Goal: Transaction & Acquisition: Purchase product/service

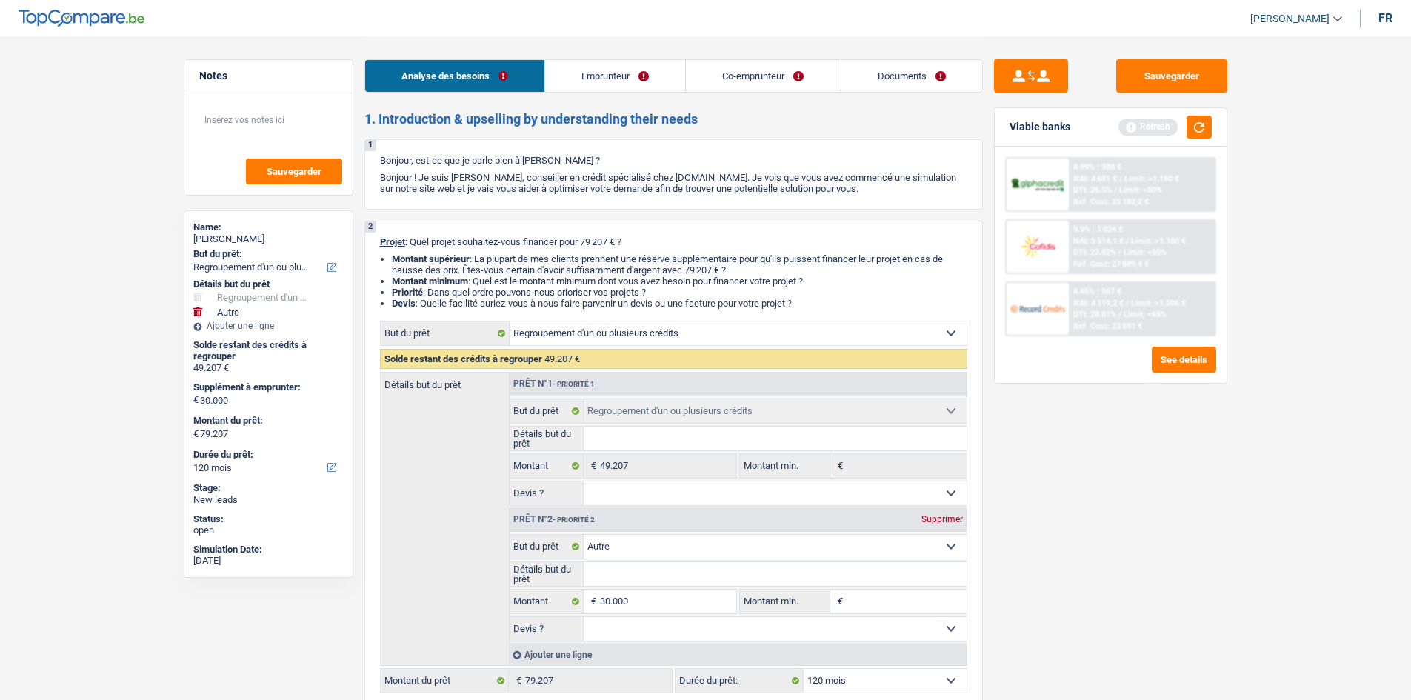
select select "refinancing"
select select "other"
select select "120"
select select "refinancing"
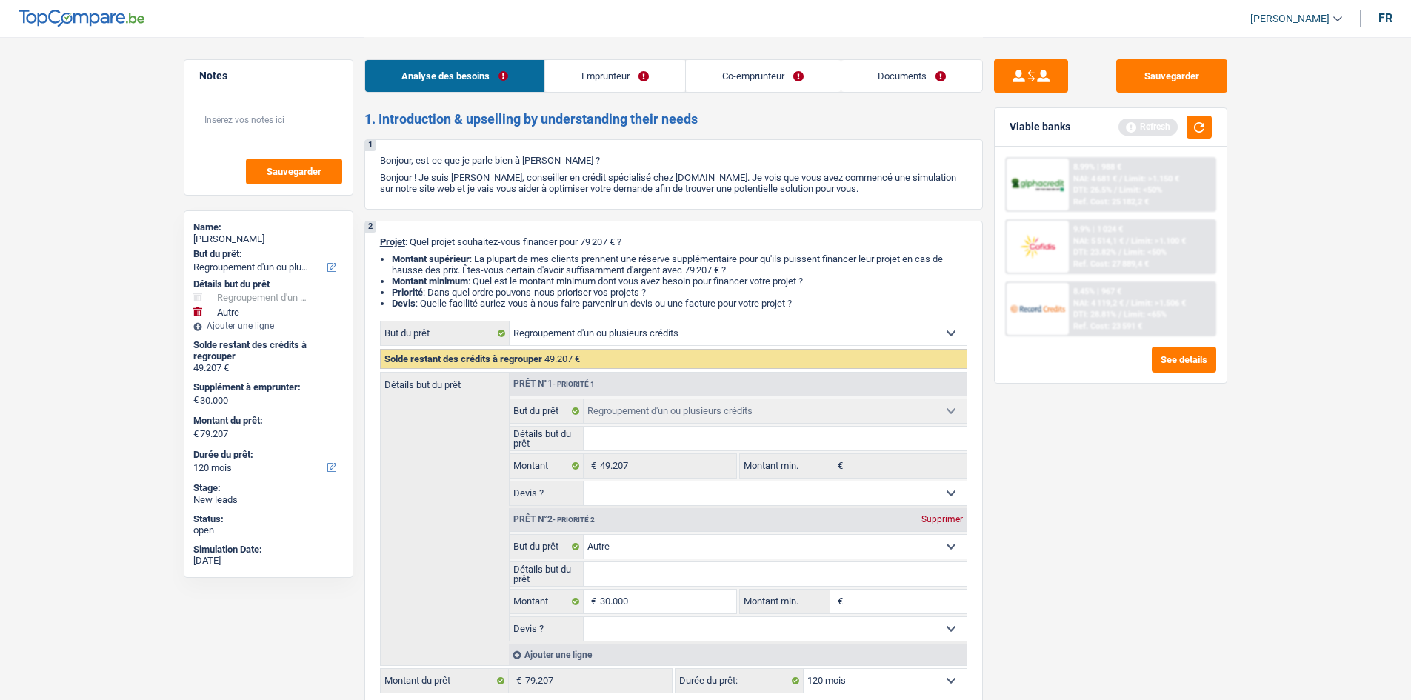
select select "refinancing"
select select "other"
select select "120"
select select "worker"
select select "invalid"
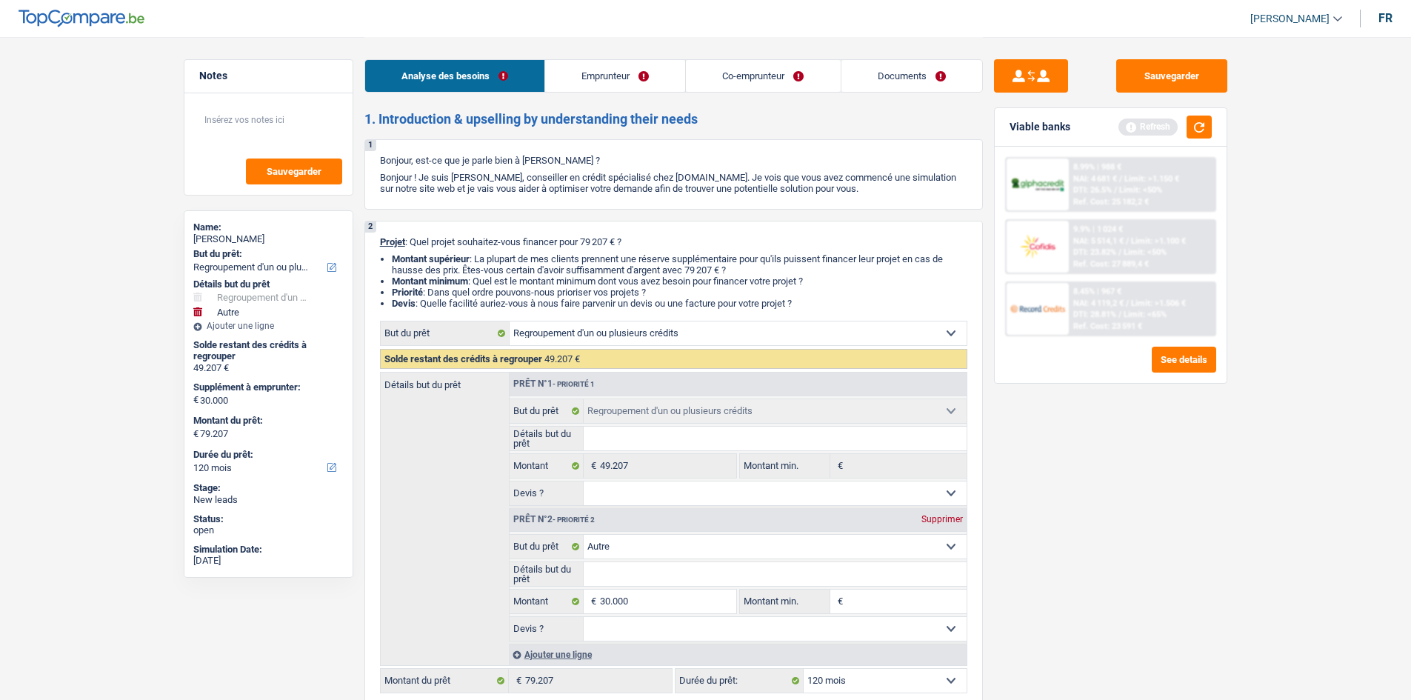
select select "familyAllowances"
select select "netSalary"
select select "disabilityPension"
select select "rents"
select select "creditConsolidation"
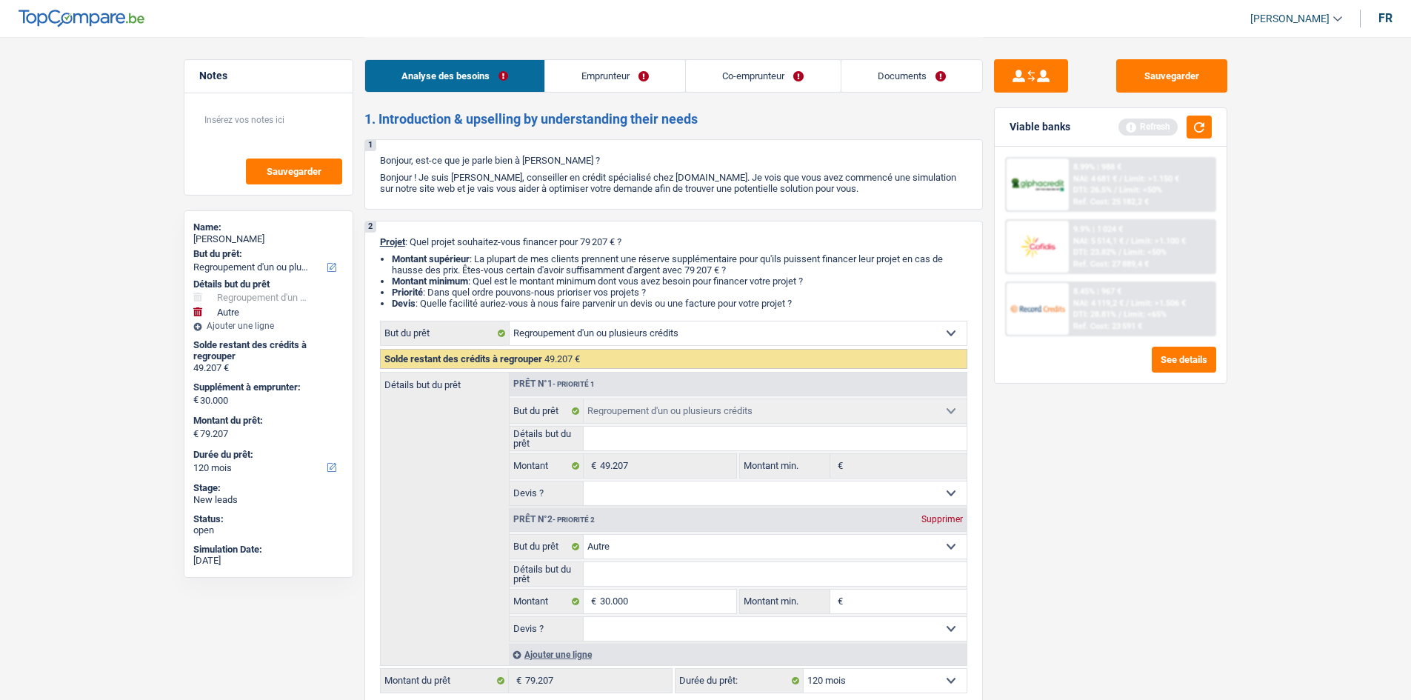
select select "120"
select select "refinancing"
select select "other"
select select "120"
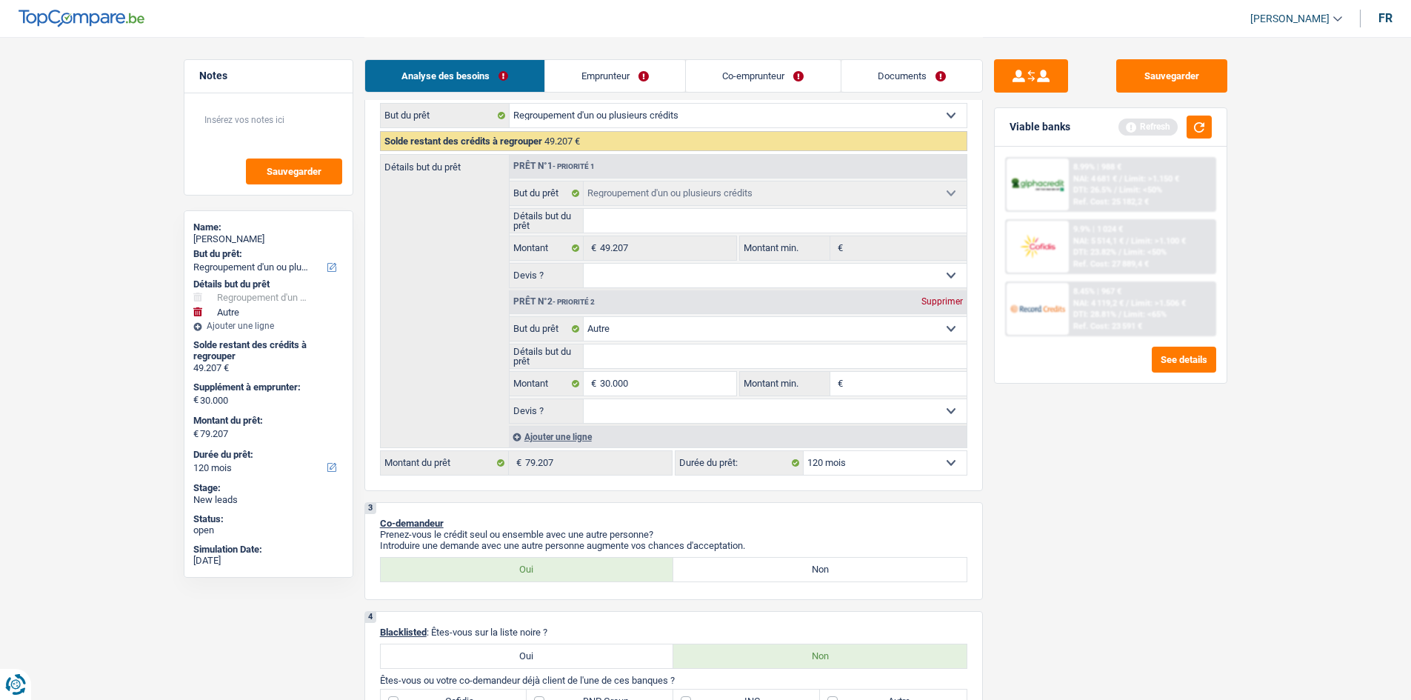
scroll to position [222, 0]
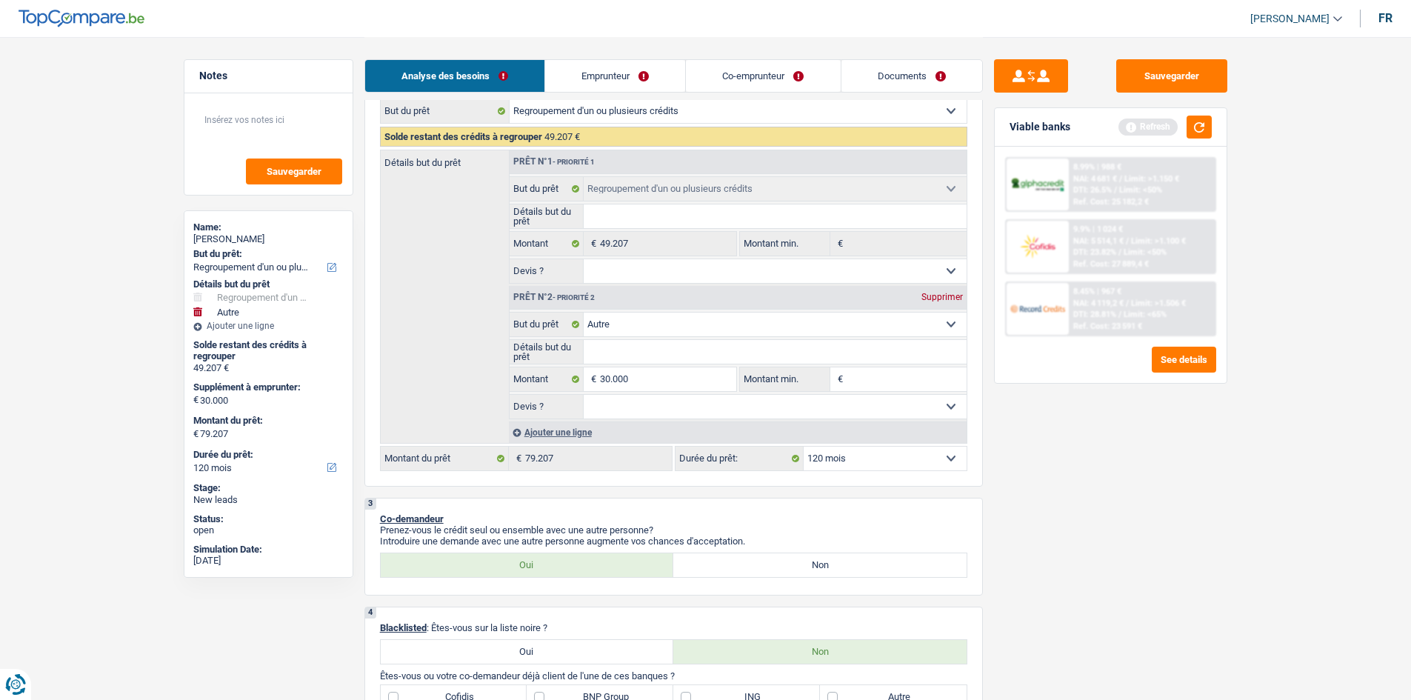
click at [708, 321] on select "Confort maison: meubles, textile, peinture, électroménager, outillage non-profe…" at bounding box center [775, 325] width 383 height 24
select select "houseOrGarden"
click at [584, 313] on select "Confort maison: meubles, textile, peinture, électroménager, outillage non-profe…" at bounding box center [775, 325] width 383 height 24
select select "houseOrGarden"
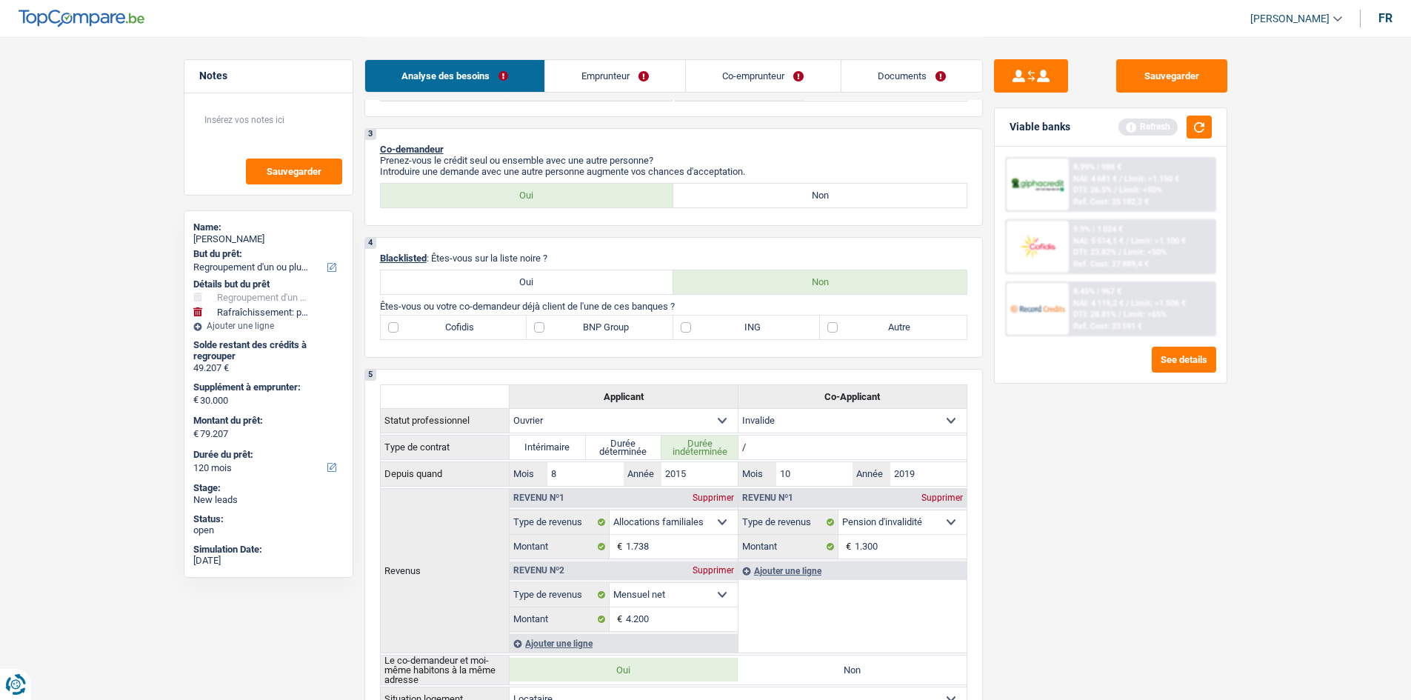
scroll to position [593, 0]
click at [616, 78] on link "Emprunteur" at bounding box center [615, 76] width 140 height 32
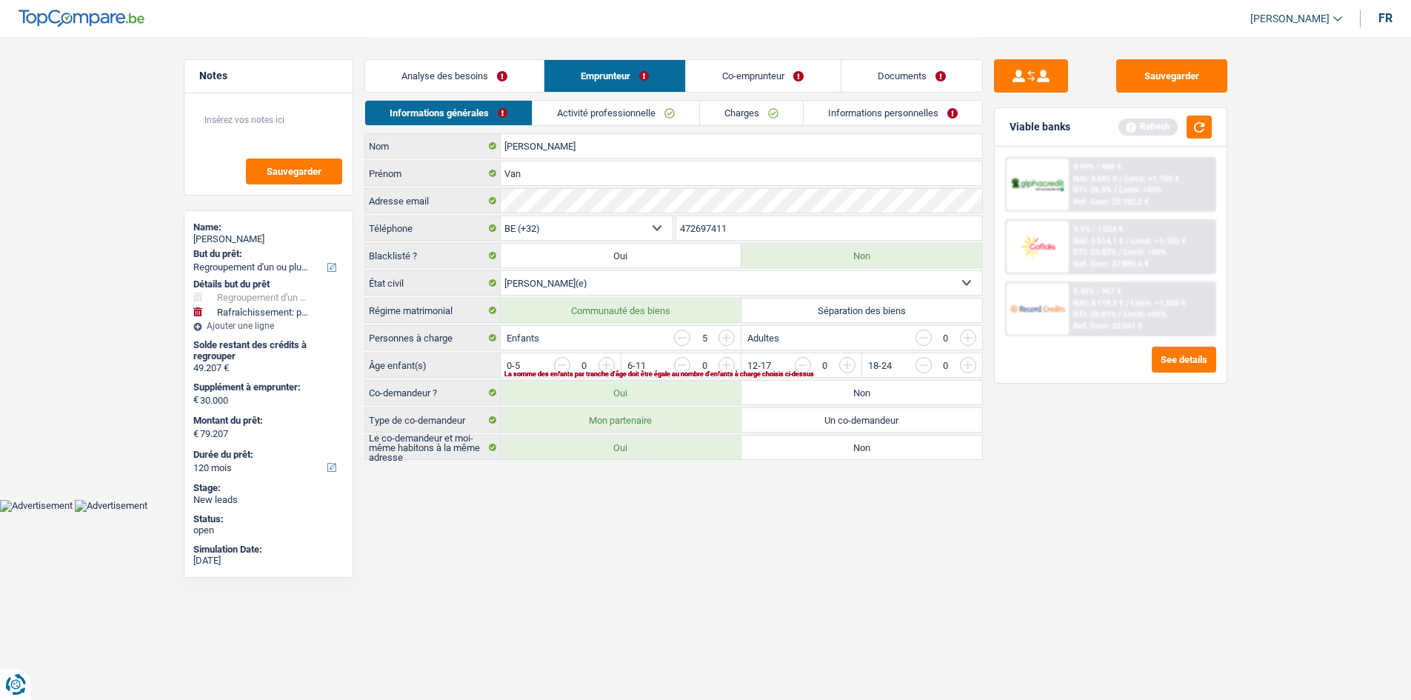
scroll to position [0, 0]
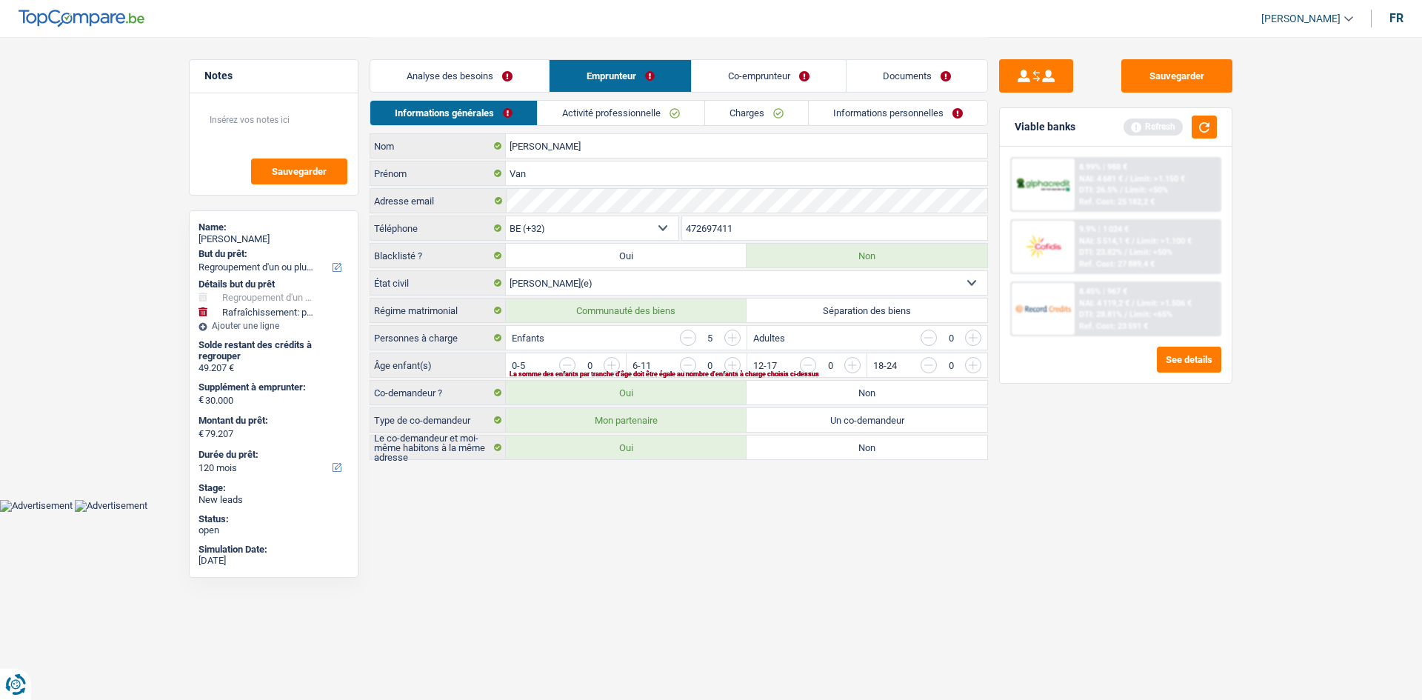
click at [479, 79] on link "Analyse des besoins" at bounding box center [459, 76] width 179 height 32
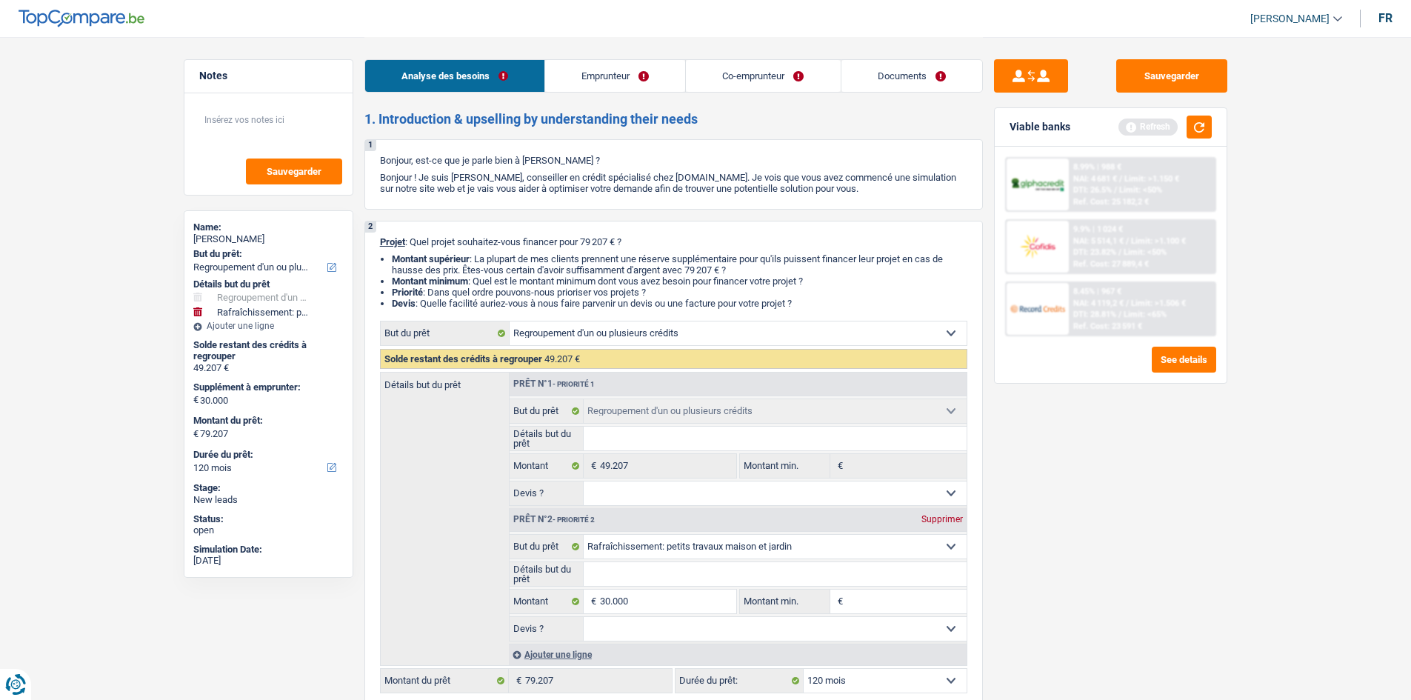
click at [601, 86] on link "Emprunteur" at bounding box center [615, 76] width 140 height 32
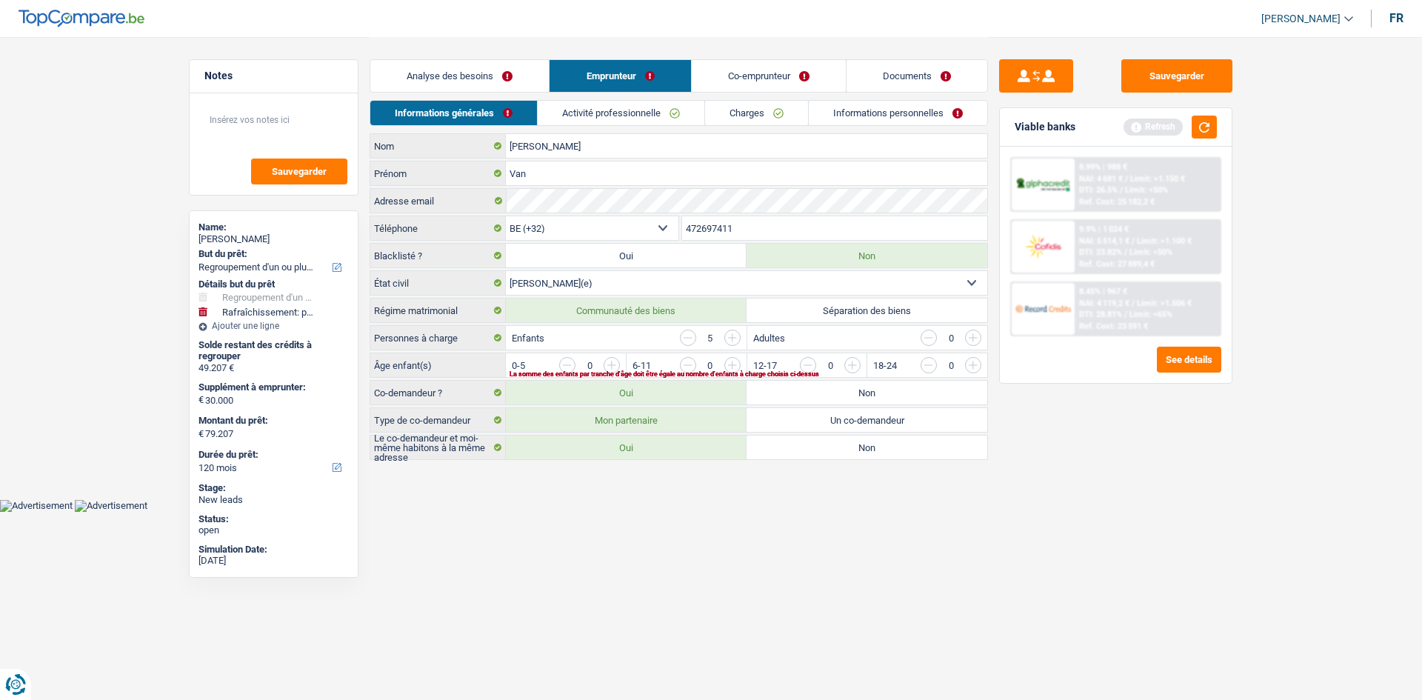
click at [501, 81] on link "Analyse des besoins" at bounding box center [459, 76] width 179 height 32
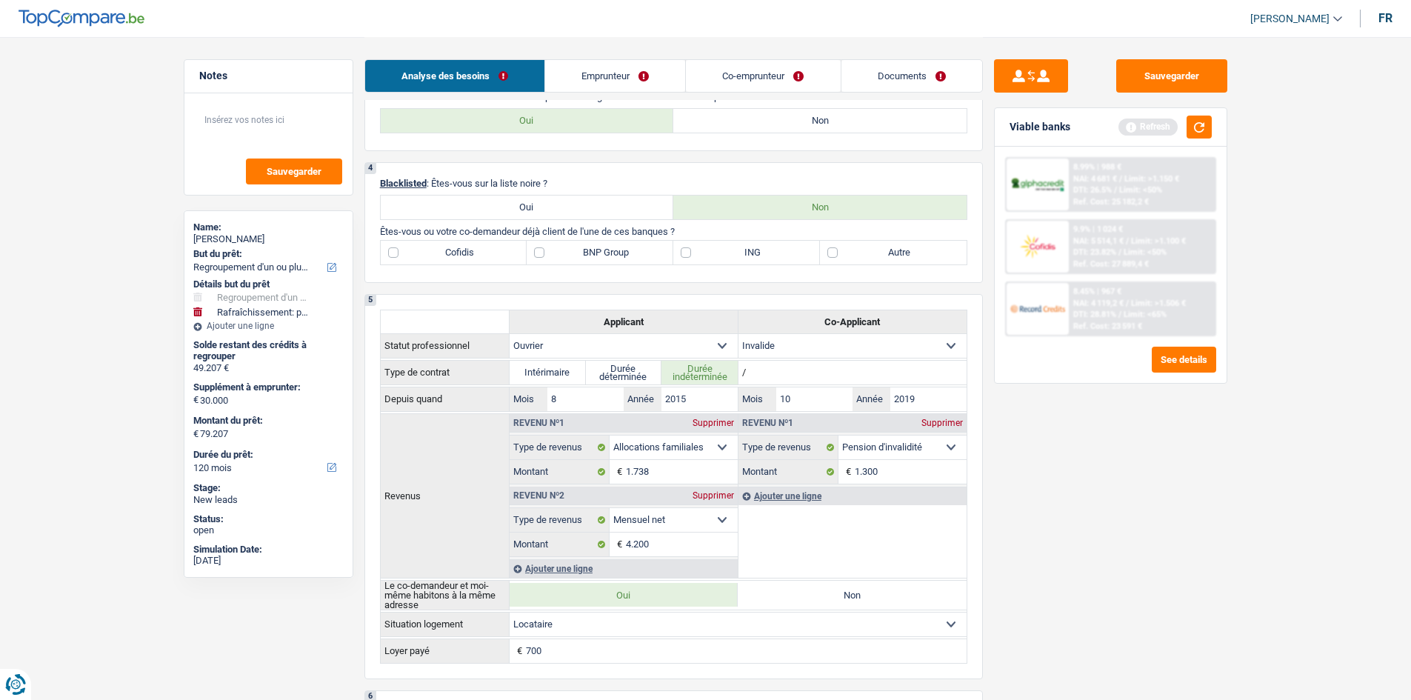
scroll to position [1037, 0]
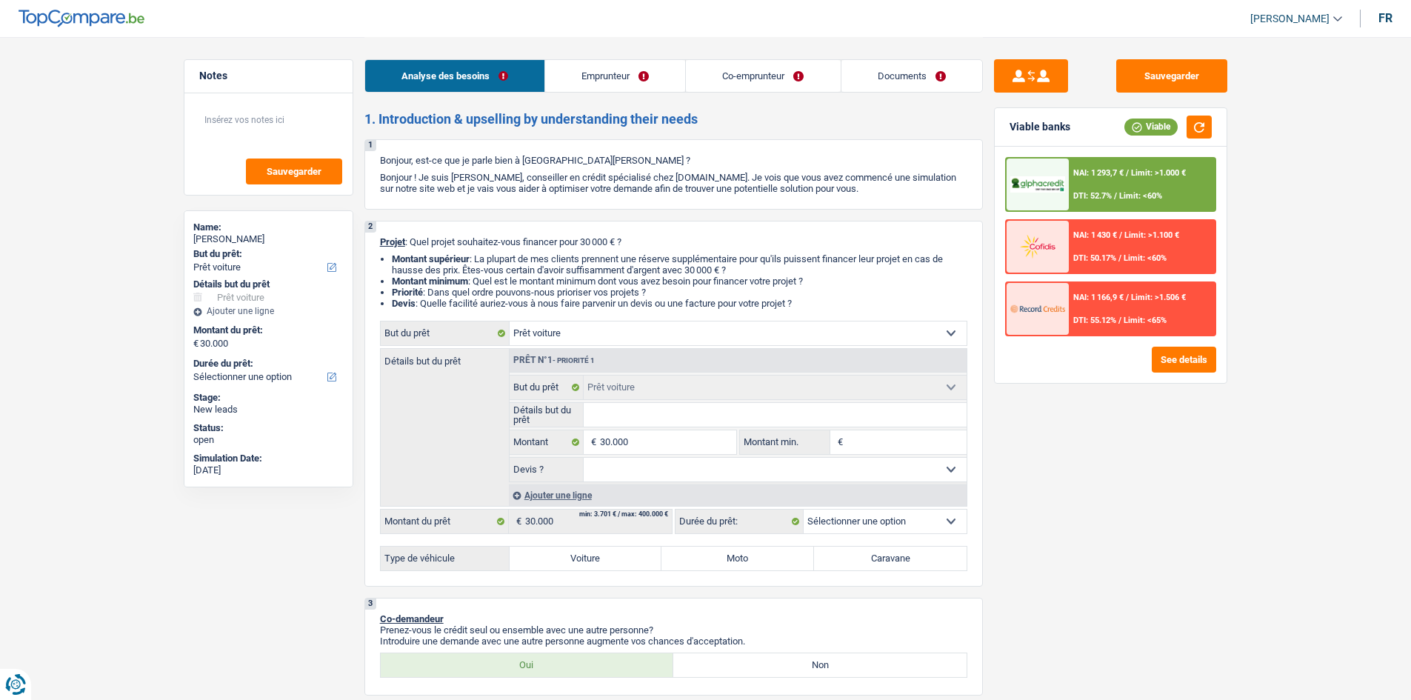
select select "car"
select select "unemployed"
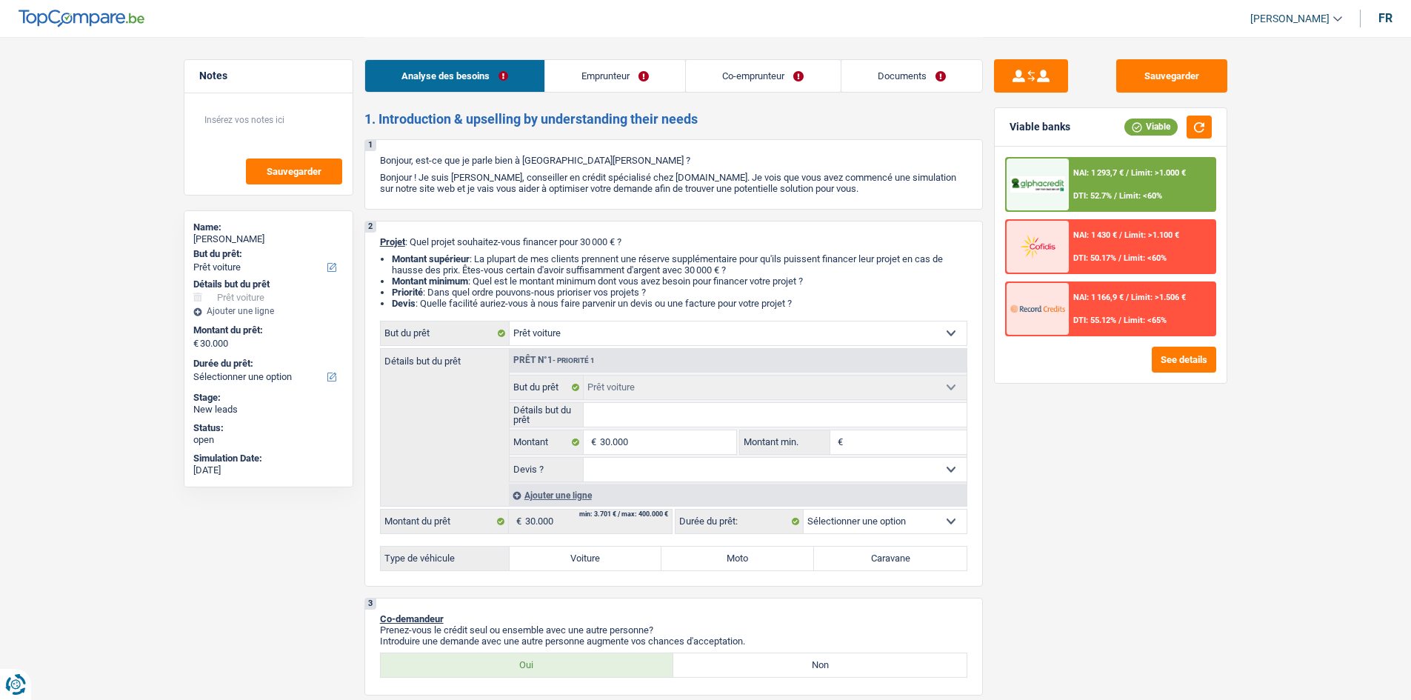
select select "unemployed"
select select "unemployment"
select select "familyAllowances"
select select "unemployment"
select select "ownerWithMortgage"
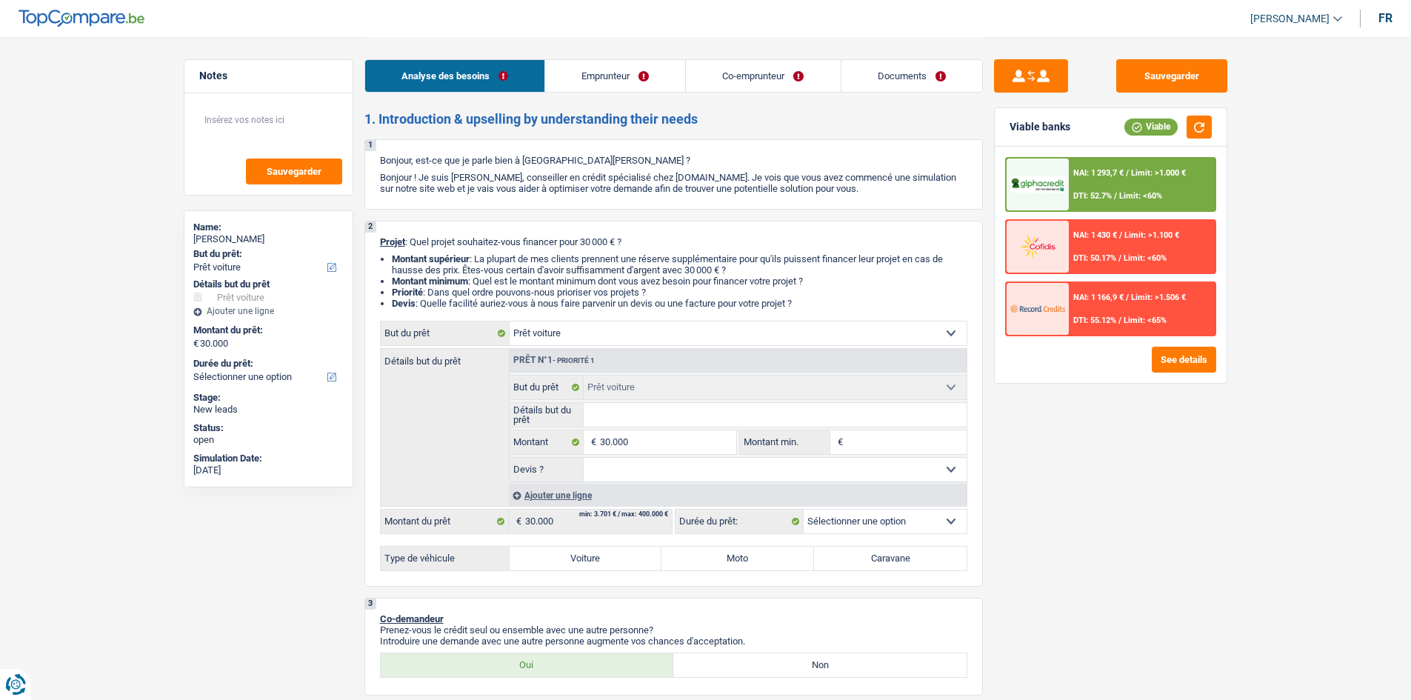
select select "carLoan"
select select "60"
select select "mortgage"
select select "car"
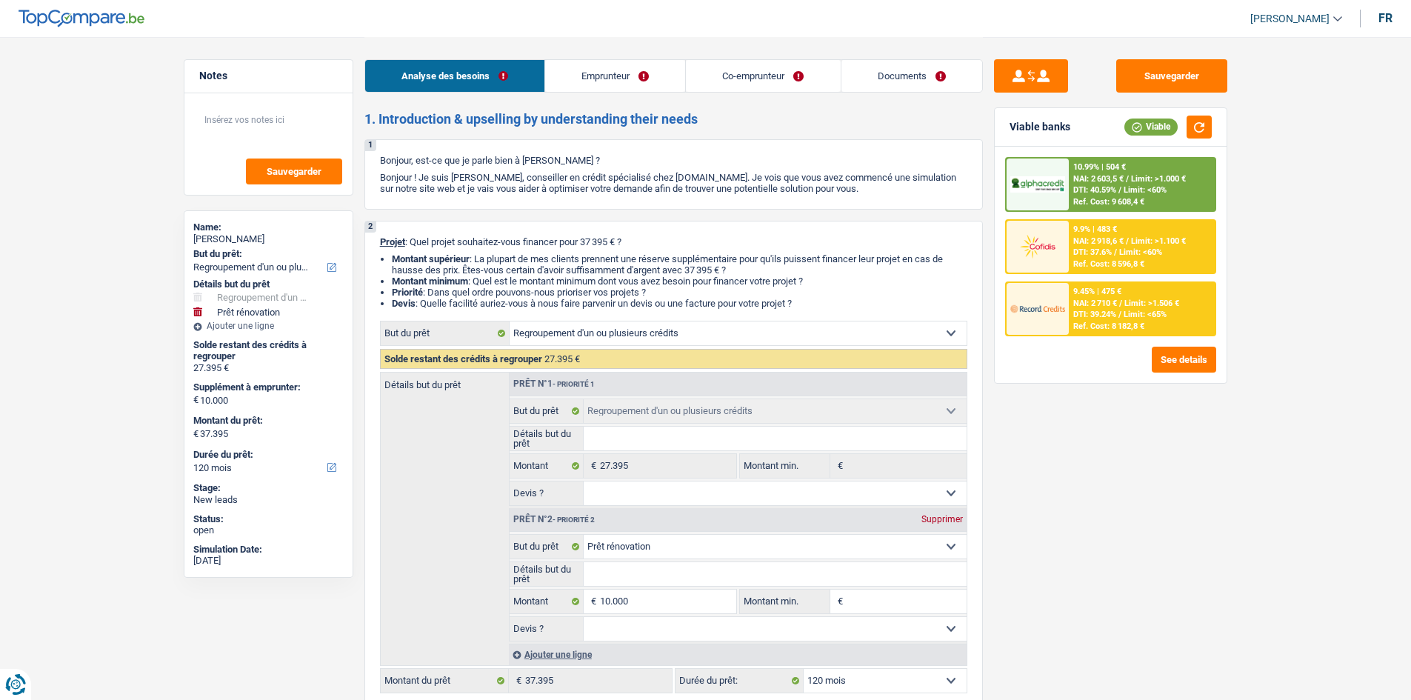
select select "refinancing"
select select "renovation"
select select "120"
select select "refinancing"
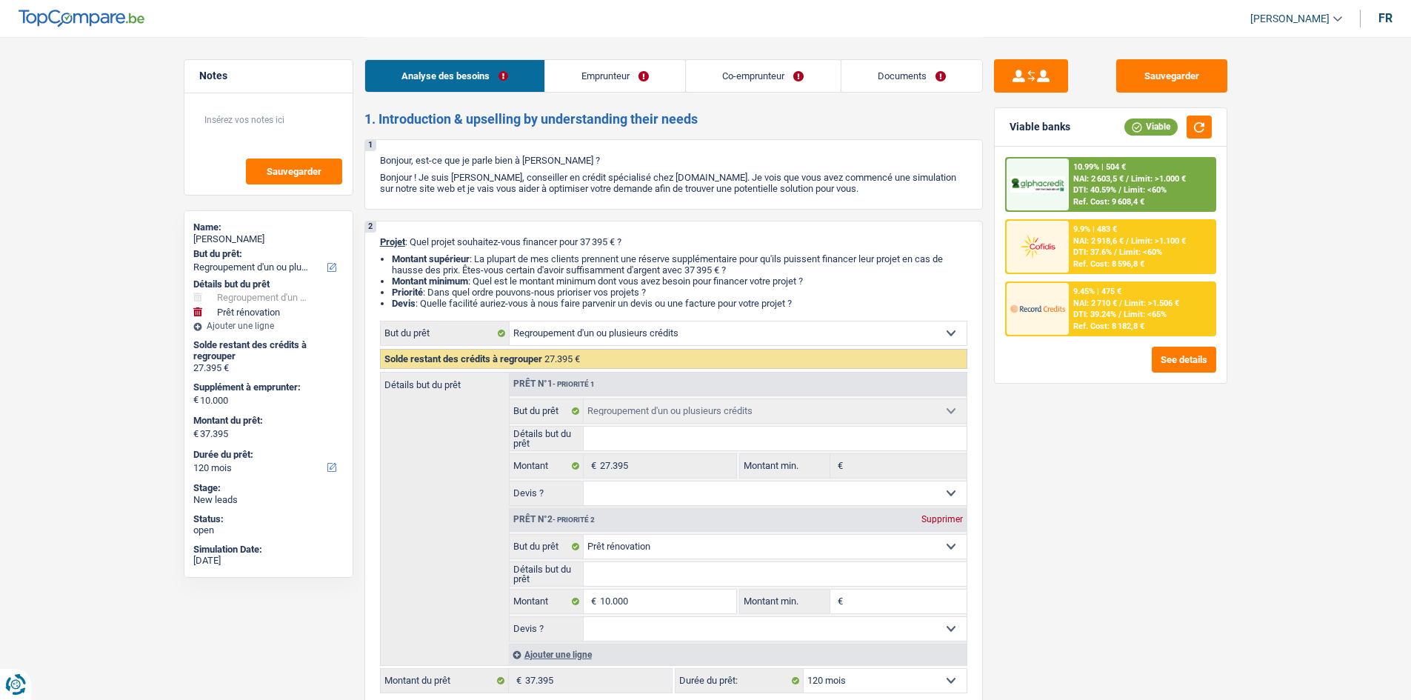
select select "refinancing"
select select "renovation"
select select "120"
select select "publicEmployee"
select select "worker"
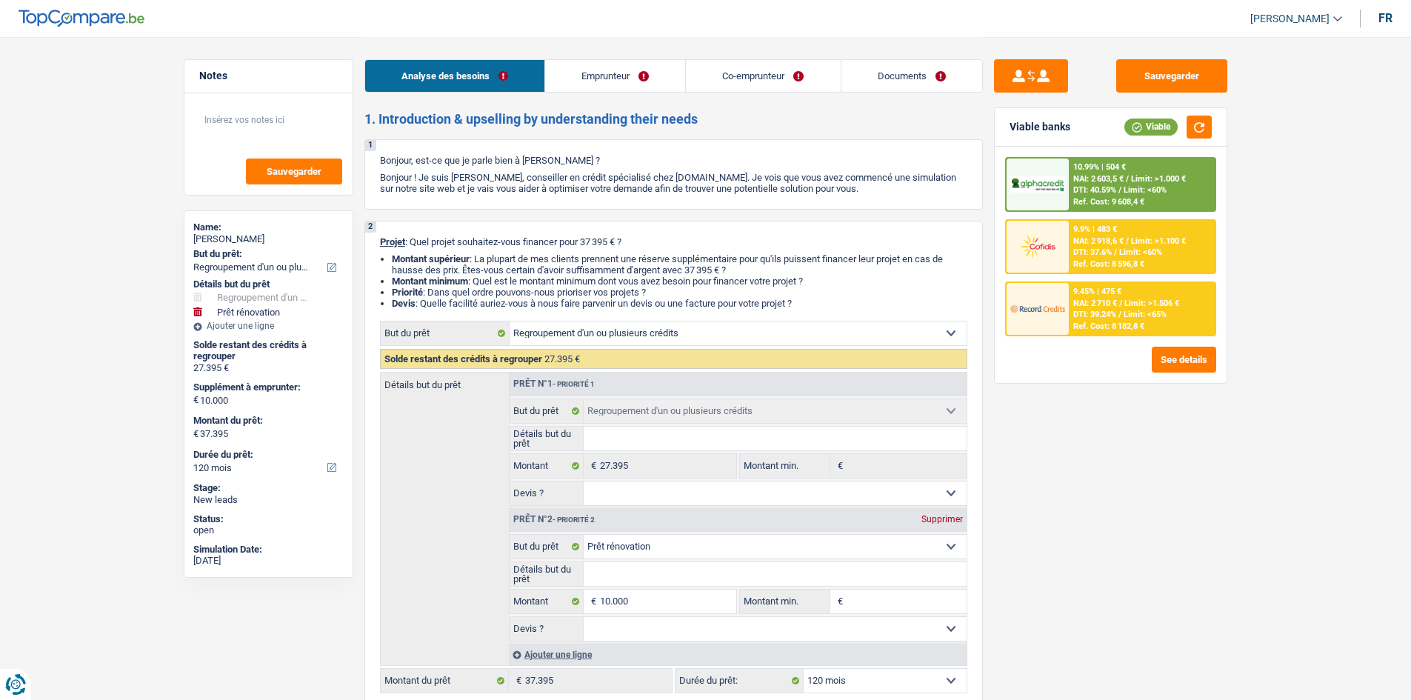
select select "familyAllowances"
select select "netSalary"
select select "mealVouchers"
select select "netSalary"
select select "ownerWithMortgage"
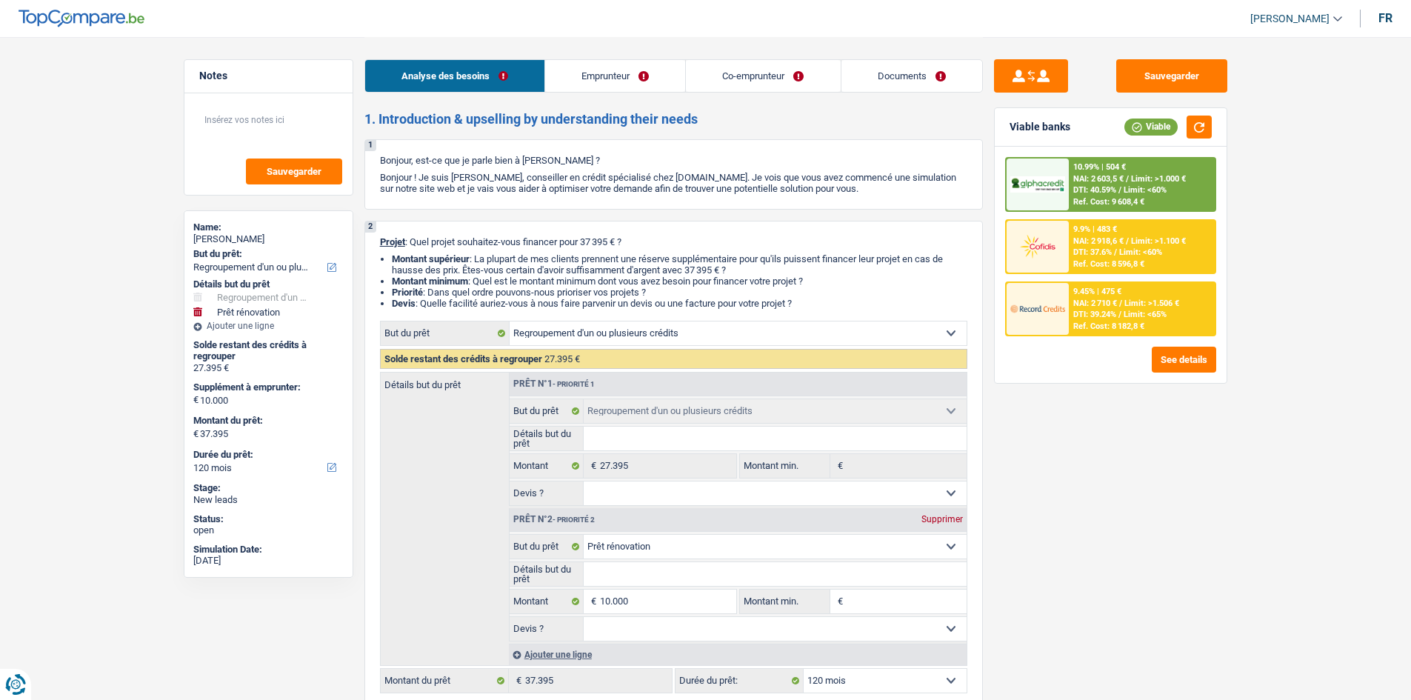
select select "mortgage"
select select "240"
select select "carLoan"
select select "84"
select select "renovationLoan"
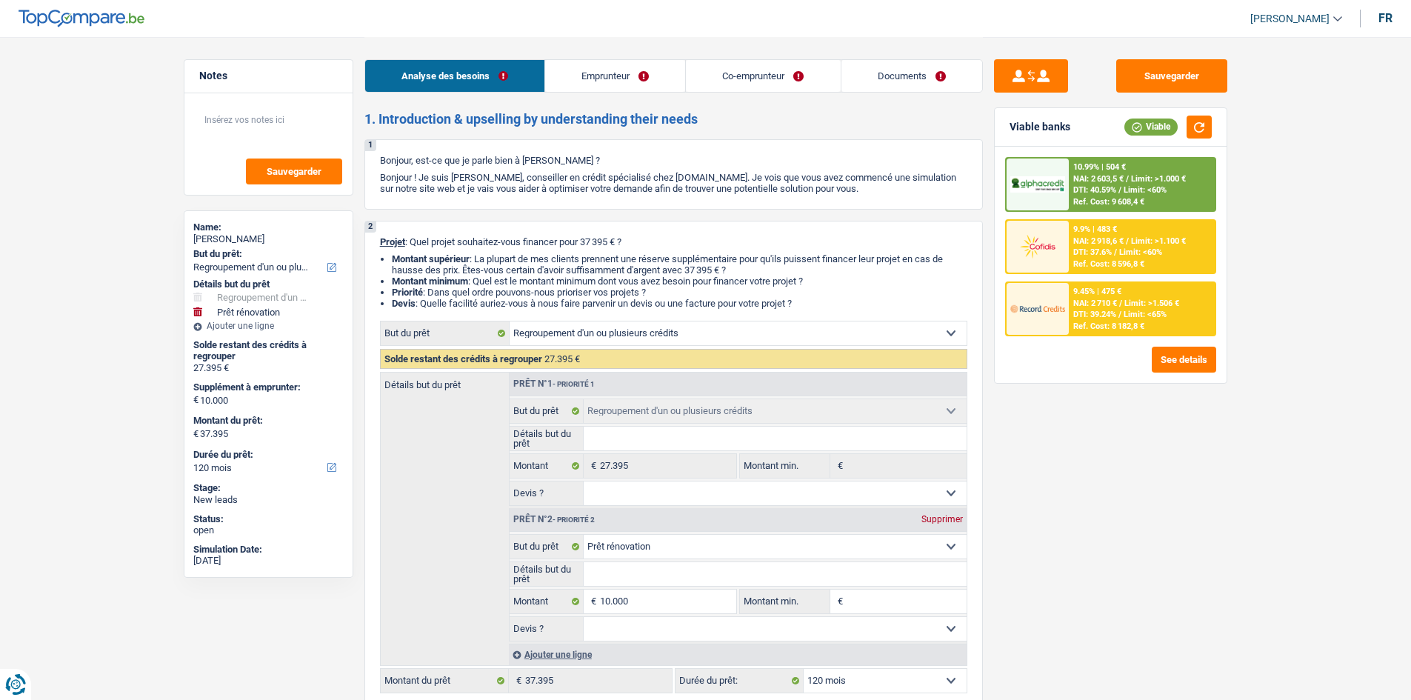
select select "60"
select select "cardOrCredit"
select select "personalLoan"
select select "smallWorks"
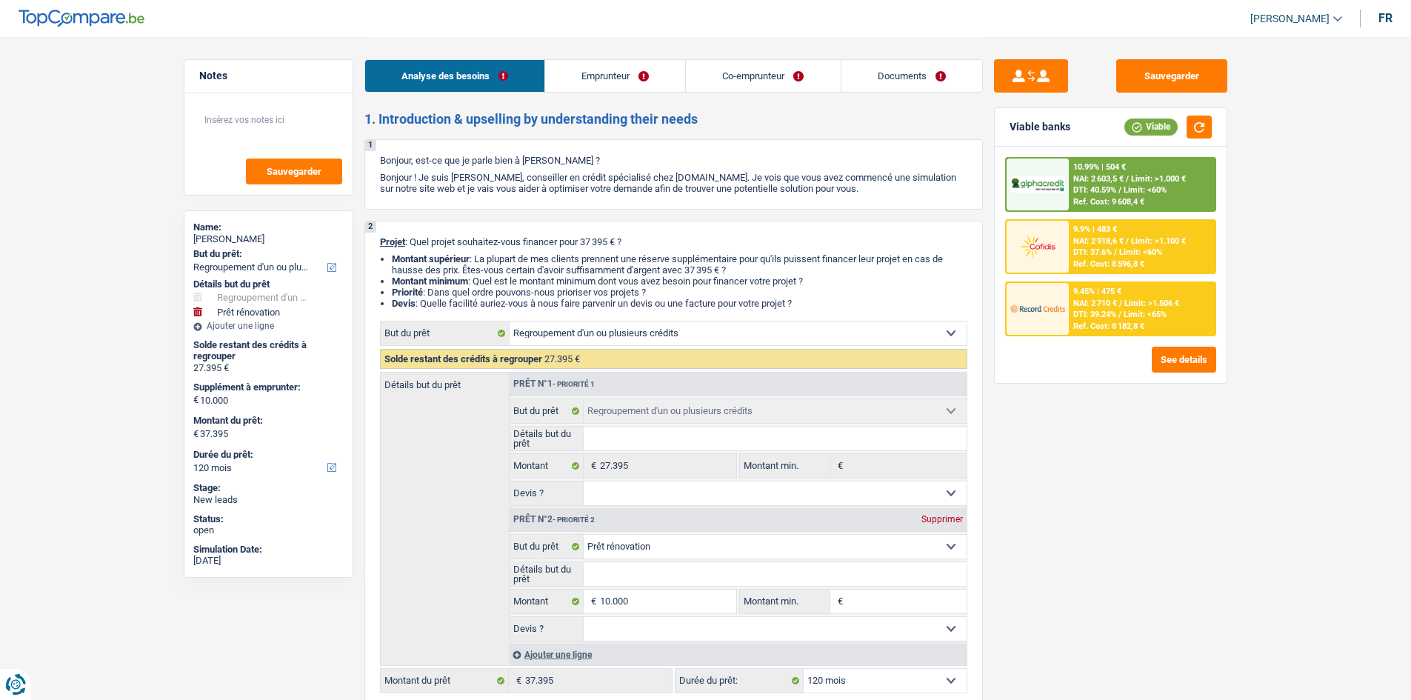
select select "84"
select select "refinancing"
select select "renovation"
select select "120"
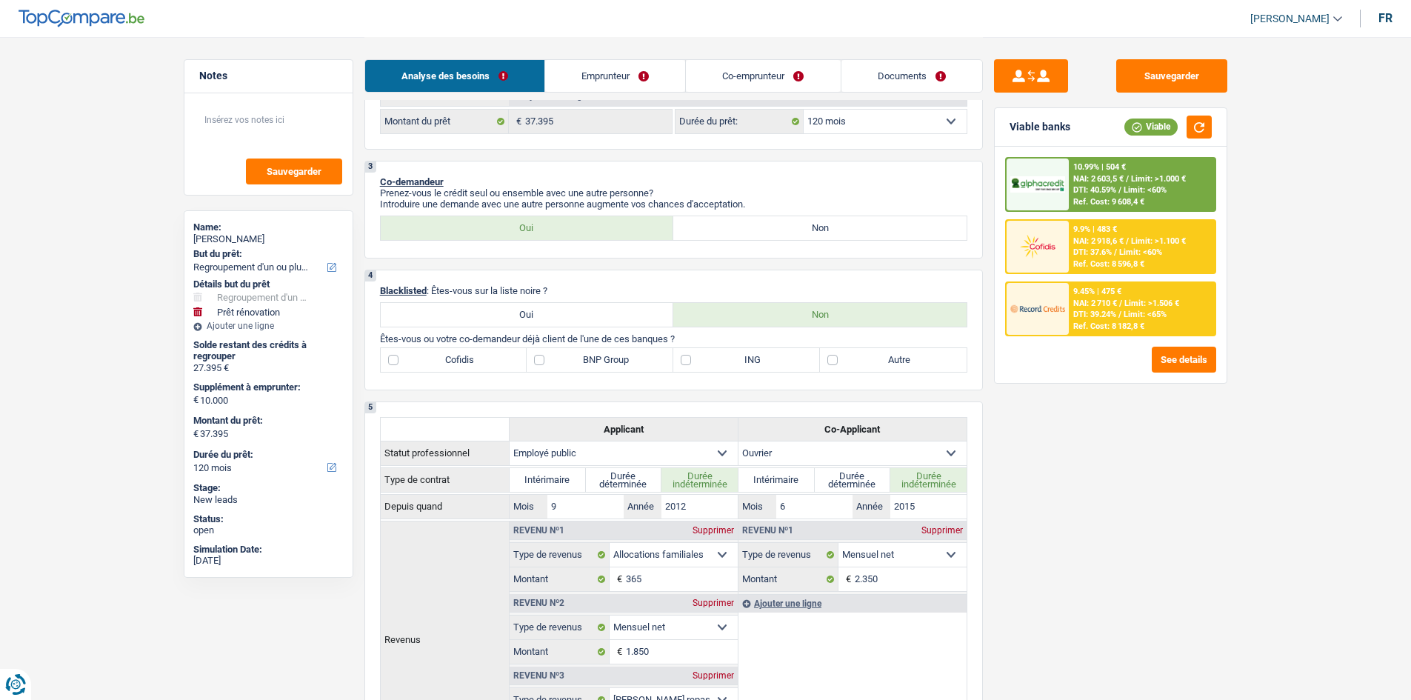
scroll to position [593, 0]
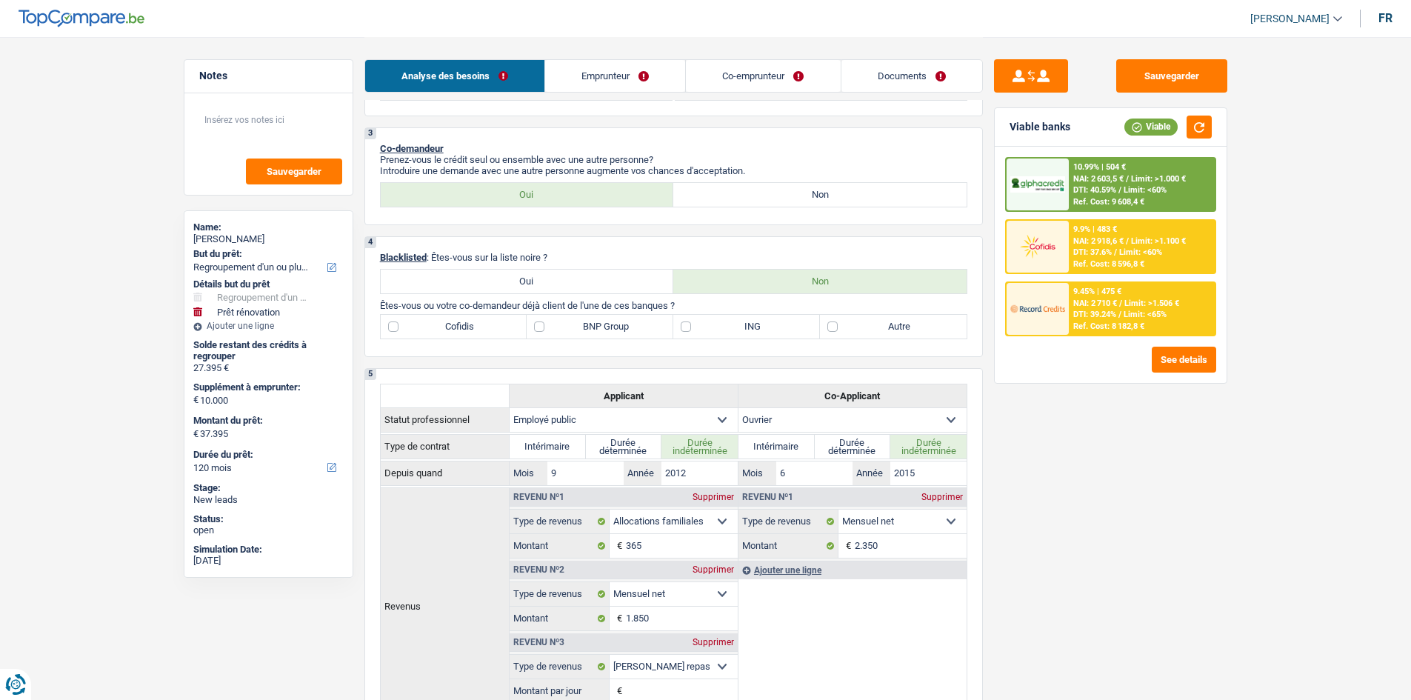
click at [683, 328] on label "ING" at bounding box center [746, 327] width 147 height 24
click at [683, 328] on input "ING" at bounding box center [746, 327] width 147 height 24
checkbox input "true"
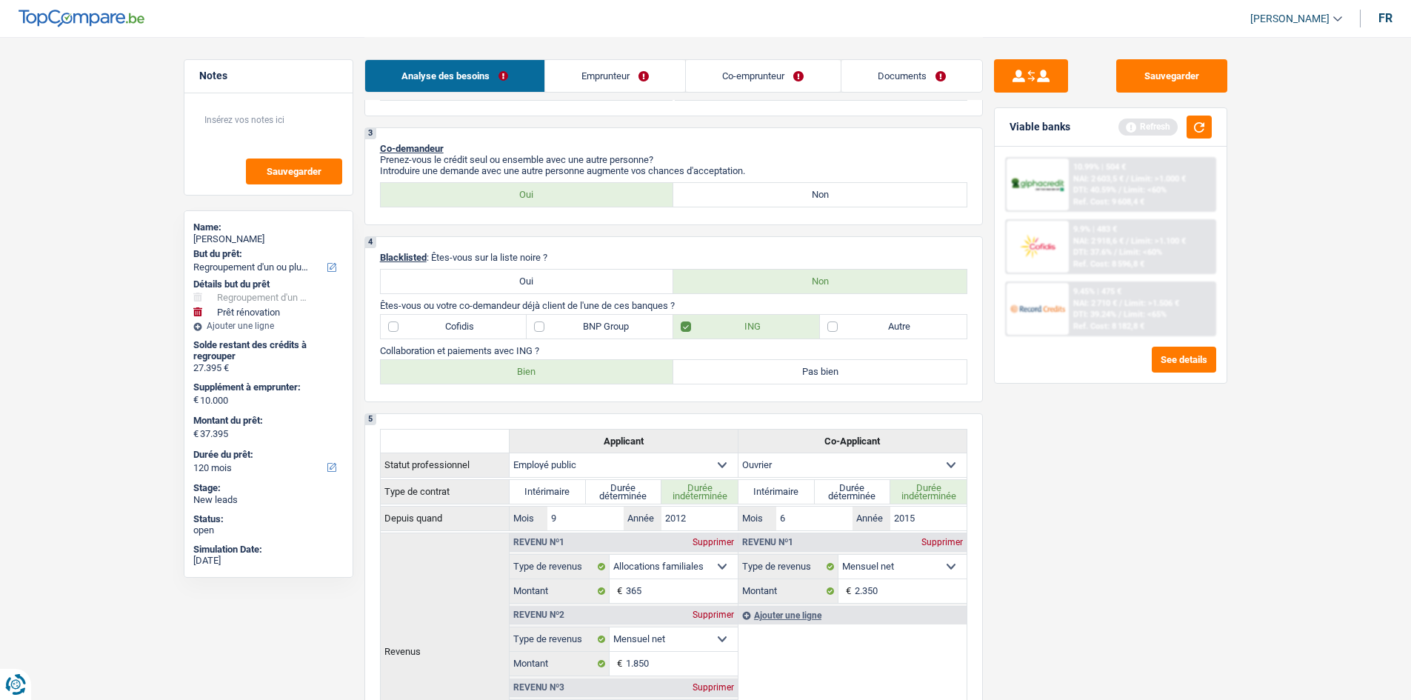
click at [574, 373] on label "Bien" at bounding box center [527, 372] width 293 height 24
click at [574, 373] on input "Bien" at bounding box center [527, 372] width 293 height 24
radio input "true"
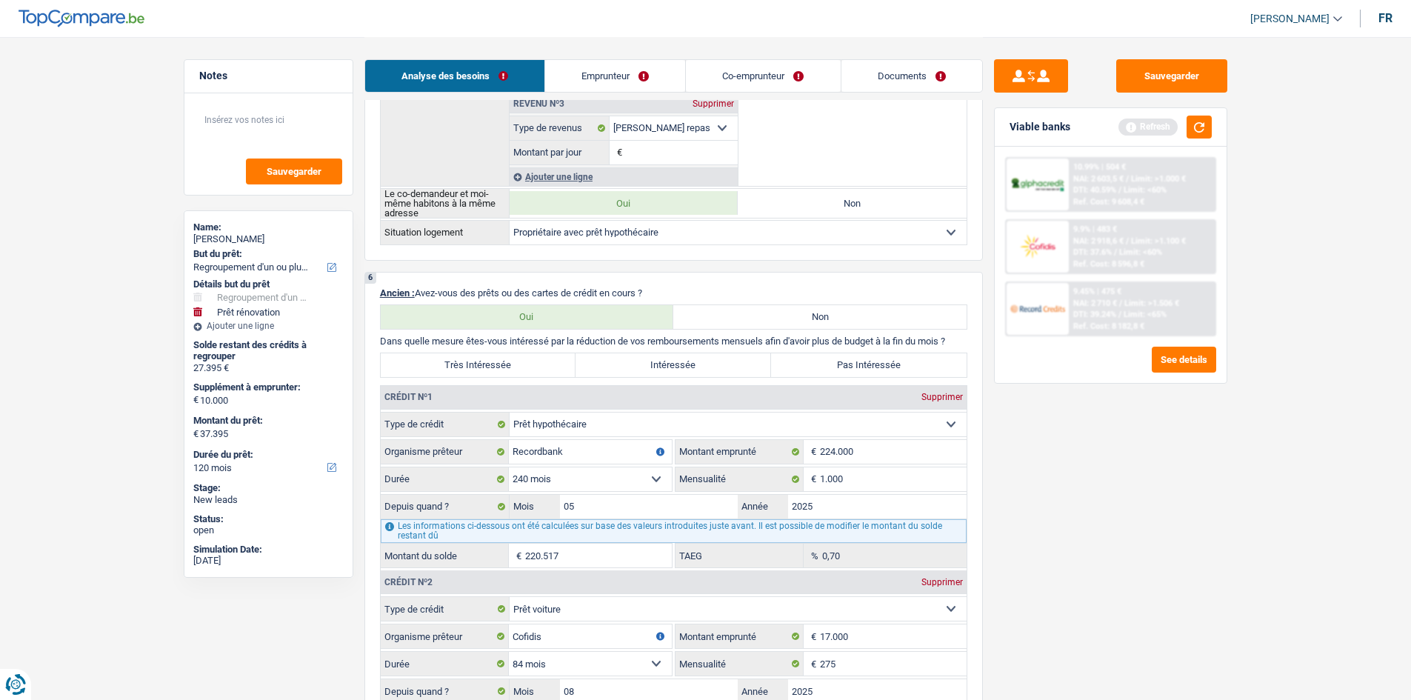
scroll to position [1185, 0]
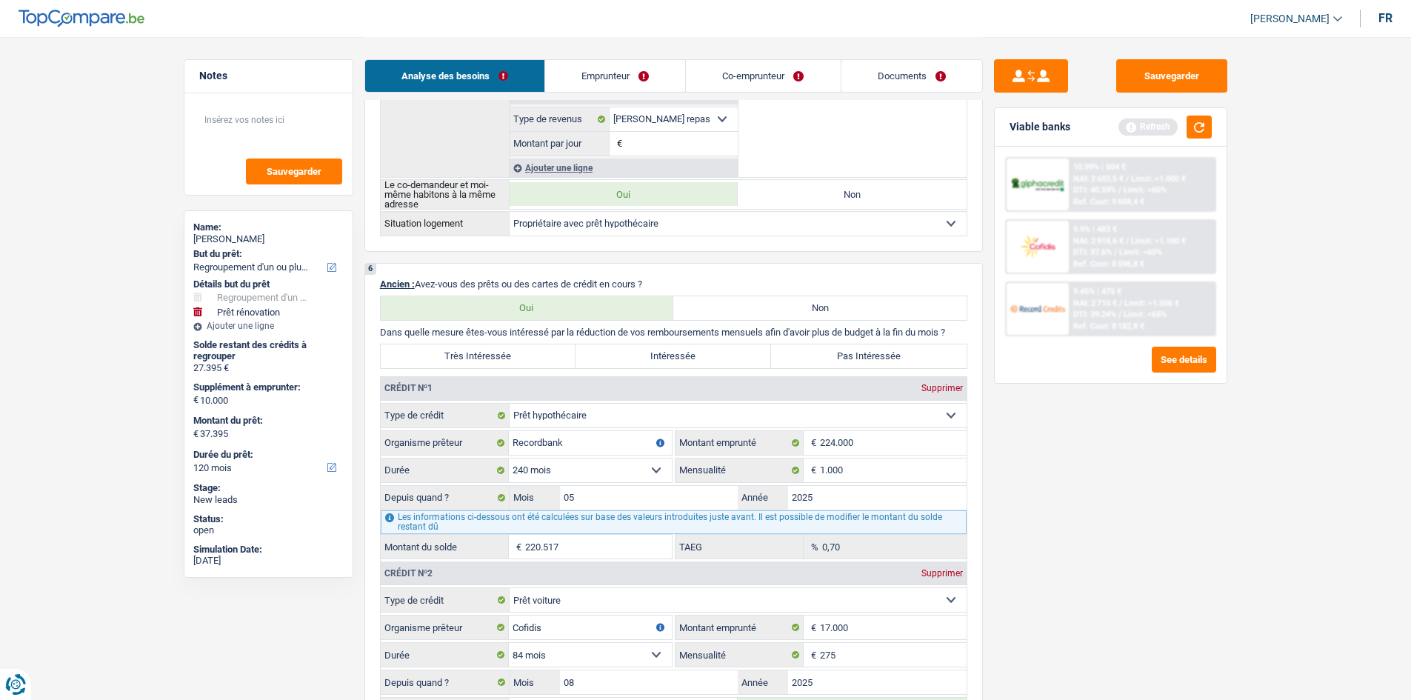
click at [488, 351] on label "Très Intéressée" at bounding box center [479, 356] width 196 height 24
click at [488, 351] on input "Très Intéressée" at bounding box center [479, 356] width 196 height 24
radio input "true"
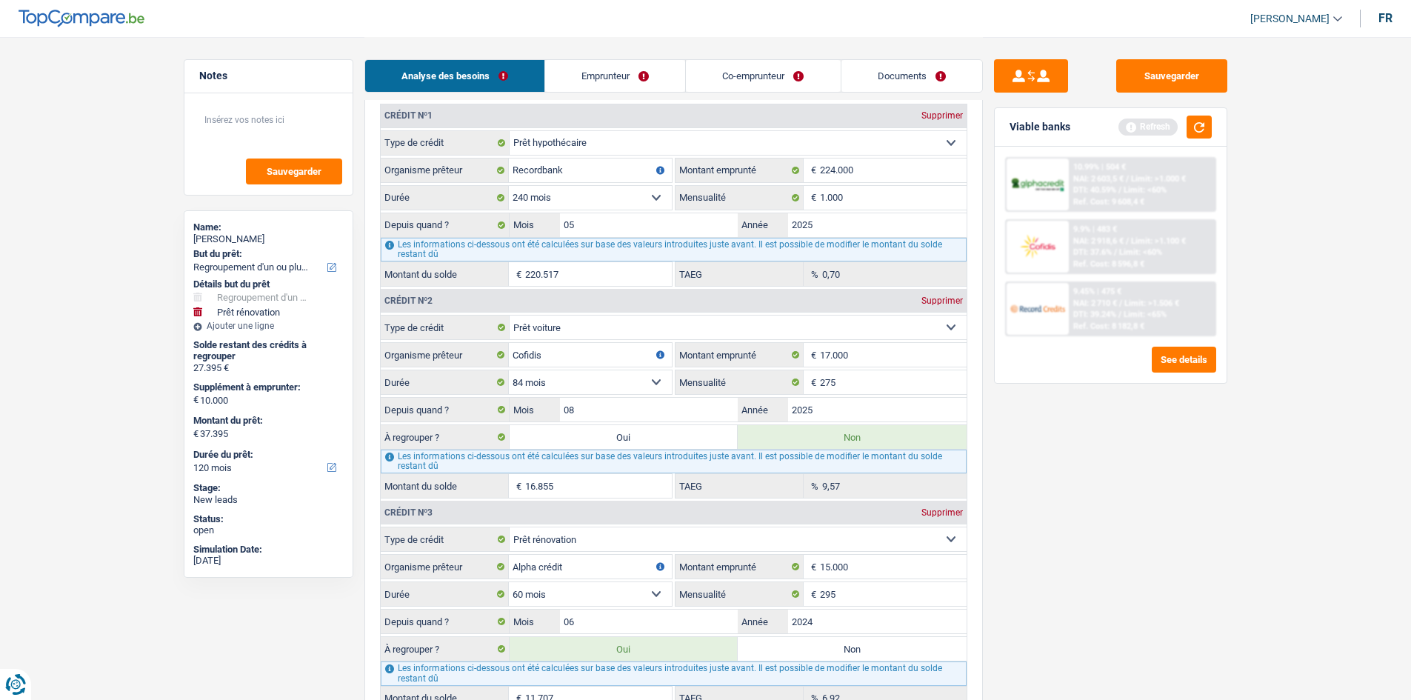
scroll to position [1481, 0]
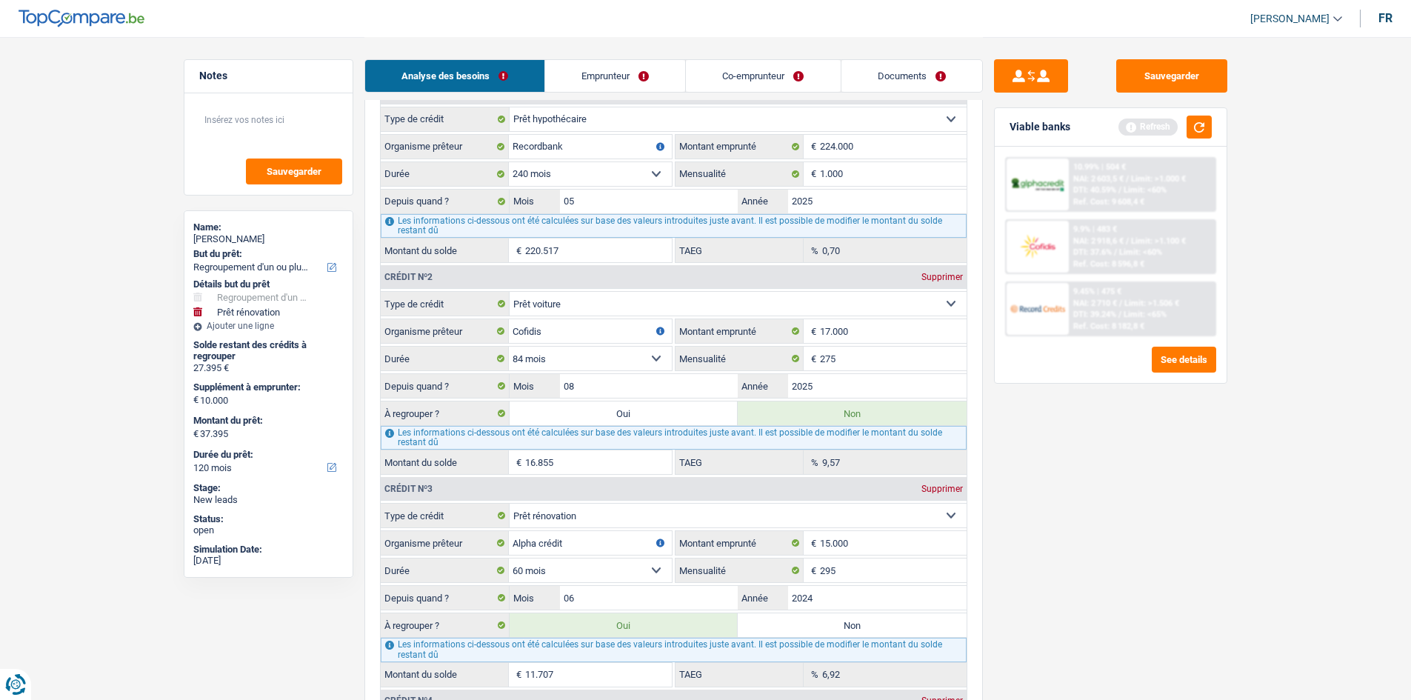
click at [590, 517] on select "Carte ou ouverture de crédit Prêt hypothécaire Vente à tempérament Prêt à tempé…" at bounding box center [738, 516] width 457 height 24
select select "carLoan"
click at [510, 504] on select "Carte ou ouverture de crédit Prêt hypothécaire Vente à tempérament Prêt à tempé…" at bounding box center [738, 516] width 457 height 24
click at [639, 568] on select "12 mois 18 mois 24 mois 30 mois 36 mois 42 mois 48 mois 60 mois Sélectionner un…" at bounding box center [590, 570] width 163 height 24
select select "60"
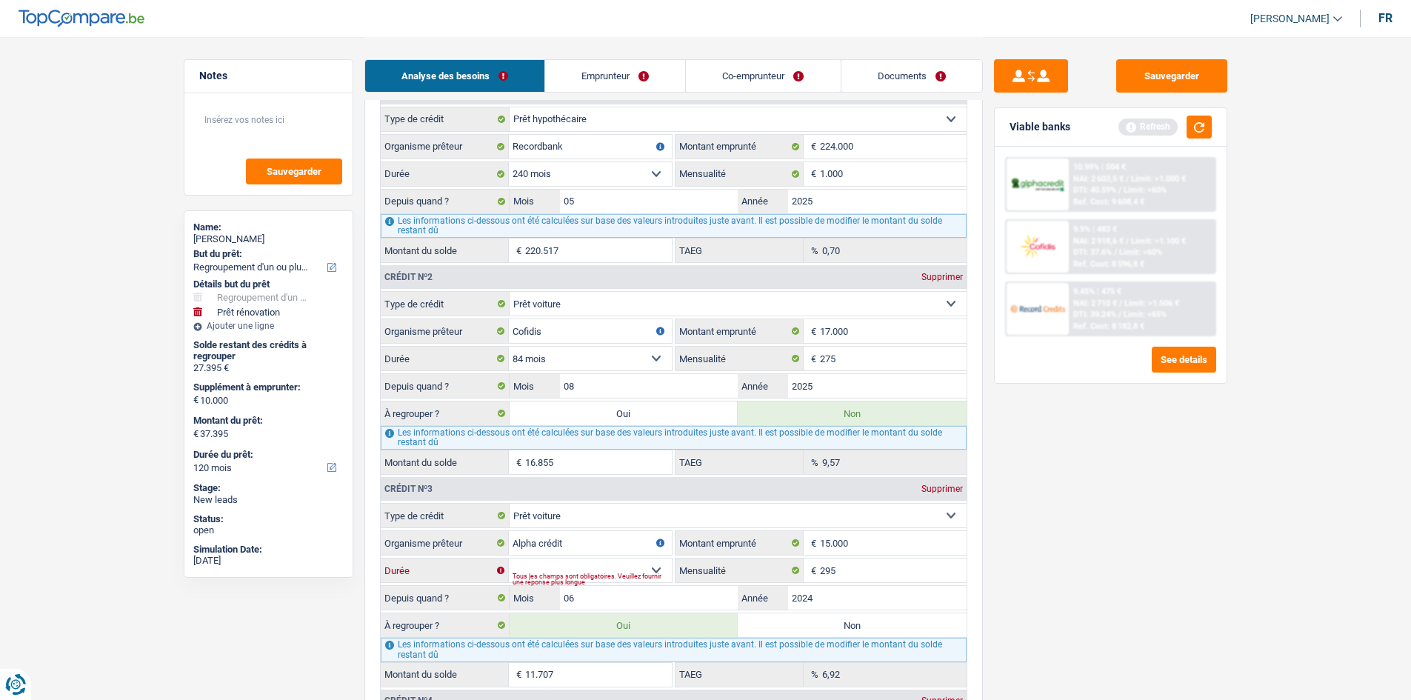
click at [509, 558] on select "12 mois 18 mois 24 mois 30 mois 36 mois 42 mois 48 mois 60 mois Sélectionner un…" at bounding box center [590, 570] width 163 height 24
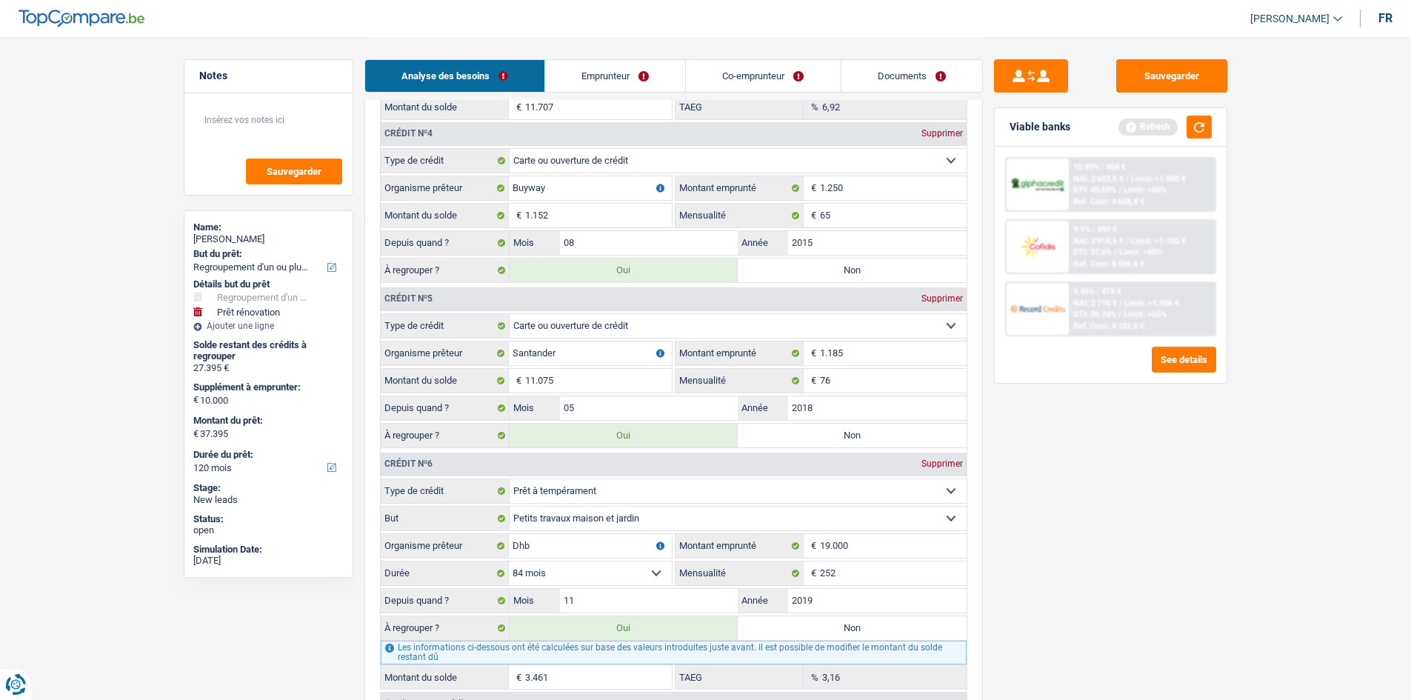
scroll to position [2074, 0]
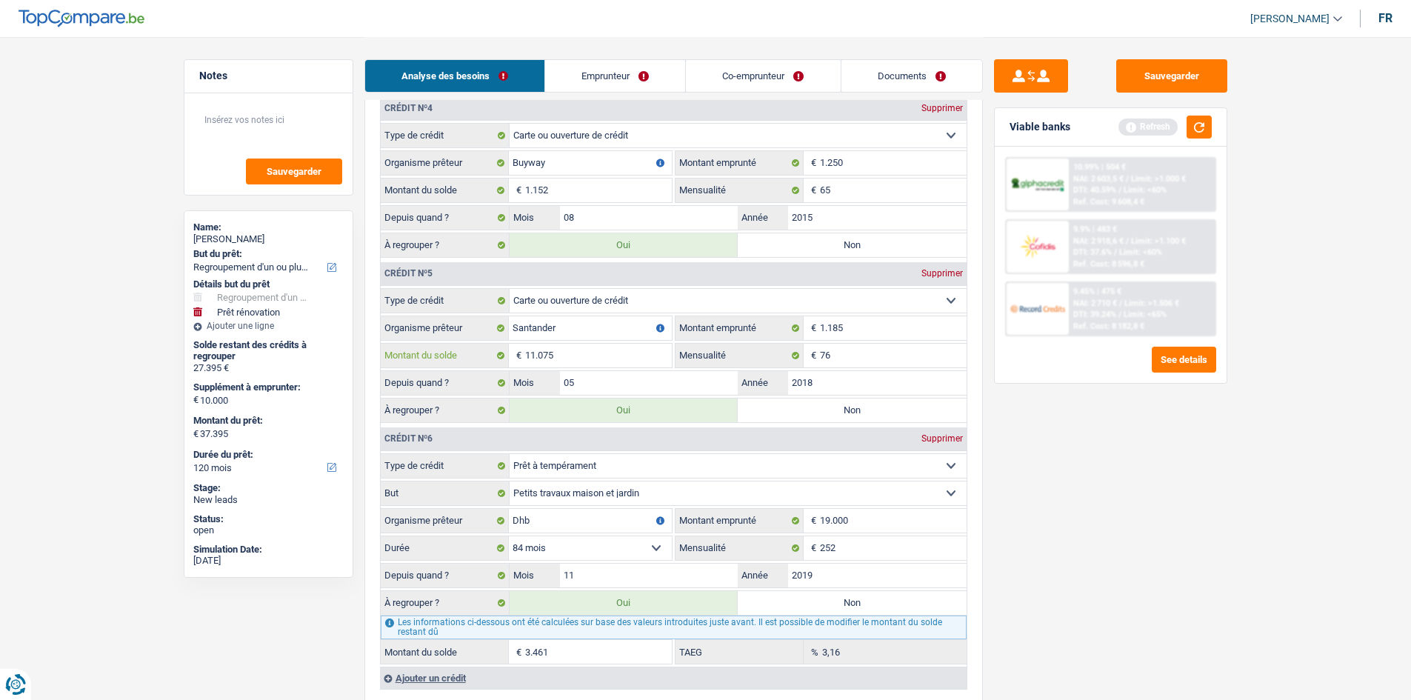
click at [535, 355] on input "11.075" at bounding box center [598, 356] width 147 height 24
type input "1.075"
type input "27.395"
type input "17.395"
type input "27.395"
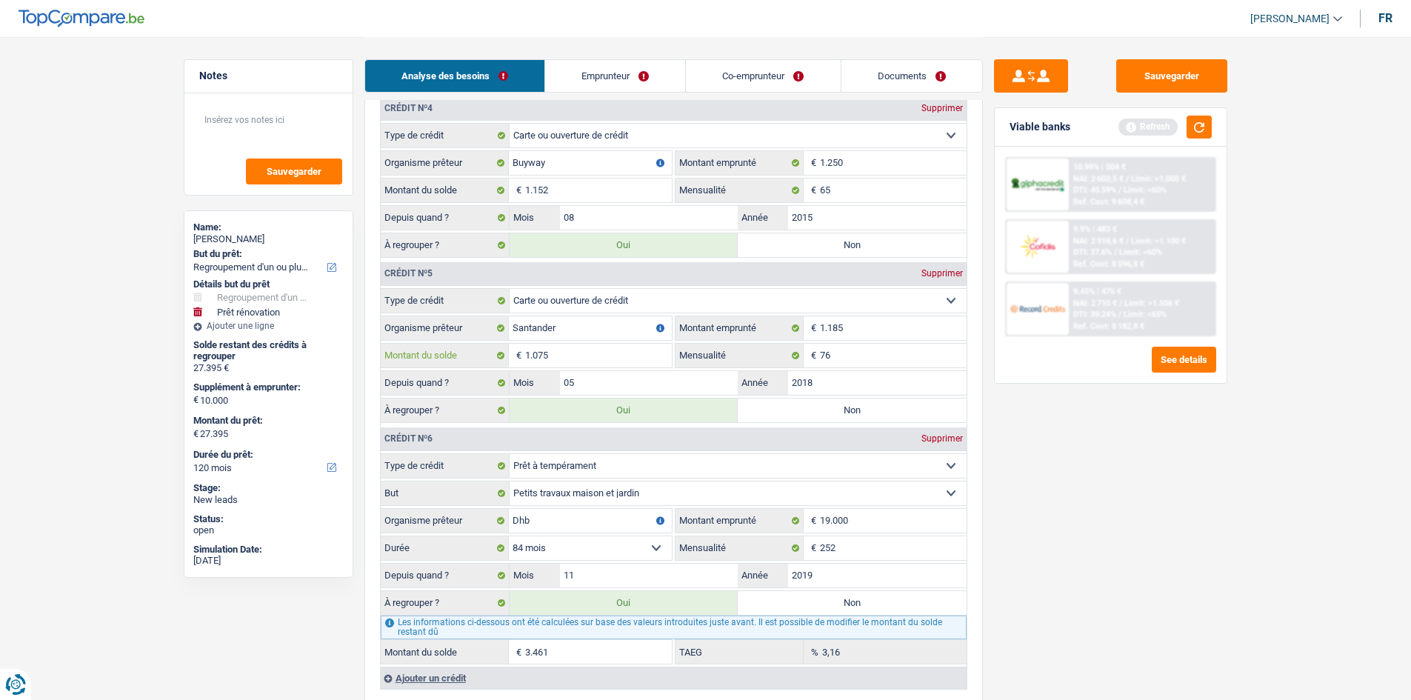
type input "17.395"
type input "27.395"
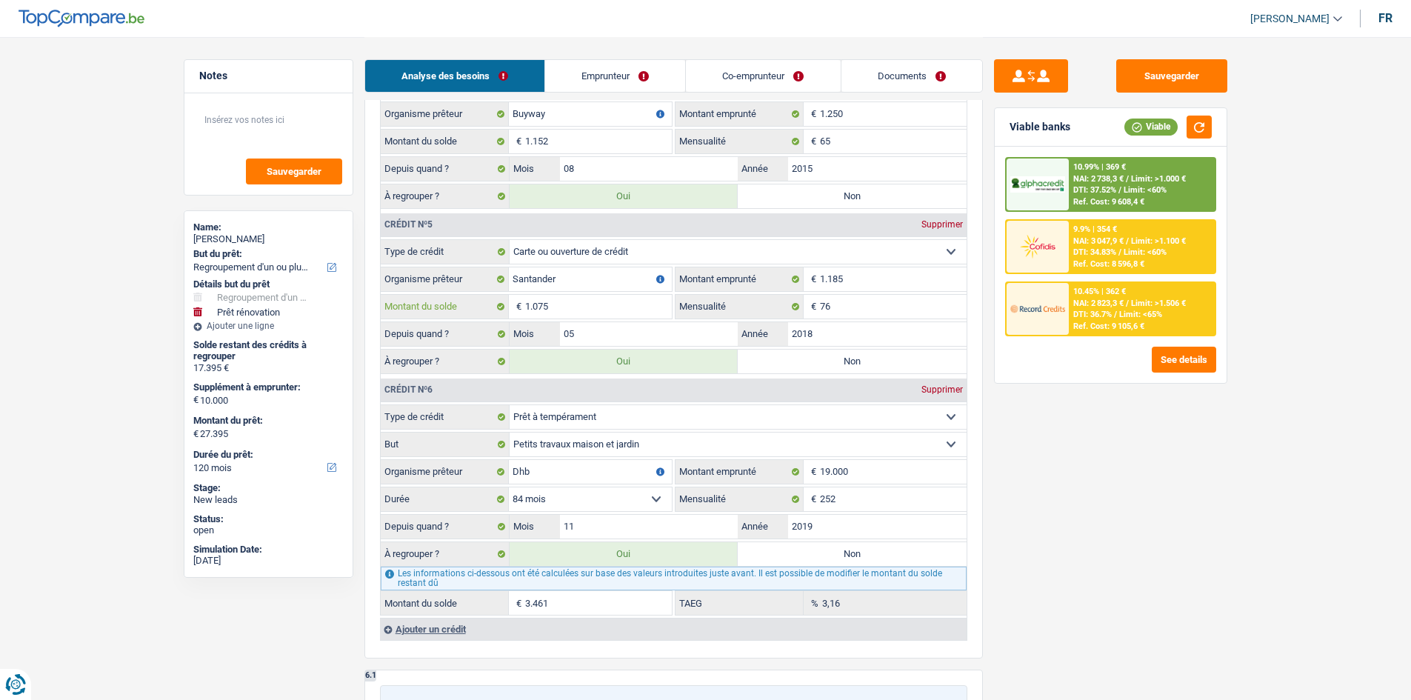
scroll to position [2148, 0]
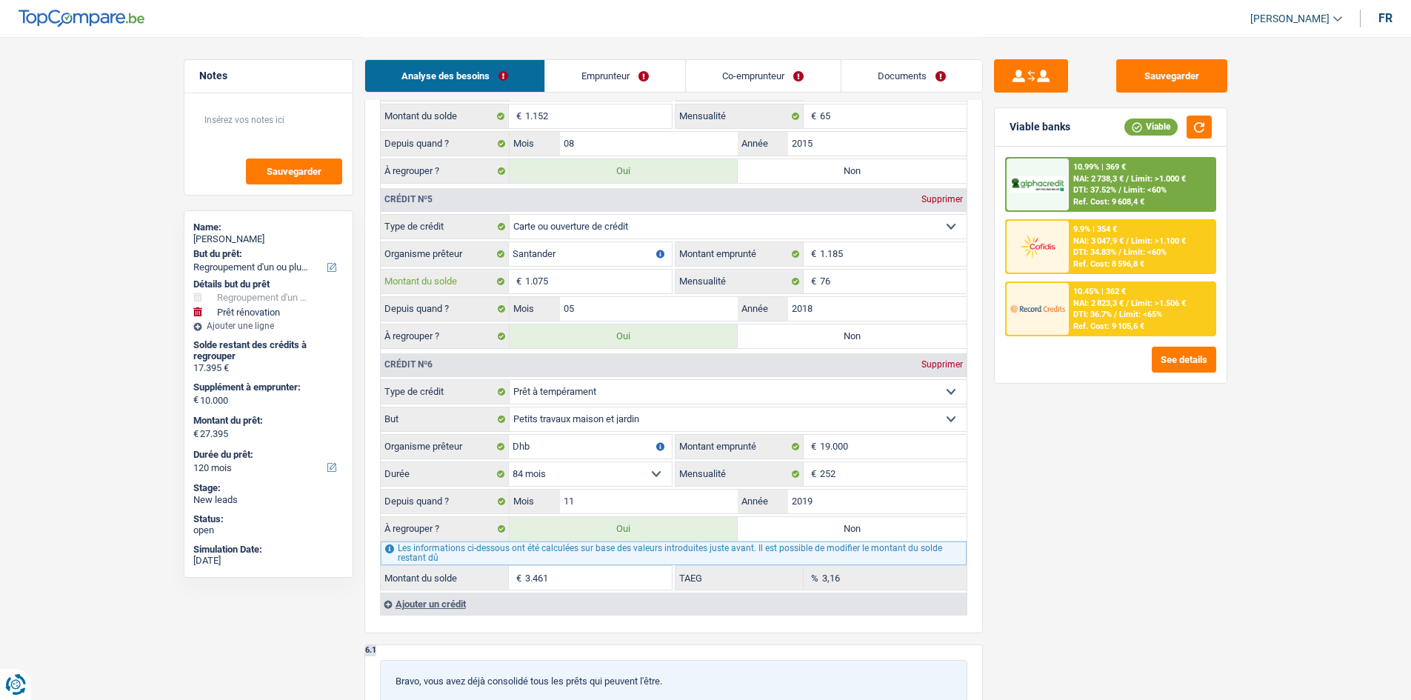
type input "1.075"
drag, startPoint x: 675, startPoint y: 506, endPoint x: 1032, endPoint y: 498, distance: 357.1
click at [1032, 498] on div "Sauvegarder Viable banks Viable 10.99% | 369 € NAI: 2 738,3 € / Limit: >1.000 €…" at bounding box center [1111, 367] width 256 height 617
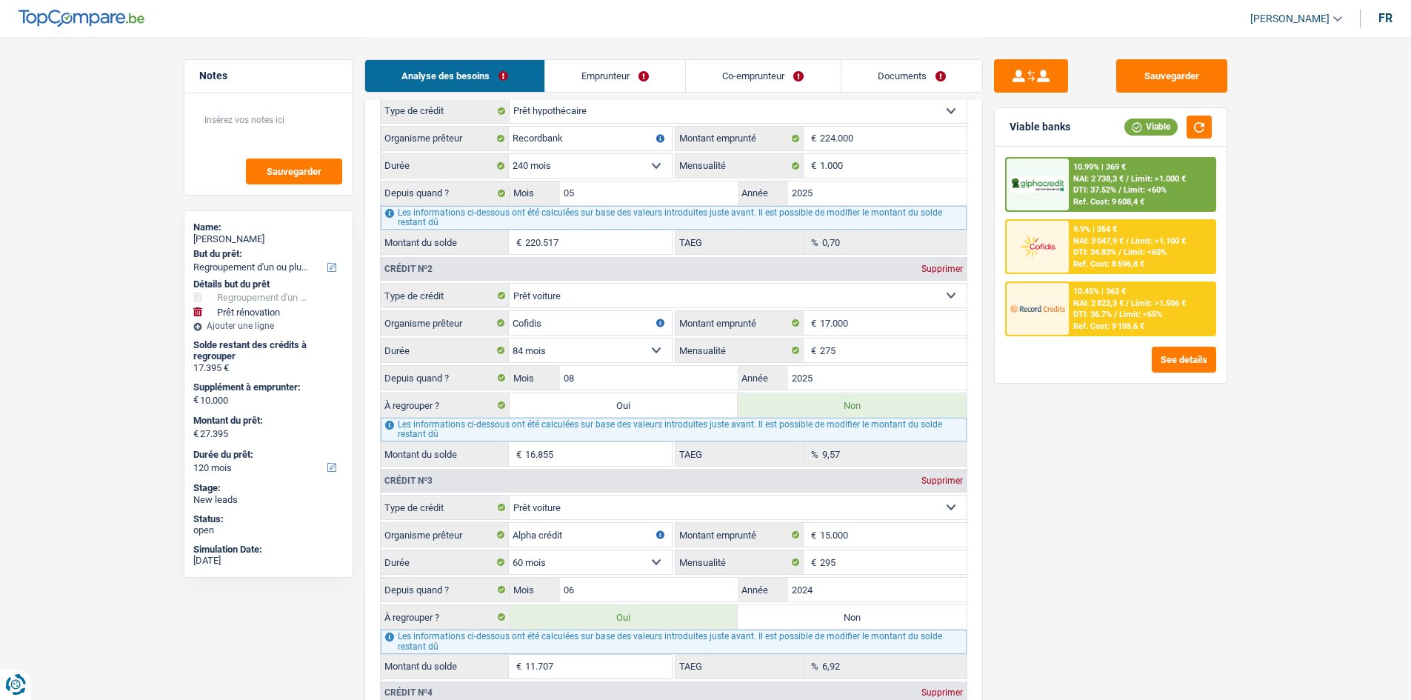
scroll to position [1481, 0]
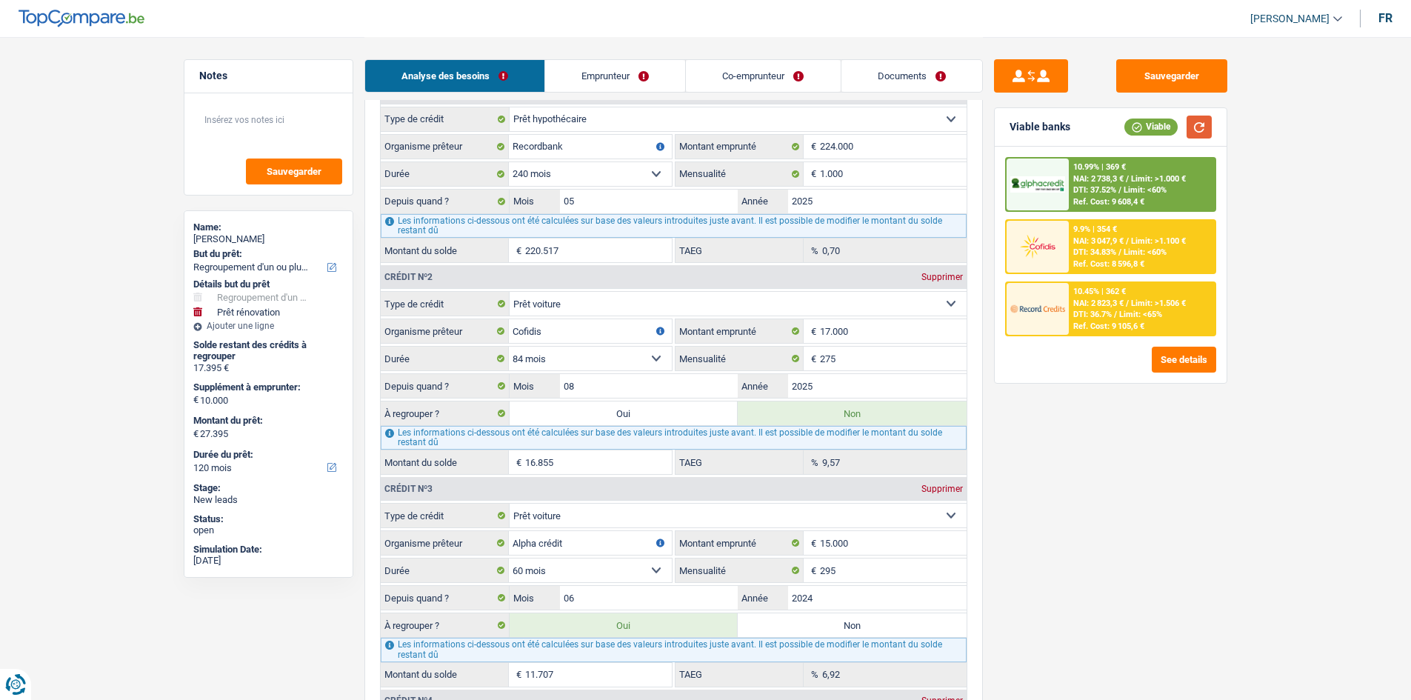
click at [1206, 135] on button "button" at bounding box center [1199, 127] width 25 height 23
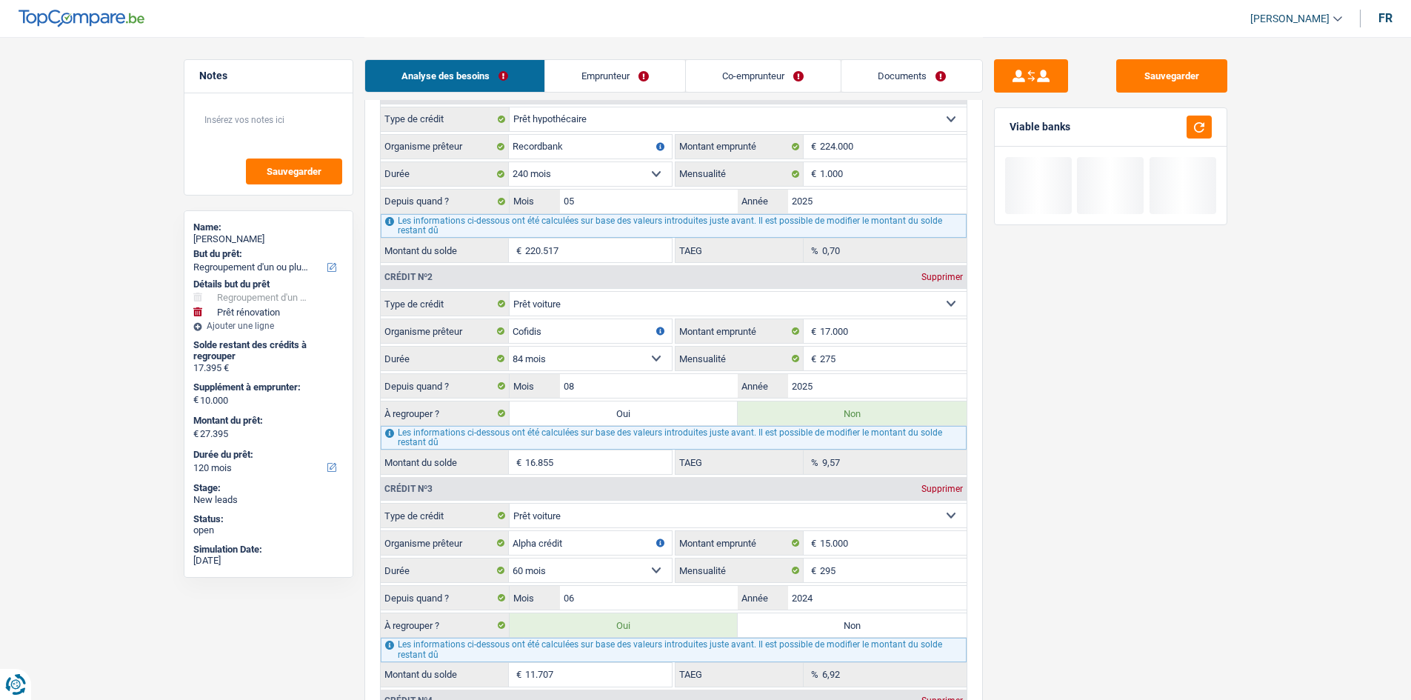
click at [610, 73] on link "Emprunteur" at bounding box center [615, 76] width 140 height 32
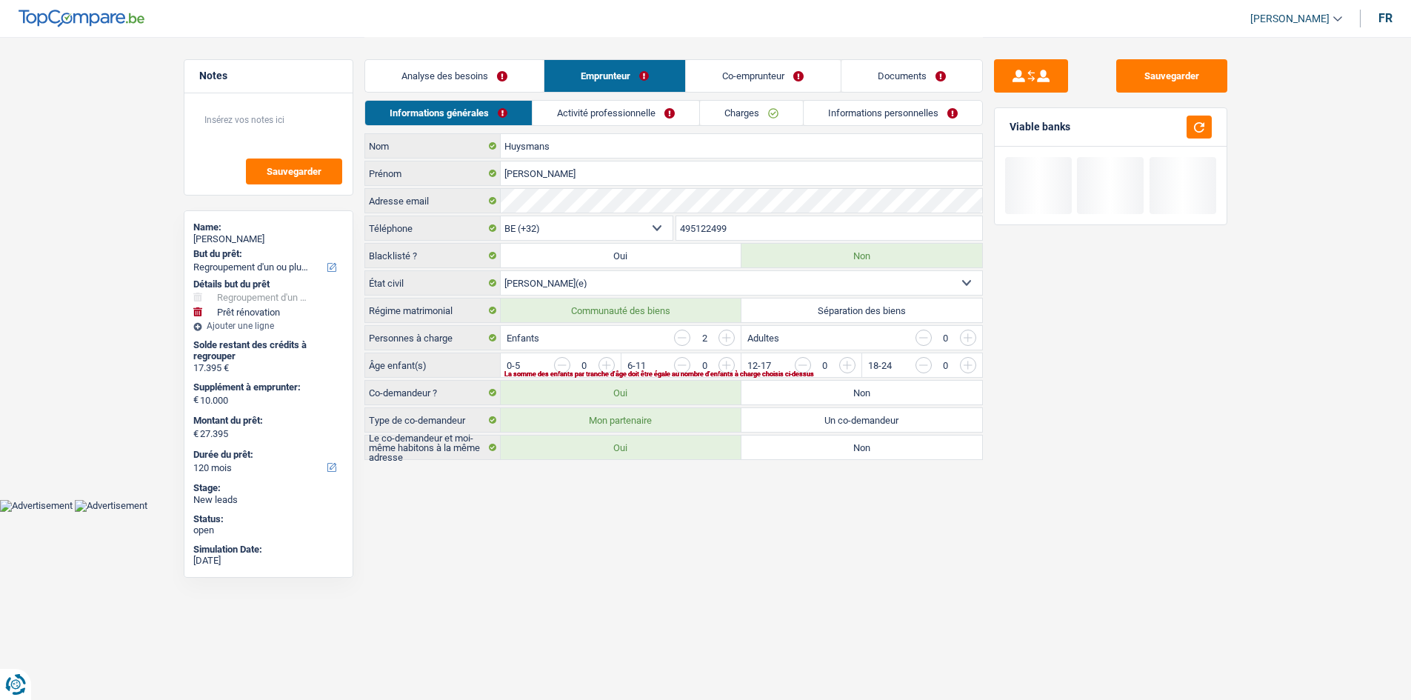
scroll to position [0, 0]
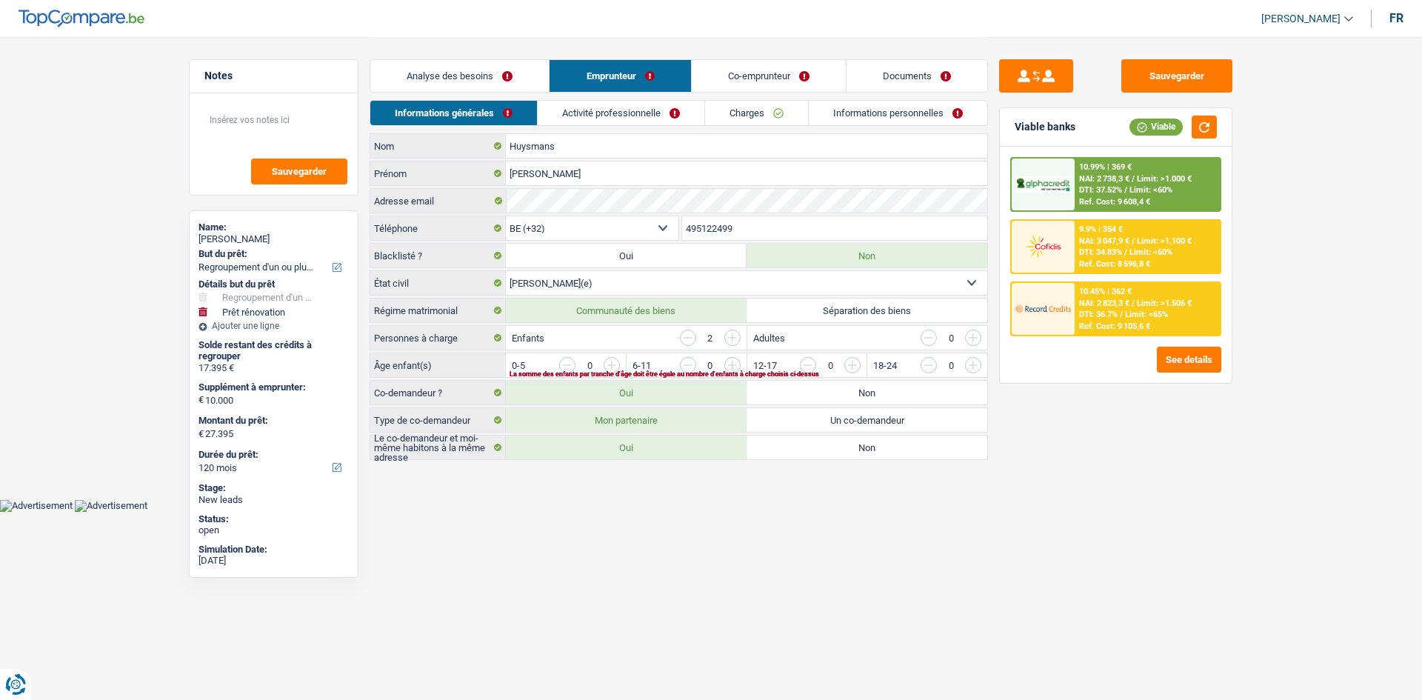
click at [744, 114] on link "Charges" at bounding box center [756, 113] width 103 height 24
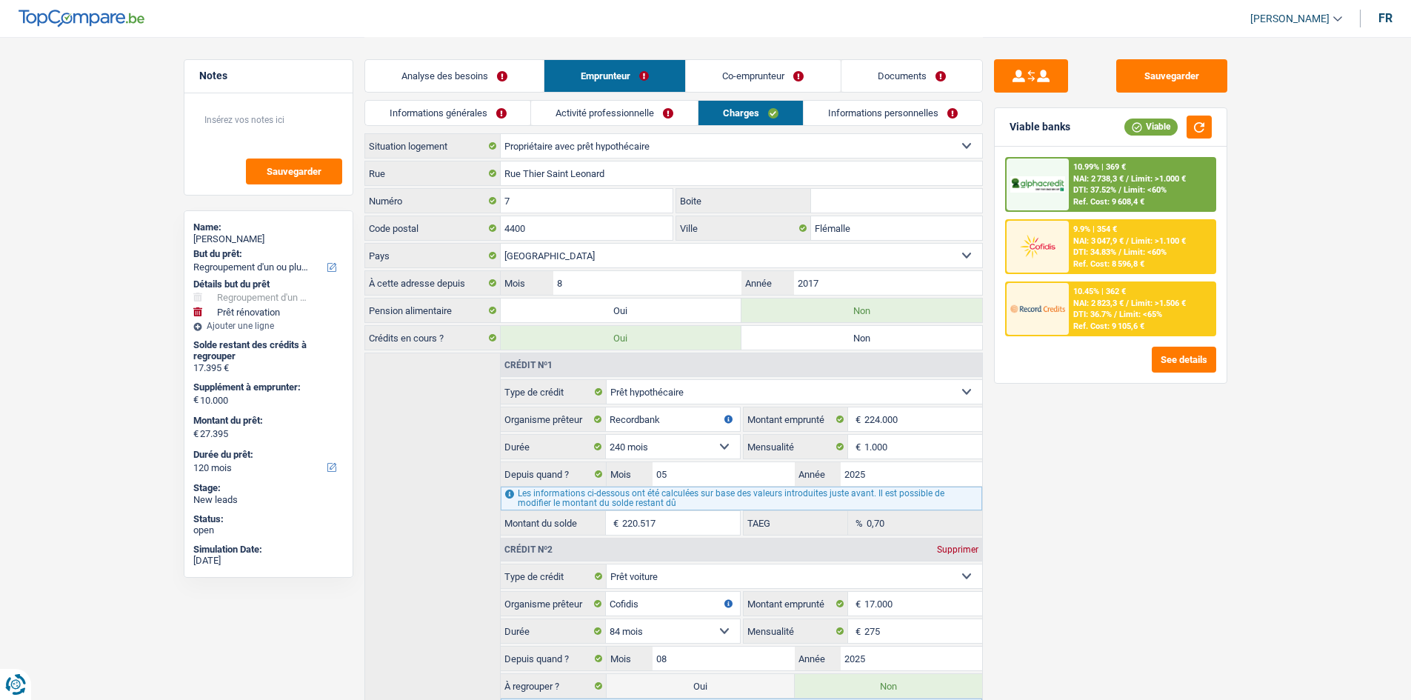
click at [623, 119] on link "Activité professionnelle" at bounding box center [614, 113] width 167 height 24
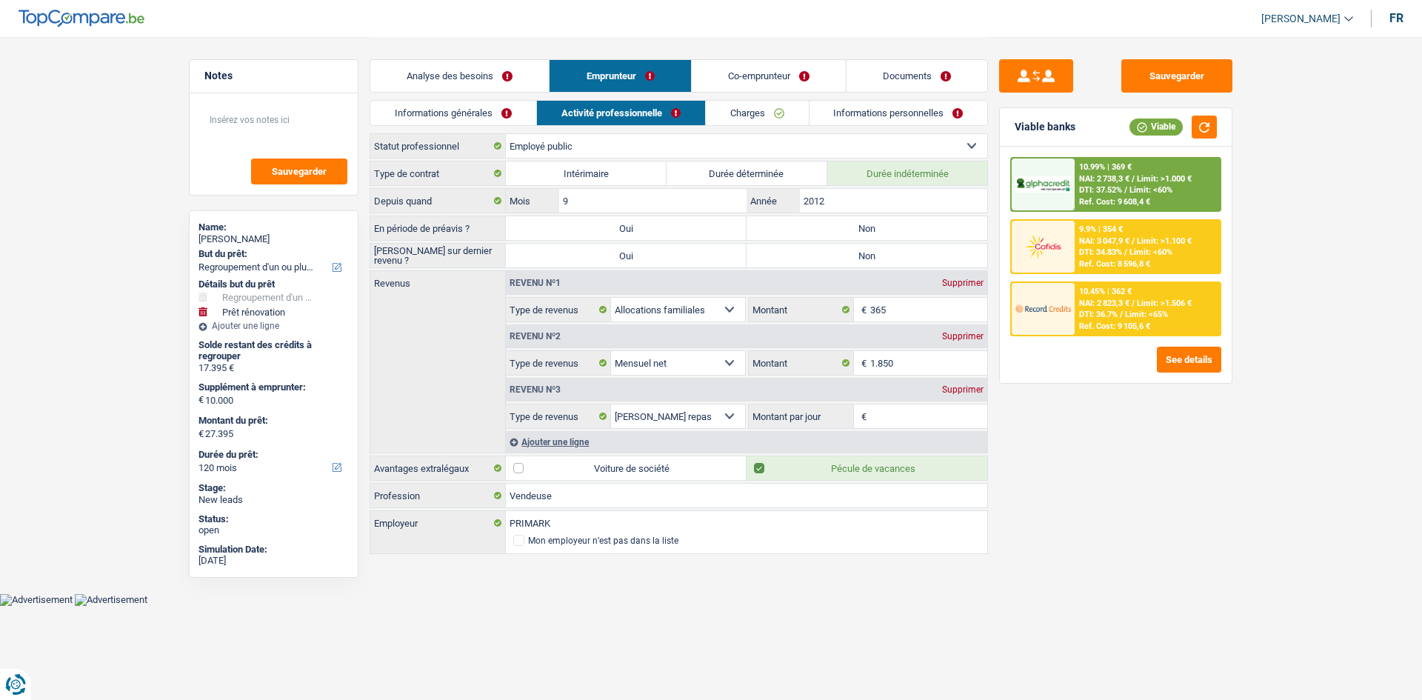
click at [501, 109] on link "Informations générales" at bounding box center [453, 113] width 166 height 24
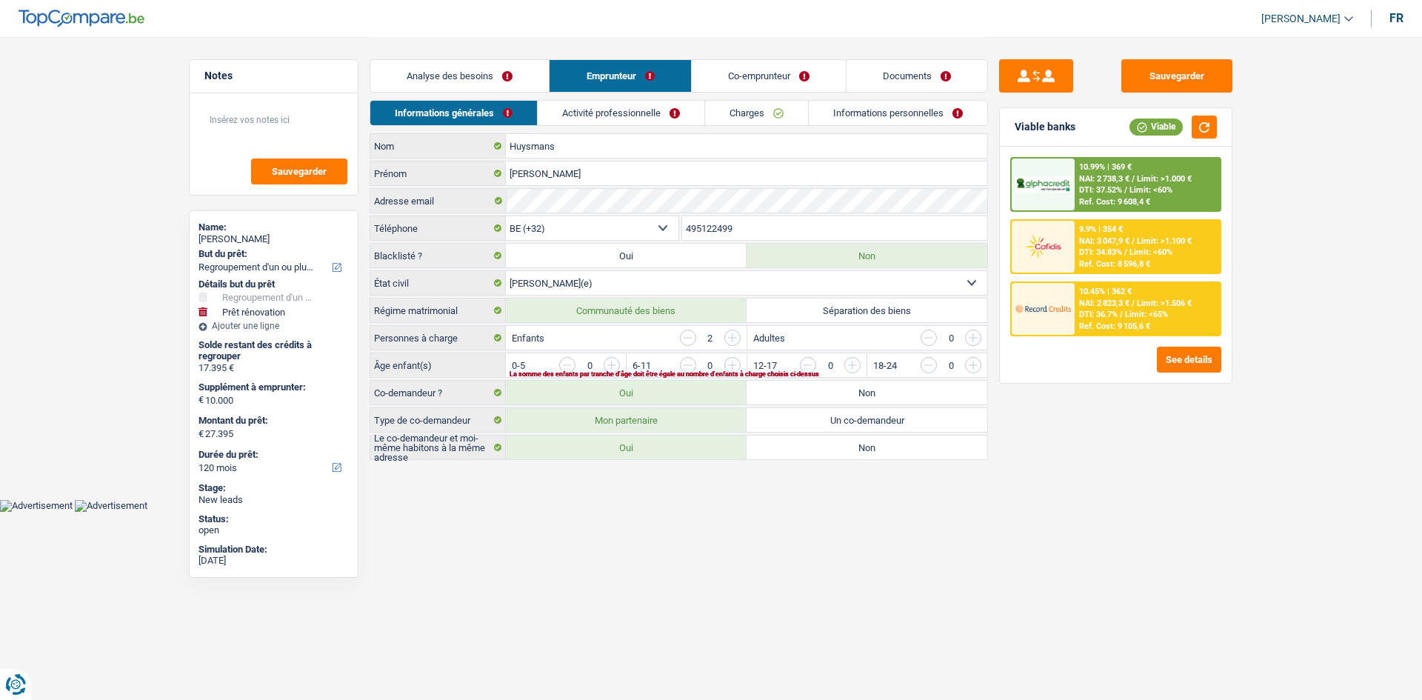
click at [734, 364] on input "button" at bounding box center [1032, 369] width 617 height 24
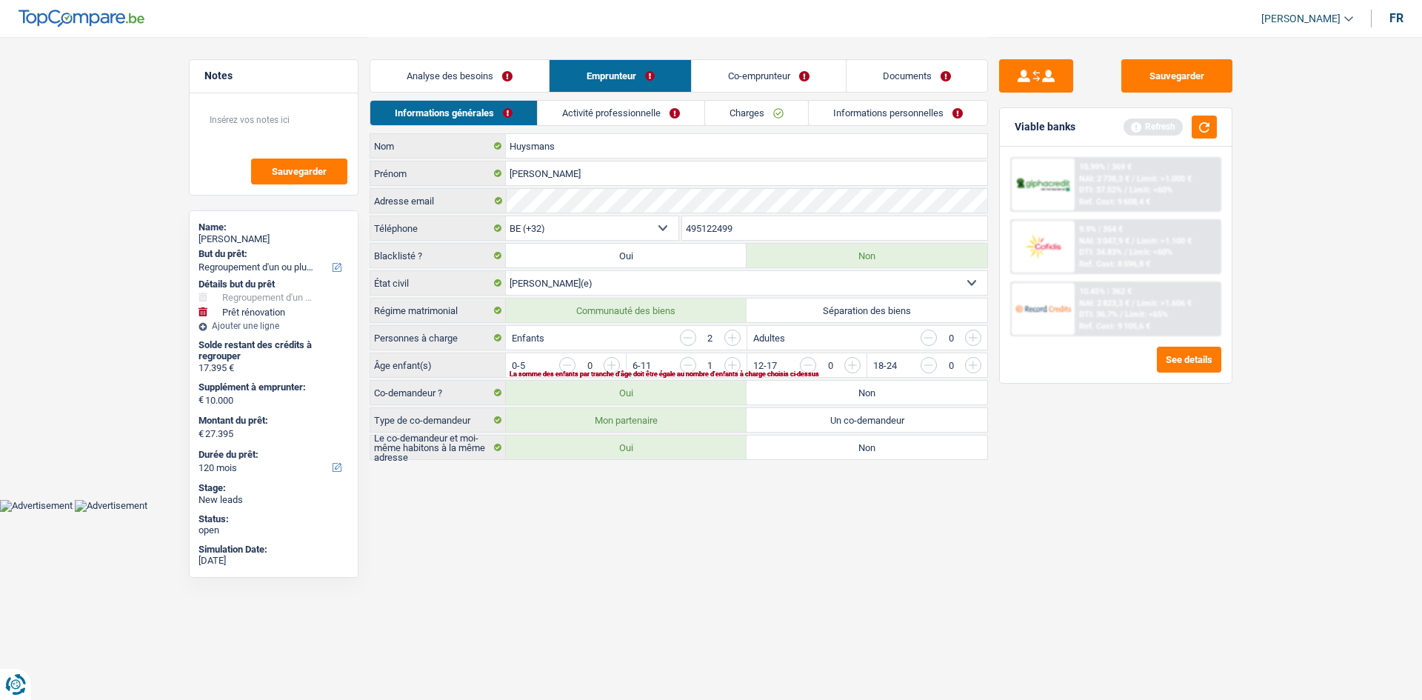
click at [734, 364] on input "button" at bounding box center [1032, 369] width 617 height 24
click at [627, 112] on link "Activité professionnelle" at bounding box center [621, 113] width 167 height 24
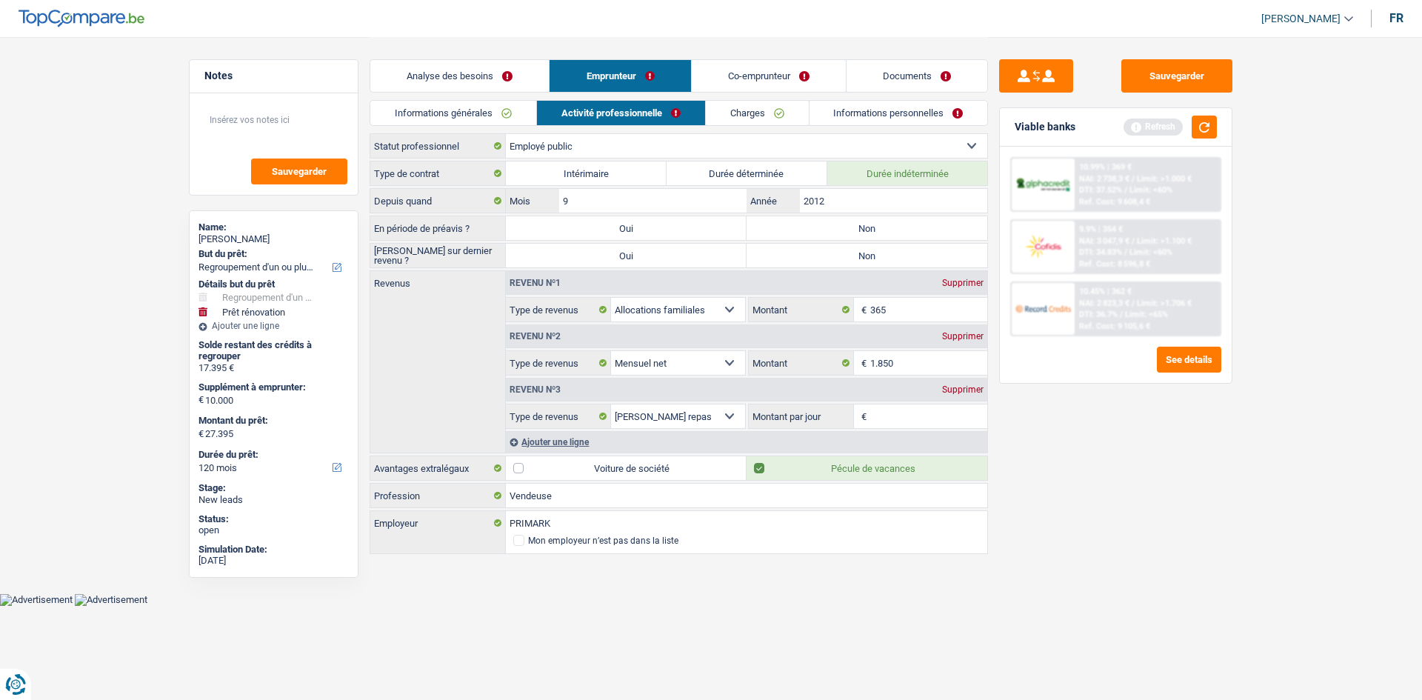
click at [850, 223] on label "Non" at bounding box center [867, 228] width 241 height 24
click at [850, 223] on input "Non" at bounding box center [867, 228] width 241 height 24
radio input "true"
click at [819, 258] on label "Non" at bounding box center [867, 256] width 241 height 24
click at [819, 258] on input "Non" at bounding box center [867, 256] width 241 height 24
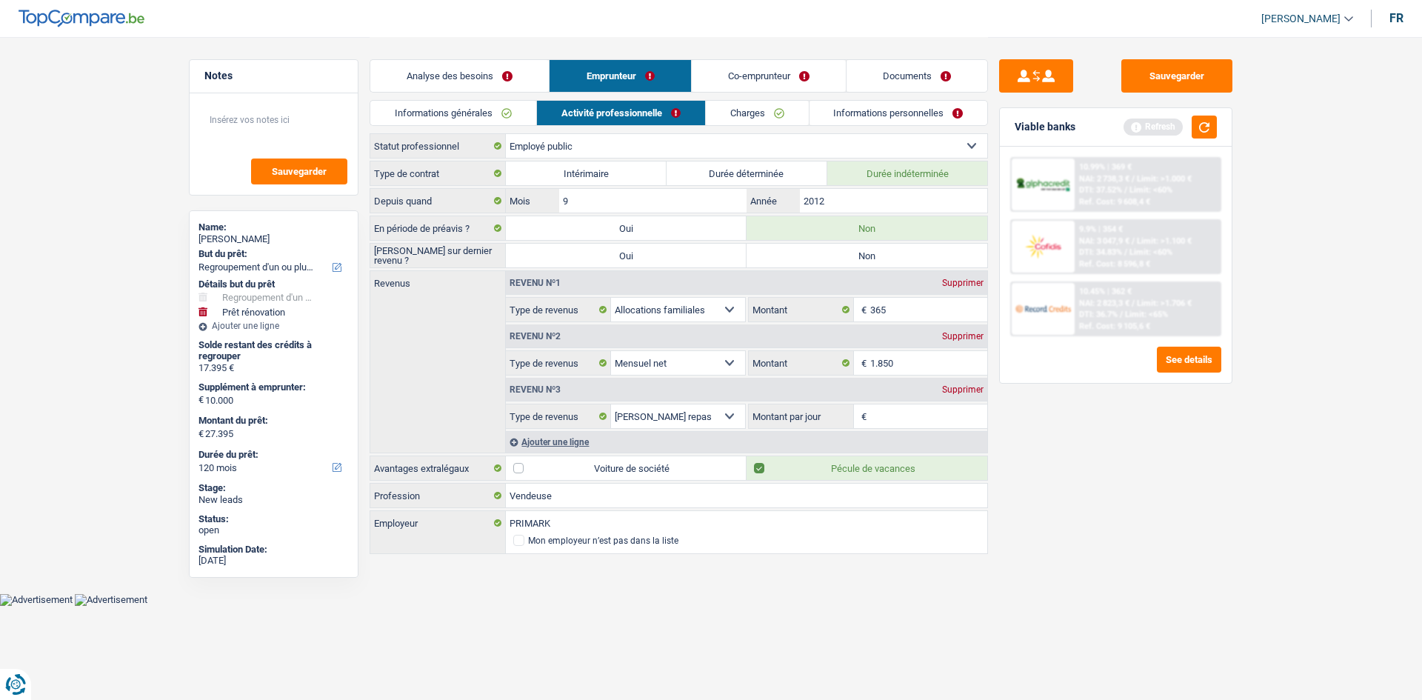
radio input "true"
click at [952, 390] on div "Supprimer" at bounding box center [962, 389] width 49 height 9
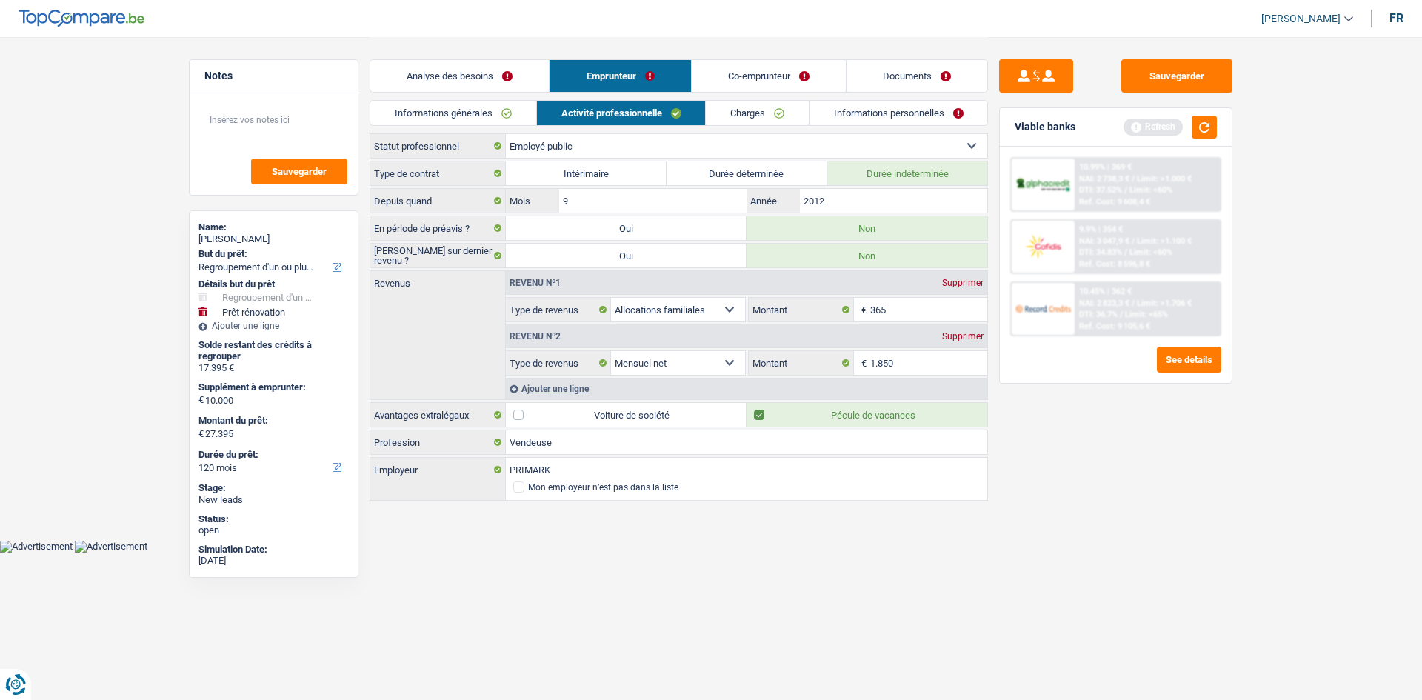
click at [560, 387] on div "Ajouter une ligne" at bounding box center [746, 388] width 481 height 21
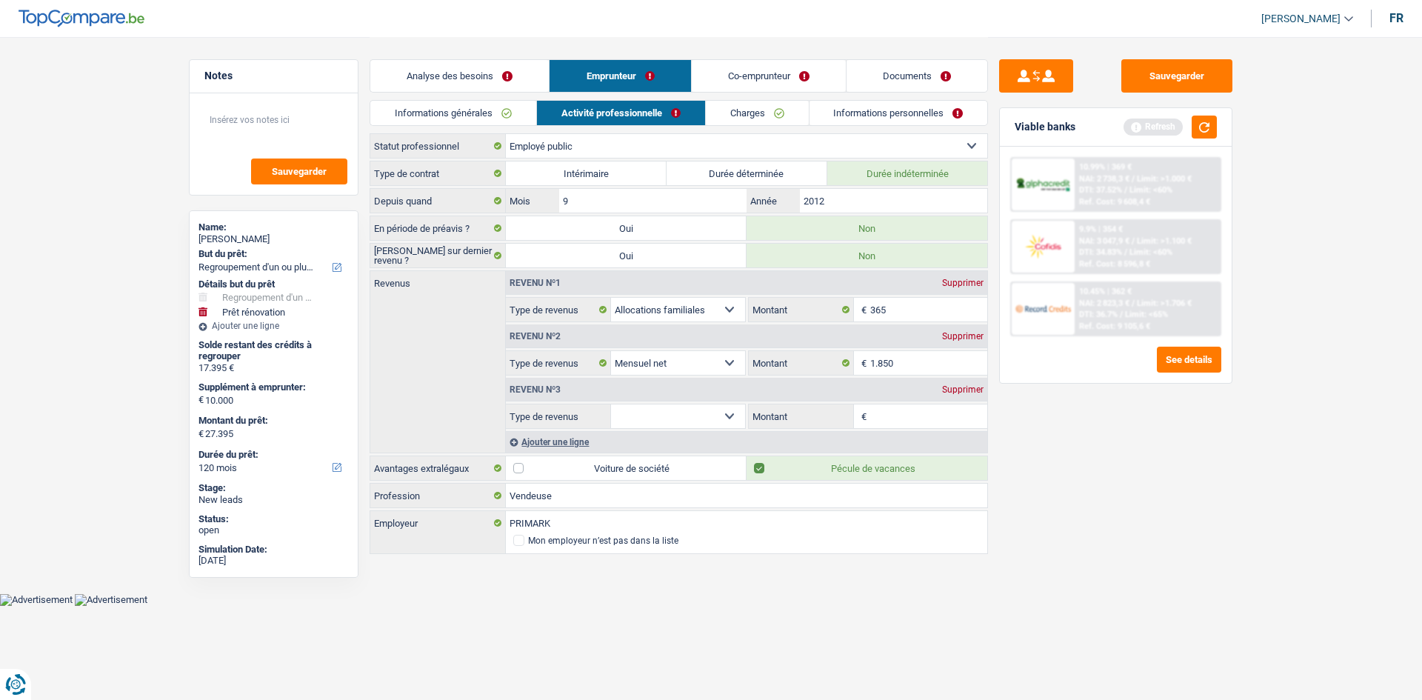
click at [678, 421] on select "Allocation d'handicap Allocations chômage Allocations familiales Chèques repas …" at bounding box center [678, 416] width 134 height 24
select select "mealVouchers"
click at [611, 404] on select "Allocation d'handicap Allocations chômage Allocations familiales Chèques repas …" at bounding box center [678, 416] width 134 height 24
click at [888, 408] on input "Montant par jour" at bounding box center [929, 416] width 118 height 24
type input "8"
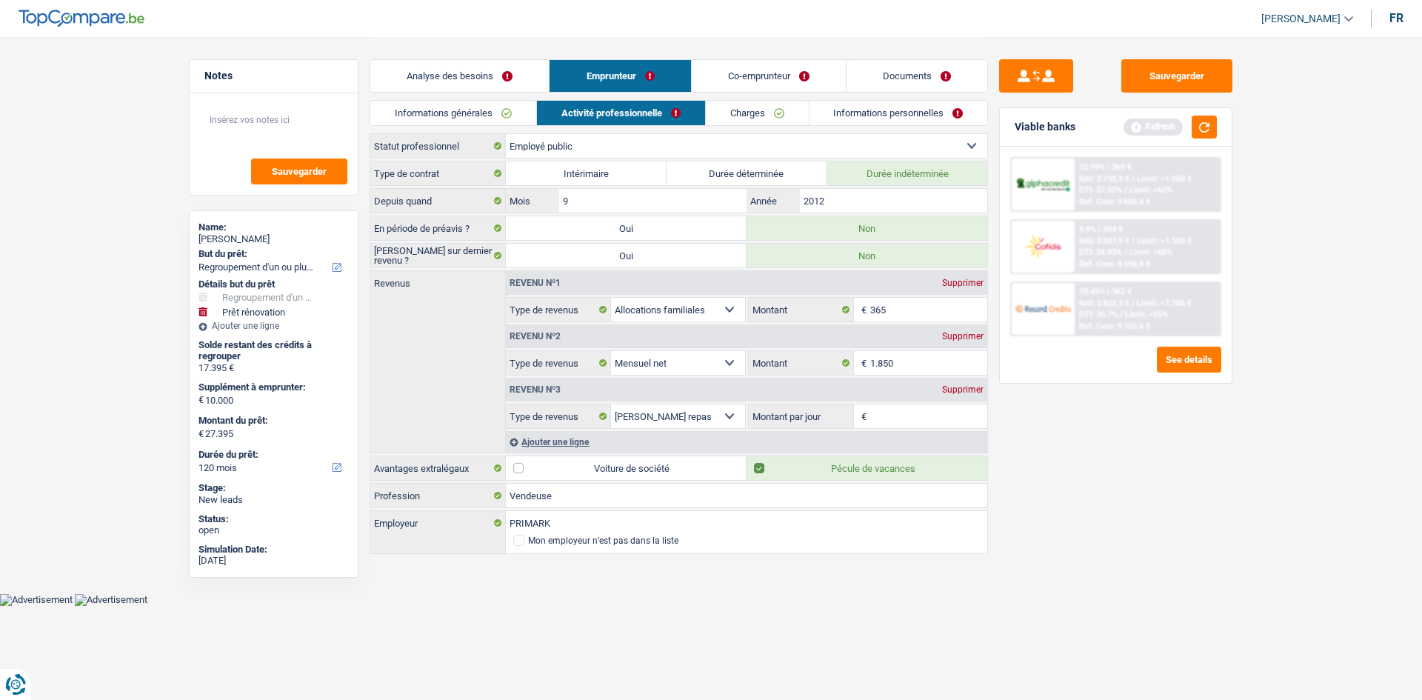
type input "6"
type input "8,0"
click at [764, 115] on link "Charges" at bounding box center [757, 113] width 103 height 24
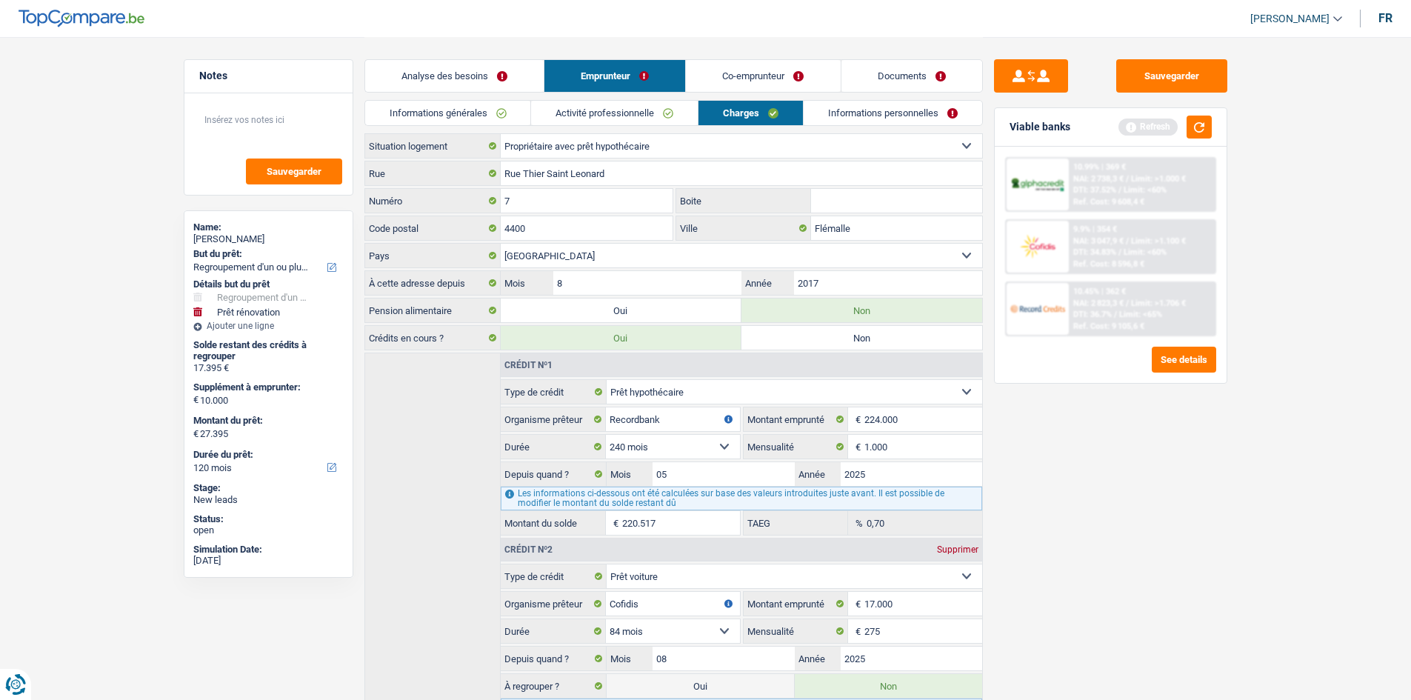
click at [853, 106] on link "Informations personnelles" at bounding box center [893, 113] width 179 height 24
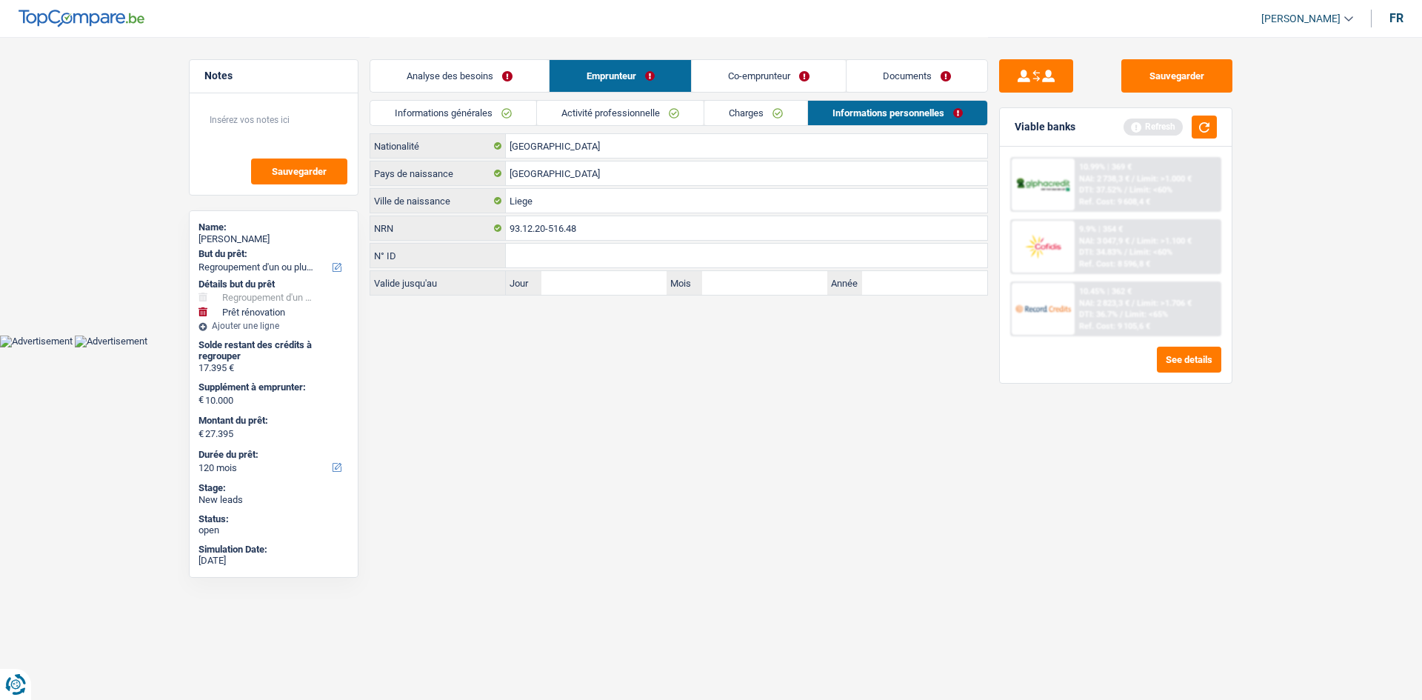
click at [762, 75] on link "Co-emprunteur" at bounding box center [769, 76] width 154 height 32
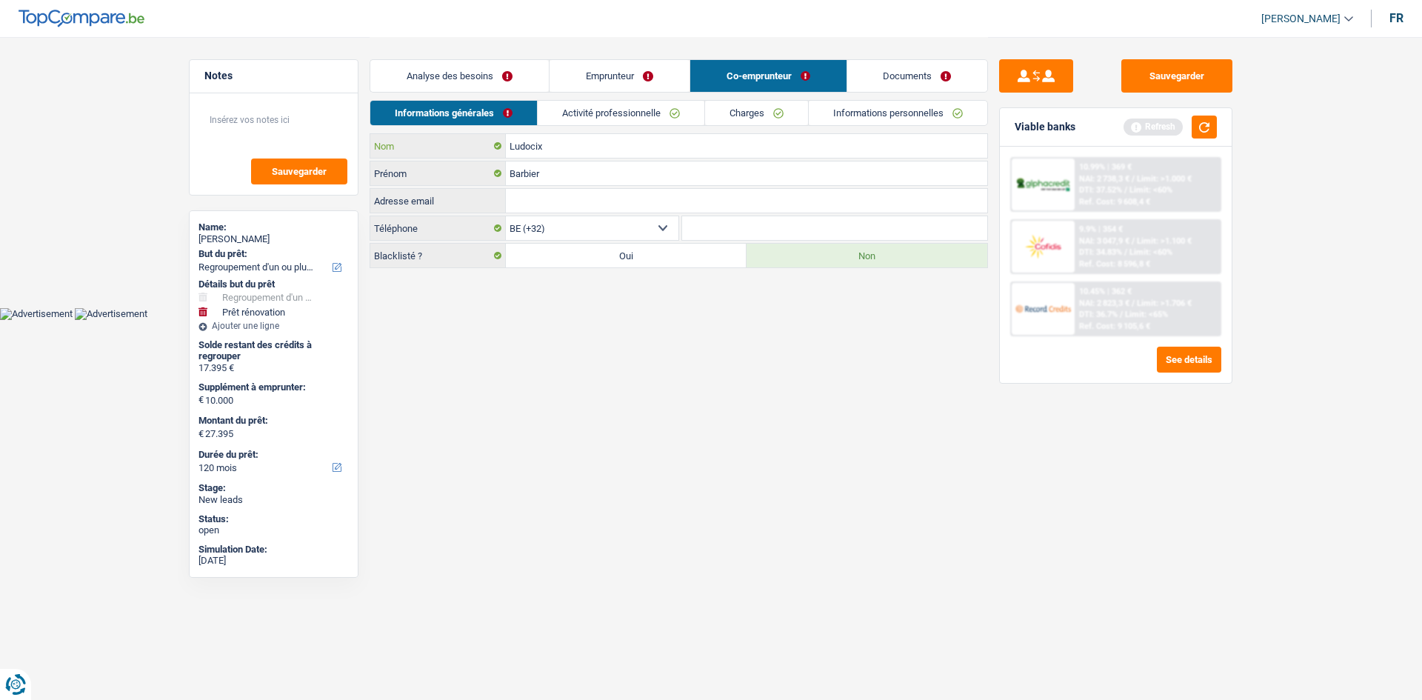
click at [535, 144] on input "Ludocix" at bounding box center [746, 146] width 481 height 24
type input "Ludovic"
click at [618, 117] on link "Activité professionnelle" at bounding box center [621, 113] width 167 height 24
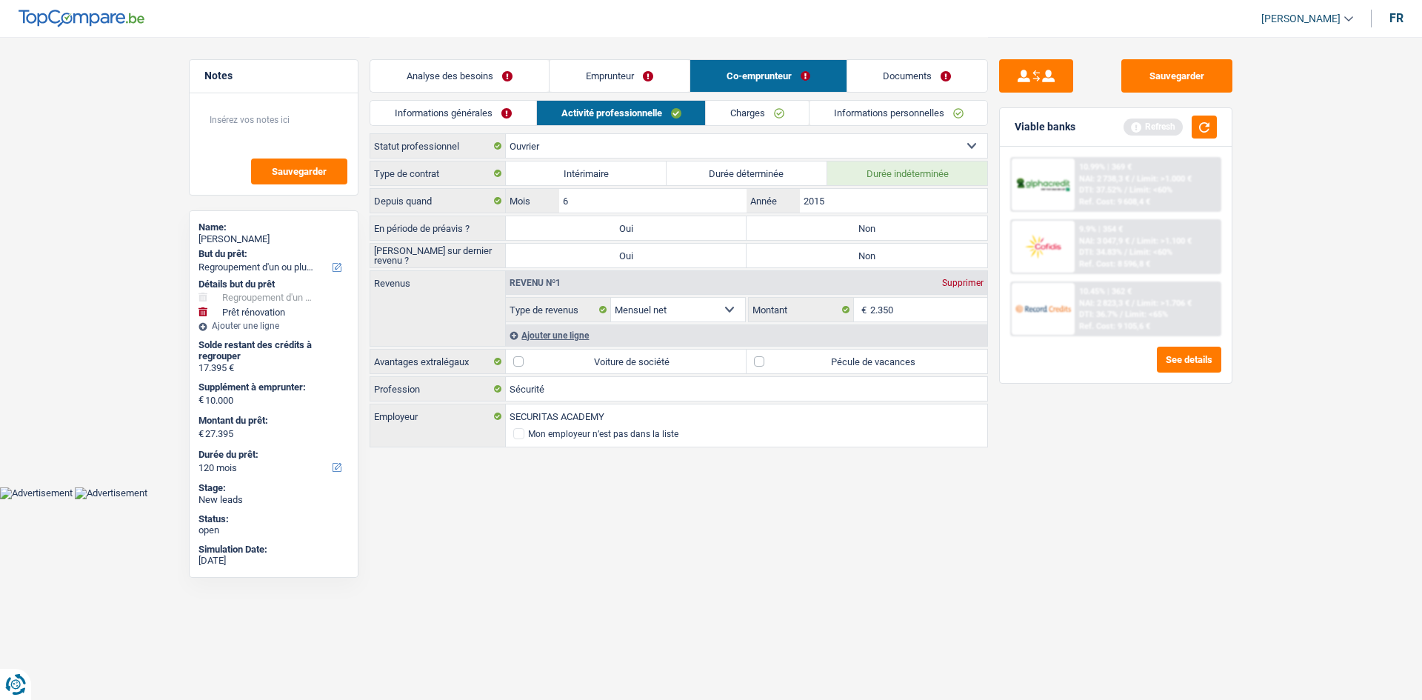
click at [824, 228] on label "Non" at bounding box center [867, 228] width 241 height 24
click at [824, 228] on input "Non" at bounding box center [867, 228] width 241 height 24
radio input "true"
click at [647, 254] on label "Oui" at bounding box center [626, 256] width 241 height 24
click at [647, 254] on input "Oui" at bounding box center [626, 256] width 241 height 24
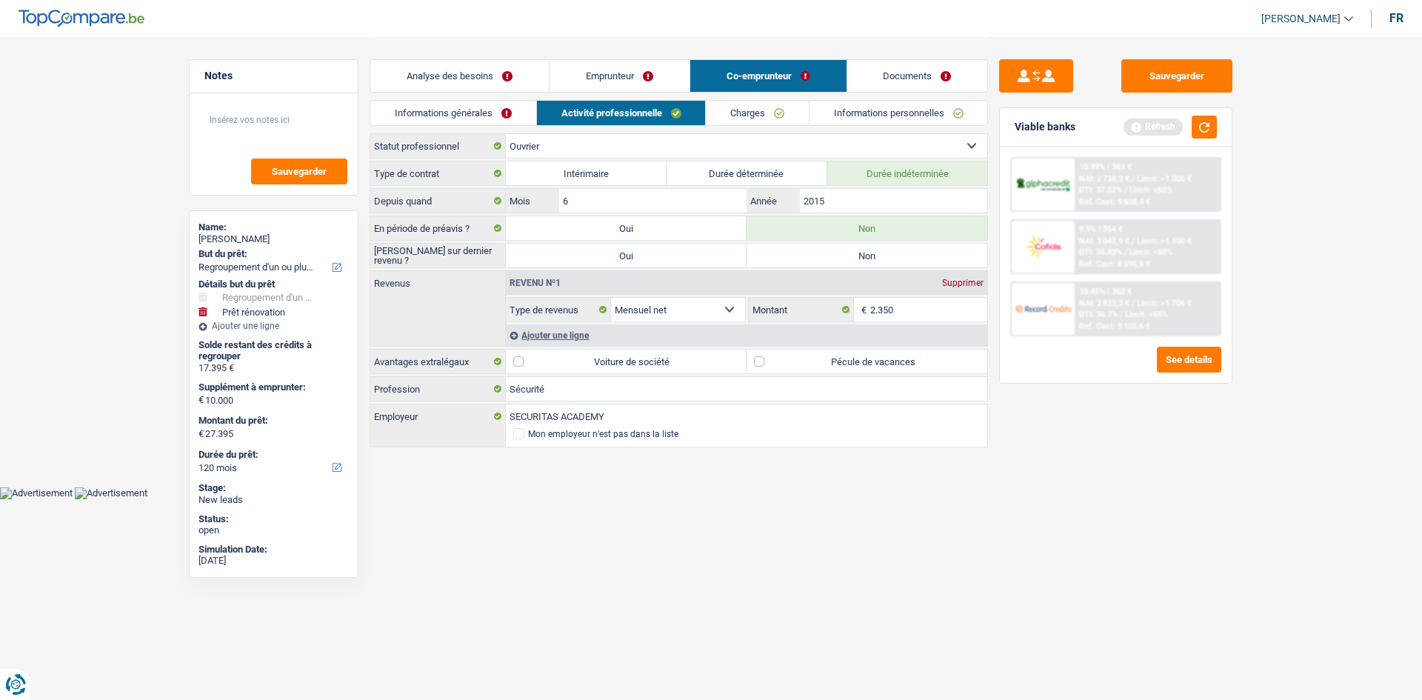
radio input "true"
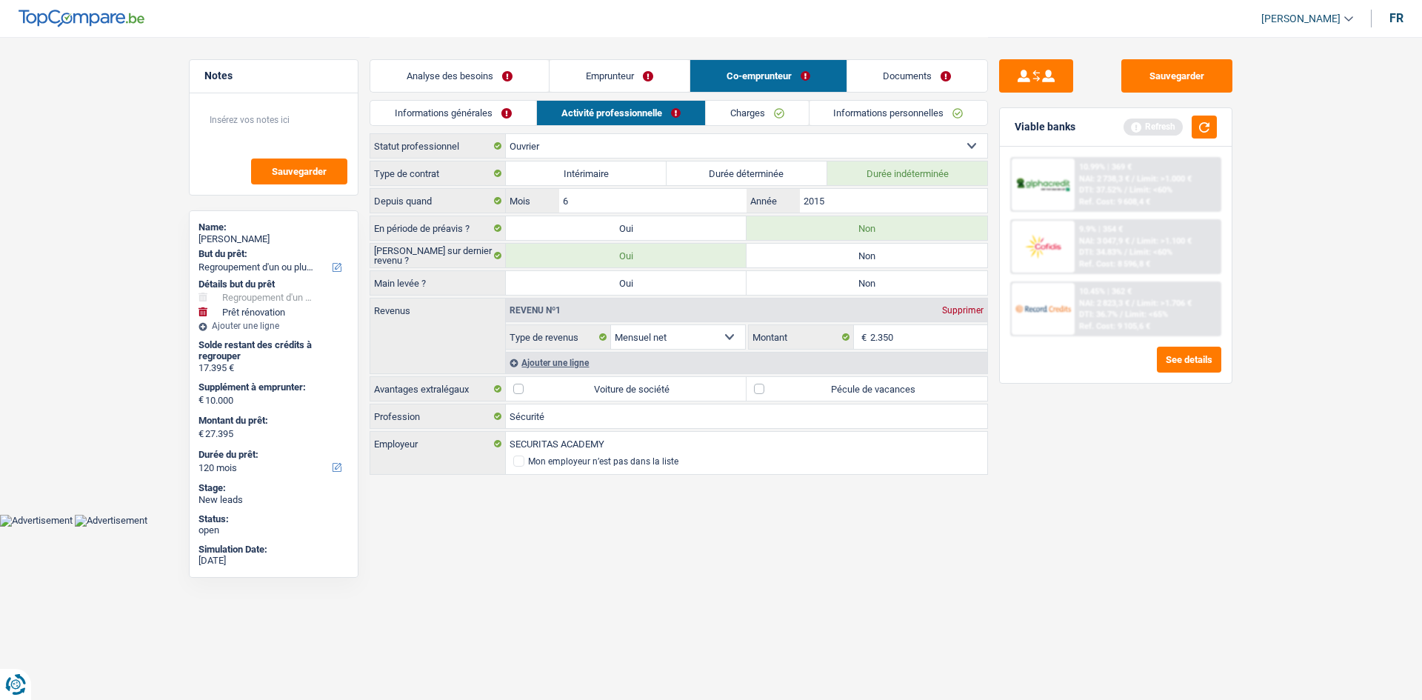
click at [707, 284] on label "Oui" at bounding box center [626, 283] width 241 height 24
click at [707, 284] on input "Oui" at bounding box center [626, 283] width 241 height 24
radio input "true"
click at [696, 281] on label "Oui" at bounding box center [626, 283] width 241 height 24
click at [696, 281] on input "Oui" at bounding box center [626, 283] width 241 height 24
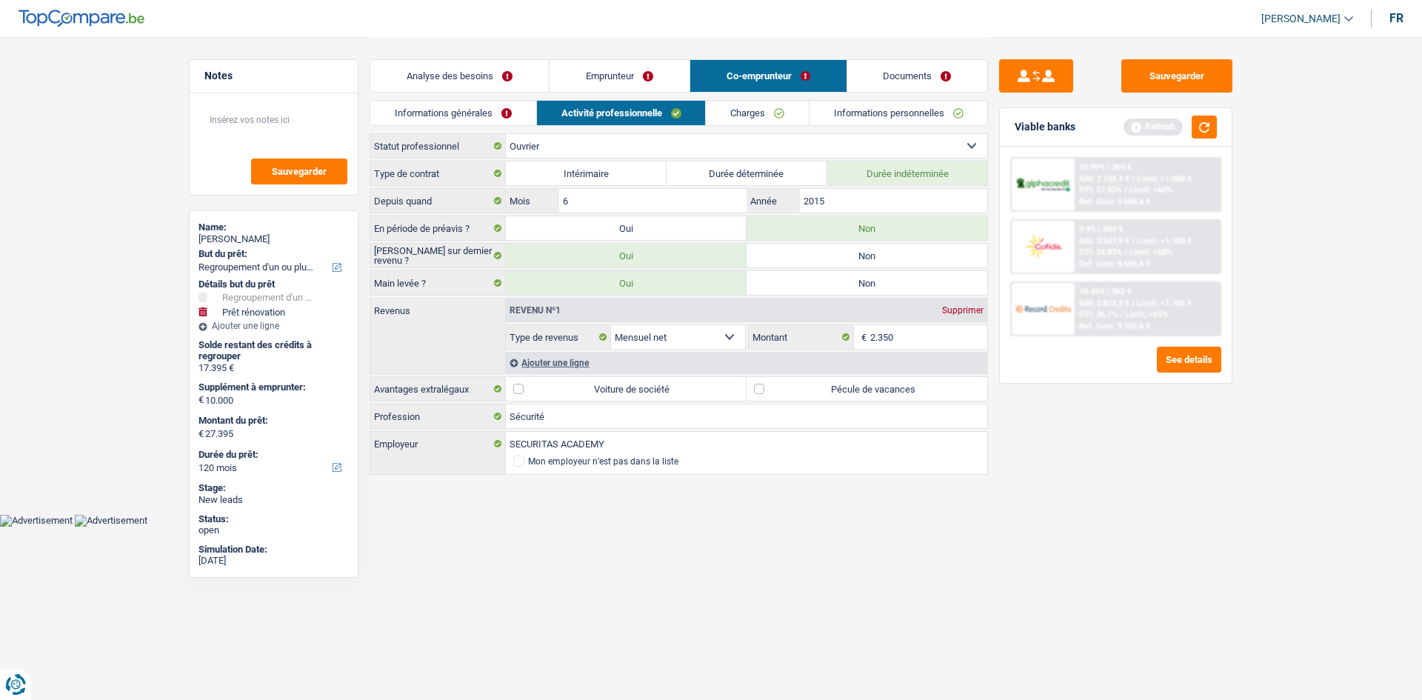
click at [687, 261] on label "Oui" at bounding box center [626, 256] width 241 height 24
click at [687, 261] on input "Oui" at bounding box center [626, 256] width 241 height 24
click at [815, 256] on label "Non" at bounding box center [867, 256] width 241 height 24
click at [815, 256] on input "Non" at bounding box center [867, 256] width 241 height 24
radio input "true"
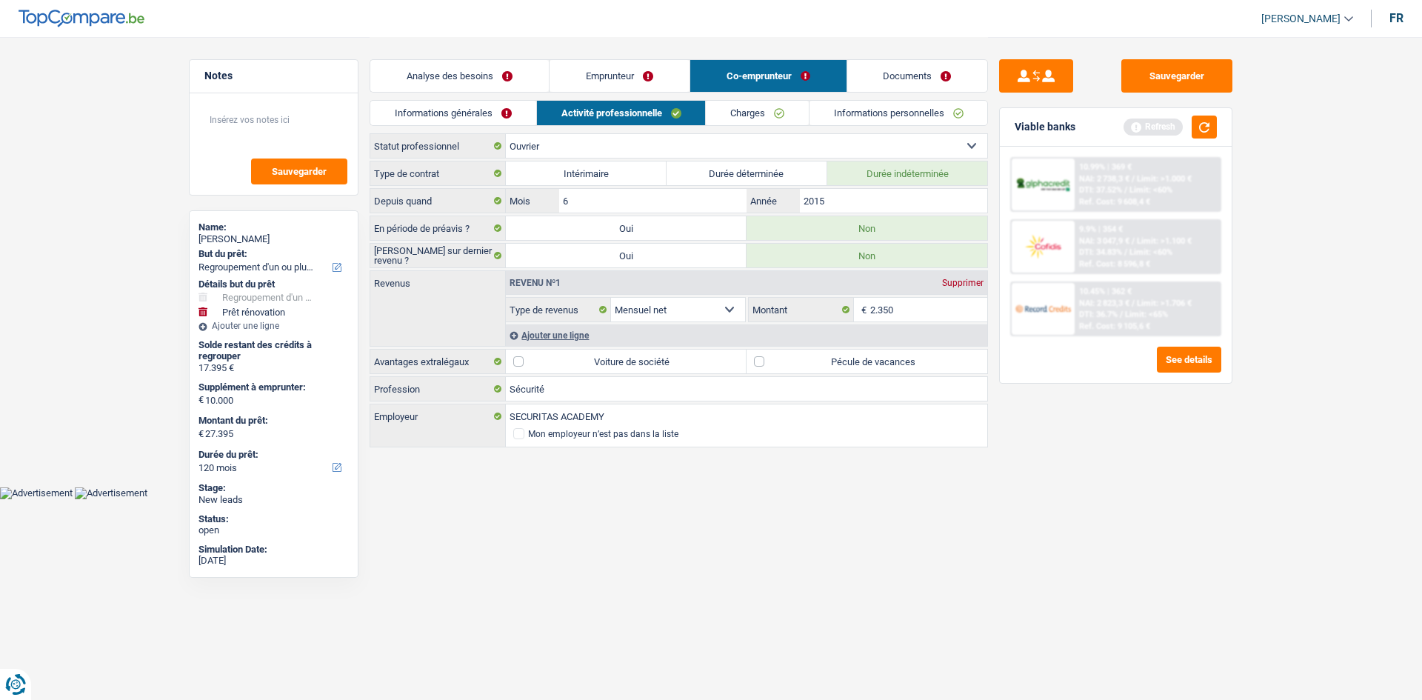
click at [761, 364] on label "Pécule de vacances" at bounding box center [867, 362] width 241 height 24
click at [761, 364] on input "Pécule de vacances" at bounding box center [867, 362] width 241 height 24
checkbox input "true"
click at [758, 121] on link "Charges" at bounding box center [757, 113] width 103 height 24
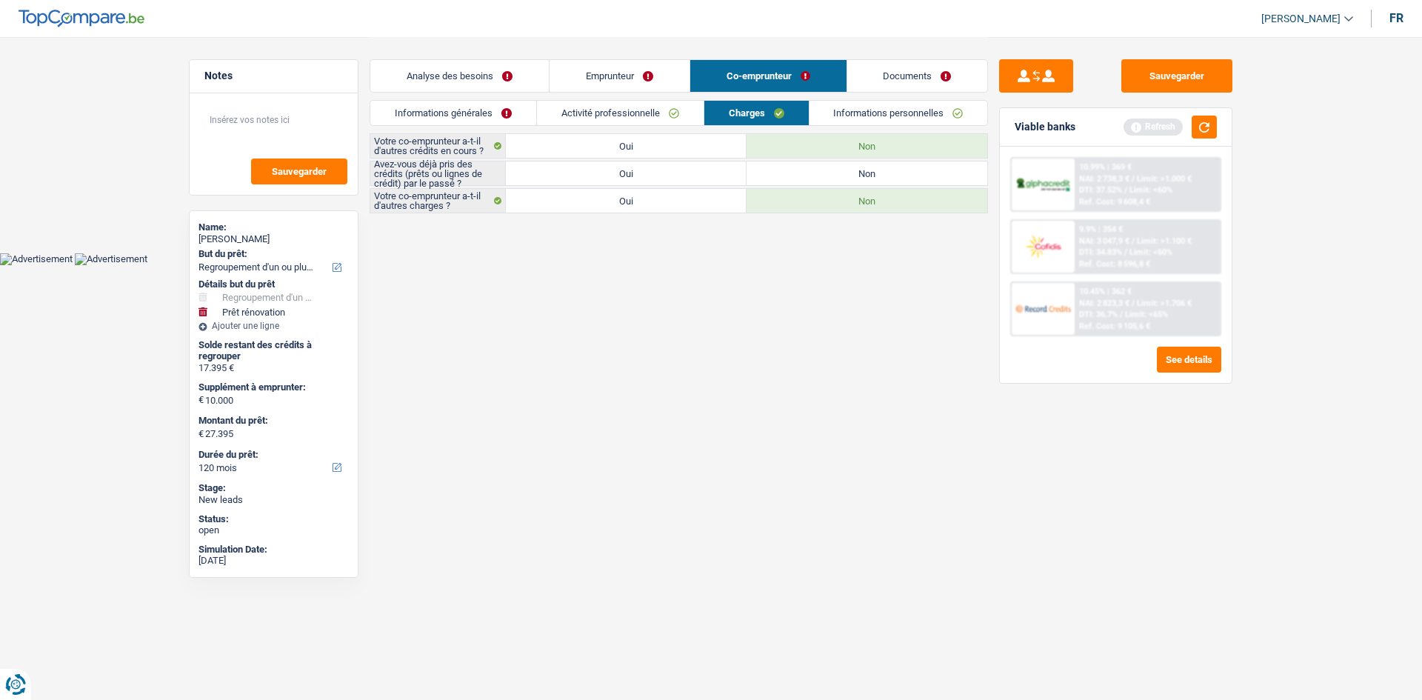
click at [661, 178] on label "Oui" at bounding box center [626, 173] width 241 height 24
click at [661, 178] on input "Oui" at bounding box center [626, 173] width 241 height 24
radio input "true"
click at [864, 105] on link "Informations personnelles" at bounding box center [899, 113] width 179 height 24
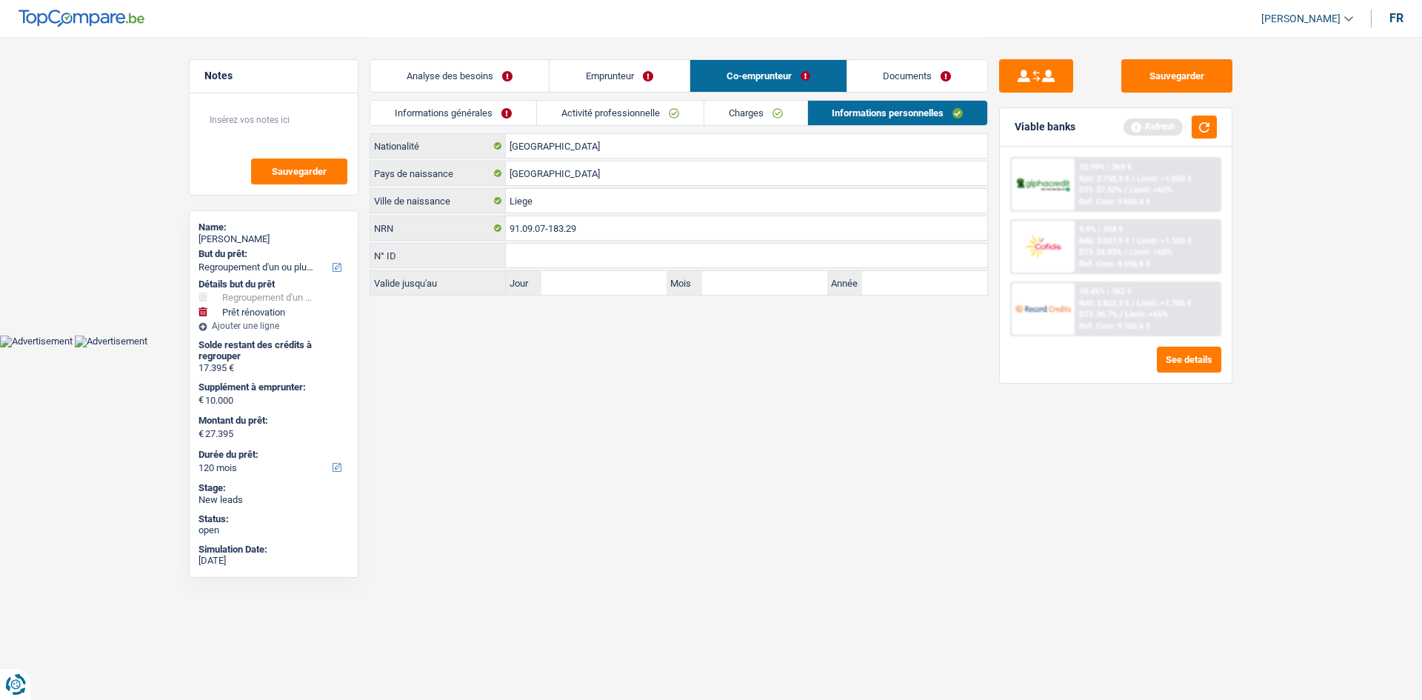
click at [467, 111] on link "Informations générales" at bounding box center [453, 113] width 166 height 24
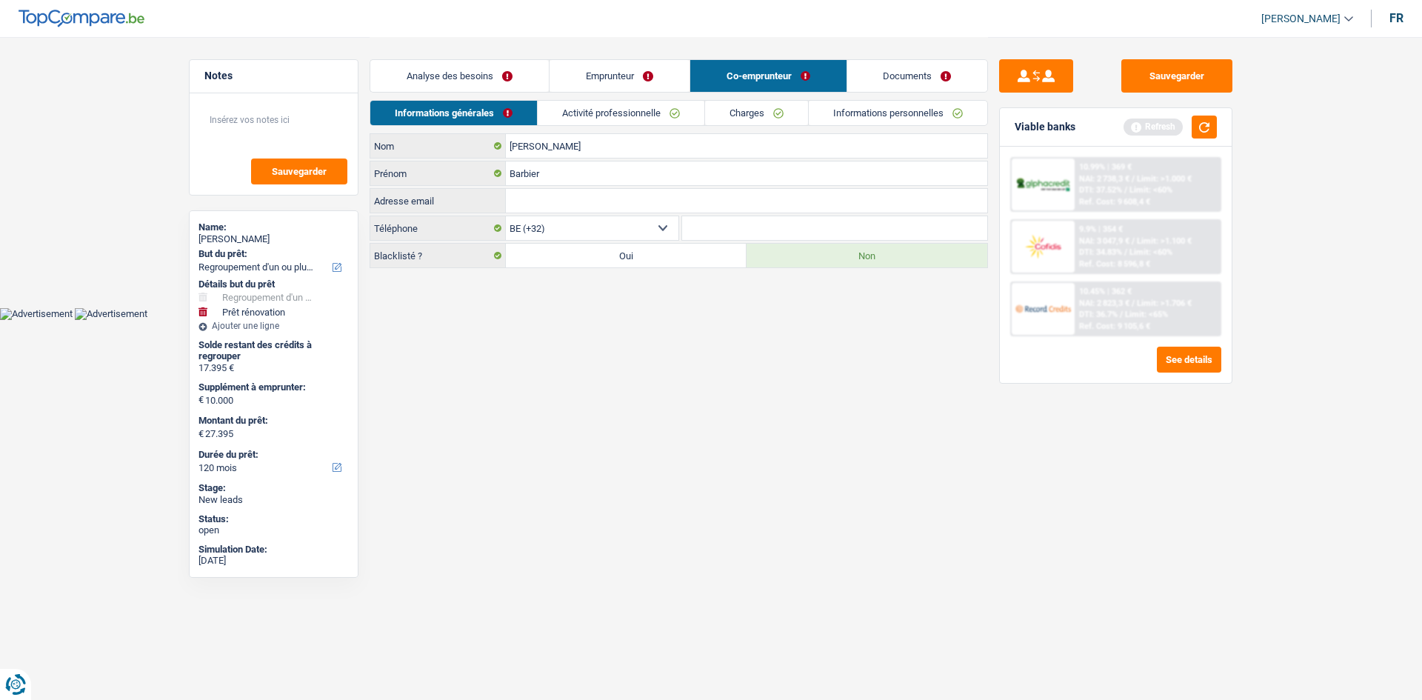
click at [857, 110] on link "Informations personnelles" at bounding box center [898, 113] width 179 height 24
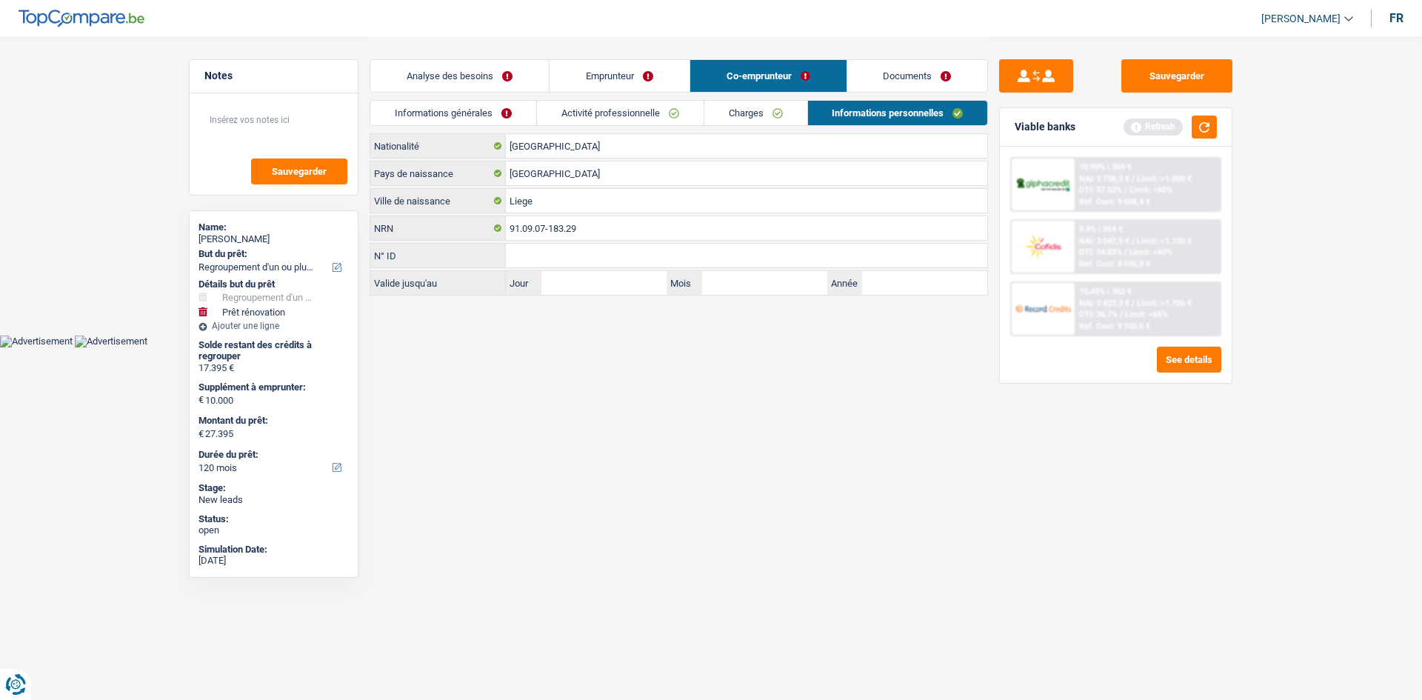
click at [601, 111] on link "Activité professionnelle" at bounding box center [620, 113] width 167 height 24
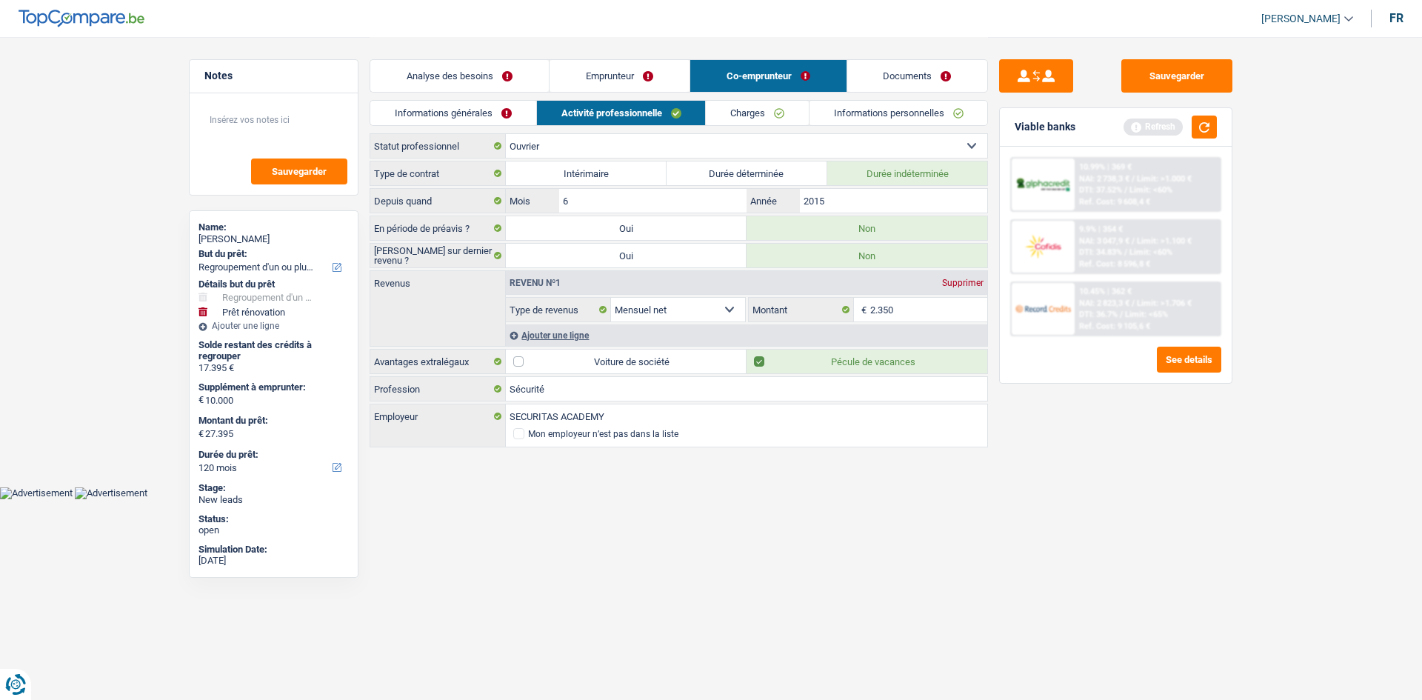
click at [578, 333] on div "Ajouter une ligne" at bounding box center [746, 334] width 481 height 21
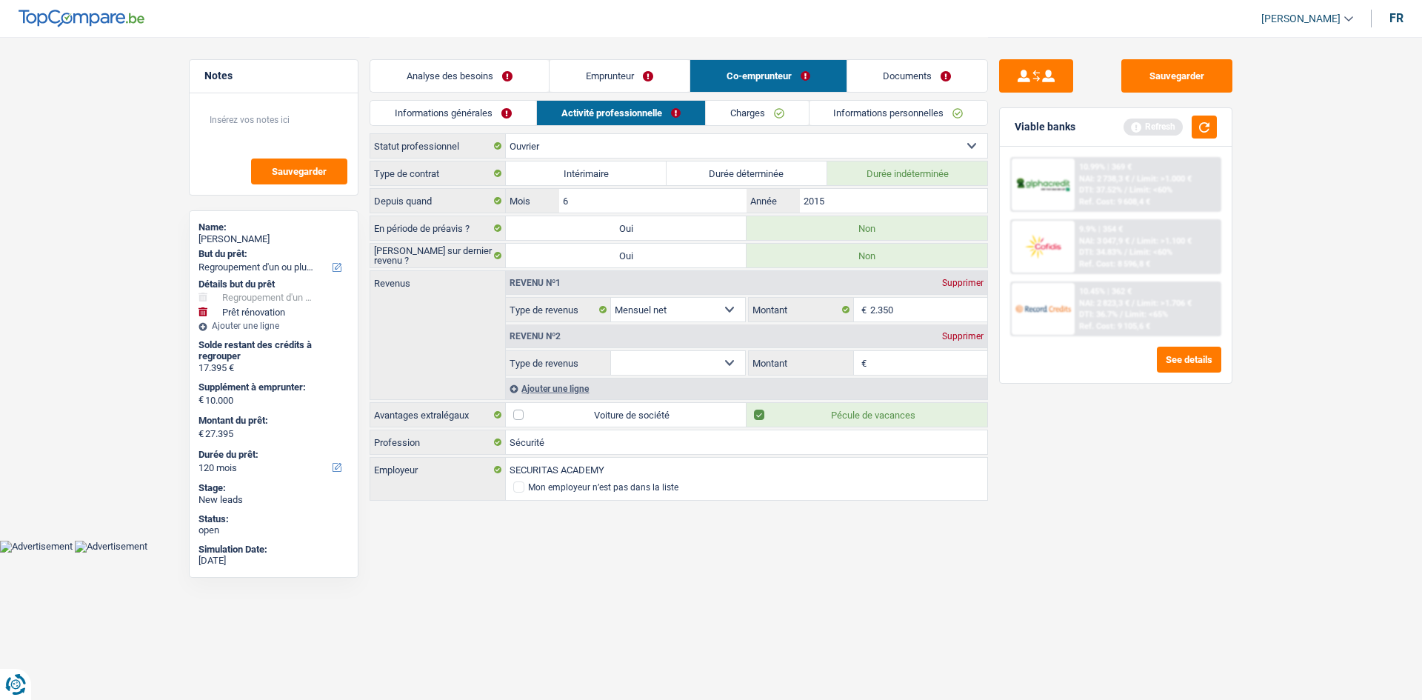
click at [733, 363] on select "Allocation d'handicap Allocations chômage Allocations familiales Chèques repas …" at bounding box center [678, 363] width 134 height 24
select select "mealVouchers"
click at [611, 351] on select "Allocation d'handicap Allocations chômage Allocations familiales Chèques repas …" at bounding box center [678, 363] width 134 height 24
click at [904, 356] on input "Montant par jour" at bounding box center [929, 363] width 118 height 24
type input "8,0"
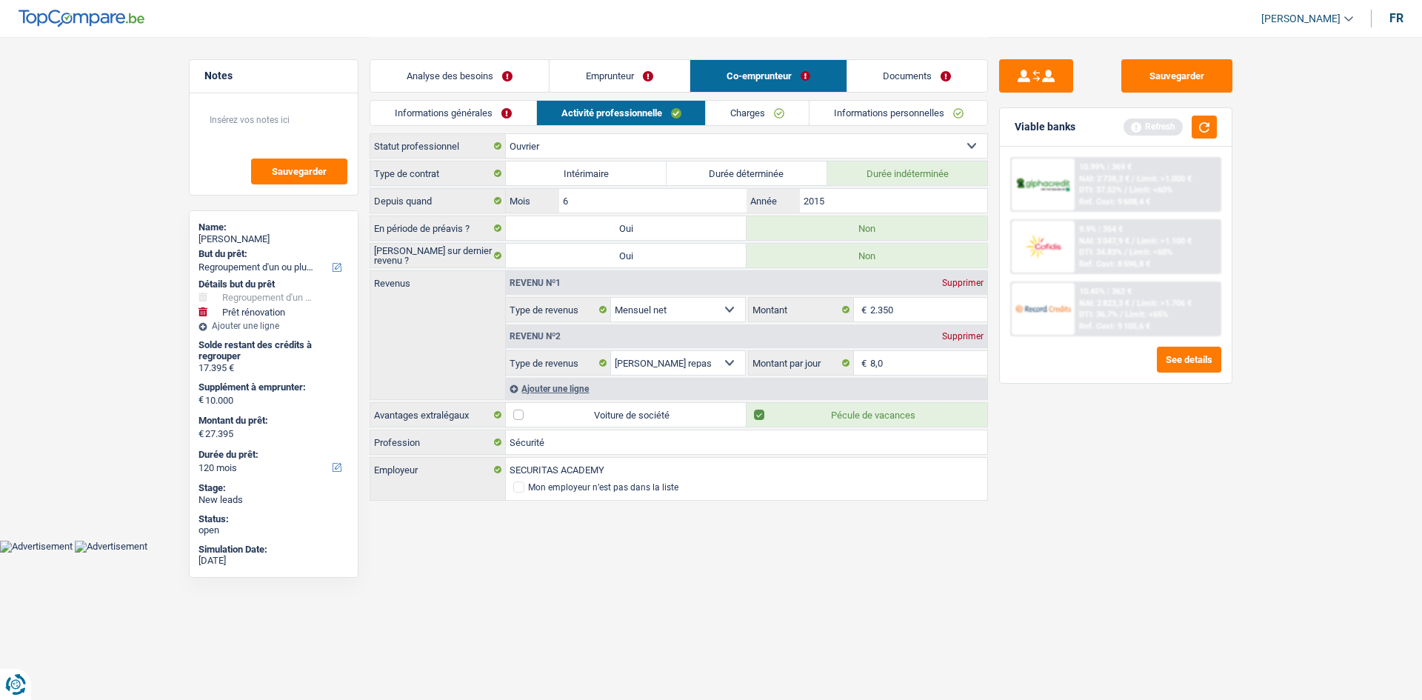
click at [853, 113] on link "Informations personnelles" at bounding box center [899, 113] width 179 height 24
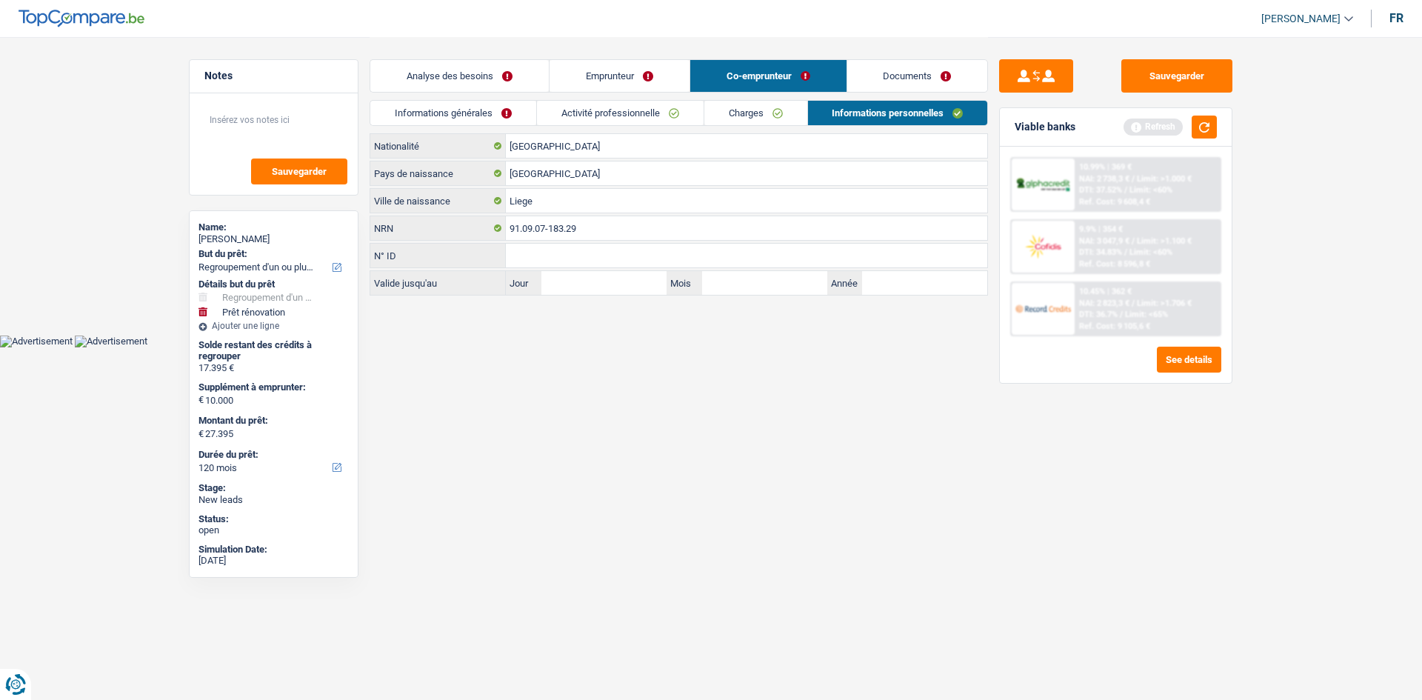
click at [918, 75] on link "Documents" at bounding box center [917, 76] width 141 height 32
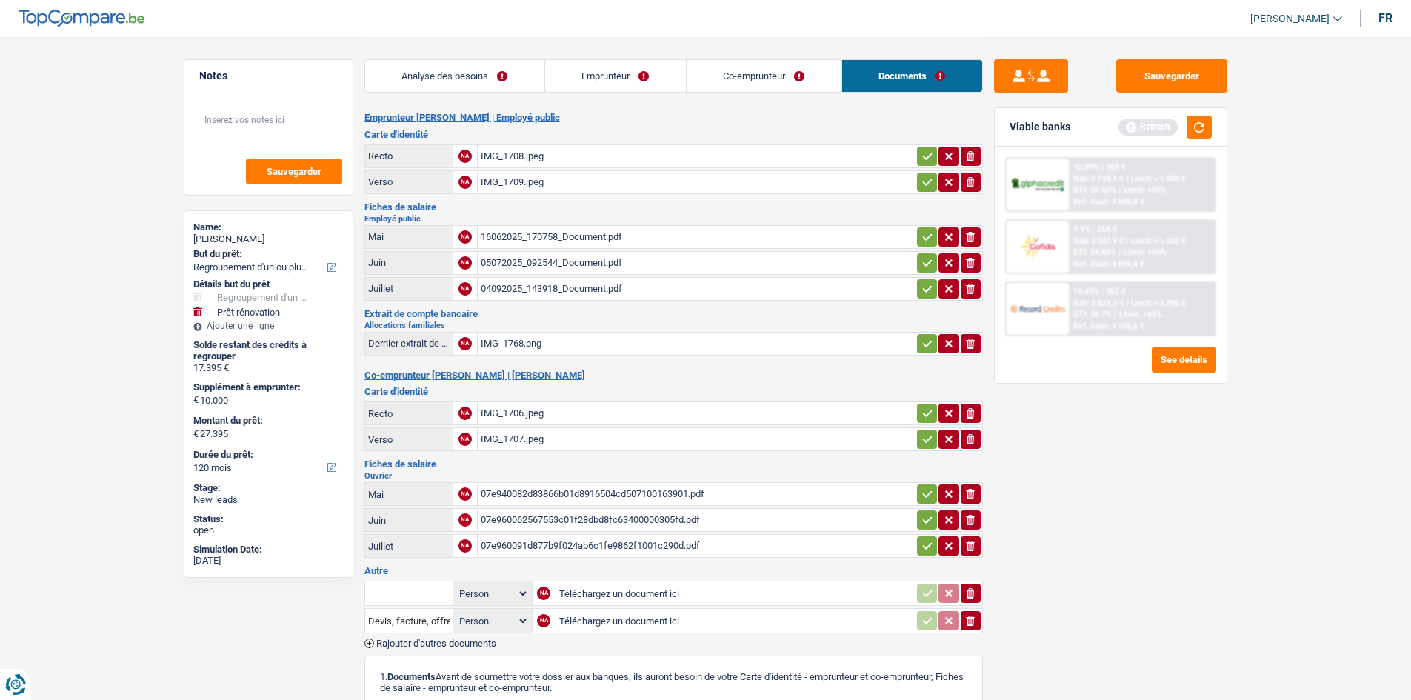
click at [514, 157] on div "IMG_1708.jpeg" at bounding box center [696, 156] width 431 height 22
click at [523, 180] on div "IMG_1709.jpeg" at bounding box center [696, 182] width 431 height 22
click at [564, 236] on div "16062025_170758_Document.pdf" at bounding box center [696, 237] width 431 height 22
click at [570, 259] on div "05072025_092544_Document.pdf" at bounding box center [696, 263] width 431 height 22
click at [585, 291] on div "04092025_143918_Document.pdf" at bounding box center [696, 289] width 431 height 22
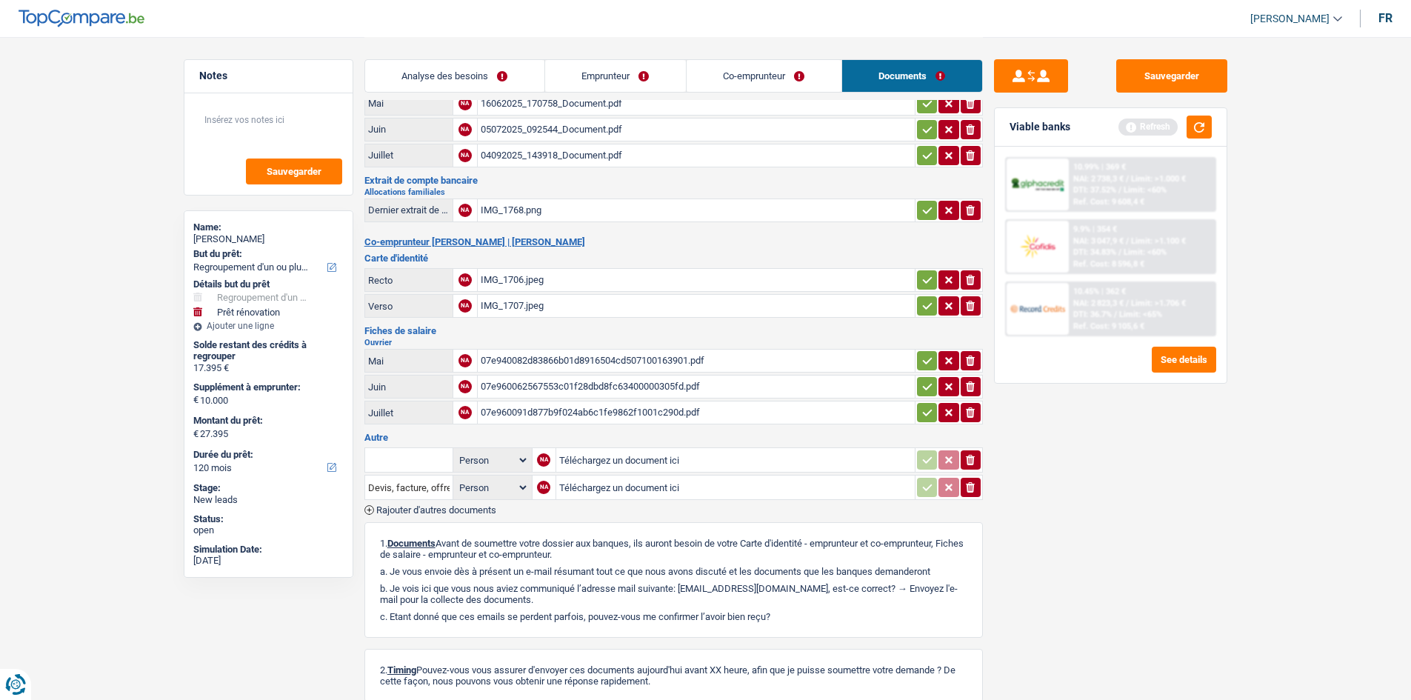
scroll to position [148, 0]
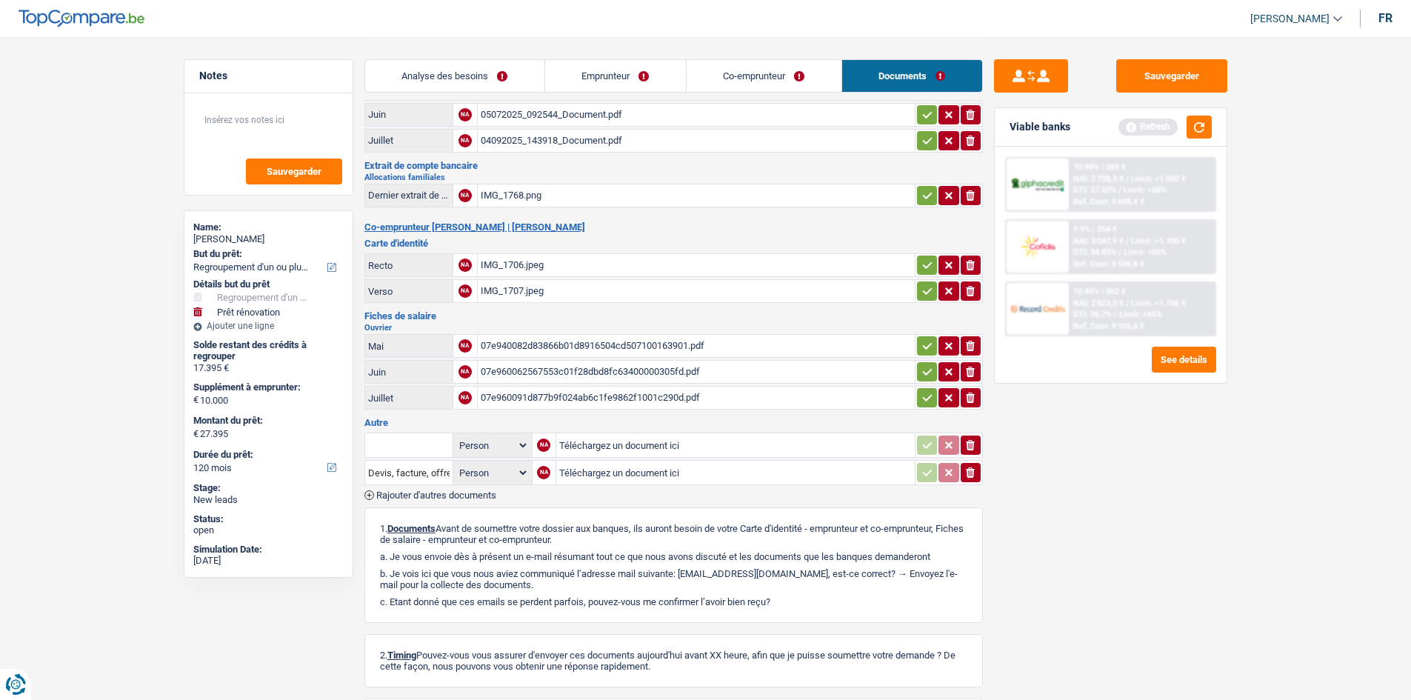
click at [507, 201] on div "IMG_1768.png" at bounding box center [696, 195] width 431 height 22
click at [576, 339] on div "07e940082d83866b01d8916504cd507100163901.pdf" at bounding box center [696, 346] width 431 height 22
click at [581, 373] on div "07e960062567553c01f28dbd8fc63400000305fd.pdf" at bounding box center [696, 372] width 431 height 22
click at [616, 396] on div "07e960091d877b9f024ab6c1fe9862f1001c290d.pdf" at bounding box center [696, 398] width 431 height 22
click at [587, 346] on div "07e940082d83866b01d8916504cd507100163901.pdf" at bounding box center [696, 346] width 431 height 22
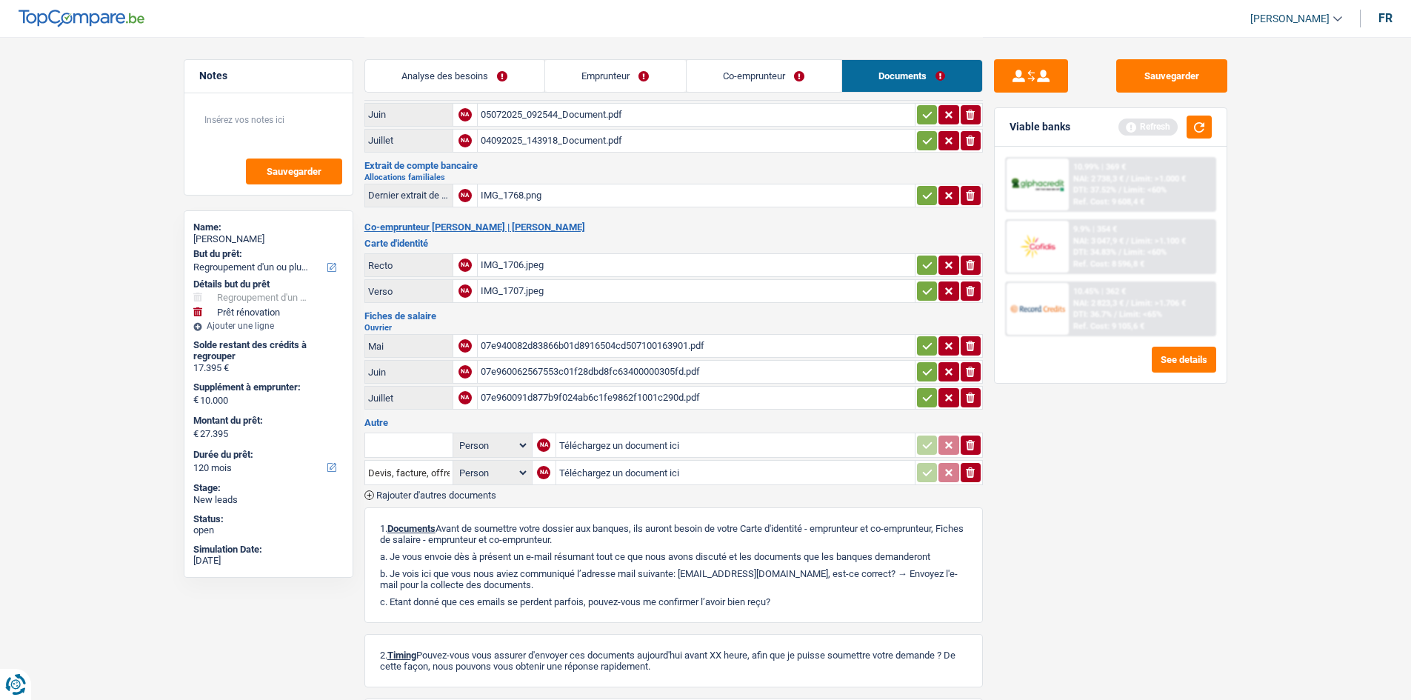
click at [616, 374] on div "07e960062567553c01f28dbd8fc63400000305fd.pdf" at bounding box center [696, 372] width 431 height 22
click at [588, 400] on div "07e960091d877b9f024ab6c1fe9862f1001c290d.pdf" at bounding box center [696, 398] width 431 height 22
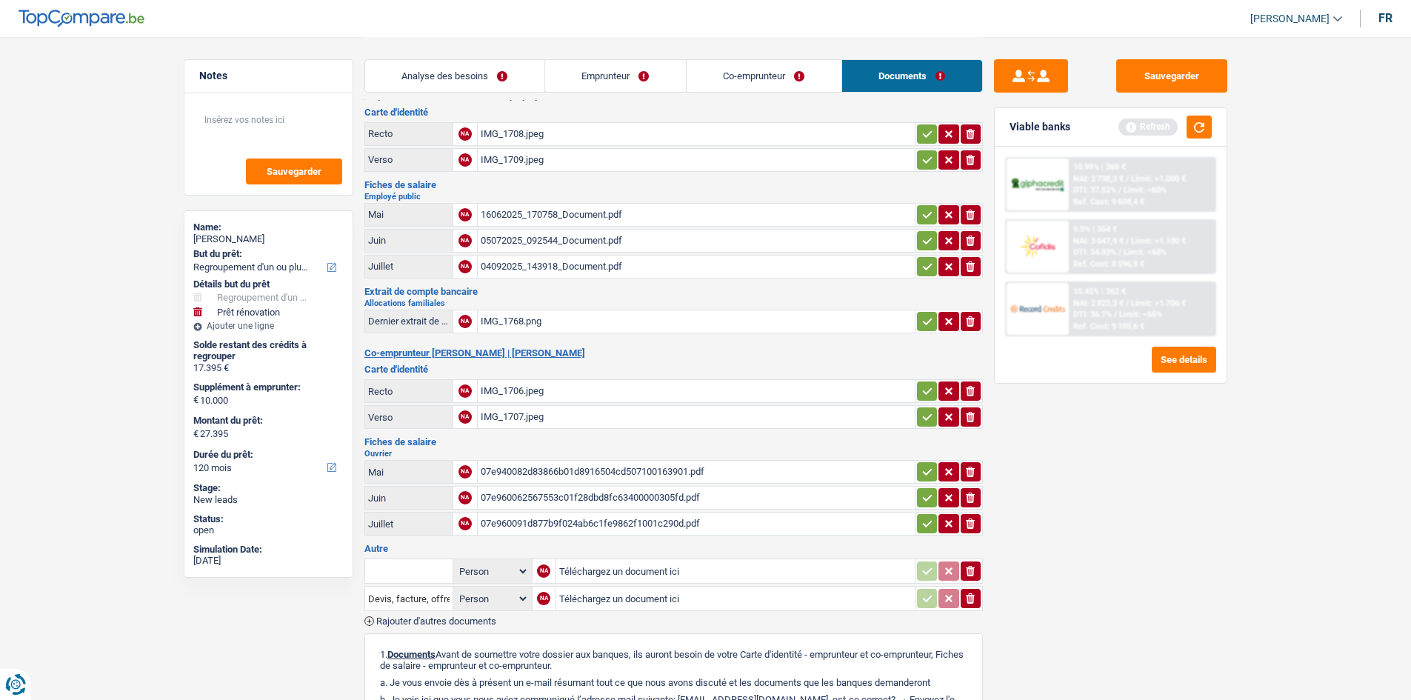
scroll to position [0, 0]
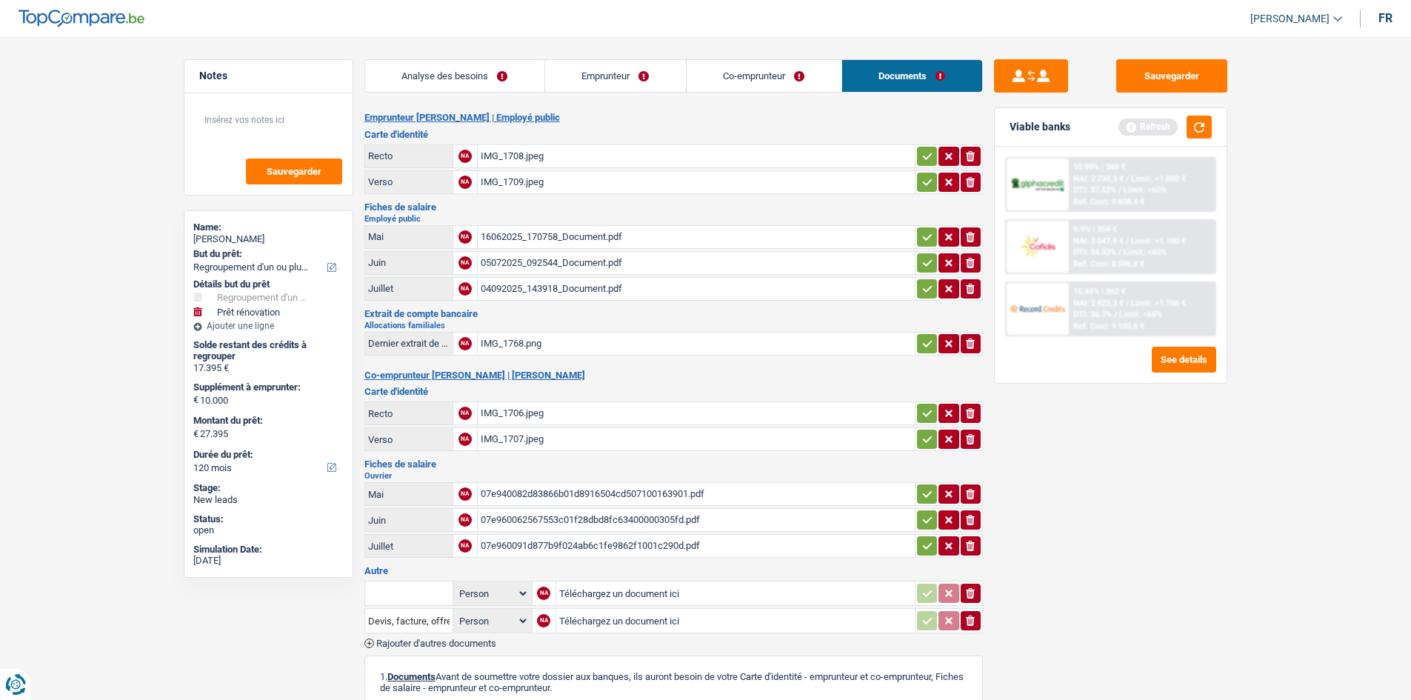
click at [485, 73] on link "Analyse des besoins" at bounding box center [454, 76] width 179 height 32
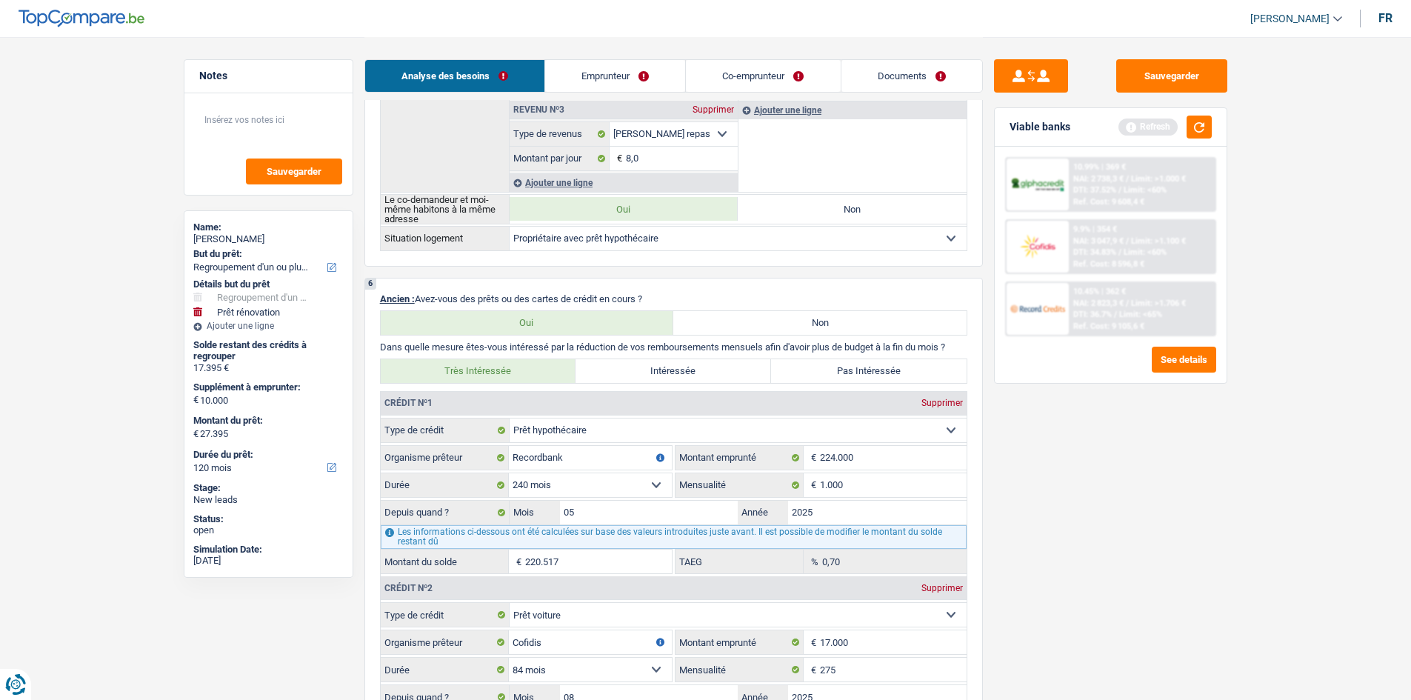
scroll to position [1407, 0]
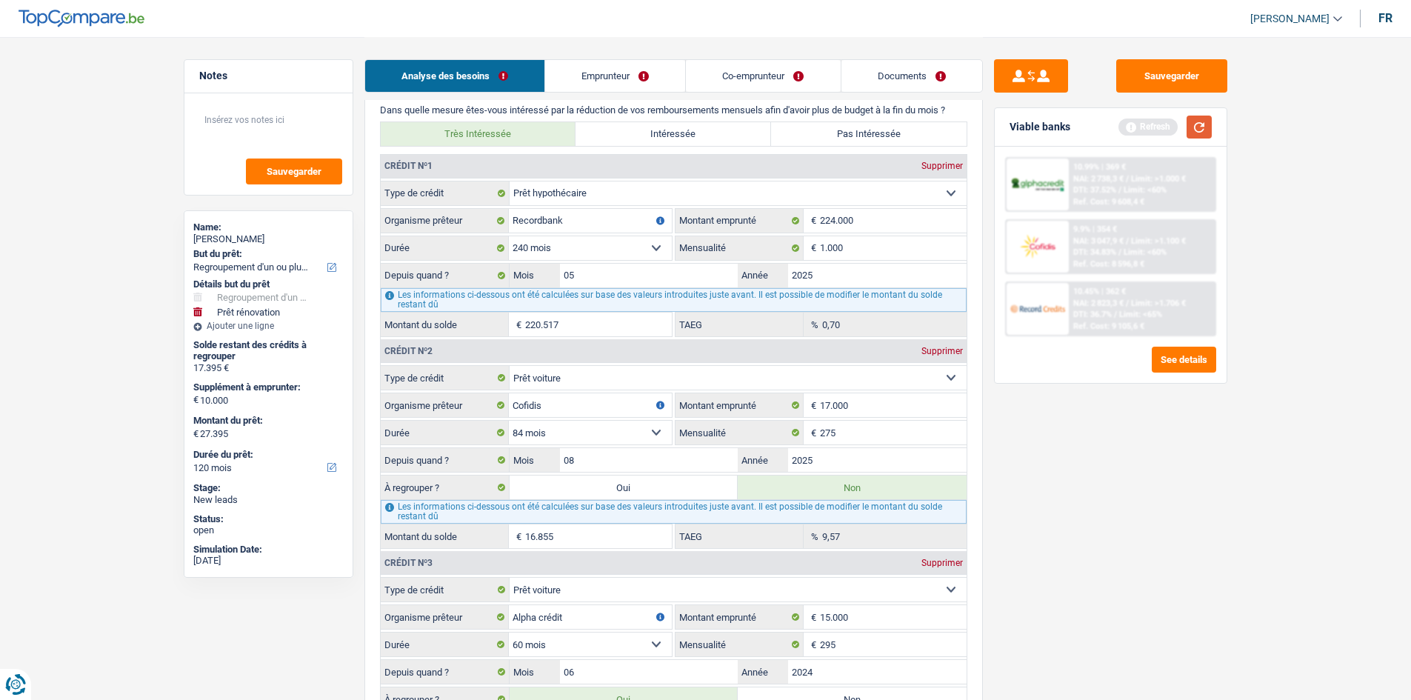
click at [1196, 127] on button "button" at bounding box center [1199, 127] width 25 height 23
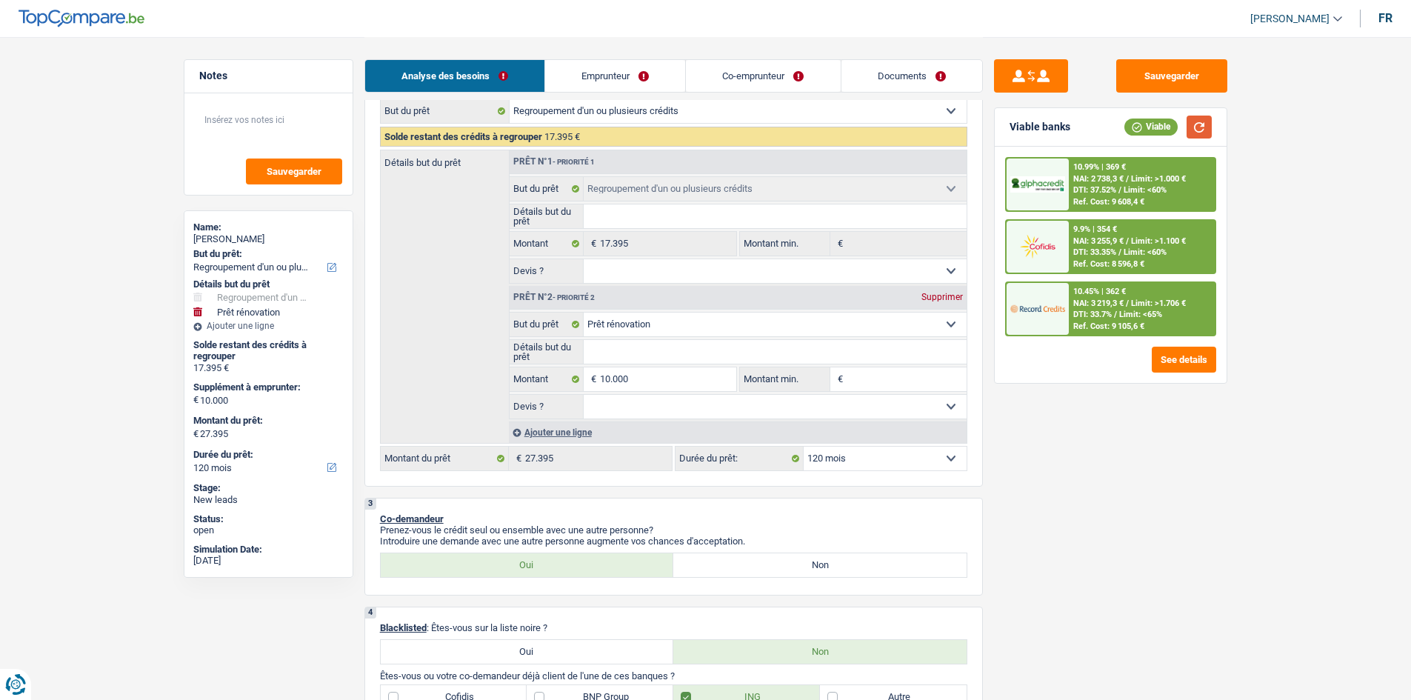
scroll to position [296, 0]
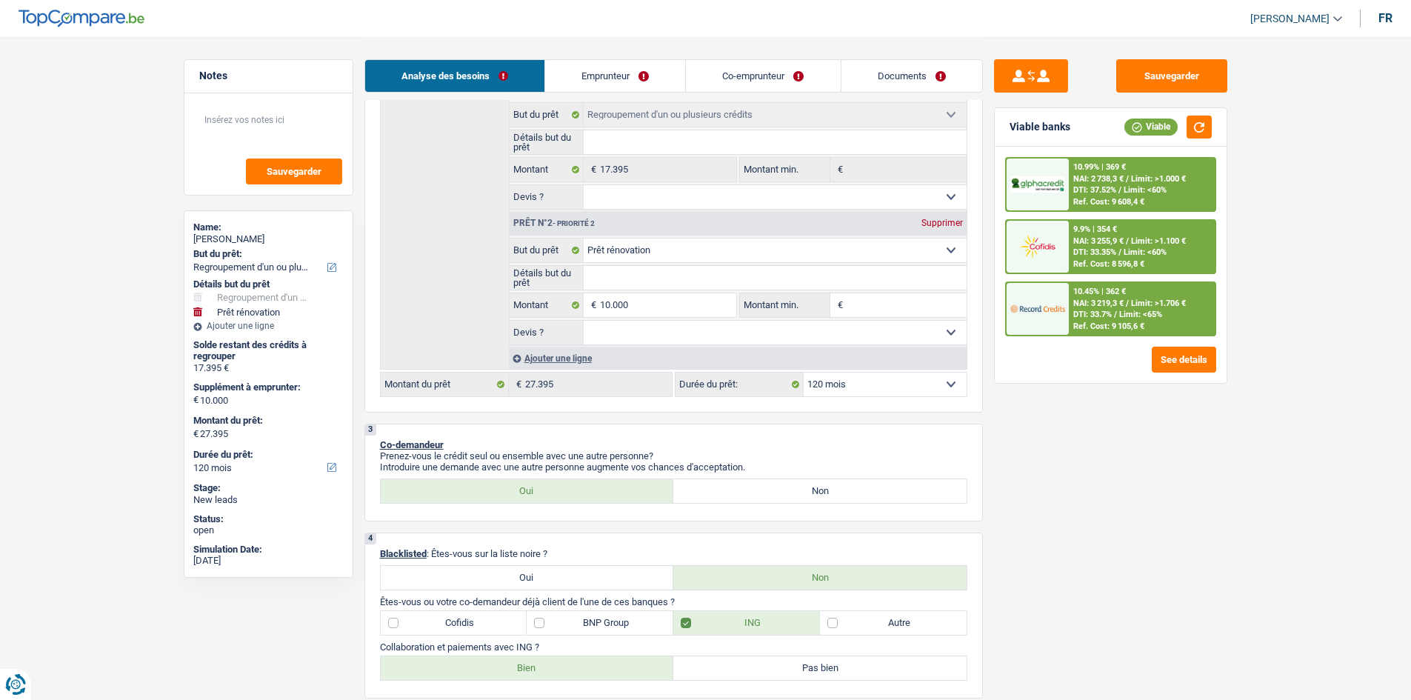
click at [853, 301] on input "Montant min." at bounding box center [907, 305] width 120 height 24
click at [638, 304] on input "10.000" at bounding box center [668, 305] width 136 height 24
type input "1.000"
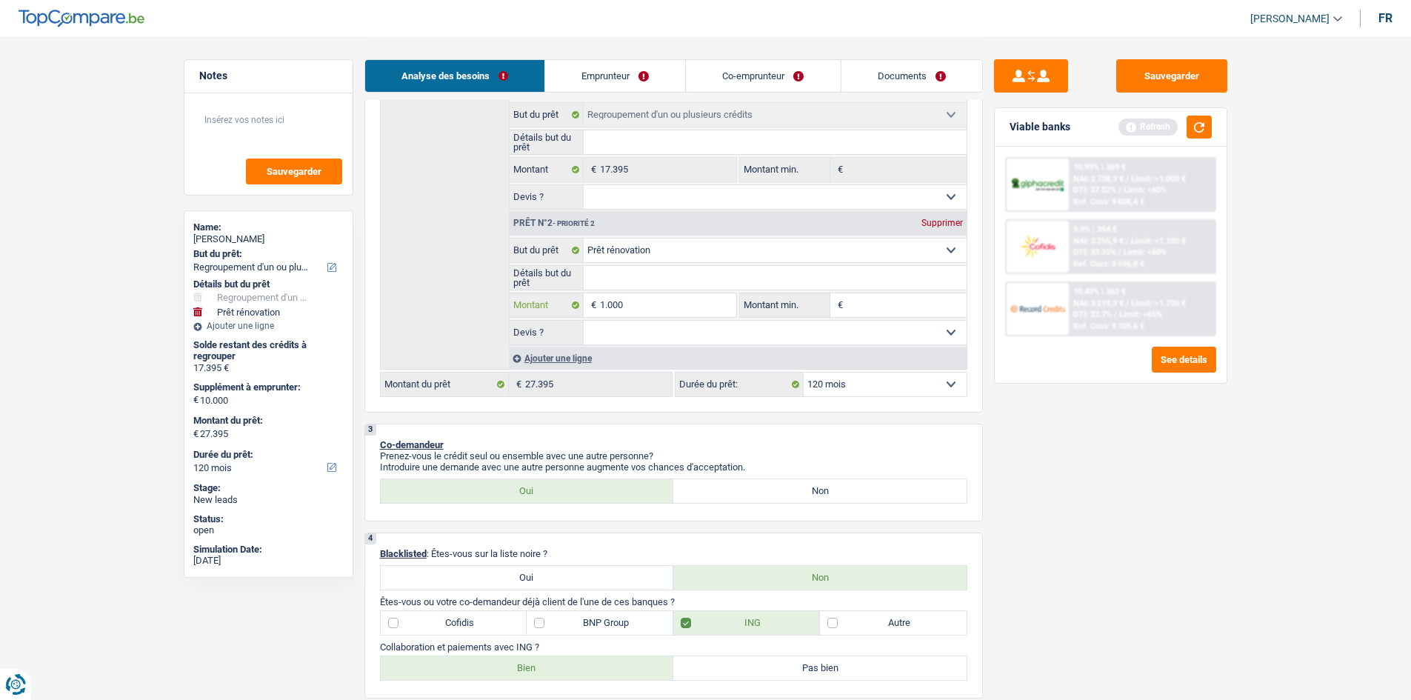
type input "10.001"
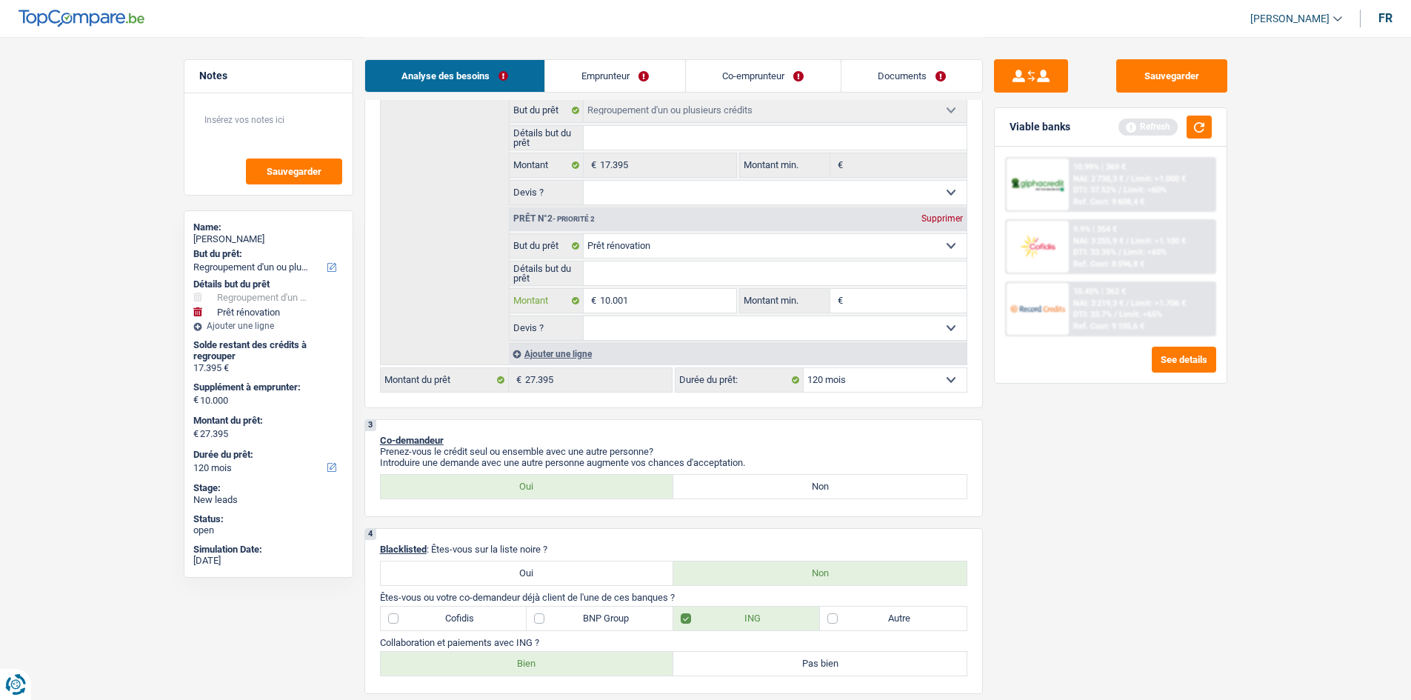
scroll to position [370, 0]
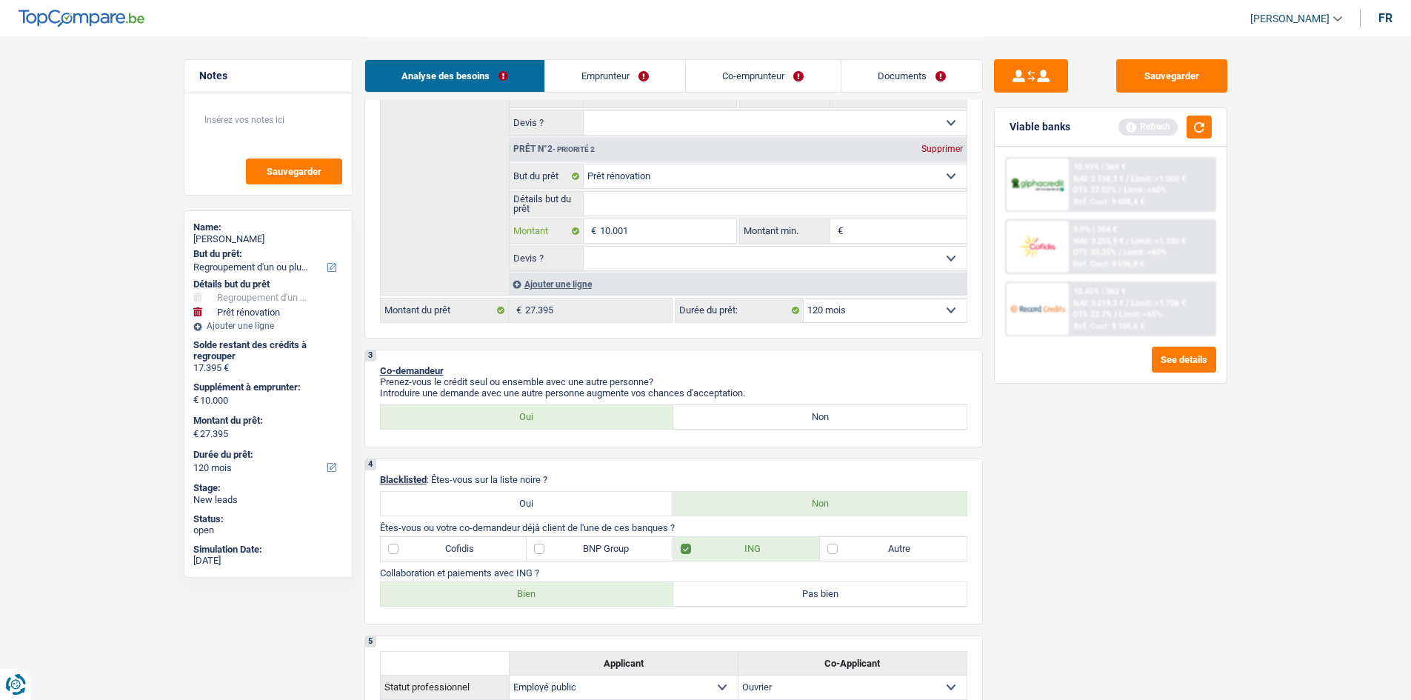
type input "10.001"
click at [867, 224] on input "Montant min." at bounding box center [907, 231] width 120 height 24
type input "10.001"
type input "27.396"
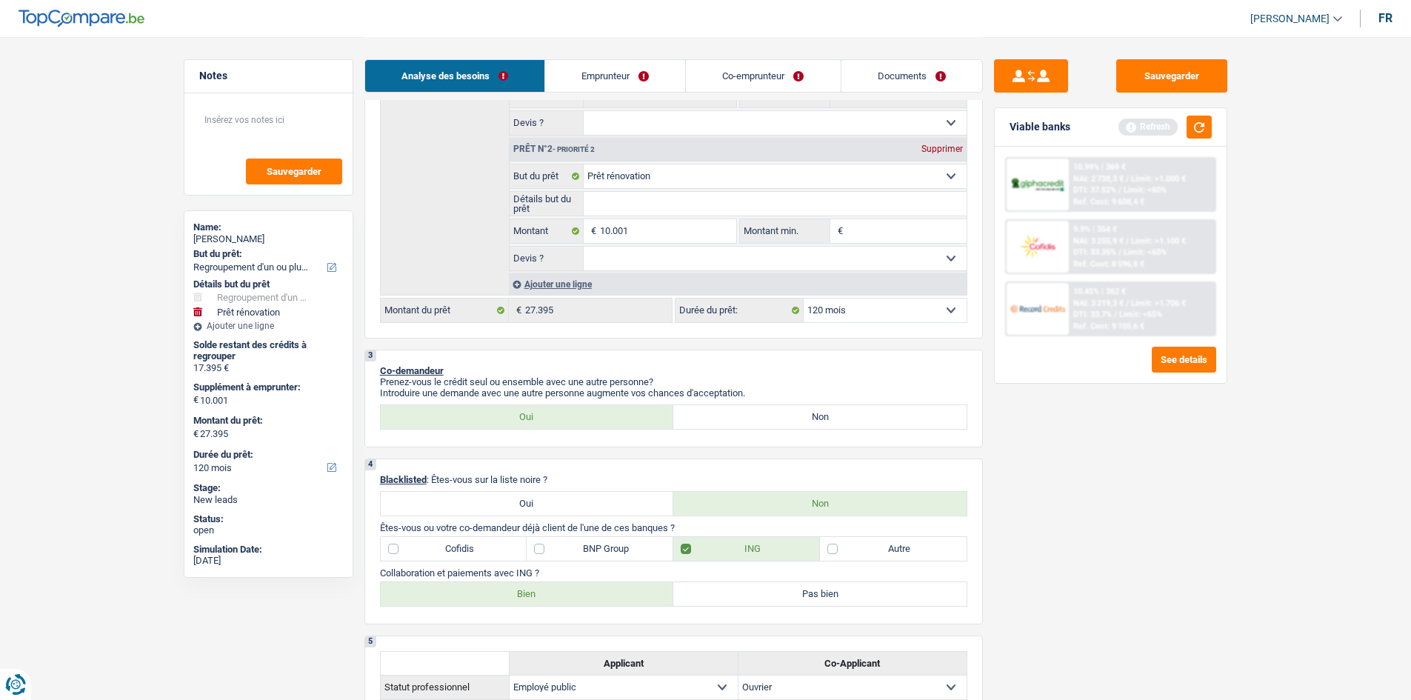
type input "27.396"
type input "1"
type input "10"
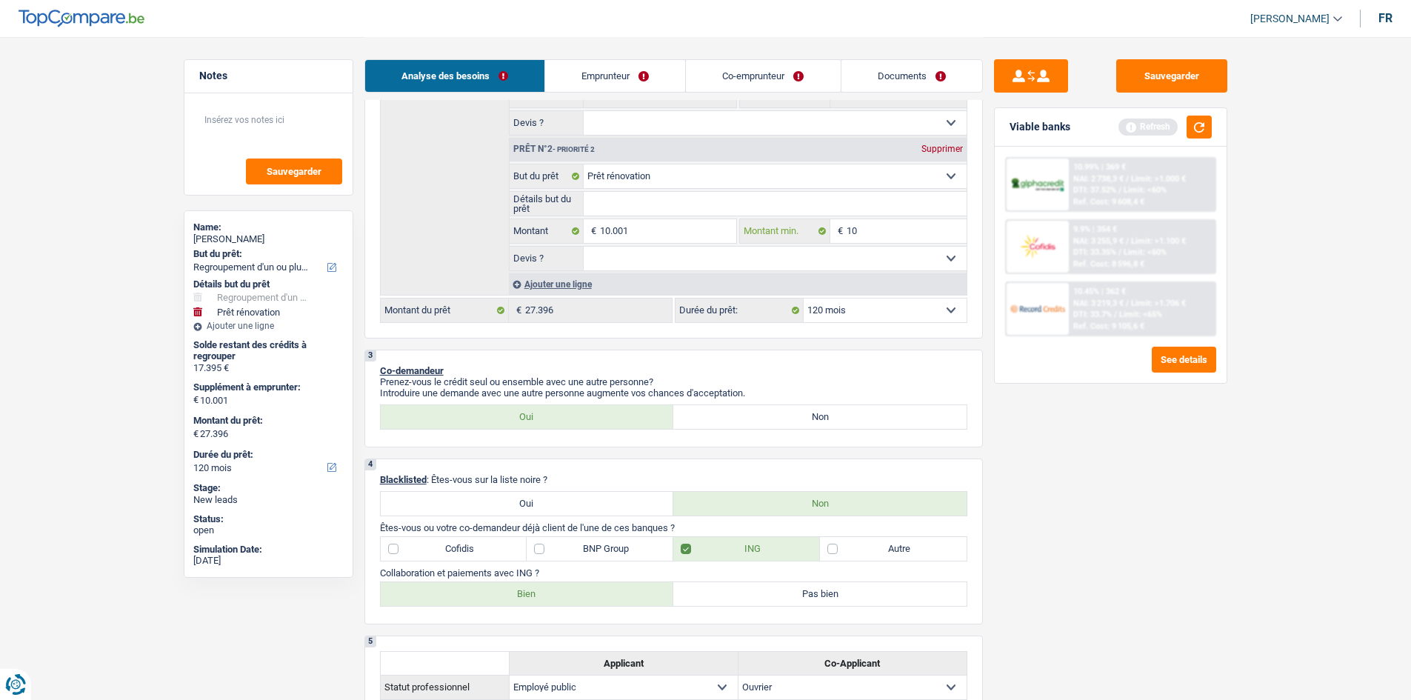
type input "100"
type input "1.000"
type input "10.001"
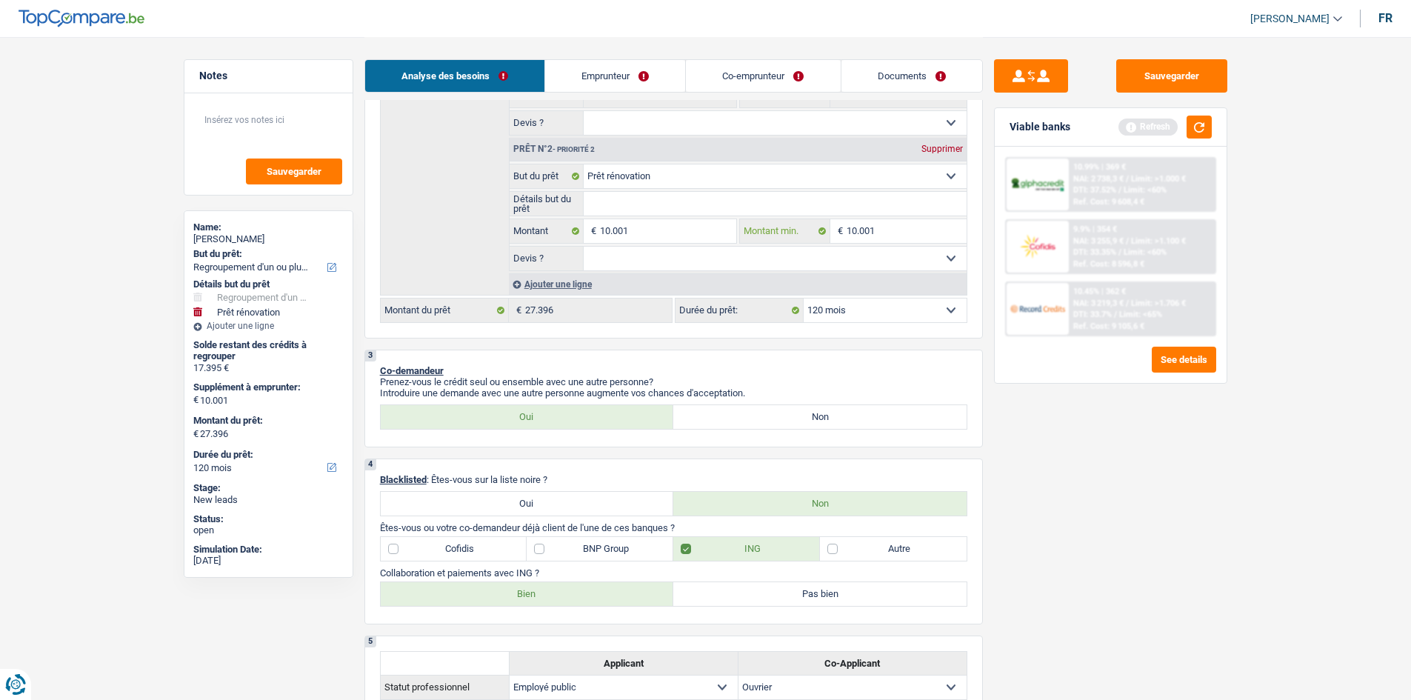
type input "10.001"
click at [1194, 127] on button "button" at bounding box center [1199, 127] width 25 height 23
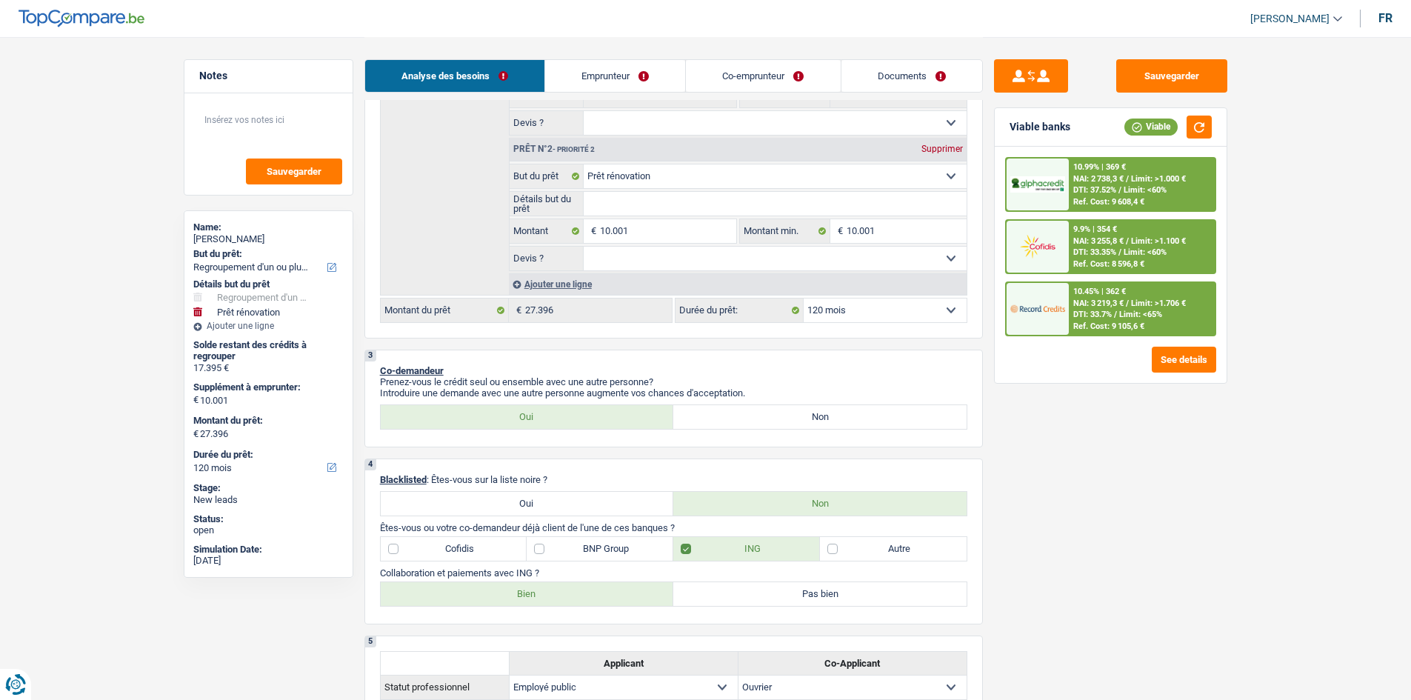
click at [898, 307] on select "12 mois 18 mois 24 mois 30 mois 36 mois 42 mois 48 mois 60 mois 72 mois 84 mois…" at bounding box center [885, 310] width 163 height 24
click at [804, 298] on select "12 mois 18 mois 24 mois 30 mois 36 mois 42 mois 48 mois 60 mois 72 mois 84 mois…" at bounding box center [885, 310] width 163 height 24
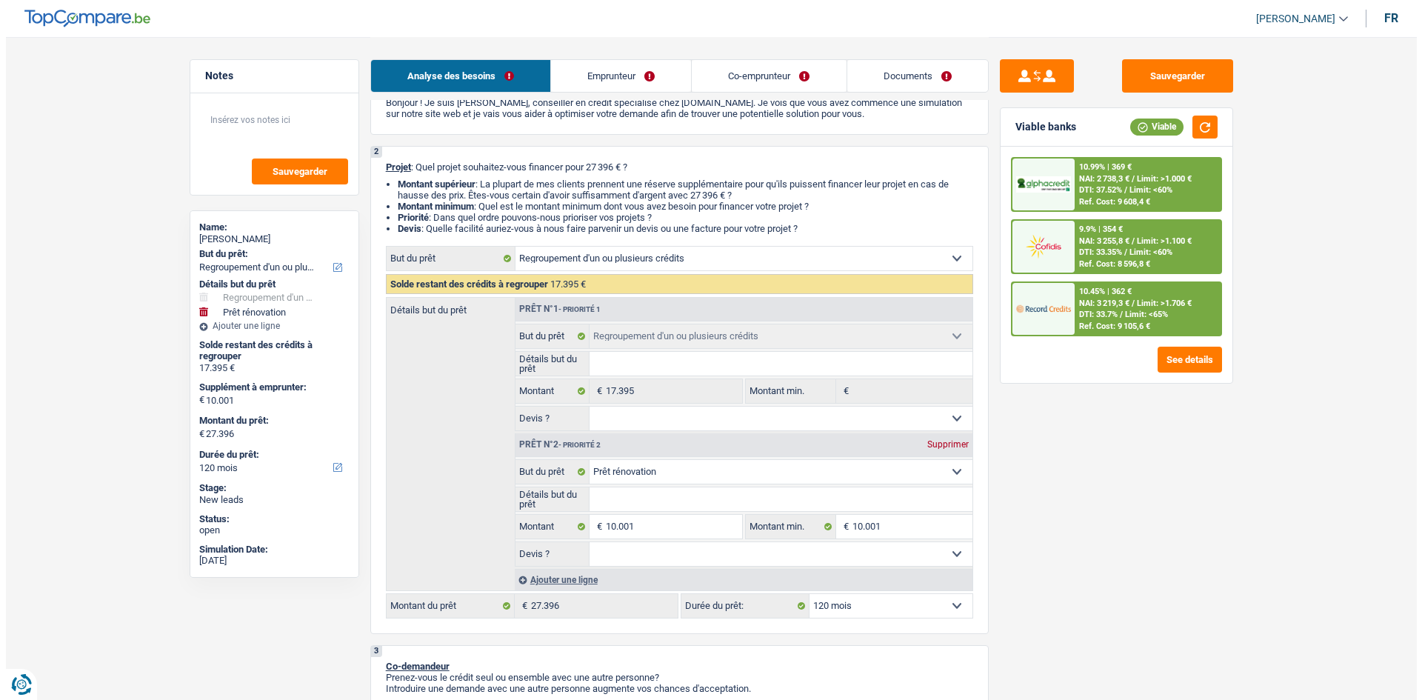
scroll to position [74, 0]
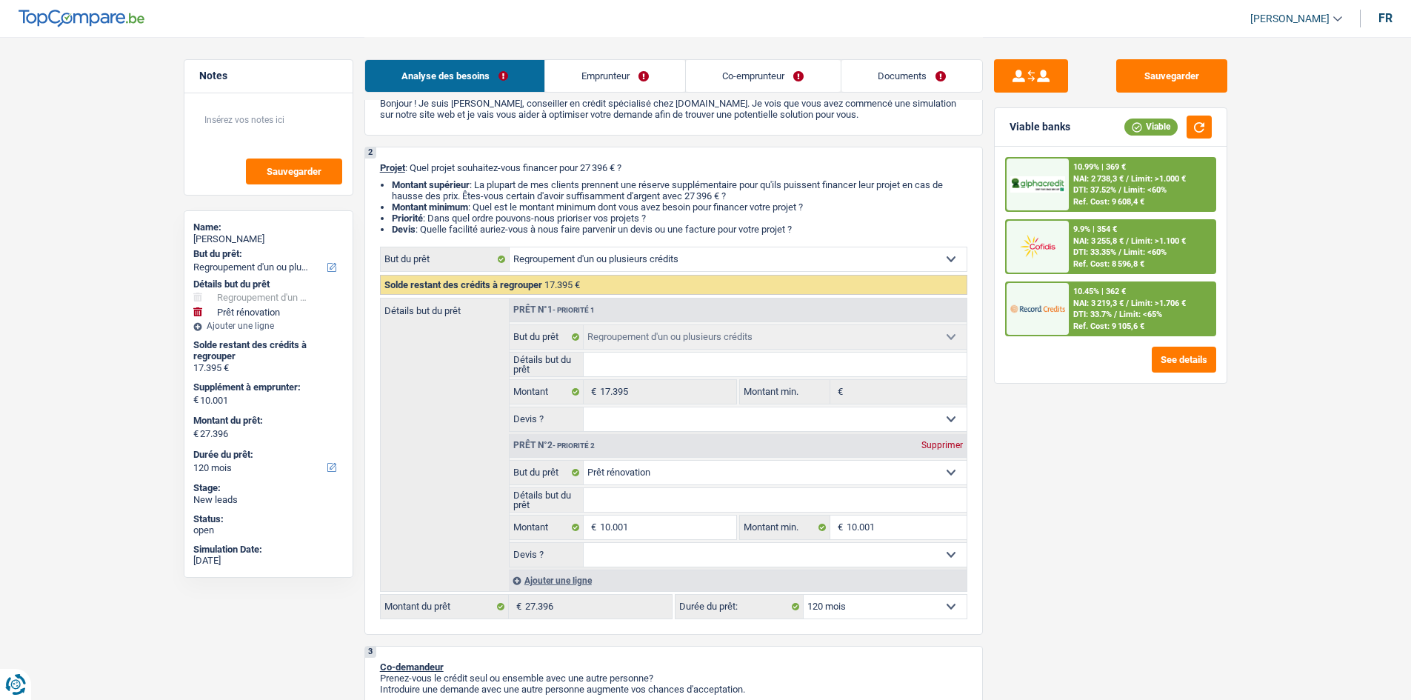
click at [675, 492] on input "Détails but du prêt" at bounding box center [775, 500] width 383 height 24
type input "A"
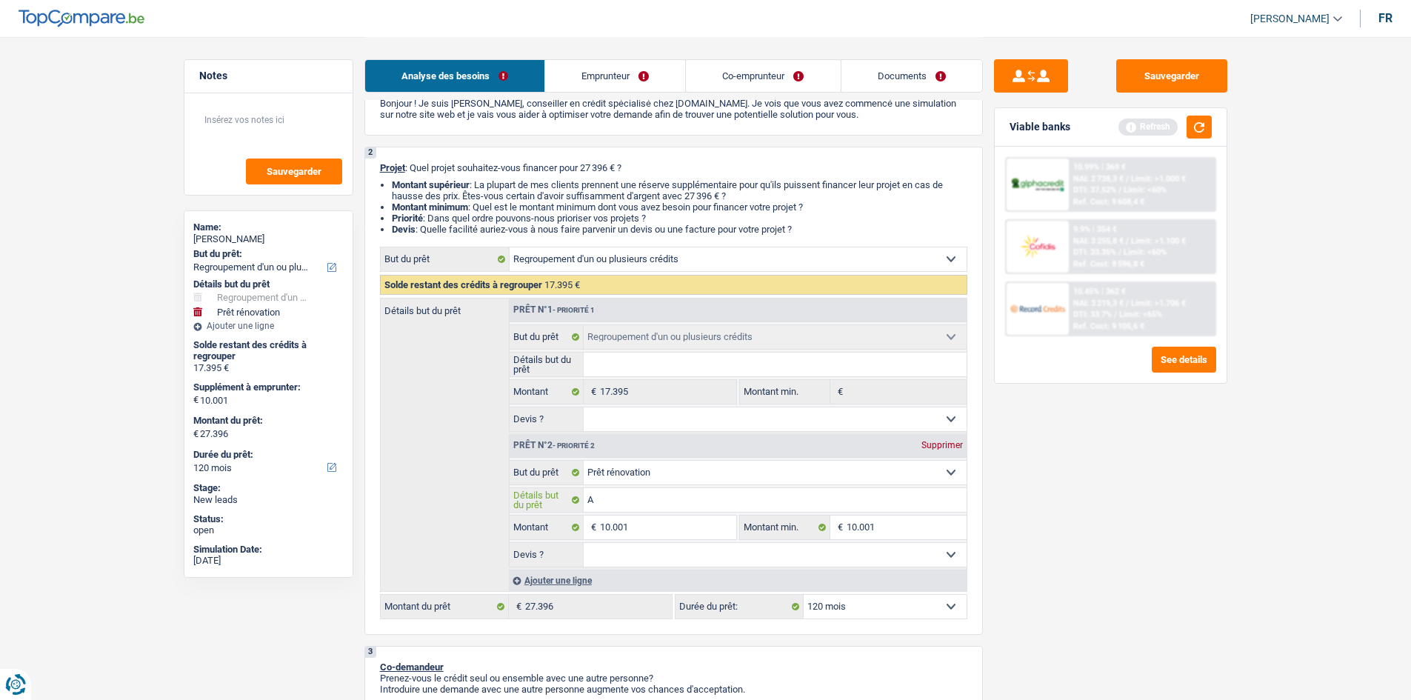
type input "At"
type input "A"
type input "R"
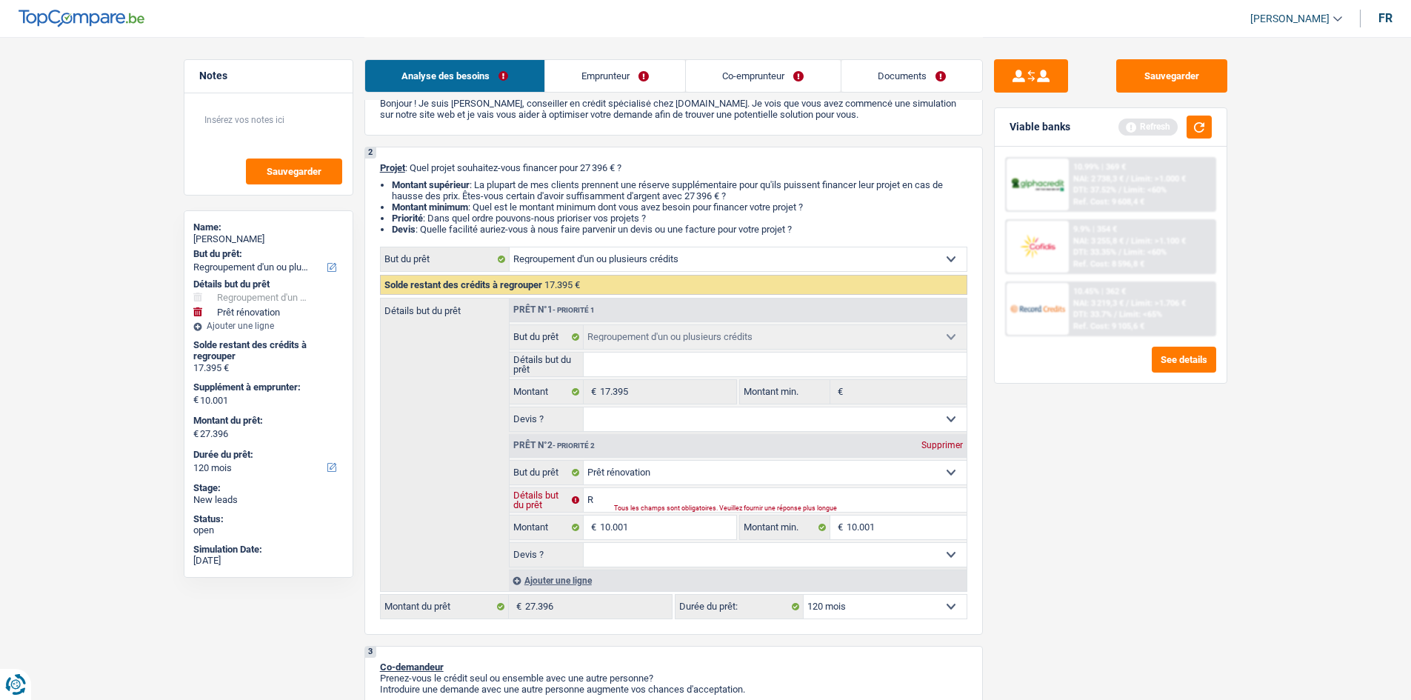
type input "R"
type input "Re"
type input "Refa"
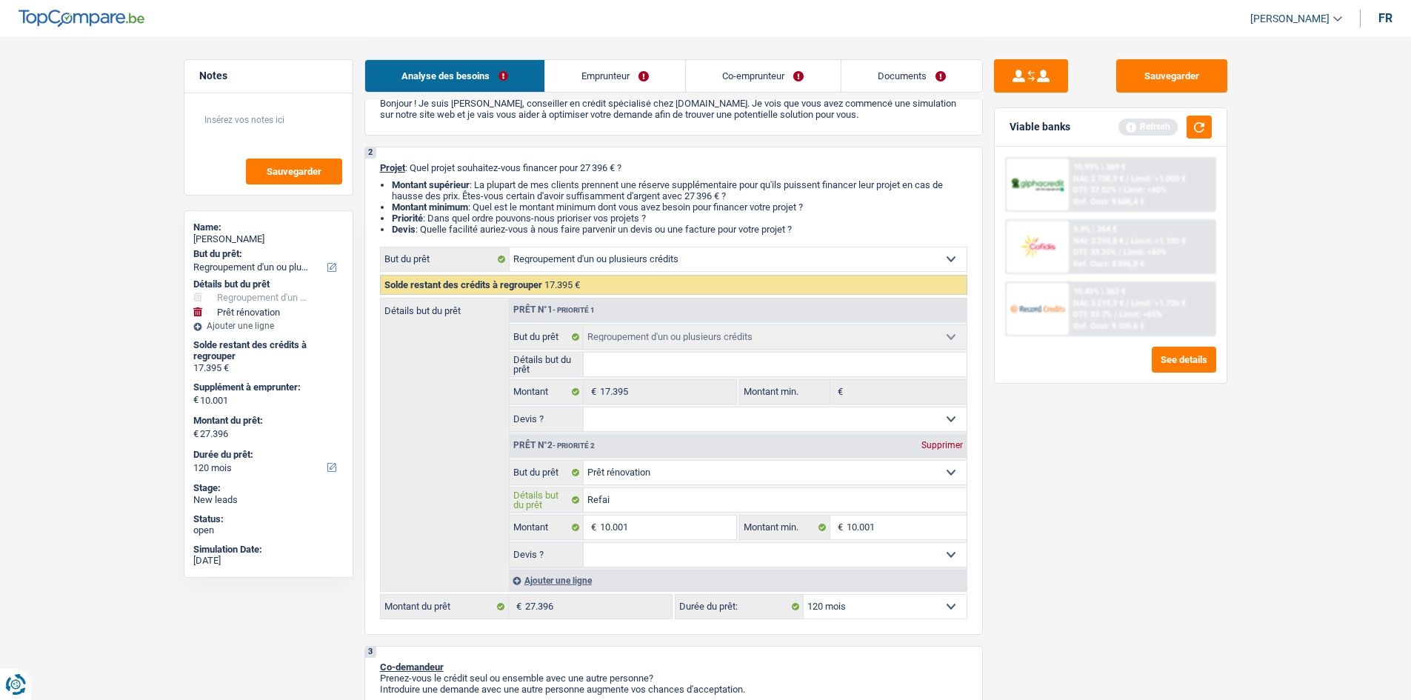
type input "Refair"
type input "Refaire"
type input "Refaire a"
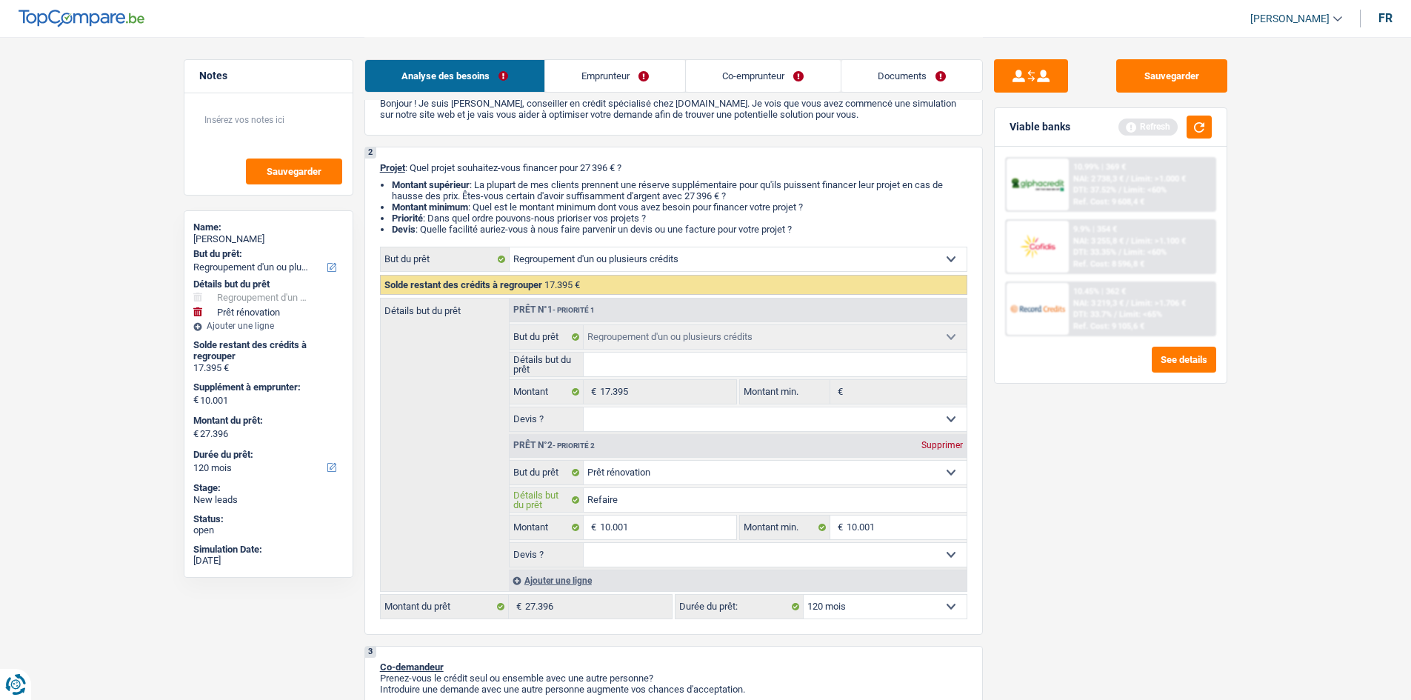
type input "Refaire a"
type input "Refaire at"
type input "Refaire ate"
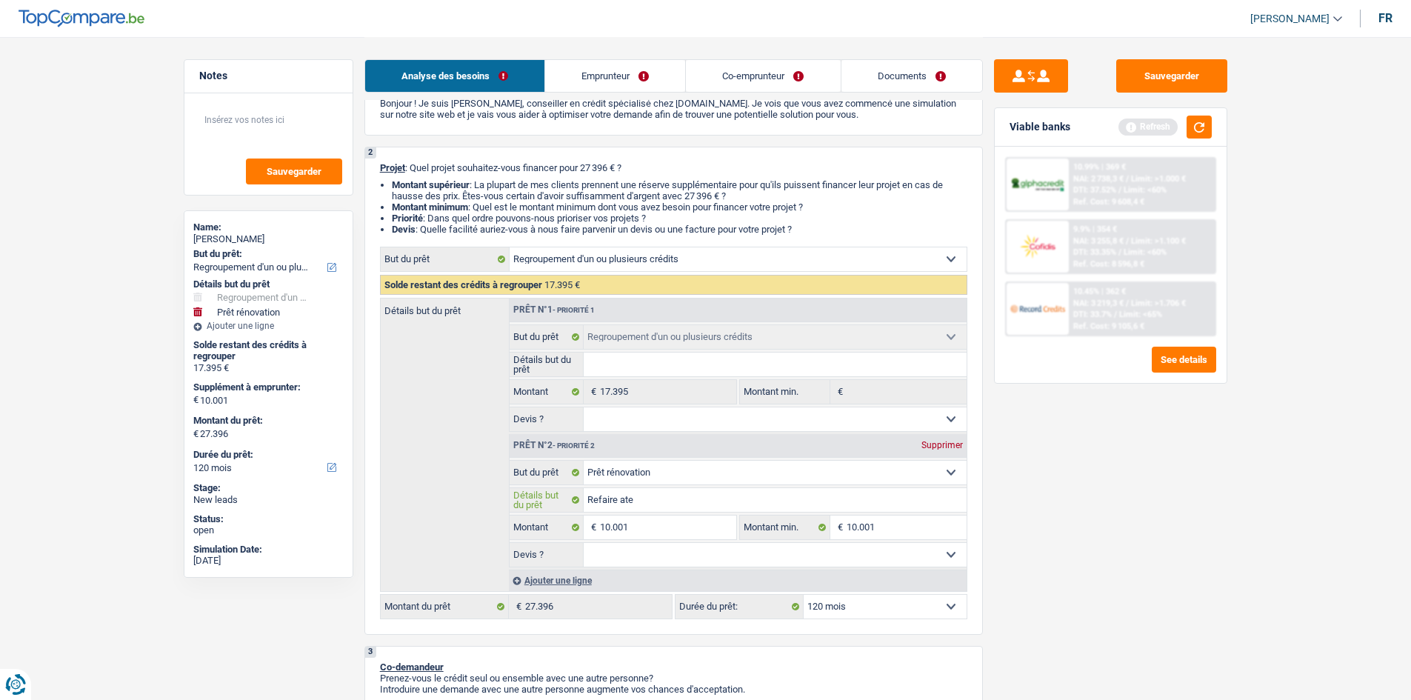
type input "Refaire atel"
type input "Refaire atelei"
type input "Refaire ateleir"
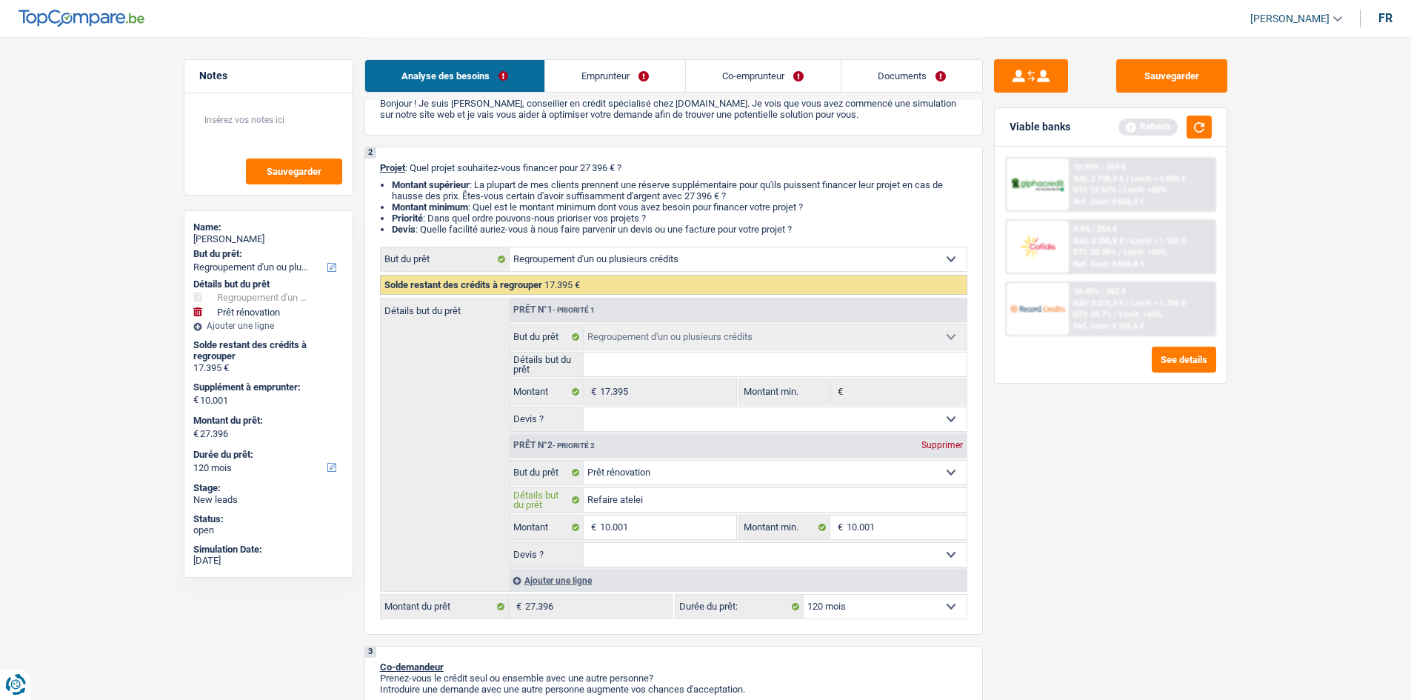
type input "Refaire ateleir"
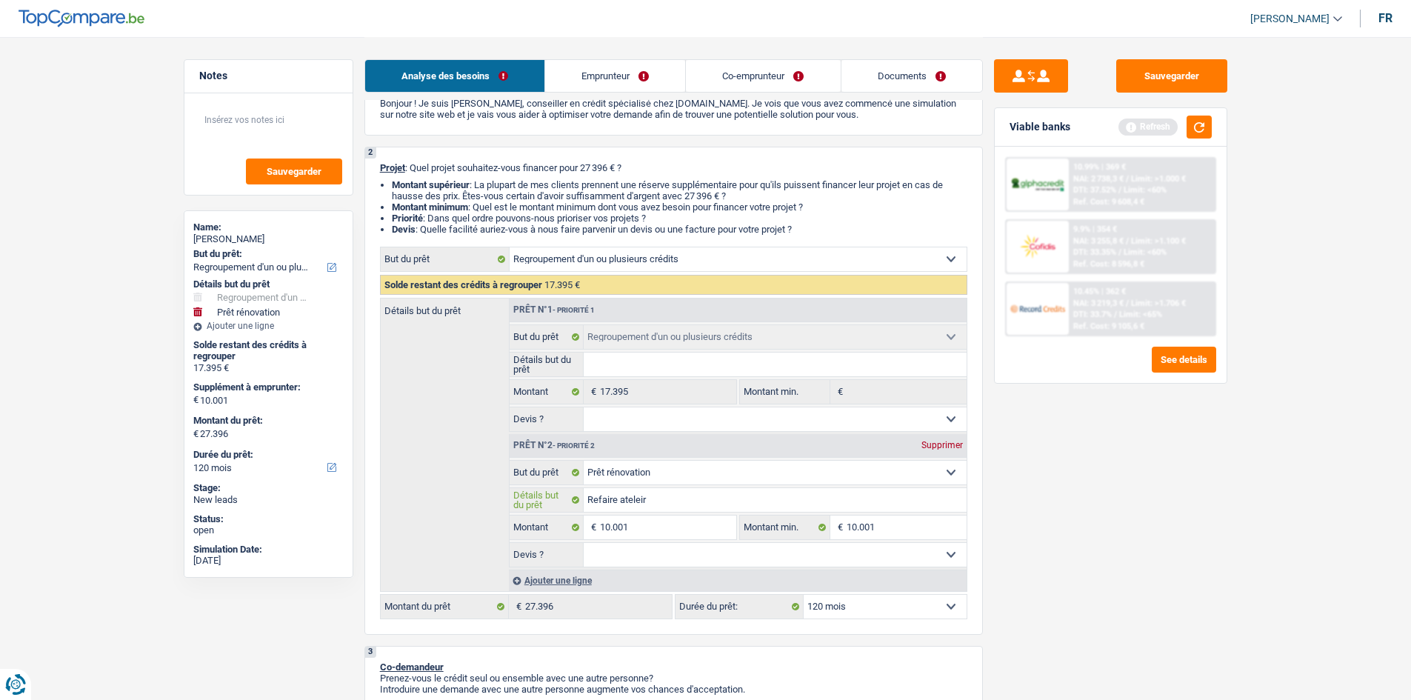
type input "Refaire atelei"
type input "Refaire atele"
type input "Refaire atel"
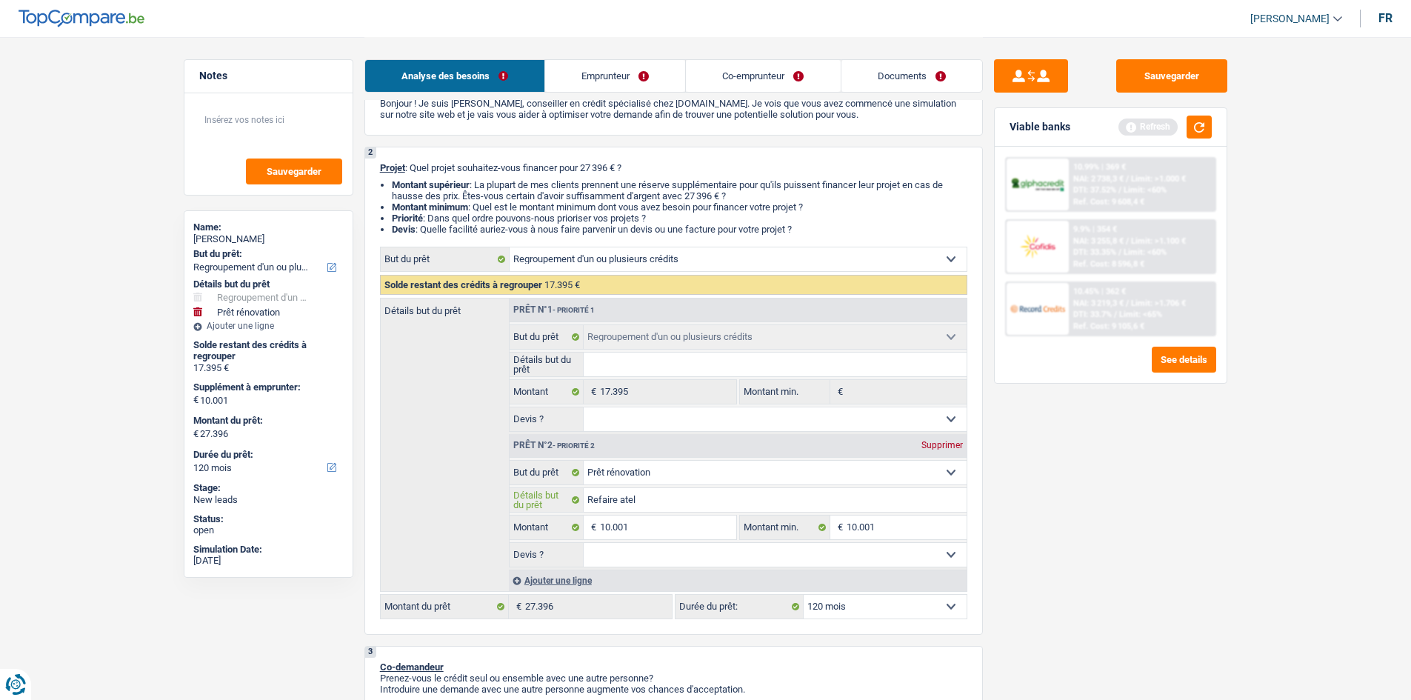
type input "Refaire atel"
type input "Refaire ate"
type input "Refaire at"
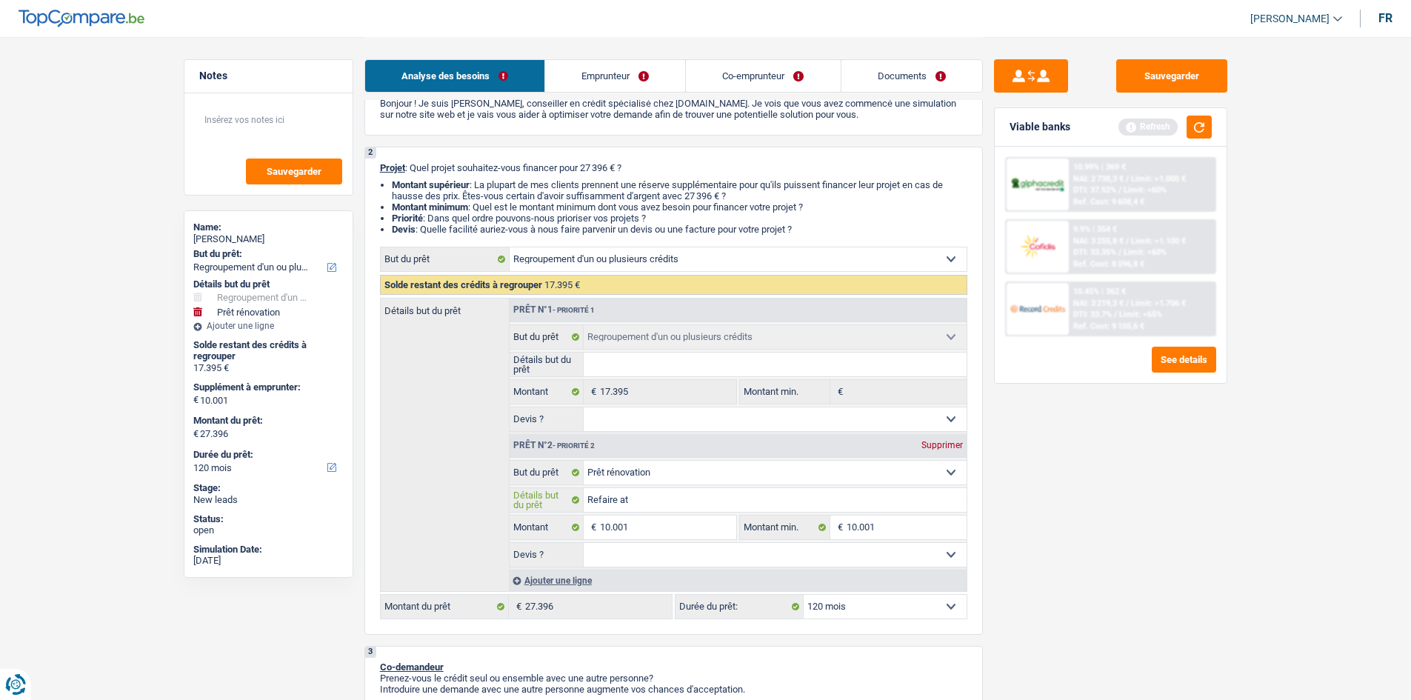
type input "Refaire a"
type input "Refaire"
type input "Refaire la"
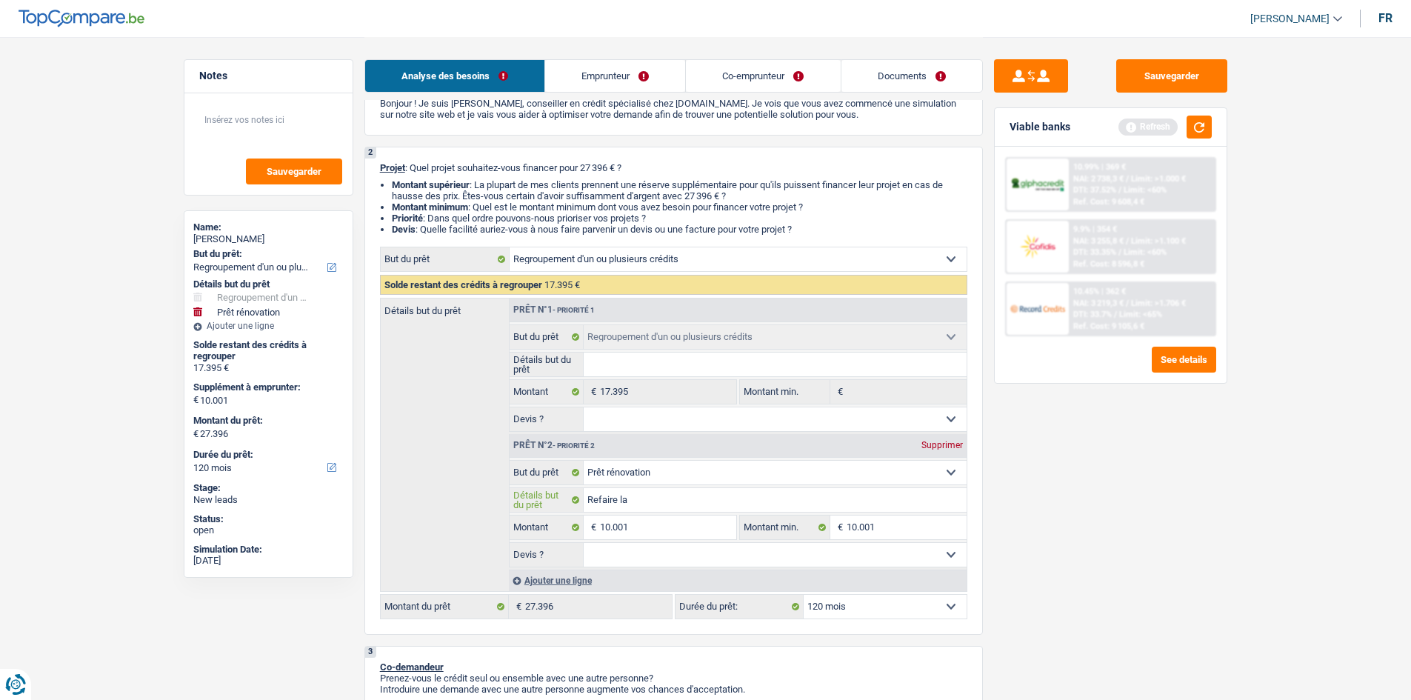
type input "Refaire la"
type input "Refaire la t"
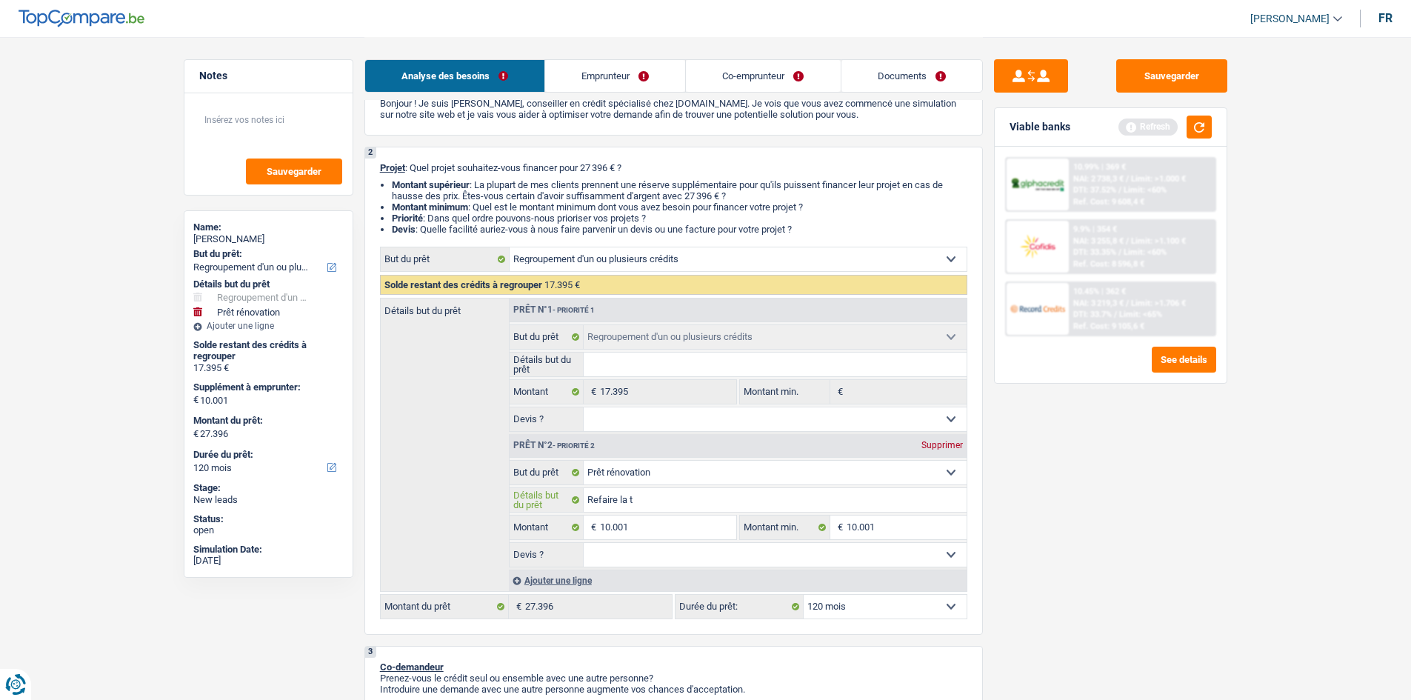
type input "Refaire la to"
type input "Refaire la toi"
type input "Refaire la toit"
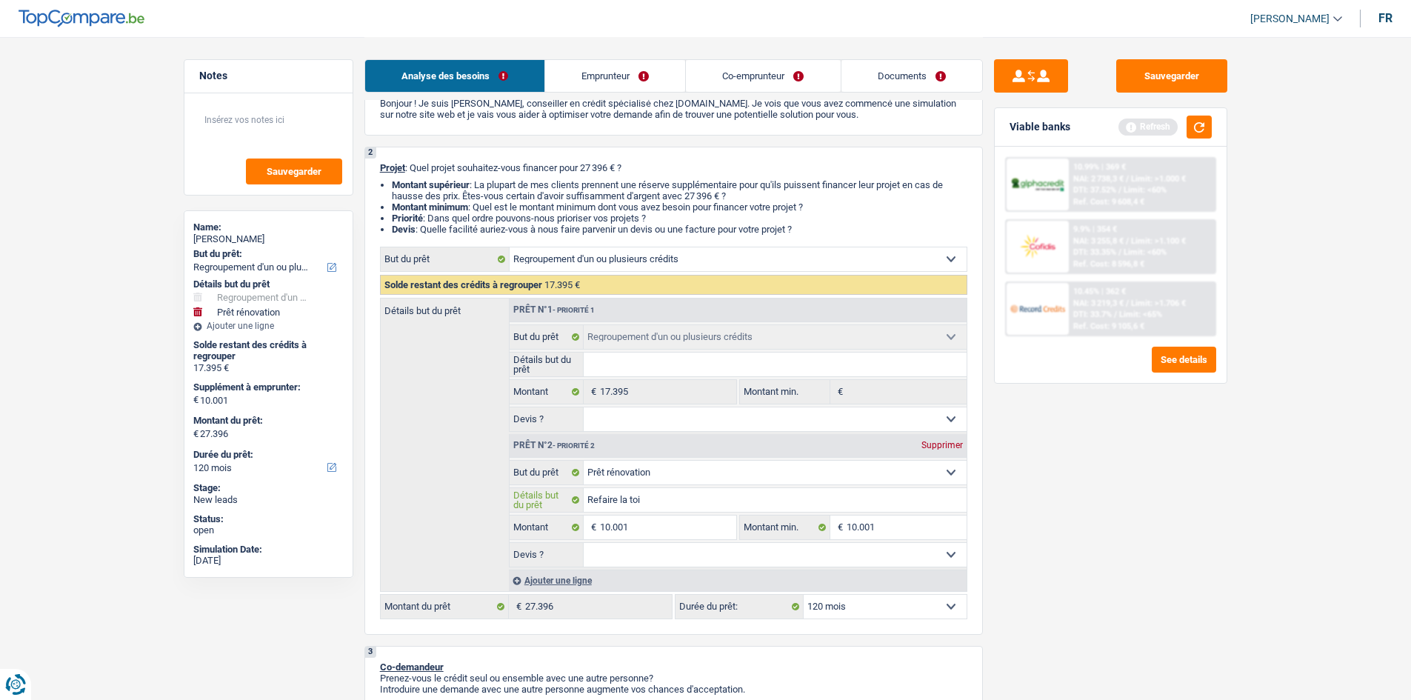
type input "Refaire la toit"
type input "Refaire la toitu"
type input "Refaire la toitur"
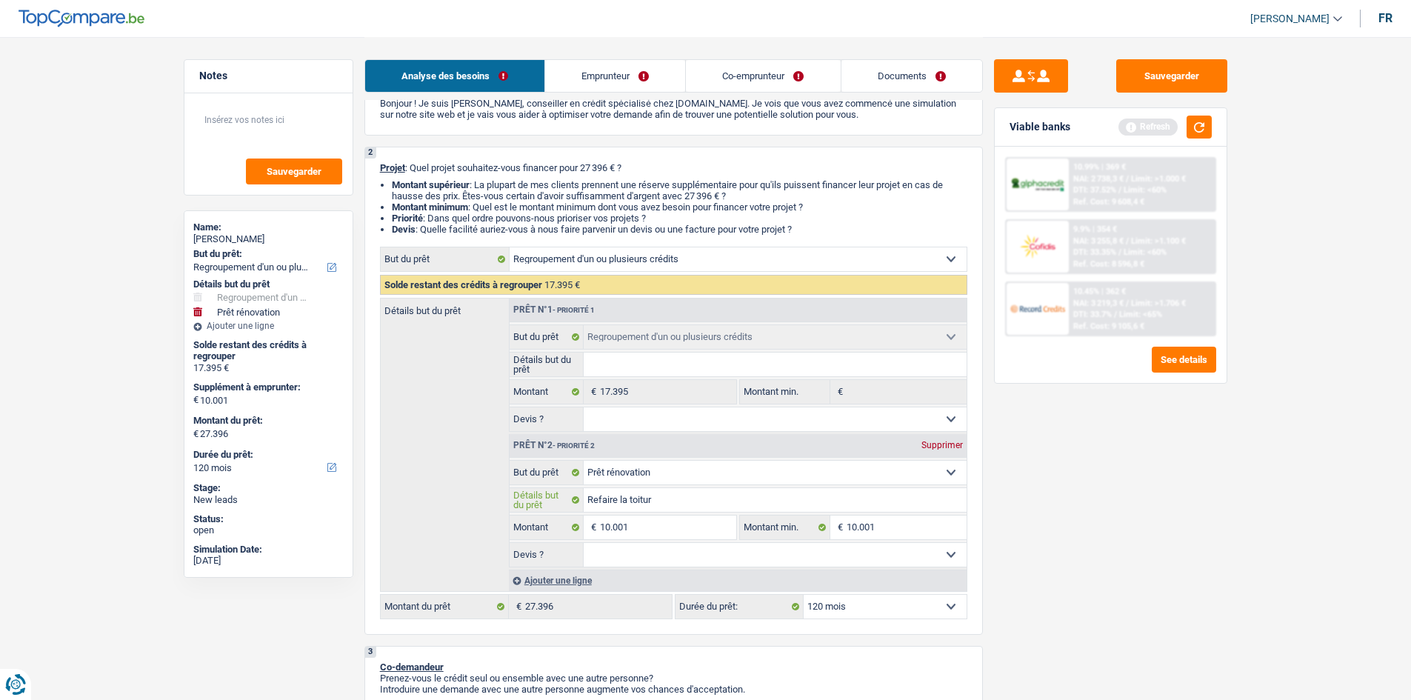
type input "Refaire la toiture"
type input "Refaire la toiture d"
type input "Refaire la toiture de"
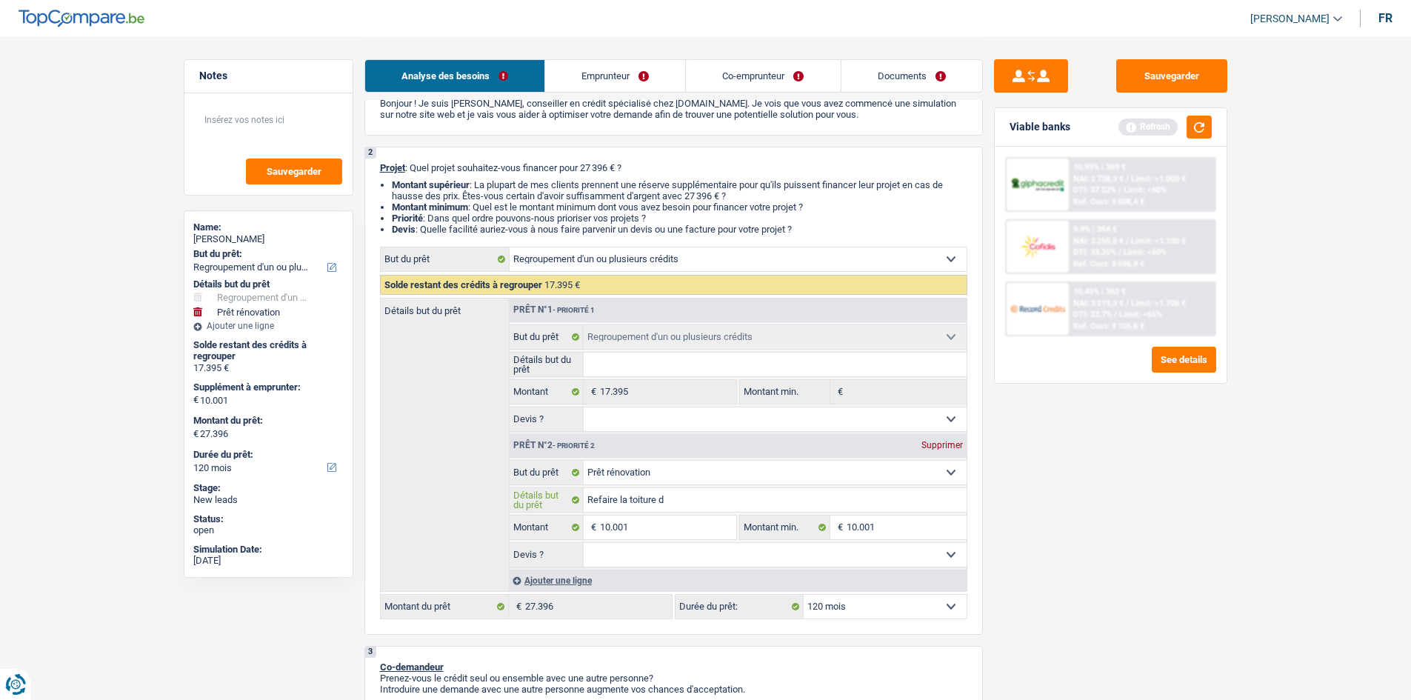
type input "Refaire la toiture de"
type input "Refaire la toiture de l"
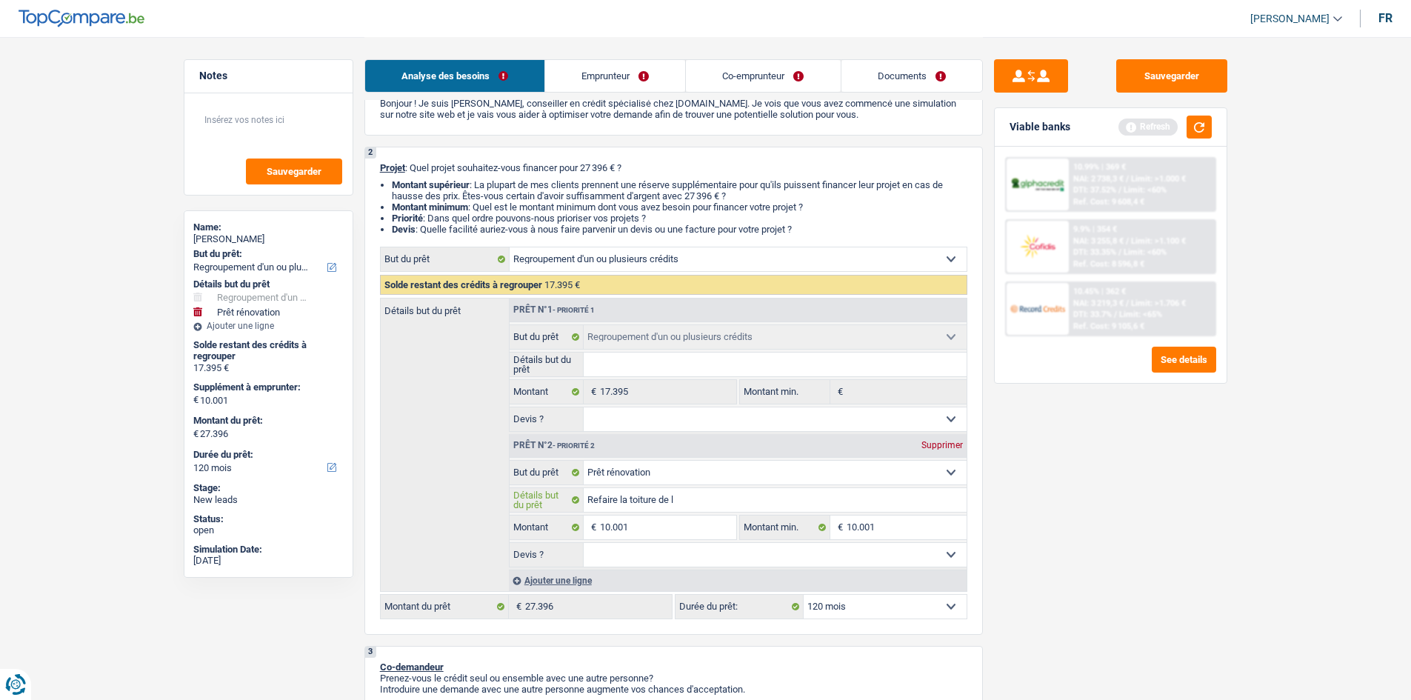
type input "Refaire la toiture de le"
type input "Refaire la toiture de leu"
type input "Refaire la toiture de leur"
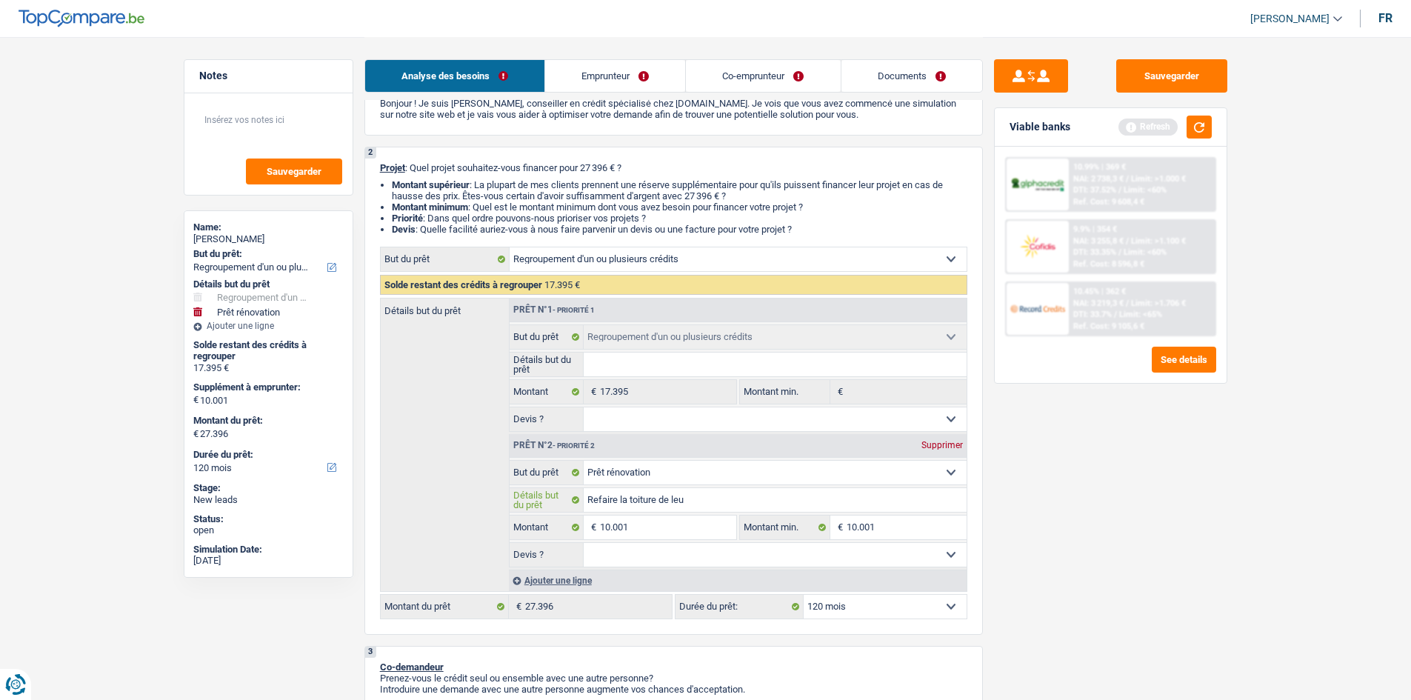
type input "Refaire la toiture de leur"
type input "Refaire la toiture de leur a"
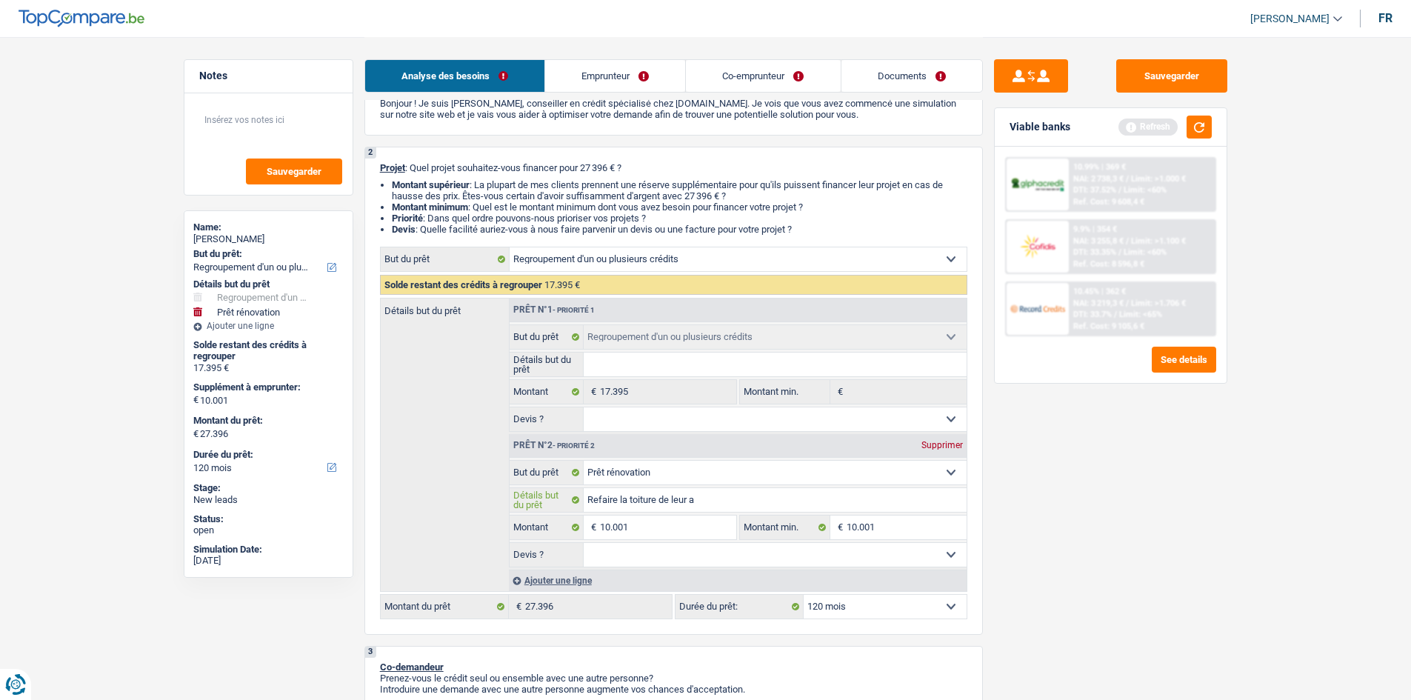
type input "Refaire la toiture de leur at"
type input "Refaire la toiture de leur ate"
type input "Refaire la toiture de leur atel"
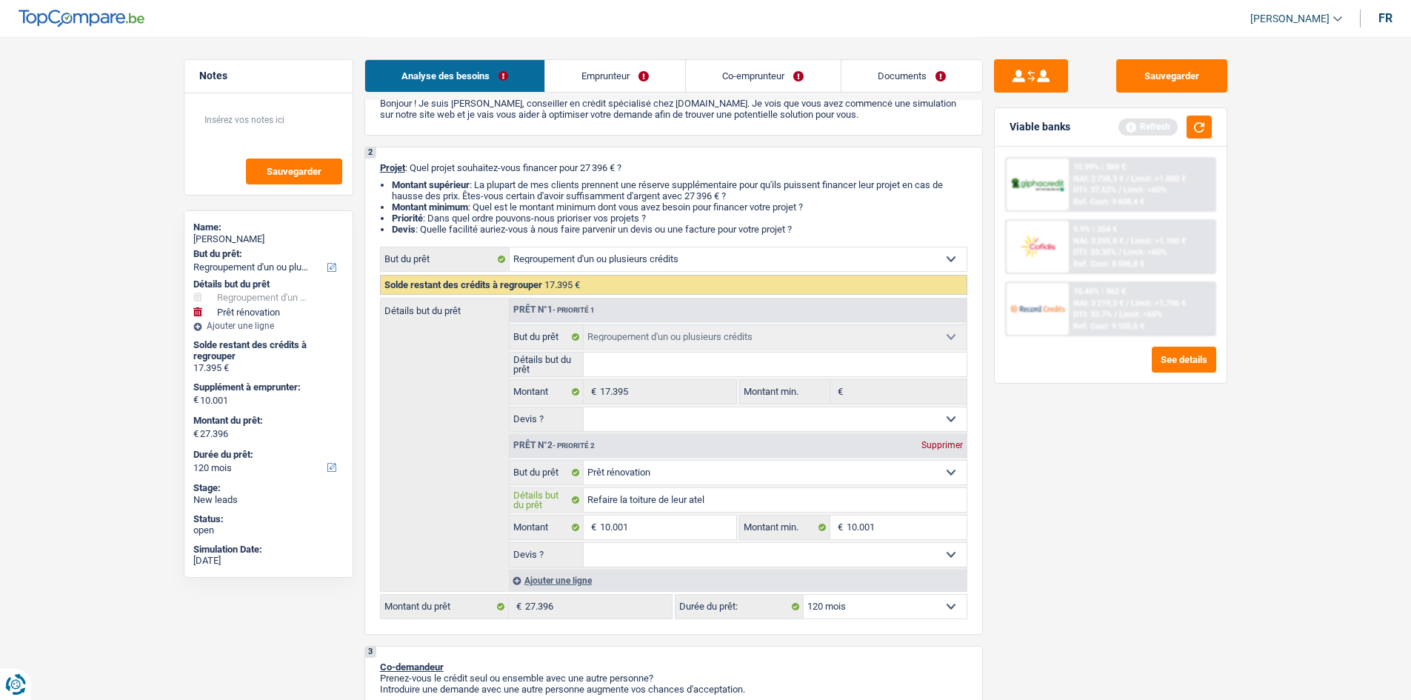
type input "Refaire la toiture de leur atel"
type input "Refaire la toiture de leur atelie"
type input "Refaire la toiture de leur atelier"
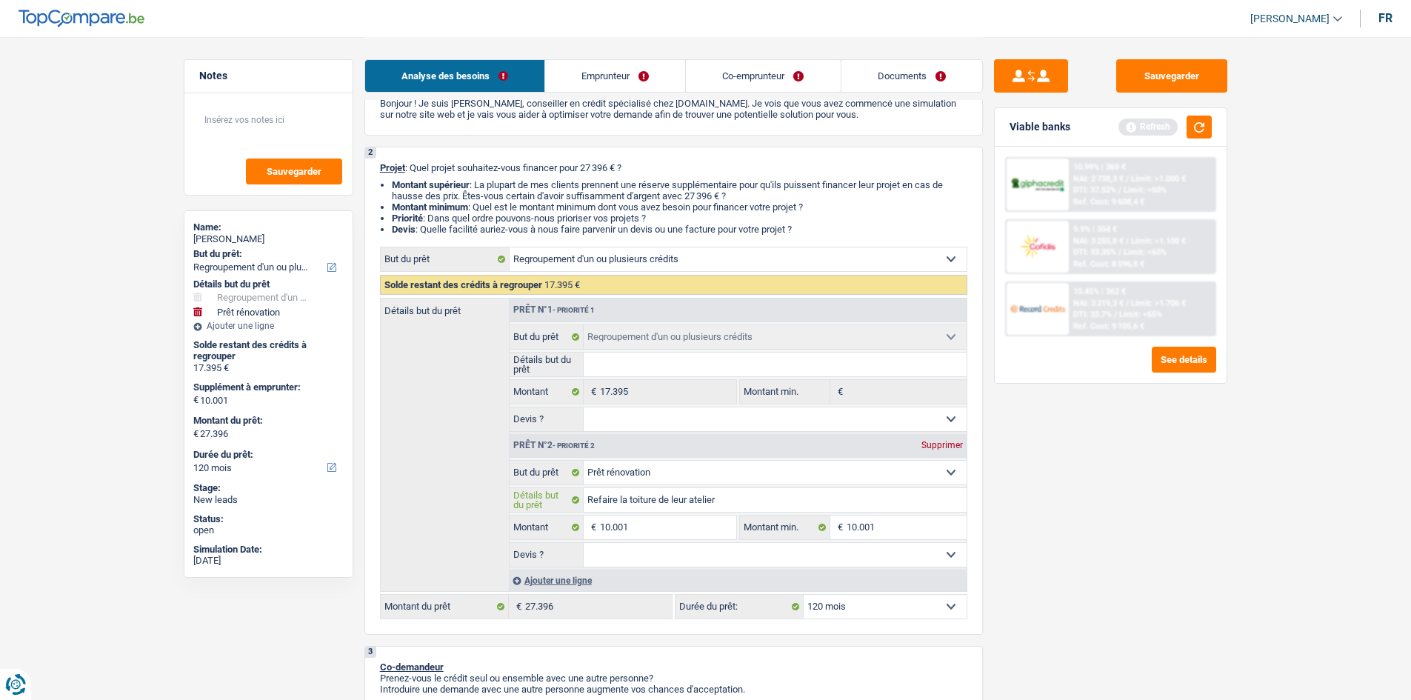
type input "Refaire la toiture de leur atelier"
type input "Refaire la toiture de leur atelier e"
type input "Refaire la toiture de leur atelier ex"
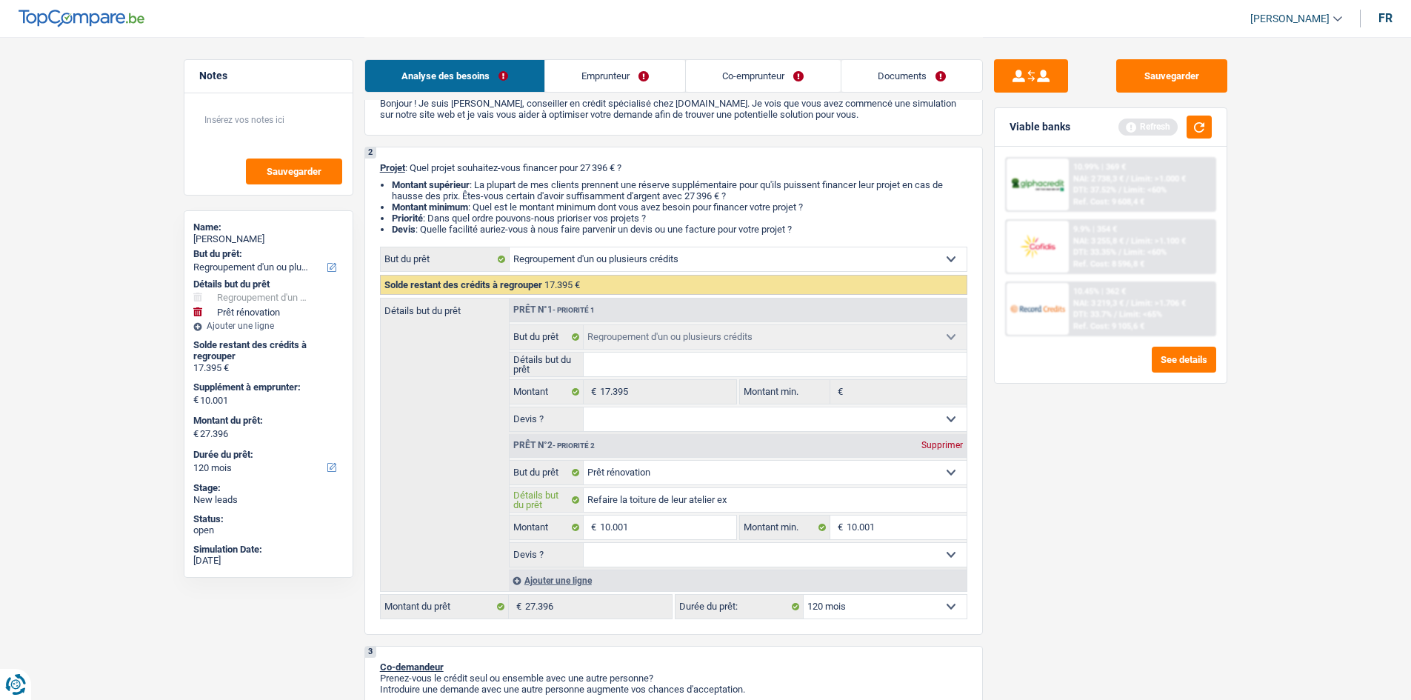
type input "Refaire la toiture de leur atelier ex"
type input "Refaire la toiture de leur atelier ext"
type input "Refaire la toiture de leur atelier exté"
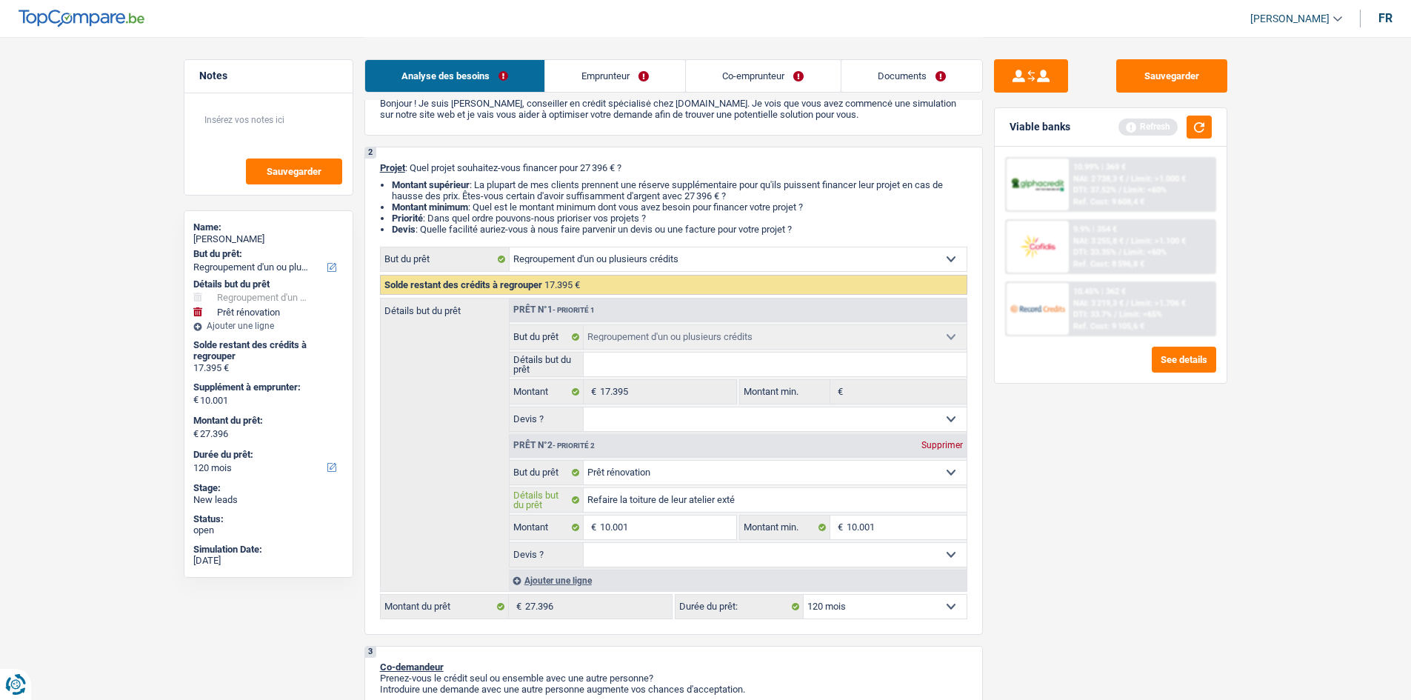
type input "Refaire la toiture de leur atelier extér"
type input "Refaire la toiture de leur atelier extérie"
type input "Refaire la toiture de leur atelier extérieu"
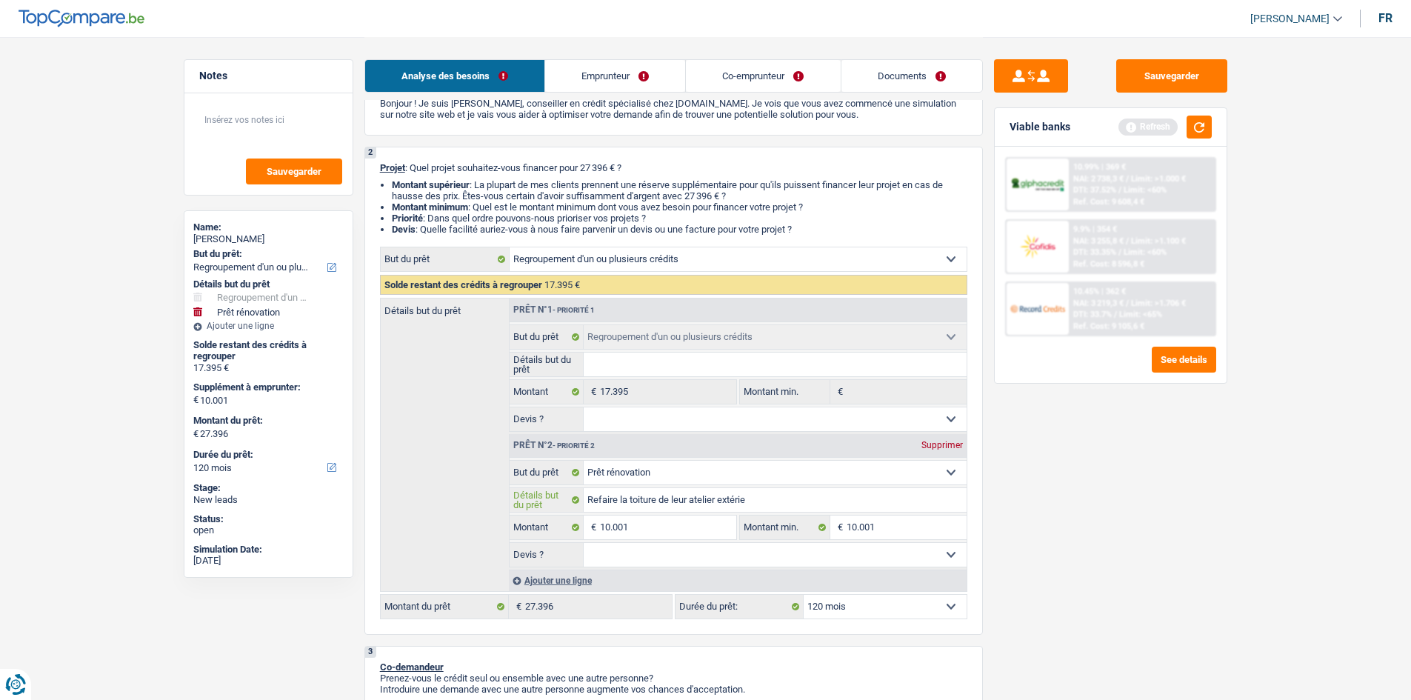
type input "Refaire la toiture de leur atelier extérieu"
type input "Refaire la toiture de leur atelier extérieur"
type input "Refaire la toiture de leur atelier extérieure"
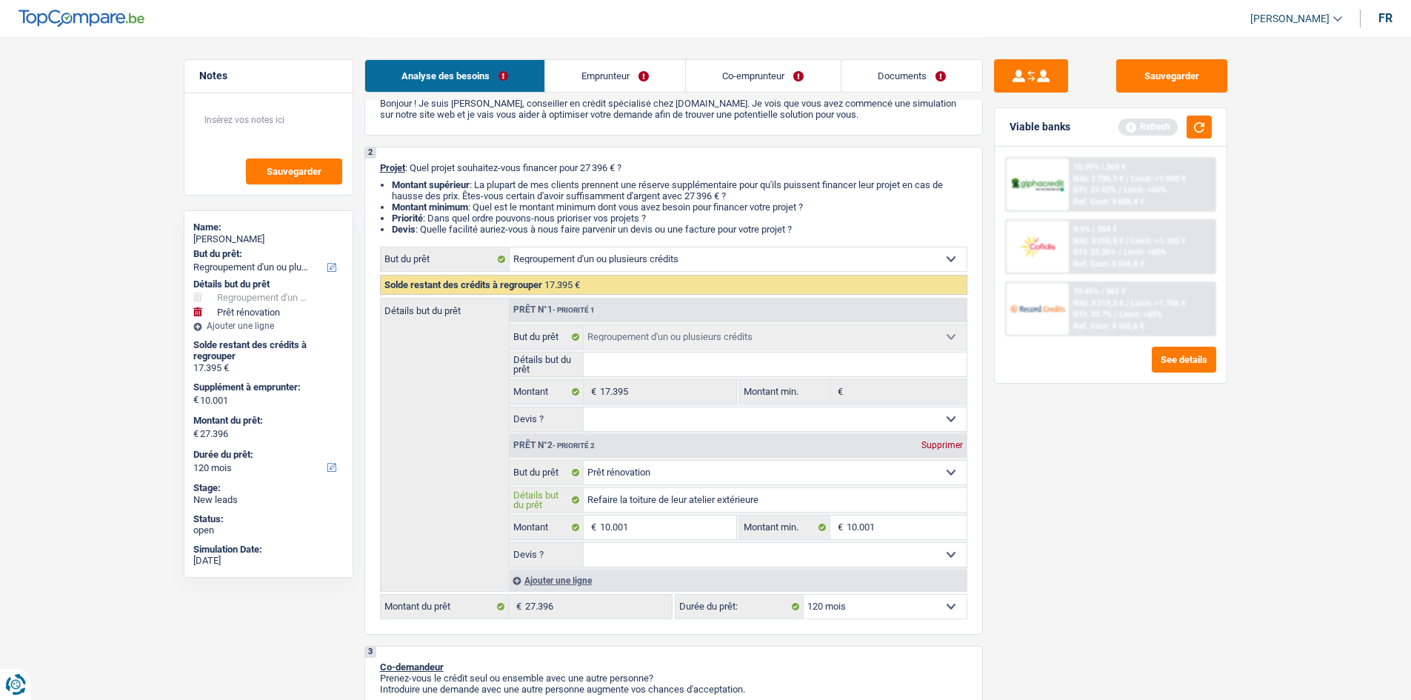
type input "Refaire la toiture de leur atelier extérieure"
type input "Refaire la toiture de leur atelier extérieure,"
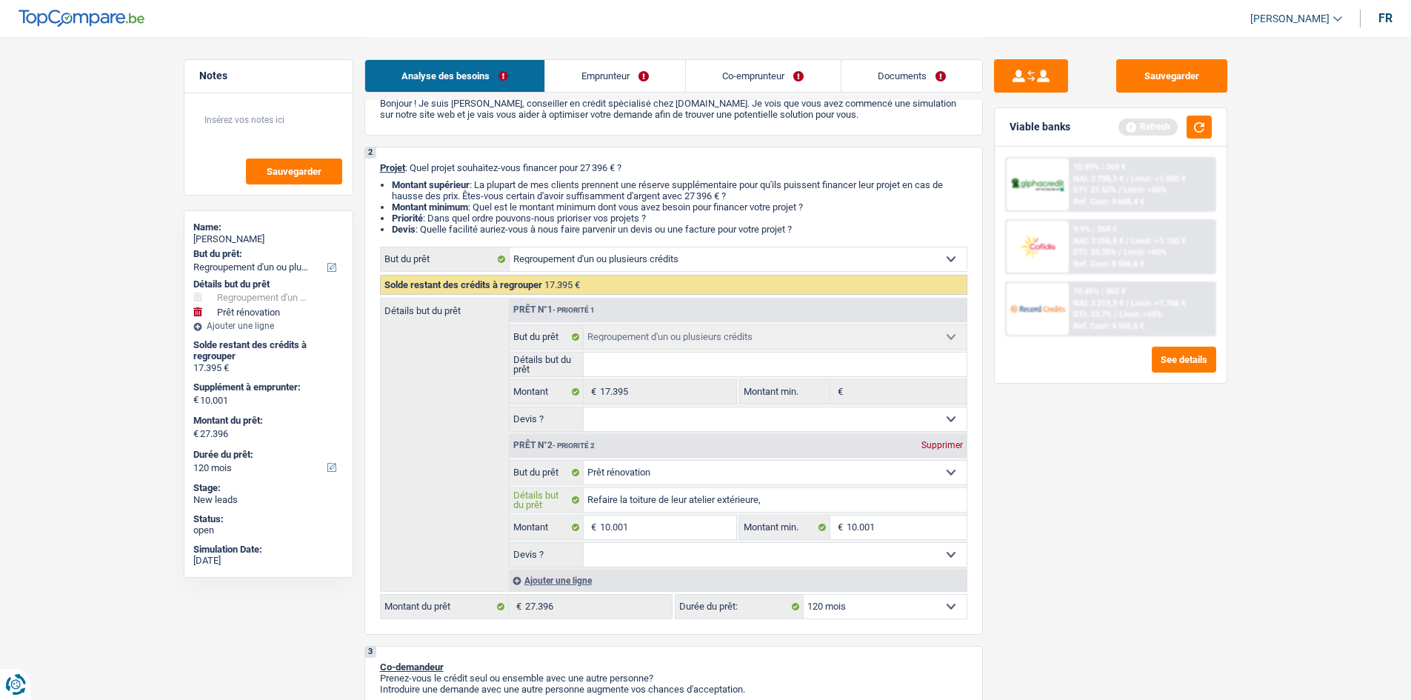
type input "Refaire la toiture de leur atelier extérieure,"
click at [784, 557] on select "Oui Non Non répondu Sélectionner une option" at bounding box center [775, 555] width 383 height 24
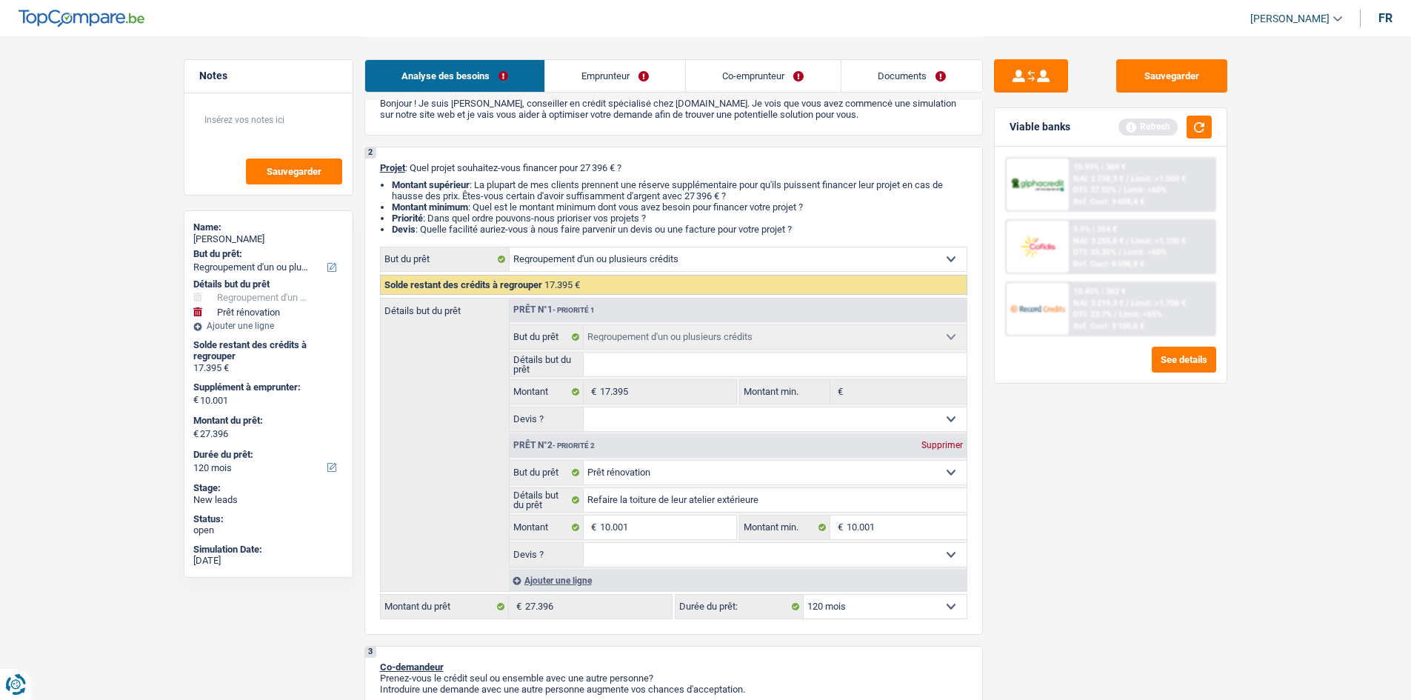
click at [584, 543] on select "Oui Non Non répondu Sélectionner une option" at bounding box center [775, 555] width 383 height 24
click at [1201, 129] on button "button" at bounding box center [1199, 127] width 25 height 23
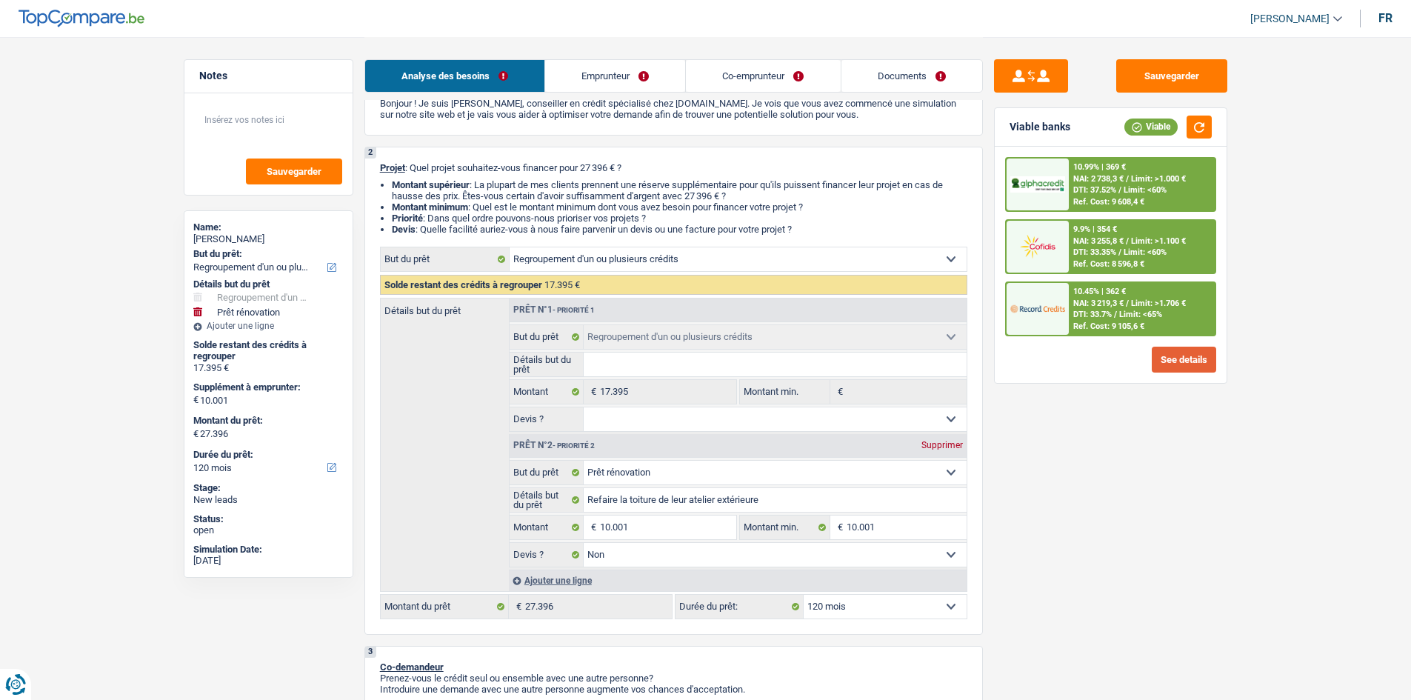
click at [1165, 361] on button "See details" at bounding box center [1184, 360] width 64 height 26
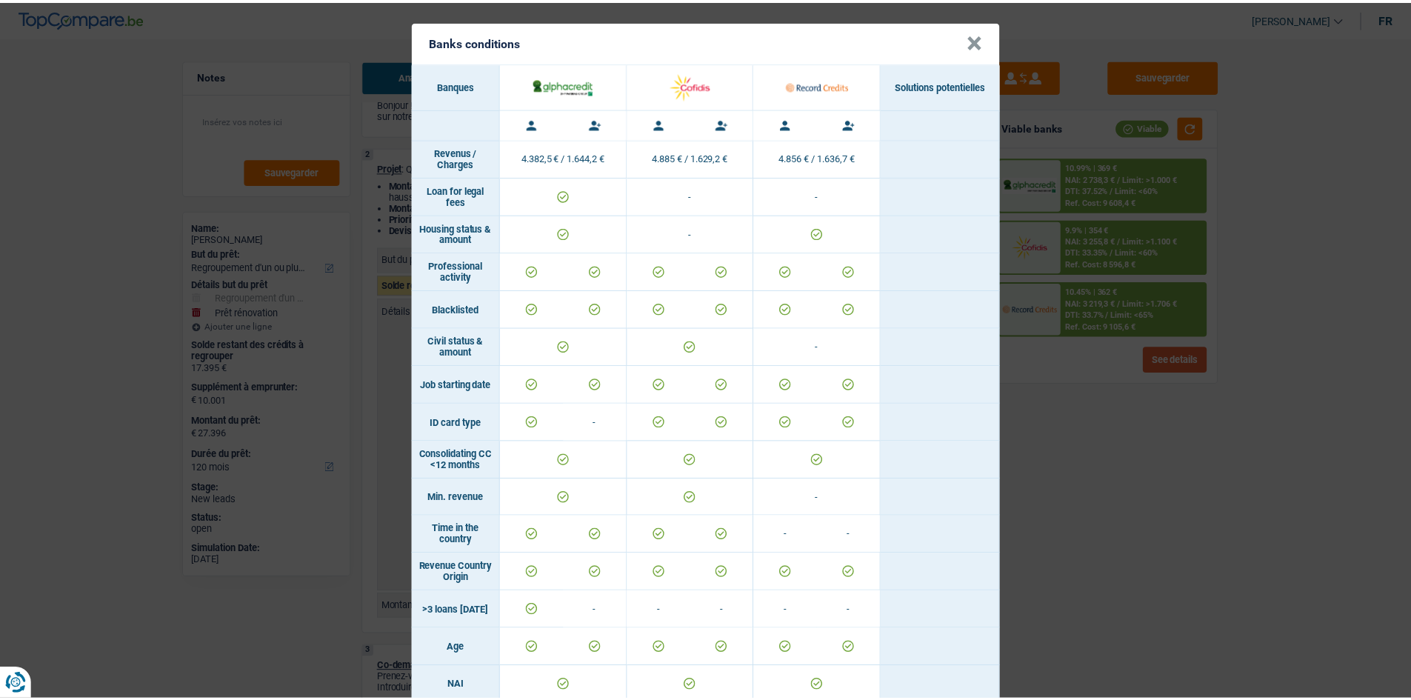
scroll to position [0, 0]
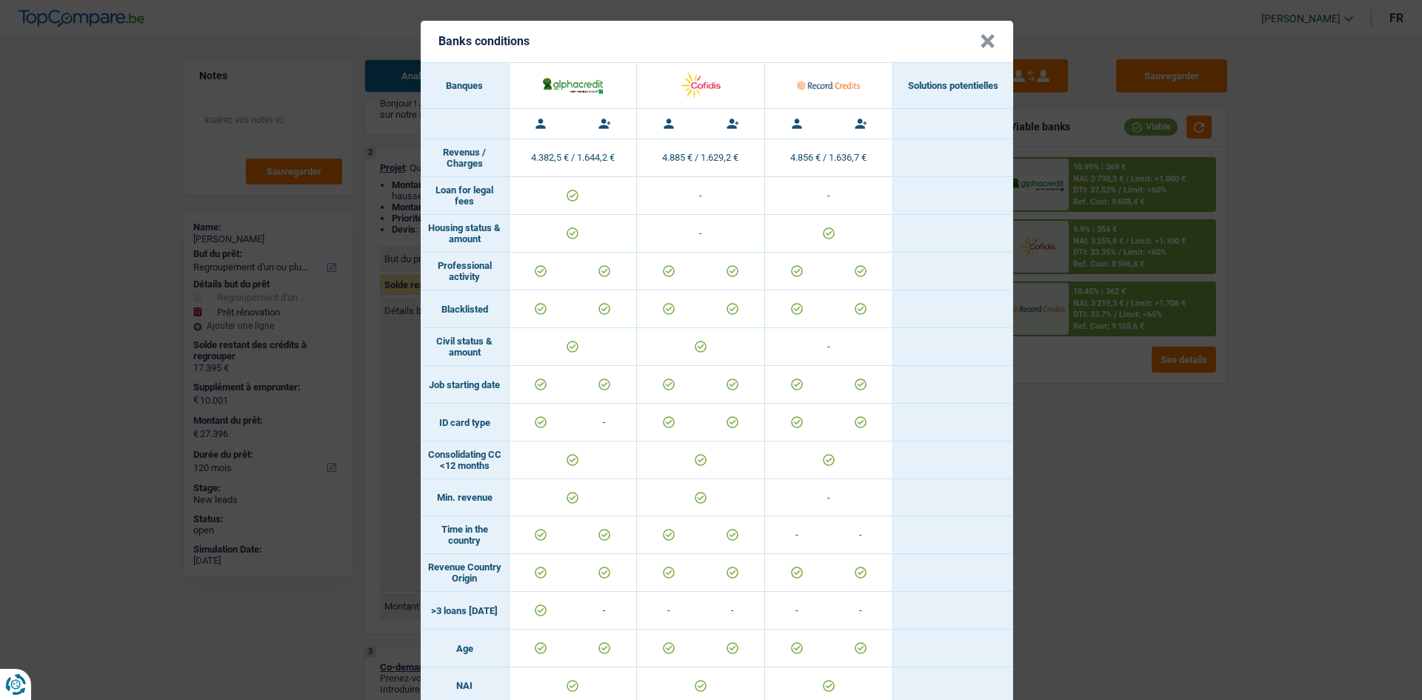
click at [980, 40] on button "×" at bounding box center [988, 41] width 16 height 15
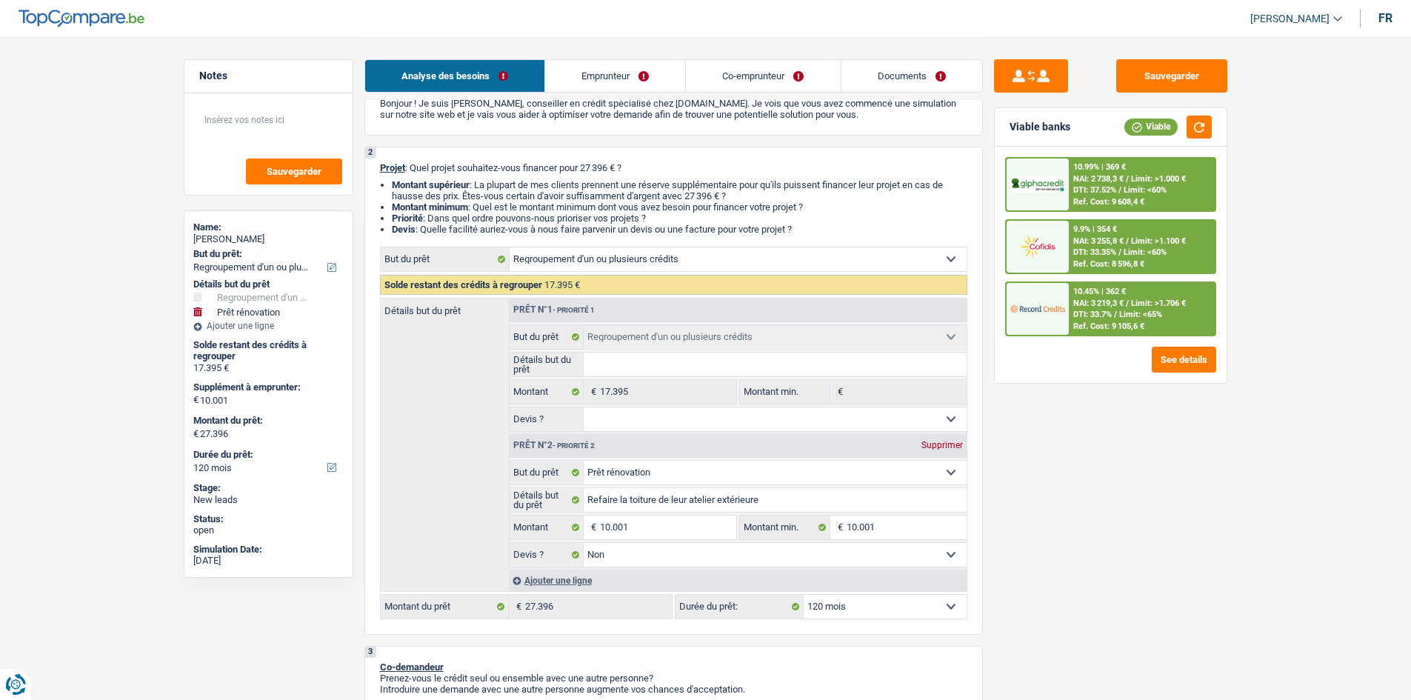
click at [1101, 295] on div "10.45% | 362 €" at bounding box center [1099, 292] width 53 height 10
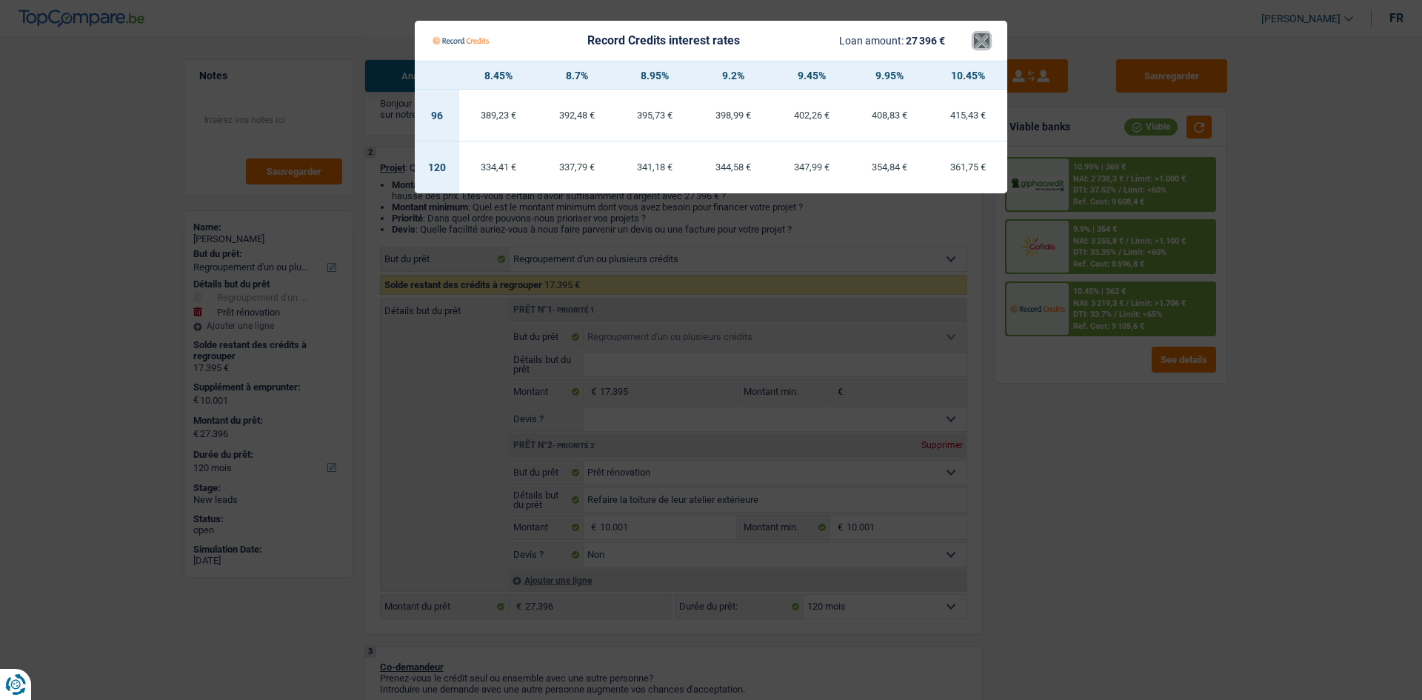
click at [976, 41] on button "×" at bounding box center [982, 40] width 16 height 15
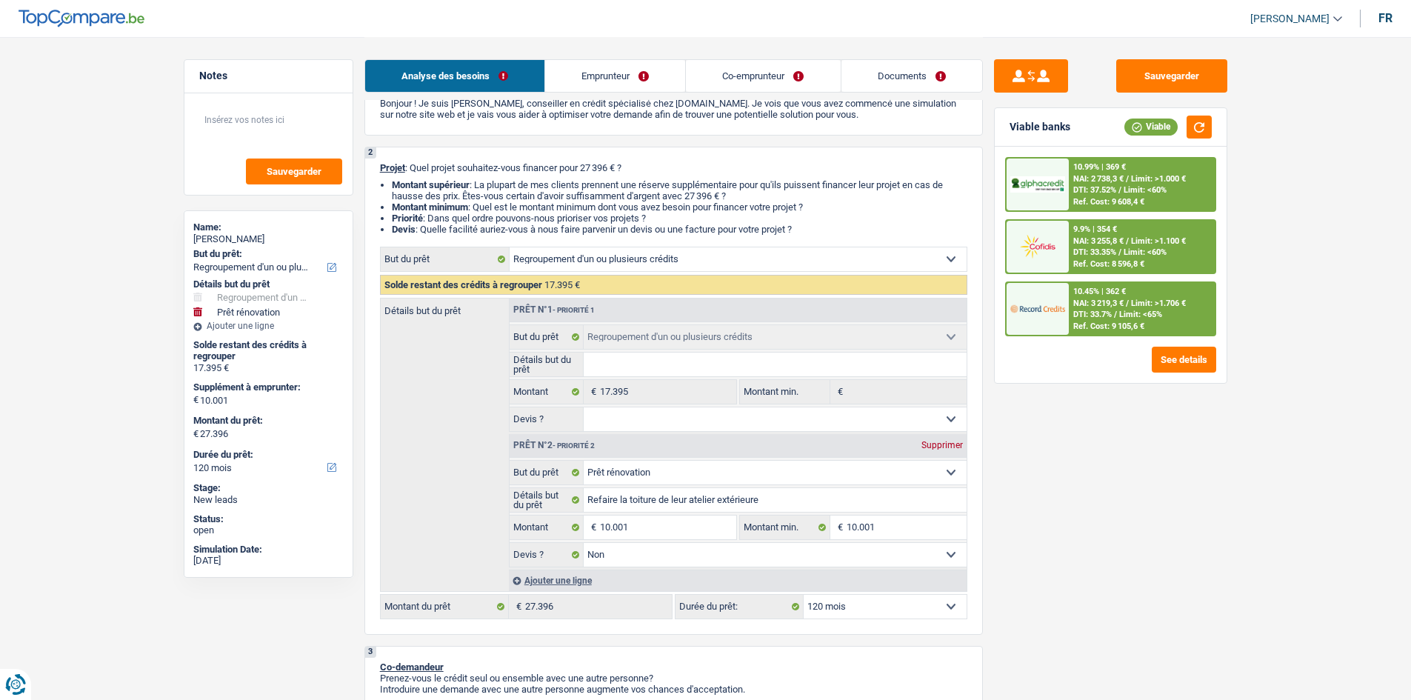
click at [1106, 174] on span "NAI: 2 738,3 €" at bounding box center [1098, 179] width 50 height 10
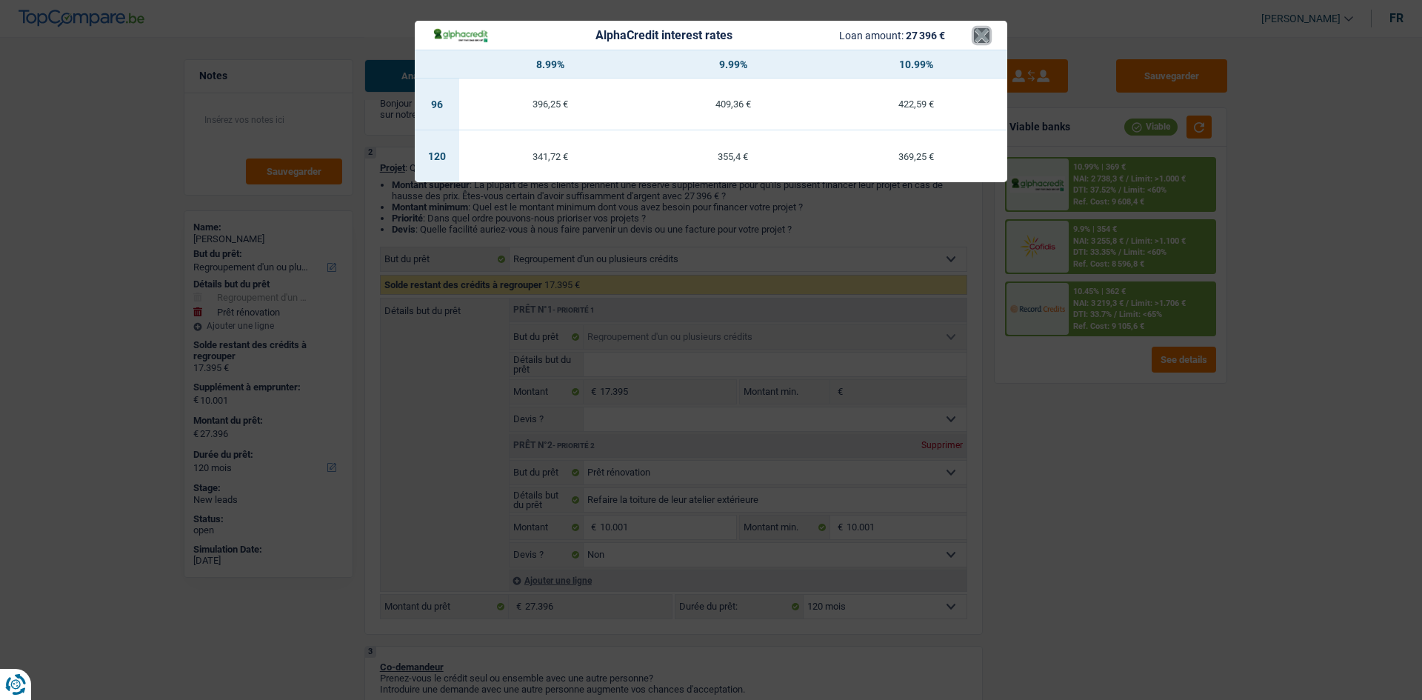
click at [987, 40] on button "×" at bounding box center [982, 35] width 16 height 15
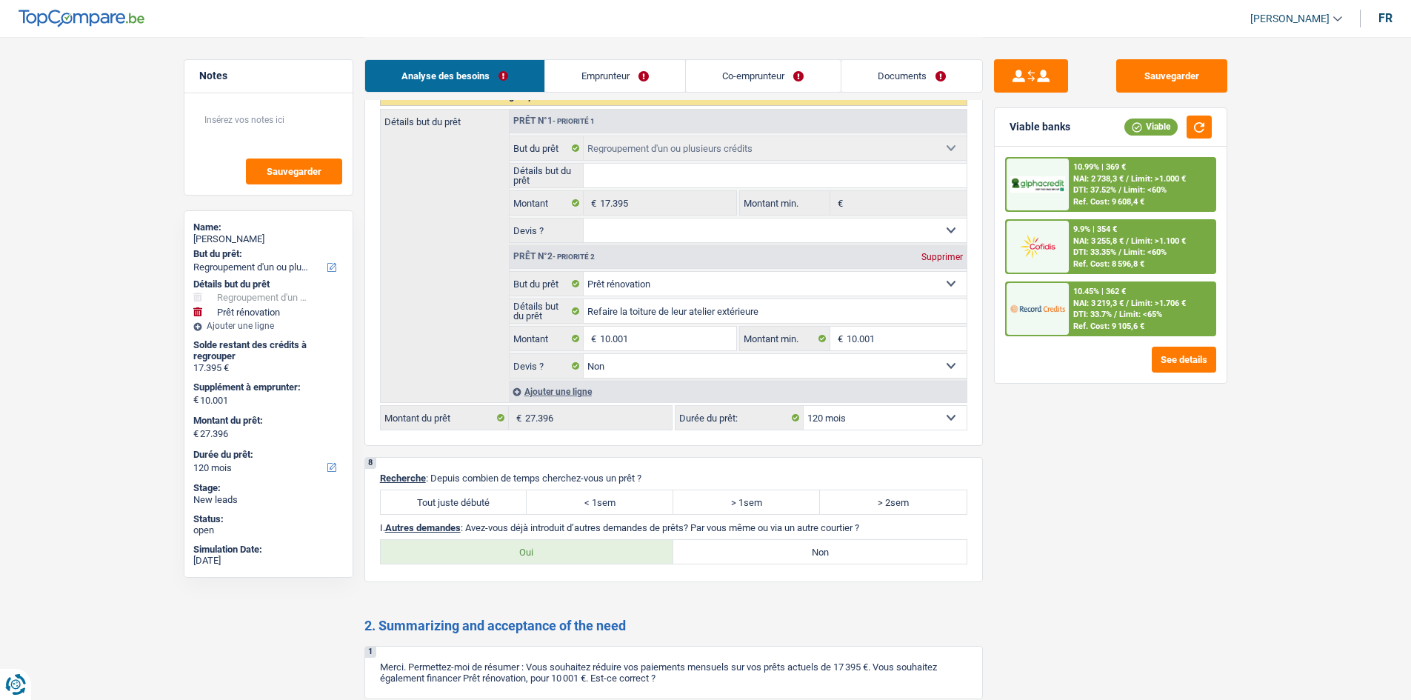
scroll to position [2963, 0]
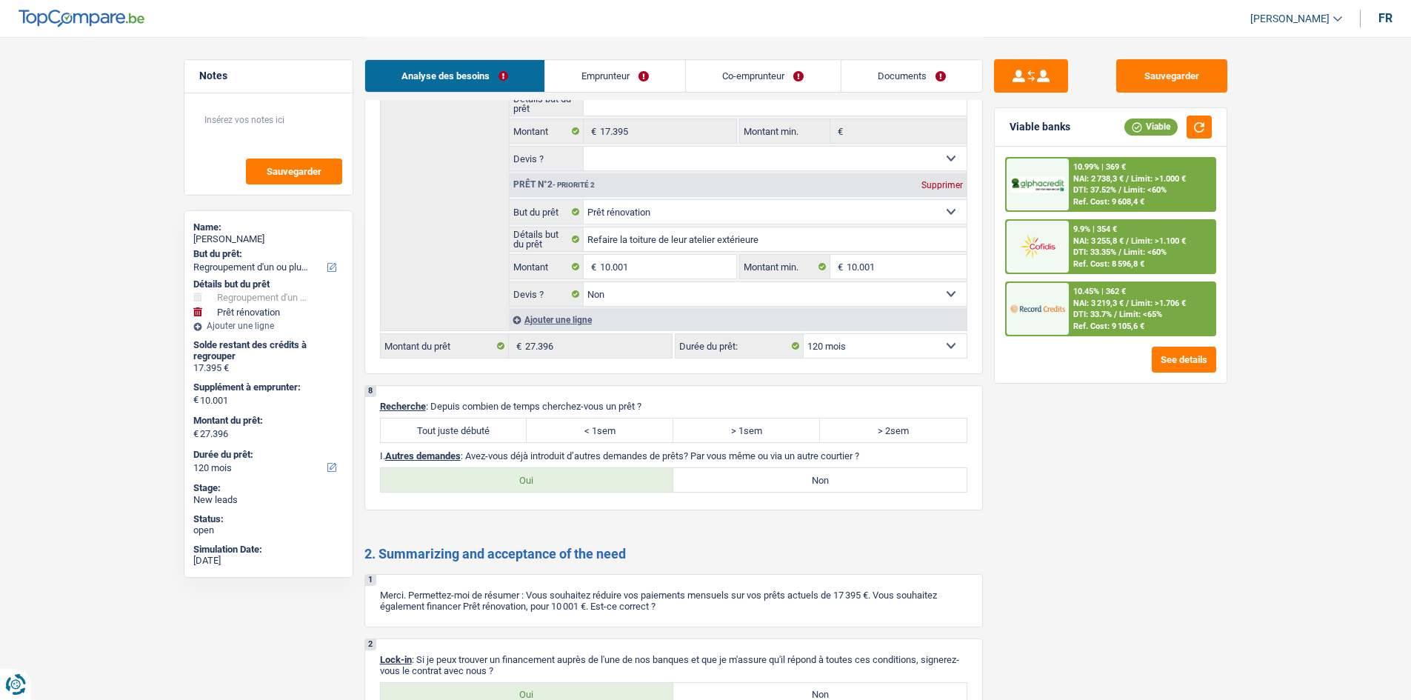
click at [452, 428] on label "Tout juste débuté" at bounding box center [454, 430] width 147 height 24
click at [452, 428] on input "Tout juste débuté" at bounding box center [454, 430] width 147 height 24
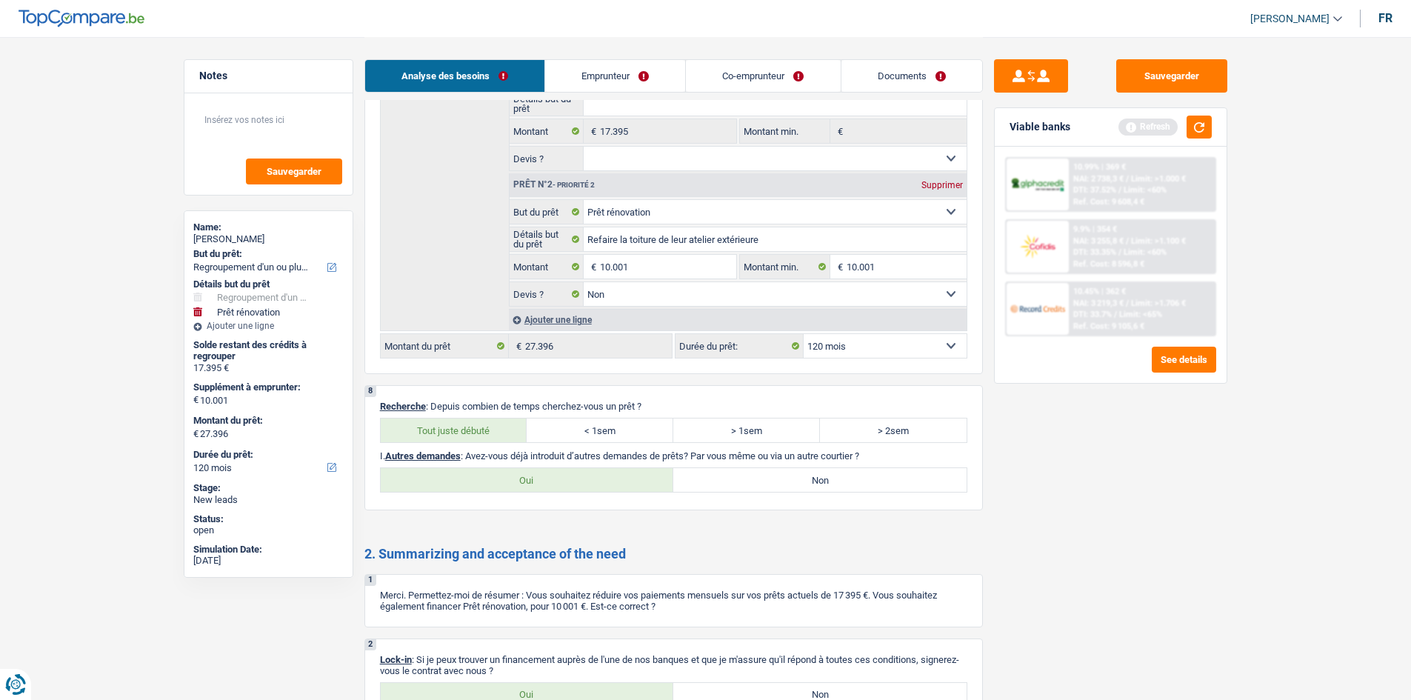
click at [744, 485] on label "Non" at bounding box center [819, 480] width 293 height 24
click at [744, 485] on input "Non" at bounding box center [819, 480] width 293 height 24
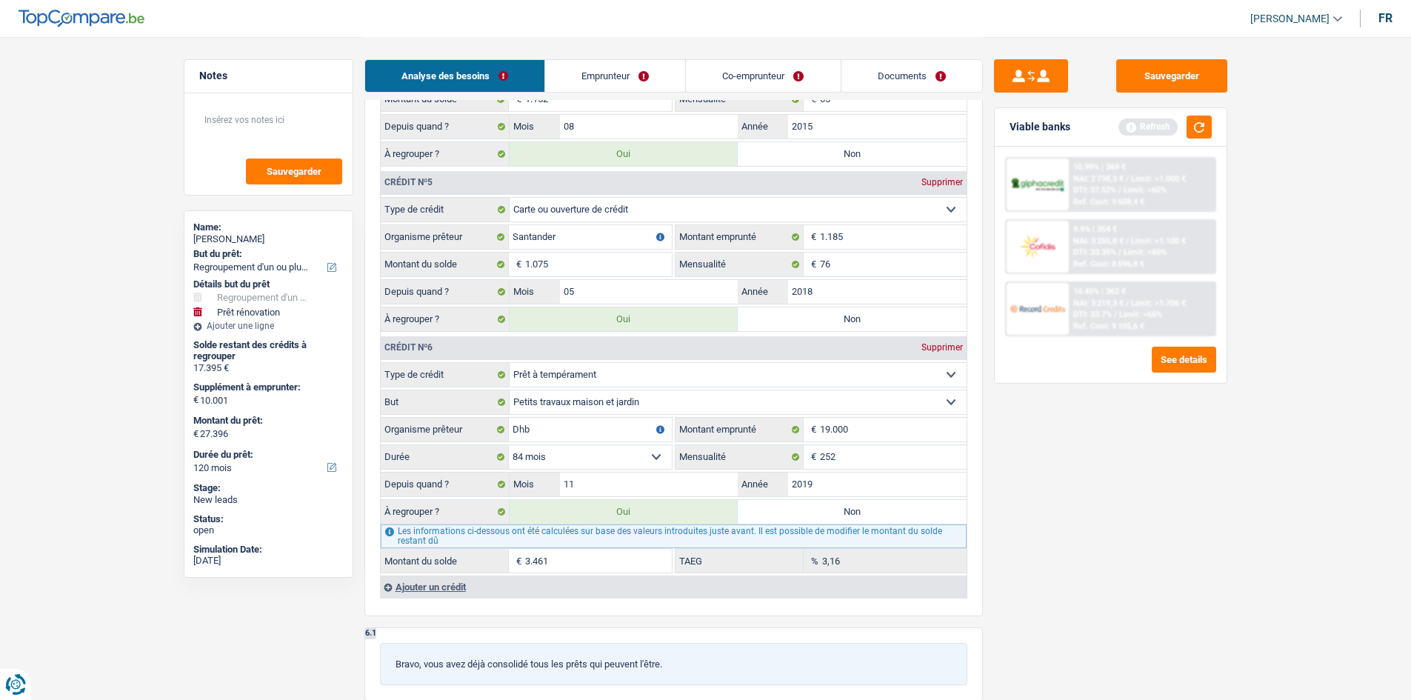
scroll to position [2166, 0]
click at [676, 407] on select "Confort maison: meubles, textile, peinture, électroménager, outillage non-profe…" at bounding box center [738, 402] width 457 height 24
click at [510, 390] on select "Confort maison: meubles, textile, peinture, électroménager, outillage non-profe…" at bounding box center [738, 402] width 457 height 24
click at [638, 380] on select "Carte ou ouverture de crédit Prêt hypothécaire Vente à tempérament Prêt à tempé…" at bounding box center [738, 374] width 457 height 24
click at [510, 362] on select "Carte ou ouverture de crédit Prêt hypothécaire Vente à tempérament Prêt à tempé…" at bounding box center [738, 374] width 457 height 24
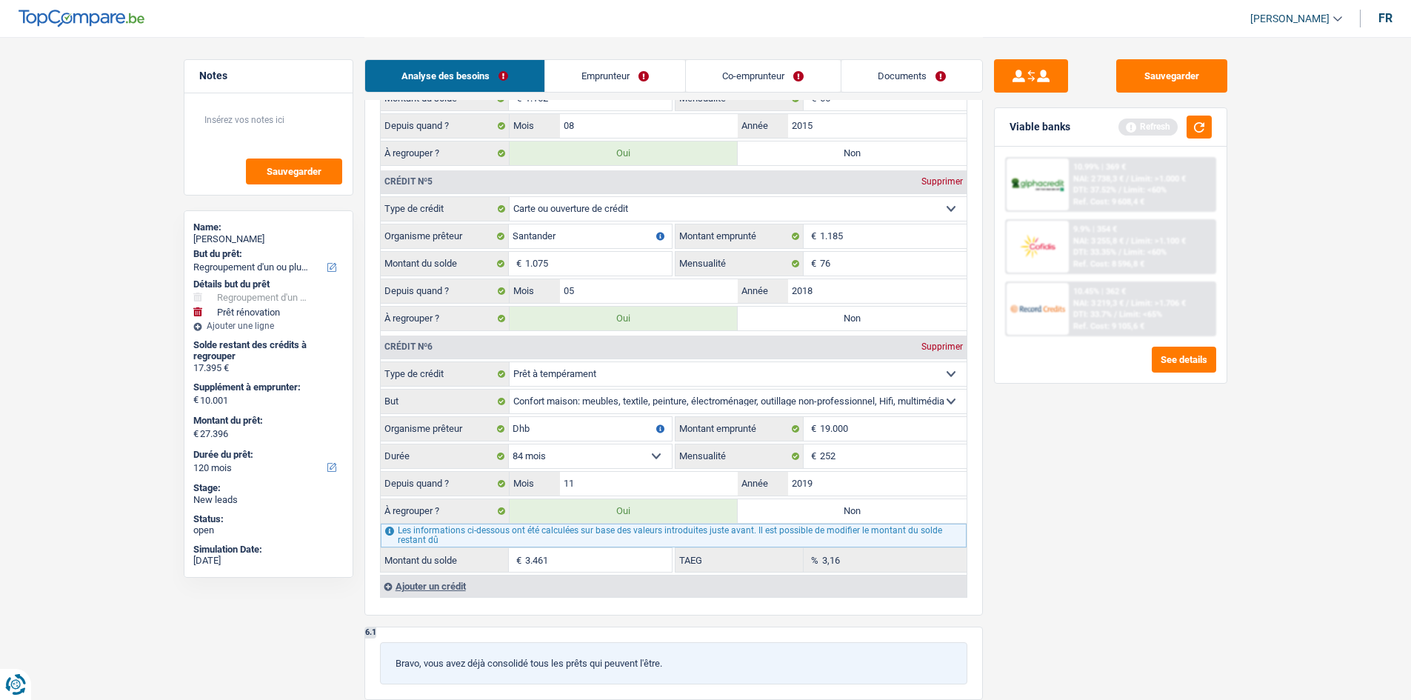
click at [641, 379] on select "Carte ou ouverture de crédit Prêt hypothécaire Vente à tempérament Prêt à tempé…" at bounding box center [738, 374] width 457 height 24
click at [510, 362] on select "Carte ou ouverture de crédit Prêt hypothécaire Vente à tempérament Prêt à tempé…" at bounding box center [738, 374] width 457 height 24
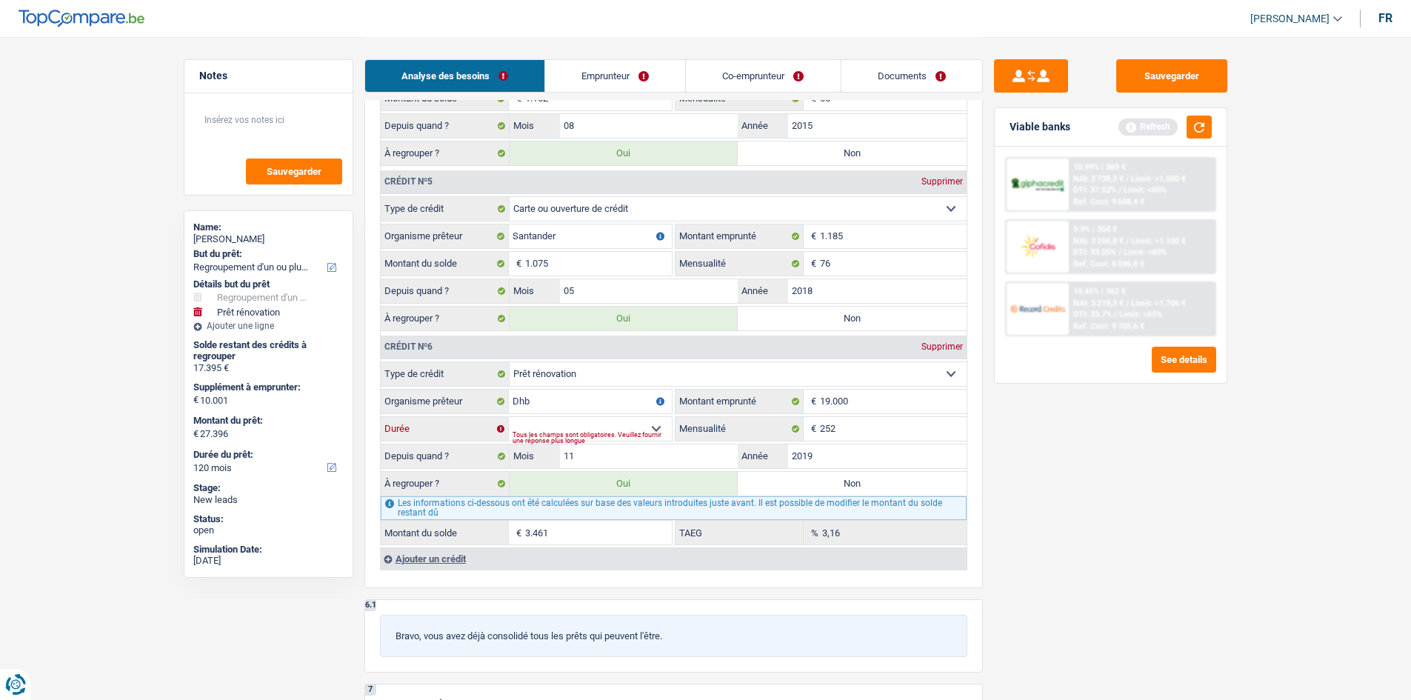
click at [656, 425] on select "12 mois 18 mois 24 mois 30 mois 36 mois 42 mois 48 mois 60 mois 72 mois 84 mois…" at bounding box center [590, 429] width 163 height 24
click at [509, 417] on select "12 mois 18 mois 24 mois 30 mois 36 mois 42 mois 48 mois 60 mois 72 mois 84 mois…" at bounding box center [590, 429] width 163 height 24
click at [608, 429] on select "12 mois 18 mois 24 mois 30 mois 36 mois 42 mois 48 mois 60 mois 72 mois 84 mois…" at bounding box center [590, 429] width 163 height 24
click at [633, 536] on input "3.461" at bounding box center [598, 533] width 147 height 24
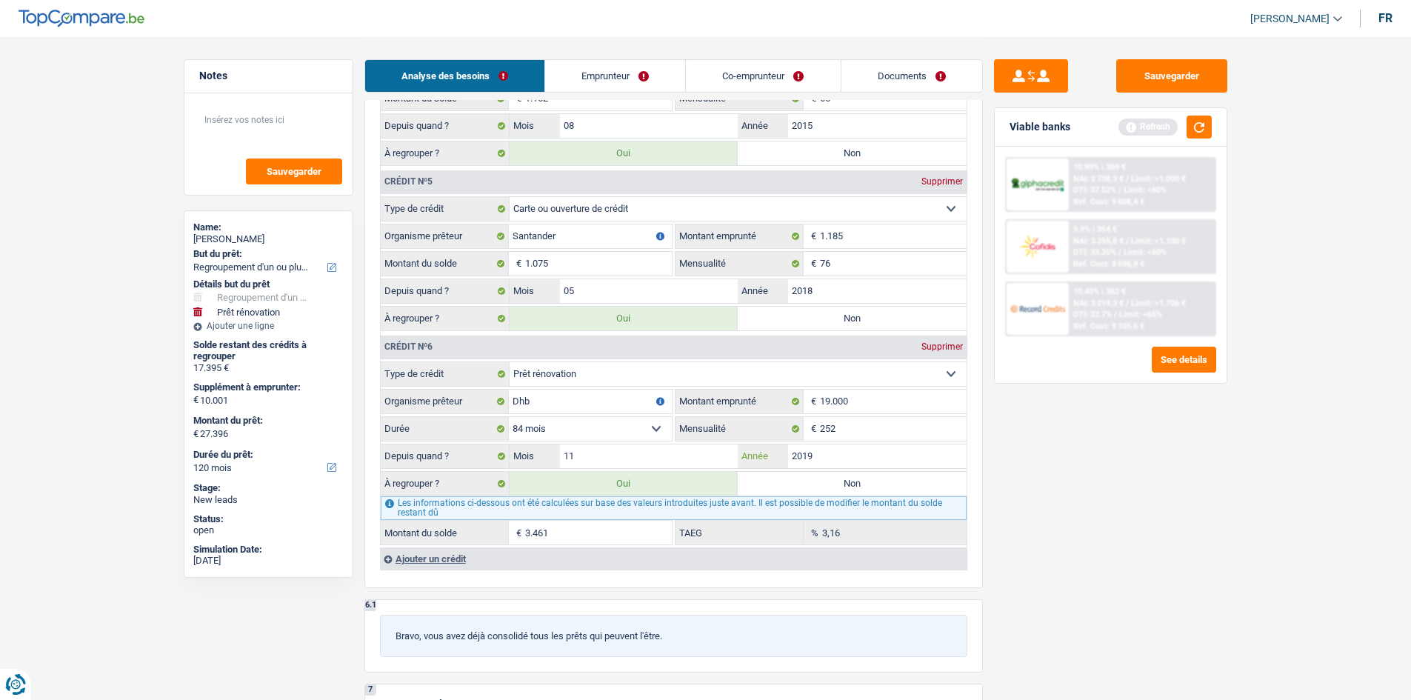
click at [837, 453] on input "2019" at bounding box center [877, 456] width 179 height 24
click at [863, 423] on input "252" at bounding box center [893, 429] width 147 height 24
click at [868, 399] on input "19.000" at bounding box center [893, 402] width 147 height 24
click at [875, 375] on select "Carte ou ouverture de crédit Prêt hypothécaire Vente à tempérament Prêt à tempé…" at bounding box center [738, 374] width 457 height 24
click at [1029, 436] on div "Sauvegarder Viable banks Refresh 10.99% | 369 € NAI: 2 738,3 € / Limit: >1.000 …" at bounding box center [1111, 367] width 256 height 617
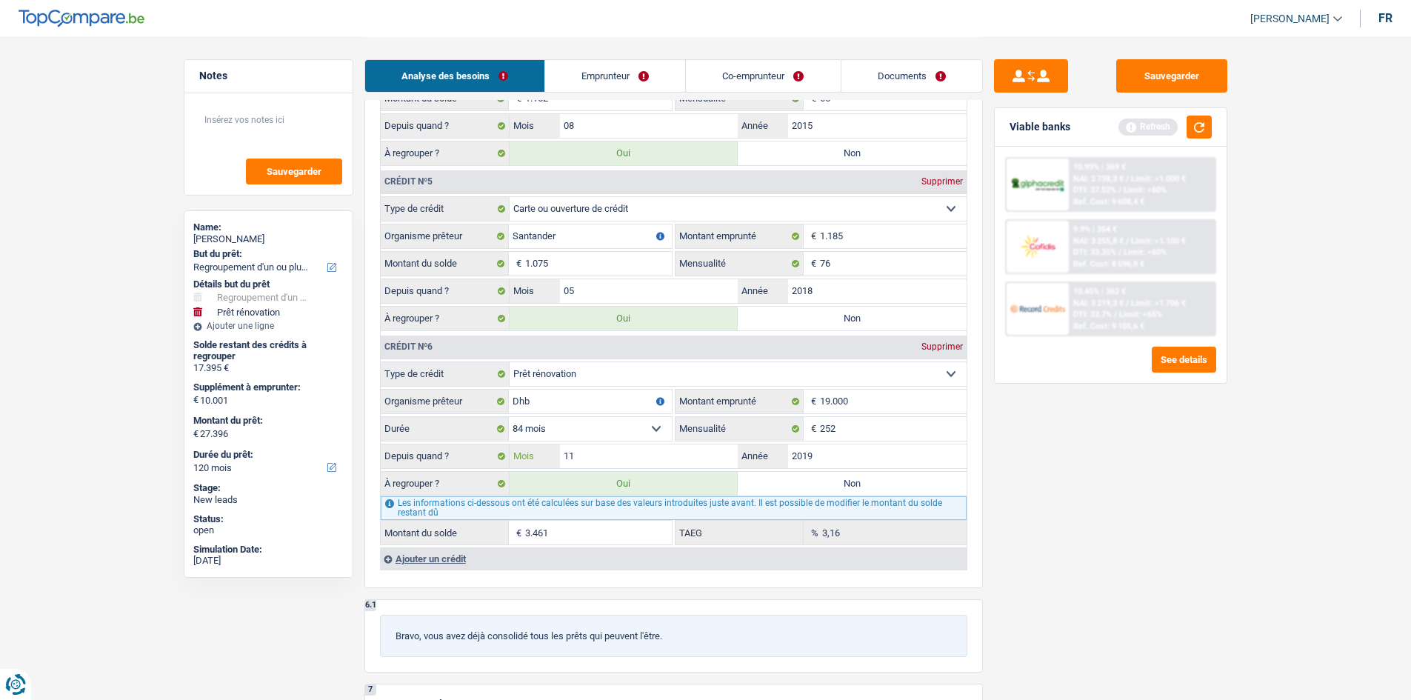
click at [669, 451] on input "11" at bounding box center [649, 456] width 179 height 24
click at [586, 383] on select "Carte ou ouverture de crédit Prêt hypothécaire Vente à tempérament Prêt à tempé…" at bounding box center [738, 374] width 457 height 24
click at [1049, 458] on div "Sauvegarder Viable banks Refresh 10.99% | 369 € NAI: 2 738,3 € / Limit: >1.000 …" at bounding box center [1111, 367] width 256 height 617
click at [579, 402] on input "Dhb" at bounding box center [590, 402] width 163 height 24
click at [642, 427] on select "12 mois 18 mois 24 mois 30 mois 36 mois 42 mois 48 mois 60 mois 72 mois 84 mois…" at bounding box center [590, 429] width 163 height 24
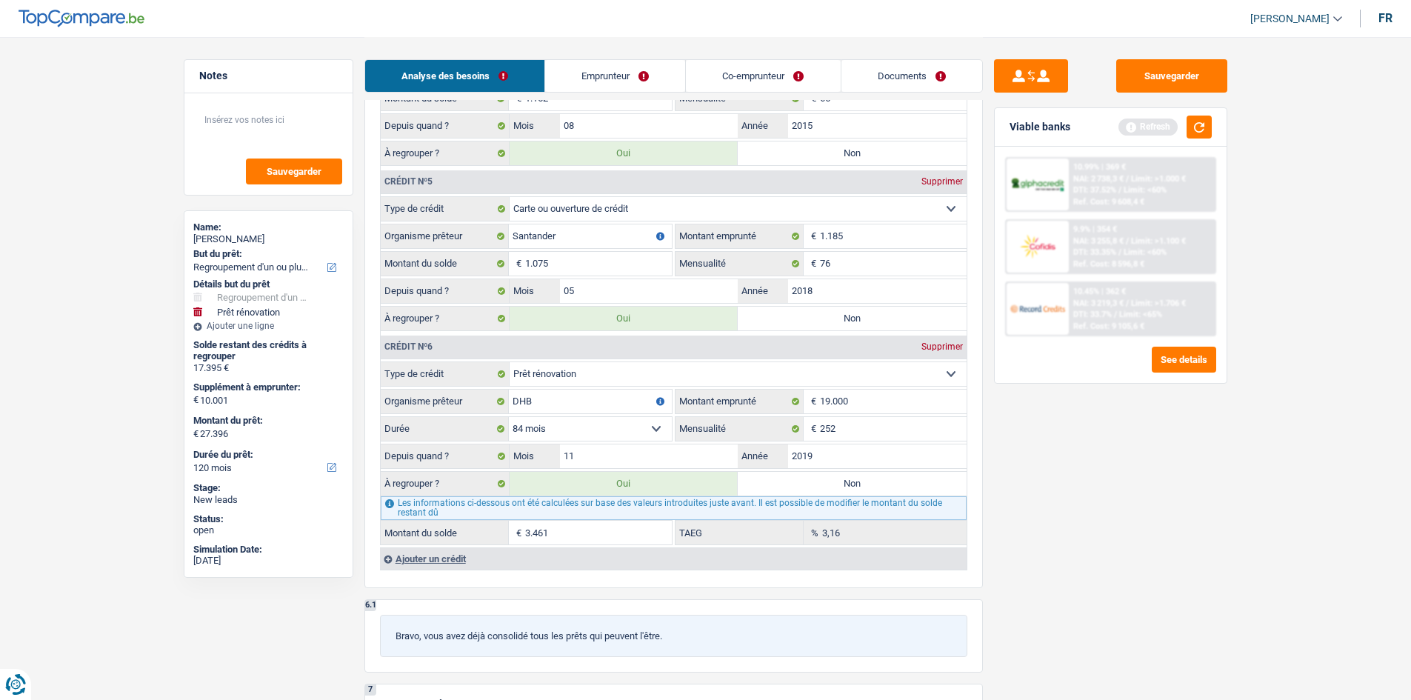
click at [509, 417] on select "12 mois 18 mois 24 mois 30 mois 36 mois 42 mois 48 mois 60 mois 72 mois 84 mois…" at bounding box center [590, 429] width 163 height 24
click at [864, 398] on input "19.000" at bounding box center [893, 402] width 147 height 24
click at [855, 439] on input "252" at bounding box center [893, 429] width 147 height 24
click at [827, 458] on input "2019" at bounding box center [877, 456] width 179 height 24
click at [641, 461] on input "11" at bounding box center [649, 456] width 179 height 24
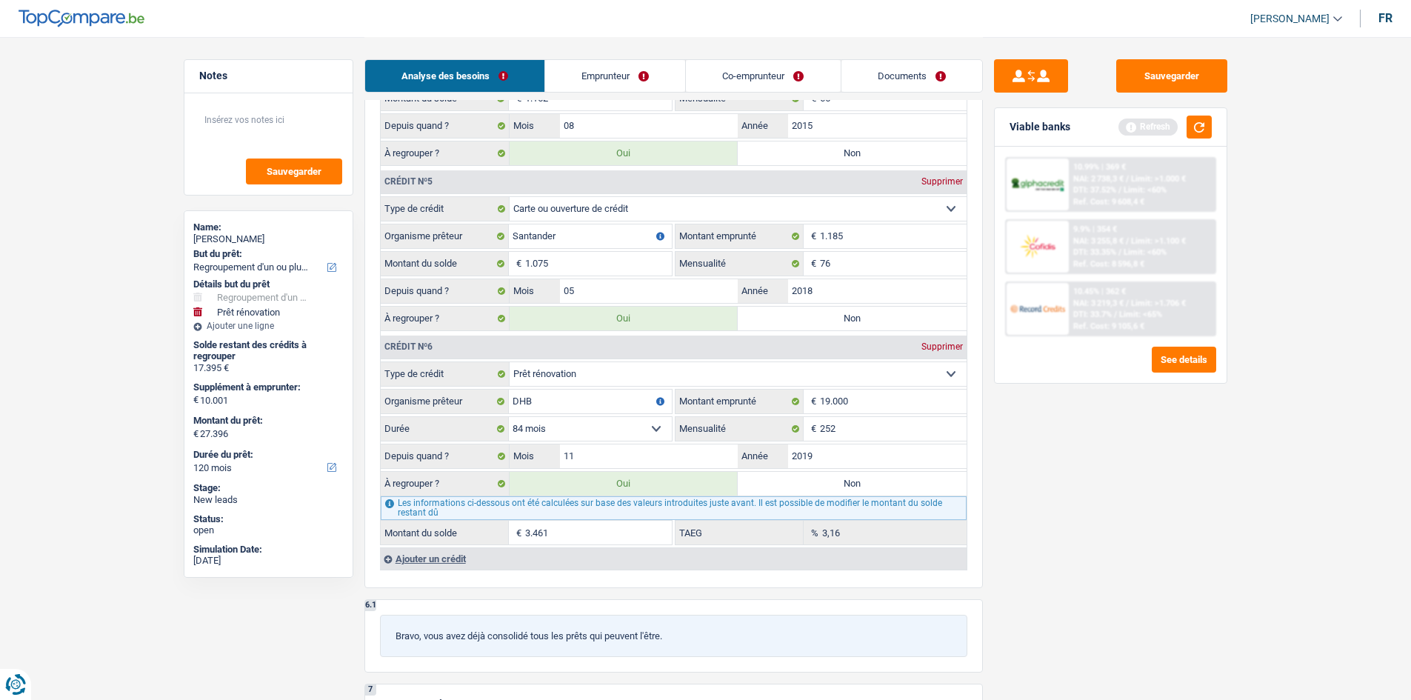
click at [651, 75] on link "Emprunteur" at bounding box center [615, 76] width 140 height 32
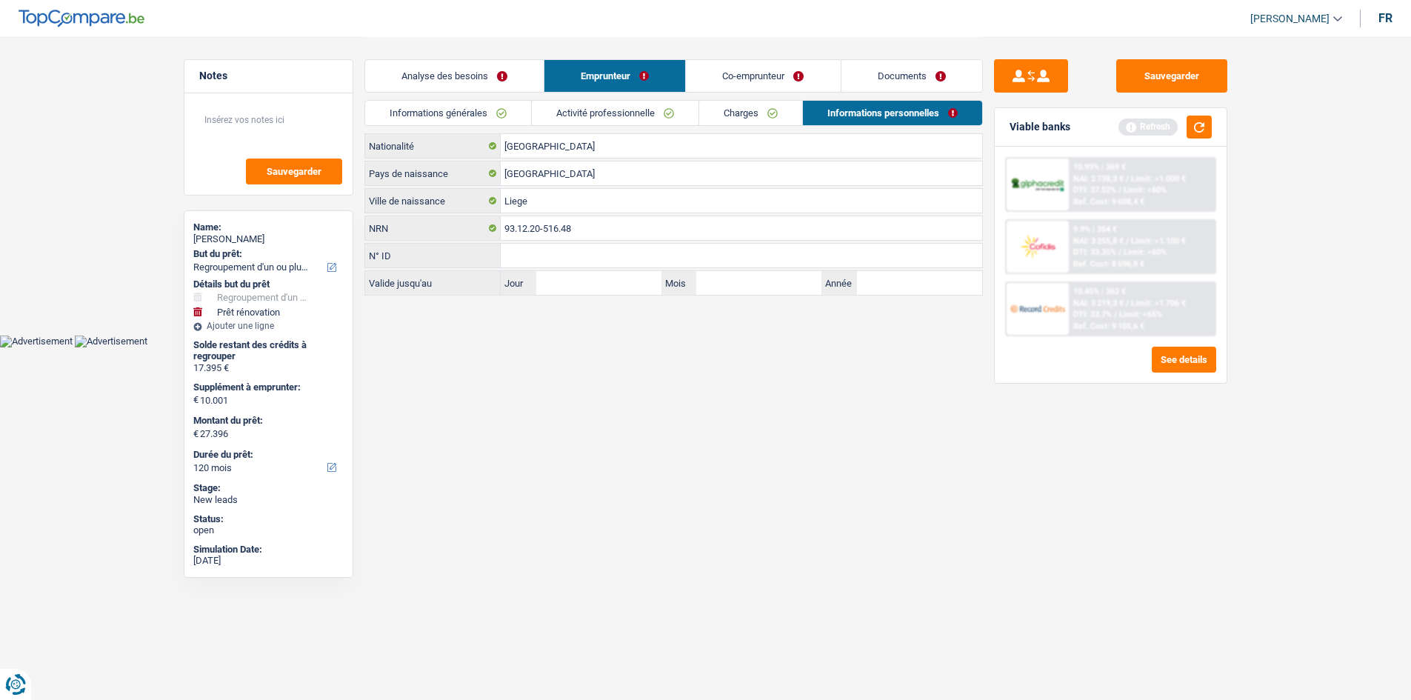
scroll to position [0, 0]
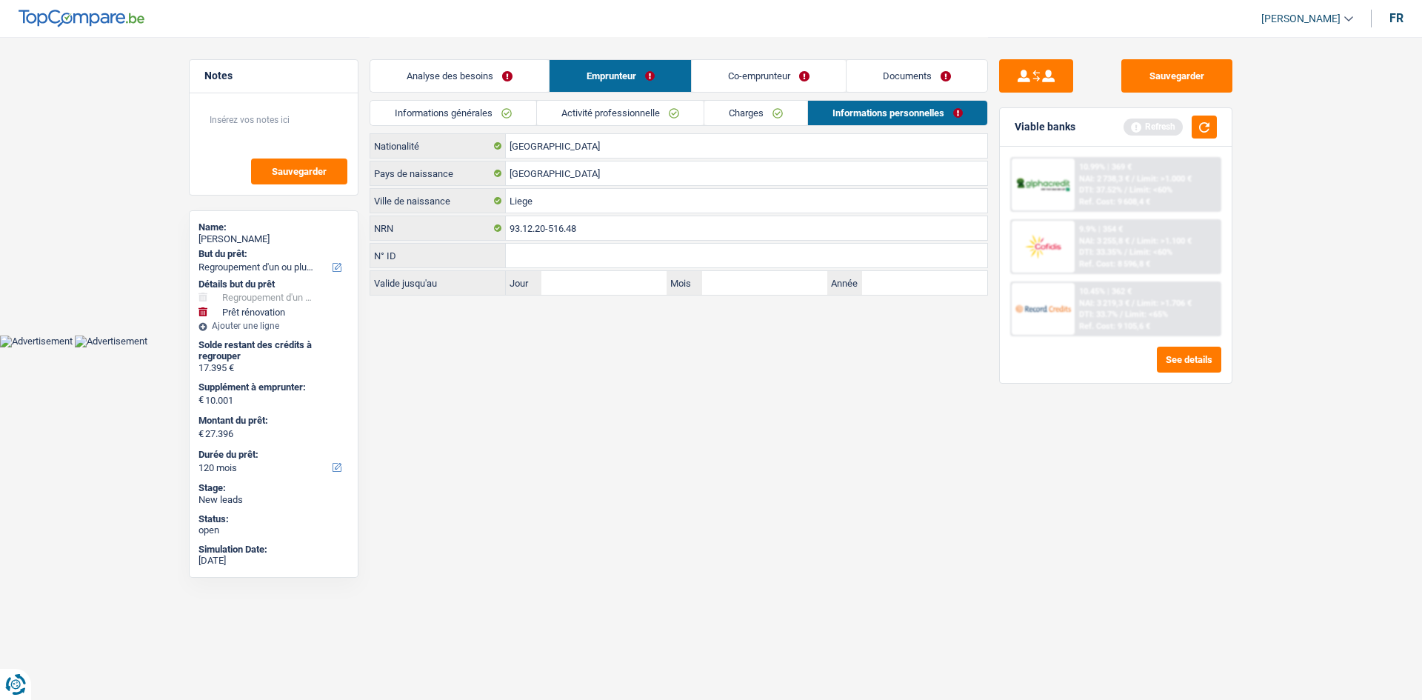
click at [747, 108] on link "Charges" at bounding box center [755, 113] width 103 height 24
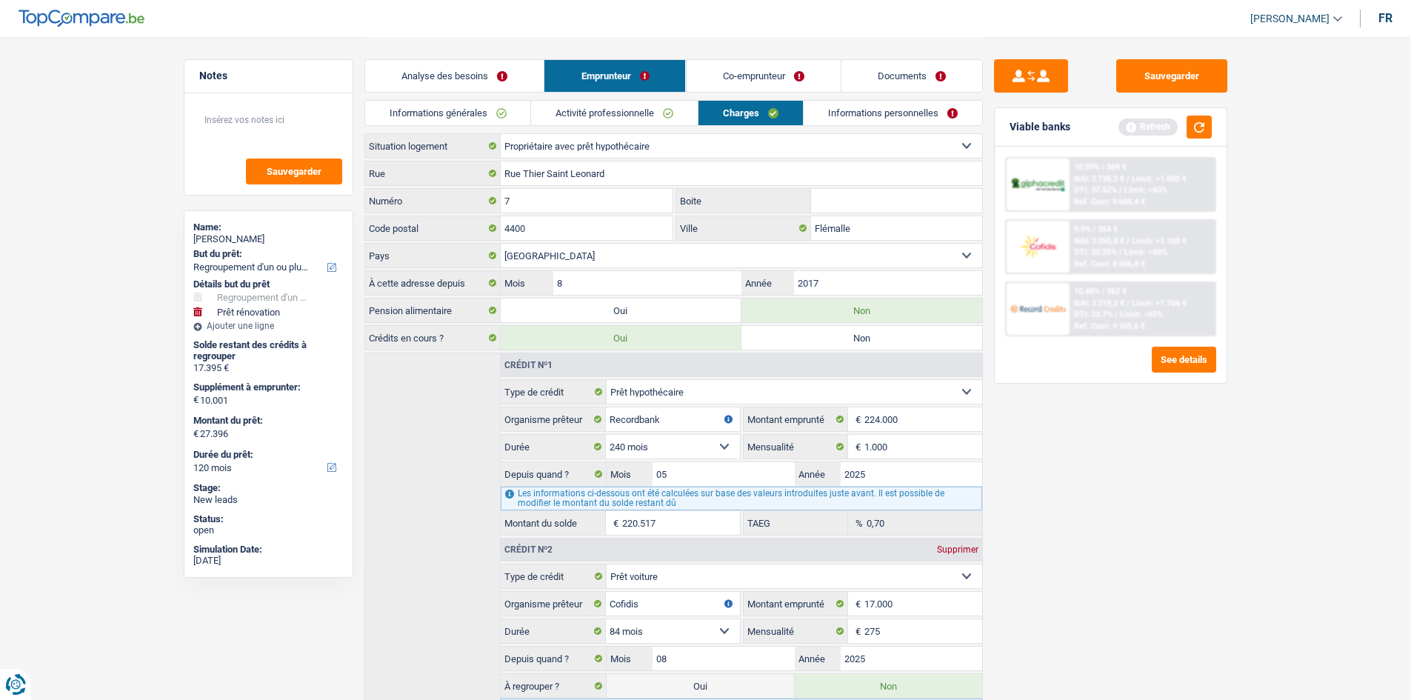
click at [650, 114] on link "Activité professionnelle" at bounding box center [614, 113] width 167 height 24
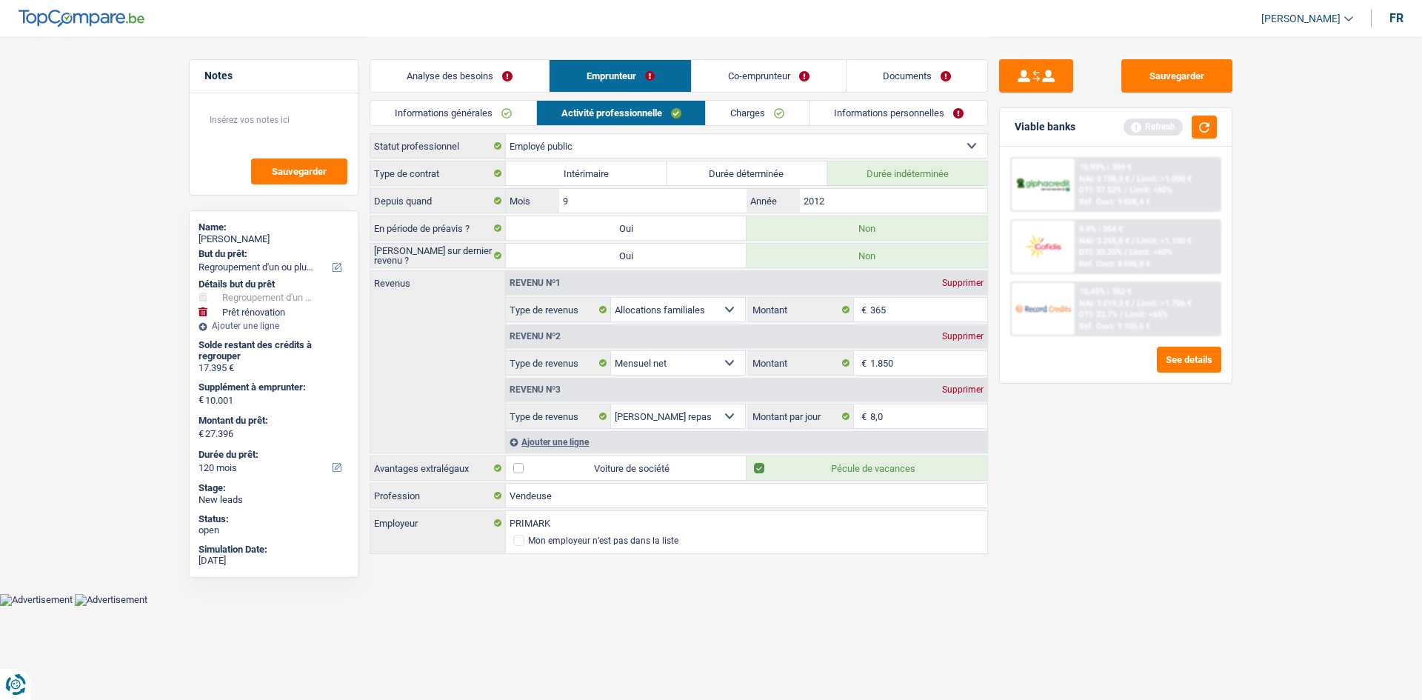
click at [770, 72] on link "Co-emprunteur" at bounding box center [769, 76] width 154 height 32
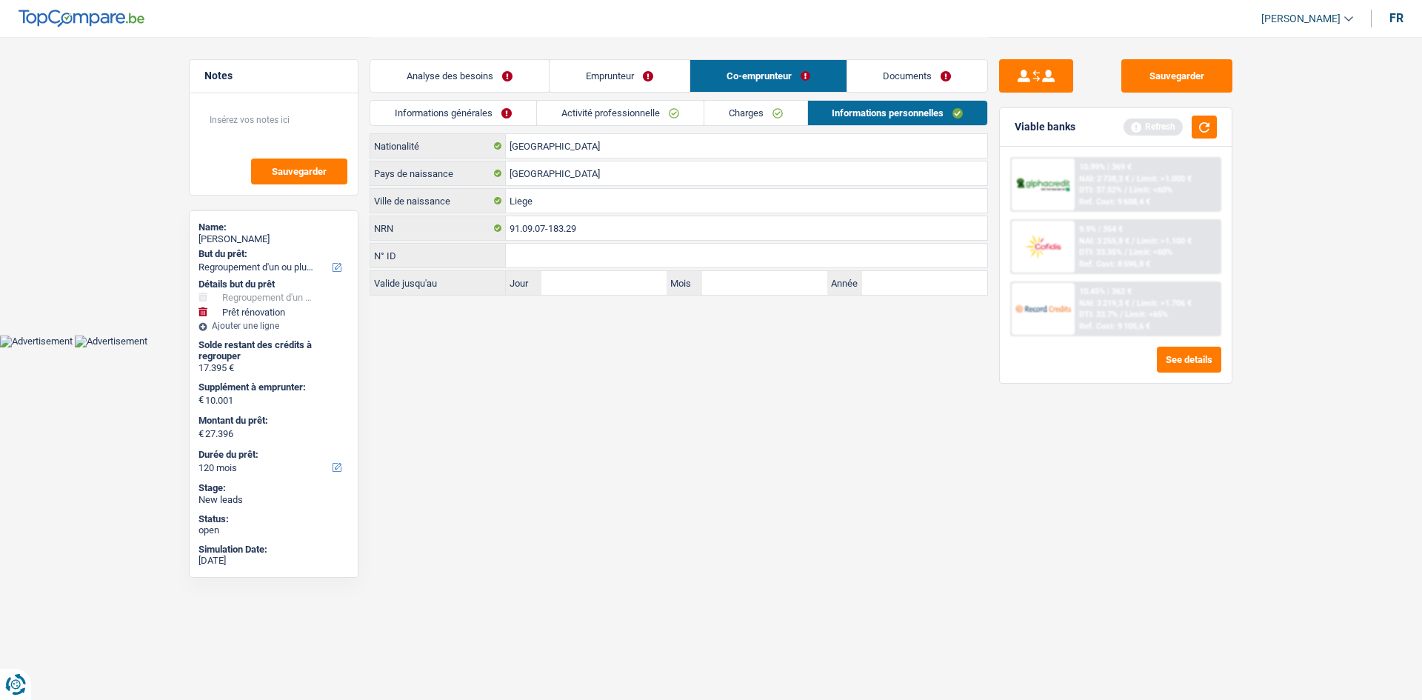
click at [744, 117] on link "Charges" at bounding box center [755, 113] width 103 height 24
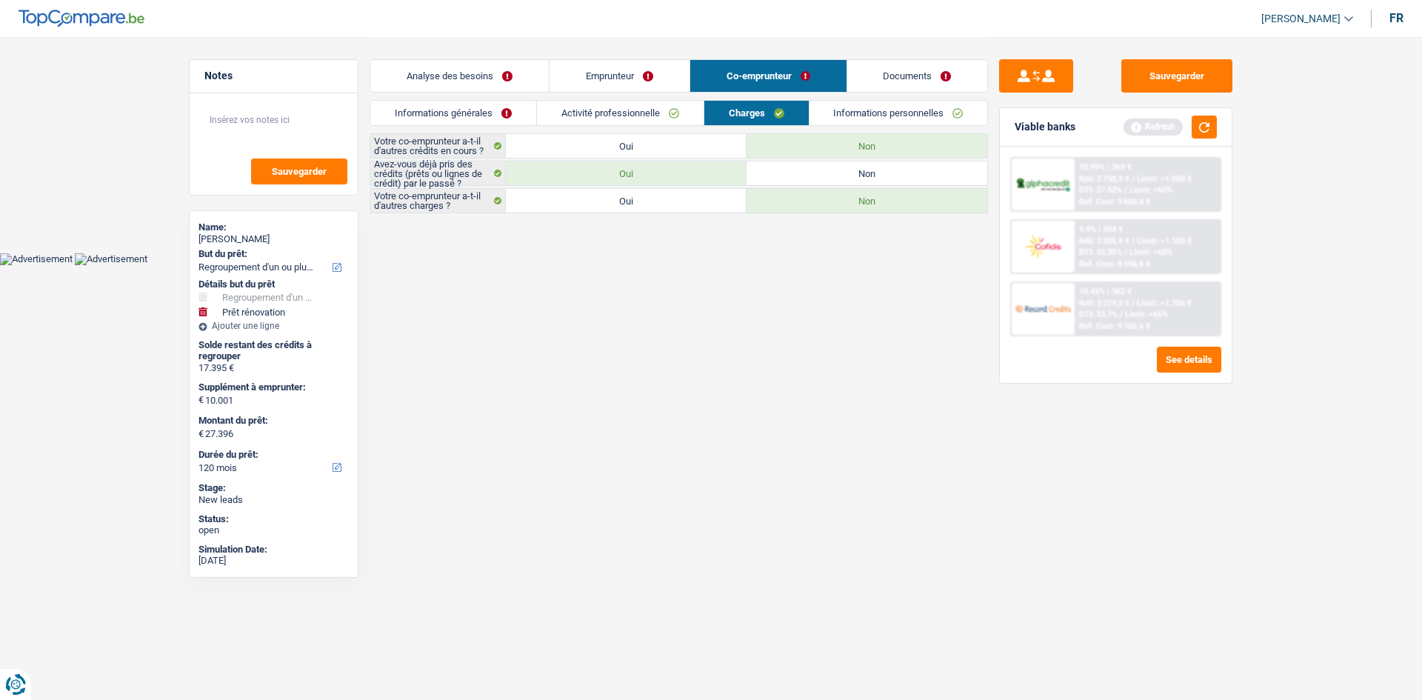
click at [681, 117] on link "Activité professionnelle" at bounding box center [620, 113] width 167 height 24
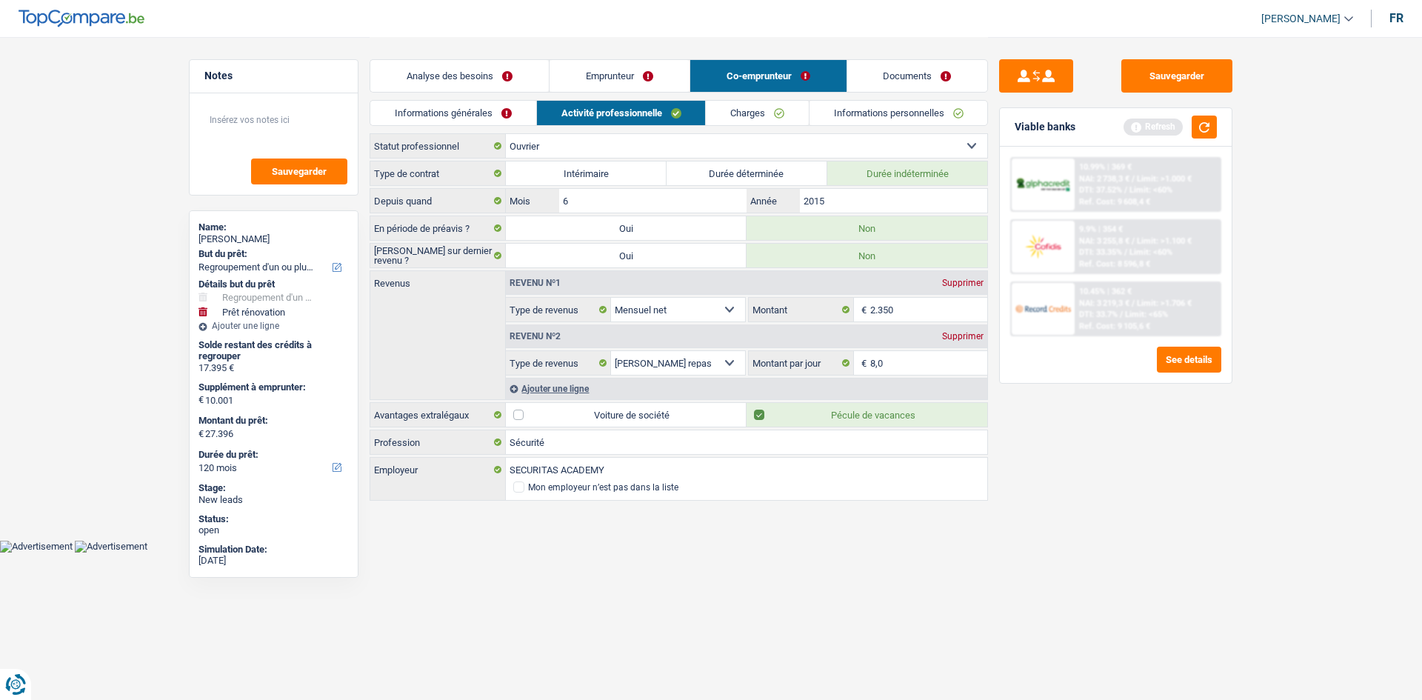
click at [498, 116] on link "Informations générales" at bounding box center [453, 113] width 166 height 24
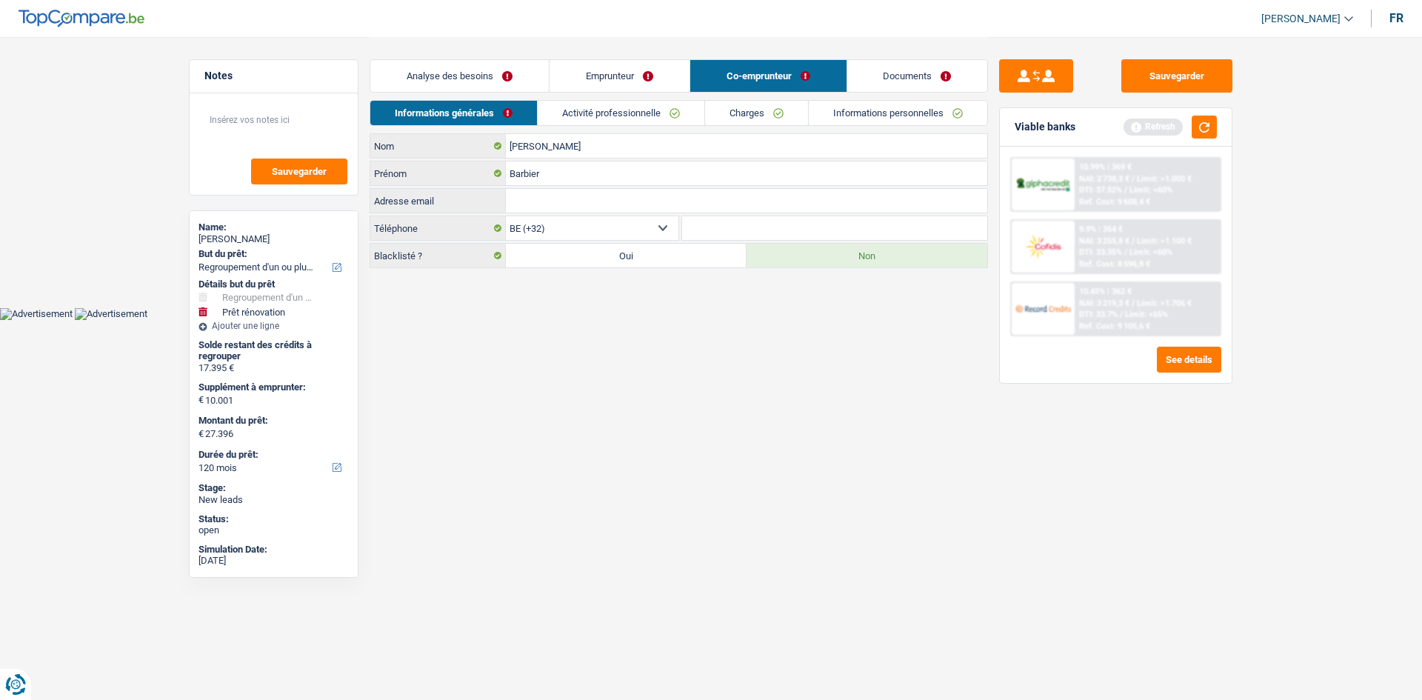
click at [451, 65] on link "Analyse des besoins" at bounding box center [459, 76] width 179 height 32
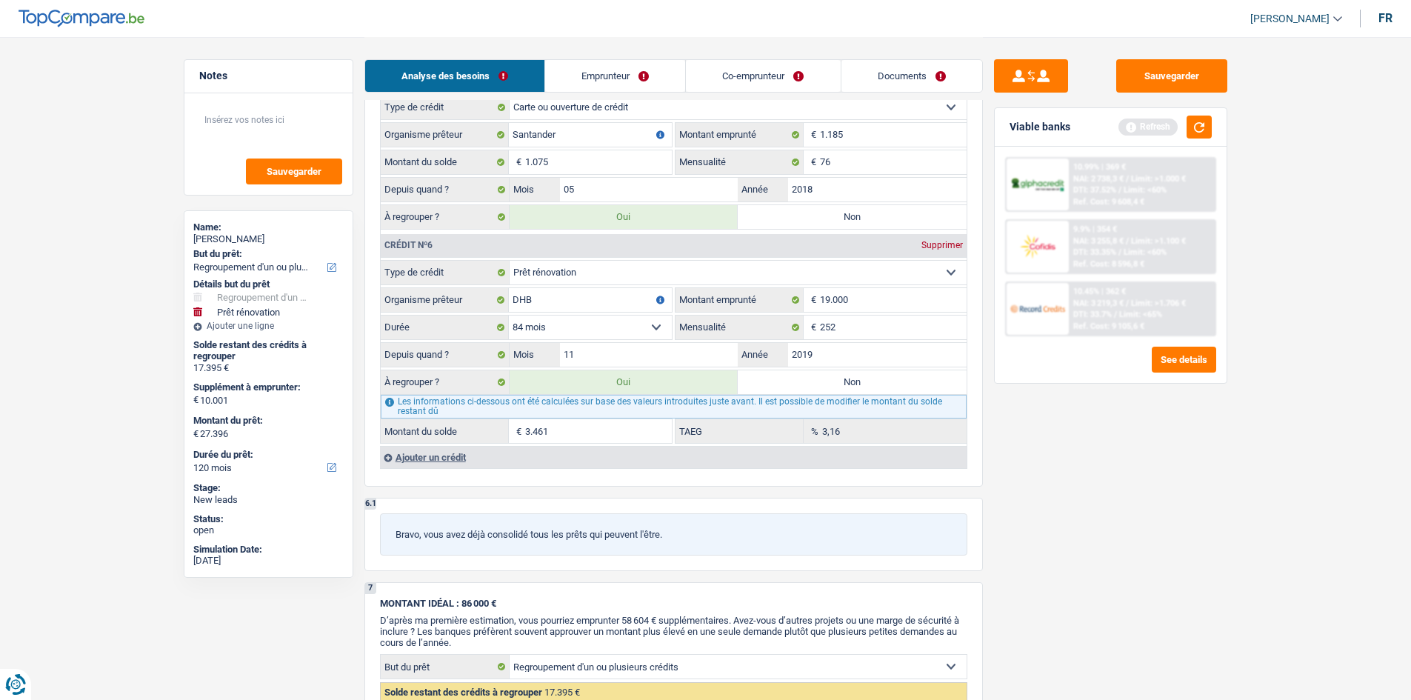
scroll to position [2222, 0]
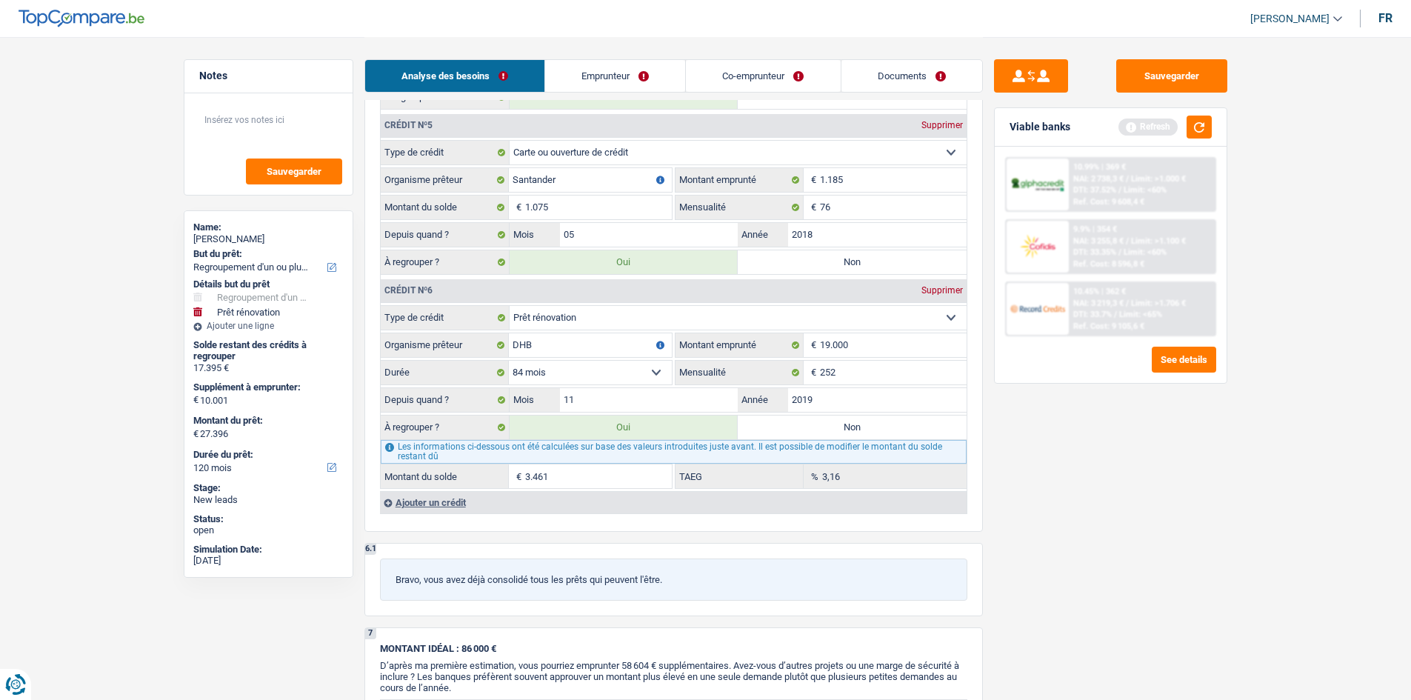
click at [642, 364] on select "12 mois 18 mois 24 mois 30 mois 36 mois 42 mois 48 mois 60 mois 72 mois 84 mois…" at bounding box center [590, 373] width 163 height 24
click at [883, 349] on input "19.000" at bounding box center [893, 345] width 147 height 24
click at [640, 378] on div "Tous les champs sont obligatoires. Veuillez fournir une réponse plus longue" at bounding box center [592, 381] width 159 height 6
click at [653, 370] on select "12 mois 18 mois 24 mois 30 mois 36 mois 42 mois 48 mois 60 mois 72 mois 84 mois…" at bounding box center [590, 373] width 163 height 24
click at [889, 344] on input "20.000" at bounding box center [893, 345] width 147 height 24
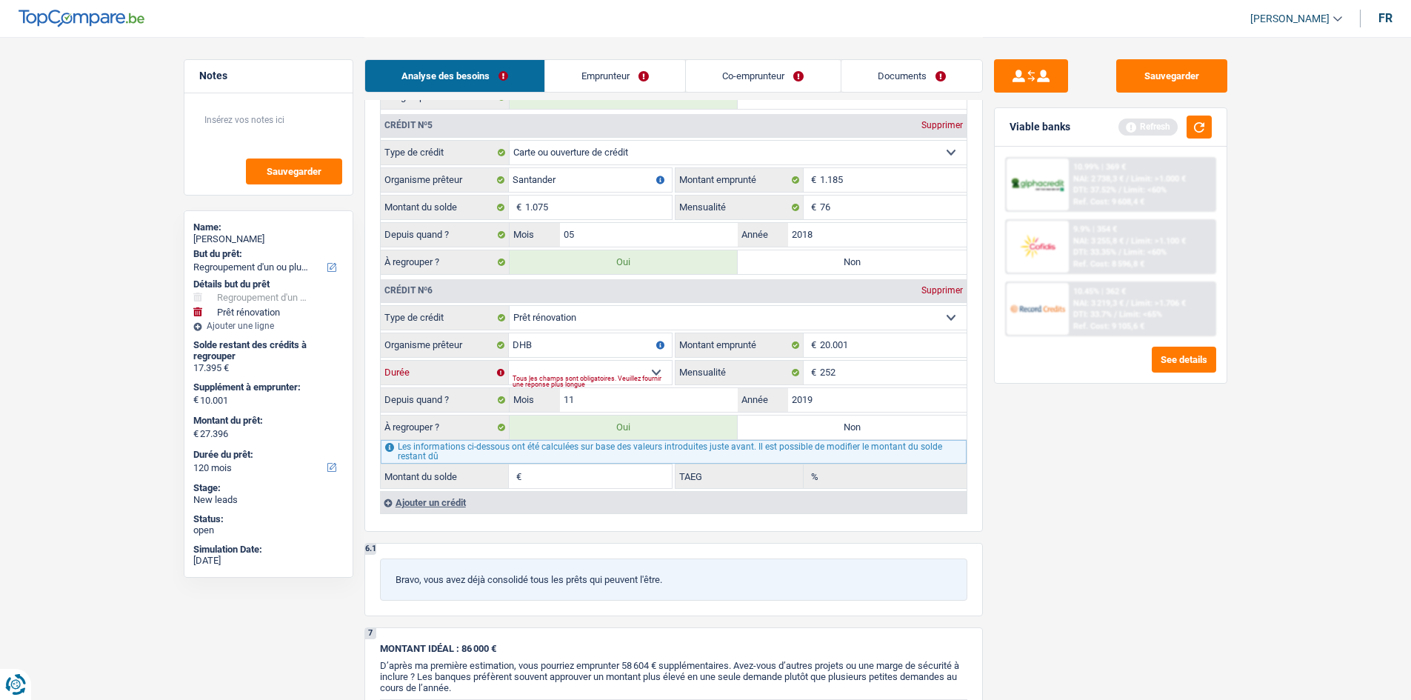
click at [655, 365] on select "12 mois 18 mois 24 mois 30 mois 36 mois 42 mois 48 mois 60 mois 72 mois 84 mois…" at bounding box center [590, 373] width 163 height 24
click at [509, 361] on select "12 mois 18 mois 24 mois 30 mois 36 mois 42 mois 48 mois 60 mois 72 mois 84 mois…" at bounding box center [590, 373] width 163 height 24
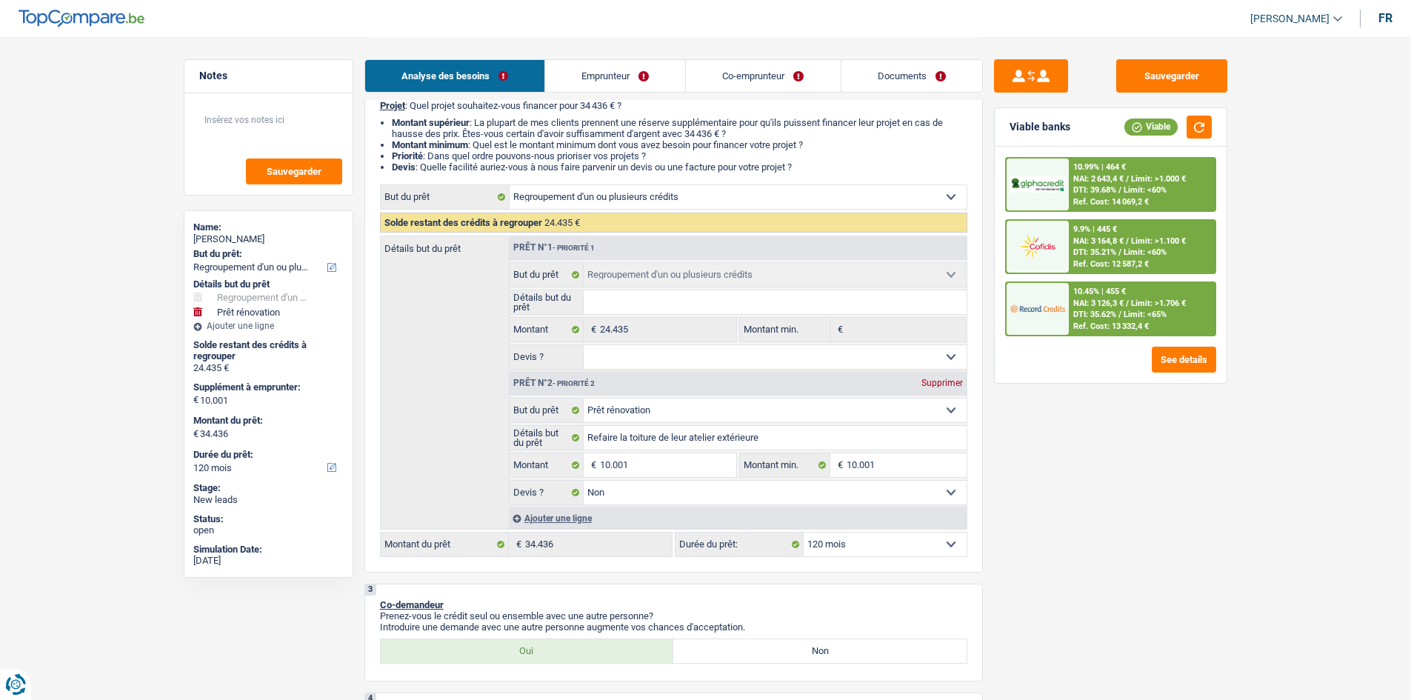
scroll to position [148, 0]
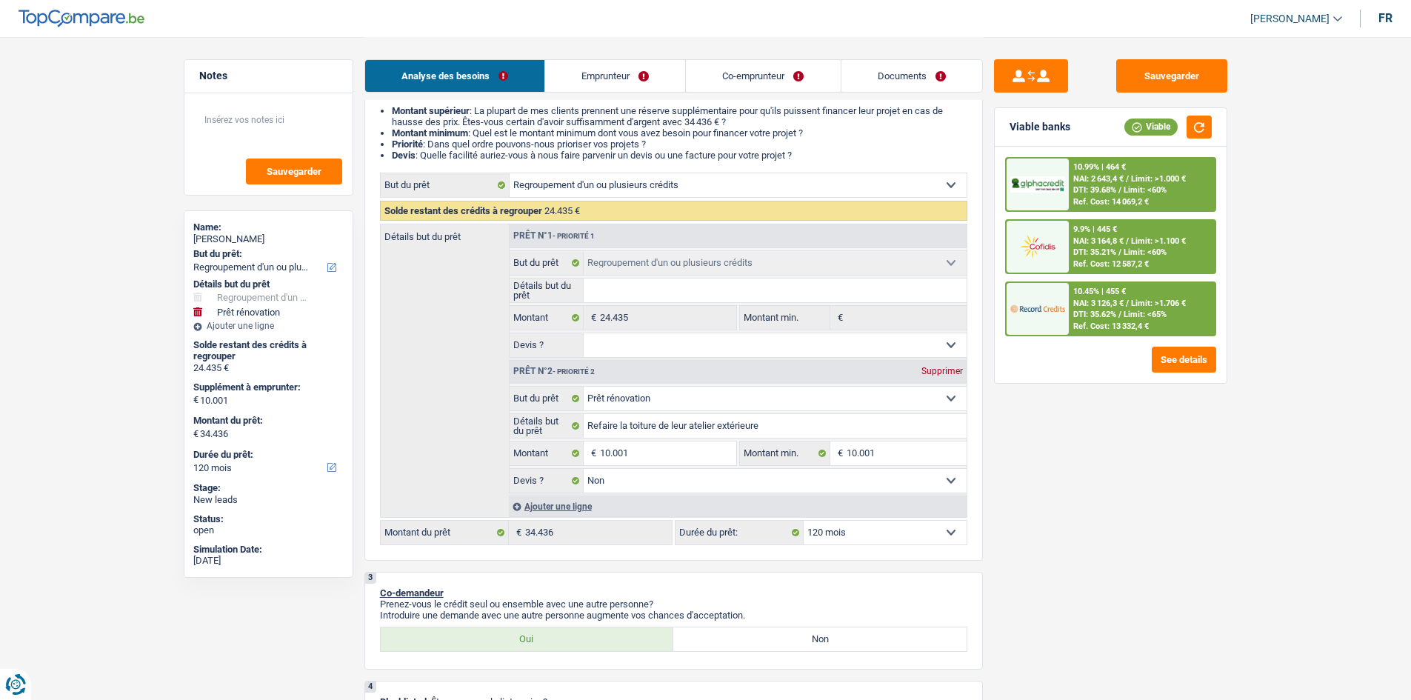
click at [1098, 311] on span "DTI: 35.62%" at bounding box center [1094, 315] width 43 height 10
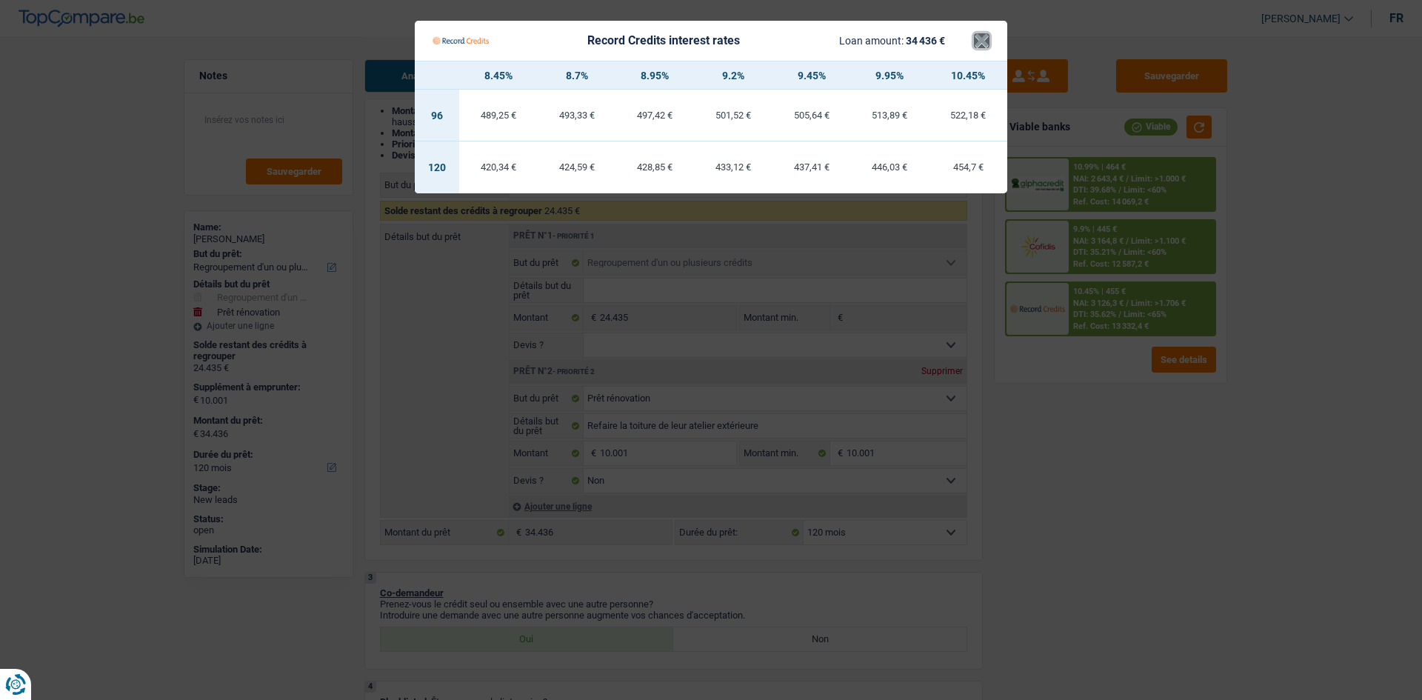
click at [983, 47] on button "×" at bounding box center [982, 40] width 16 height 15
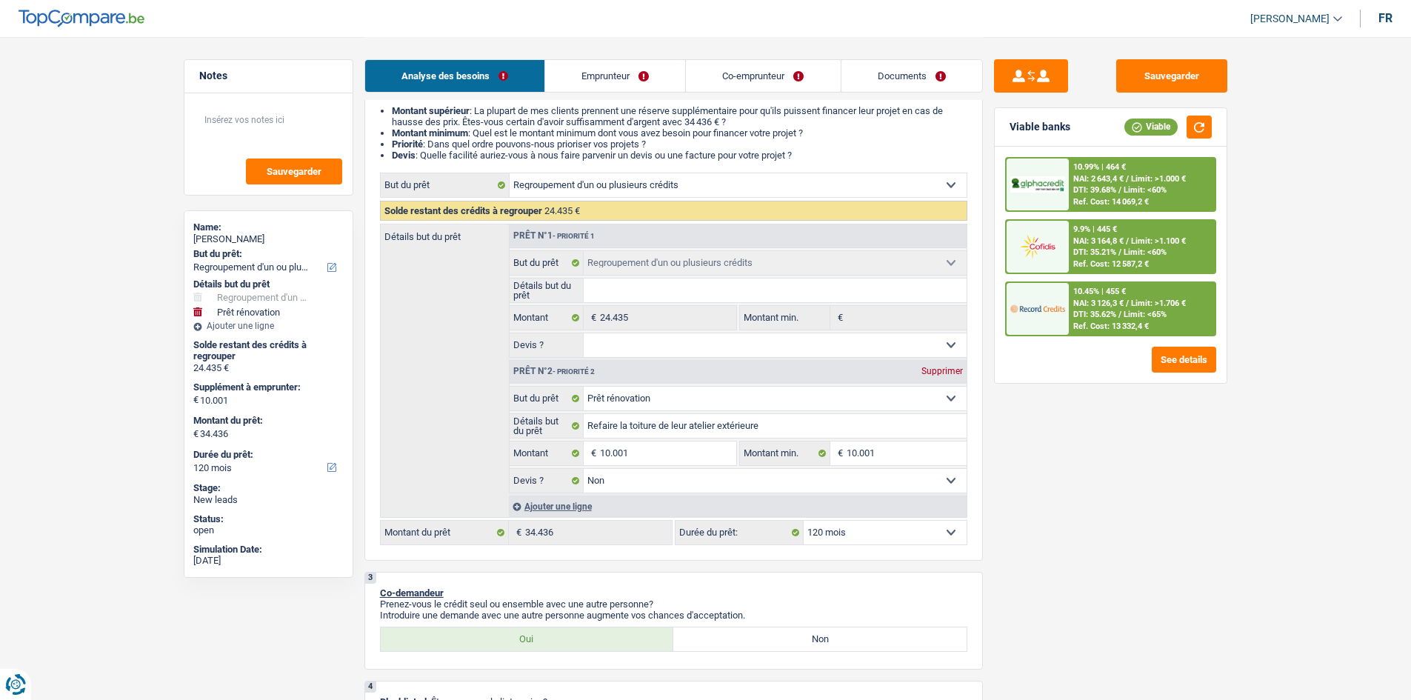
click at [1130, 180] on div "NAI: 2 643,4 € / Limit: >1.000 €" at bounding box center [1129, 179] width 113 height 10
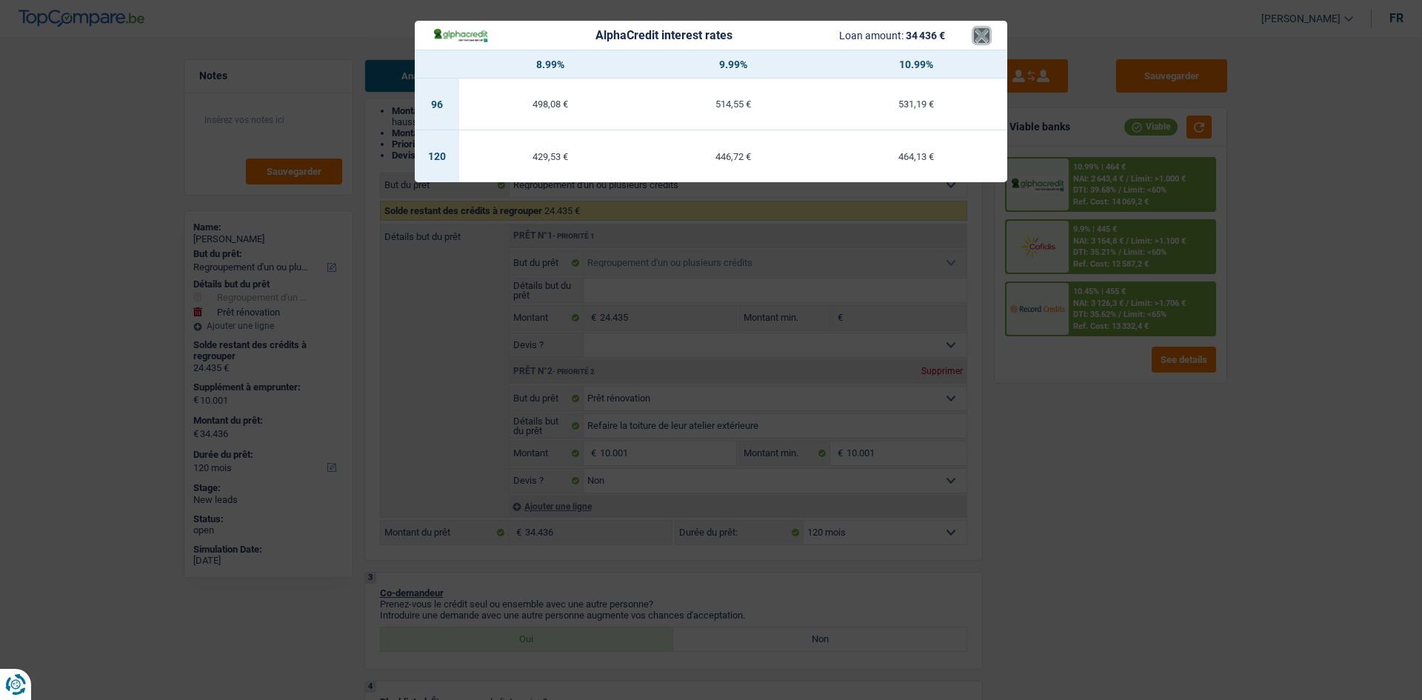
click at [980, 39] on button "×" at bounding box center [982, 35] width 16 height 15
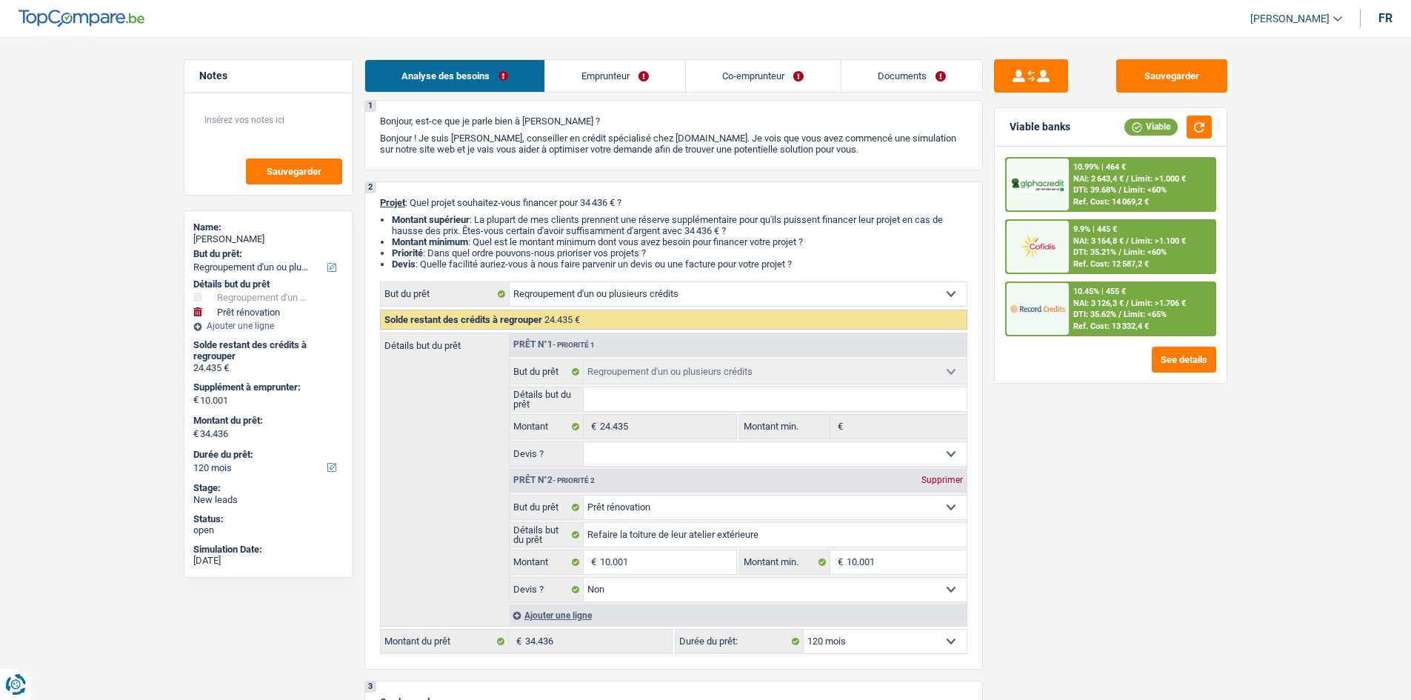
scroll to position [222, 0]
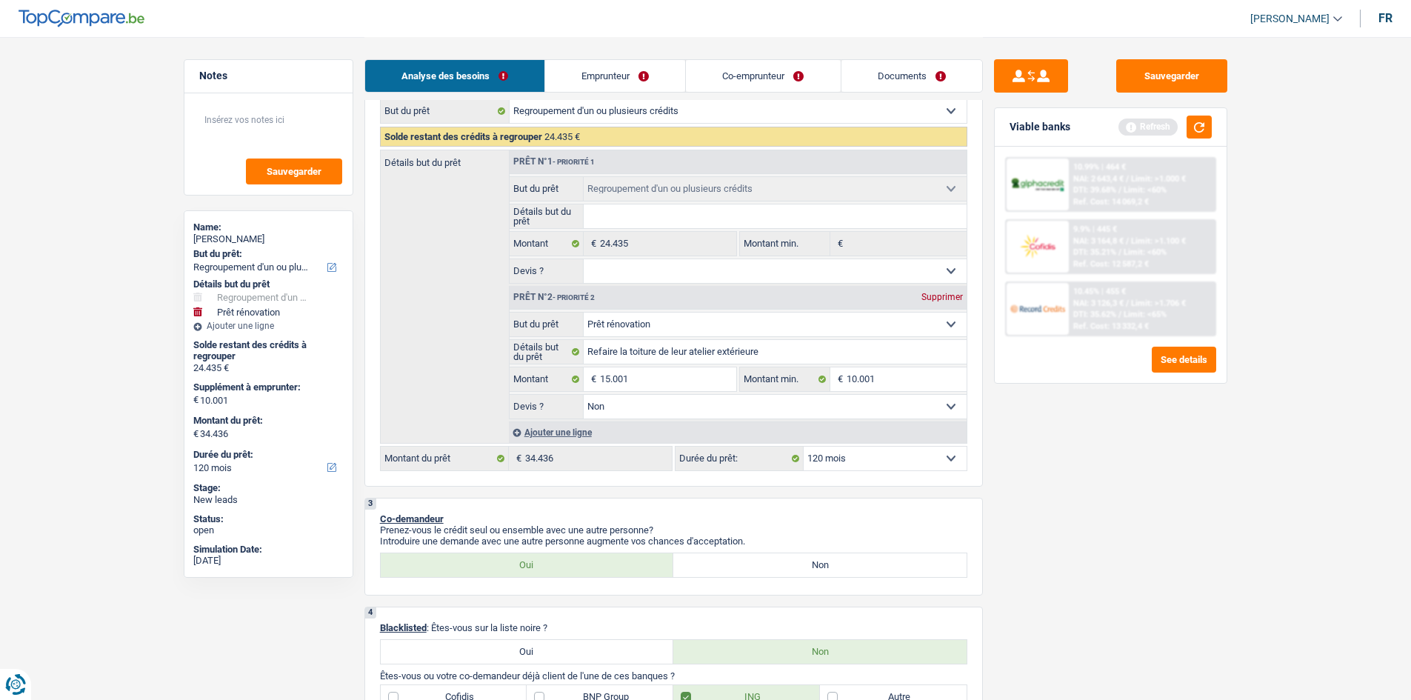
click at [1057, 436] on div "Sauvegarder Viable banks Refresh 10.99% | 464 € NAI: 2 643,4 € / Limit: >1.000 …" at bounding box center [1111, 367] width 256 height 617
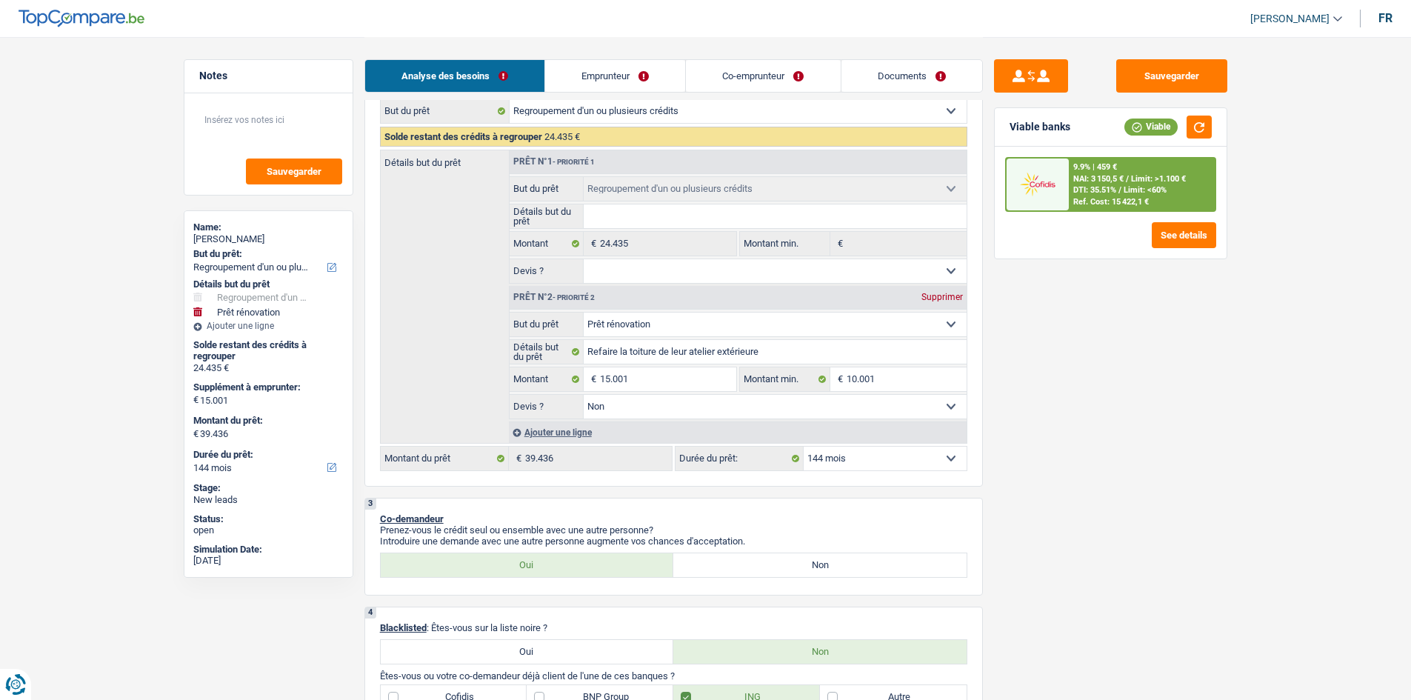
click at [1108, 194] on span "DTI: 35.51%" at bounding box center [1094, 190] width 43 height 10
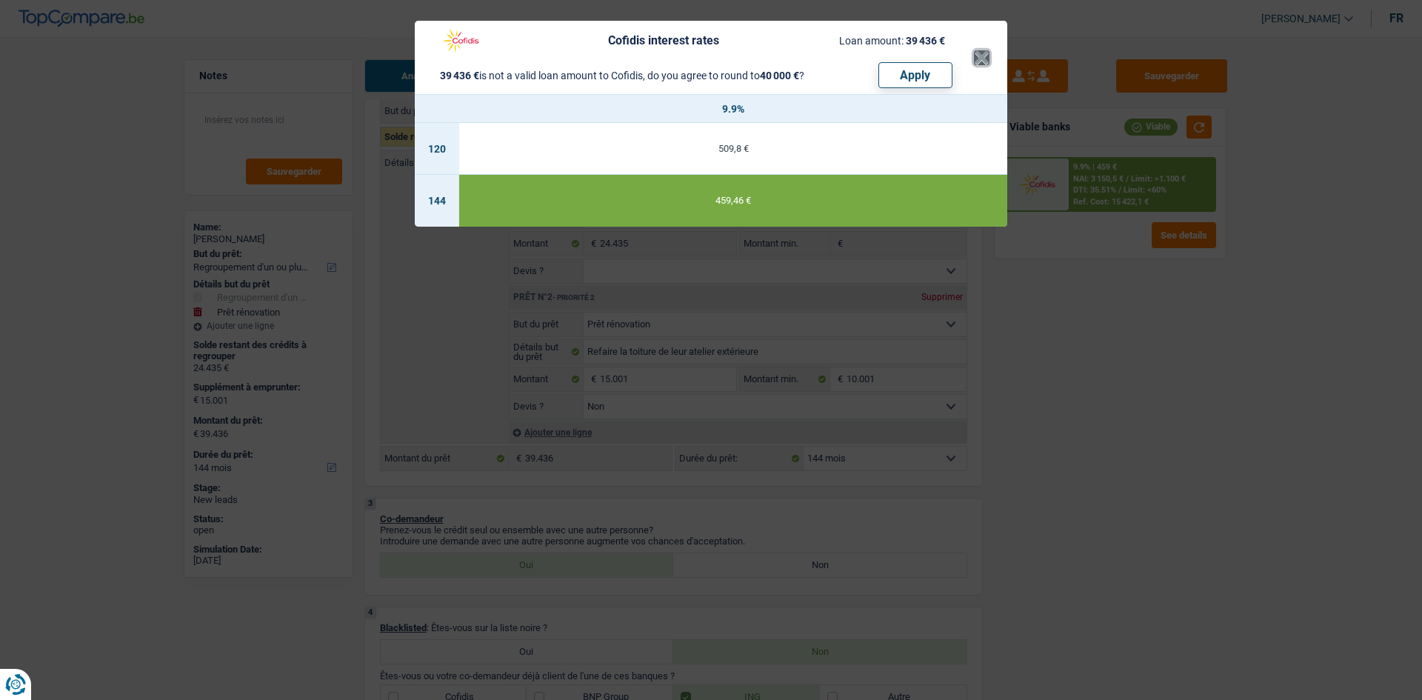
click at [981, 61] on button "×" at bounding box center [982, 57] width 16 height 15
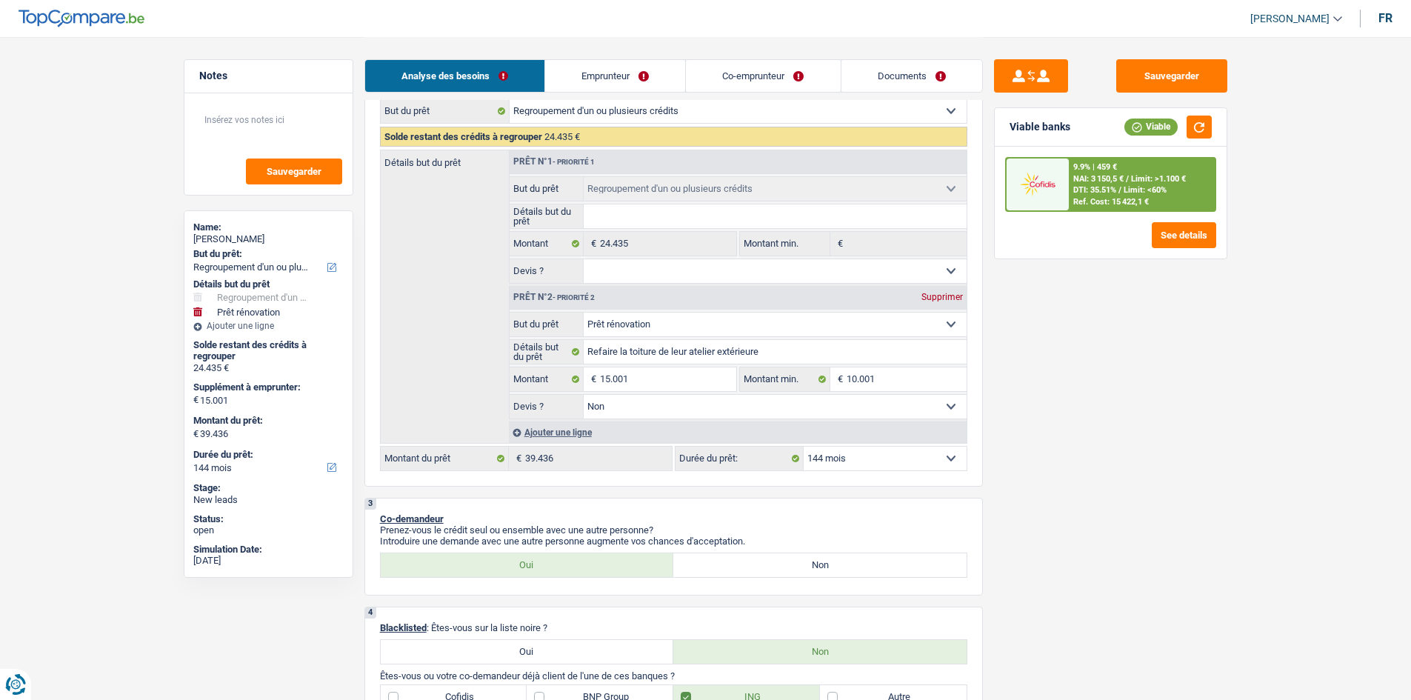
click at [873, 462] on select "12 mois 18 mois 24 mois 30 mois 36 mois 42 mois 48 mois 60 mois 72 mois 84 mois…" at bounding box center [885, 459] width 163 height 24
click at [804, 447] on select "12 mois 18 mois 24 mois 30 mois 36 mois 42 mois 48 mois 60 mois 72 mois 84 mois…" at bounding box center [885, 459] width 163 height 24
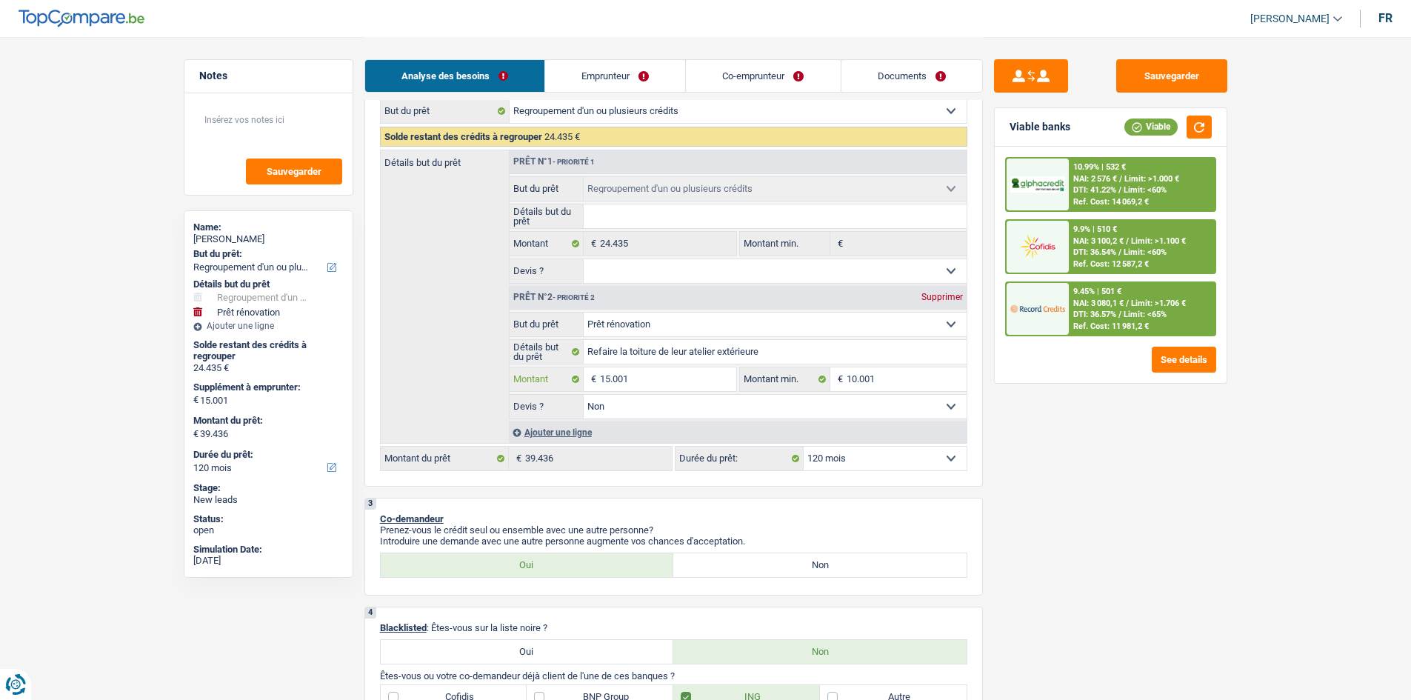
click at [663, 378] on input "15.001" at bounding box center [668, 379] width 136 height 24
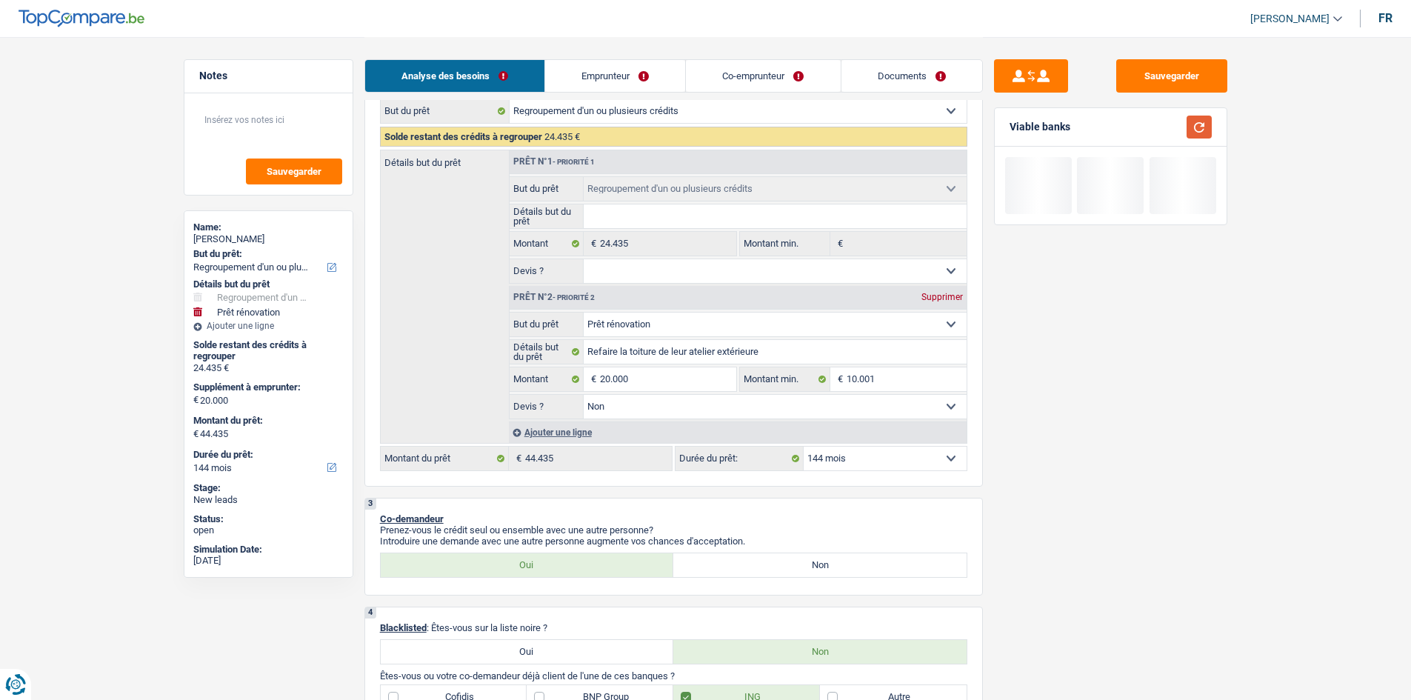
click at [1201, 132] on button "button" at bounding box center [1199, 127] width 25 height 23
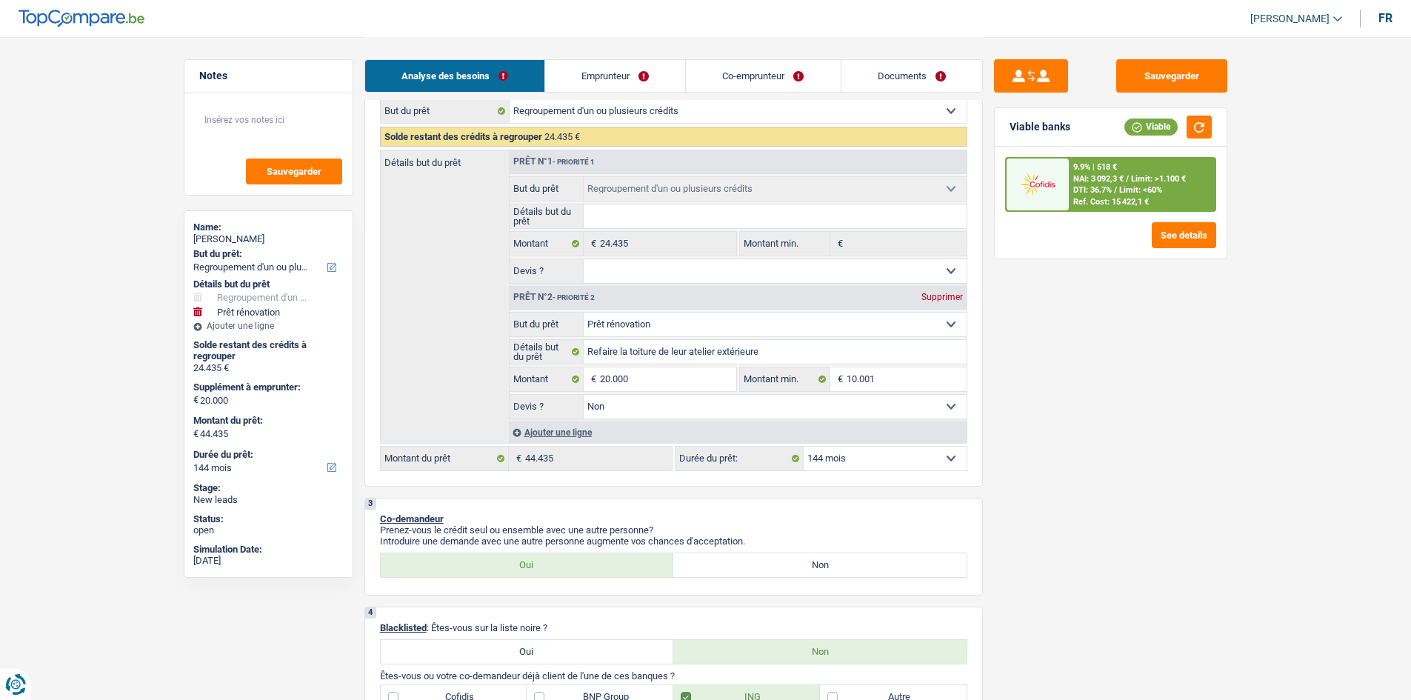
click at [830, 458] on select "12 mois 18 mois 24 mois 30 mois 36 mois 42 mois 48 mois 60 mois 72 mois 84 mois…" at bounding box center [885, 459] width 163 height 24
click at [804, 447] on select "12 mois 18 mois 24 mois 30 mois 36 mois 42 mois 48 mois 60 mois 72 mois 84 mois…" at bounding box center [885, 459] width 163 height 24
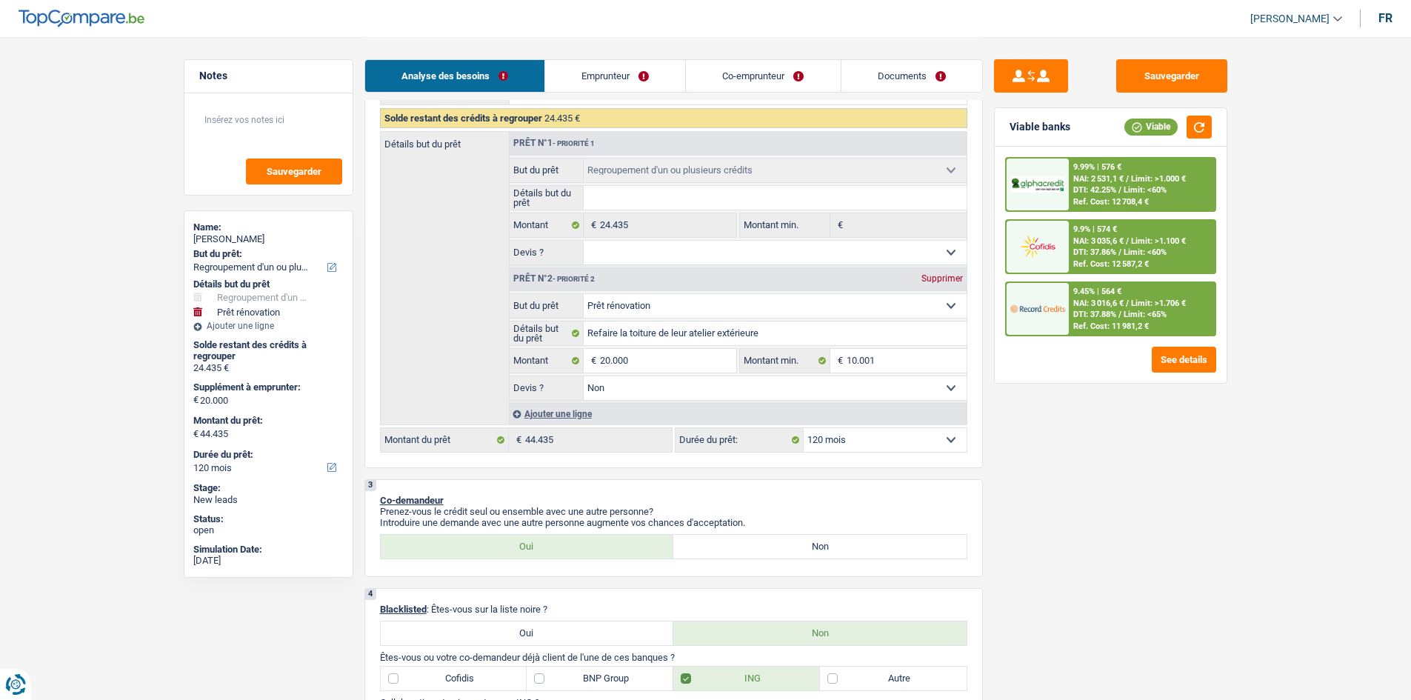
scroll to position [296, 0]
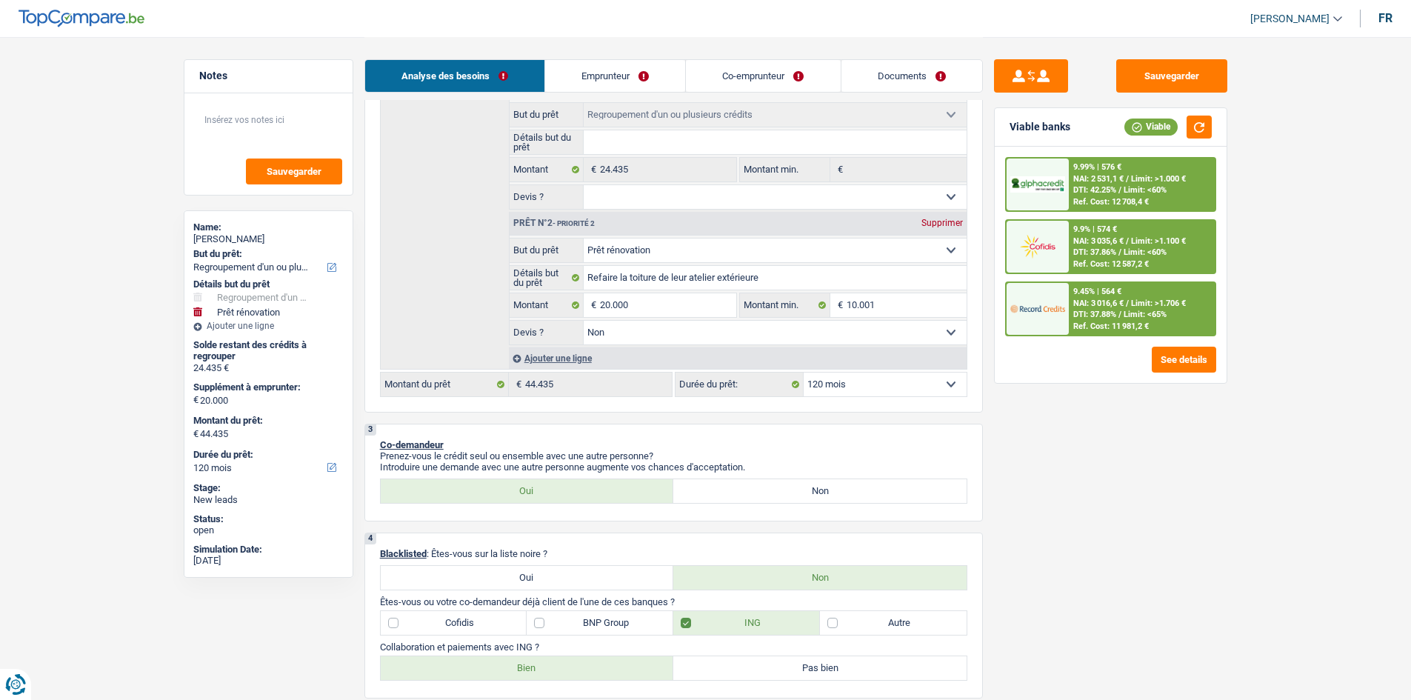
click at [1129, 178] on span "/" at bounding box center [1127, 179] width 3 height 10
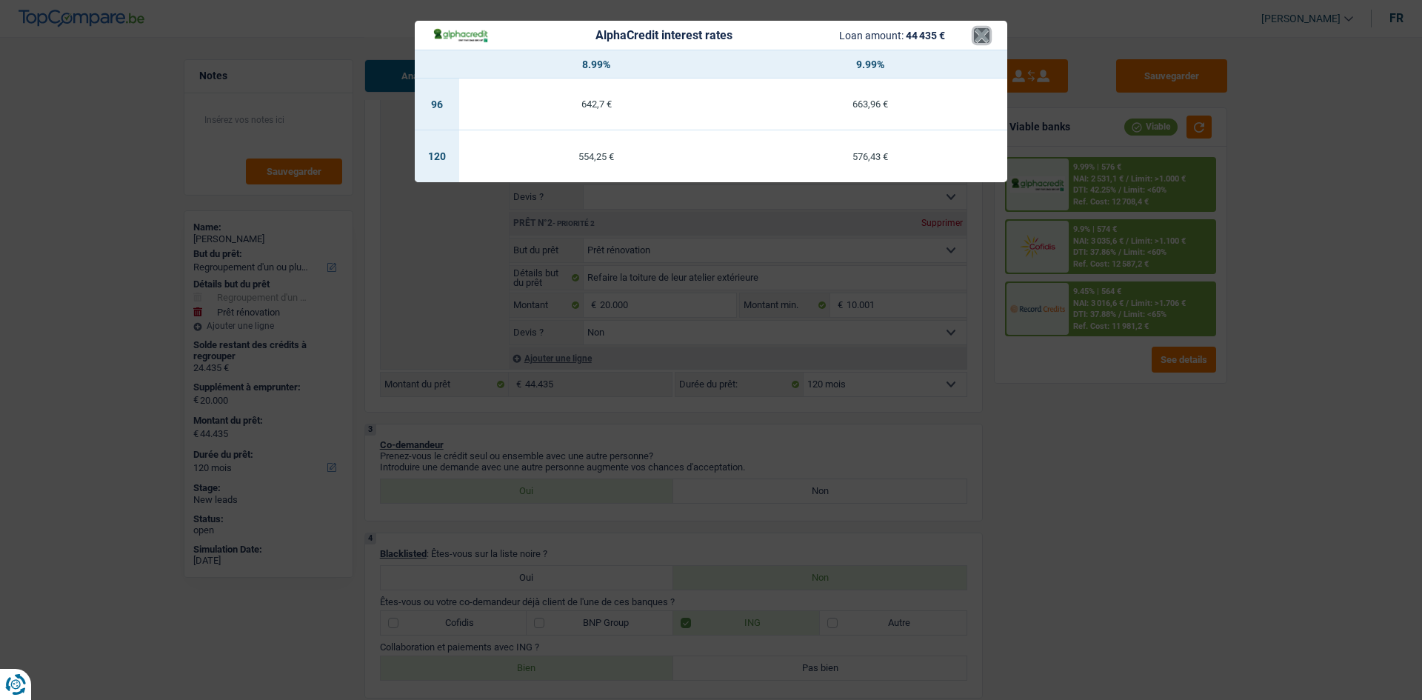
click at [978, 41] on button "×" at bounding box center [982, 35] width 16 height 15
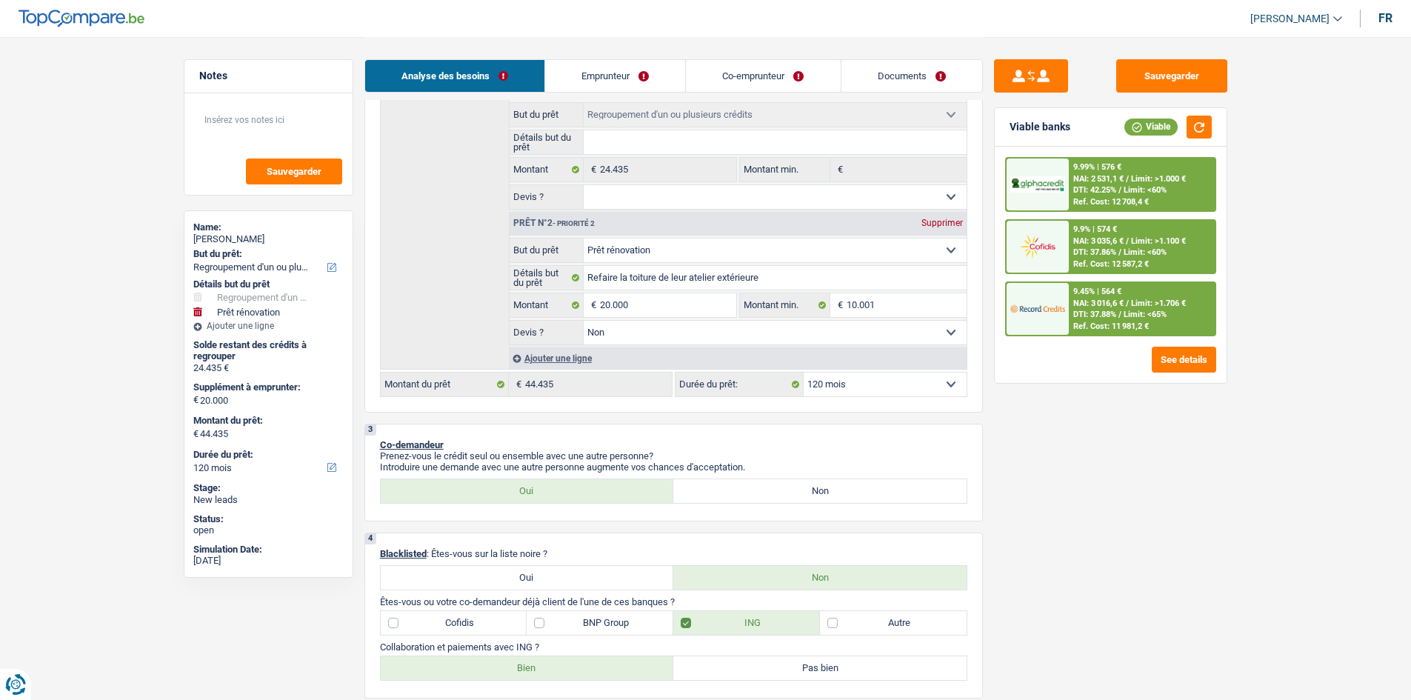
click at [1098, 307] on span "NAI: 3 016,6 €" at bounding box center [1098, 303] width 50 height 10
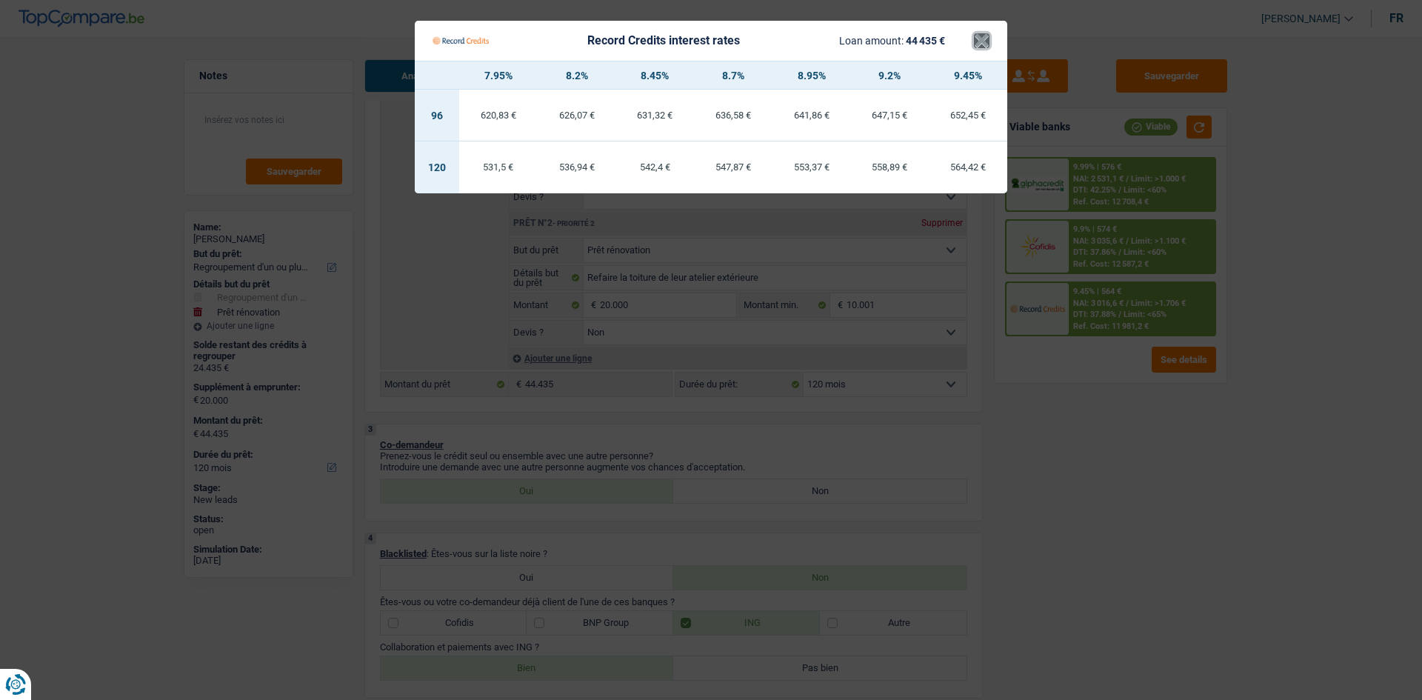
click at [976, 43] on button "×" at bounding box center [982, 40] width 16 height 15
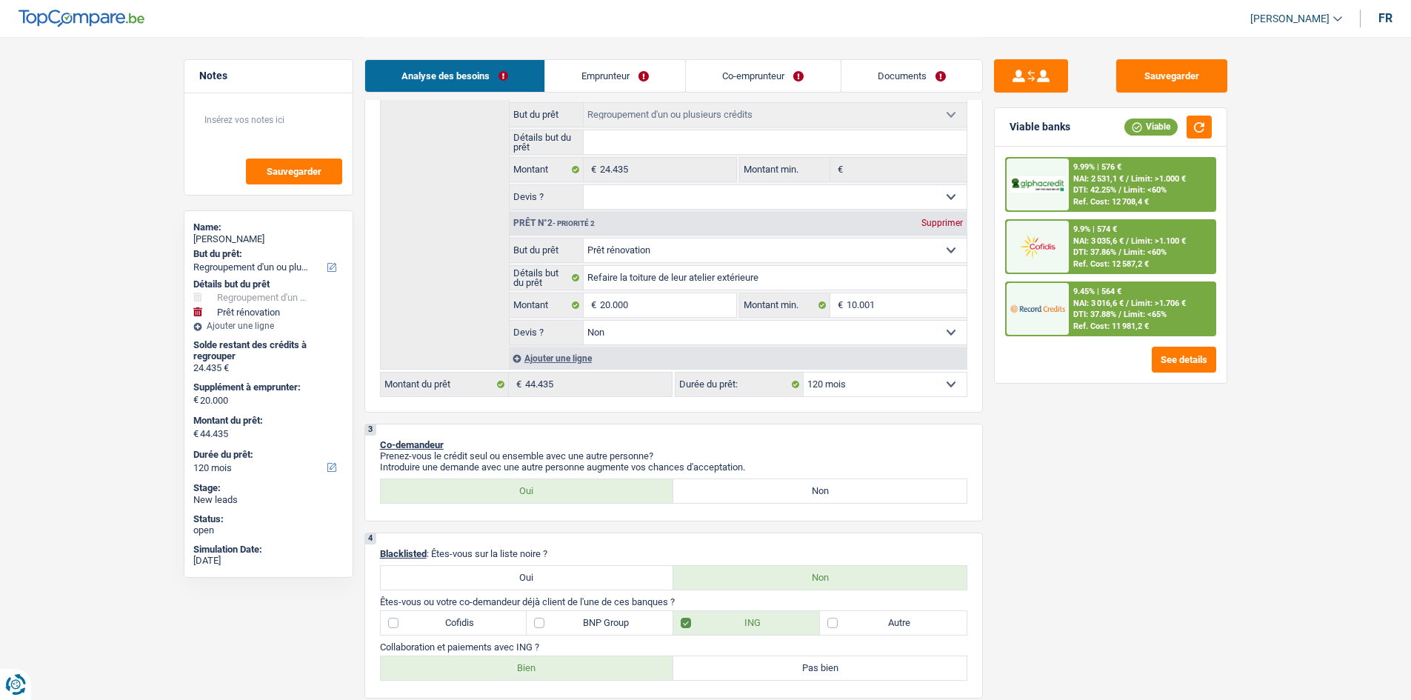
click at [1147, 186] on span "Limit: <60%" at bounding box center [1145, 190] width 43 height 10
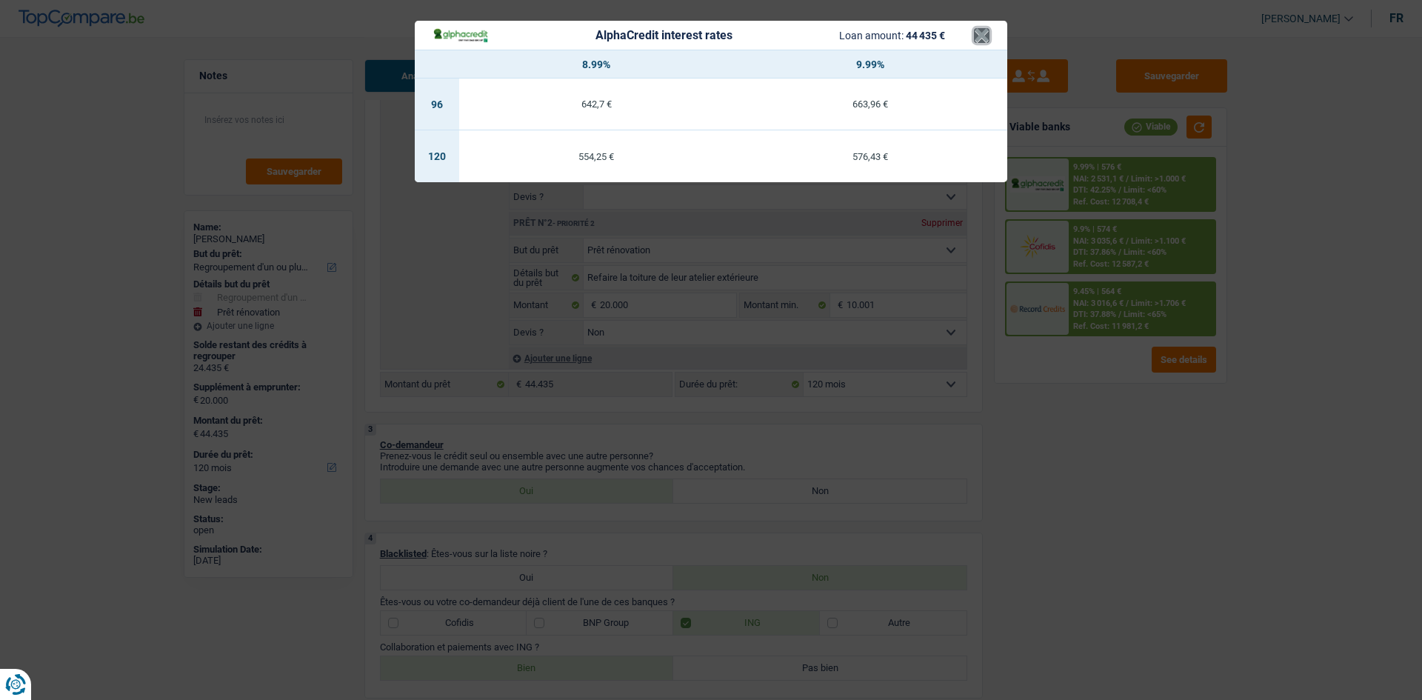
click at [982, 40] on button "×" at bounding box center [982, 35] width 16 height 15
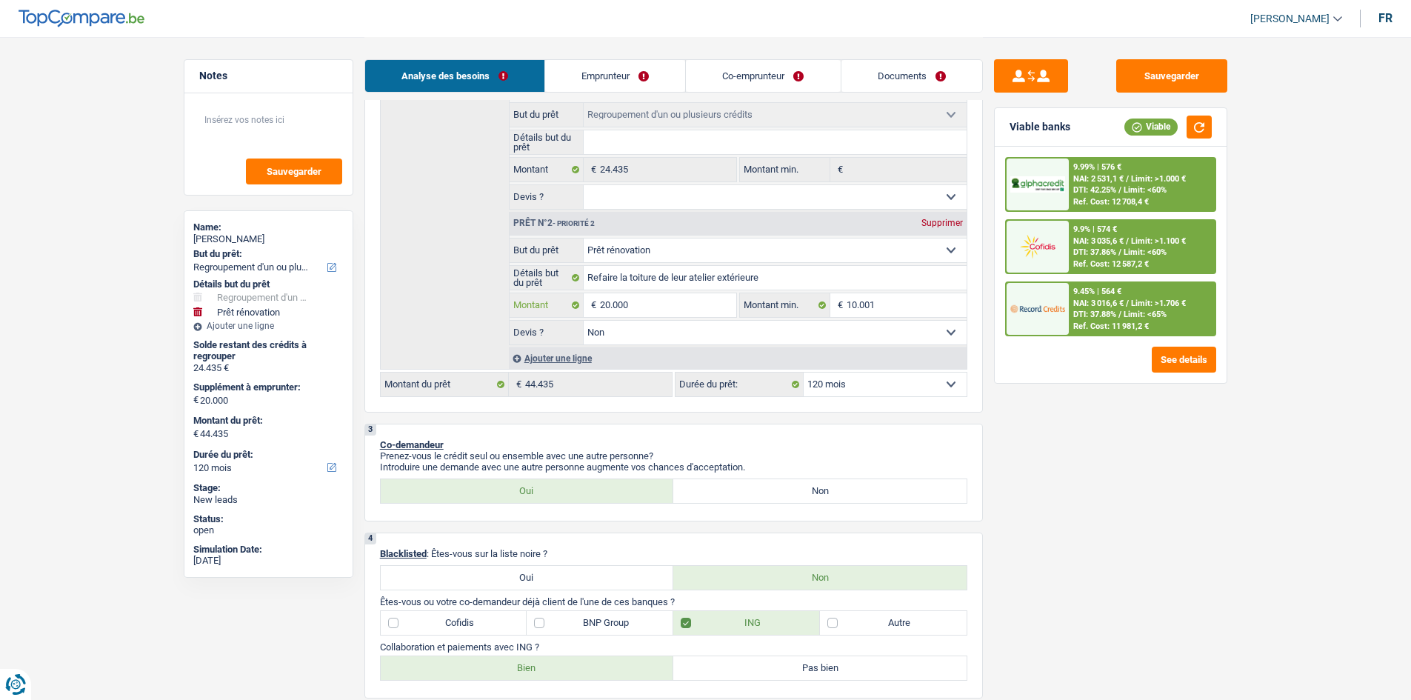
click at [666, 300] on input "20.000" at bounding box center [668, 305] width 136 height 24
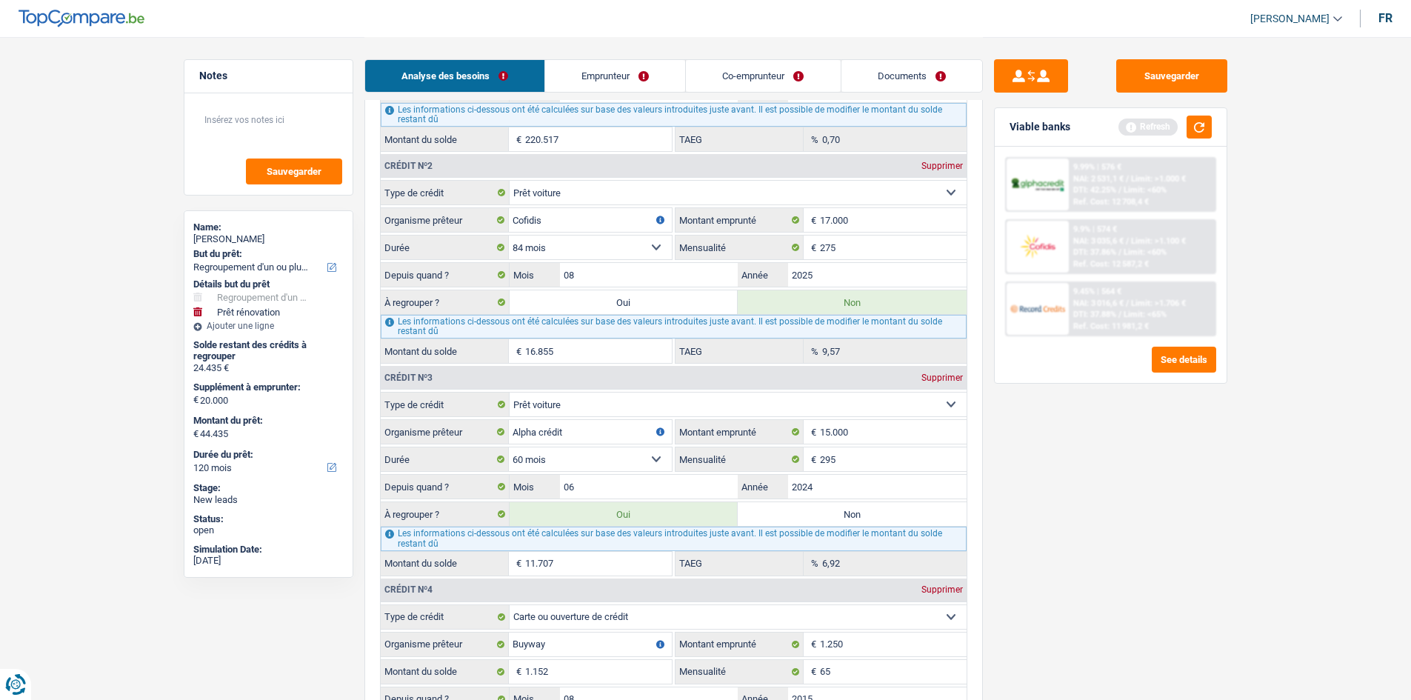
scroll to position [1555, 0]
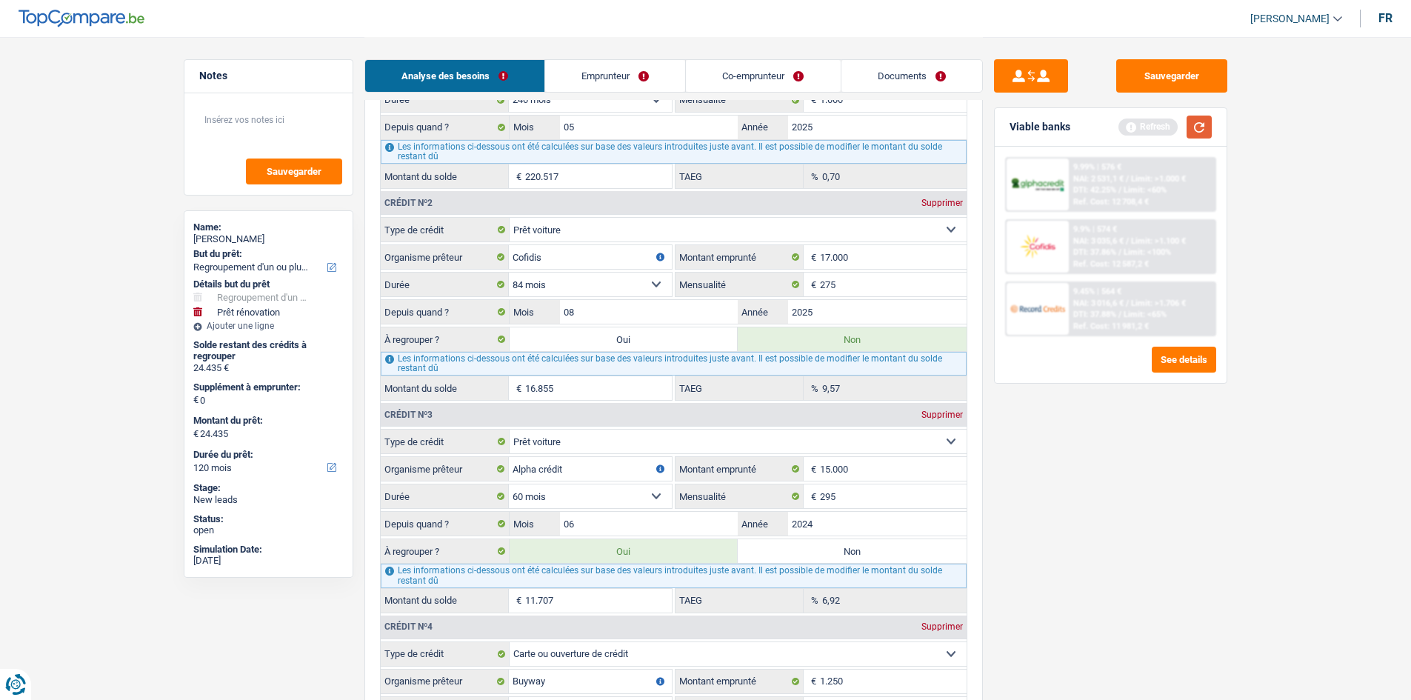
click at [1203, 137] on button "button" at bounding box center [1199, 127] width 25 height 23
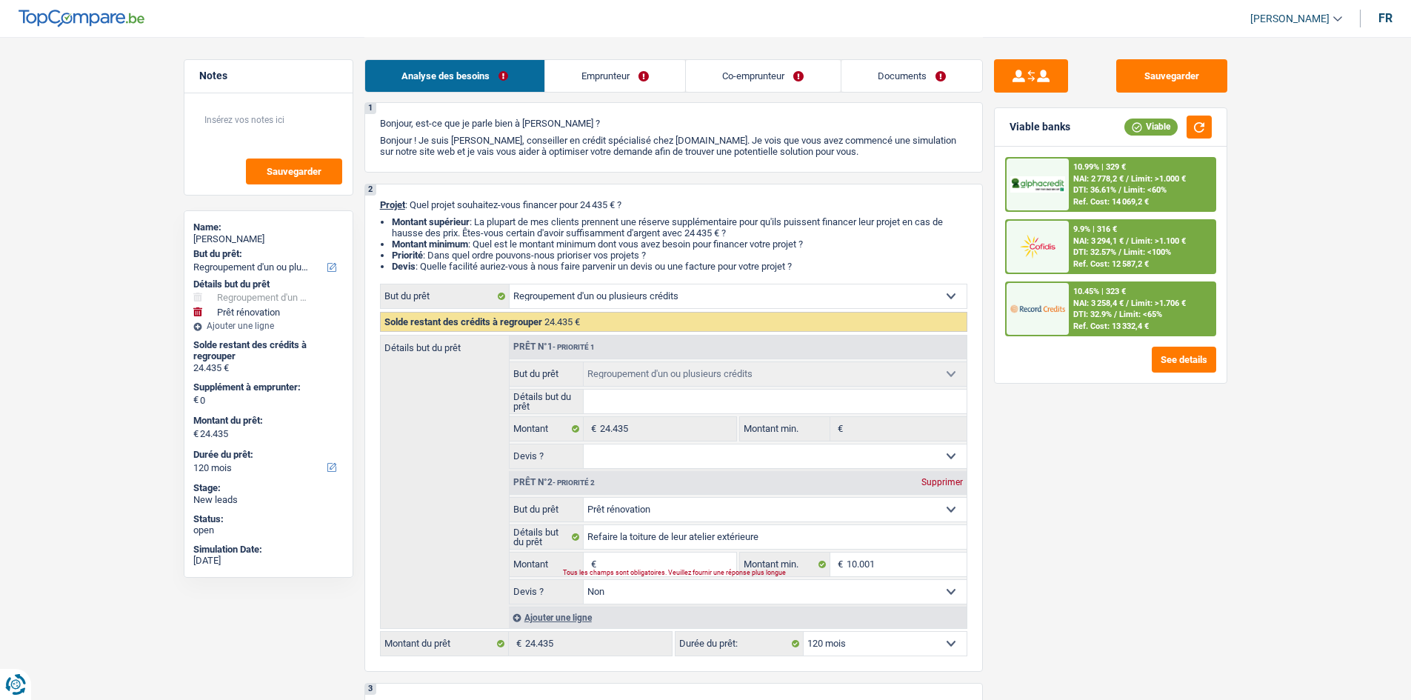
scroll to position [0, 0]
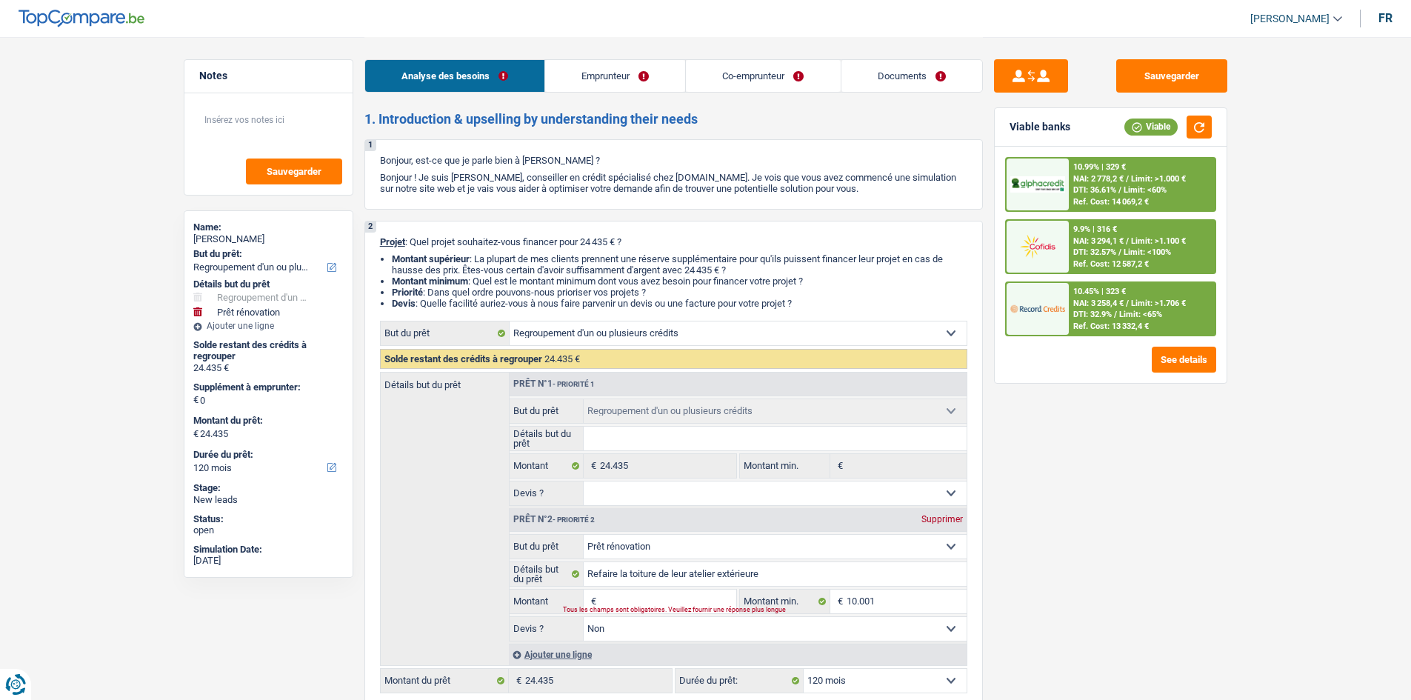
click at [638, 598] on input "Montant" at bounding box center [668, 602] width 136 height 24
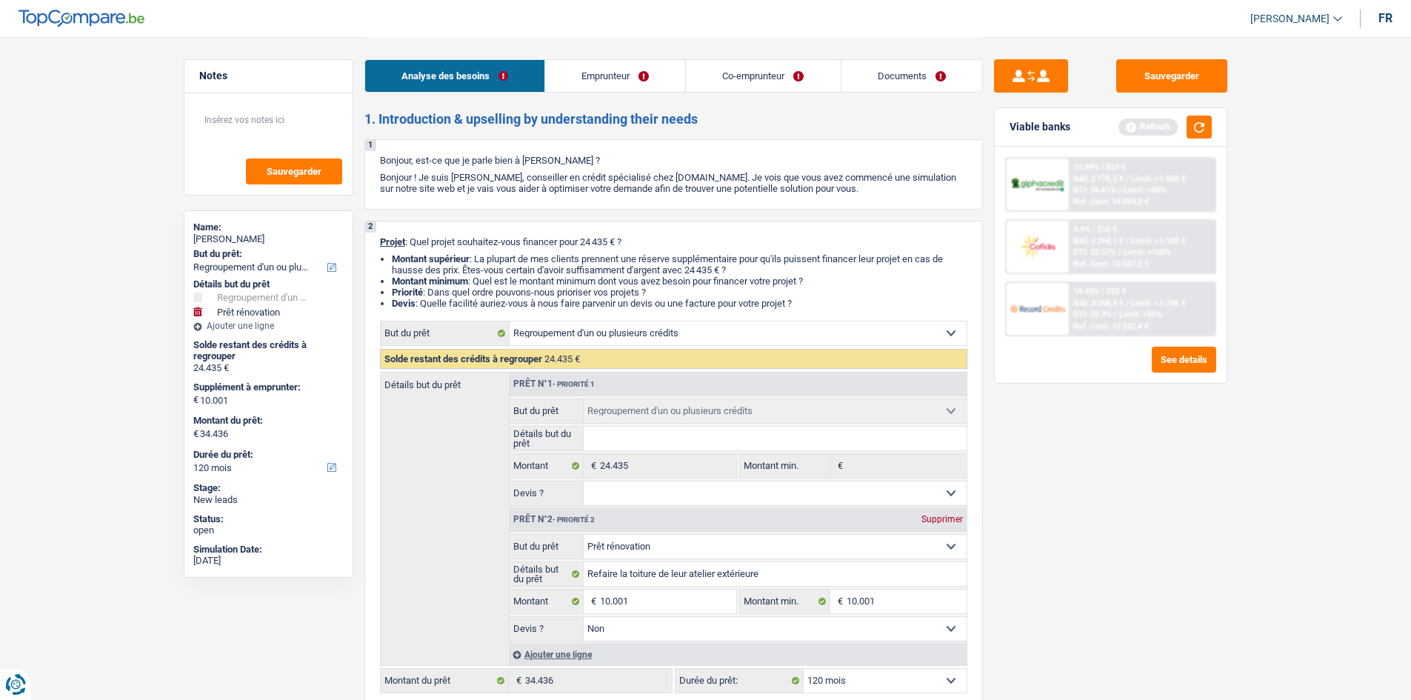
click at [1184, 139] on div "Viable banks Refresh" at bounding box center [1111, 127] width 232 height 39
click at [1192, 131] on button "button" at bounding box center [1199, 127] width 25 height 23
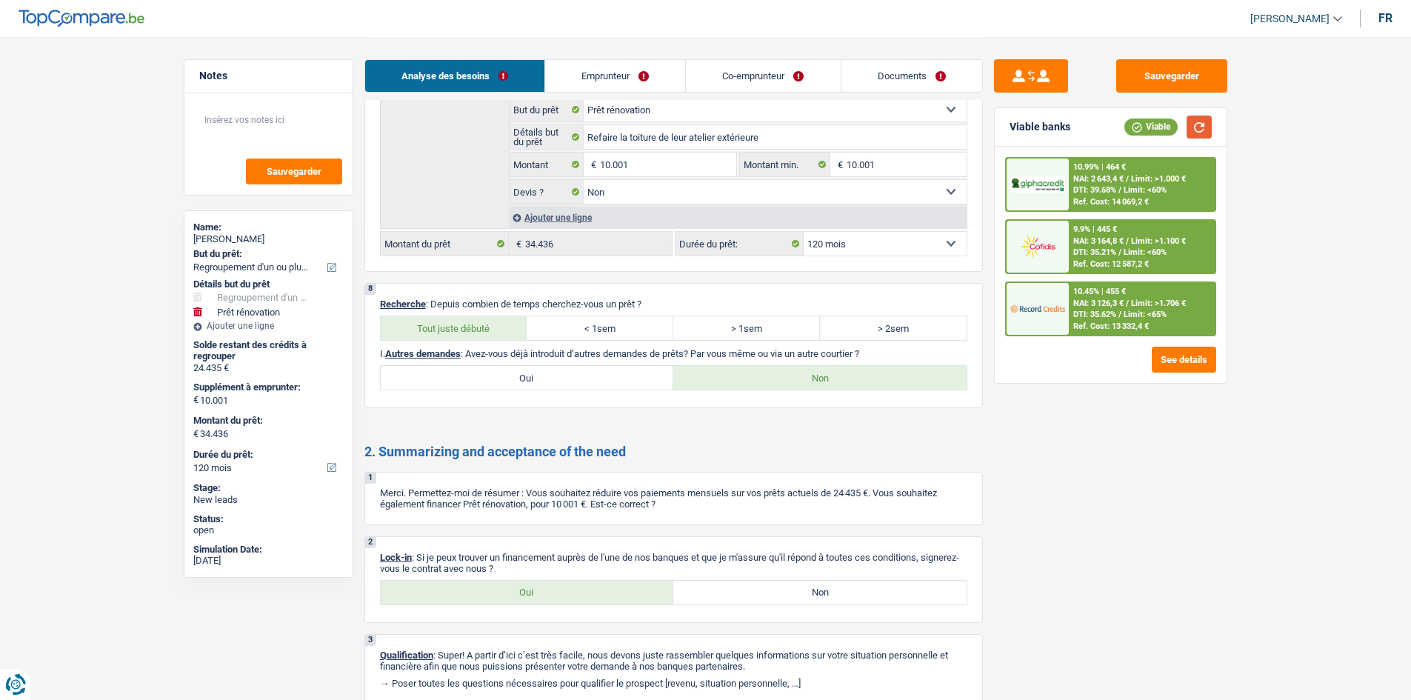
scroll to position [3101, 0]
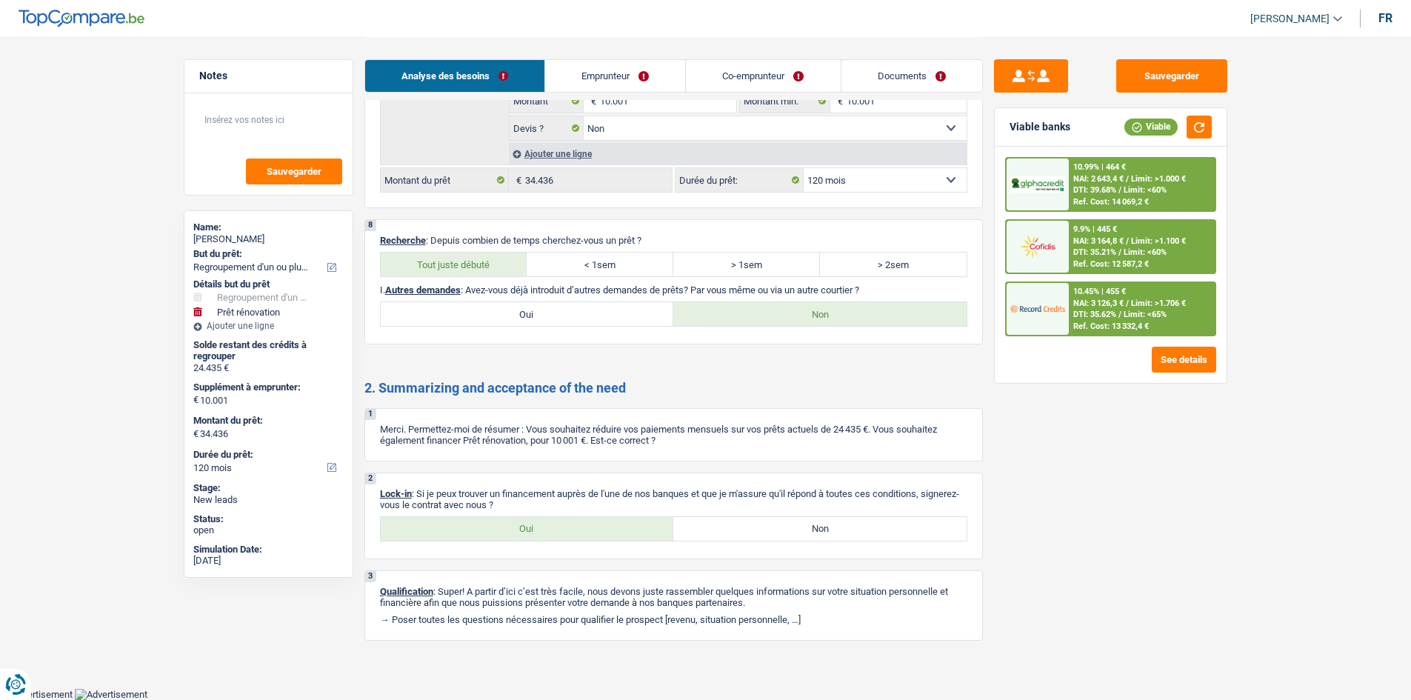
click at [516, 524] on label "Oui" at bounding box center [527, 529] width 293 height 24
click at [516, 524] on input "Oui" at bounding box center [527, 529] width 293 height 24
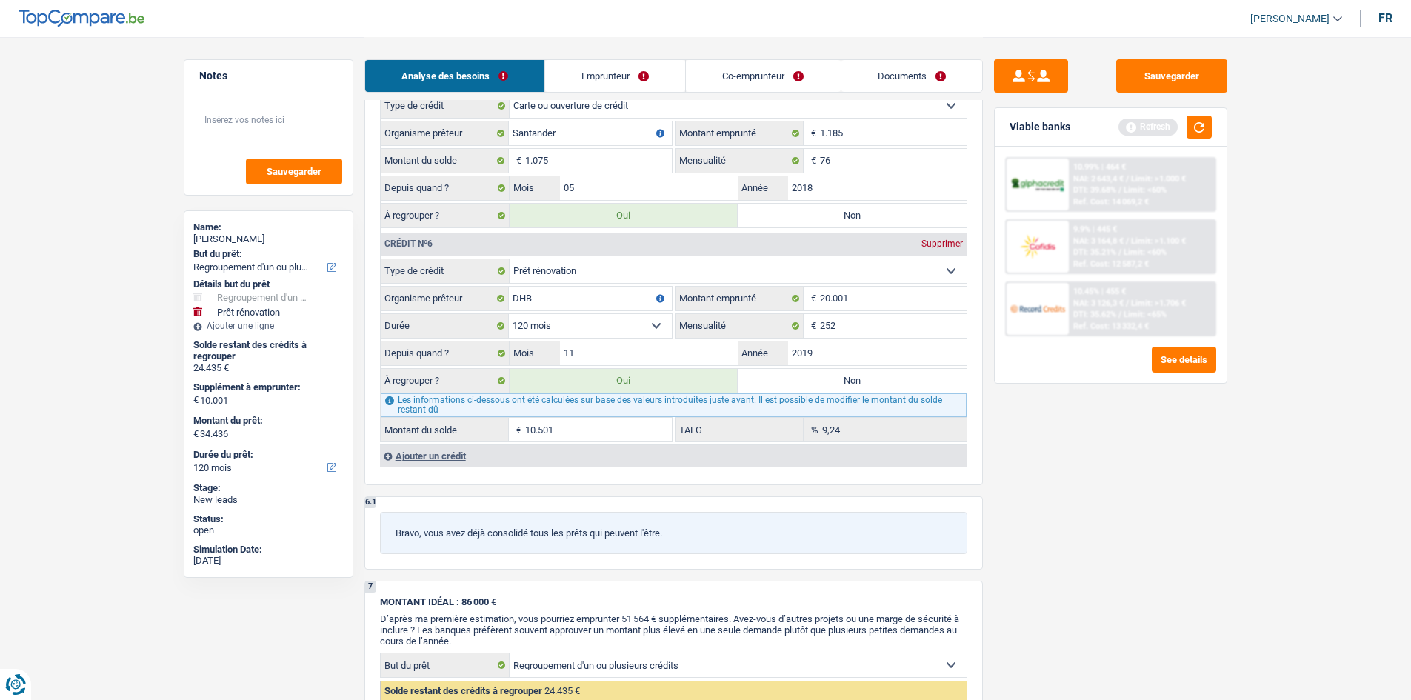
scroll to position [2064, 0]
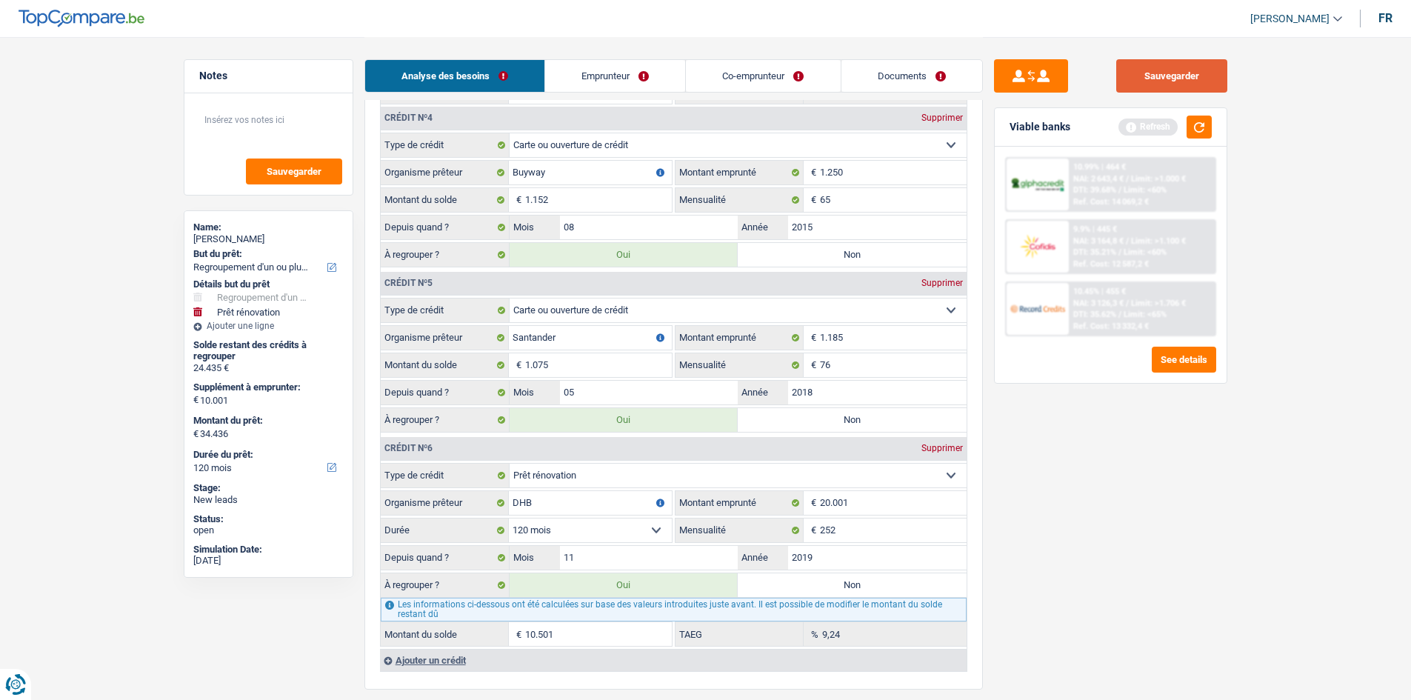
click at [1140, 88] on button "Sauvegarder" at bounding box center [1171, 75] width 111 height 33
click at [244, 119] on textarea at bounding box center [268, 126] width 147 height 44
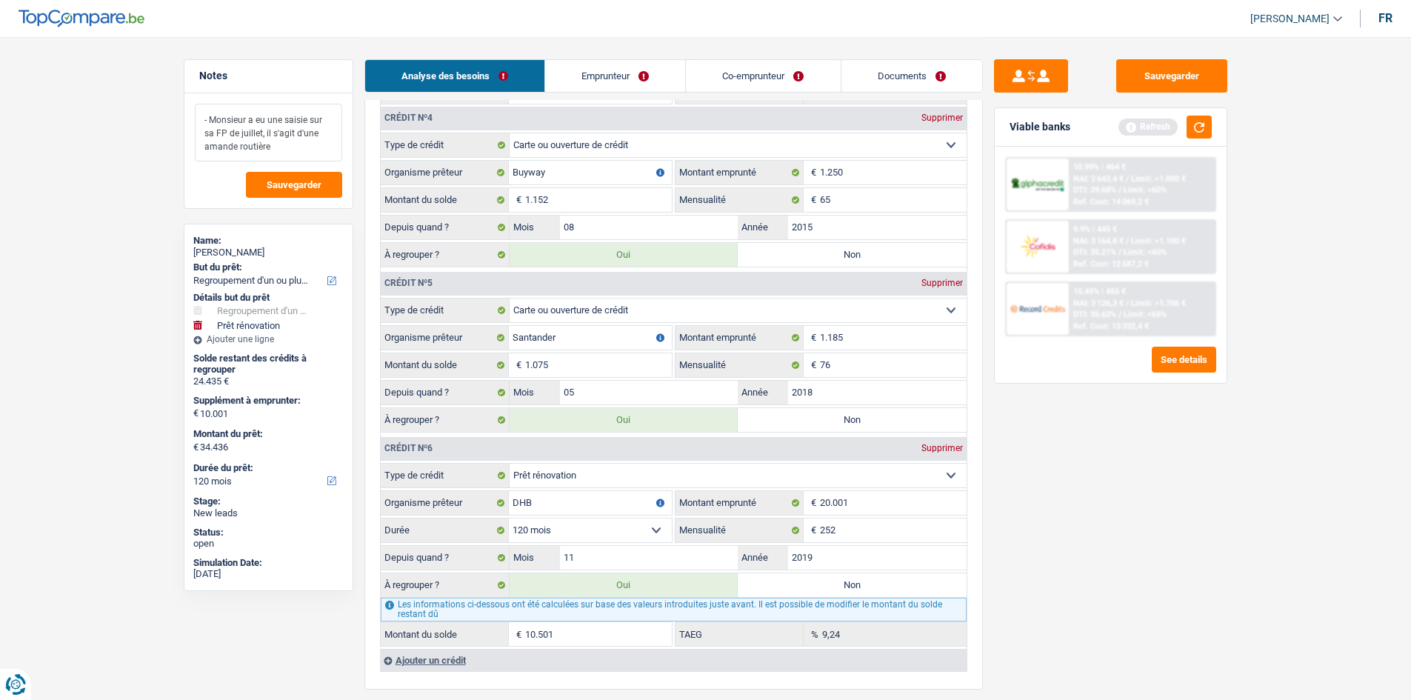
click at [208, 118] on textarea "- Monsieur a eu une saisie sur sa FP de juillet, il s'agit d'une amande routière" at bounding box center [268, 133] width 147 height 58
click at [209, 119] on textarea "- Monsieur a eu une saisie sur sa FP de juillet, il s'agit d'une amande routière" at bounding box center [268, 133] width 147 height 58
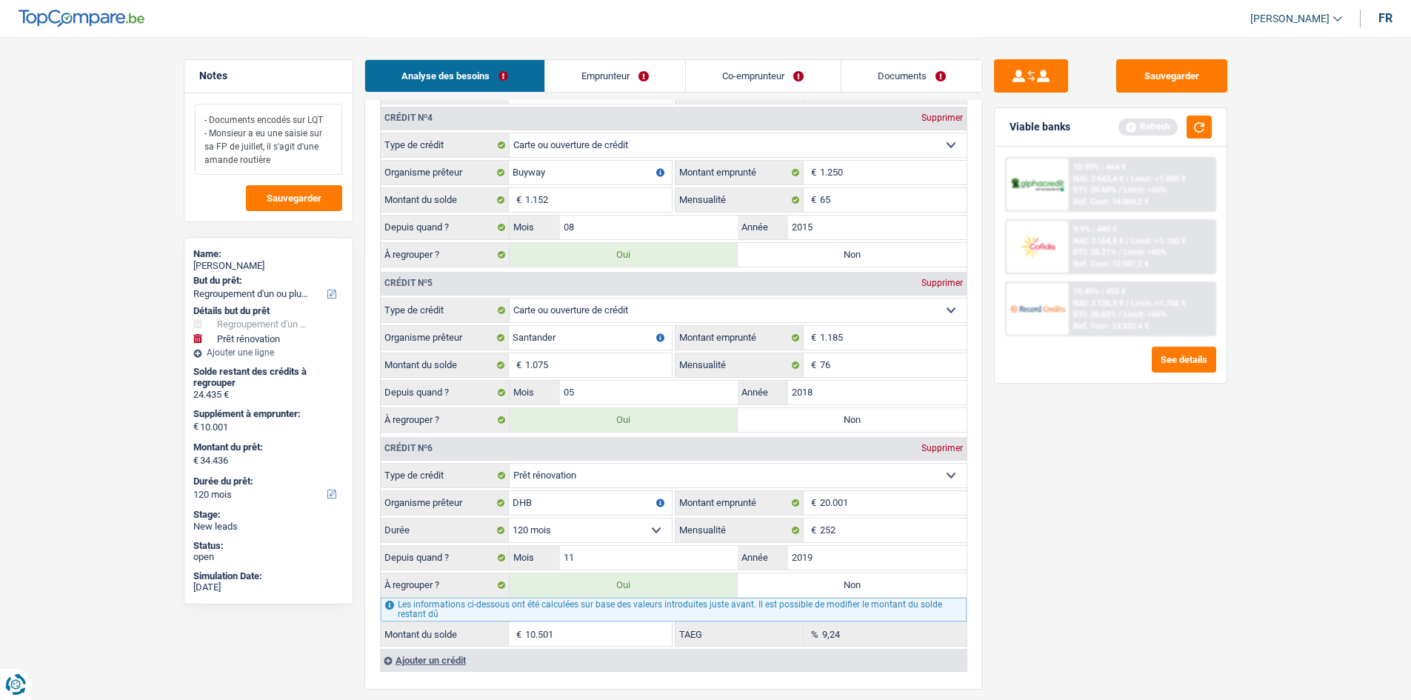
click at [270, 160] on textarea "- Documents encodés sur LQT - Monsieur a eu une saisie sur sa FP de juillet, il…" at bounding box center [268, 139] width 147 height 71
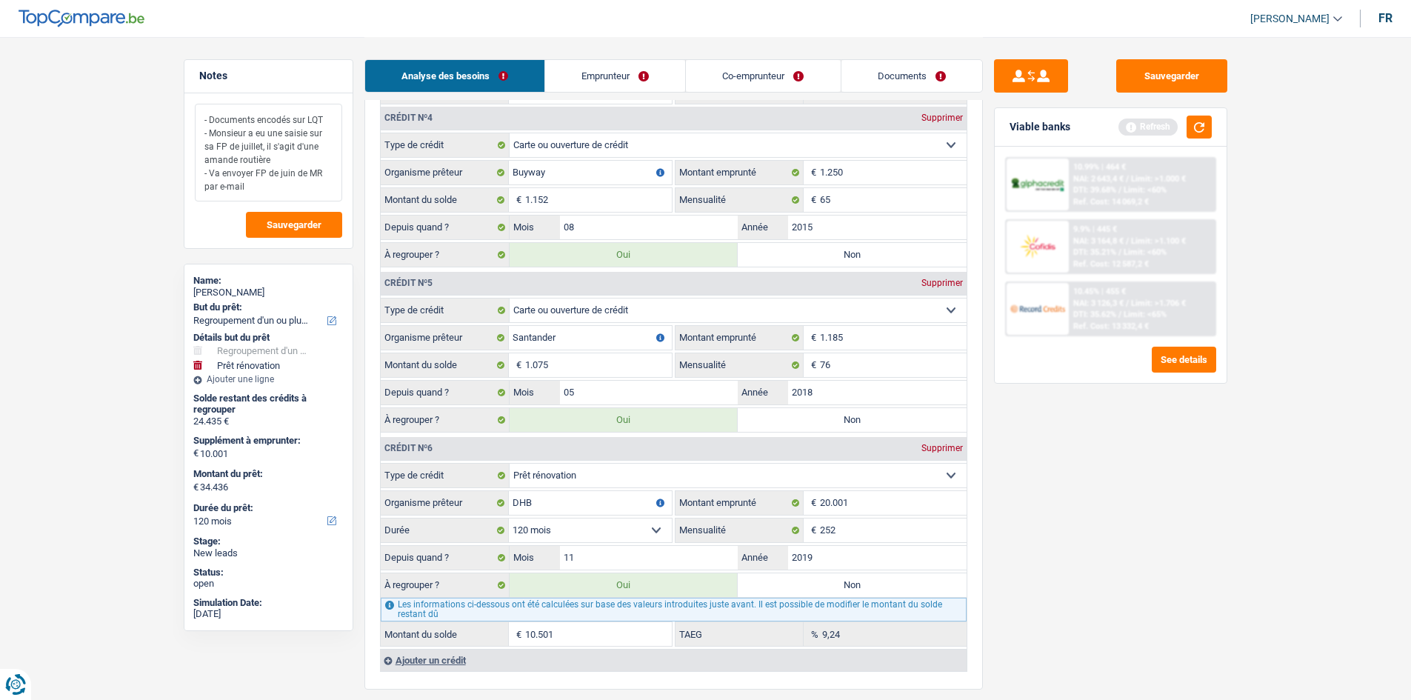
drag, startPoint x: 252, startPoint y: 181, endPoint x: 200, endPoint y: 120, distance: 79.9
click at [200, 120] on textarea "- Documents encodés sur LQT - Monsieur a eu une saisie sur sa FP de juillet, il…" at bounding box center [268, 153] width 147 height 98
click at [300, 220] on span "Sauvegarder" at bounding box center [294, 225] width 55 height 10
click at [1191, 131] on button "button" at bounding box center [1199, 127] width 25 height 23
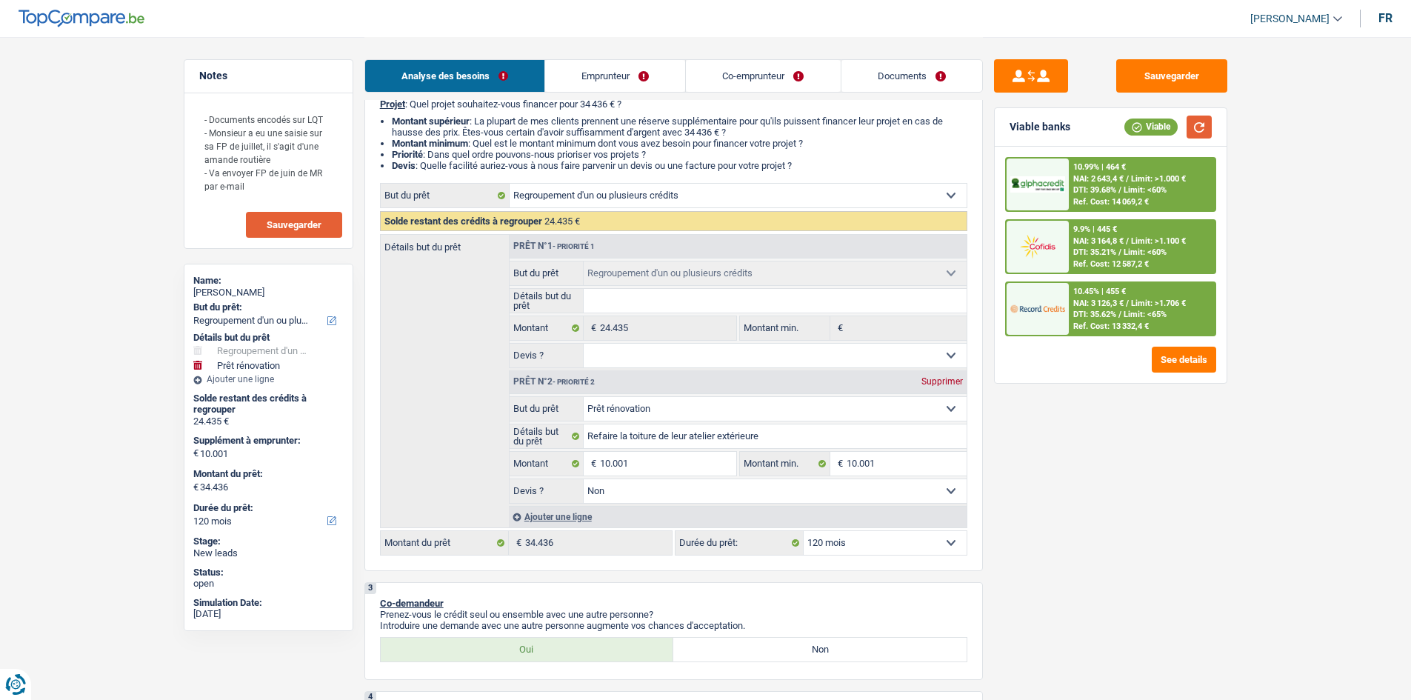
scroll to position [0, 0]
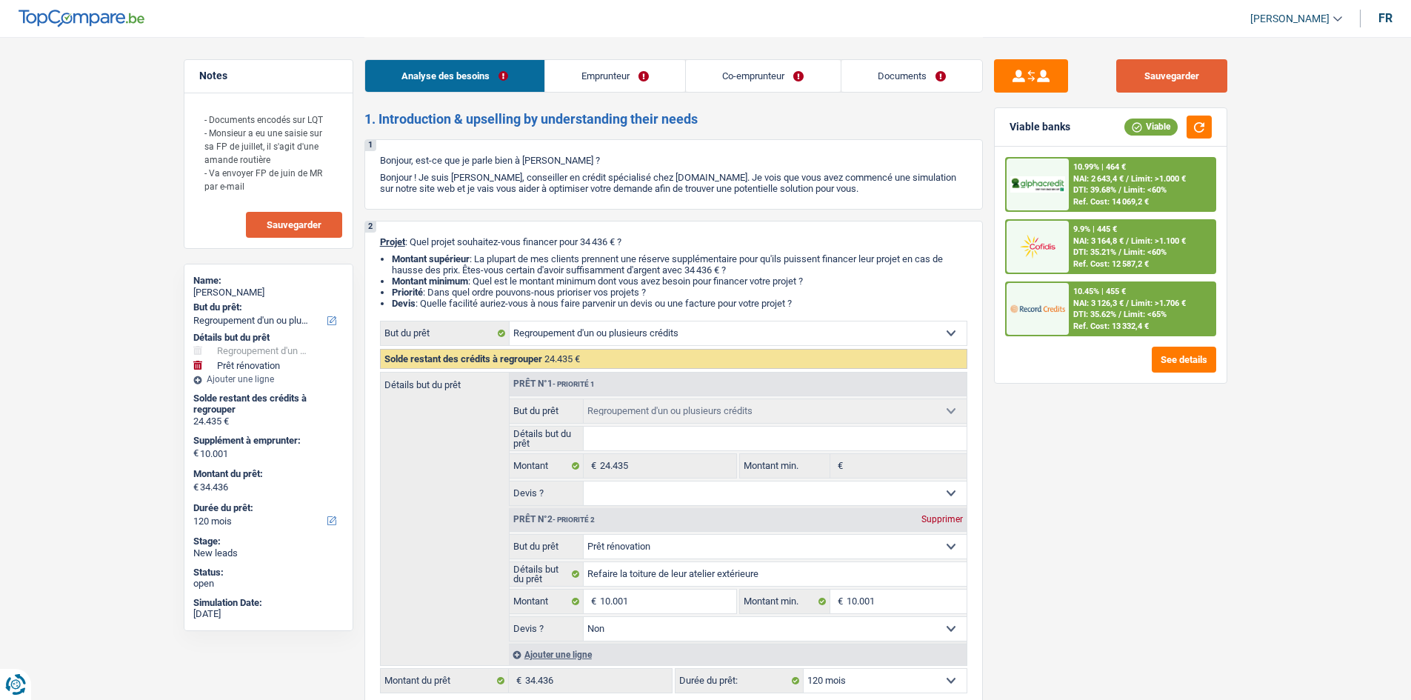
click at [1181, 84] on button "Sauvegarder" at bounding box center [1171, 75] width 111 height 33
click at [1185, 76] on button "Sauvegarder" at bounding box center [1171, 75] width 111 height 33
click at [314, 225] on span "Sauvegarder" at bounding box center [294, 225] width 55 height 10
click at [1164, 77] on button "Sauvegarder" at bounding box center [1171, 75] width 111 height 33
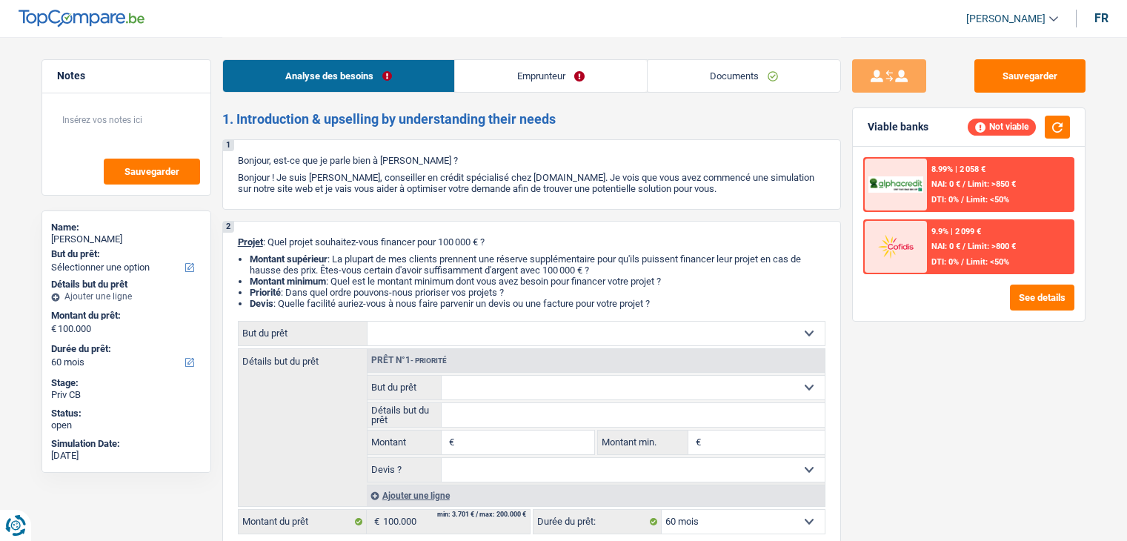
select select "60"
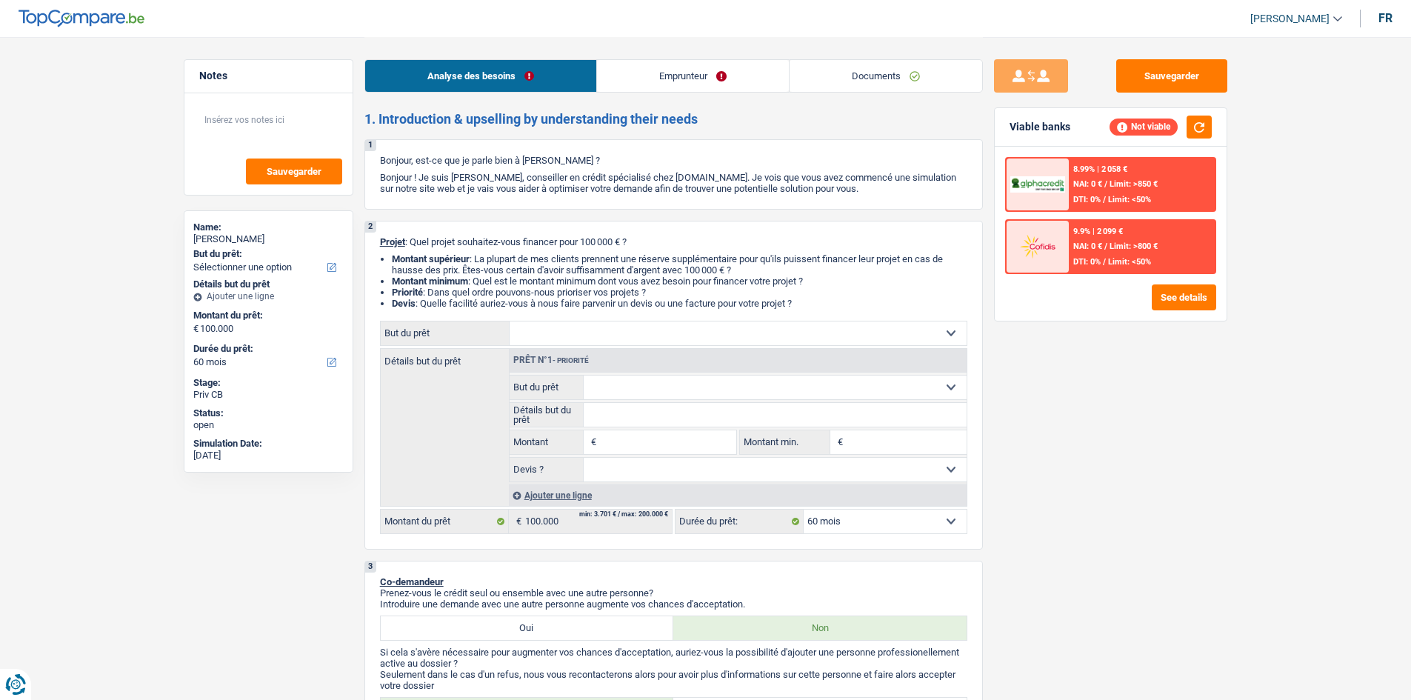
click at [578, 327] on select "Confort maison: meubles, textile, peinture, électroménager, outillage non-profe…" at bounding box center [738, 333] width 457 height 24
click at [1035, 464] on div "Sauvegarder Viable banks Not viable 8.99% | 2 058 € NAI: 0 € / Limit: >850 € DT…" at bounding box center [1111, 367] width 256 height 617
click at [690, 330] on select "Confort maison: meubles, textile, peinture, électroménager, outillage non-profe…" at bounding box center [738, 333] width 457 height 24
click at [1045, 500] on div "Sauvegarder Viable banks Not viable 8.99% | 2 058 € NAI: 0 € / Limit: >850 € DT…" at bounding box center [1111, 367] width 256 height 617
click at [647, 336] on select "Confort maison: meubles, textile, peinture, électroménager, outillage non-profe…" at bounding box center [738, 333] width 457 height 24
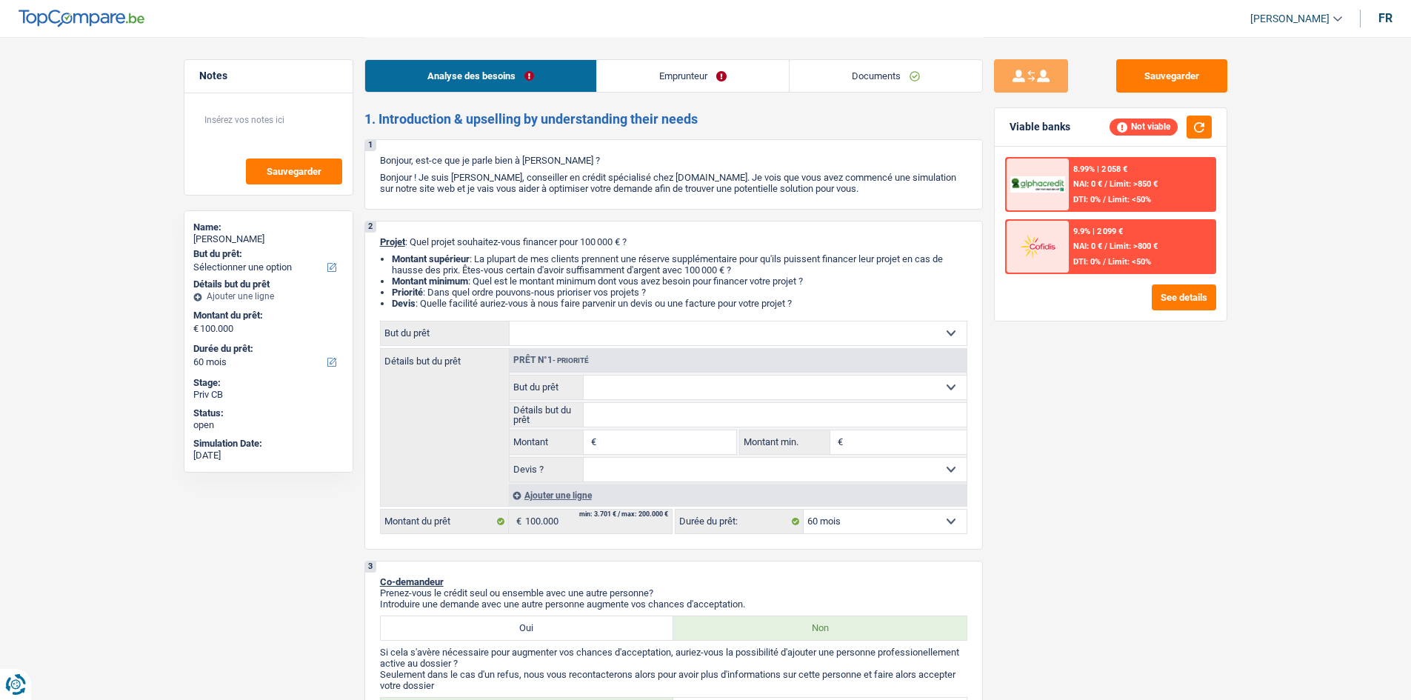
click at [1025, 473] on div "Sauvegarder Viable banks Not viable 8.99% | 2 058 € NAI: 0 € / Limit: >850 € DT…" at bounding box center [1111, 367] width 256 height 617
click at [638, 440] on input "Montant" at bounding box center [668, 442] width 136 height 24
click at [618, 334] on select "Confort maison: meubles, textile, peinture, électroménager, outillage non-profe…" at bounding box center [738, 333] width 457 height 24
click at [1040, 443] on div "Sauvegarder Viable banks Not viable 8.99% | 2 058 € NAI: 0 € / Limit: >850 € DT…" at bounding box center [1111, 367] width 256 height 617
click at [744, 342] on select "Confort maison: meubles, textile, peinture, électroménager, outillage non-profe…" at bounding box center [738, 333] width 457 height 24
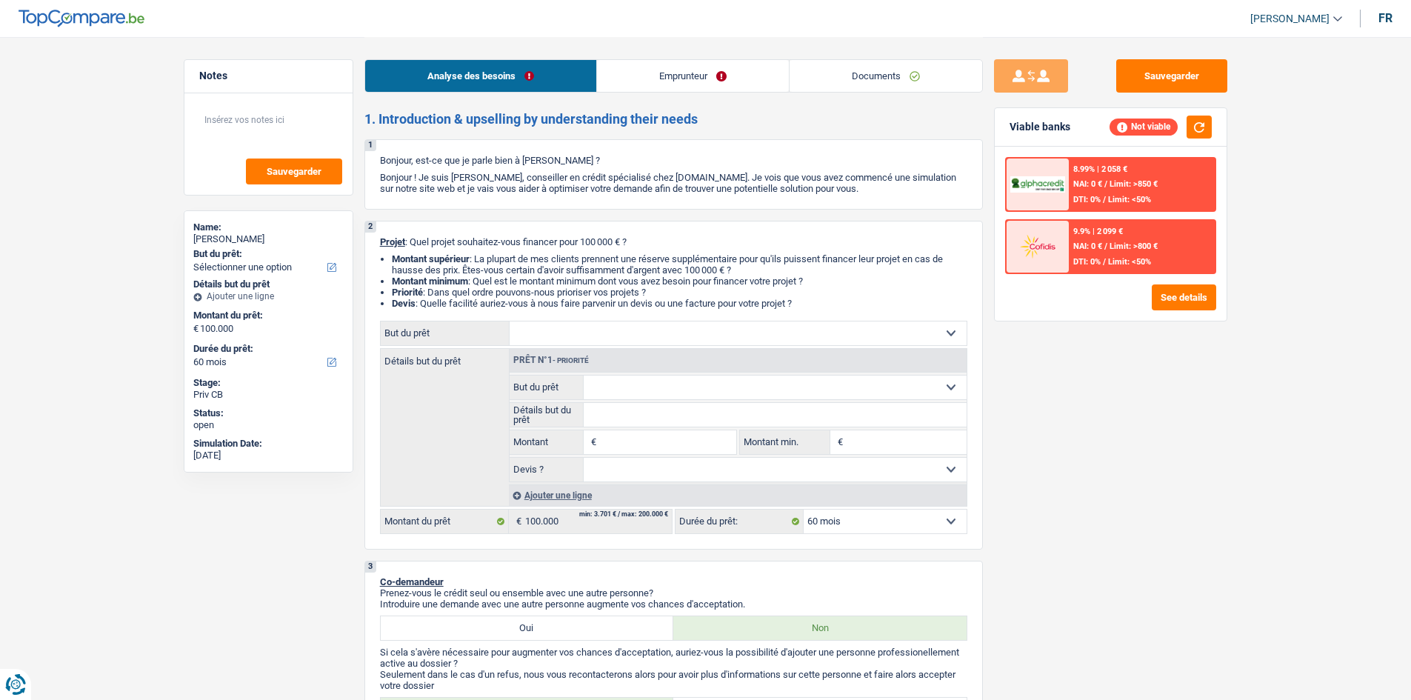
click at [1079, 403] on div "Sauvegarder Viable banks Not viable 8.99% | 2 058 € NAI: 0 € / Limit: >850 € DT…" at bounding box center [1111, 367] width 256 height 617
click at [738, 330] on select "Confort maison: meubles, textile, peinture, électroménager, outillage non-profe…" at bounding box center [738, 333] width 457 height 24
click at [871, 339] on select "Confort maison: meubles, textile, peinture, électroménager, outillage non-profe…" at bounding box center [738, 333] width 457 height 24
click at [1071, 376] on div "Sauvegarder Viable banks Not viable 8.99% | 2 058 € NAI: 0 € / Limit: >850 € DT…" at bounding box center [1111, 367] width 256 height 617
click at [888, 344] on select "Confort maison: meubles, textile, peinture, électroménager, outillage non-profe…" at bounding box center [738, 333] width 457 height 24
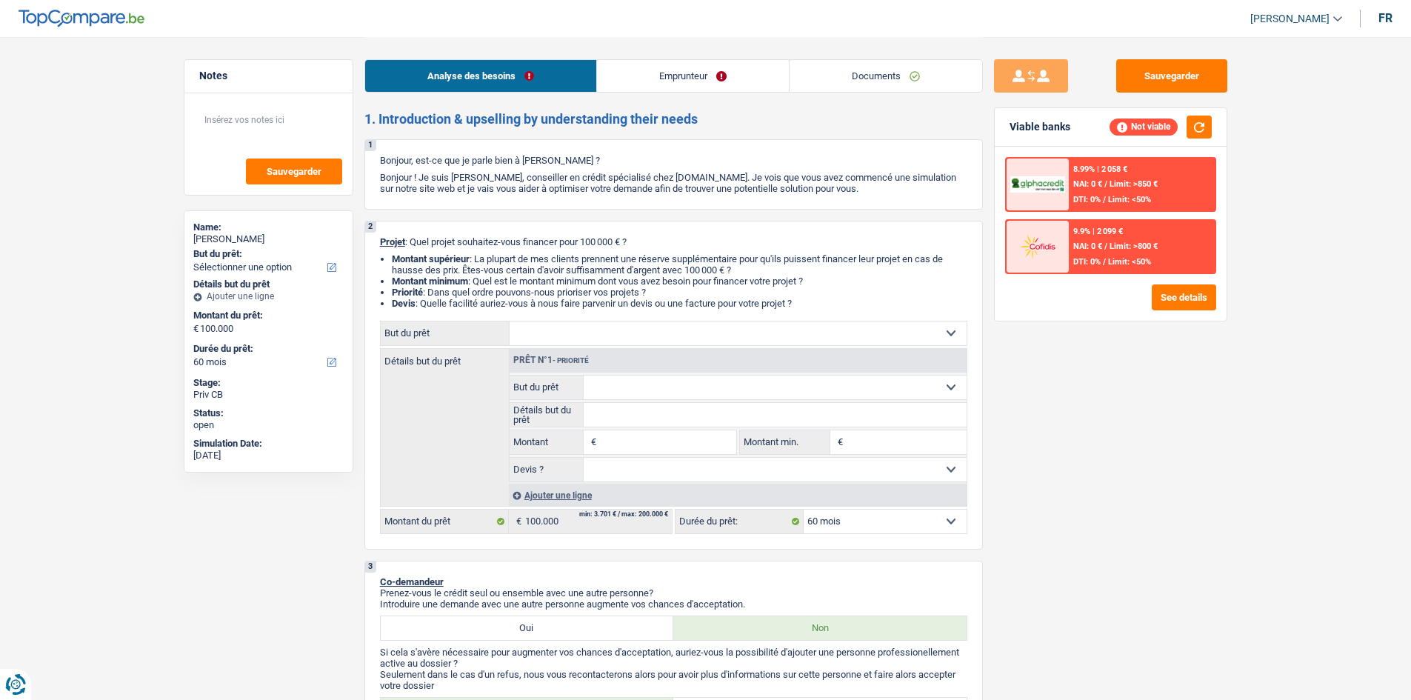
click at [938, 337] on select "Confort maison: meubles, textile, peinture, électroménager, outillage non-profe…" at bounding box center [738, 333] width 457 height 24
click at [961, 334] on select "Confort maison: meubles, textile, peinture, électroménager, outillage non-profe…" at bounding box center [738, 333] width 457 height 24
click at [943, 330] on select "Confort maison: meubles, textile, peinture, électroménager, outillage non-profe…" at bounding box center [738, 333] width 457 height 24
click at [618, 435] on input "Montant" at bounding box center [668, 442] width 136 height 24
type input "50.000"
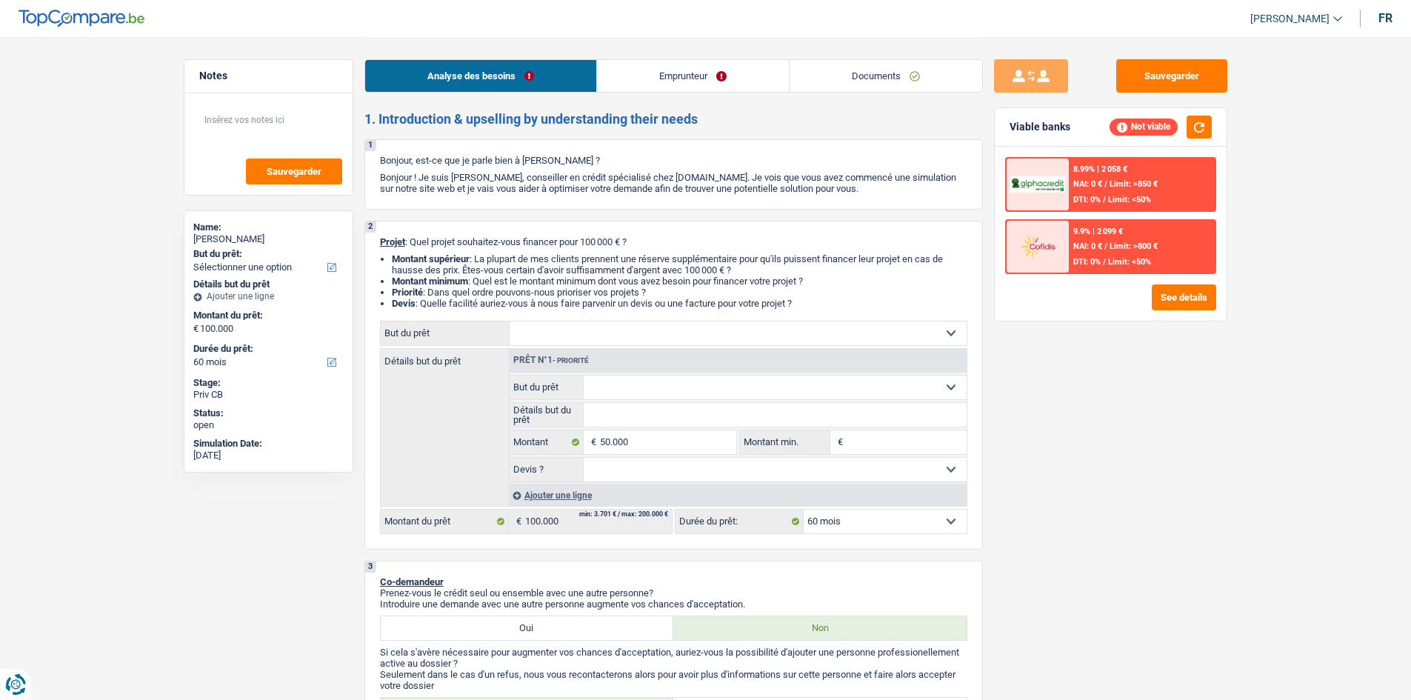
click at [866, 440] on input "Montant min." at bounding box center [907, 442] width 120 height 24
type input "50.000"
select select "144"
type input "50.000"
select select "144"
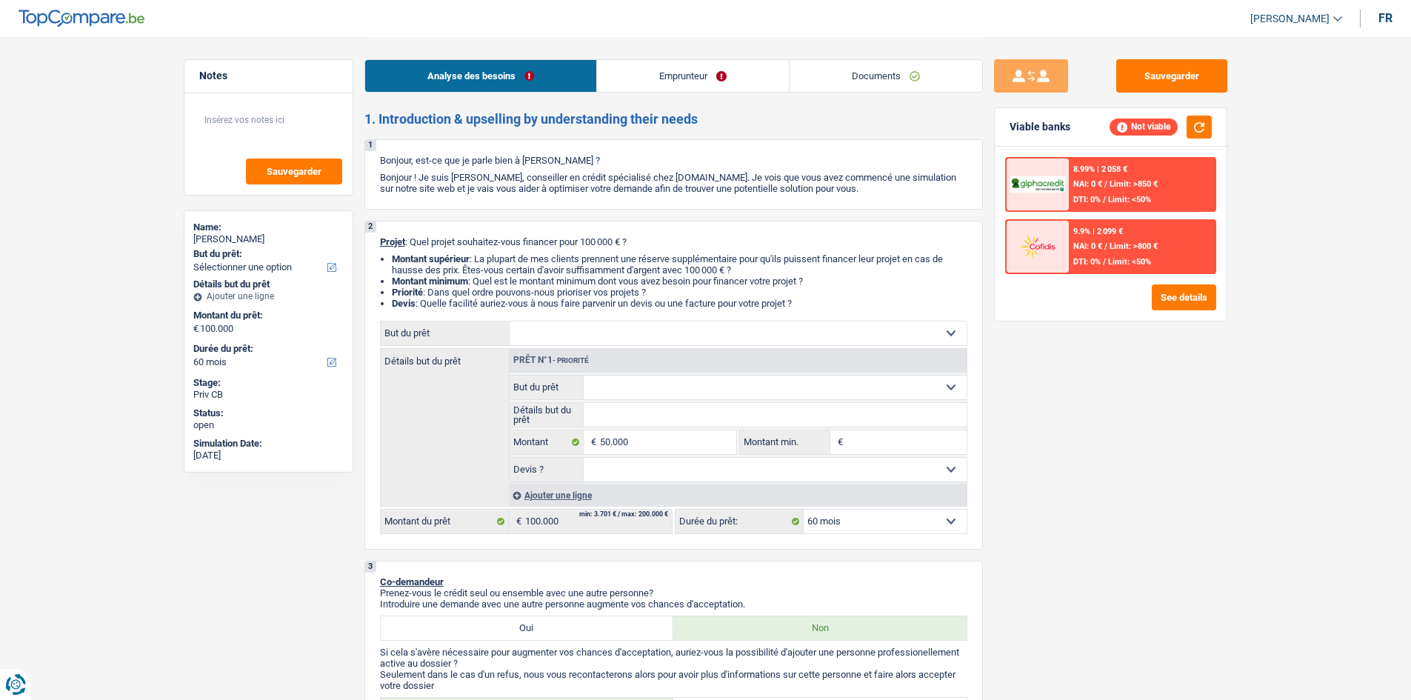
type input "50.000"
select select "144"
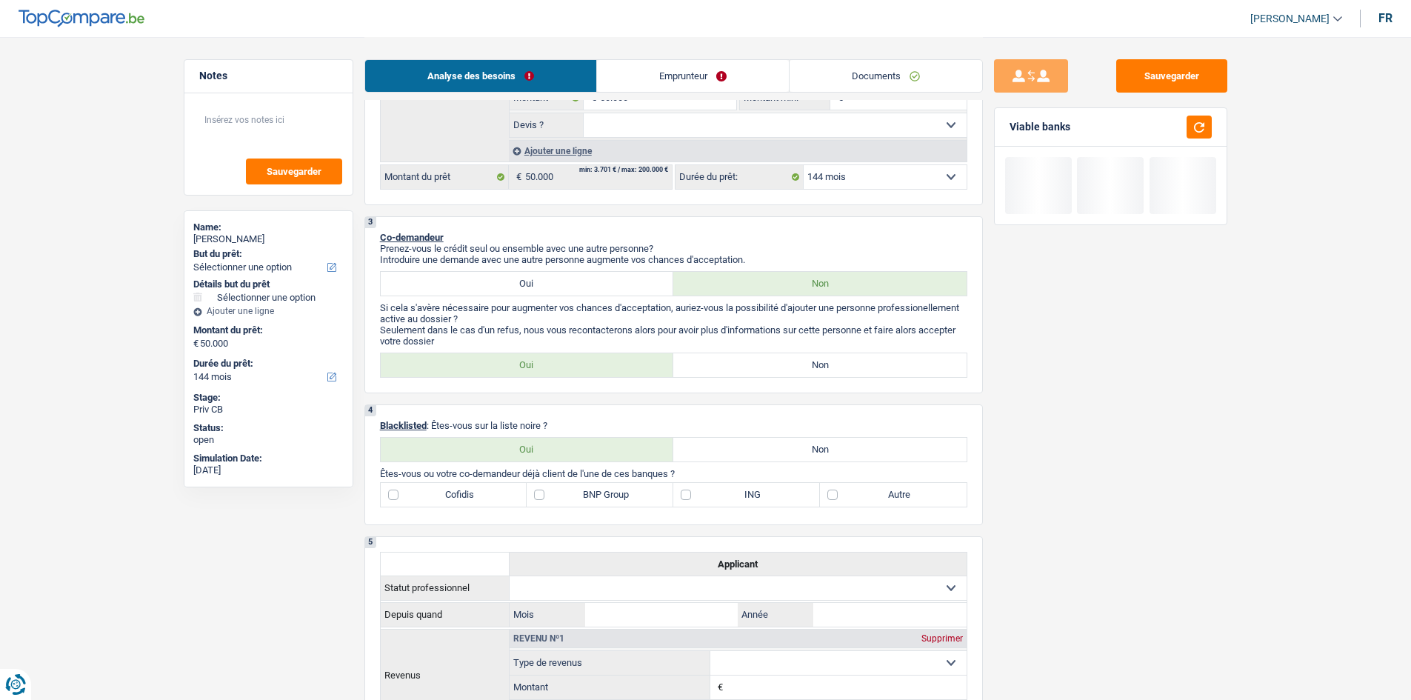
scroll to position [370, 0]
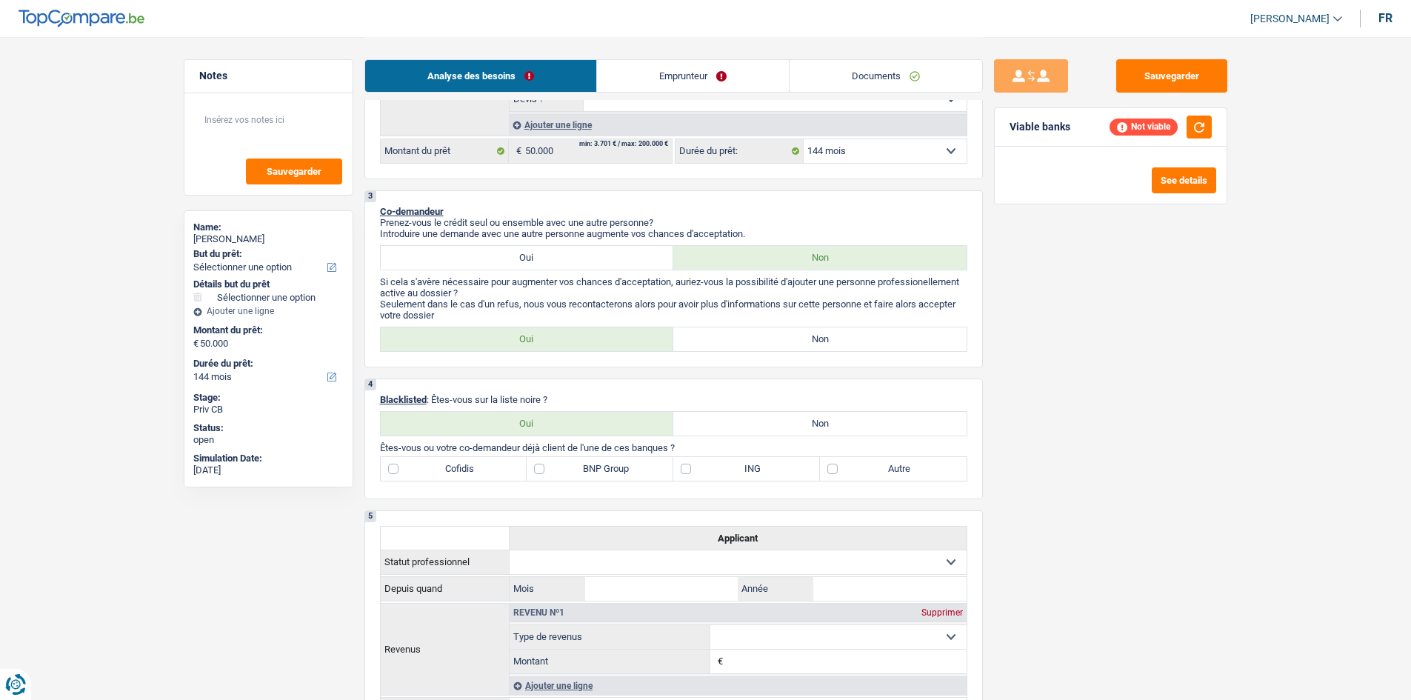
click at [839, 156] on select "12 mois 18 mois 24 mois 30 mois 36 mois 42 mois 48 mois 60 mois 72 mois 84 mois…" at bounding box center [885, 151] width 163 height 24
click at [1126, 344] on div "Sauvegarder Viable banks Not viable See details" at bounding box center [1111, 367] width 256 height 617
click at [734, 349] on label "Non" at bounding box center [819, 339] width 293 height 24
click at [734, 349] on input "Non" at bounding box center [819, 339] width 293 height 24
radio input "true"
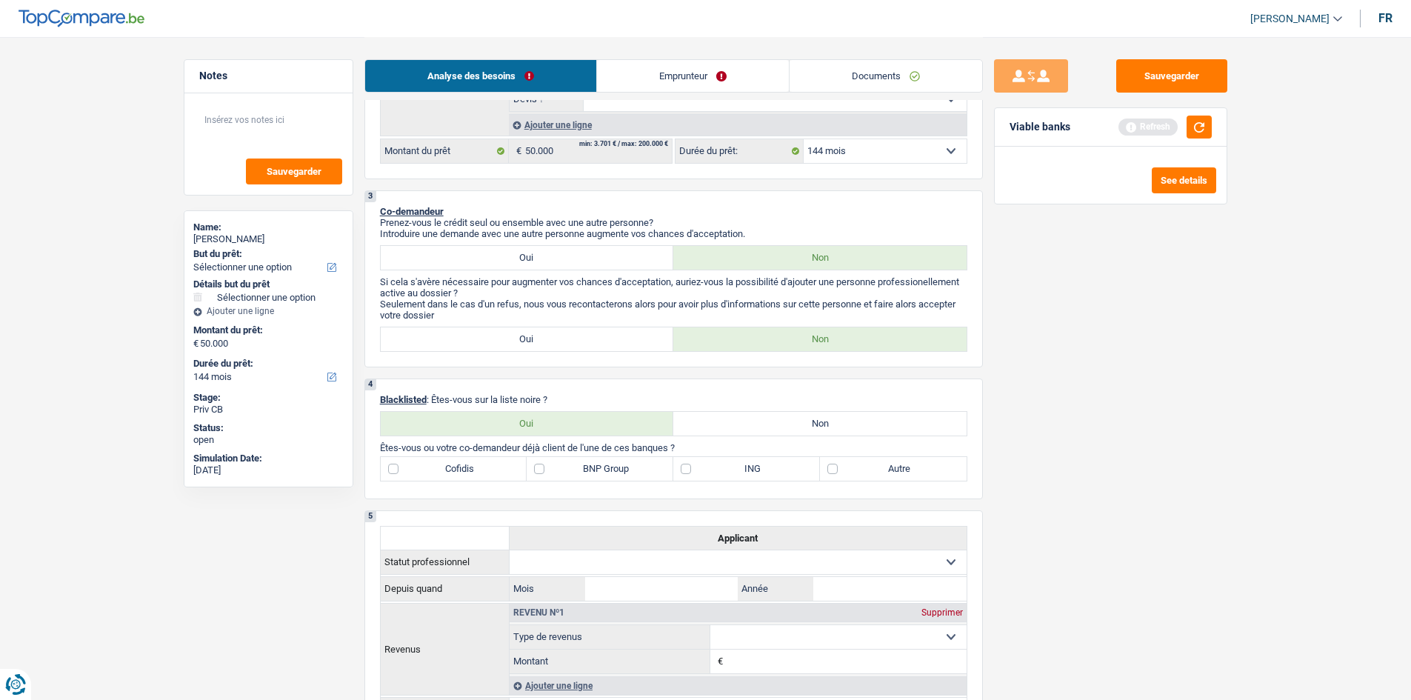
click at [736, 436] on div "4 Blacklisted : Êtes-vous sur la liste noire ? Oui Non Tous les champs sont obl…" at bounding box center [673, 438] width 618 height 121
click at [735, 427] on label "Non" at bounding box center [819, 424] width 293 height 24
click at [735, 427] on input "Non" at bounding box center [819, 424] width 293 height 24
radio input "true"
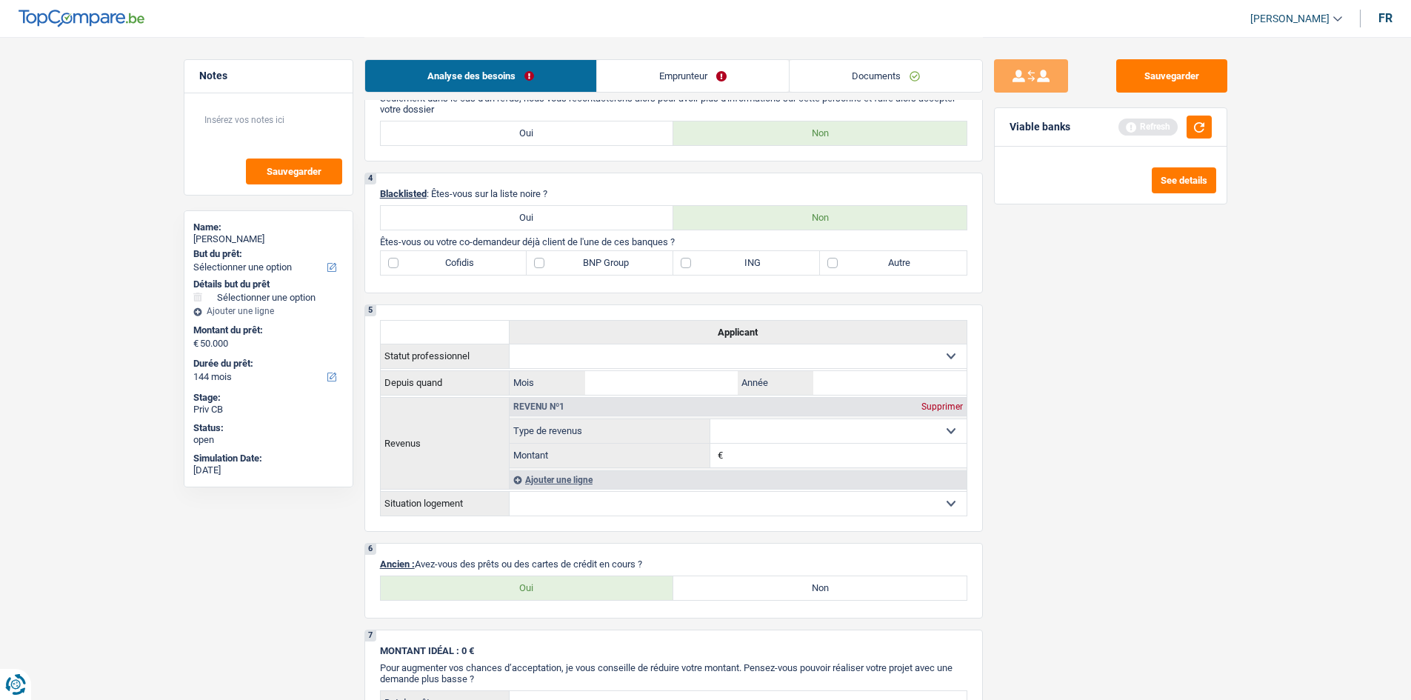
scroll to position [593, 0]
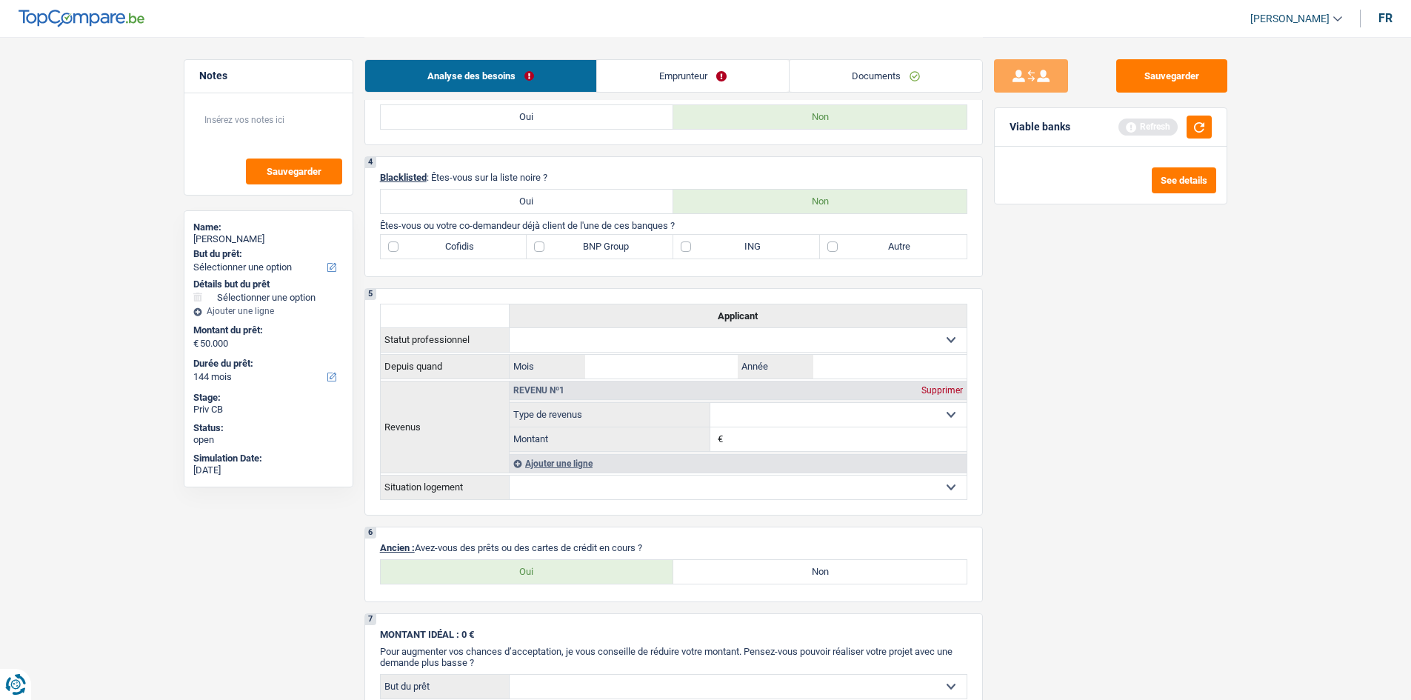
click at [548, 242] on label "BNP Group" at bounding box center [600, 247] width 147 height 24
click at [548, 242] on input "BNP Group" at bounding box center [600, 247] width 147 height 24
checkbox input "true"
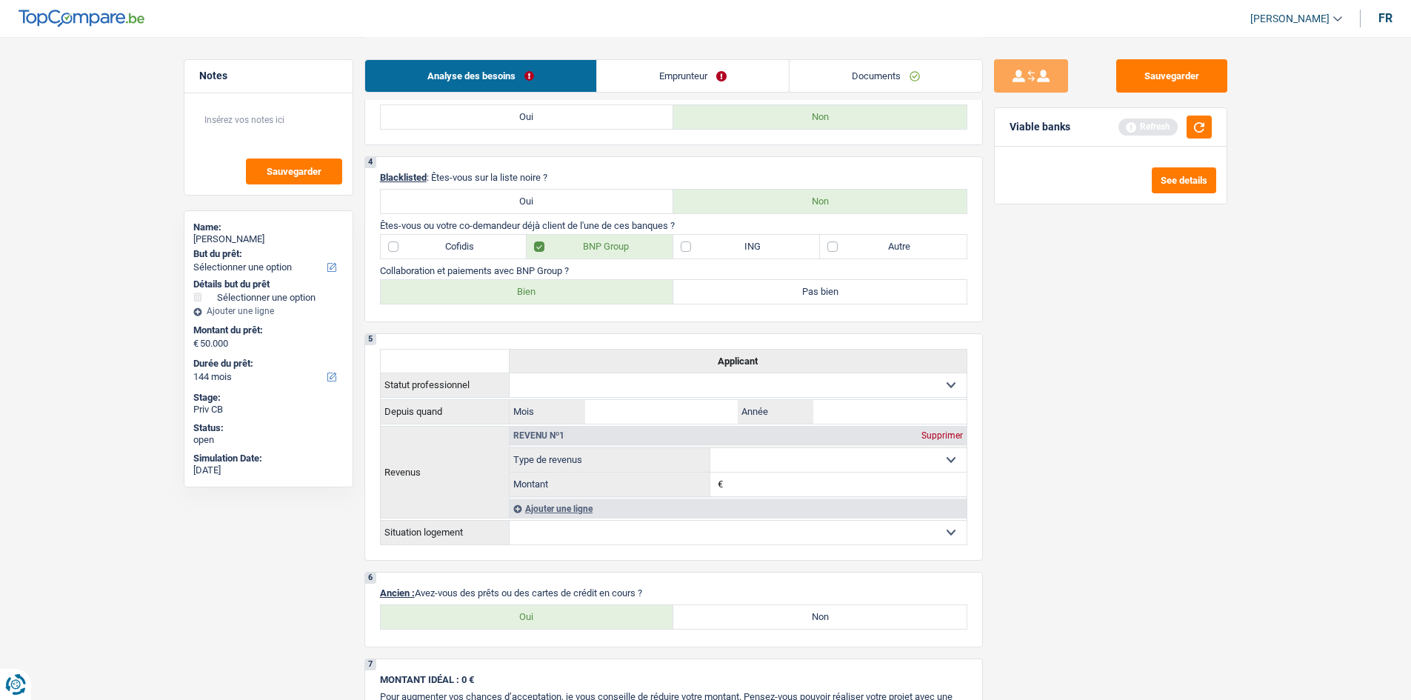
click at [578, 284] on label "Bien" at bounding box center [527, 292] width 293 height 24
click at [578, 284] on input "Bien" at bounding box center [527, 292] width 293 height 24
radio input "true"
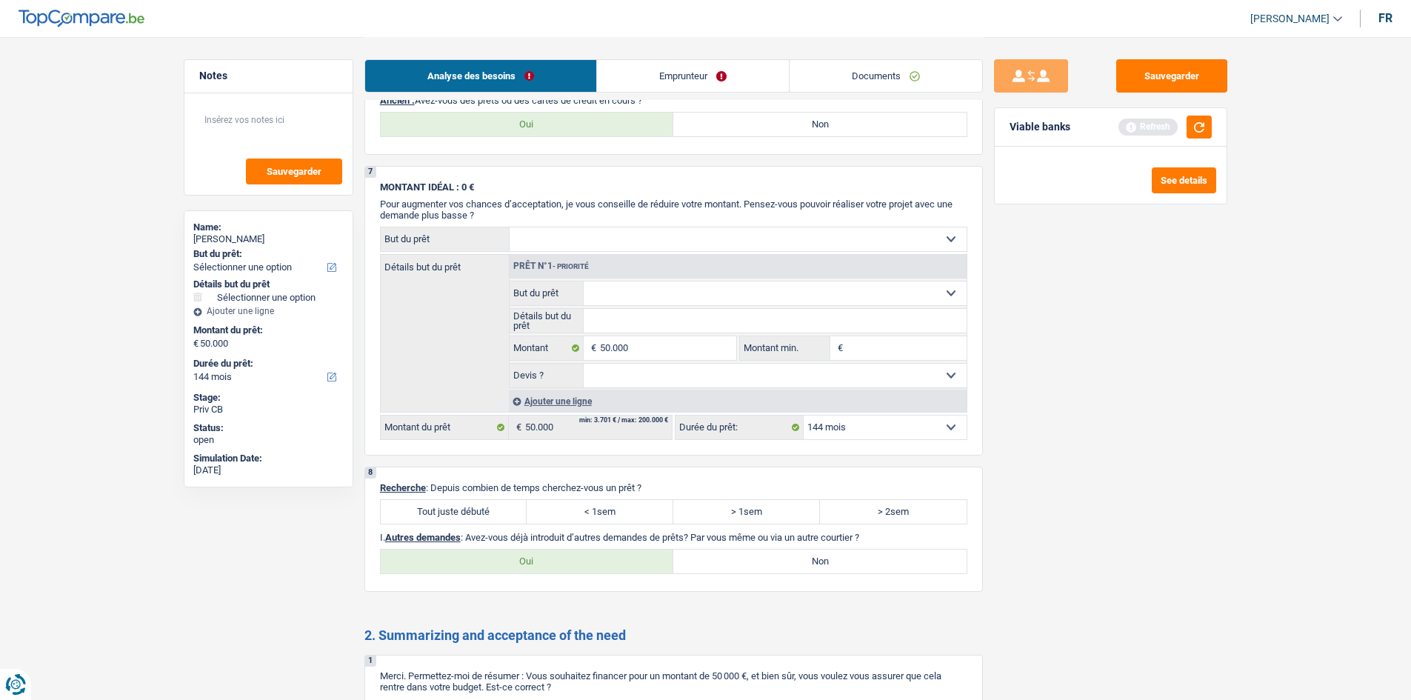
scroll to position [1111, 0]
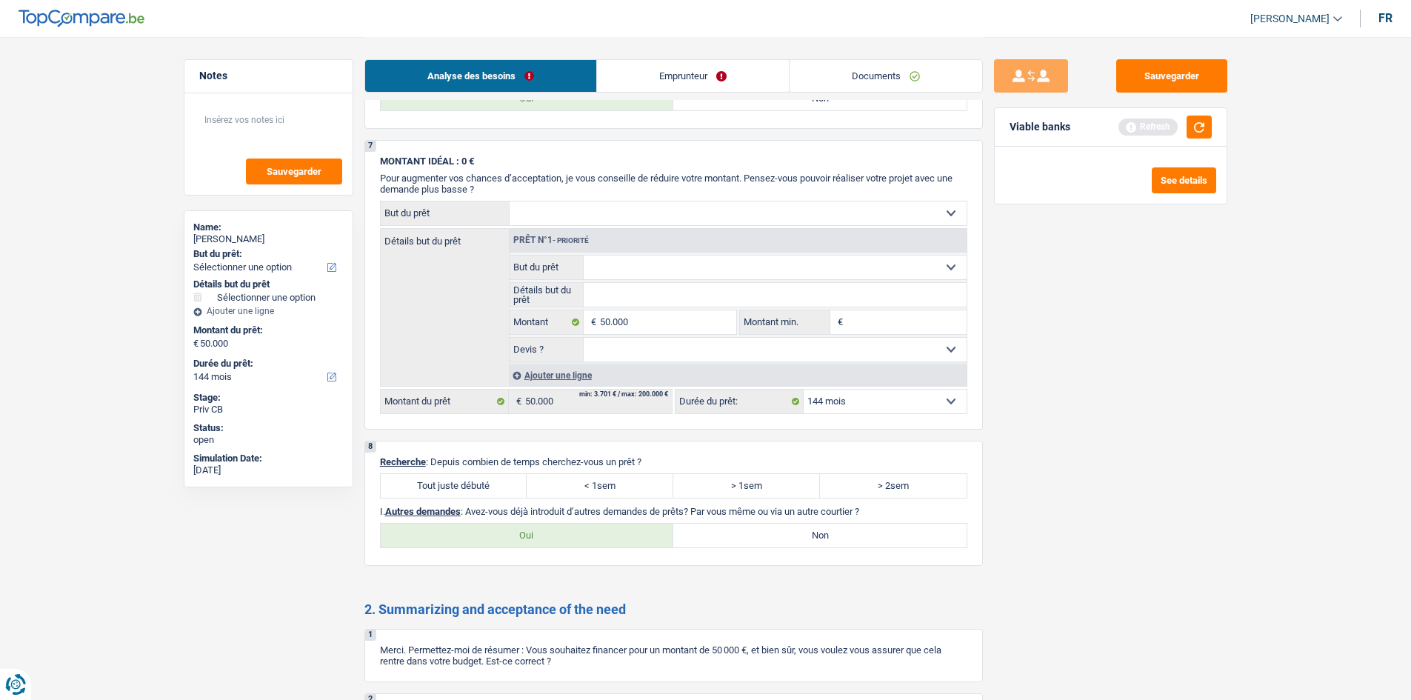
click at [664, 209] on select "Confort maison: meubles, textile, peinture, électroménager, outillage non-profe…" at bounding box center [738, 213] width 457 height 24
click at [1114, 392] on div "Sauvegarder Viable banks Refresh See details" at bounding box center [1111, 367] width 256 height 617
click at [604, 207] on select "Confort maison: meubles, textile, peinture, électroménager, outillage non-profe…" at bounding box center [738, 213] width 457 height 24
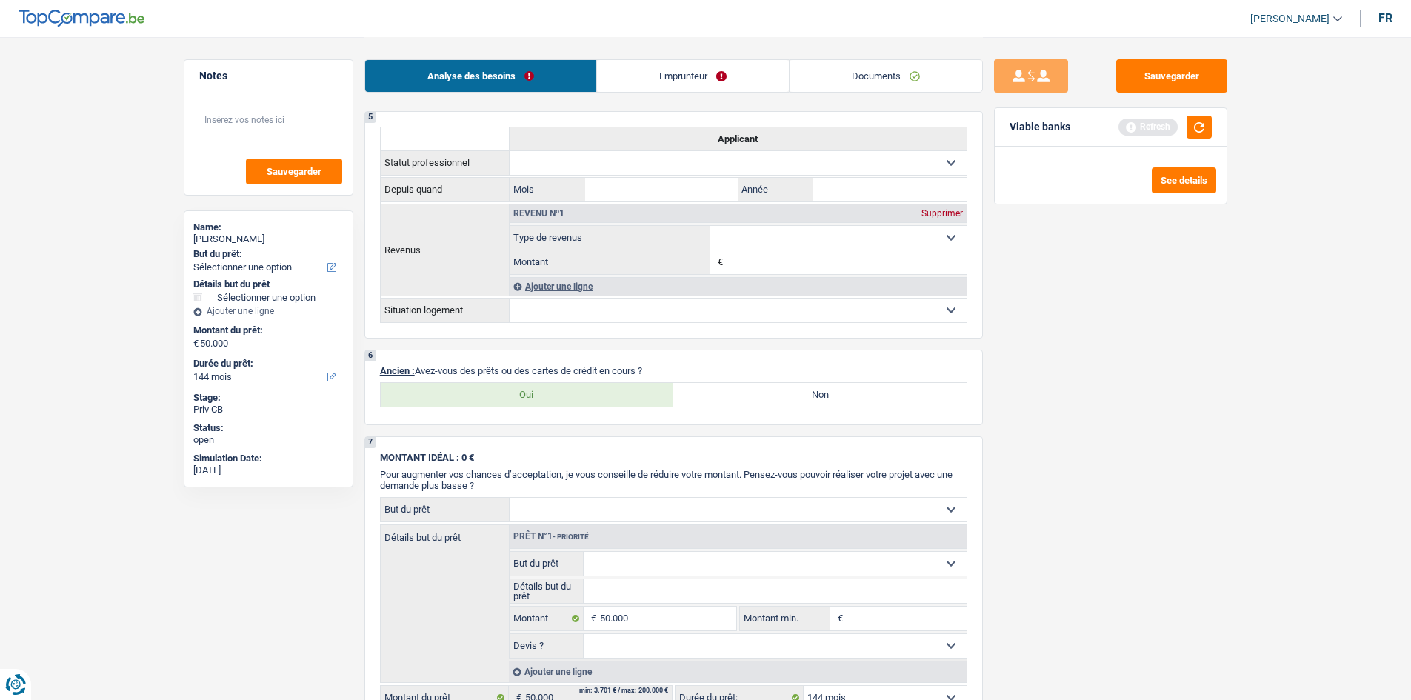
scroll to position [889, 0]
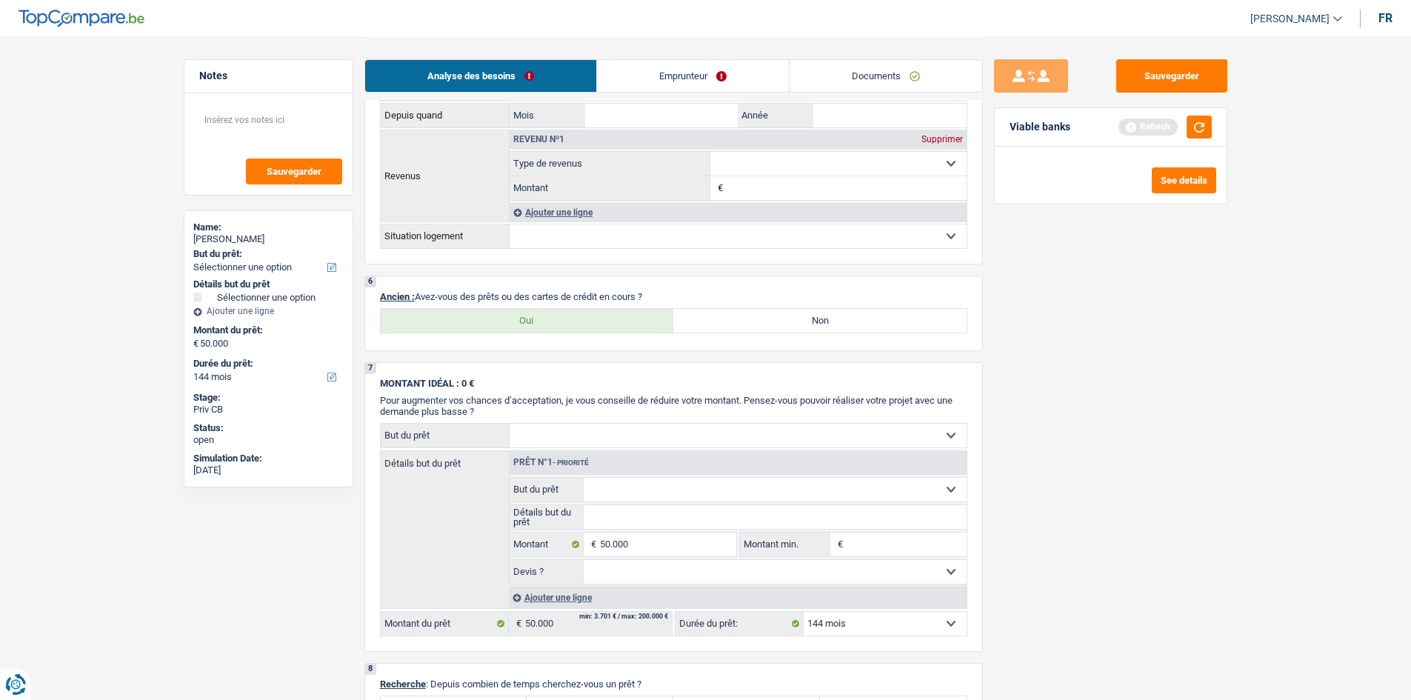
click at [523, 311] on label "Oui" at bounding box center [527, 321] width 293 height 24
click at [523, 311] on input "Oui" at bounding box center [527, 321] width 293 height 24
radio input "true"
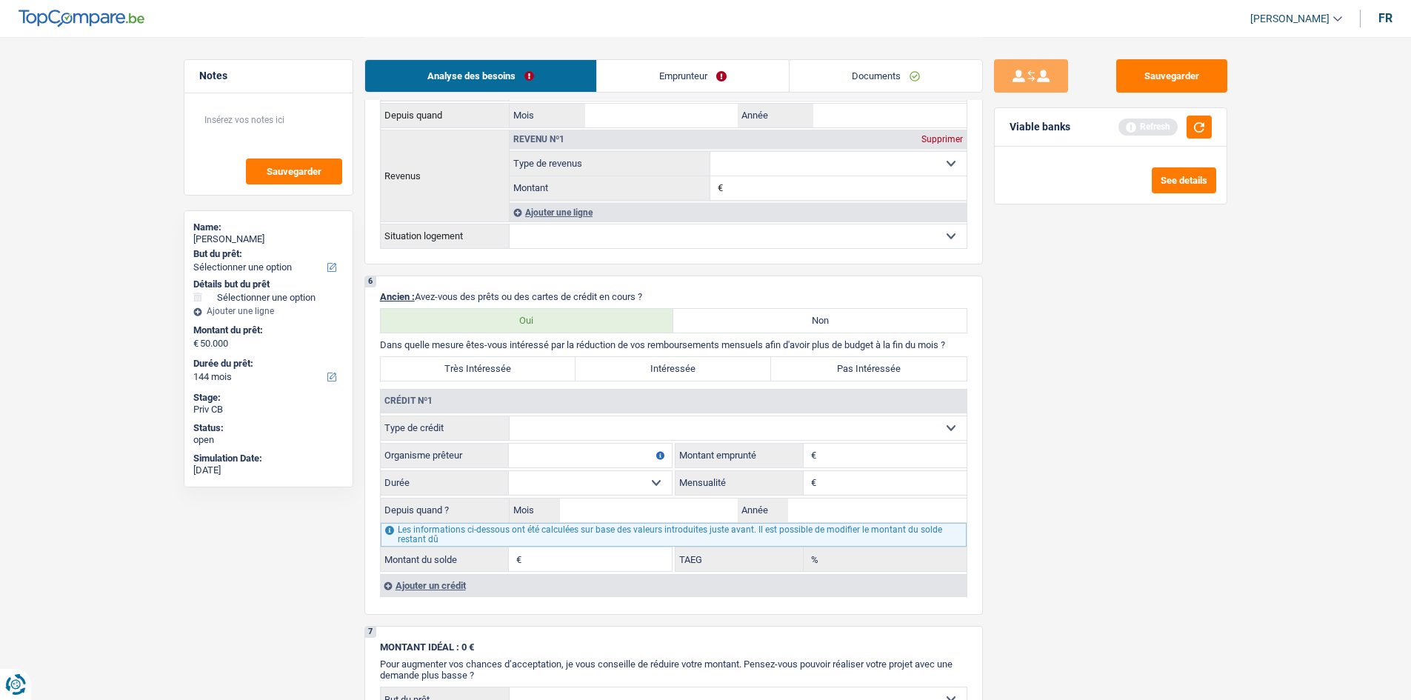
click at [608, 413] on div "Crédit nº1" at bounding box center [674, 402] width 586 height 24
click at [606, 430] on select "Carte ou ouverture de crédit Prêt hypothécaire Vente à tempérament Prêt à tempé…" at bounding box center [738, 428] width 457 height 24
select select "mortgage"
click at [510, 416] on select "Carte ou ouverture de crédit Prêt hypothécaire Vente à tempérament Prêt à tempé…" at bounding box center [738, 428] width 457 height 24
type input "0"
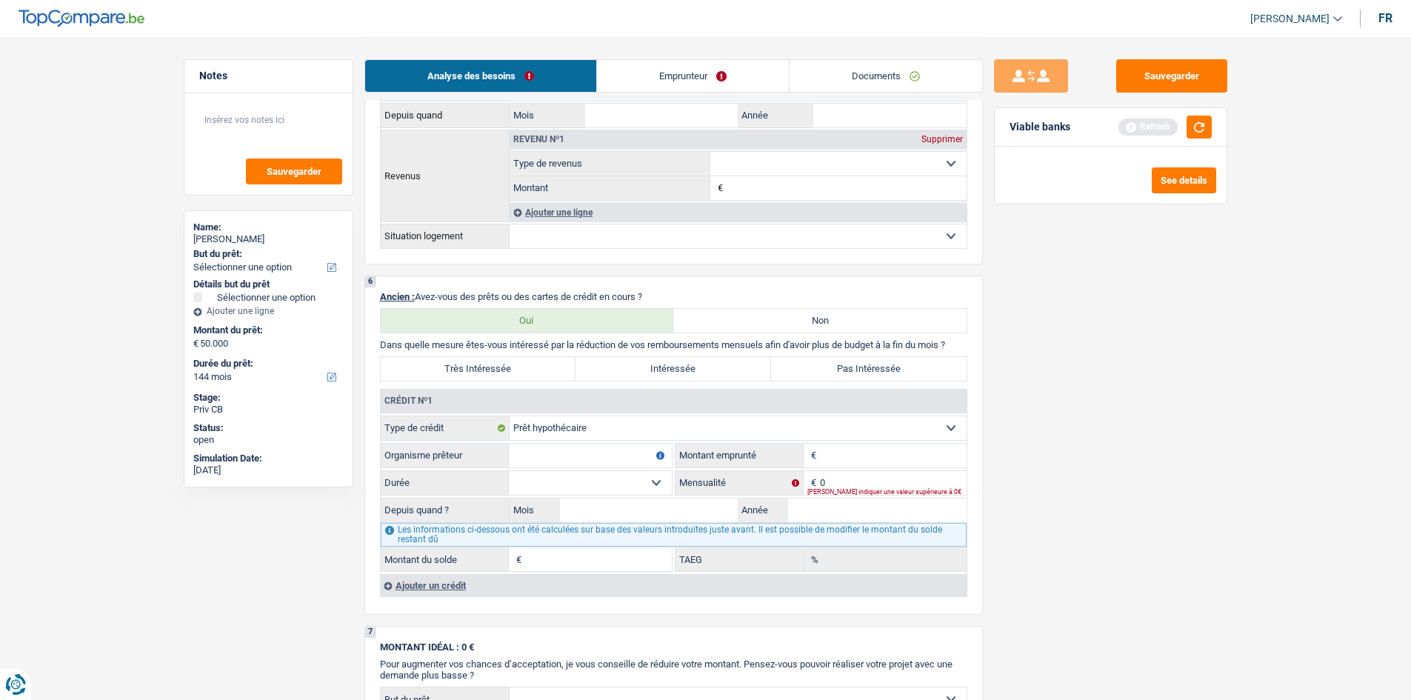
click at [581, 452] on input "Organisme prêteur" at bounding box center [590, 456] width 163 height 24
type input "BNP Paribas"
click at [841, 456] on input "Montant" at bounding box center [893, 456] width 147 height 24
type input "317.000"
click at [658, 481] on select "120 mois 132 mois 144 mois 180 mois 240 mois 300 mois 360 mois 420 mois Sélecti…" at bounding box center [590, 483] width 163 height 24
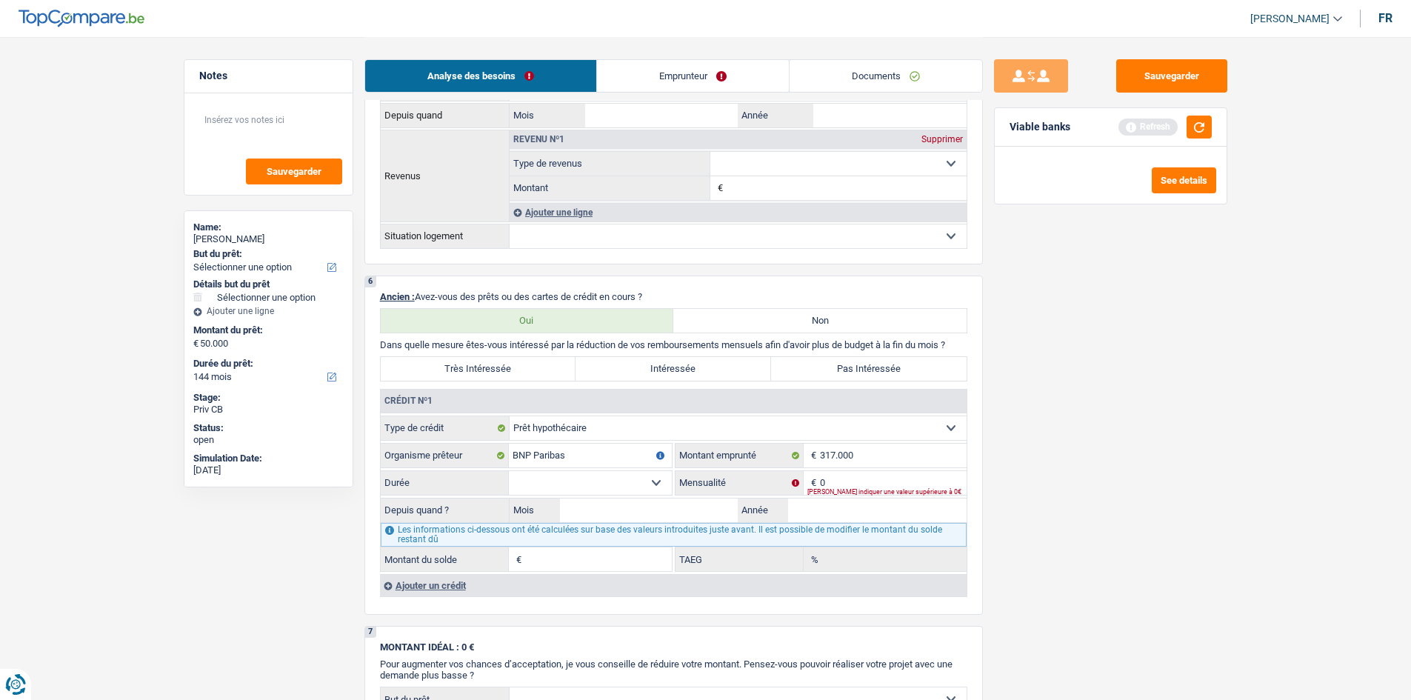
click at [657, 485] on select "120 mois 132 mois 144 mois 180 mois 240 mois 300 mois 360 mois 420 mois Sélecti…" at bounding box center [590, 483] width 163 height 24
click at [861, 485] on input "0" at bounding box center [893, 483] width 147 height 24
type input "897"
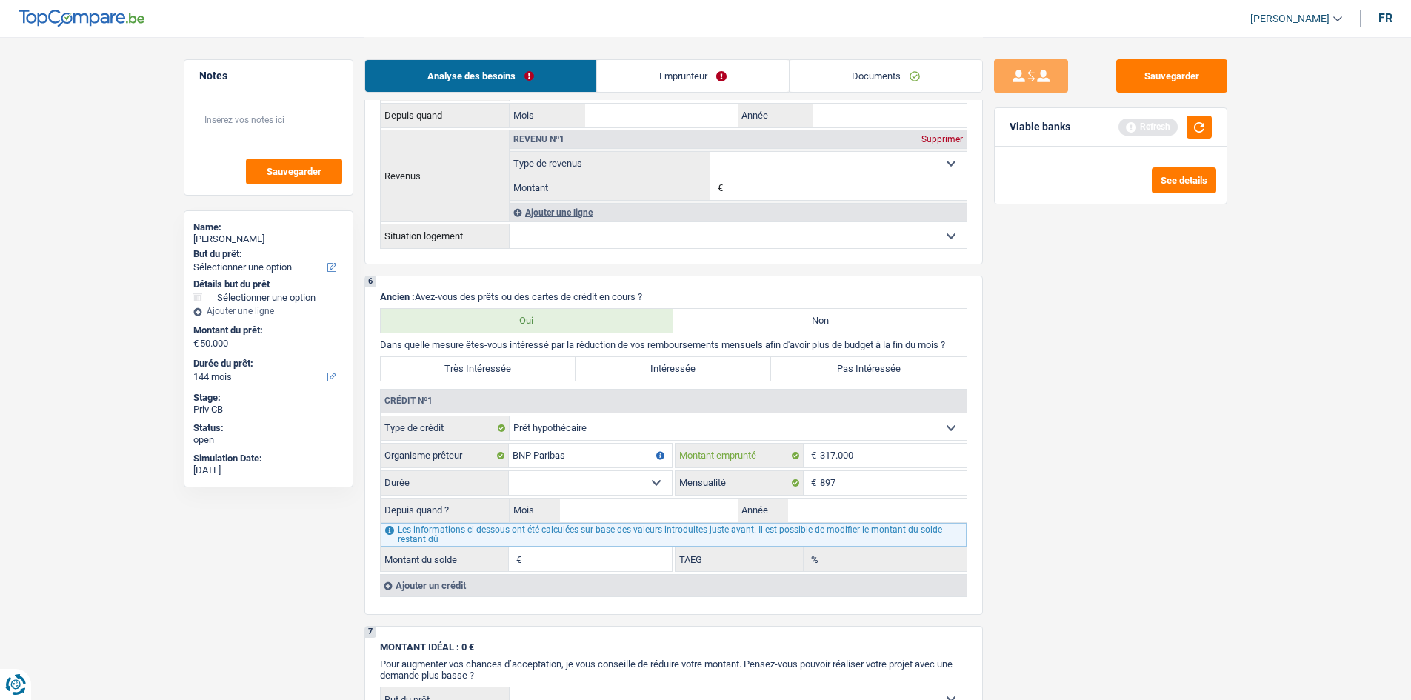
click at [864, 452] on input "317.000" at bounding box center [893, 456] width 147 height 24
type input "3"
type input "197.000"
click at [649, 480] on select "120 mois 132 mois 144 mois 180 mois 240 mois 300 mois 360 mois 420 mois Sélecti…" at bounding box center [590, 483] width 163 height 24
select select "300"
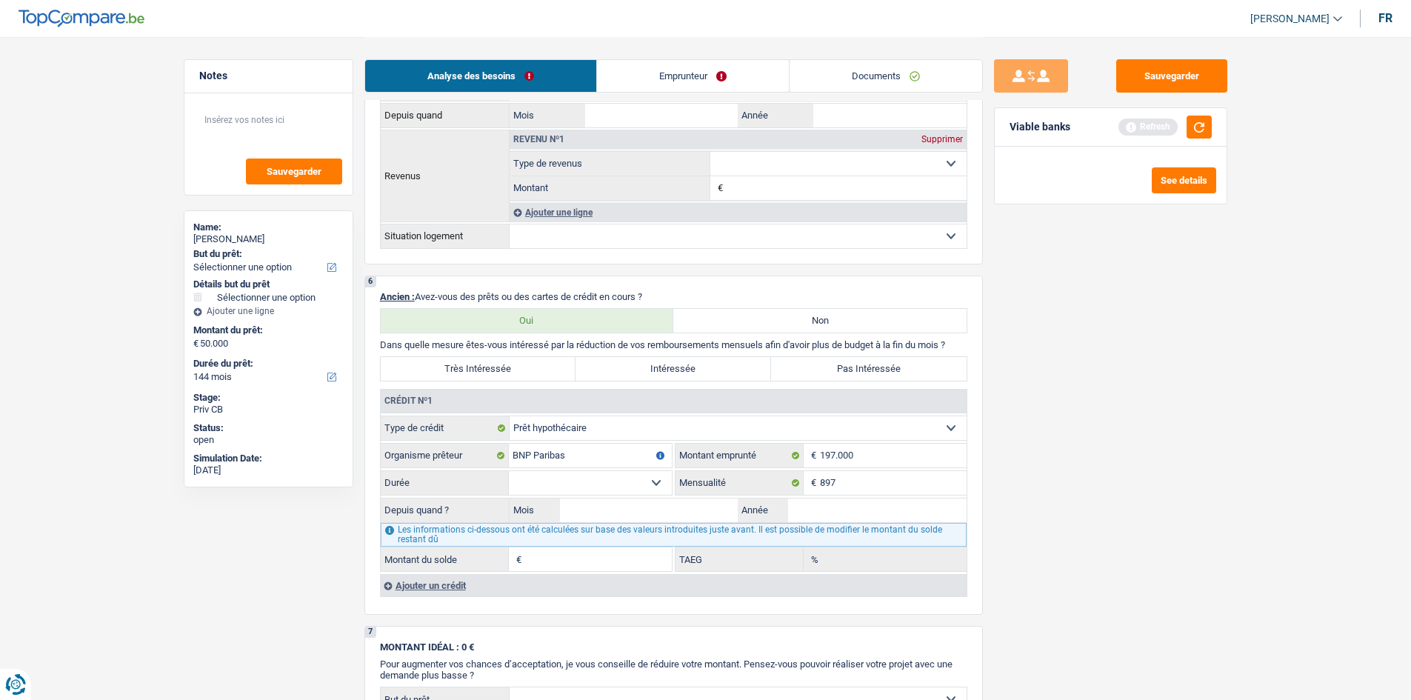
click at [509, 471] on select "120 mois 132 mois 144 mois 180 mois 240 mois 300 mois 360 mois 420 mois Sélecti…" at bounding box center [590, 483] width 163 height 24
click at [630, 500] on input "Mois" at bounding box center [649, 510] width 179 height 24
type input "09"
type input "2021"
type input "173.500"
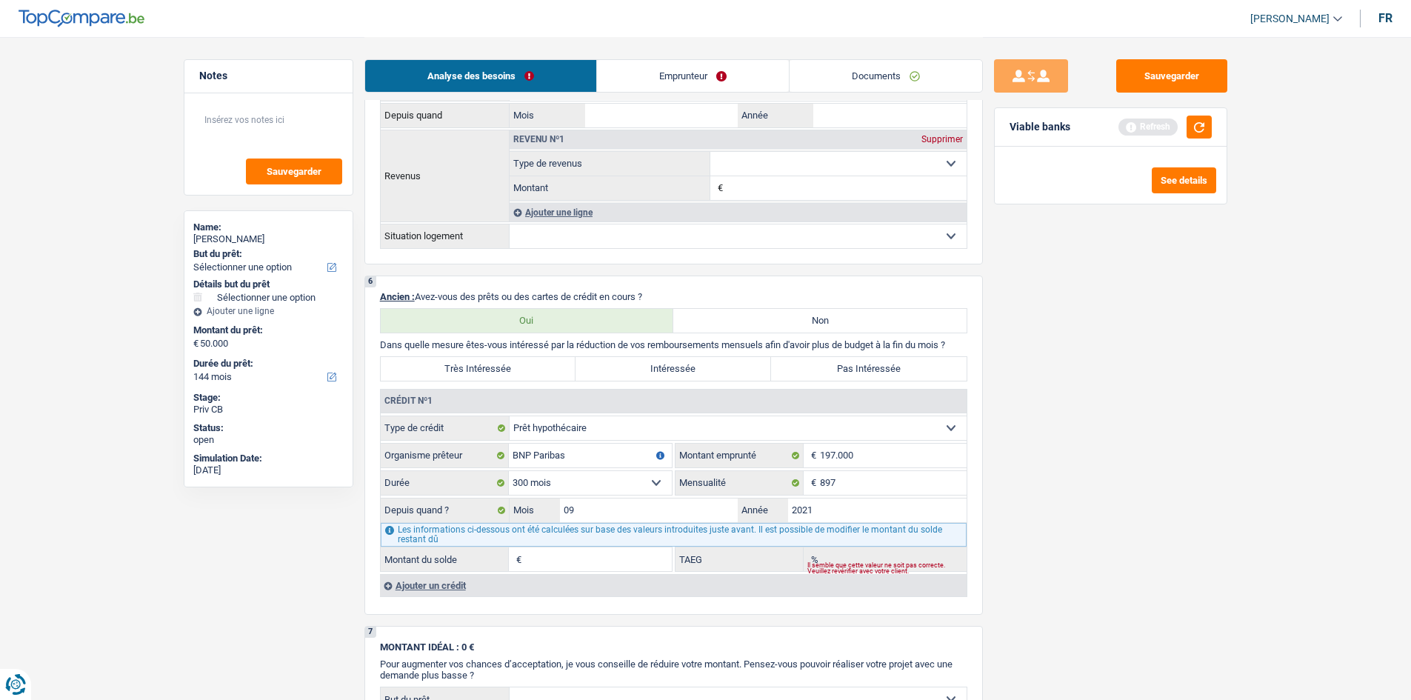
type input "2,66"
click at [1069, 540] on div "Sauvegarder Viable banks Refresh See details" at bounding box center [1111, 367] width 256 height 617
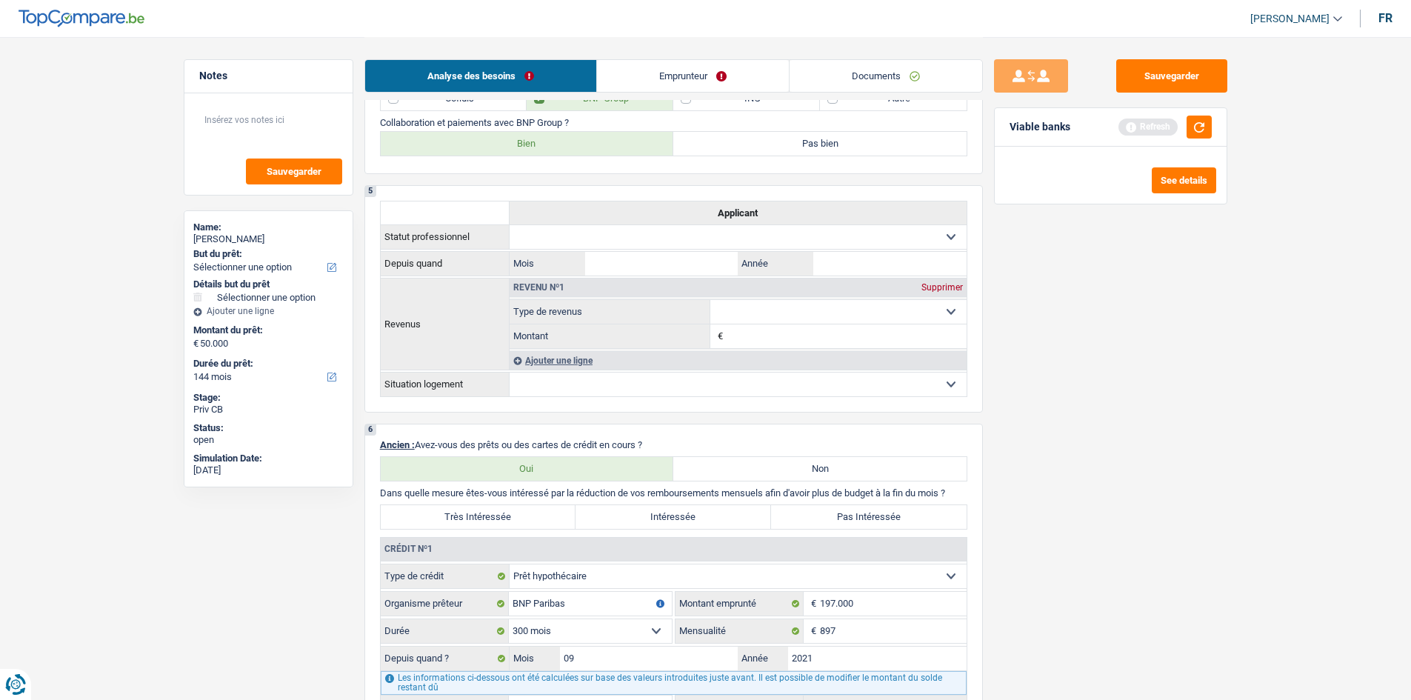
scroll to position [1037, 0]
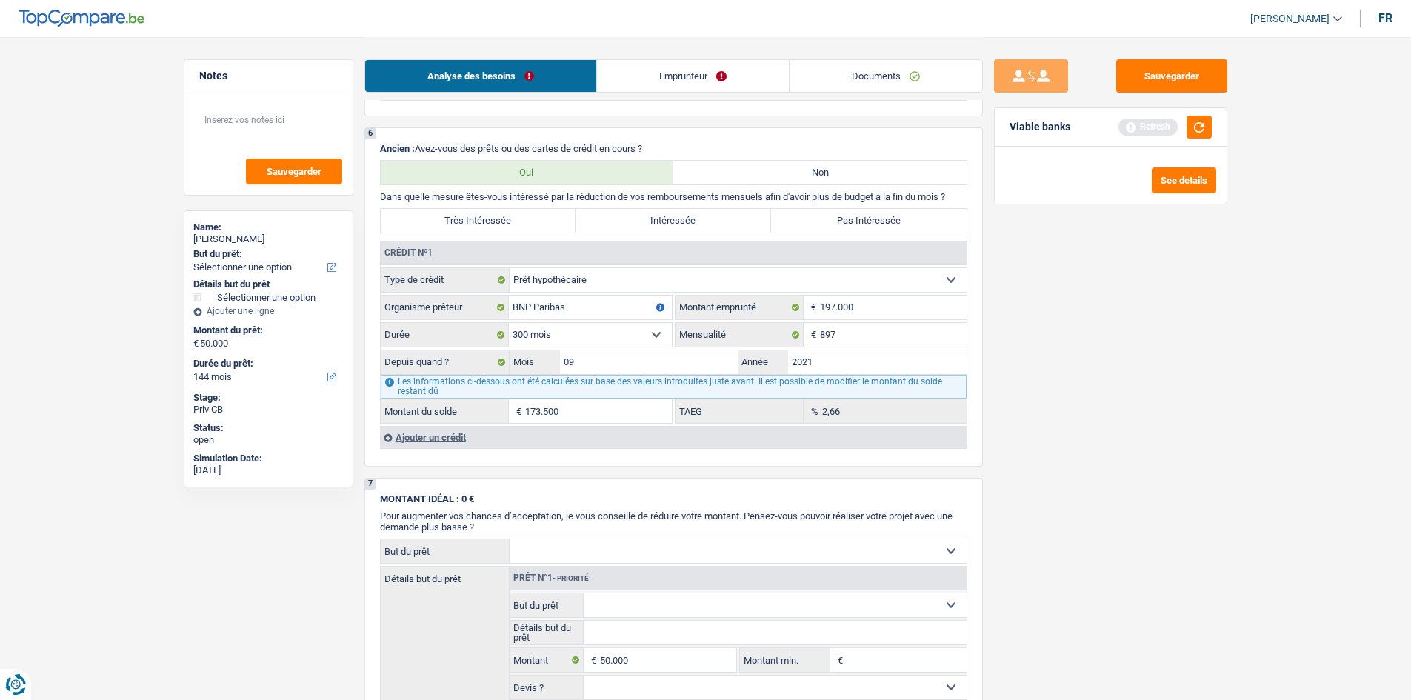
click at [438, 433] on div "Ajouter un crédit" at bounding box center [673, 437] width 587 height 22
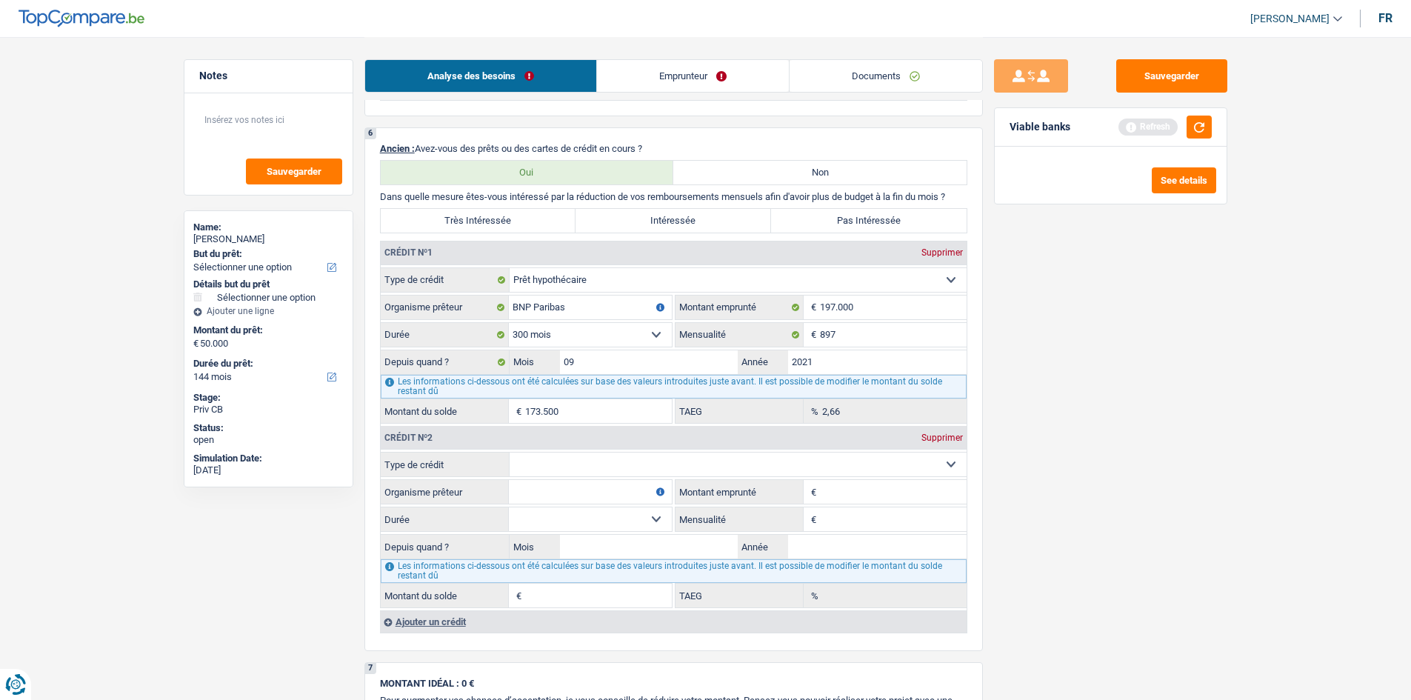
click at [657, 462] on select "Carte ou ouverture de crédit Prêt hypothécaire Vente à tempérament Prêt à tempé…" at bounding box center [738, 465] width 457 height 24
click at [1046, 471] on div "Sauvegarder Viable banks Refresh See details" at bounding box center [1111, 367] width 256 height 617
click at [945, 437] on div "Supprimer" at bounding box center [942, 437] width 49 height 9
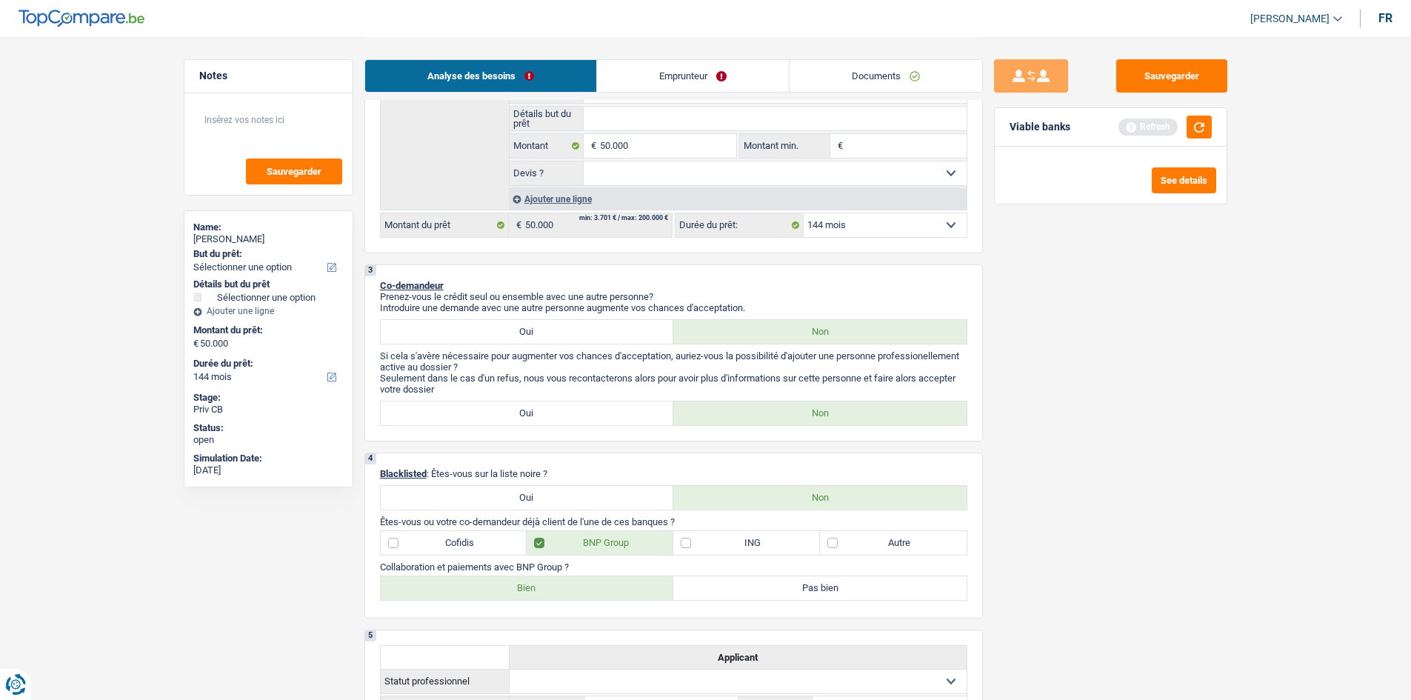
scroll to position [0, 0]
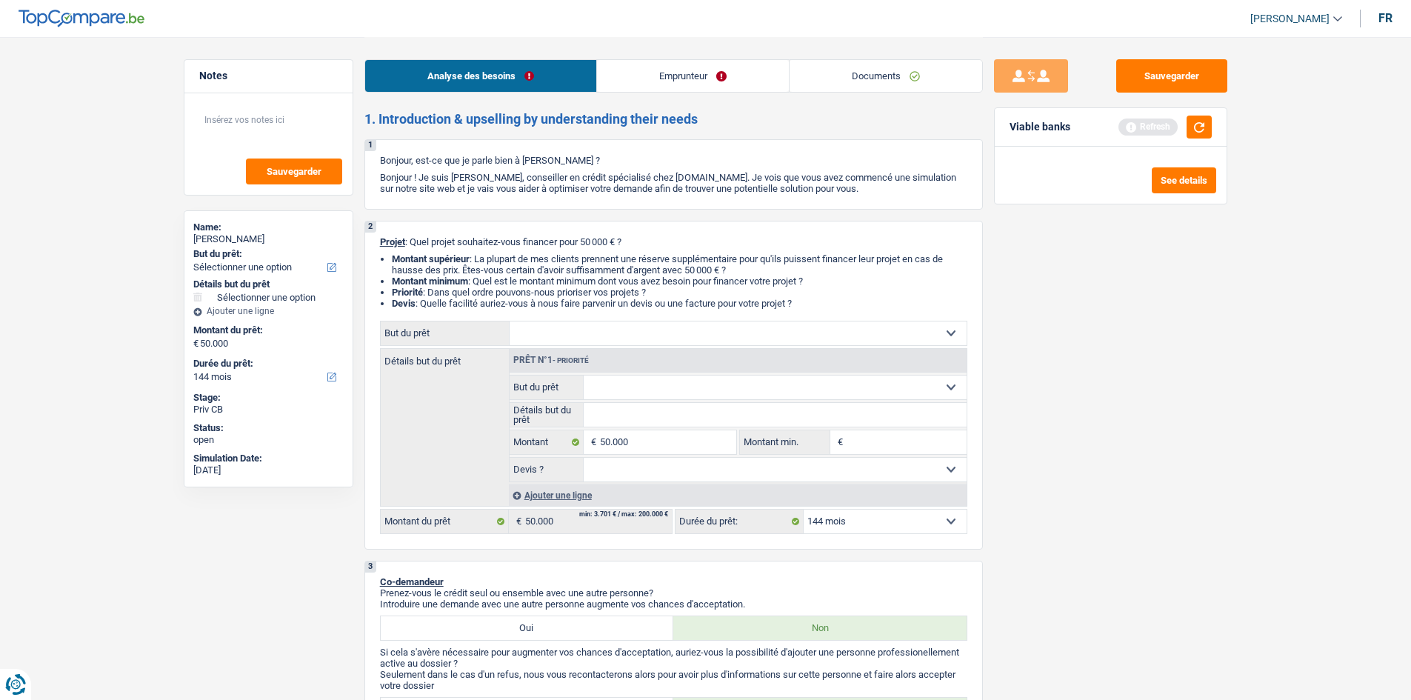
click at [644, 72] on link "Emprunteur" at bounding box center [693, 76] width 192 height 32
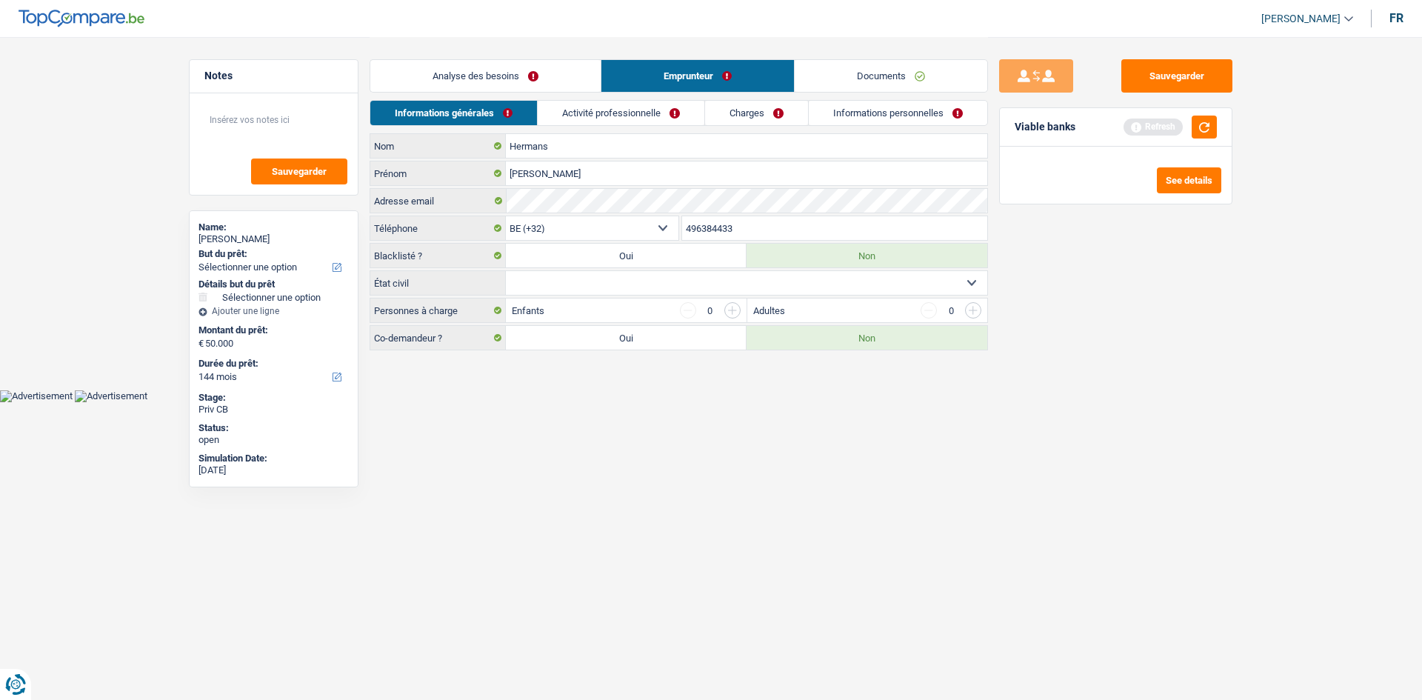
click at [690, 284] on select "Célibataire Marié(e) Cohabitant(e) légal(e) Divorcé(e) Veuf(ve) Séparé (de fait…" at bounding box center [746, 283] width 481 height 24
select select "divorced"
click at [506, 271] on select "Célibataire Marié(e) Cohabitant(e) légal(e) Divorcé(e) Veuf(ve) Séparé (de fait…" at bounding box center [746, 283] width 481 height 24
click at [734, 313] on input "button" at bounding box center [732, 310] width 16 height 16
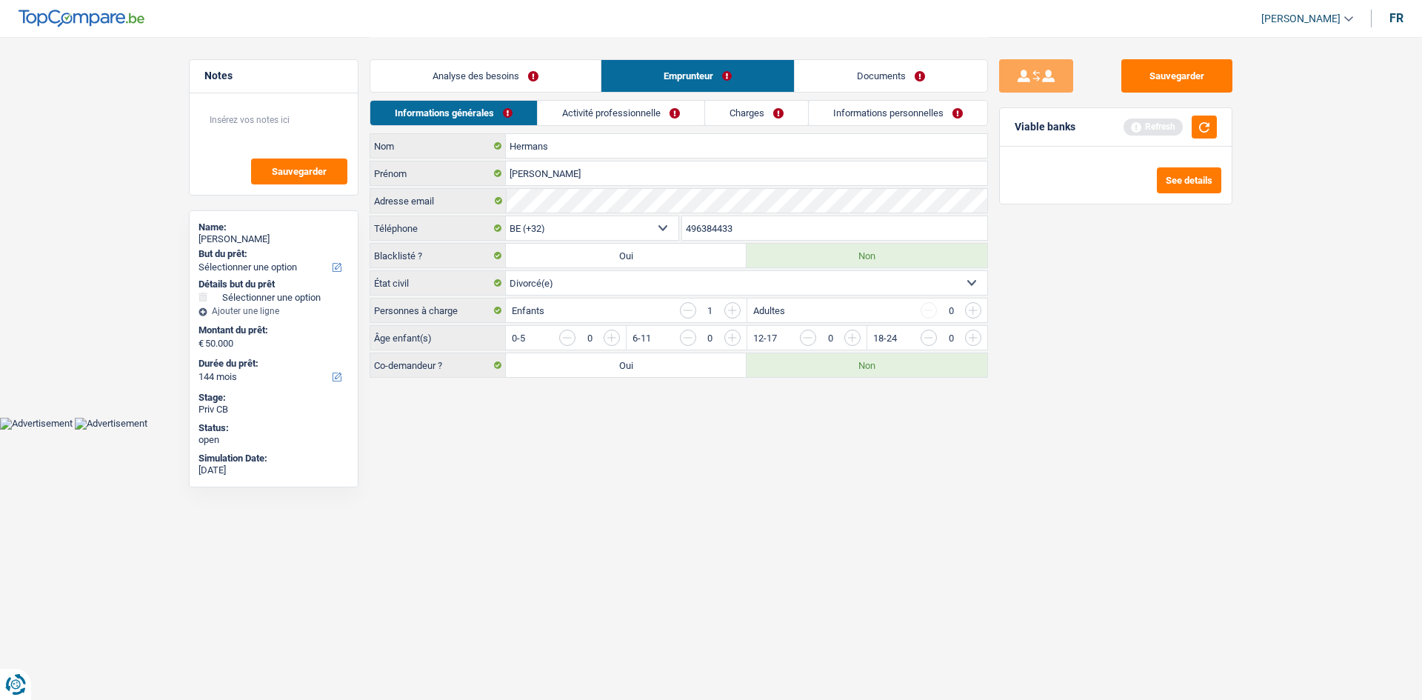
click at [613, 336] on input "button" at bounding box center [912, 342] width 617 height 24
click at [608, 116] on link "Activité professionnelle" at bounding box center [621, 113] width 167 height 24
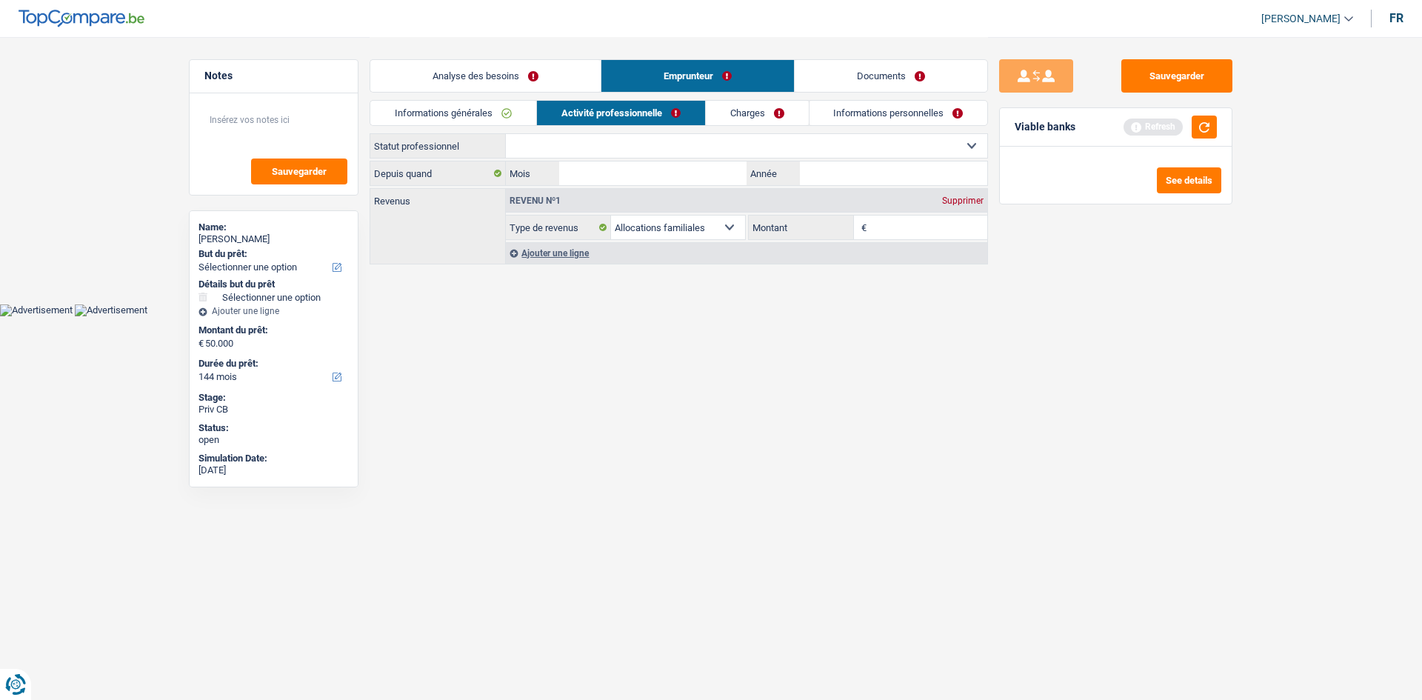
click at [644, 144] on select "Ouvrier Employé privé Employé public Invalide Indépendant Pensionné Chômeur Mut…" at bounding box center [746, 146] width 481 height 24
select select "independent"
click at [506, 134] on select "Ouvrier Employé privé Employé public Invalide Indépendant Pensionné Chômeur Mut…" at bounding box center [746, 146] width 481 height 24
select select "netSalary"
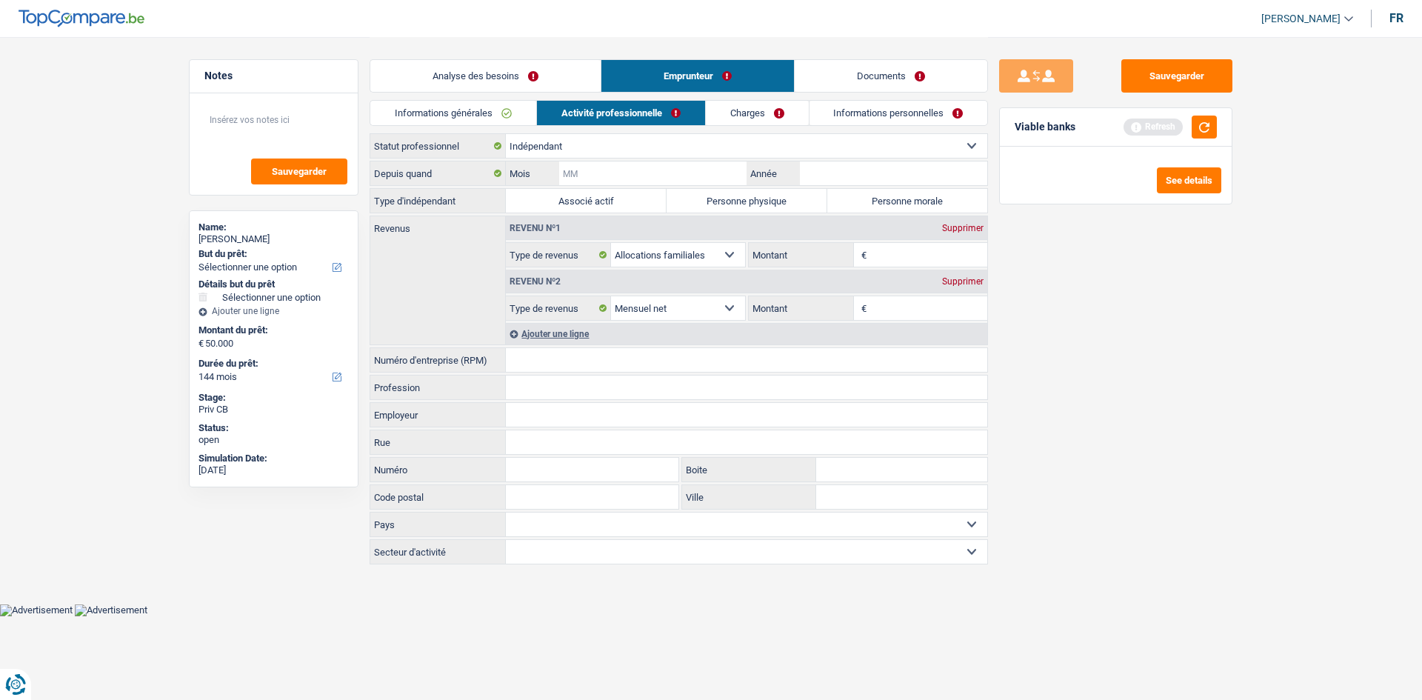
click at [653, 174] on input "Mois" at bounding box center [652, 173] width 187 height 24
type input "11"
type input "2014"
click at [887, 202] on label "Personne morale" at bounding box center [907, 201] width 161 height 24
click at [887, 202] on input "Personne morale" at bounding box center [907, 201] width 161 height 24
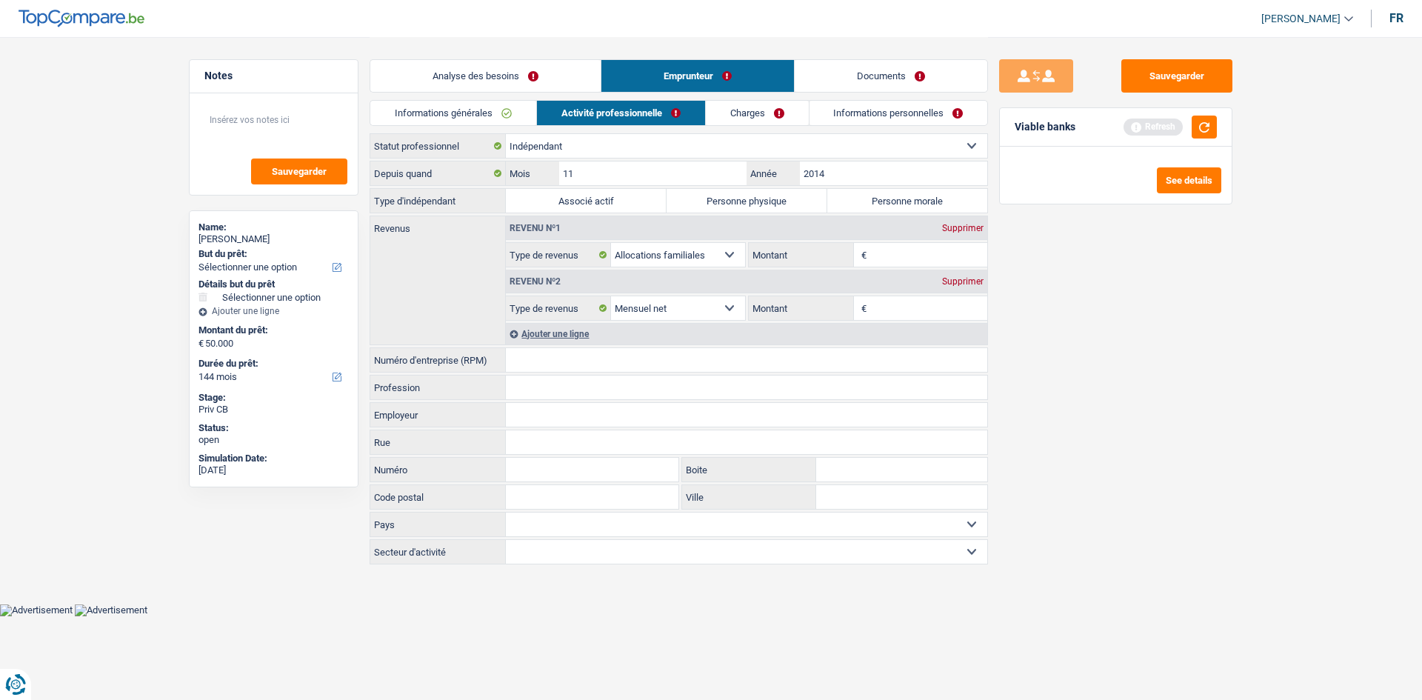
radio input "true"
click at [970, 232] on div "Supprimer" at bounding box center [962, 228] width 49 height 9
select select "netSalary"
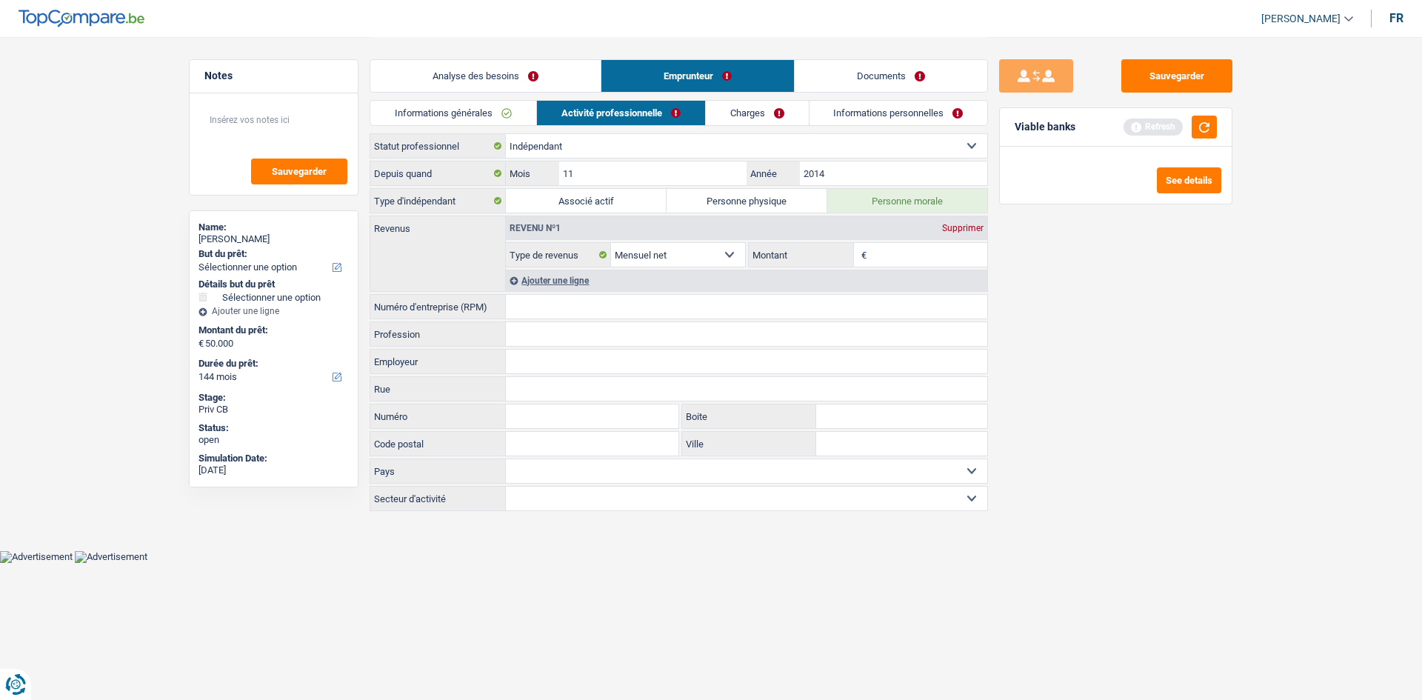
click at [908, 253] on input "Montant" at bounding box center [929, 255] width 118 height 24
type input "3.000"
click at [629, 312] on input "Numéro d'entreprise (RPM)" at bounding box center [746, 307] width 481 height 24
type input "0884087989"
click at [528, 340] on input "Profession" at bounding box center [746, 334] width 481 height 24
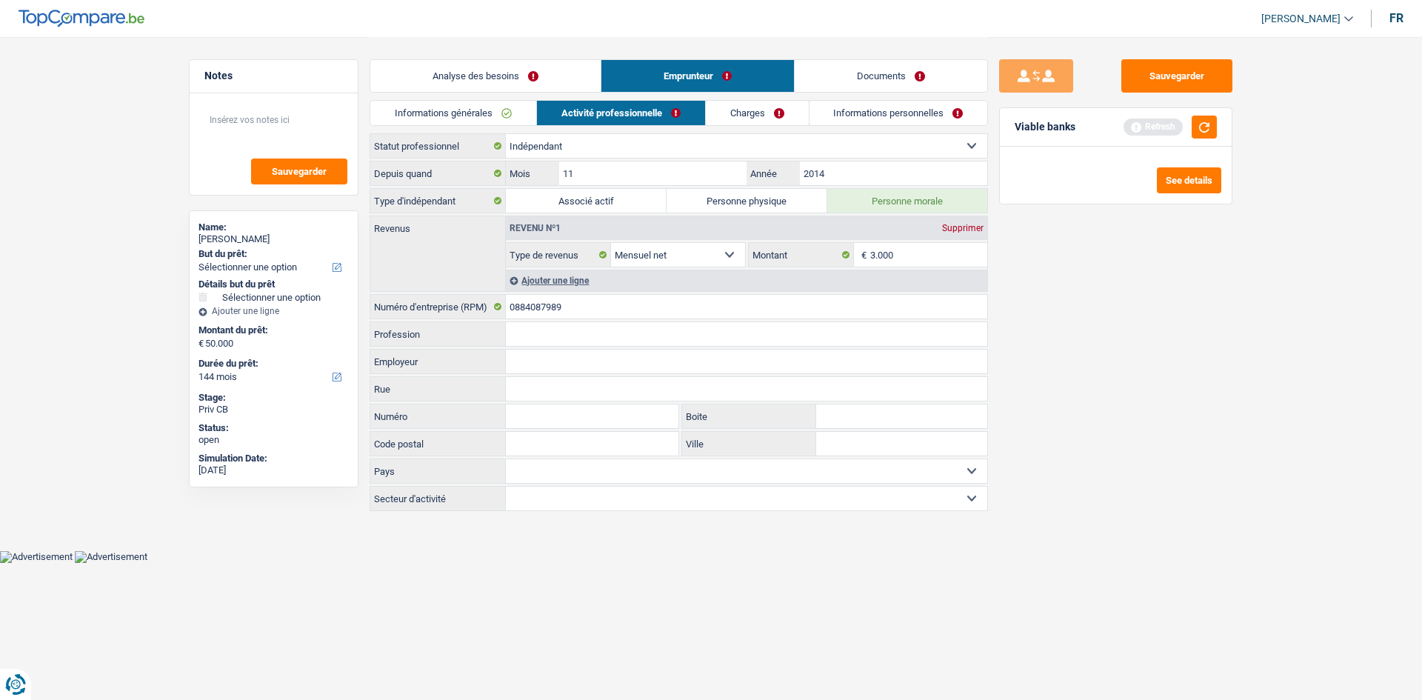
click at [541, 358] on input "Employeur" at bounding box center [746, 362] width 481 height 24
click at [533, 384] on input "Rue" at bounding box center [746, 389] width 481 height 24
click at [526, 341] on input "Profession" at bounding box center [746, 334] width 481 height 24
click at [561, 491] on select "Agriculture/Pêche Industrie Horeca Courier/Fitness/Taxi Construction Banques/As…" at bounding box center [746, 499] width 481 height 24
click at [564, 490] on select "Agriculture/Pêche Industrie Horeca Courier/Fitness/Taxi Construction Banques/As…" at bounding box center [746, 499] width 481 height 24
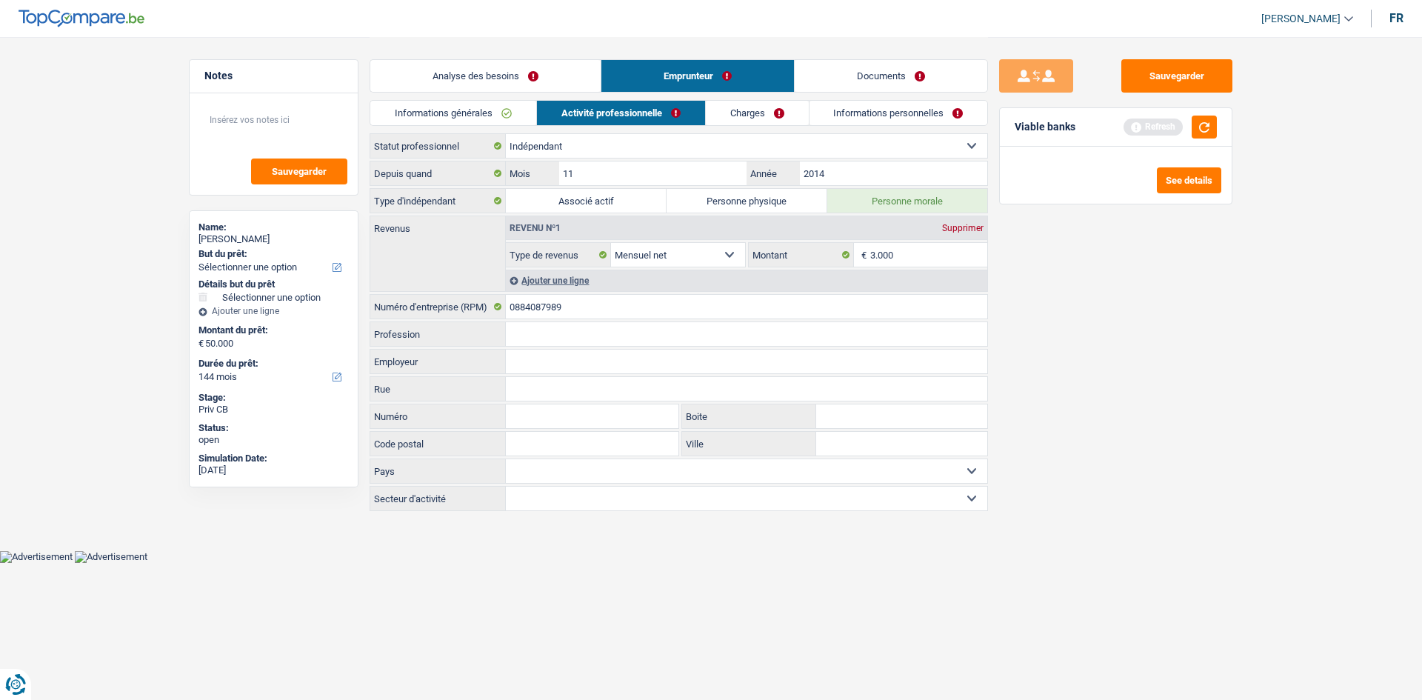
click at [590, 503] on select "Agriculture/Pêche Industrie Horeca Courier/Fitness/Taxi Construction Banques/As…" at bounding box center [746, 499] width 481 height 24
select select "hrc"
click at [506, 487] on select "Agriculture/Pêche Industrie Horeca Courier/Fitness/Taxi Construction Banques/As…" at bounding box center [746, 499] width 481 height 24
click at [576, 467] on select "Belgique Luxembourg Sélectionner une option" at bounding box center [746, 471] width 481 height 24
select select "BE"
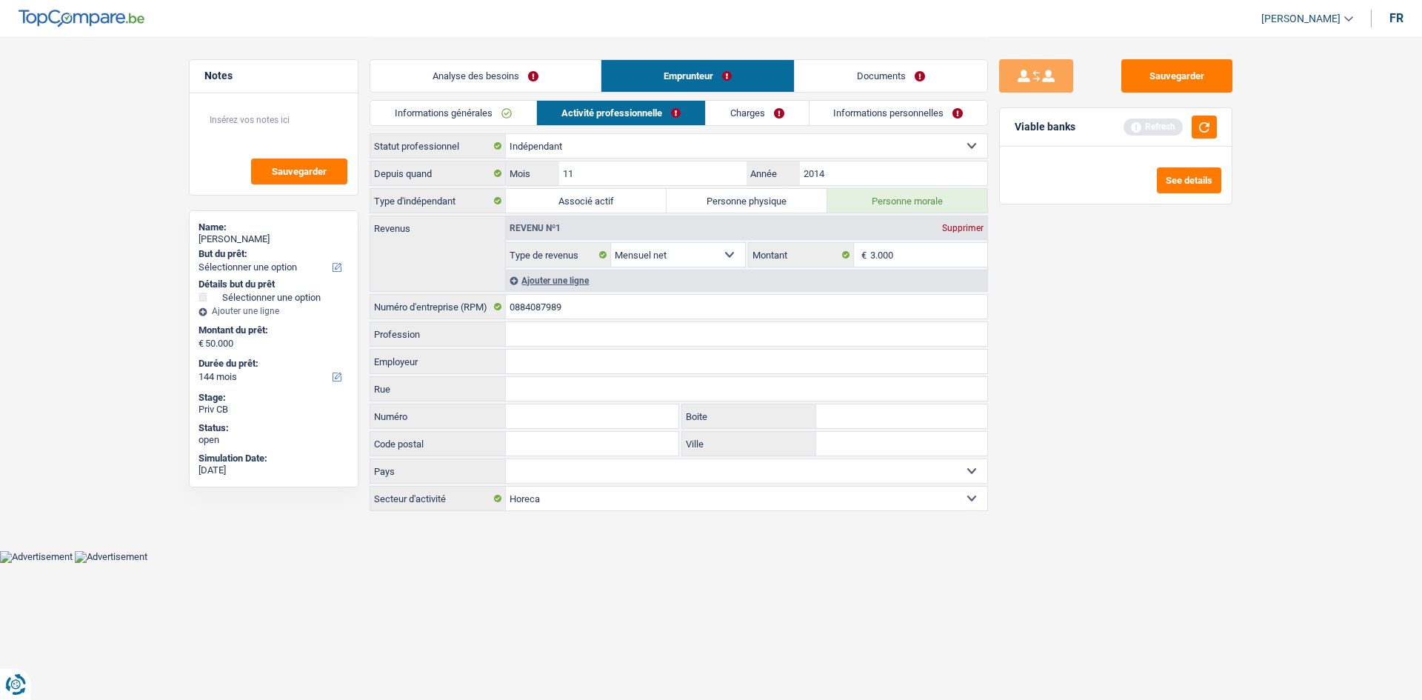
click at [506, 459] on select "Belgique Luxembourg Sélectionner une option" at bounding box center [746, 471] width 481 height 24
click at [544, 343] on input "Profession" at bounding box center [746, 334] width 481 height 24
type input "Gérant"
click at [1126, 313] on div "Sauvegarder Viable banks Refresh See details" at bounding box center [1116, 367] width 256 height 617
click at [733, 108] on link "Charges" at bounding box center [757, 113] width 103 height 24
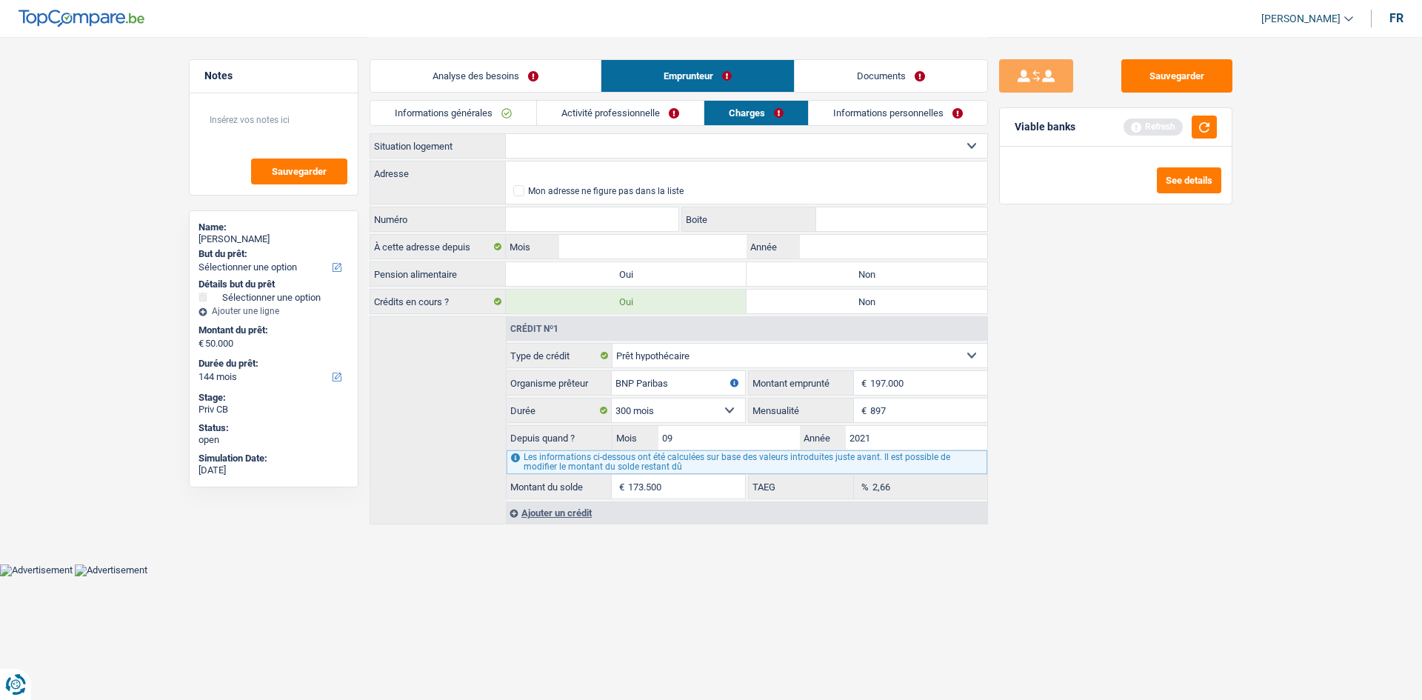
click at [576, 147] on select "Locataire Propriétaire avec prêt hypothécaire Propriétaire sans prêt hypothécai…" at bounding box center [746, 146] width 481 height 24
select select "ownerWithMortgage"
click at [506, 134] on select "Locataire Propriétaire avec prêt hypothécaire Propriétaire sans prêt hypothécai…" at bounding box center [746, 146] width 481 height 24
click at [534, 171] on input "Adresse" at bounding box center [746, 173] width 481 height 24
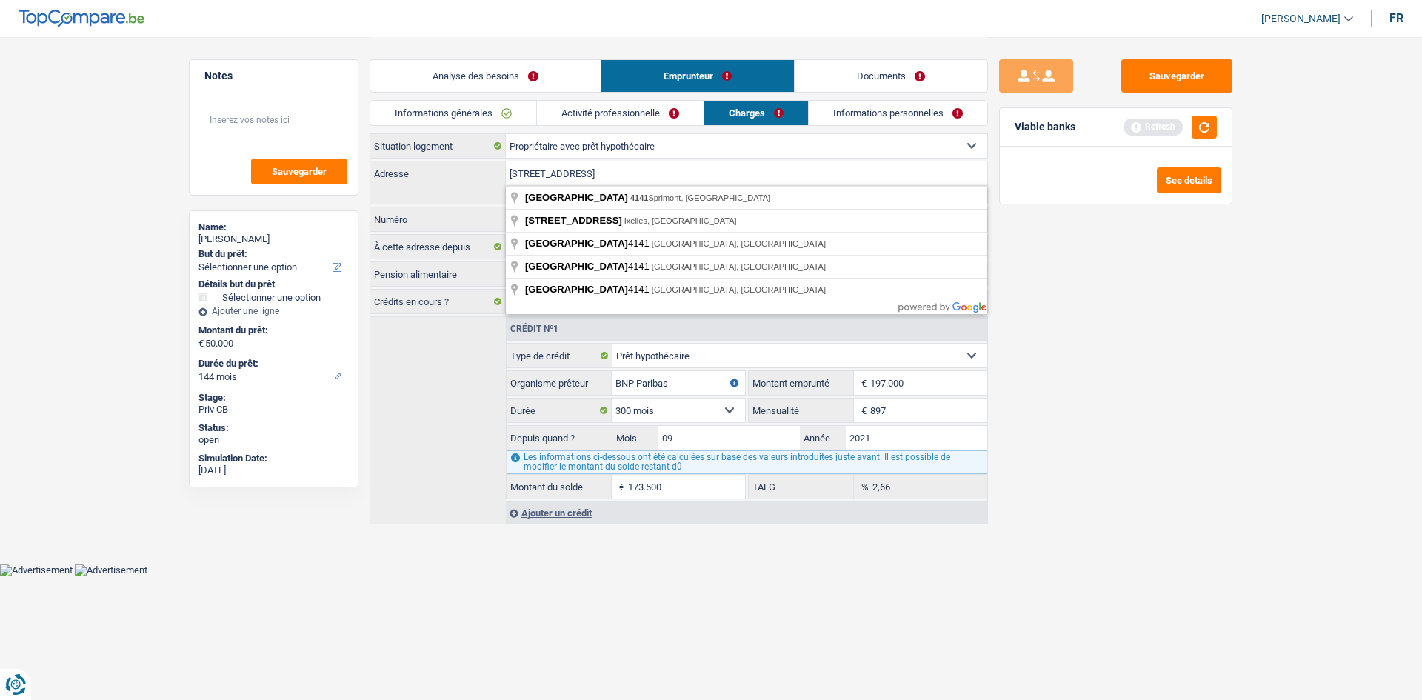
click at [592, 170] on input "Rue de l'esplanade 4141" at bounding box center [746, 173] width 481 height 24
type input "Rue de l'Esplanade, 4141, Sprimont, BE"
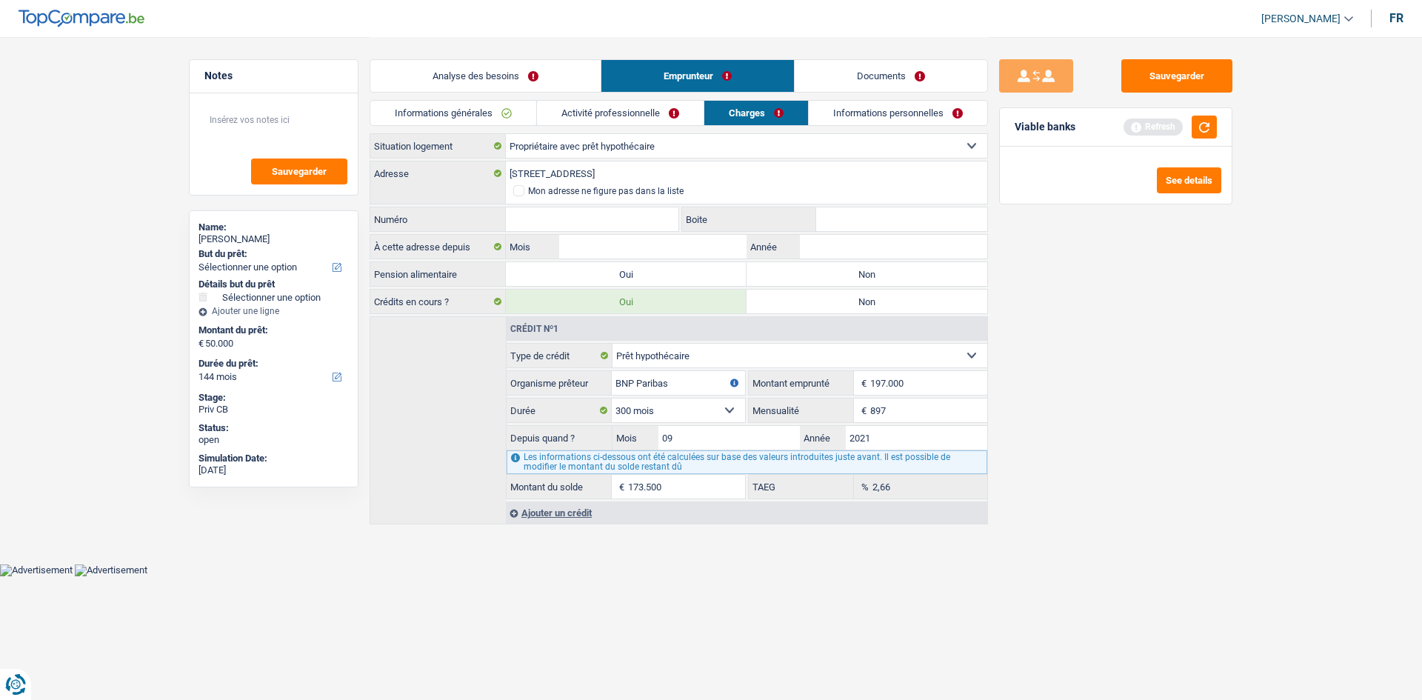
click at [606, 218] on input "Numéro" at bounding box center [592, 219] width 173 height 24
type input "12"
type input "0011"
click at [790, 270] on label "Non" at bounding box center [867, 274] width 241 height 24
click at [790, 270] on input "Non" at bounding box center [867, 274] width 241 height 24
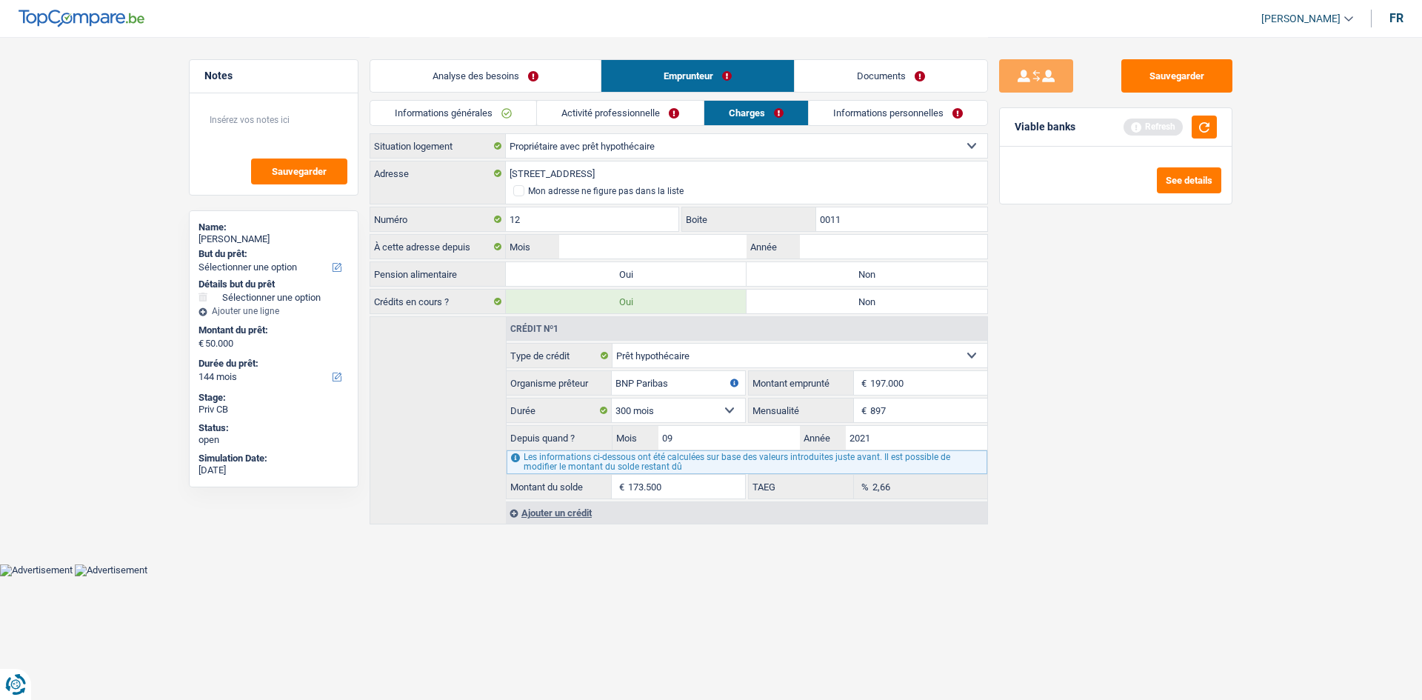
radio input "true"
click at [608, 248] on input "Mois" at bounding box center [652, 247] width 187 height 24
type input "01"
type input "2021"
click at [608, 248] on input "01" at bounding box center [652, 247] width 187 height 24
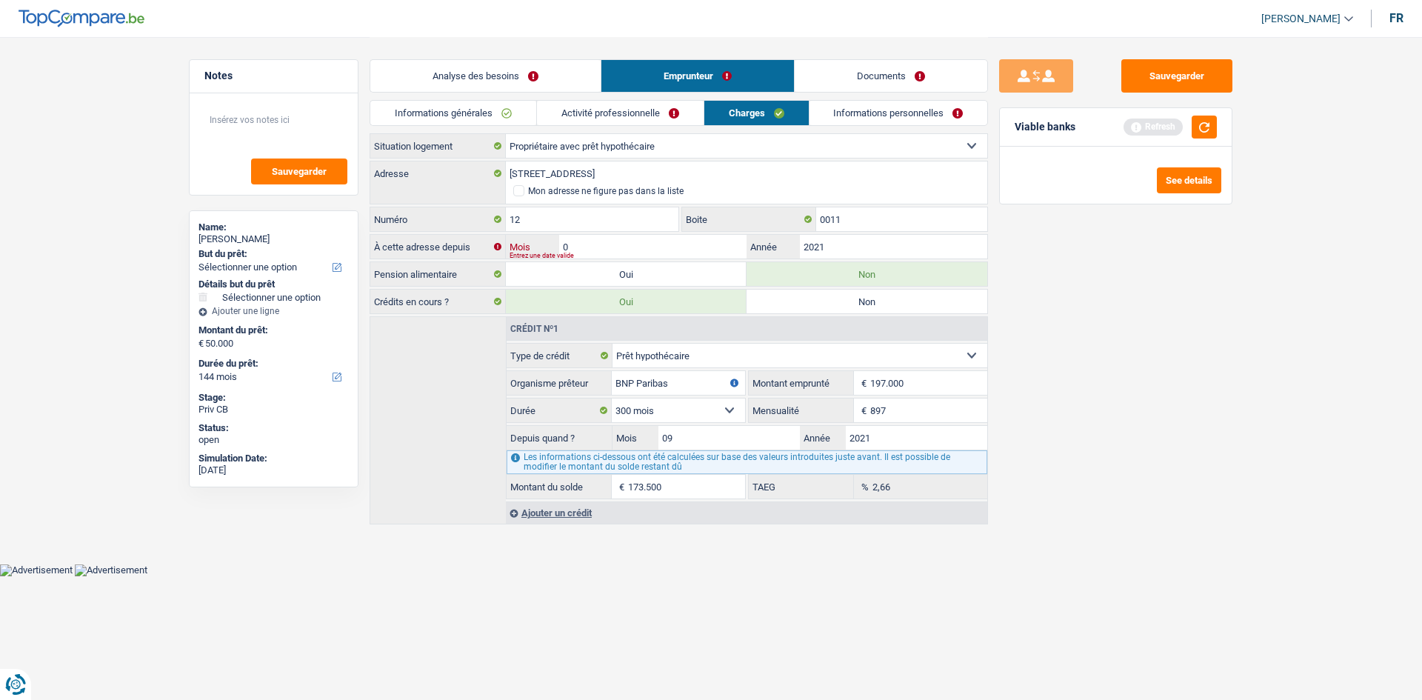
type input "09"
click at [850, 119] on link "Informations personnelles" at bounding box center [899, 113] width 179 height 24
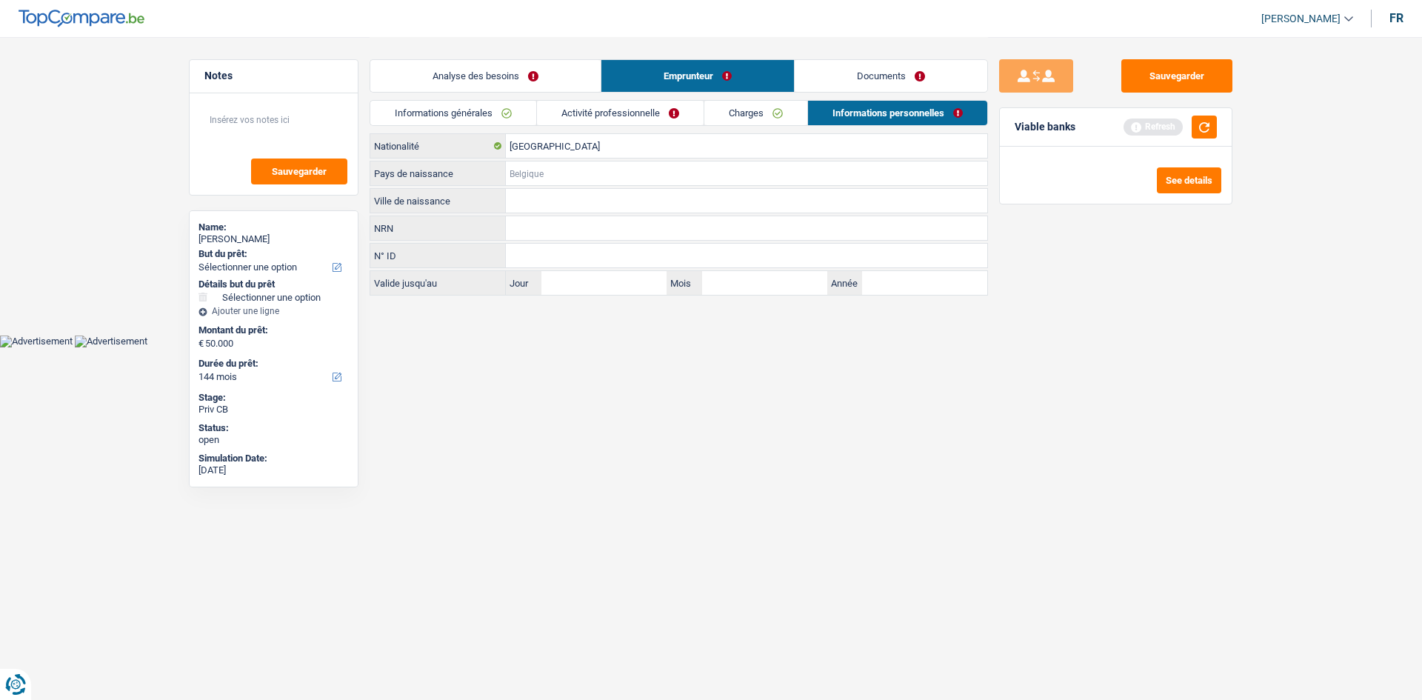
click at [536, 174] on input "Pays de naissance" at bounding box center [746, 173] width 481 height 24
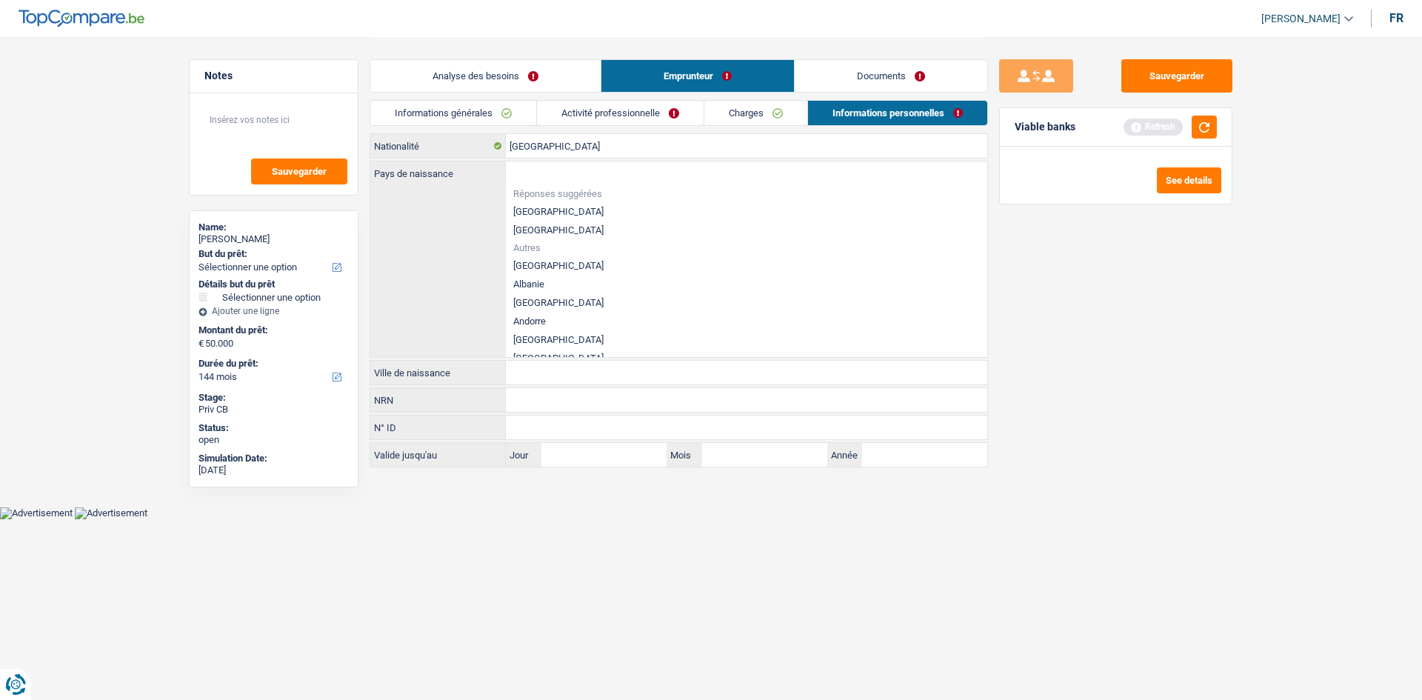
click at [533, 210] on li "[GEOGRAPHIC_DATA]" at bounding box center [746, 211] width 481 height 19
type input "[GEOGRAPHIC_DATA]"
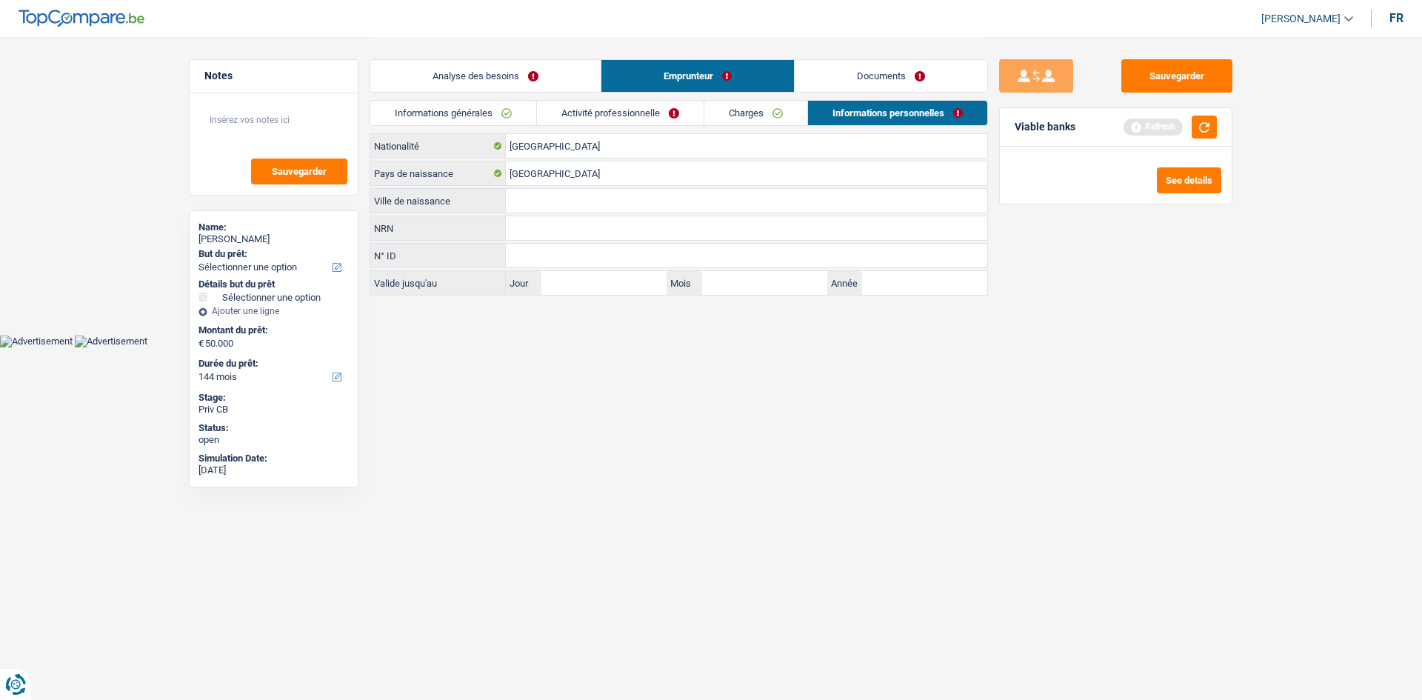
click at [541, 198] on input "Ville de naissance" at bounding box center [746, 201] width 481 height 24
type input "Liège"
click at [668, 122] on link "Activité professionnelle" at bounding box center [620, 113] width 167 height 24
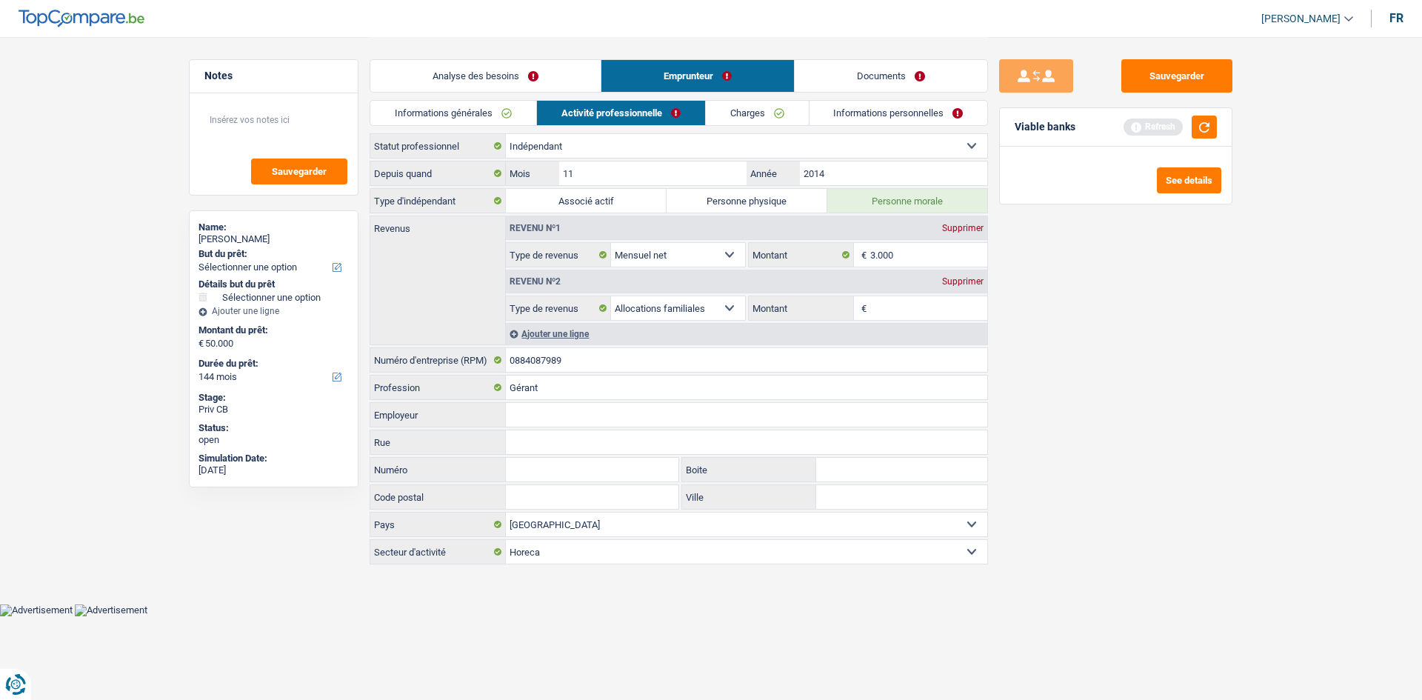
click at [890, 109] on link "Informations personnelles" at bounding box center [899, 113] width 179 height 24
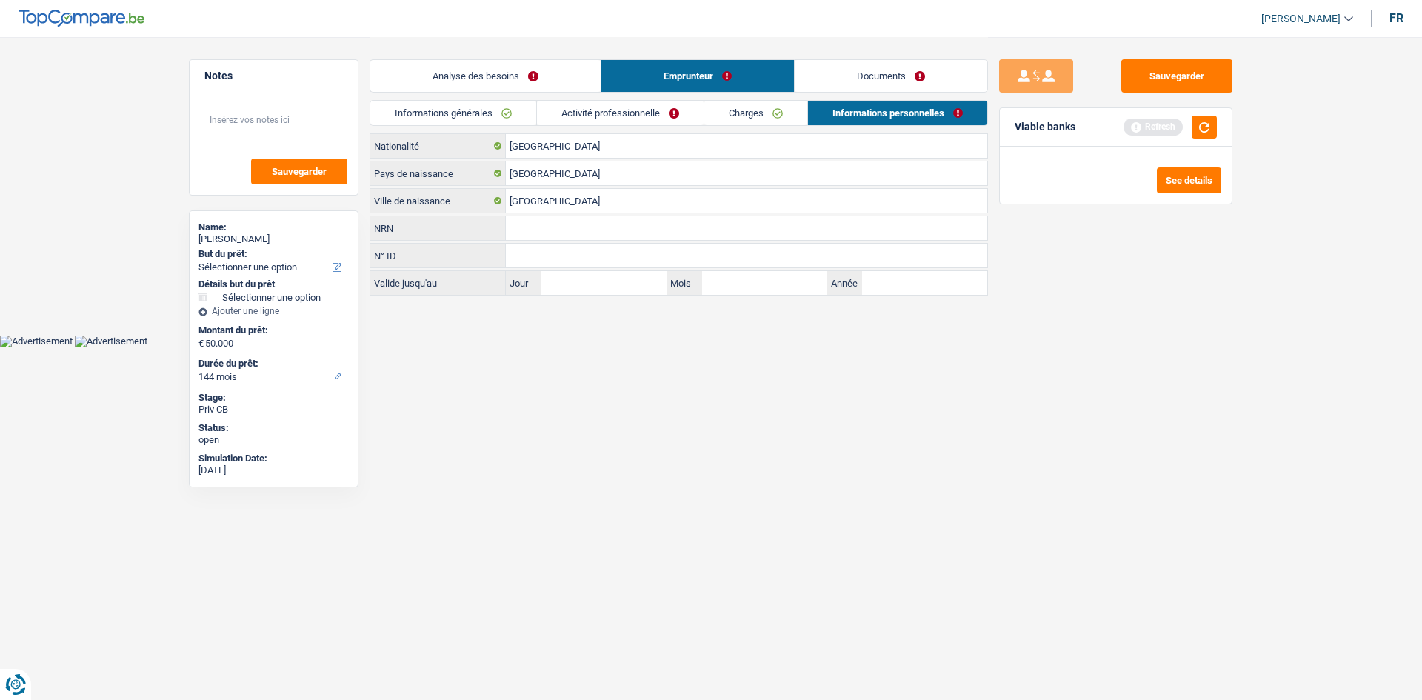
click at [890, 81] on link "Documents" at bounding box center [891, 76] width 193 height 32
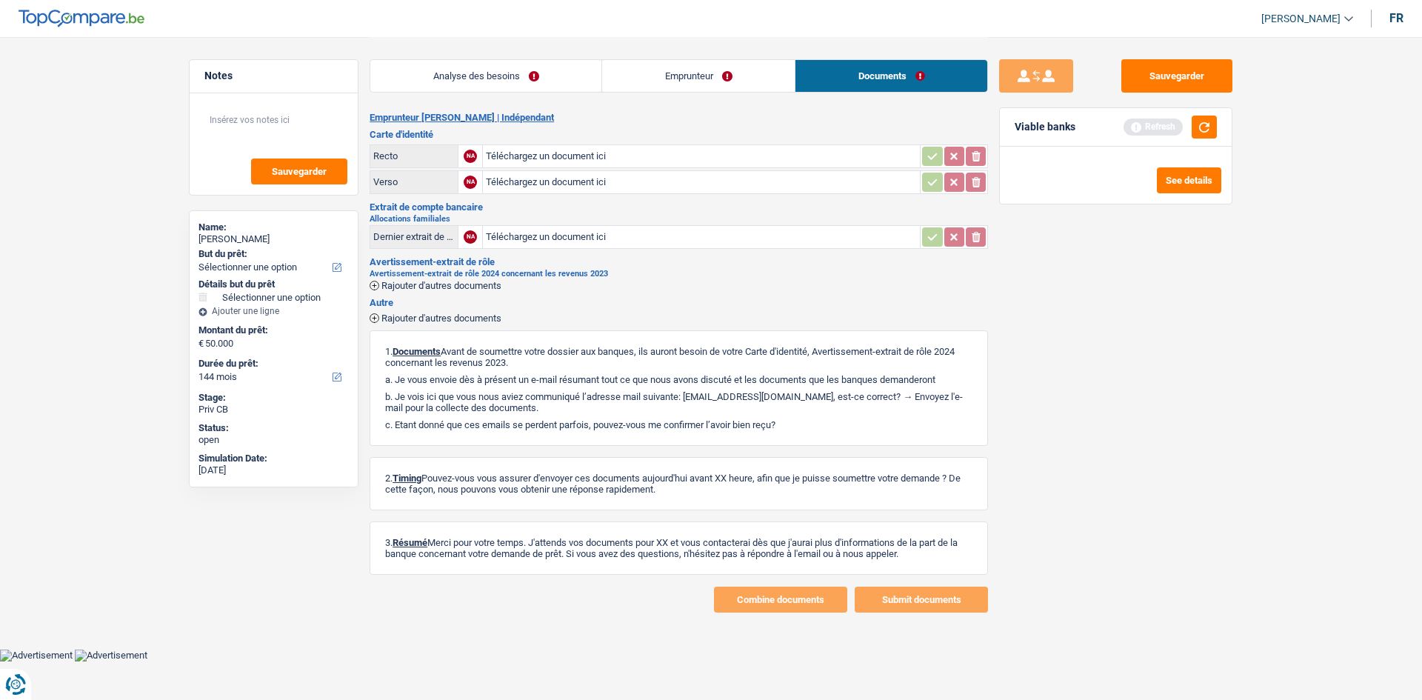
click at [555, 66] on link "Analyse des besoins" at bounding box center [485, 76] width 231 height 32
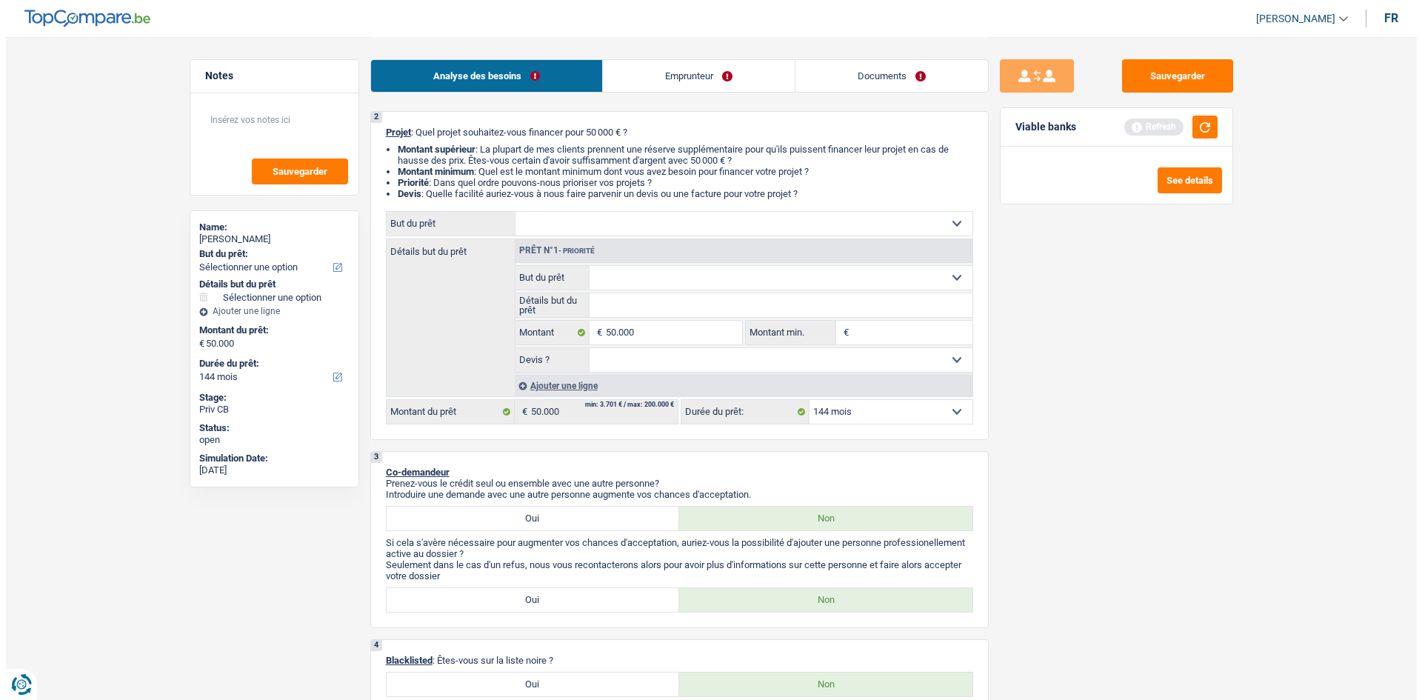
scroll to position [148, 0]
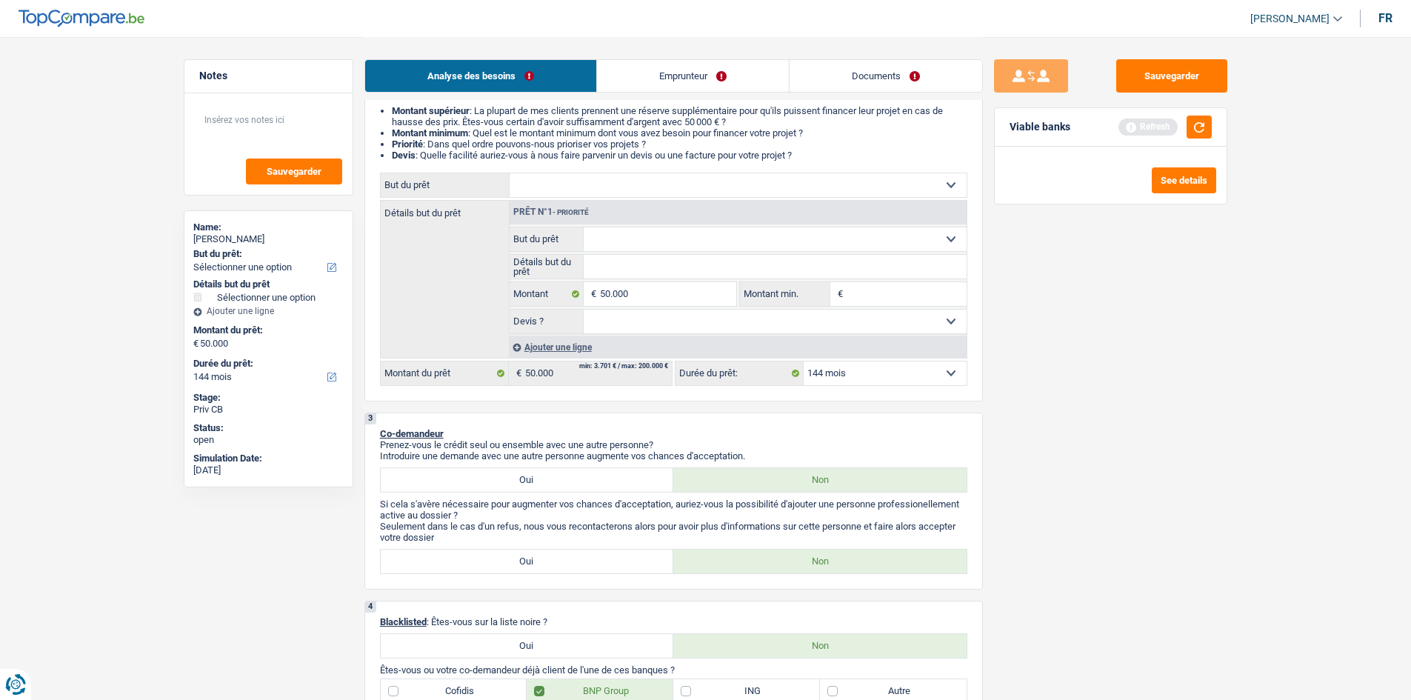
click at [688, 184] on select "Confort maison: meubles, textile, peinture, électroménager, outillage non-profe…" at bounding box center [738, 185] width 457 height 24
click at [1023, 270] on div "Sauvegarder Viable banks Refresh See details" at bounding box center [1111, 367] width 256 height 617
click at [864, 370] on select "12 mois 18 mois 24 mois 30 mois 36 mois 42 mois 48 mois 60 mois 72 mois 84 mois…" at bounding box center [885, 373] width 163 height 24
select select "120"
click at [804, 361] on select "12 mois 18 mois 24 mois 30 mois 36 mois 42 mois 48 mois 60 mois 72 mois 84 mois…" at bounding box center [885, 373] width 163 height 24
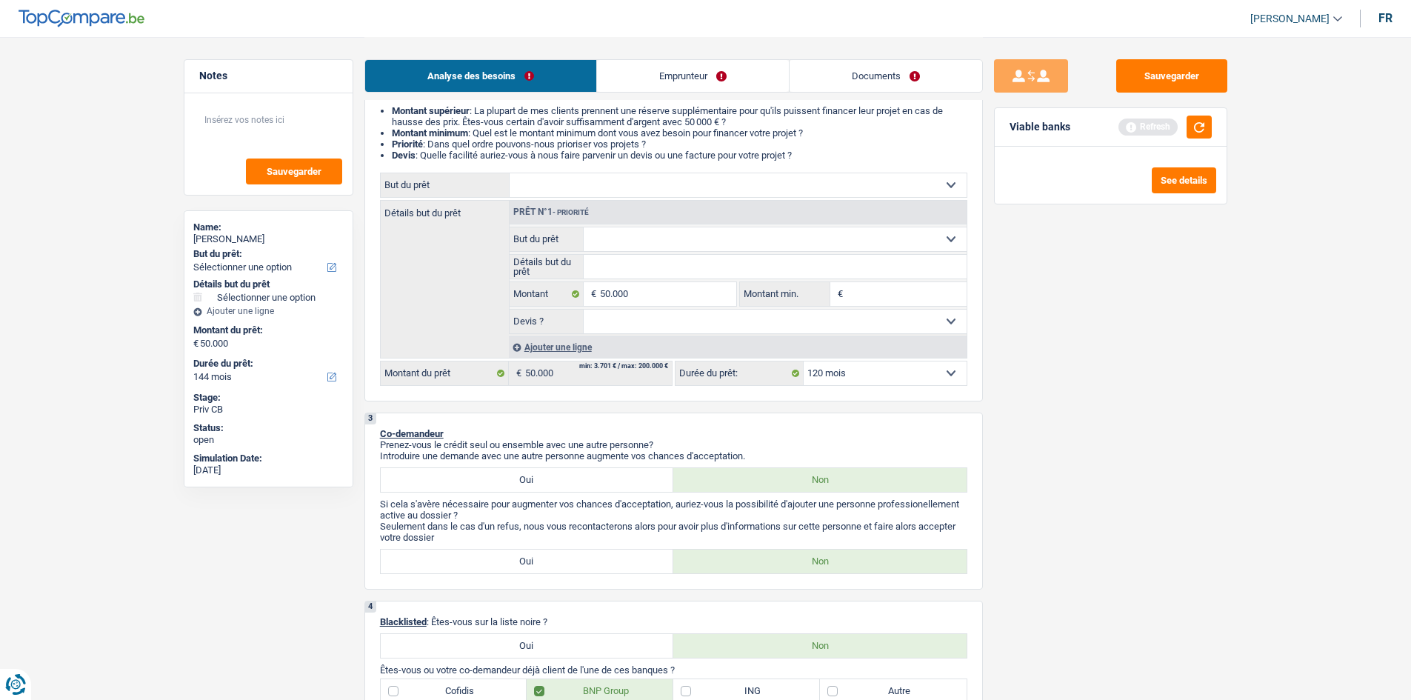
select select "120"
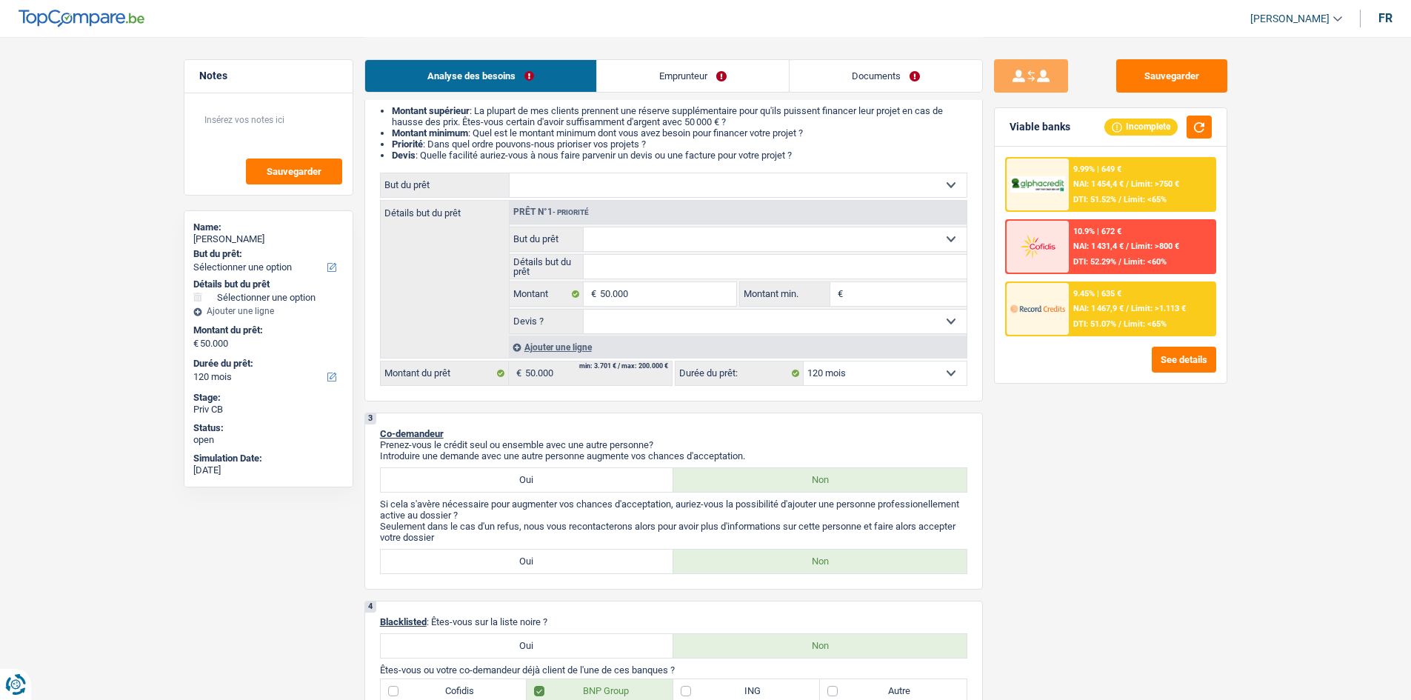
click at [677, 178] on select "Confort maison: meubles, textile, peinture, électroménager, outillage non-profe…" at bounding box center [738, 185] width 457 height 24
select select "household"
click at [510, 173] on select "Confort maison: meubles, textile, peinture, électroménager, outillage non-profe…" at bounding box center [738, 185] width 457 height 24
select select "household"
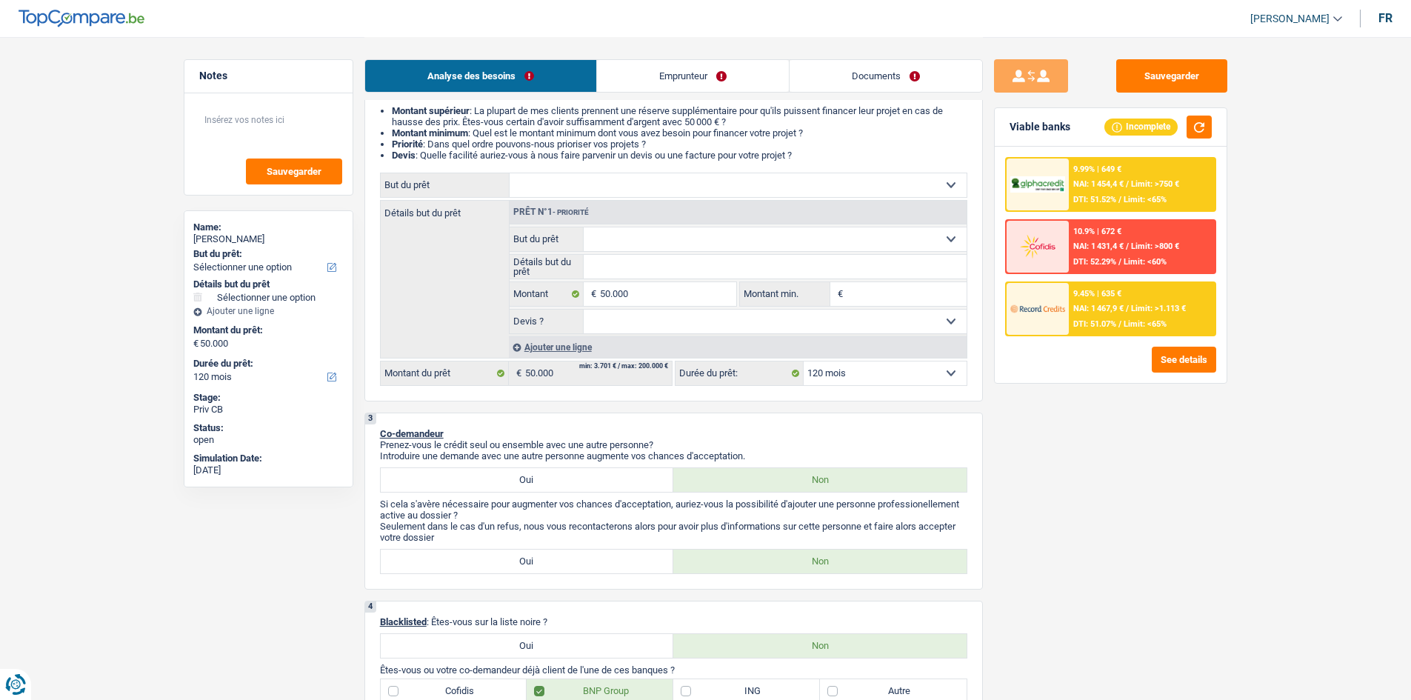
select select "household"
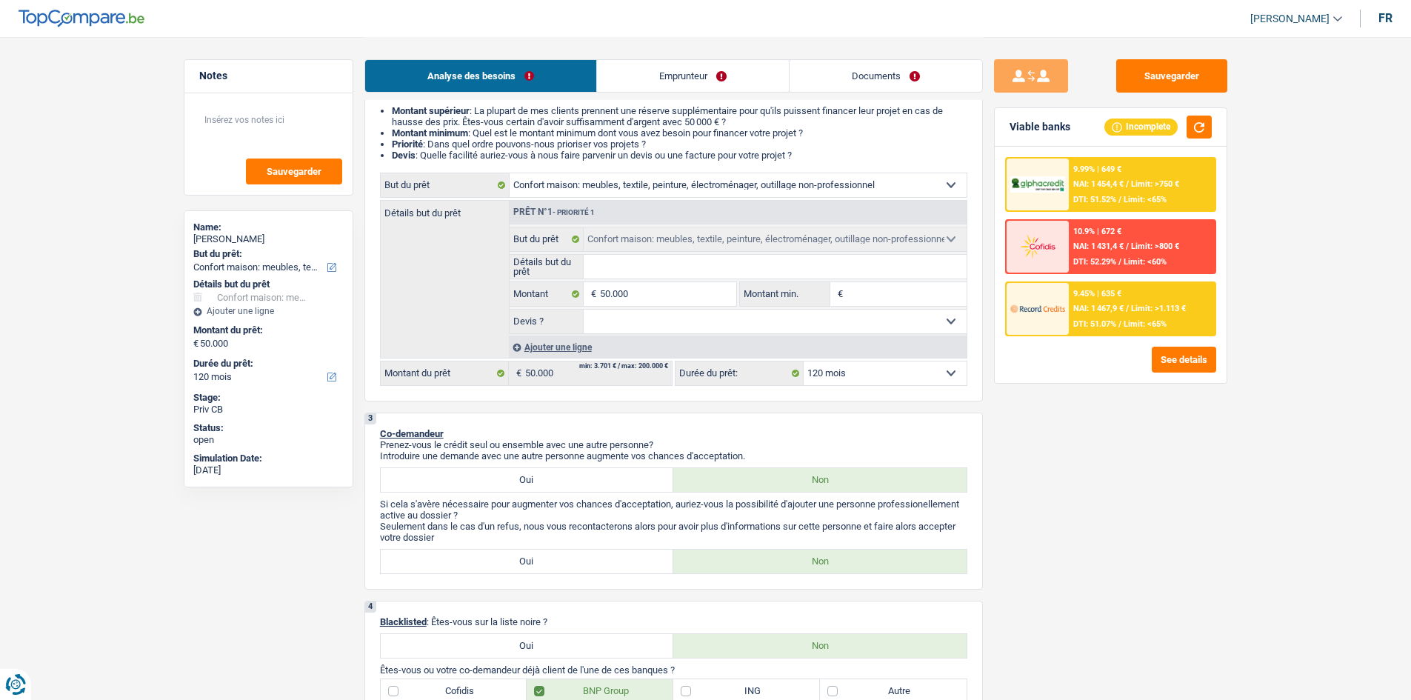
click at [876, 303] on input "Montant min." at bounding box center [907, 294] width 120 height 24
type input "5"
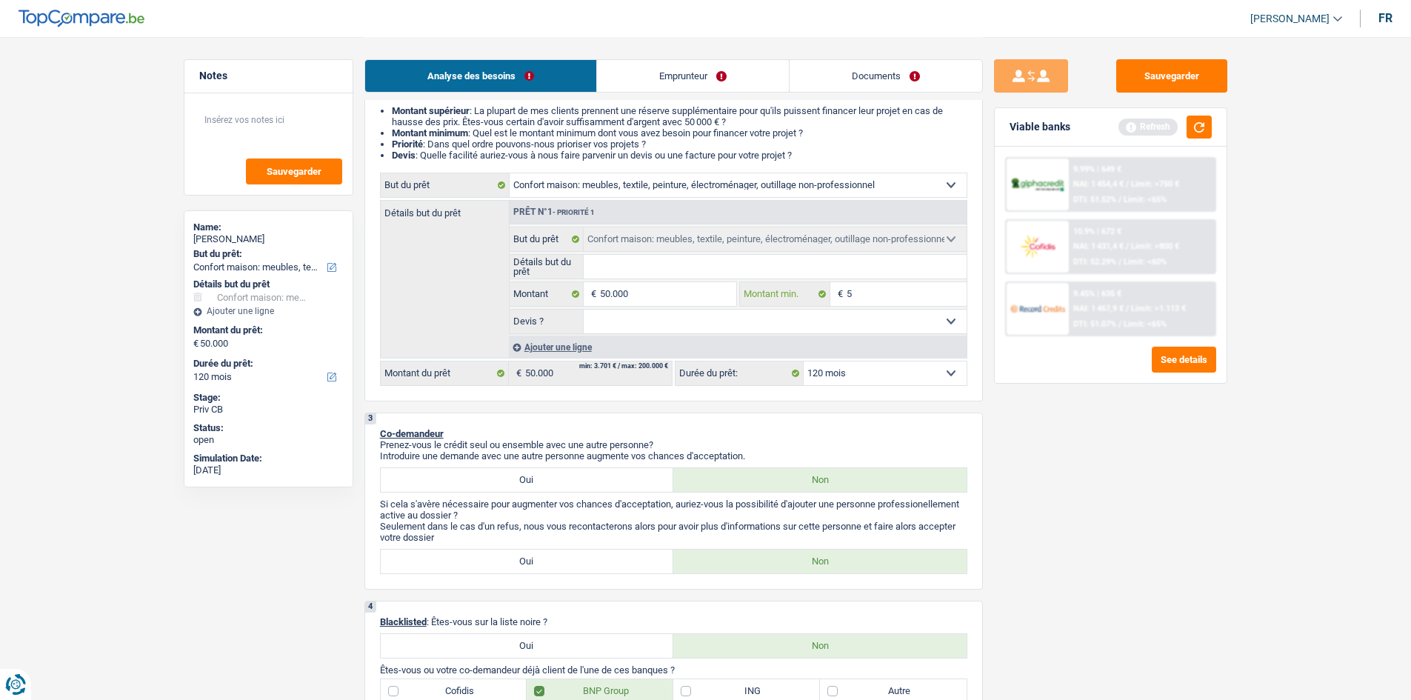
type input "50"
type input "500"
type input "5.000"
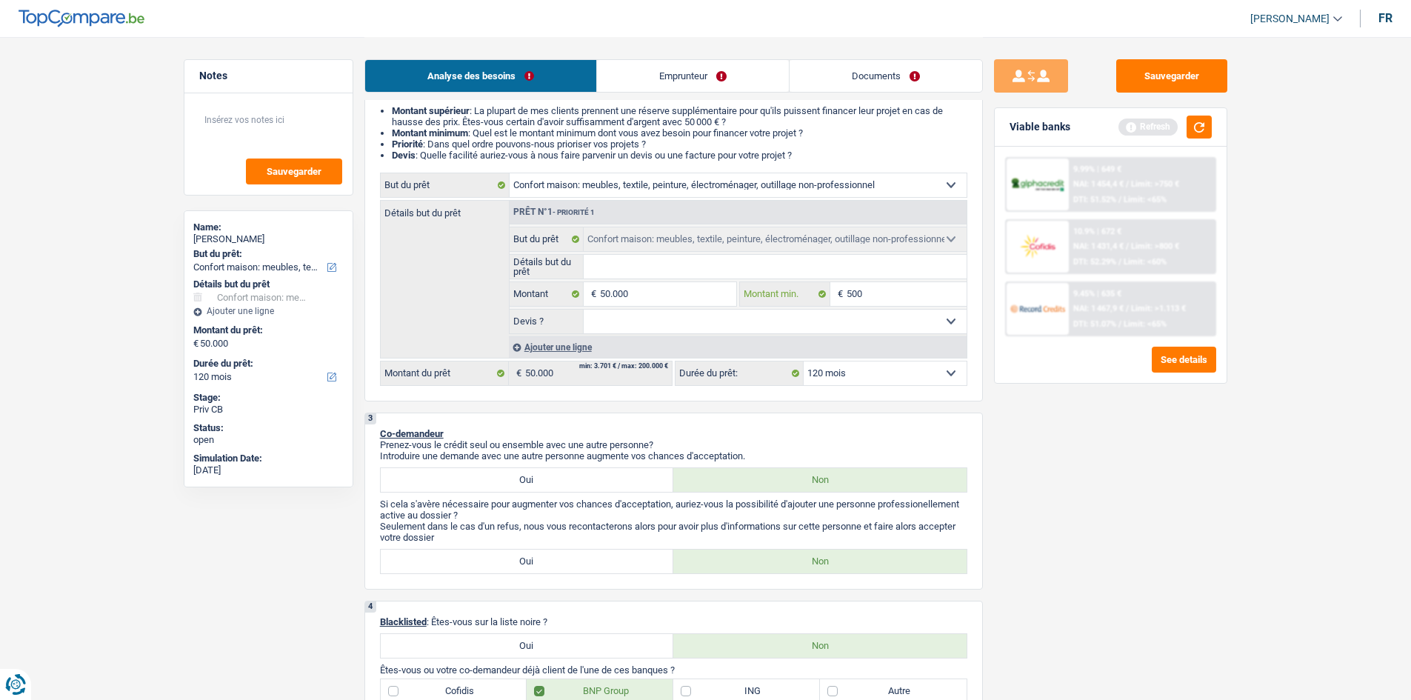
type input "5.000"
type input "50.000"
click at [842, 316] on select "Oui Non Non répondu Sélectionner une option" at bounding box center [775, 322] width 383 height 24
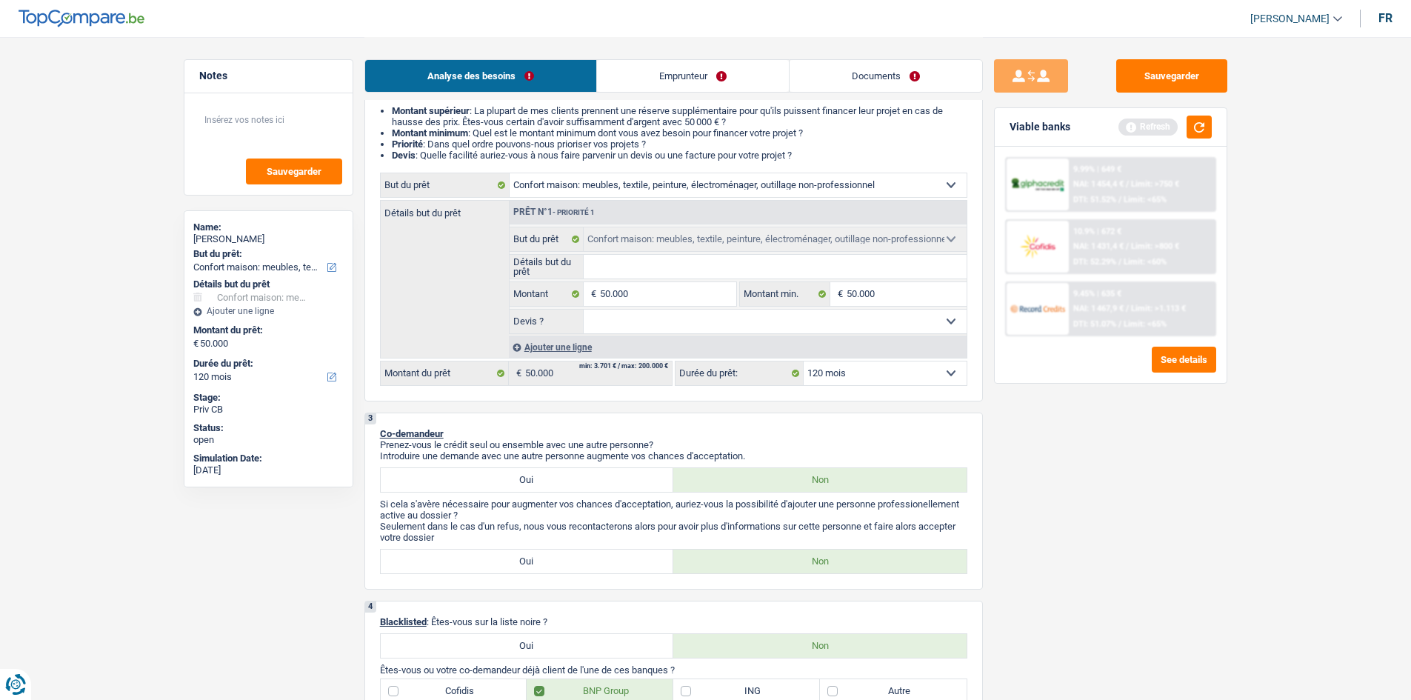
select select "yes"
click at [584, 310] on select "Oui Non Non répondu Sélectionner une option" at bounding box center [775, 322] width 383 height 24
select select "yes"
click at [706, 278] on input "Détails but du prêt" at bounding box center [775, 267] width 383 height 24
click at [756, 201] on div "Prêt n°1 - Priorité 1" at bounding box center [738, 213] width 457 height 24
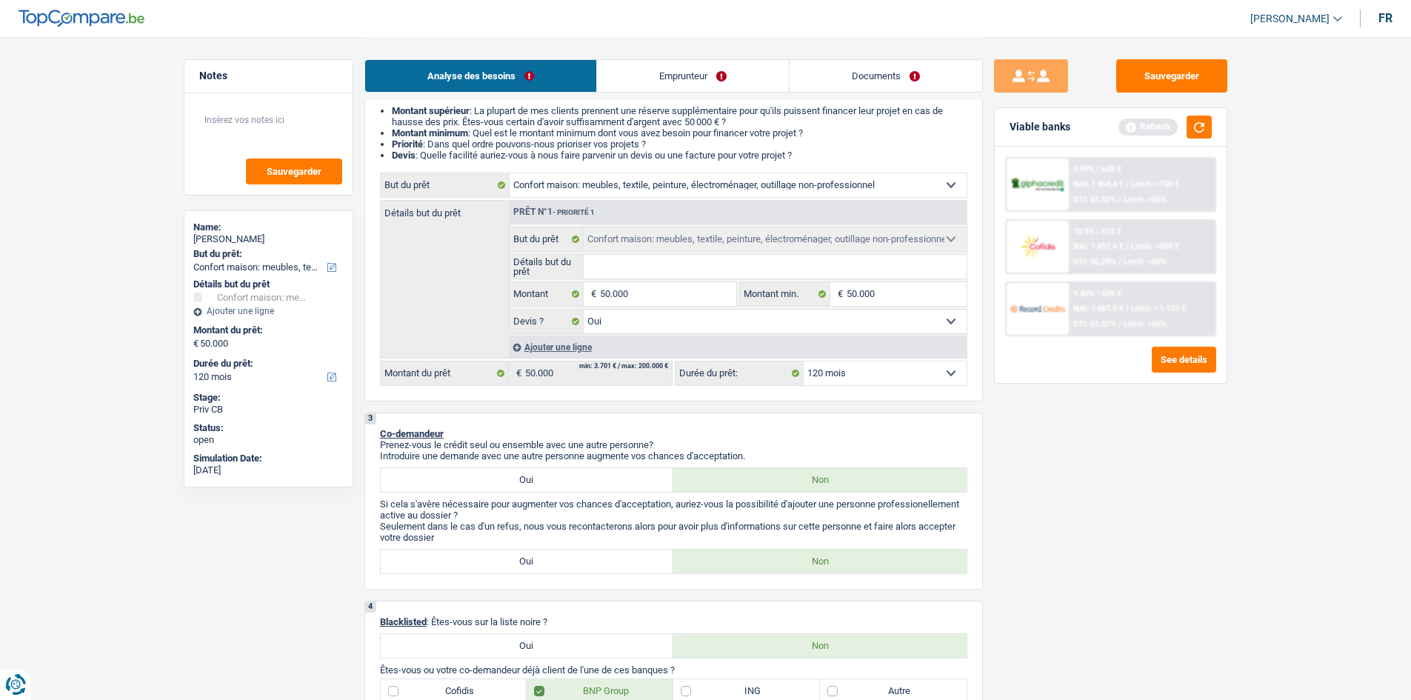
click at [758, 186] on select "Confort maison: meubles, textile, peinture, électroménager, outillage non-profe…" at bounding box center [738, 185] width 457 height 24
click at [510, 173] on select "Confort maison: meubles, textile, peinture, électroménager, outillage non-profe…" at bounding box center [738, 185] width 457 height 24
click at [929, 178] on select "Confort maison: meubles, textile, peinture, électroménager, outillage non-profe…" at bounding box center [738, 185] width 457 height 24
select select "houseOrGarden"
click at [510, 173] on select "Confort maison: meubles, textile, peinture, électroménager, outillage non-profe…" at bounding box center [738, 185] width 457 height 24
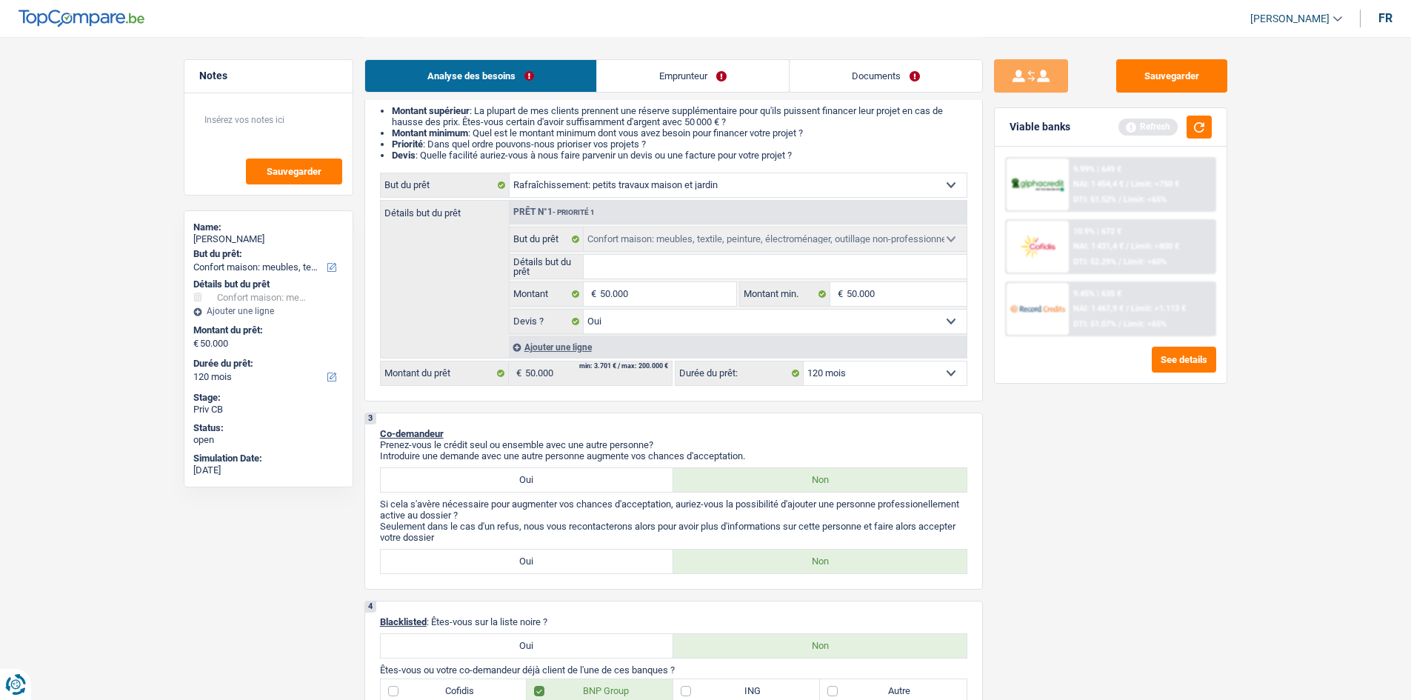
select select "houseOrGarden"
select select
select select "houseOrGarden"
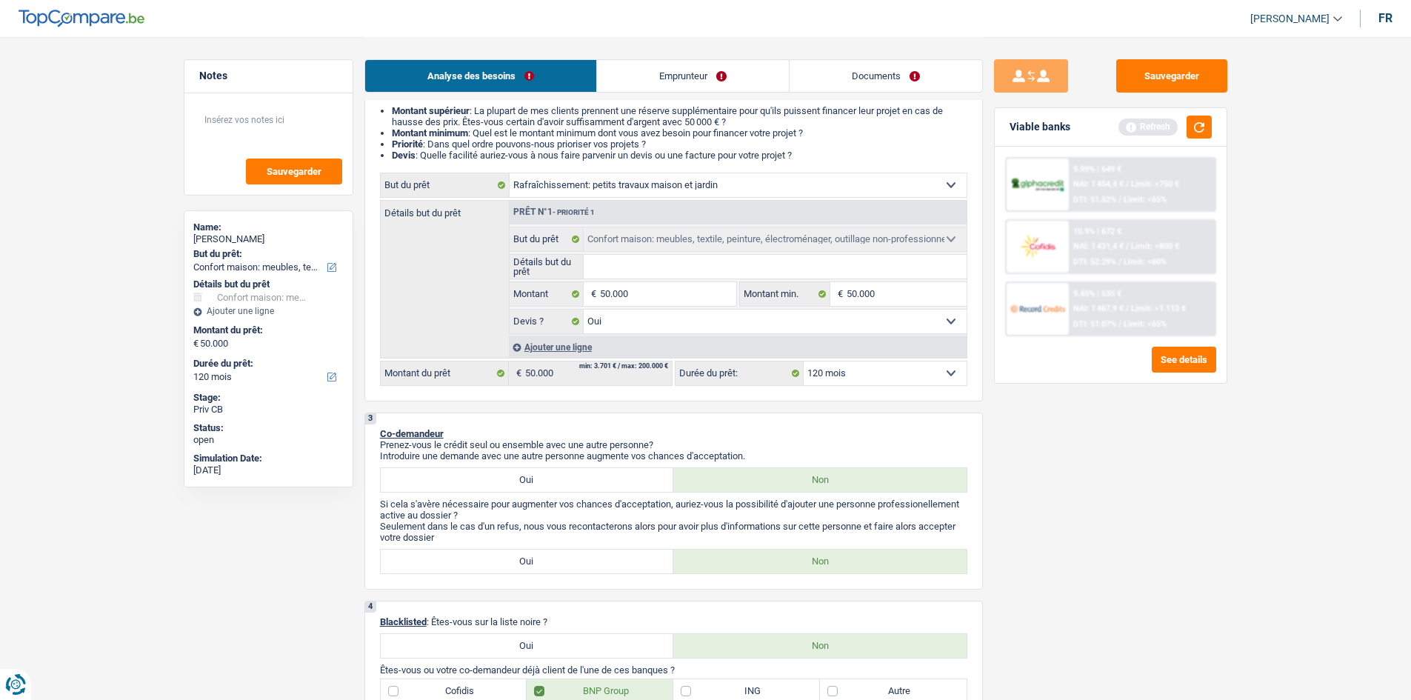
select select
select select "houseOrGarden"
select select "household"
select select "yes"
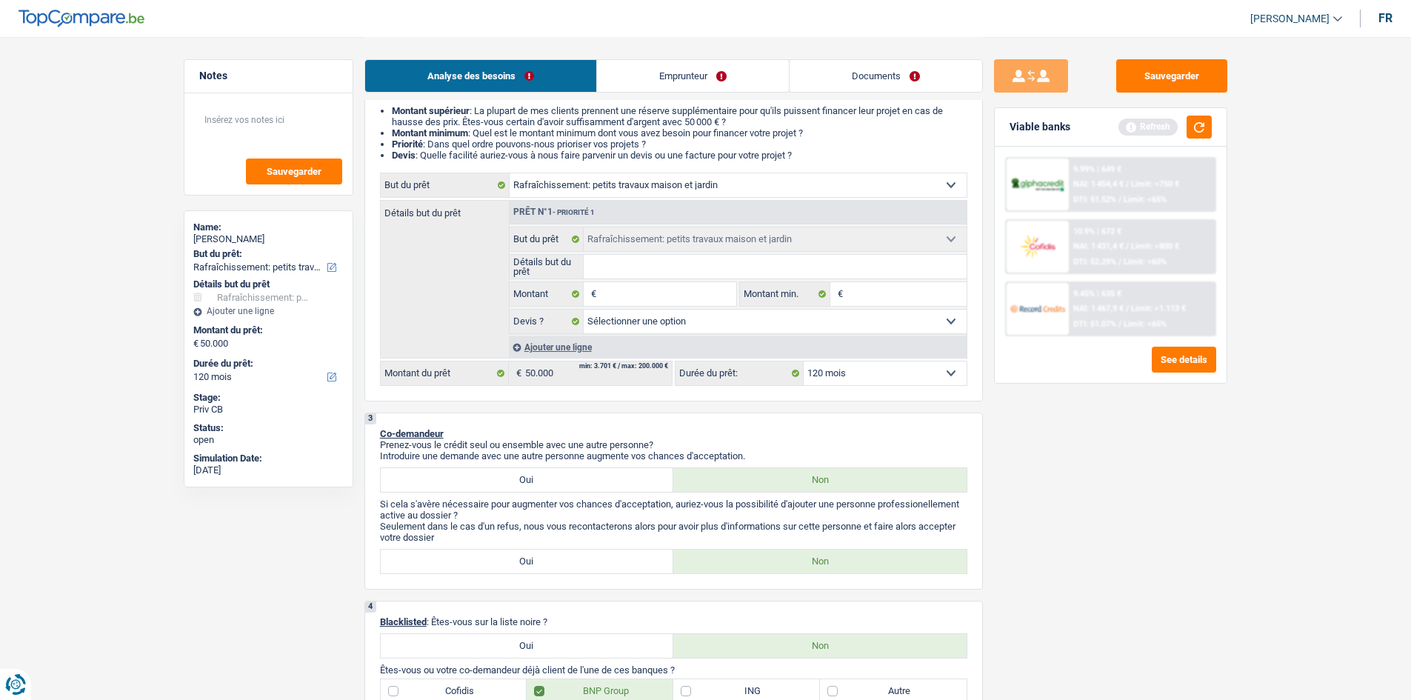
select select "household"
select select "yes"
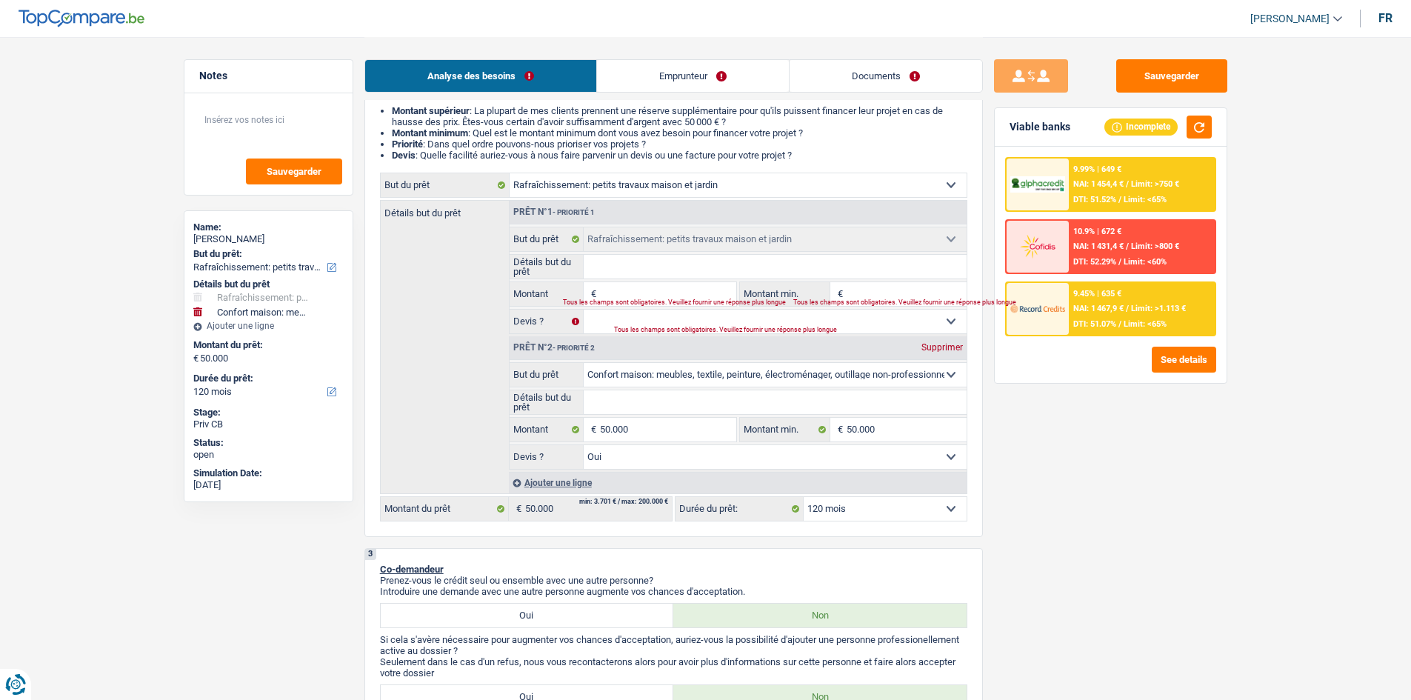
drag, startPoint x: 908, startPoint y: 374, endPoint x: 899, endPoint y: 374, distance: 8.9
click at [908, 374] on select "Confort maison: meubles, textile, peinture, électroménager, outillage non-profe…" at bounding box center [775, 375] width 383 height 24
select select "renovation"
click at [584, 363] on select "Confort maison: meubles, textile, peinture, électroménager, outillage non-profe…" at bounding box center [775, 375] width 383 height 24
select select "renovation"
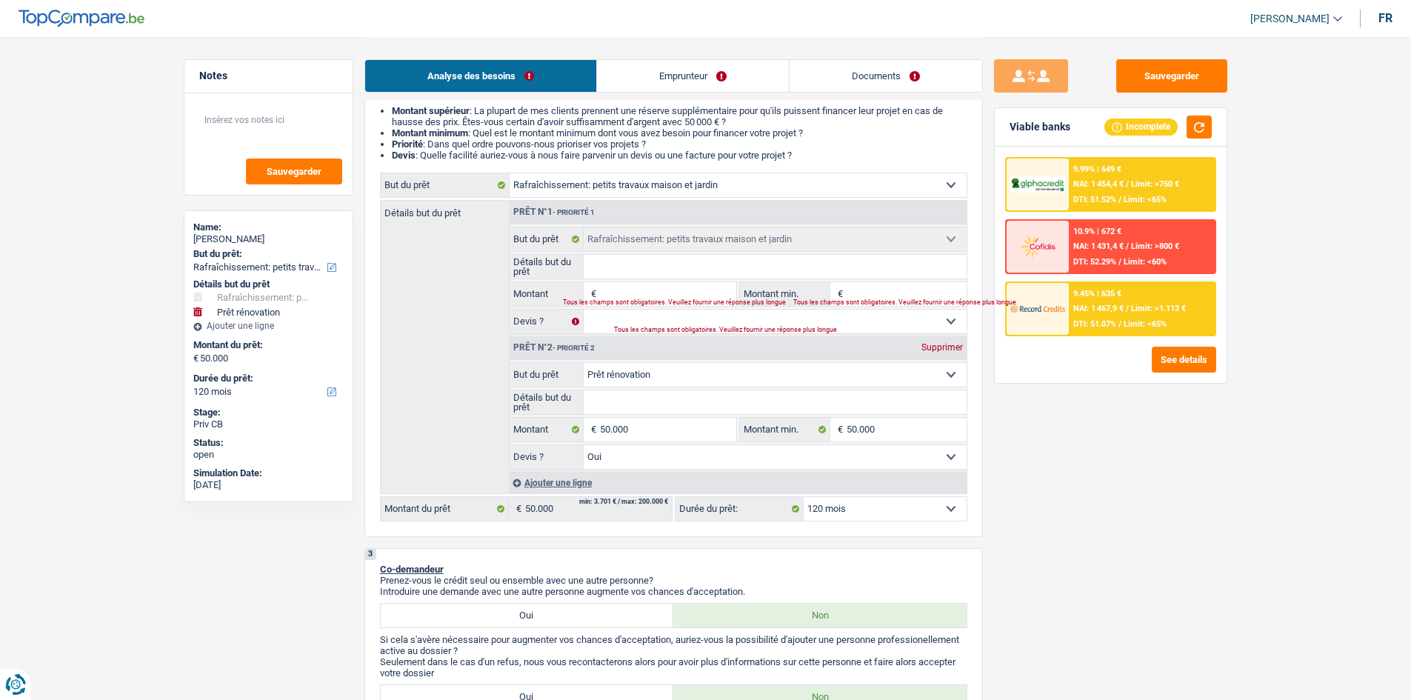
select select "renovation"
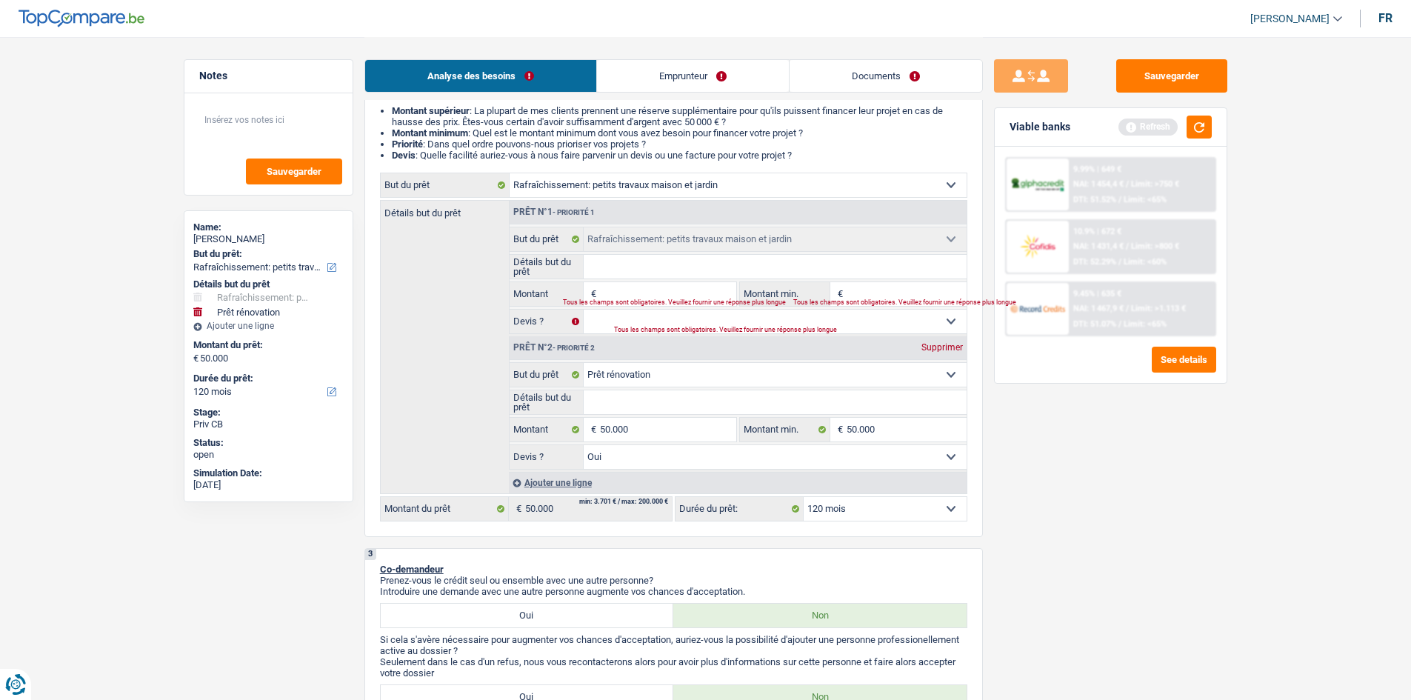
click at [931, 345] on div "Supprimer" at bounding box center [942, 347] width 49 height 9
type input "0"
select select
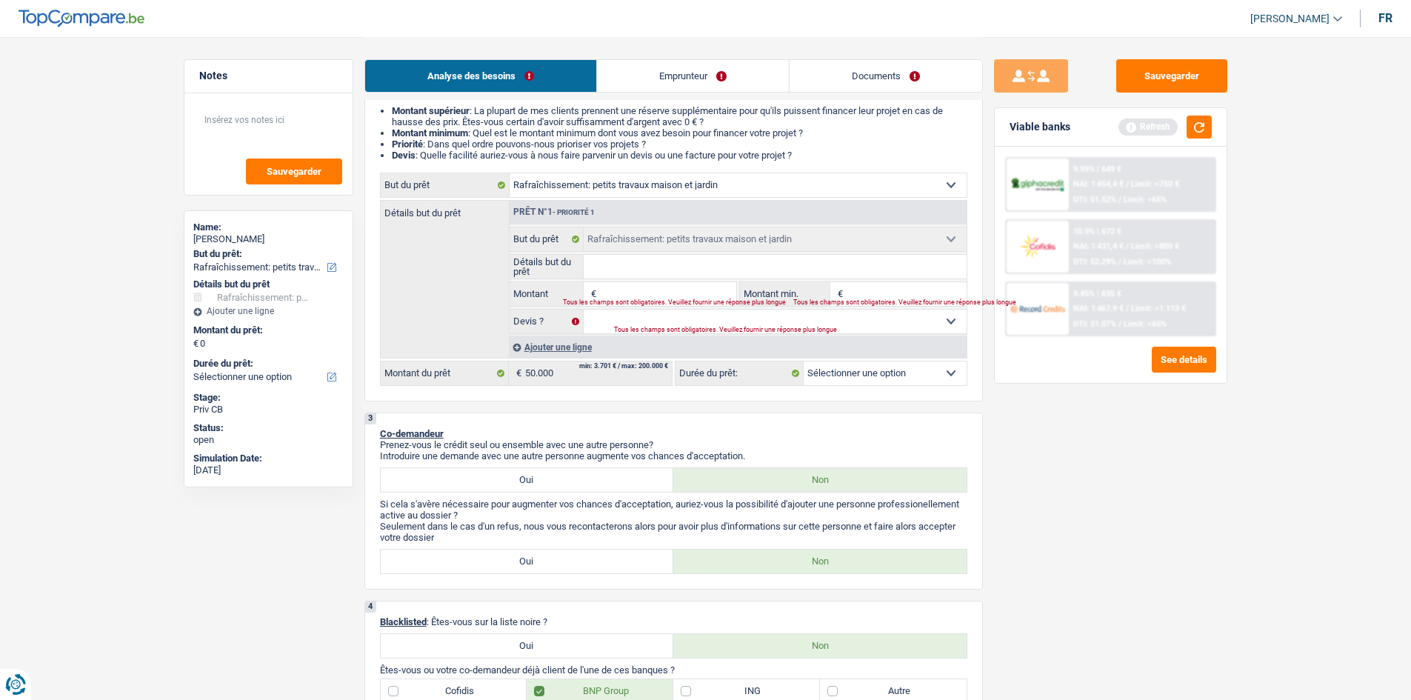
click at [642, 287] on input "Montant" at bounding box center [668, 294] width 136 height 24
click at [752, 184] on select "Confort maison: meubles, textile, peinture, électroménager, outillage non-profe…" at bounding box center [738, 185] width 457 height 24
select select "renovation"
click at [510, 173] on select "Confort maison: meubles, textile, peinture, électroménager, outillage non-profe…" at bounding box center [738, 185] width 457 height 24
select select "renovation"
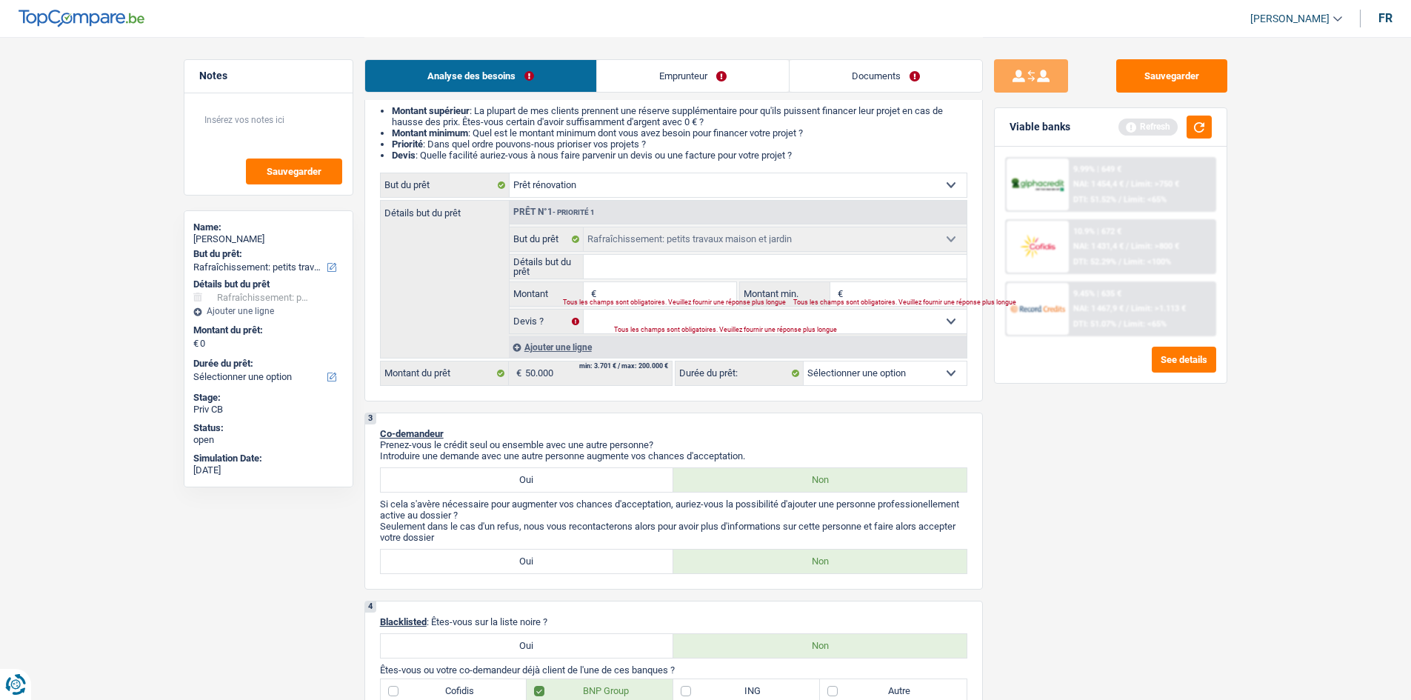
select select
select select "renovation"
select select
select select "renovation"
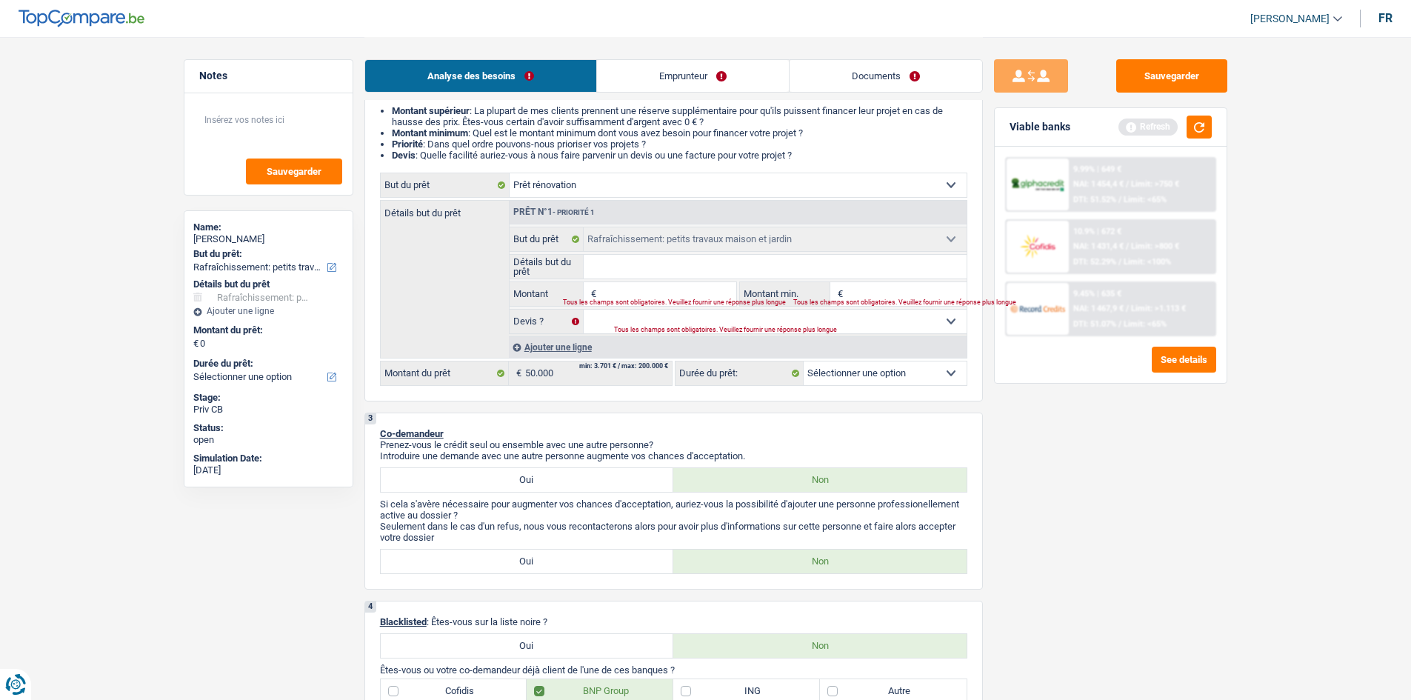
select select
select select "renovation"
select select "houseOrGarden"
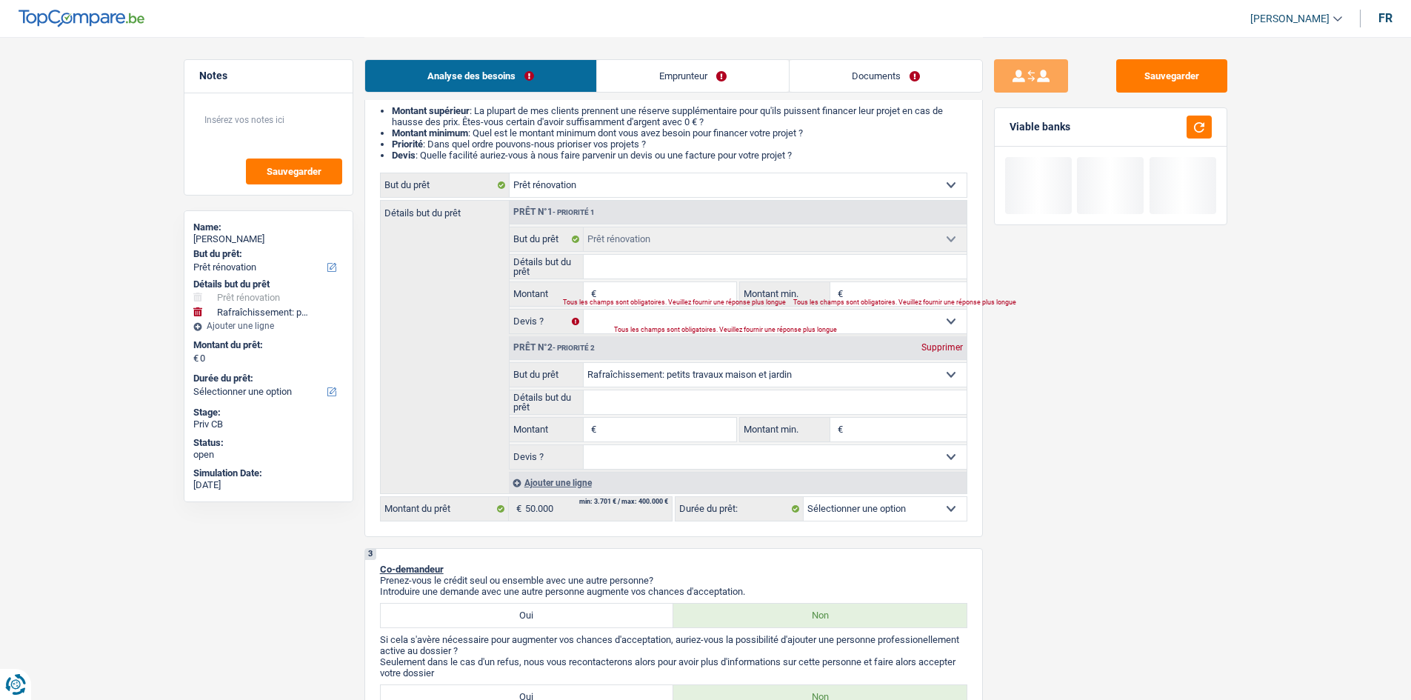
click at [940, 344] on div "Supprimer" at bounding box center [942, 347] width 49 height 9
select select
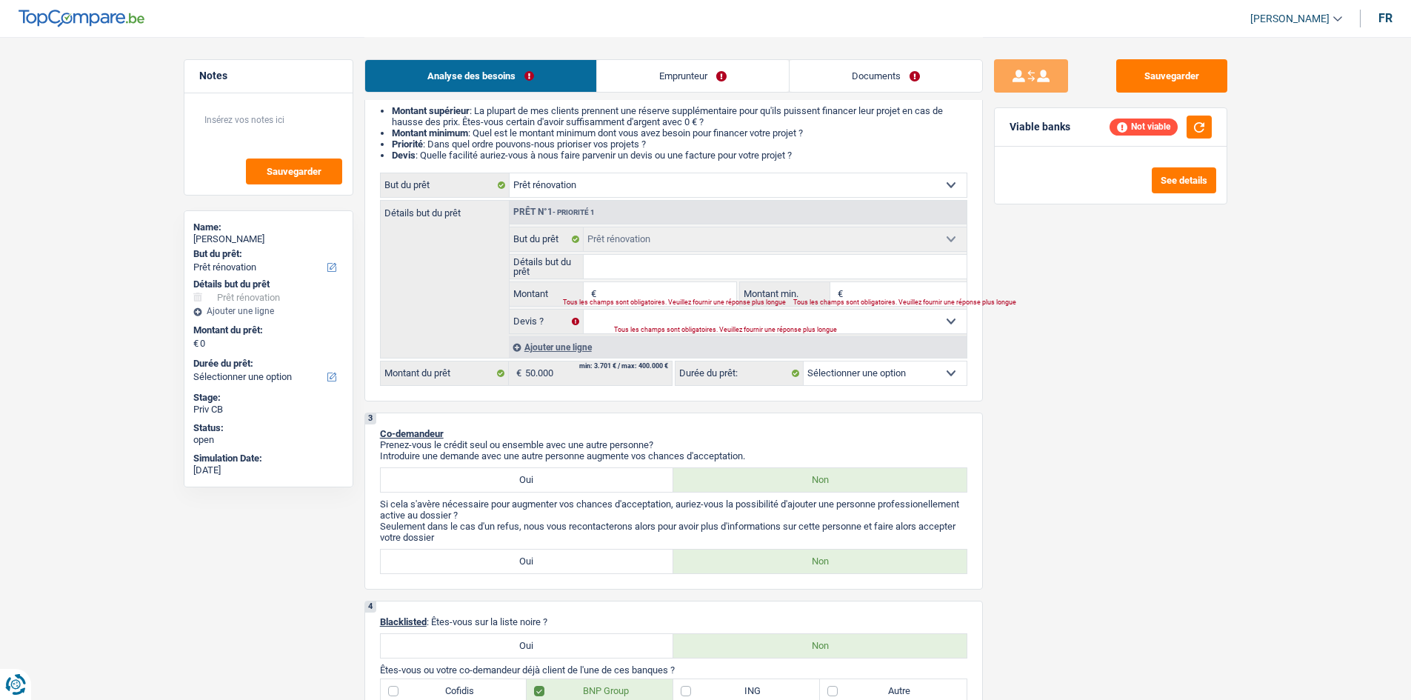
click at [907, 184] on select "Confort maison: meubles, textile, peinture, électroménager, outillage non-profe…" at bounding box center [738, 185] width 457 height 24
select select "houseOrGarden"
click at [510, 173] on select "Confort maison: meubles, textile, peinture, électroménager, outillage non-profe…" at bounding box center [738, 185] width 457 height 24
select select "houseOrGarden"
select select
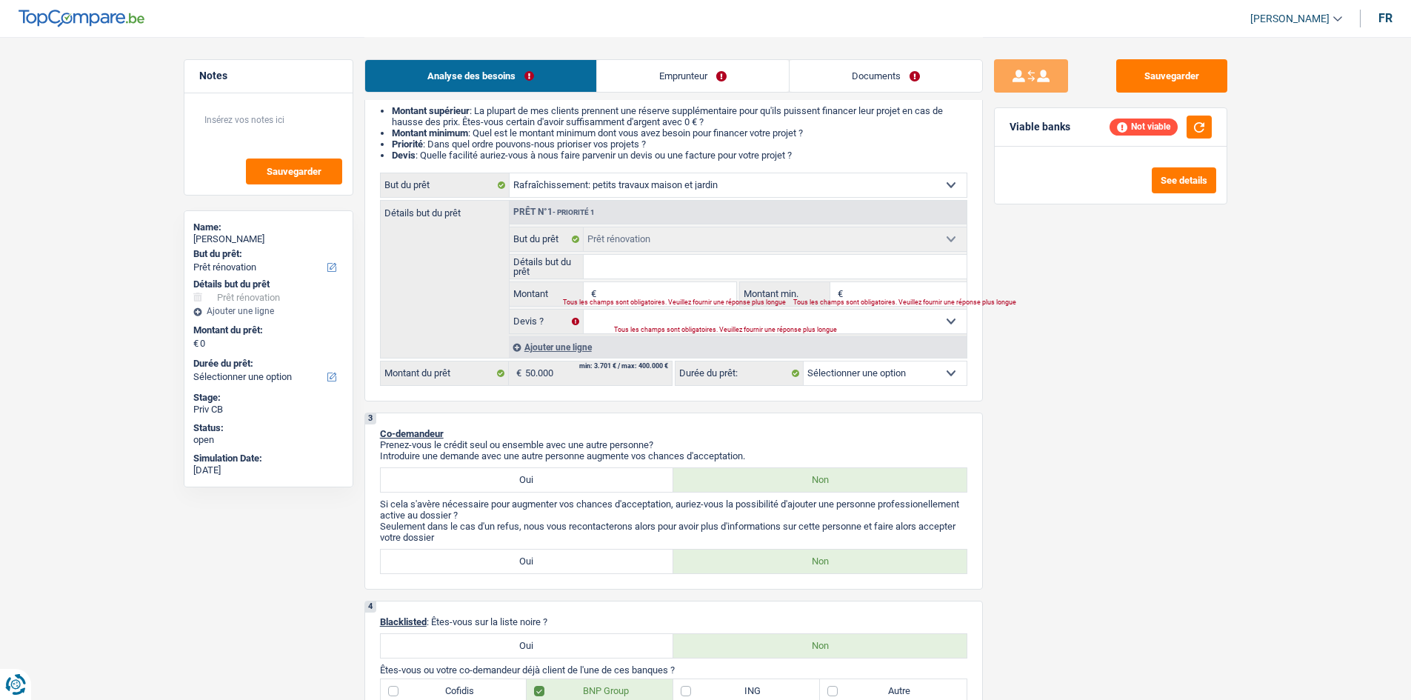
select select "houseOrGarden"
select select
select select "houseOrGarden"
select select
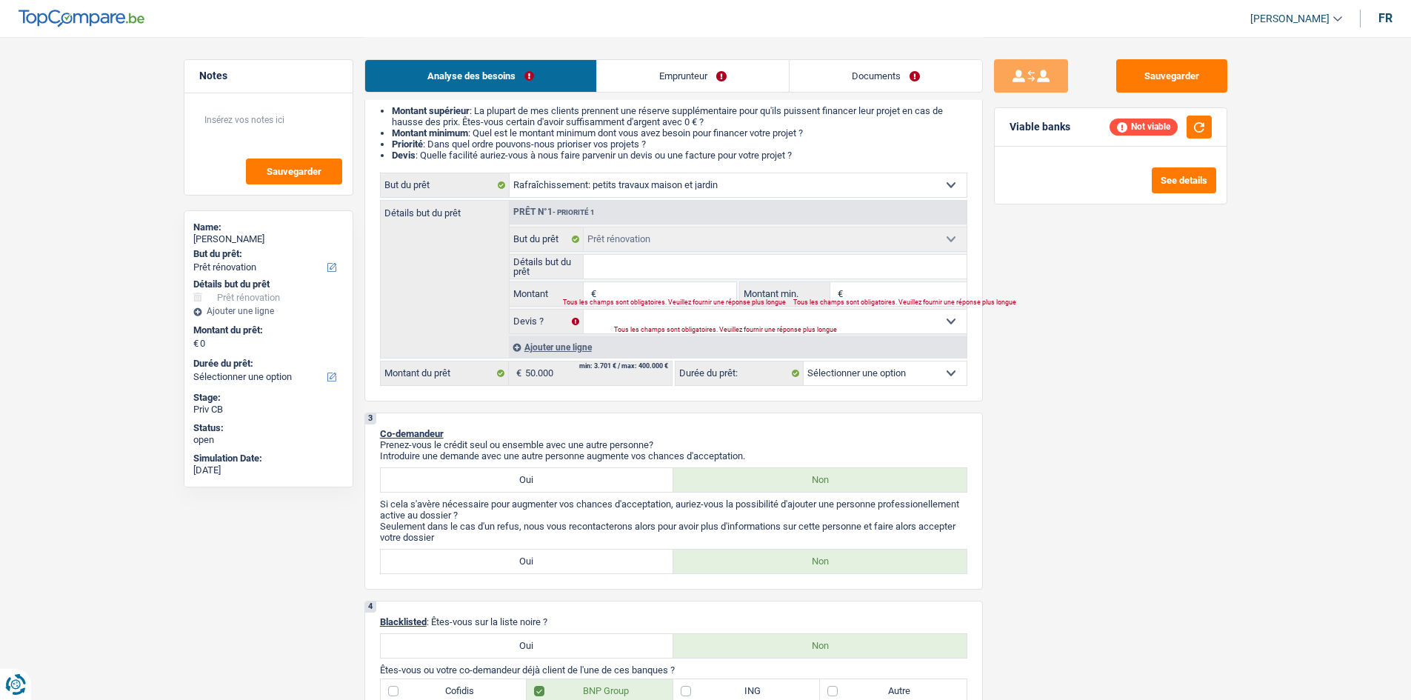
select select "houseOrGarden"
select select "renovation"
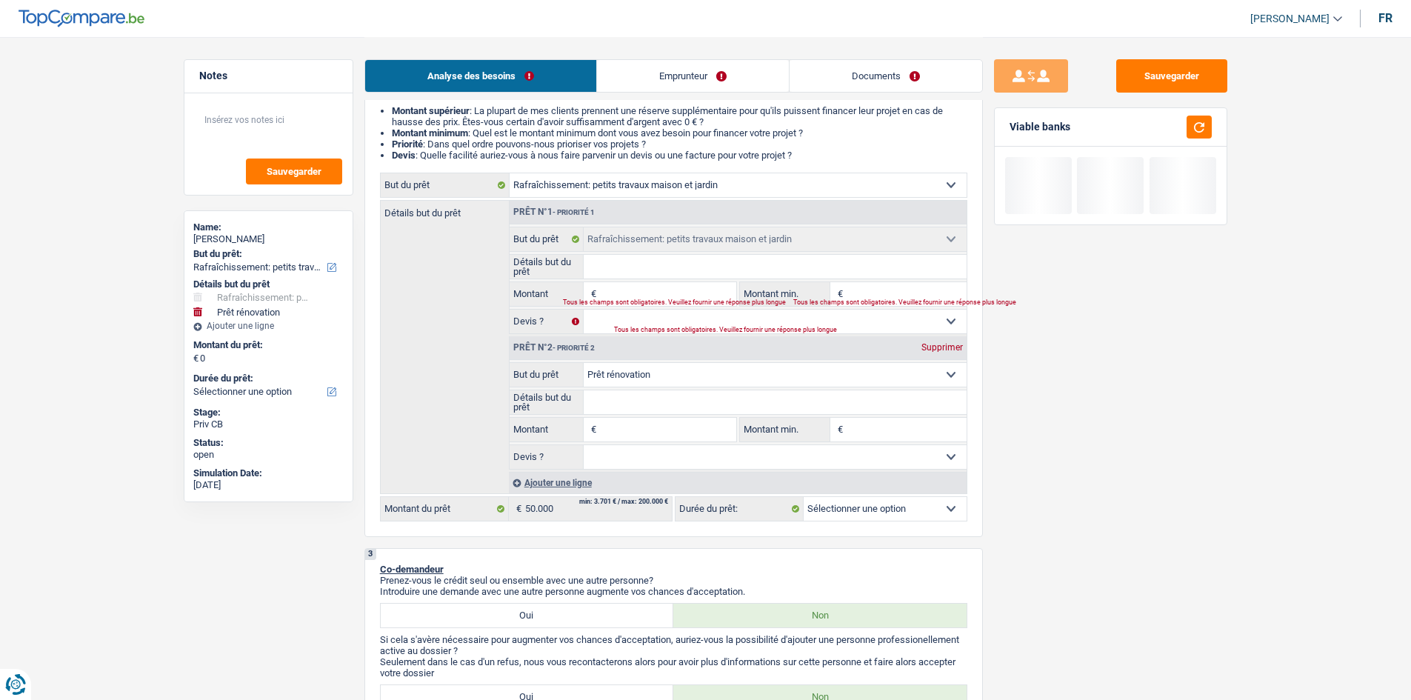
click at [945, 346] on div "Supprimer" at bounding box center [942, 347] width 49 height 9
select select
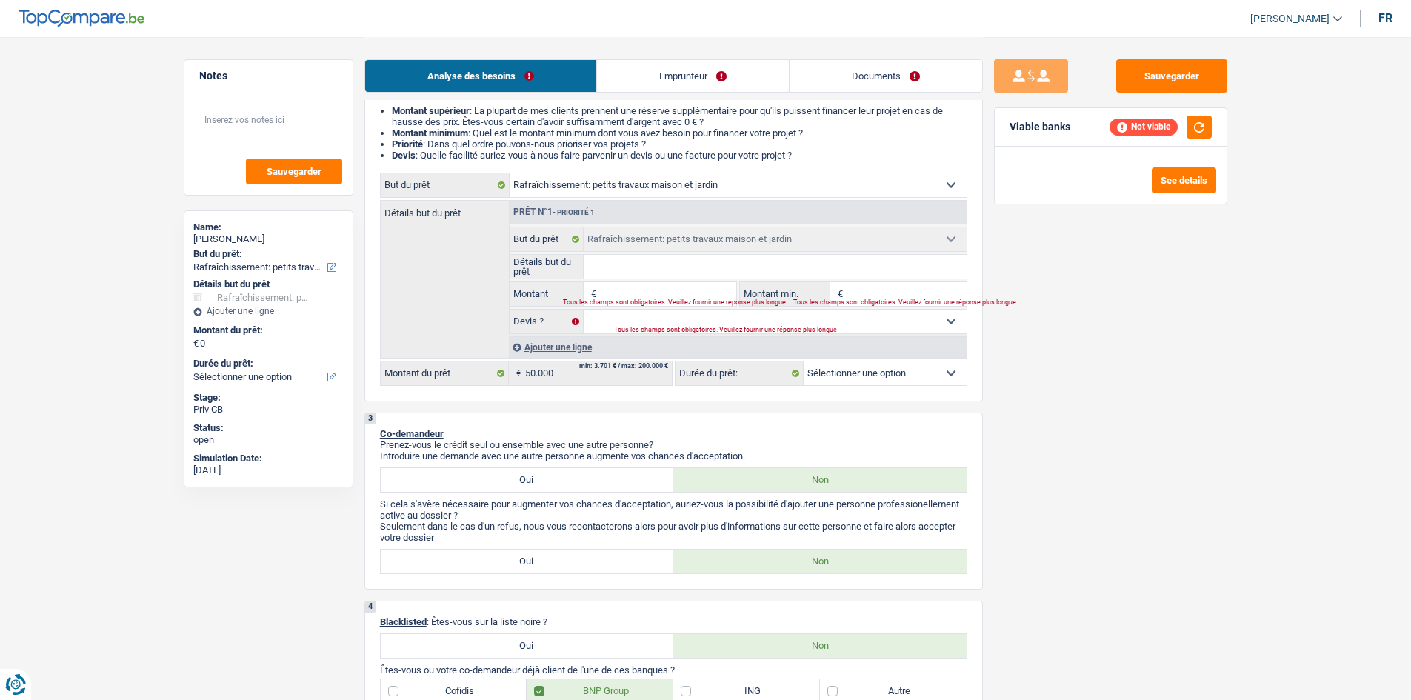
click at [632, 281] on fieldset "€ Montant Tous les champs sont obligatoires. Veuillez fournir une réponse plus …" at bounding box center [623, 293] width 227 height 25
click at [643, 296] on input "Montant" at bounding box center [668, 294] width 136 height 24
type input "5"
type input "50"
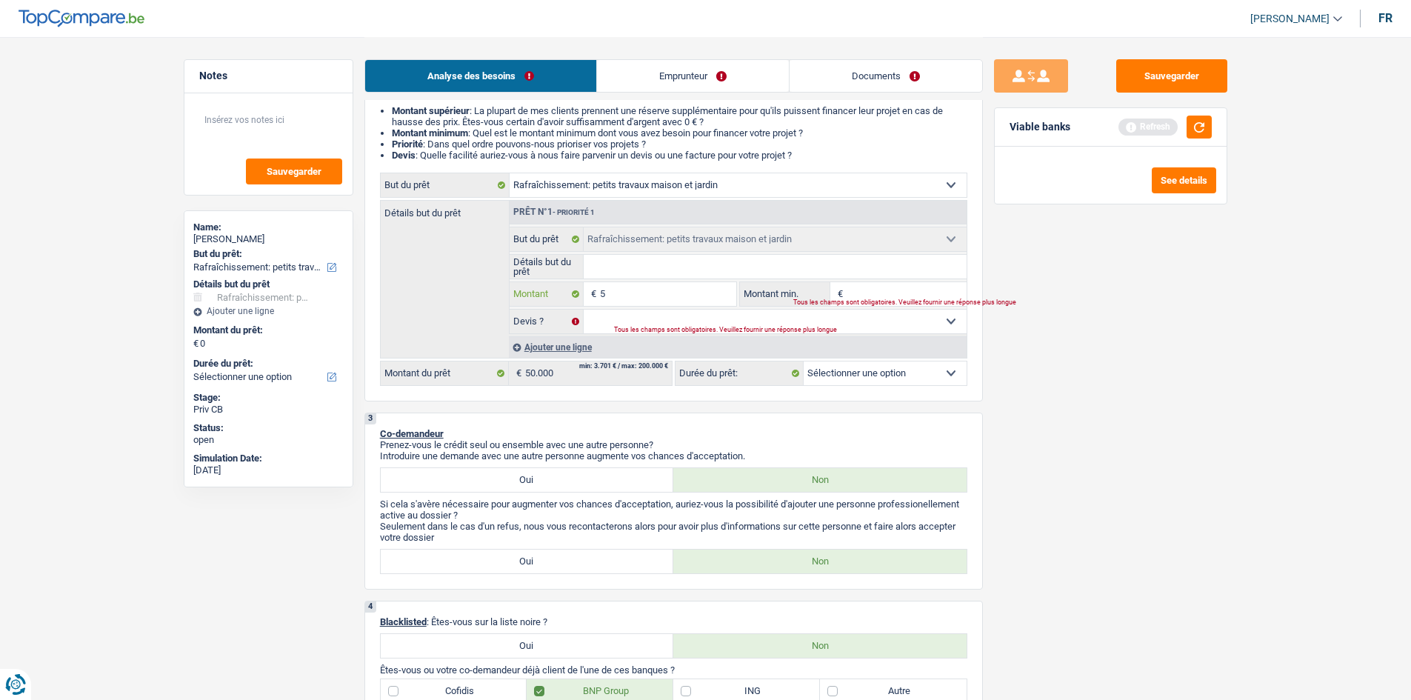
type input "50"
type input "500"
type input "5.000"
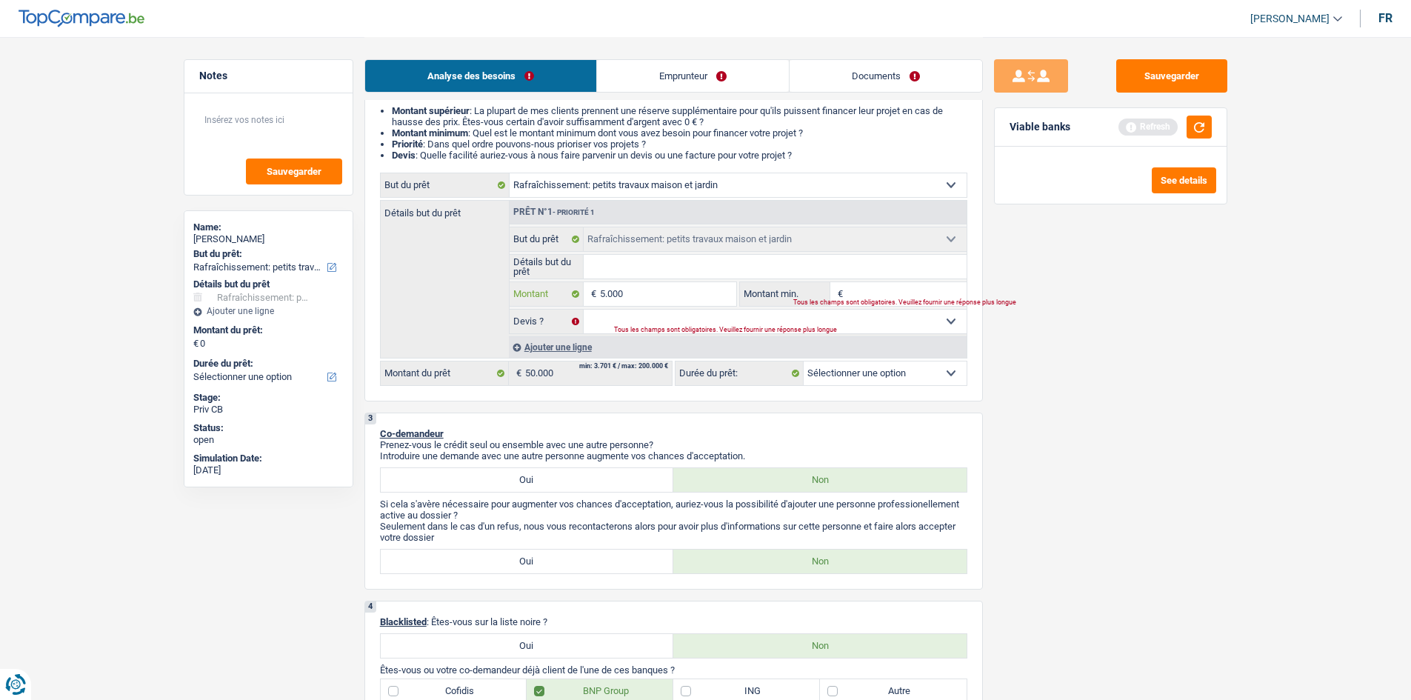
type input "50.000"
click at [856, 288] on input "Montant min." at bounding box center [907, 294] width 120 height 24
type input "50.000"
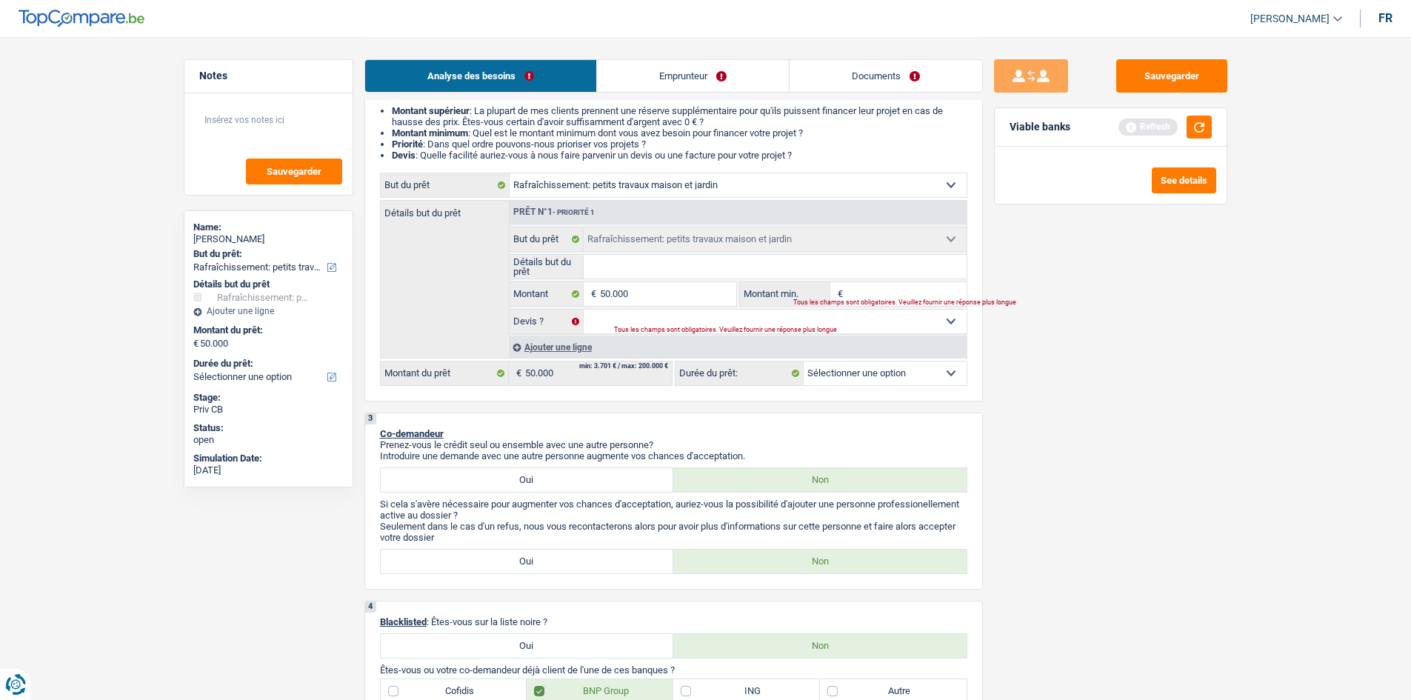
select select "144"
type input "5"
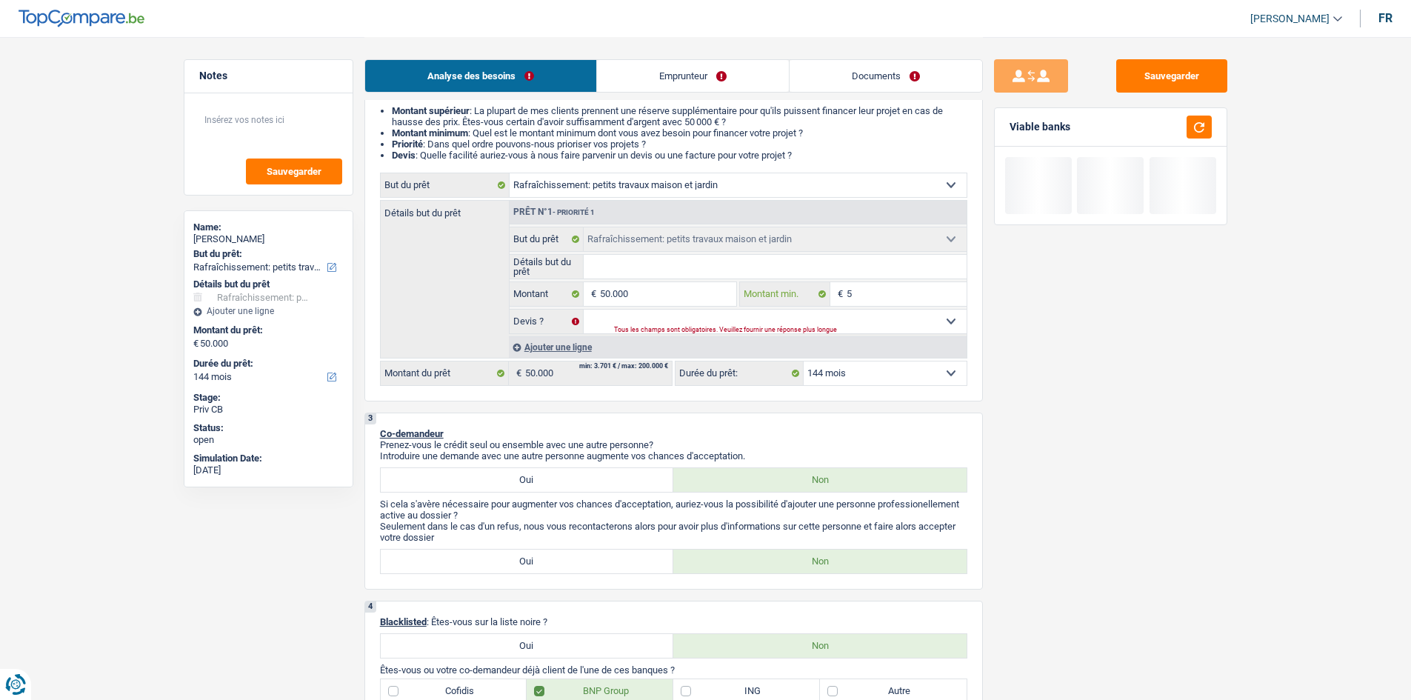
type input "50"
type input "500"
type input "5.000"
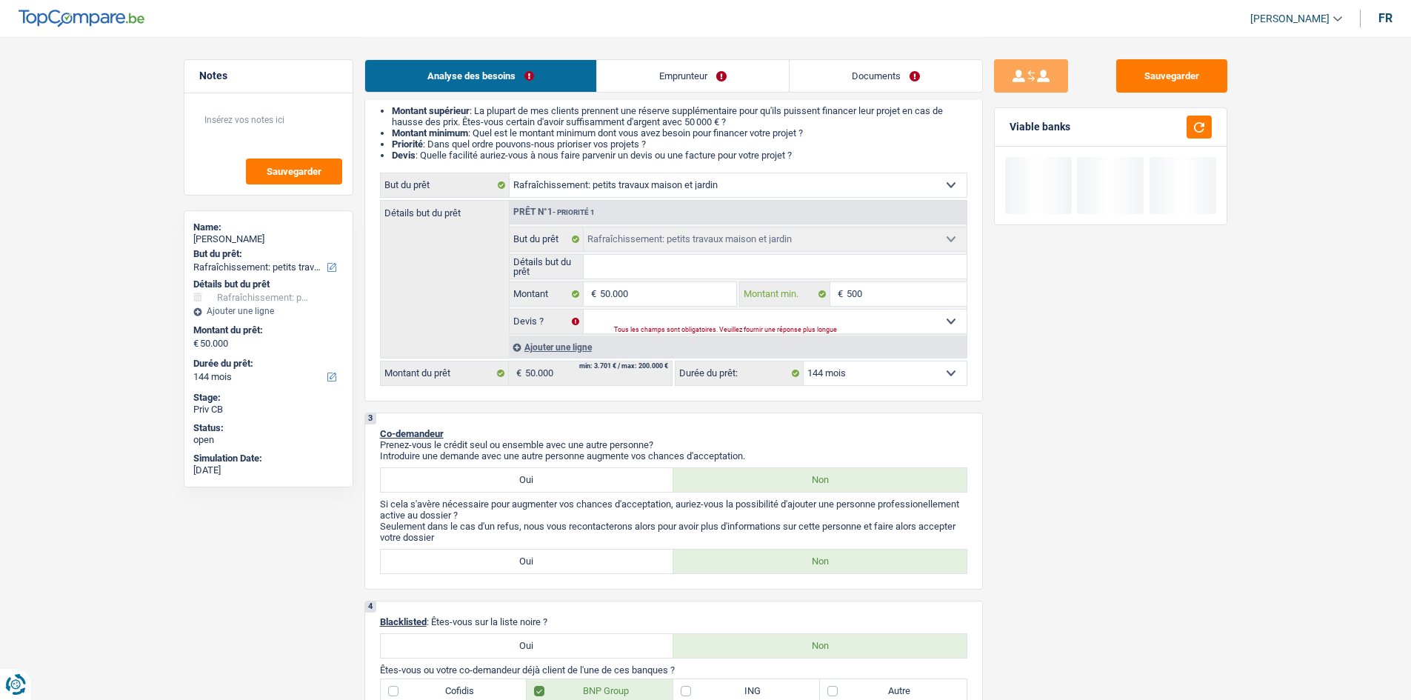
type input "5.000"
type input "50.000"
click at [676, 268] on input "Détails but du prêt" at bounding box center [775, 267] width 383 height 24
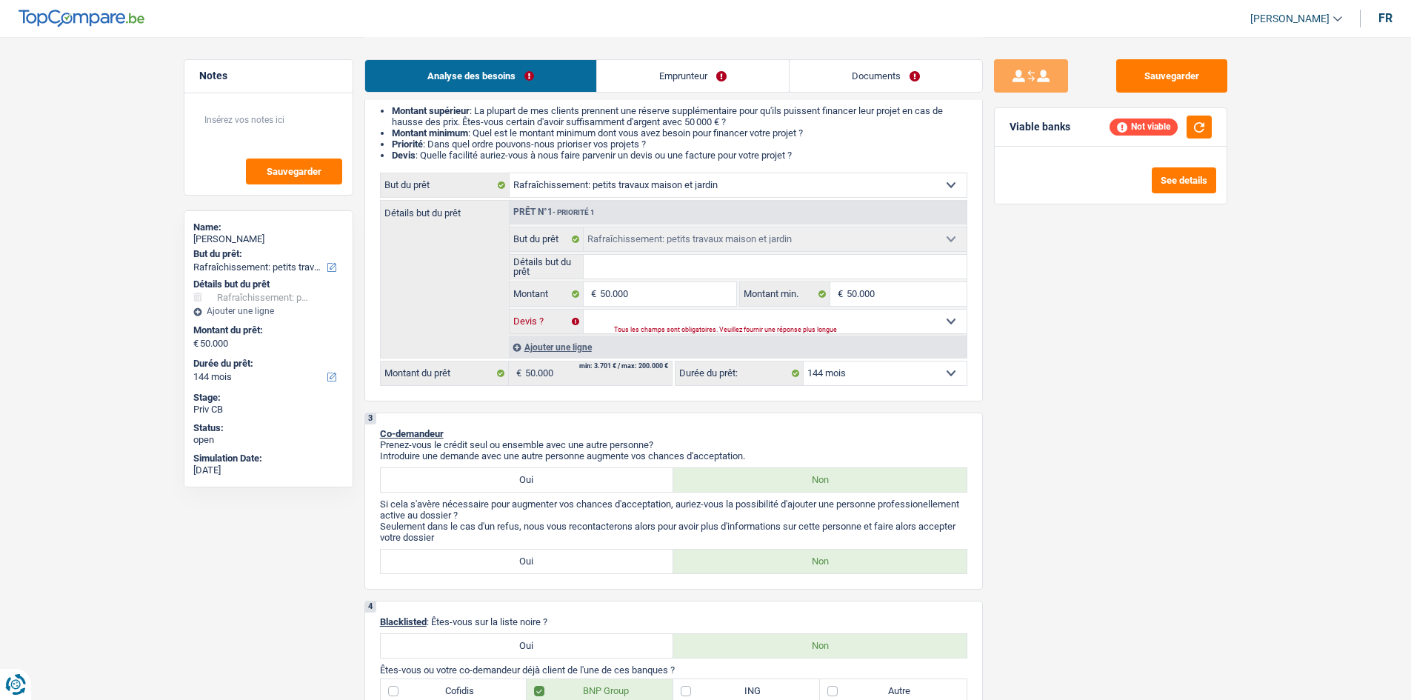
click at [710, 322] on select "Oui Non Non répondu Sélectionner une option" at bounding box center [775, 322] width 383 height 24
select select "false"
click at [584, 310] on select "Oui Non Non répondu Sélectionner une option" at bounding box center [775, 322] width 383 height 24
select select "false"
click at [667, 321] on select "Oui Non Non répondu Sélectionner une option" at bounding box center [775, 322] width 383 height 24
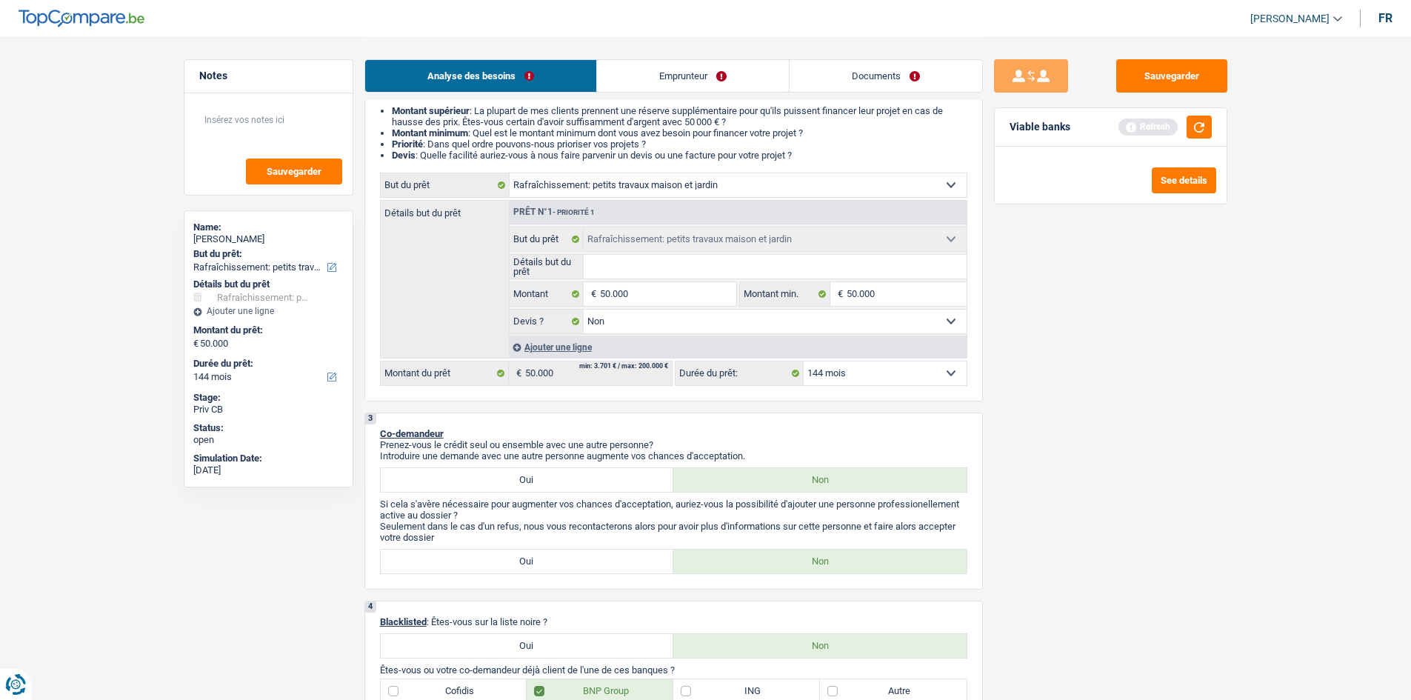
select select "yes"
click at [584, 310] on select "Oui Non Non répondu Sélectionner une option" at bounding box center [775, 322] width 383 height 24
select select "yes"
click at [865, 376] on select "12 mois 18 mois 24 mois 30 mois 36 mois 42 mois 48 mois 60 mois 72 mois 84 mois…" at bounding box center [885, 373] width 163 height 24
select select "120"
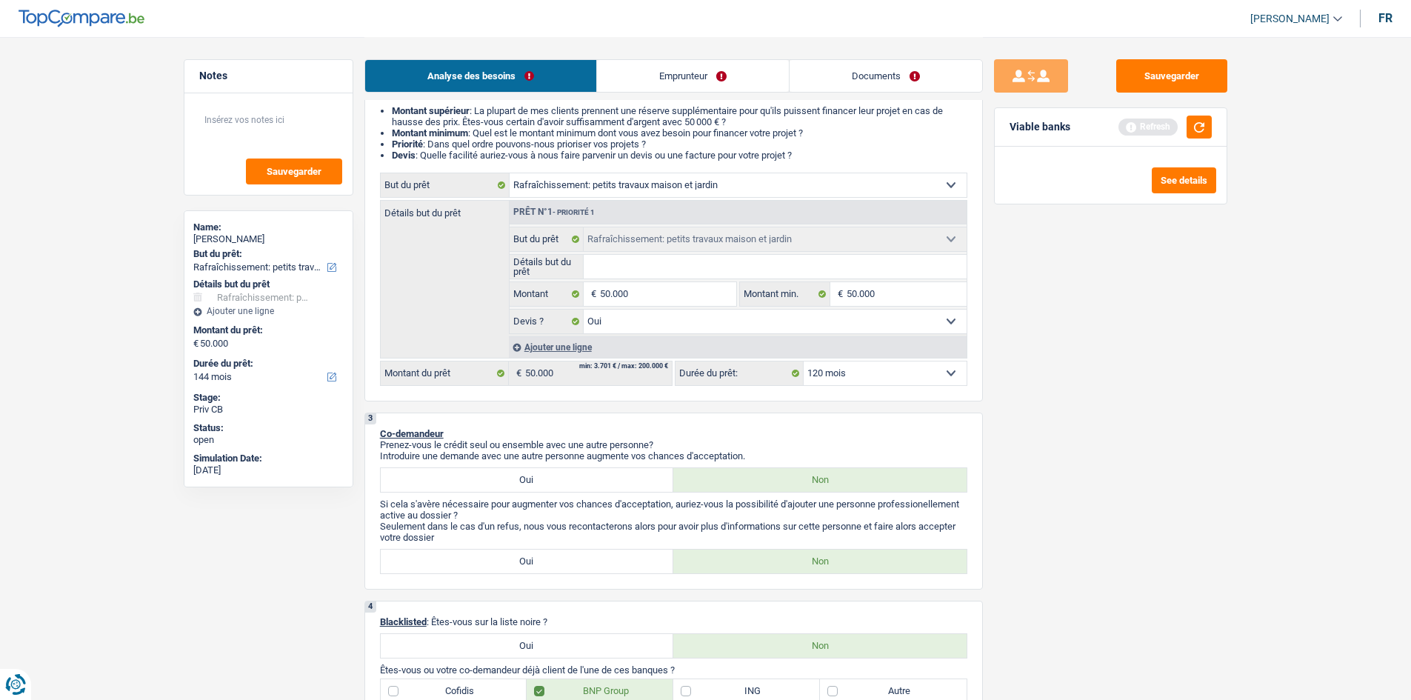
click at [804, 361] on select "12 mois 18 mois 24 mois 30 mois 36 mois 42 mois 48 mois 60 mois 72 mois 84 mois…" at bounding box center [885, 373] width 163 height 24
select select "120"
click at [641, 261] on input "Détails but du prêt" at bounding box center [775, 267] width 383 height 24
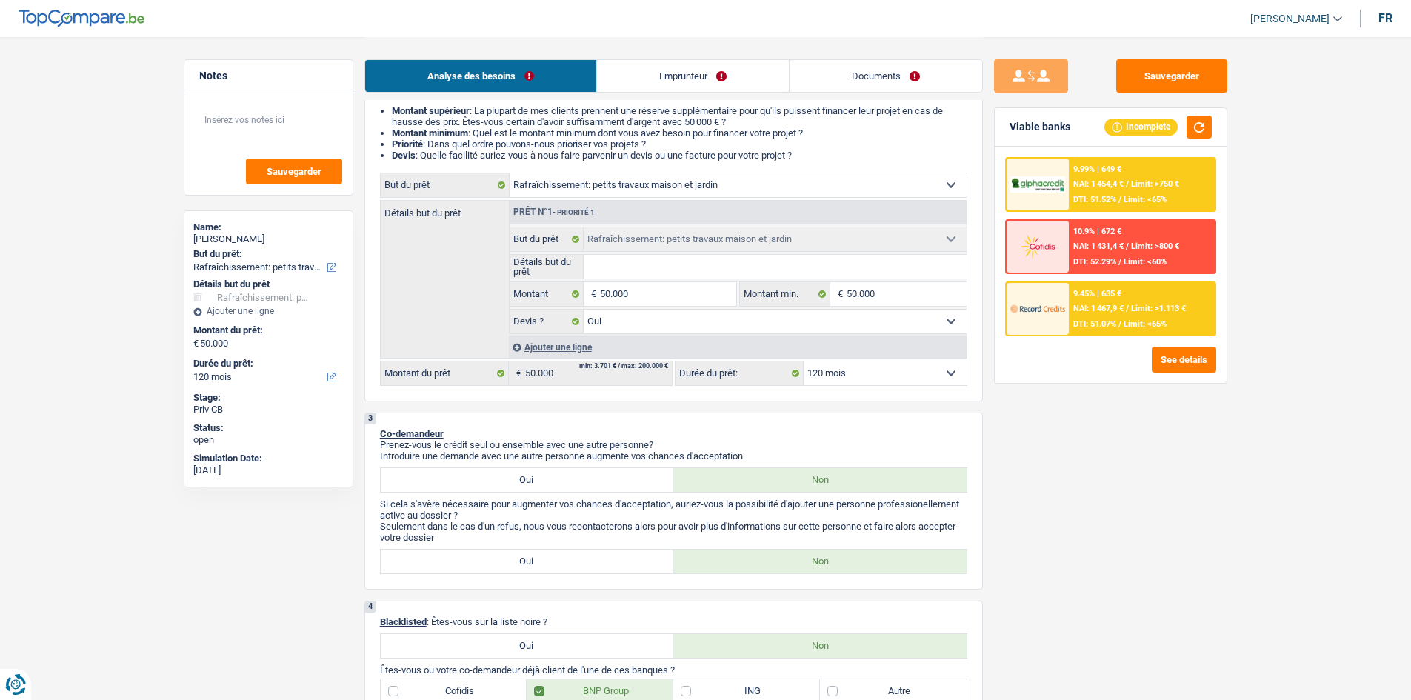
type input "R"
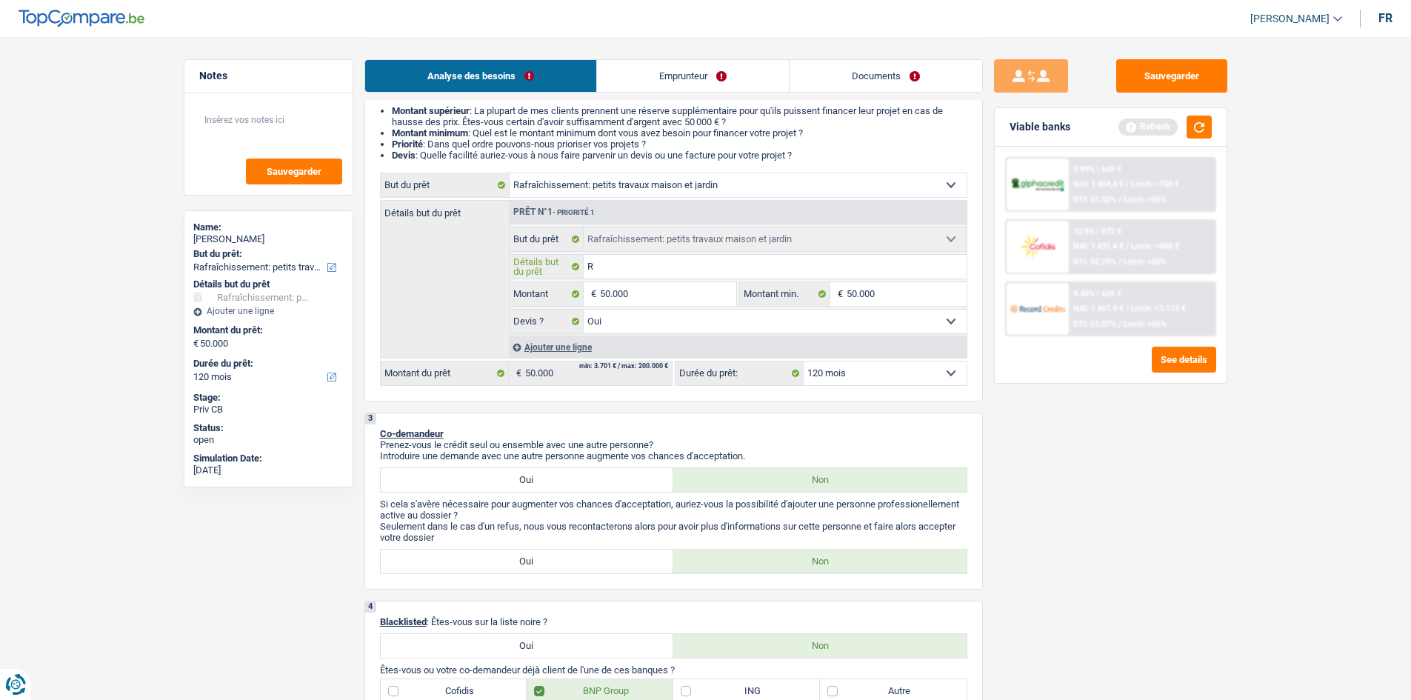
type input "Re"
type input "Ref"
type input "Refa"
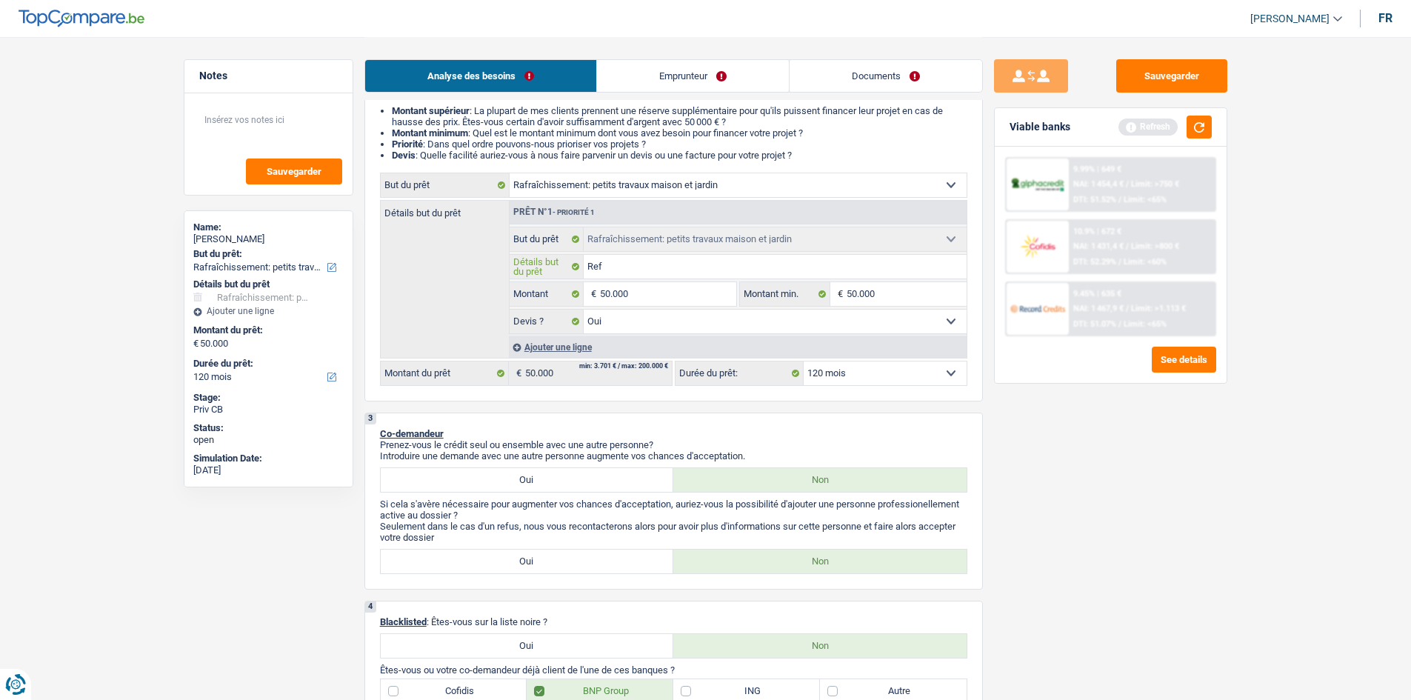
type input "Refa"
type input "Refai"
type input "Refair"
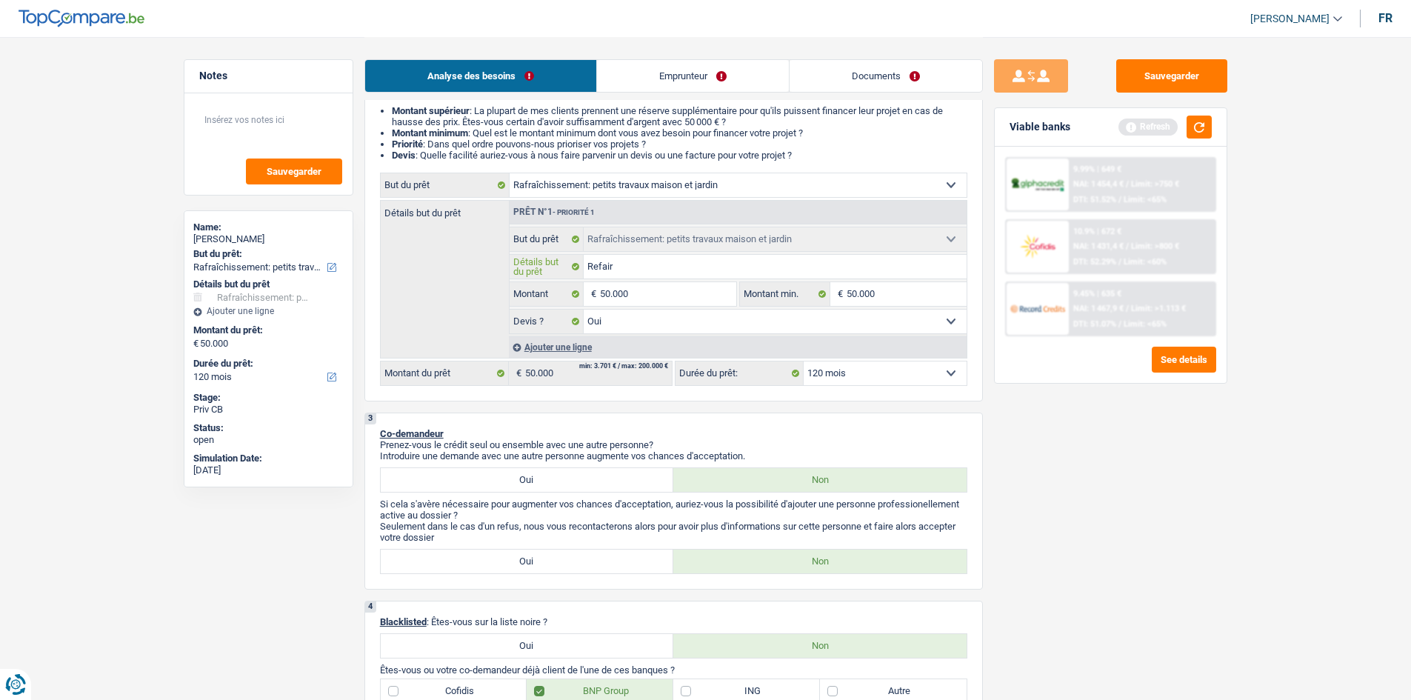
type input "Refaire"
type input "Refaire s"
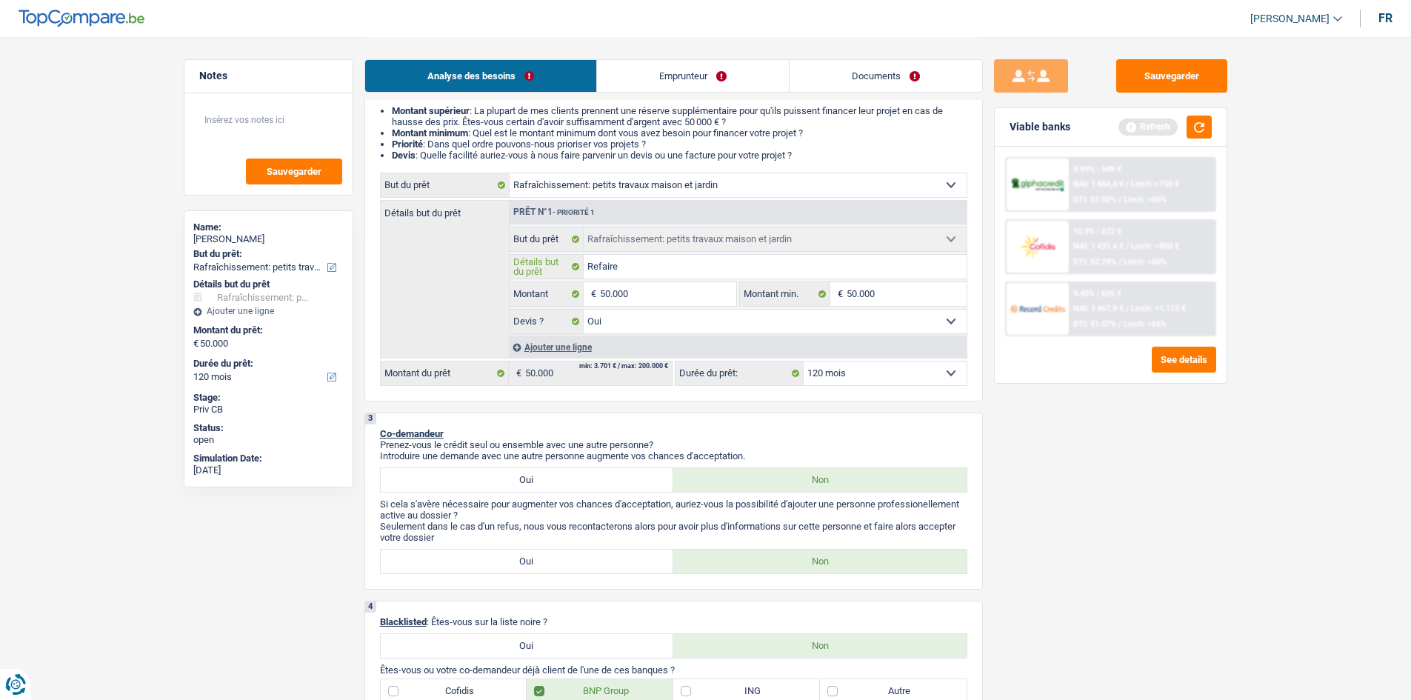
type input "Refaire s"
type input "Refaire sd"
type input "Refaire sdb"
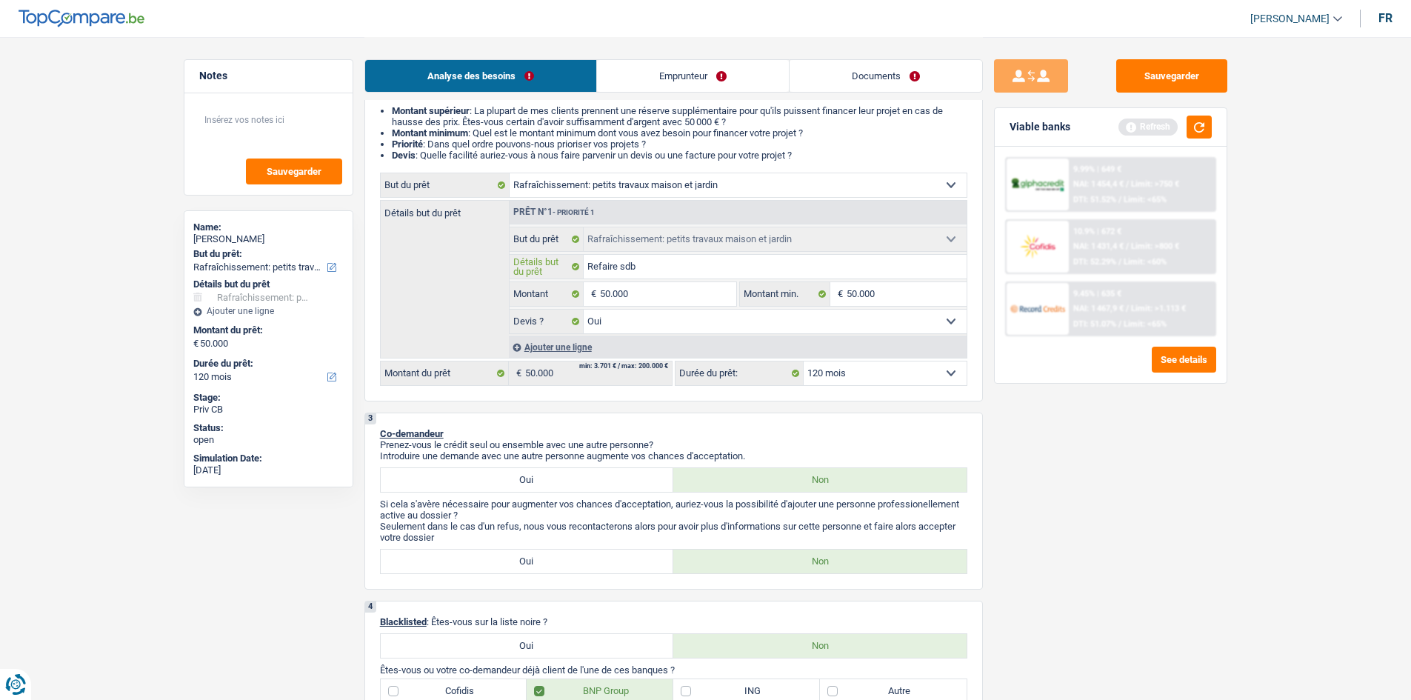
type input "Refaire sdb"
click at [919, 373] on select "12 mois 18 mois 24 mois 30 mois 36 mois 42 mois 48 mois 60 mois 72 mois 84 mois…" at bounding box center [885, 373] width 163 height 24
select select "60"
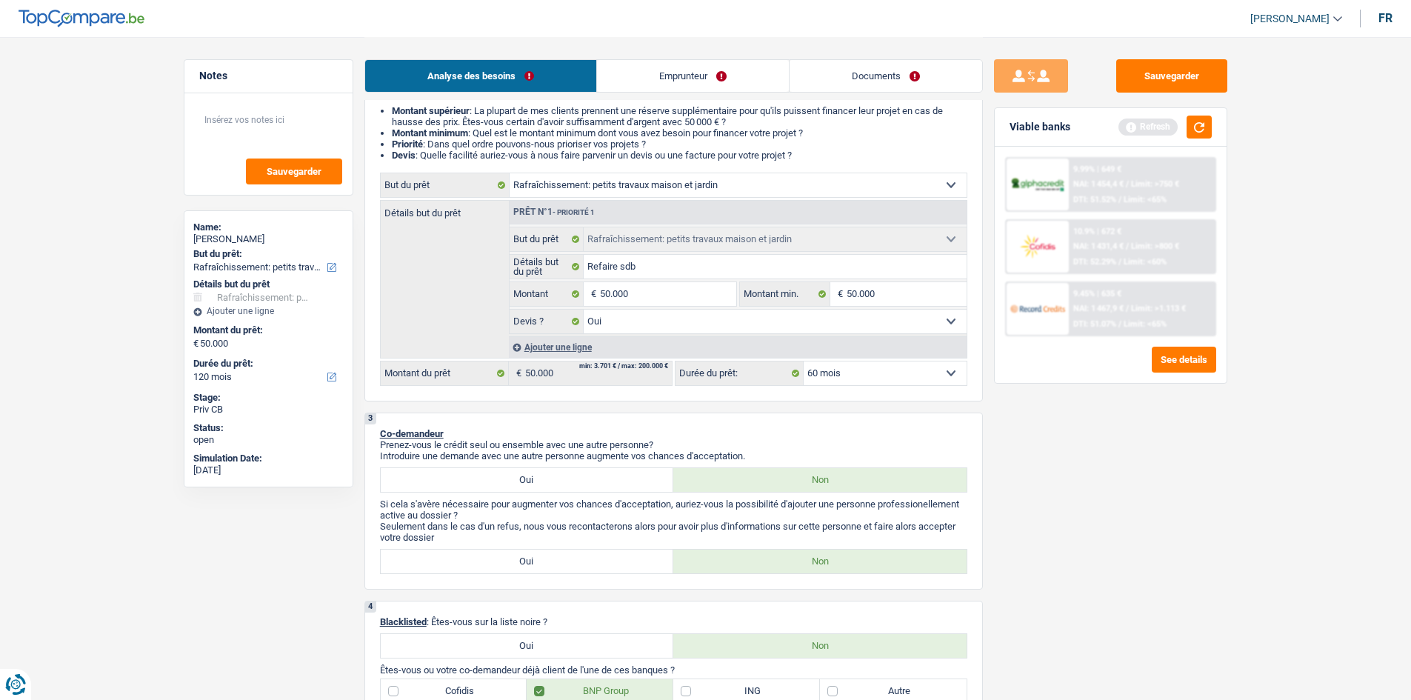
click at [804, 361] on select "12 mois 18 mois 24 mois 30 mois 36 mois 42 mois 48 mois 60 mois 72 mois 84 mois…" at bounding box center [885, 373] width 163 height 24
select select "60"
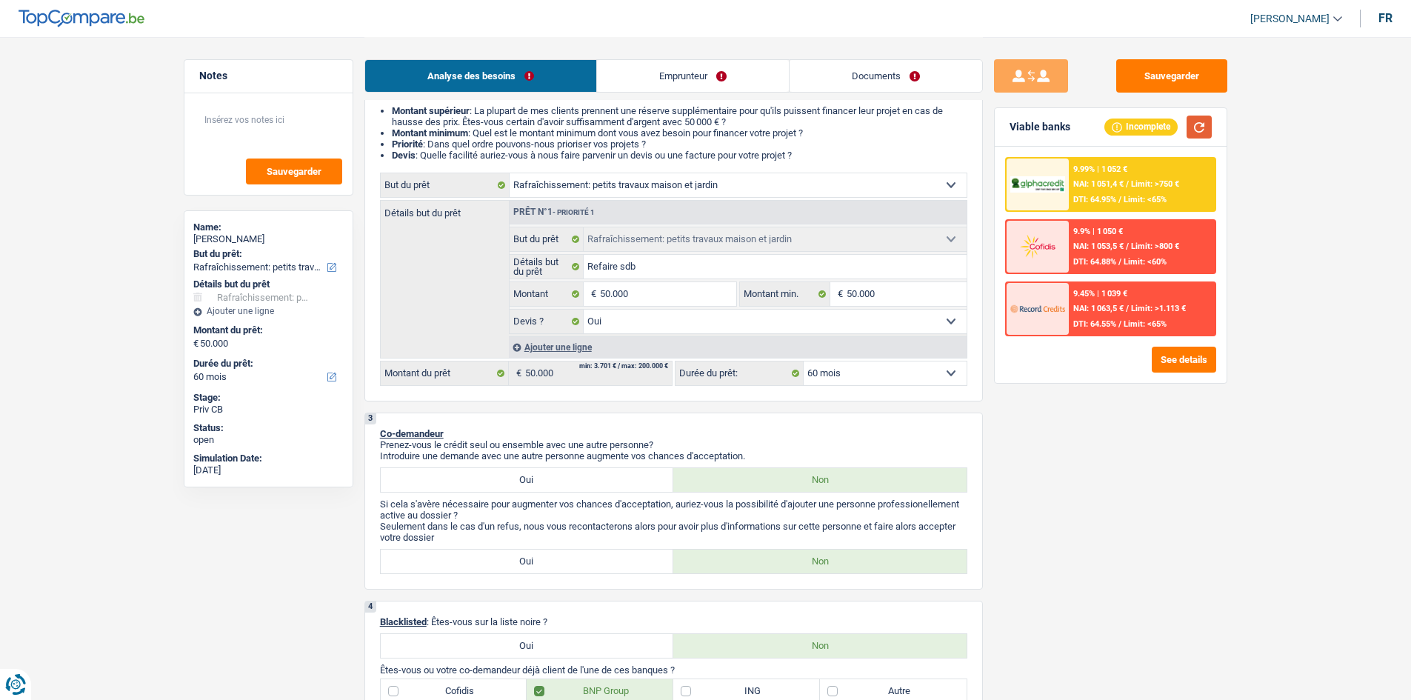
click at [1126, 138] on button "button" at bounding box center [1199, 127] width 25 height 23
click at [1126, 359] on button "See details" at bounding box center [1184, 360] width 64 height 26
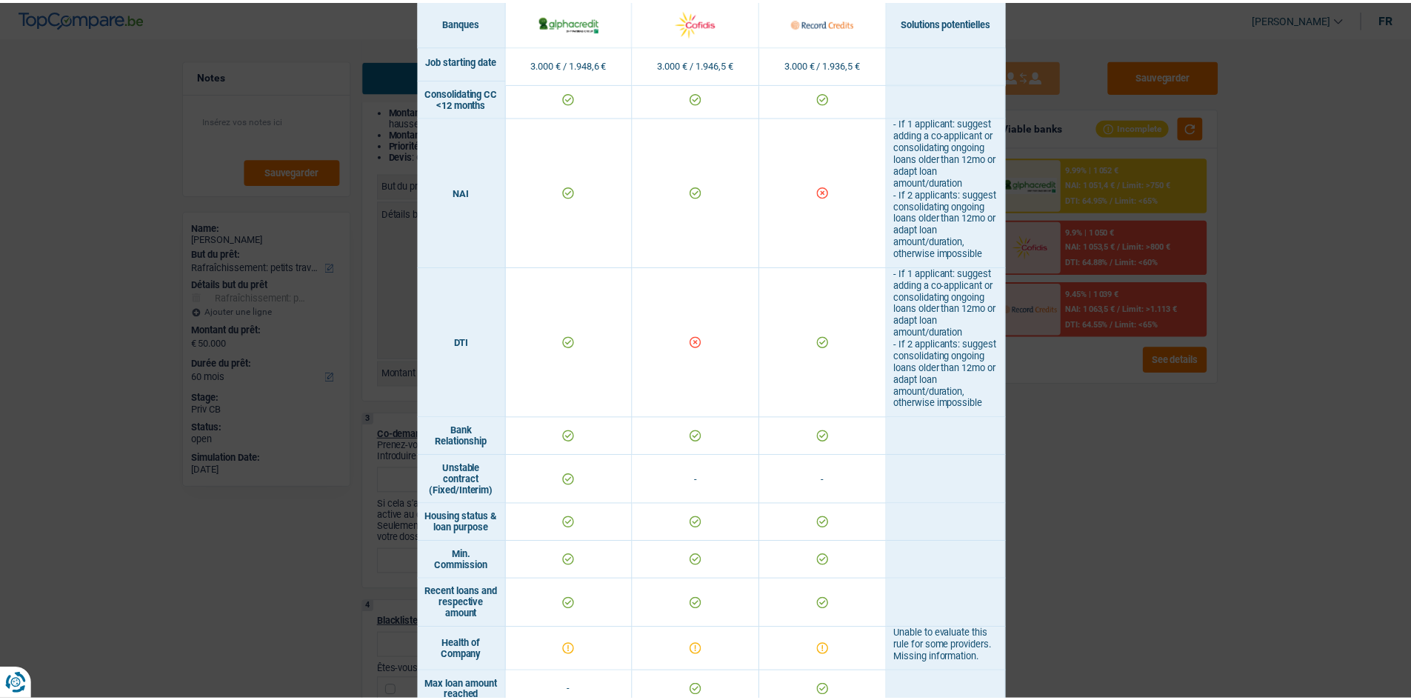
scroll to position [593, 0]
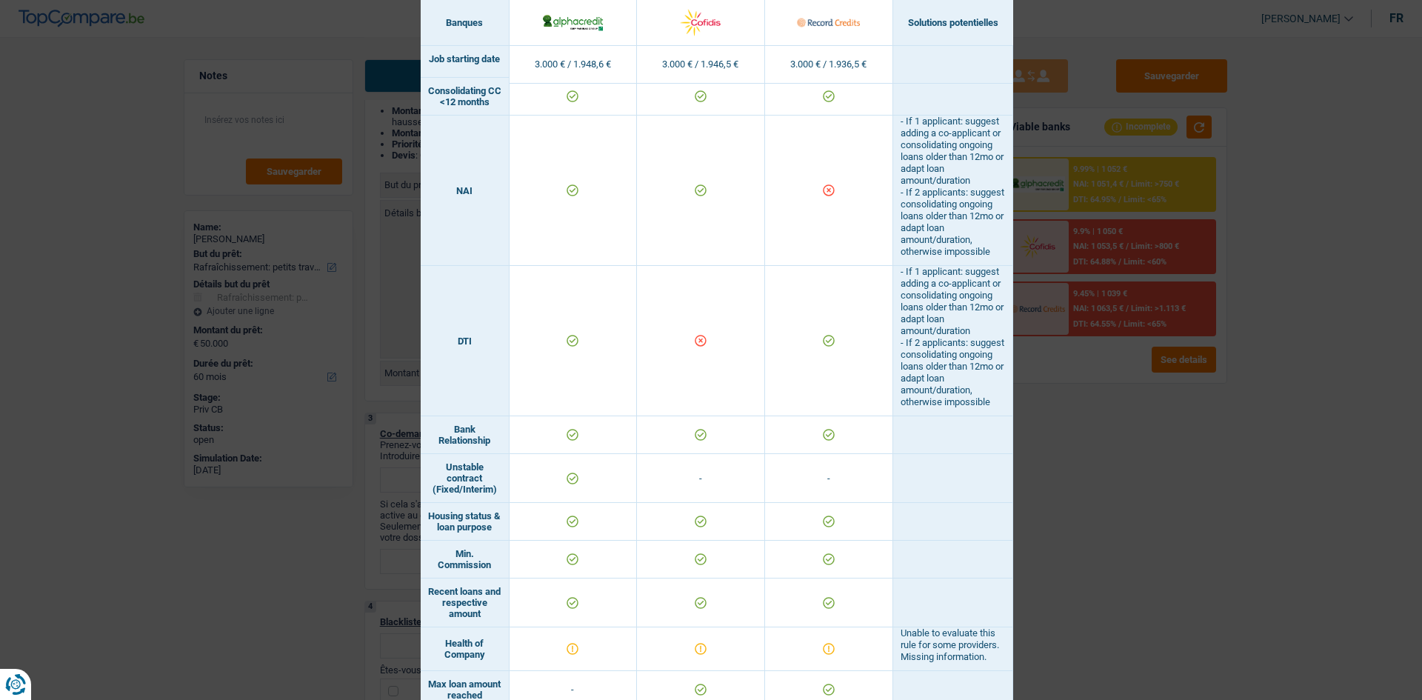
click at [1038, 456] on div "Banks conditions × Banques Solutions potentielles Revenus / Charges 3.000 € / 1…" at bounding box center [711, 350] width 1422 height 700
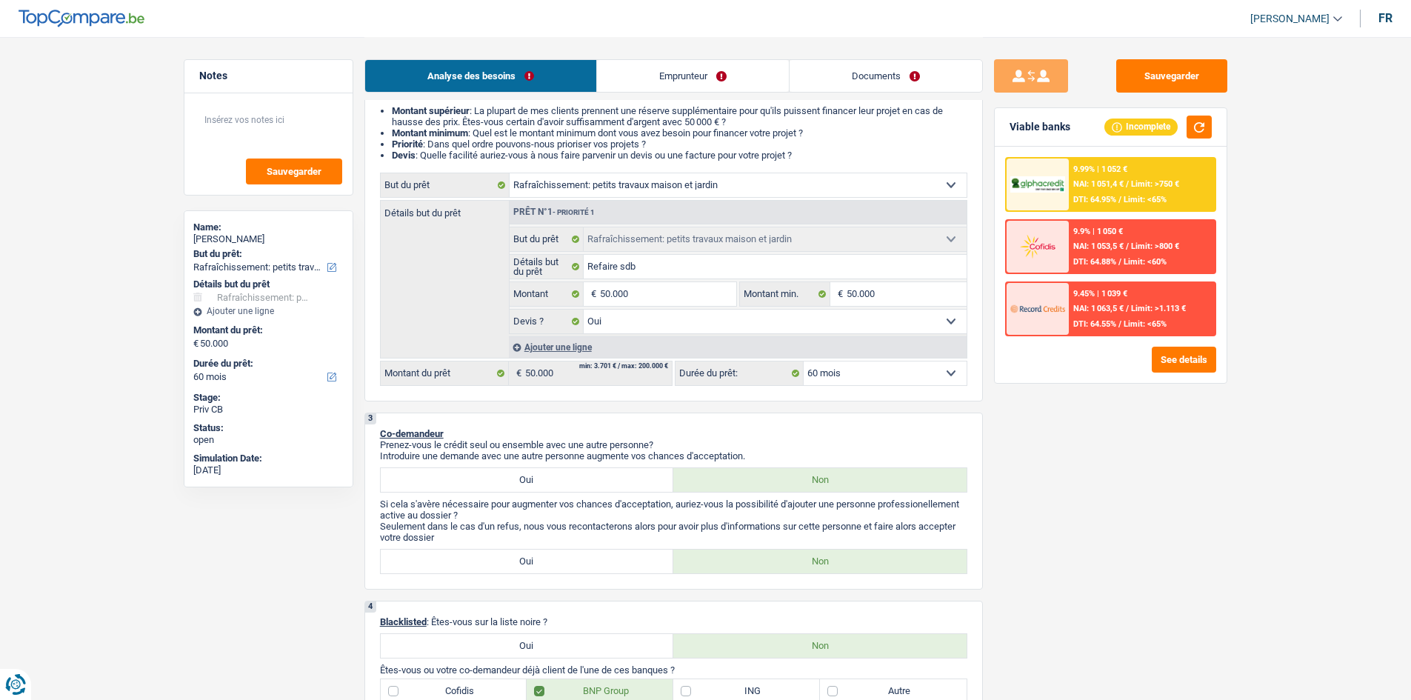
click at [708, 82] on link "Emprunteur" at bounding box center [693, 76] width 192 height 32
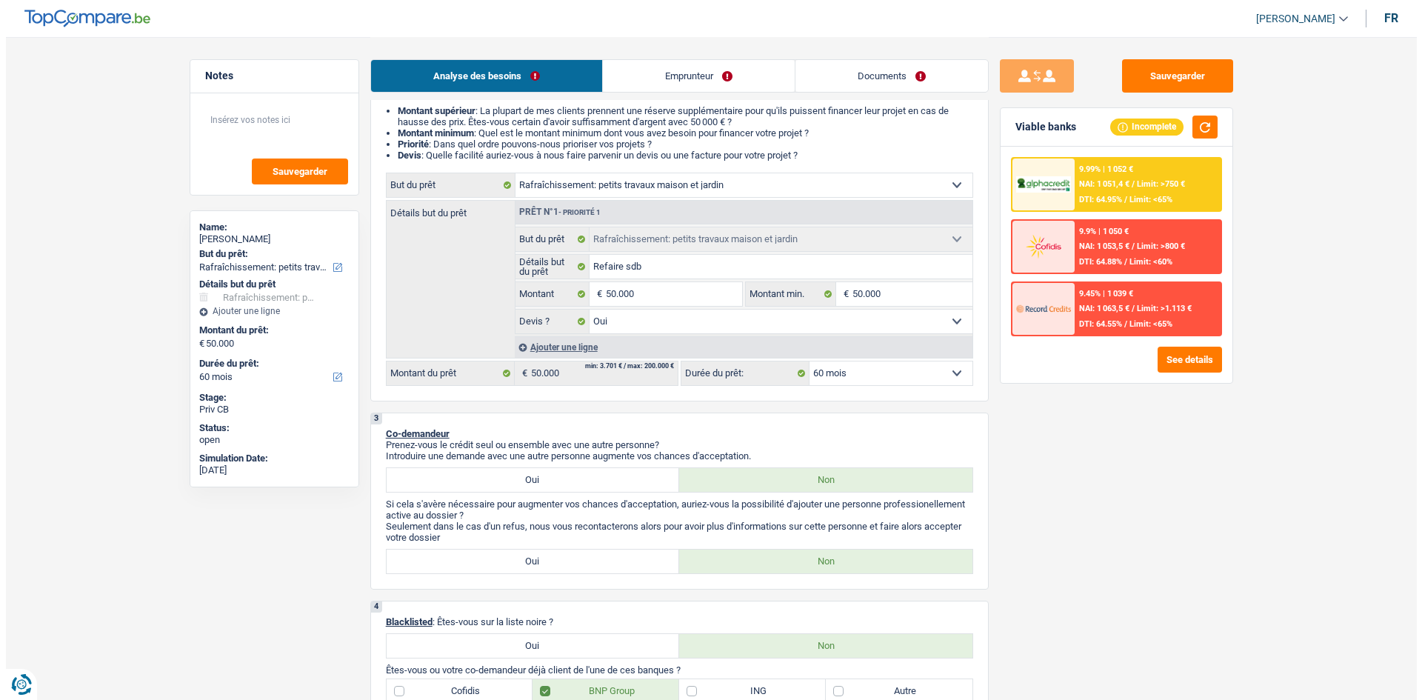
scroll to position [0, 0]
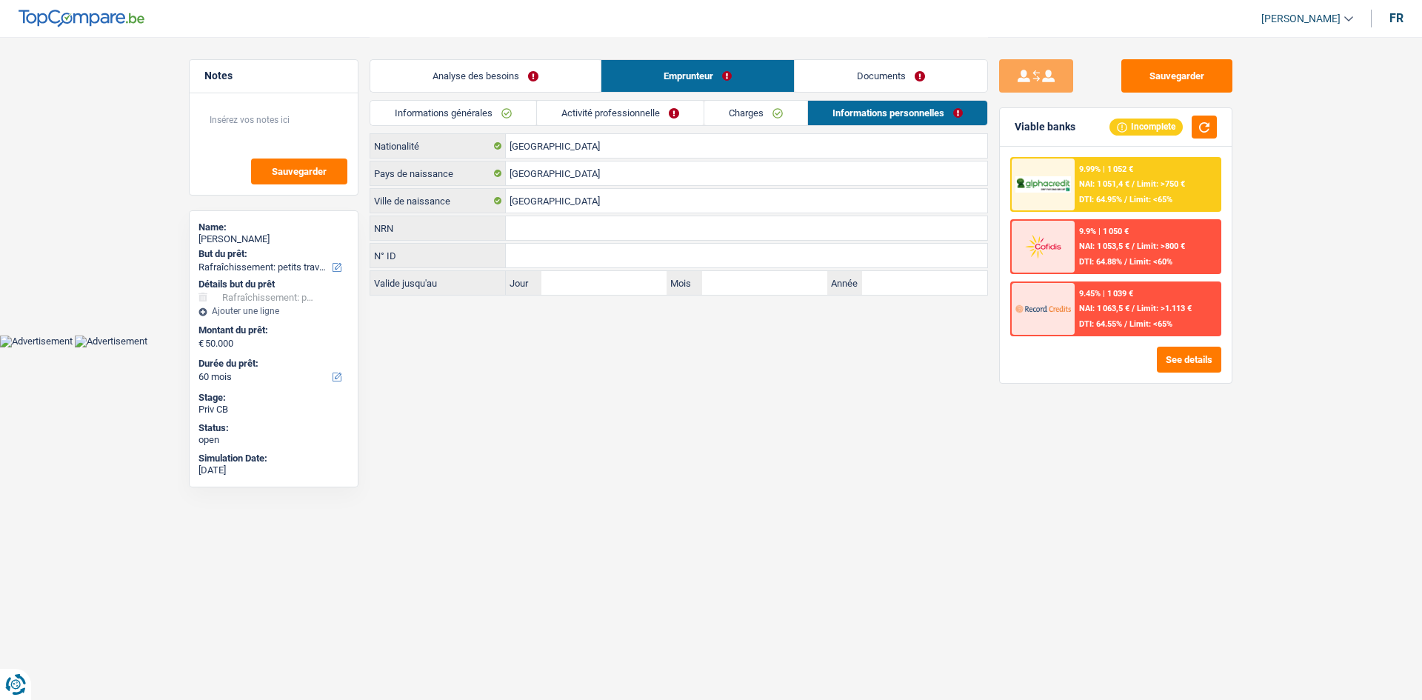
click at [611, 113] on link "Activité professionnelle" at bounding box center [620, 113] width 167 height 24
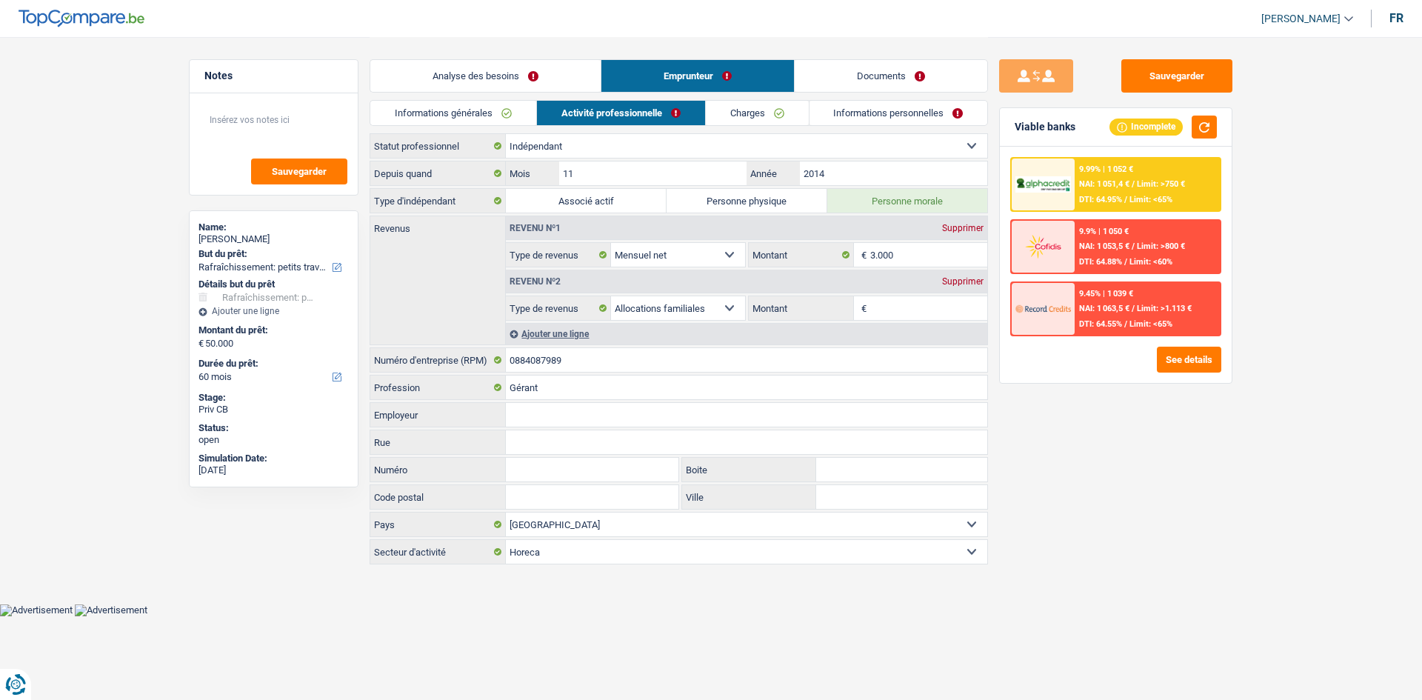
click at [740, 110] on link "Charges" at bounding box center [757, 113] width 103 height 24
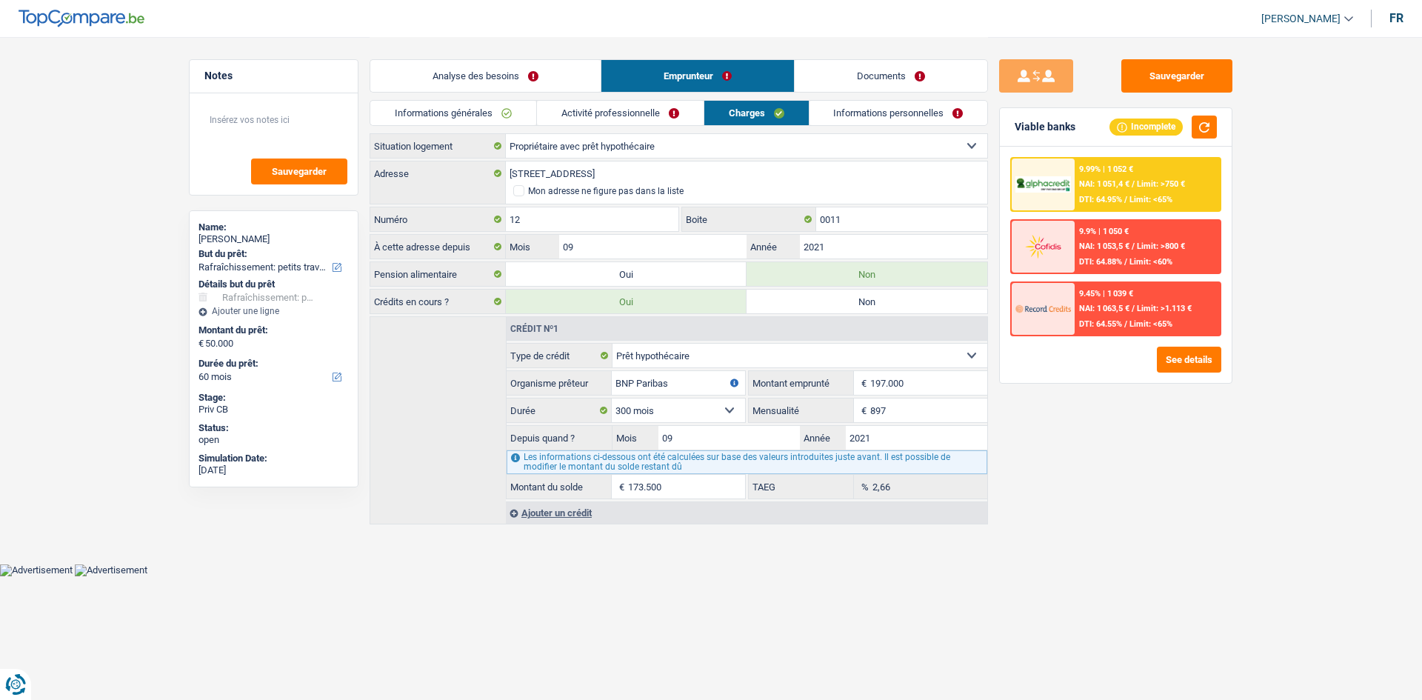
click at [632, 106] on link "Activité professionnelle" at bounding box center [620, 113] width 167 height 24
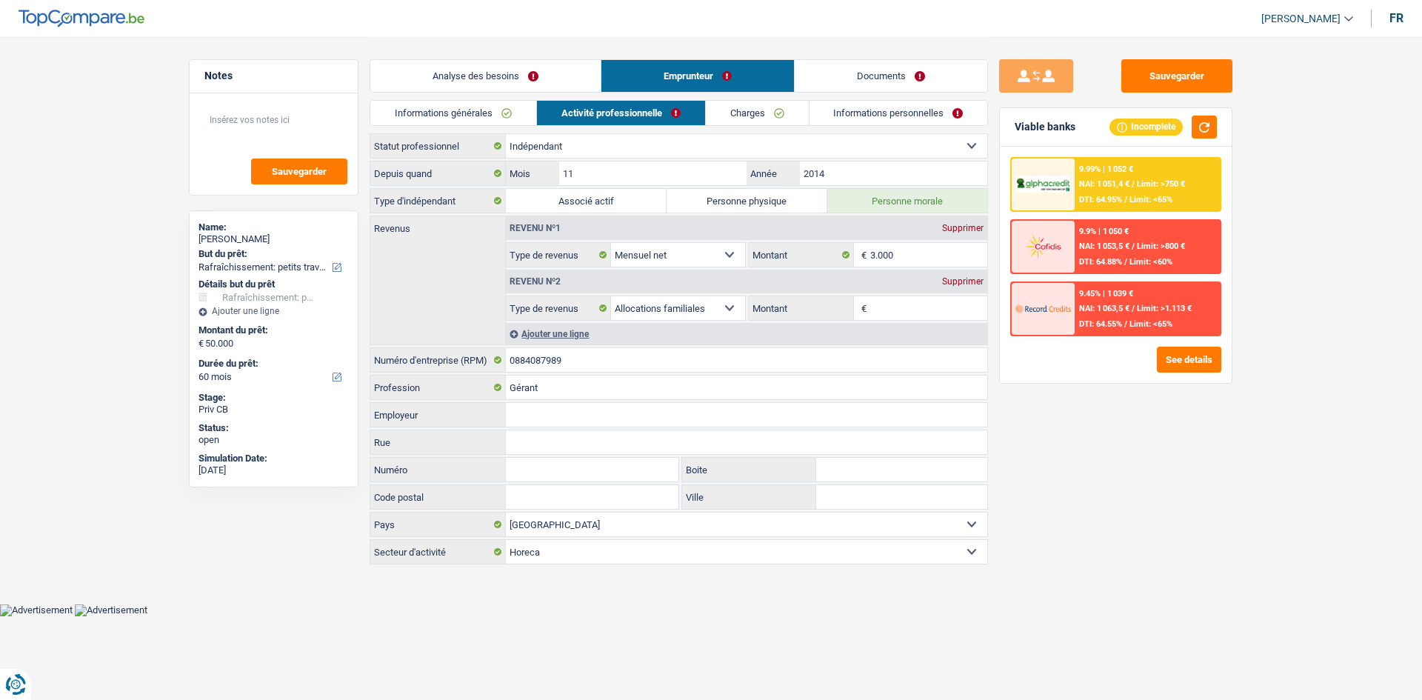
click at [496, 103] on link "Informations générales" at bounding box center [453, 113] width 166 height 24
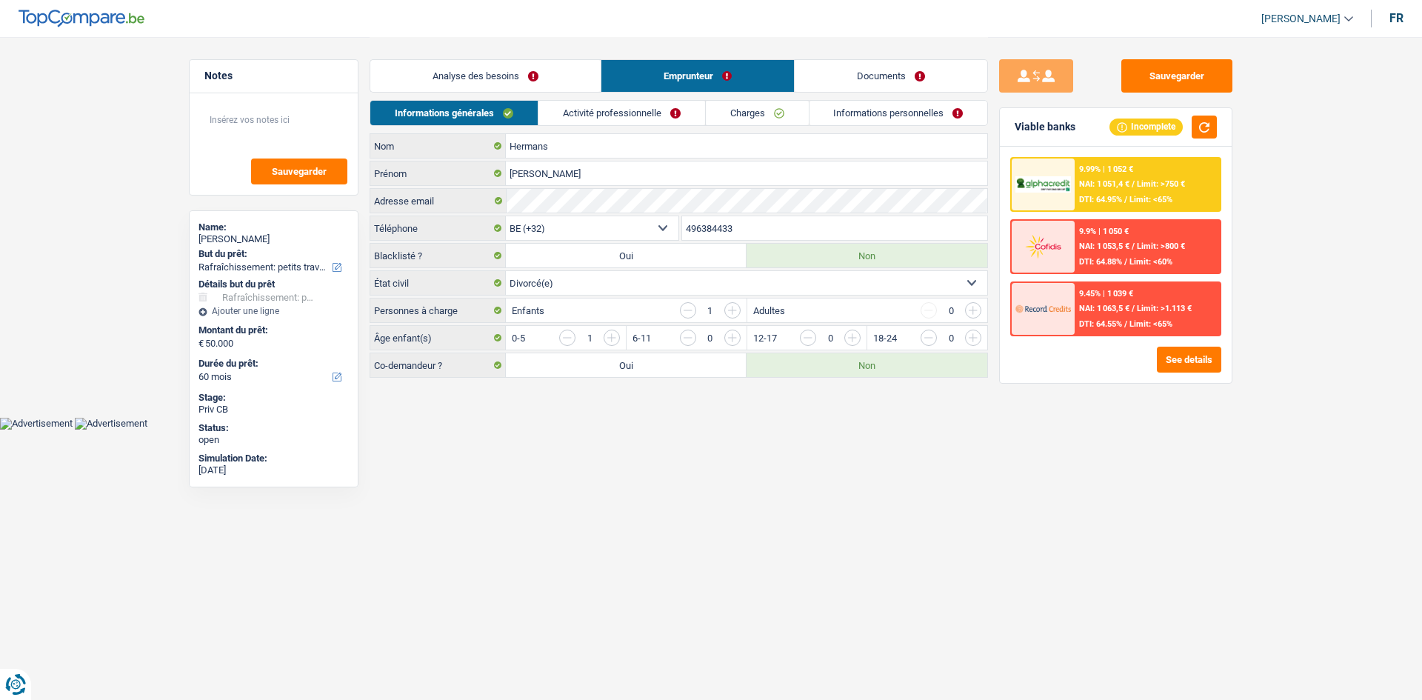
click at [690, 308] on input "button" at bounding box center [688, 310] width 16 height 16
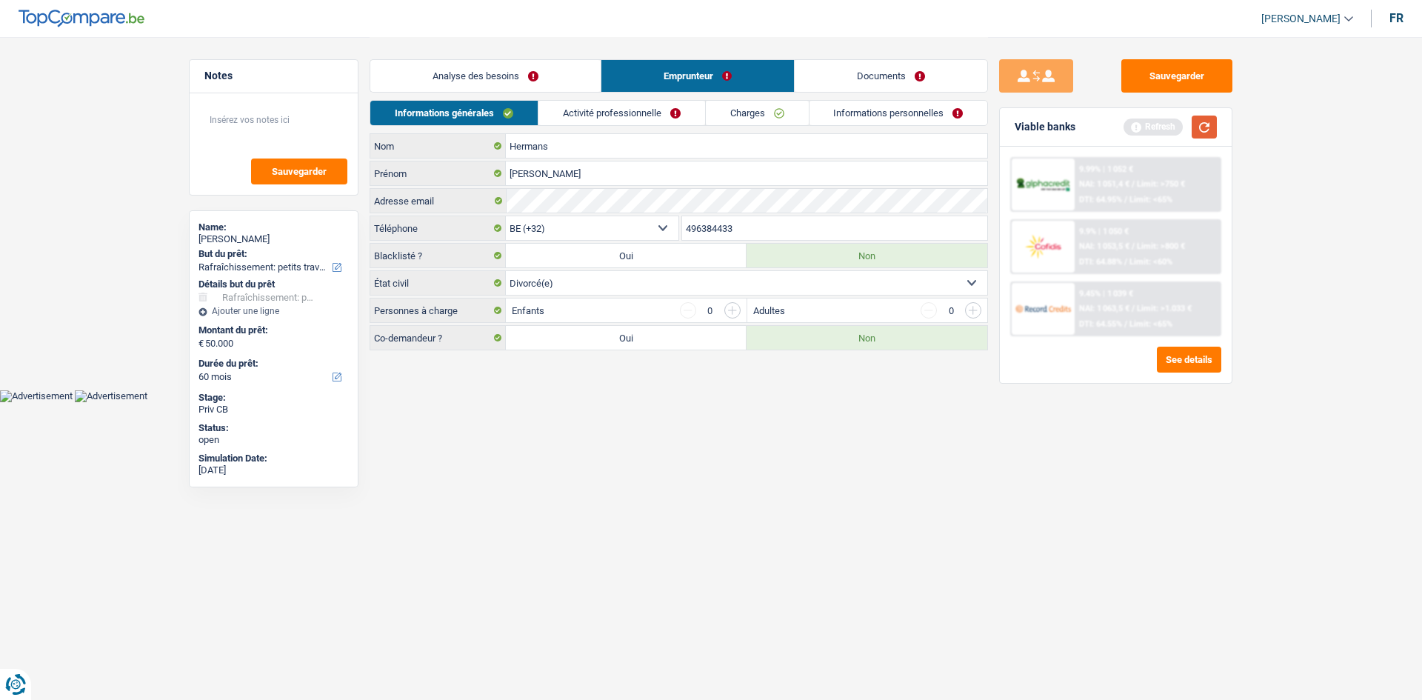
click at [1126, 125] on button "button" at bounding box center [1204, 127] width 25 height 23
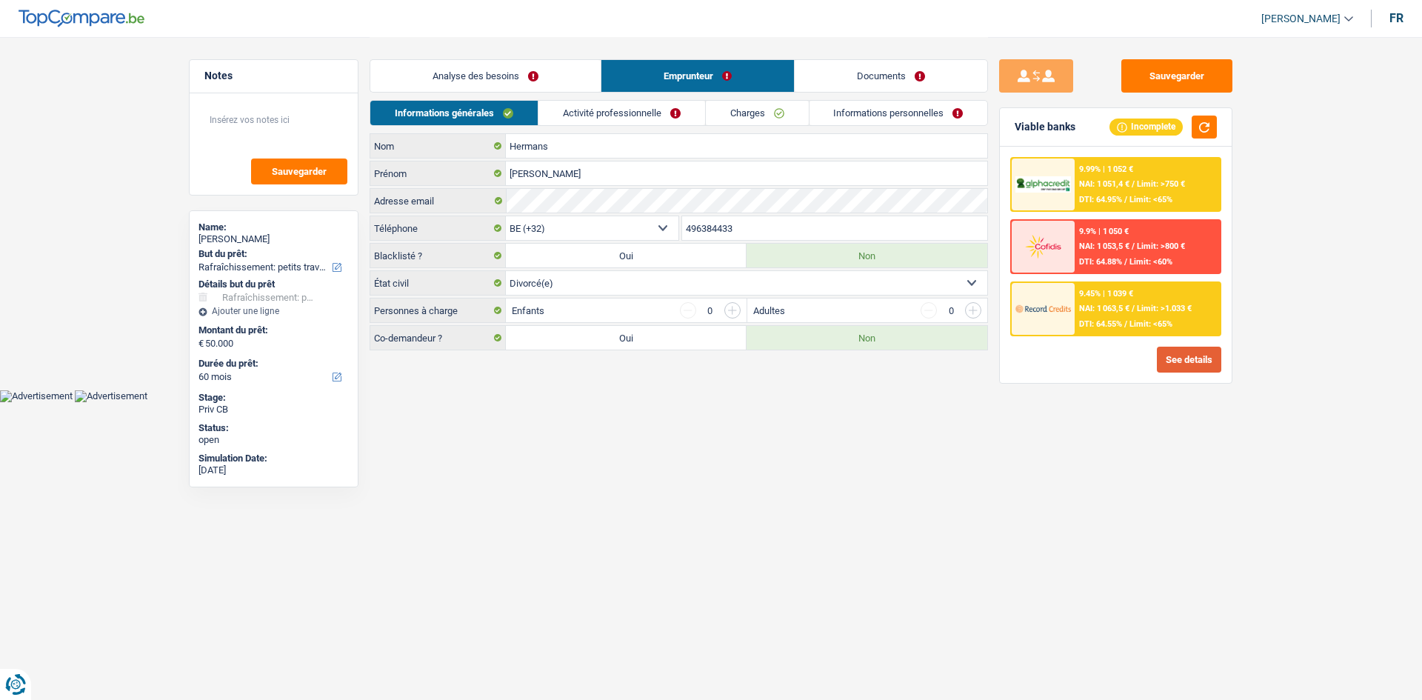
click at [1126, 357] on button "See details" at bounding box center [1189, 360] width 64 height 26
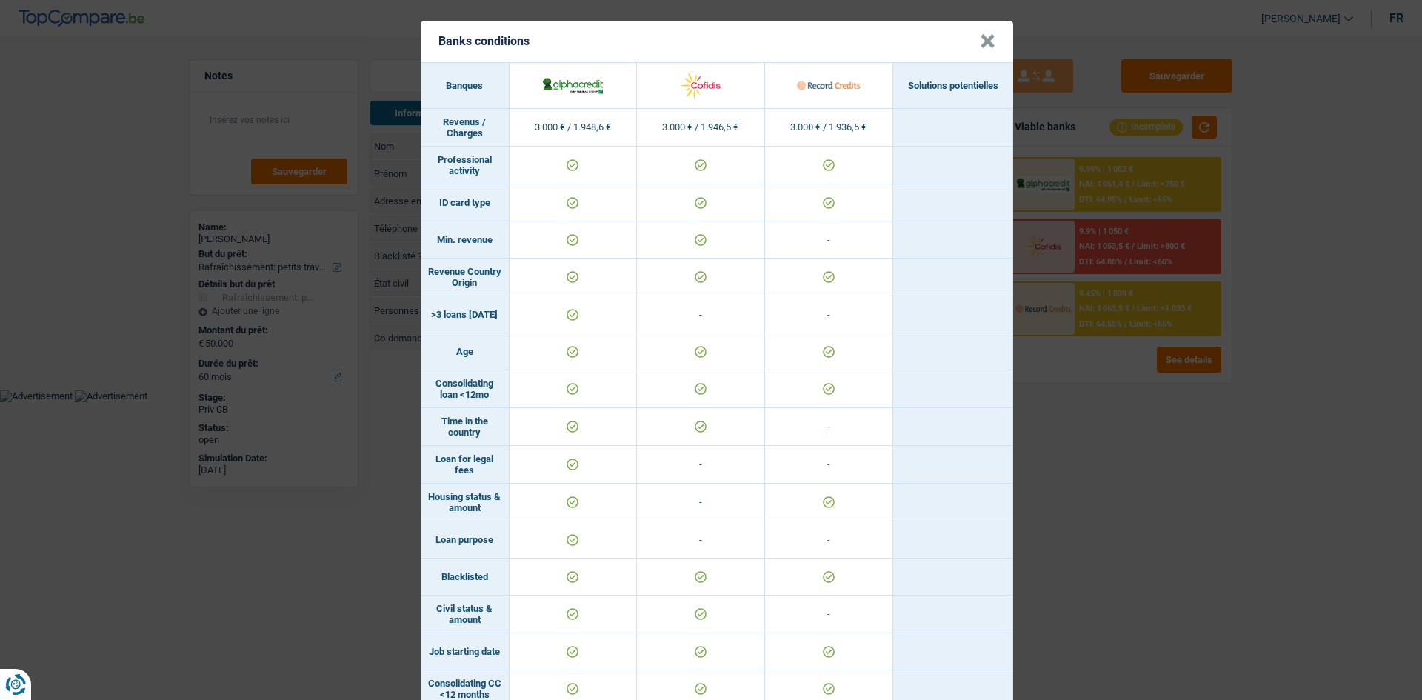
click at [980, 43] on button "×" at bounding box center [988, 41] width 16 height 15
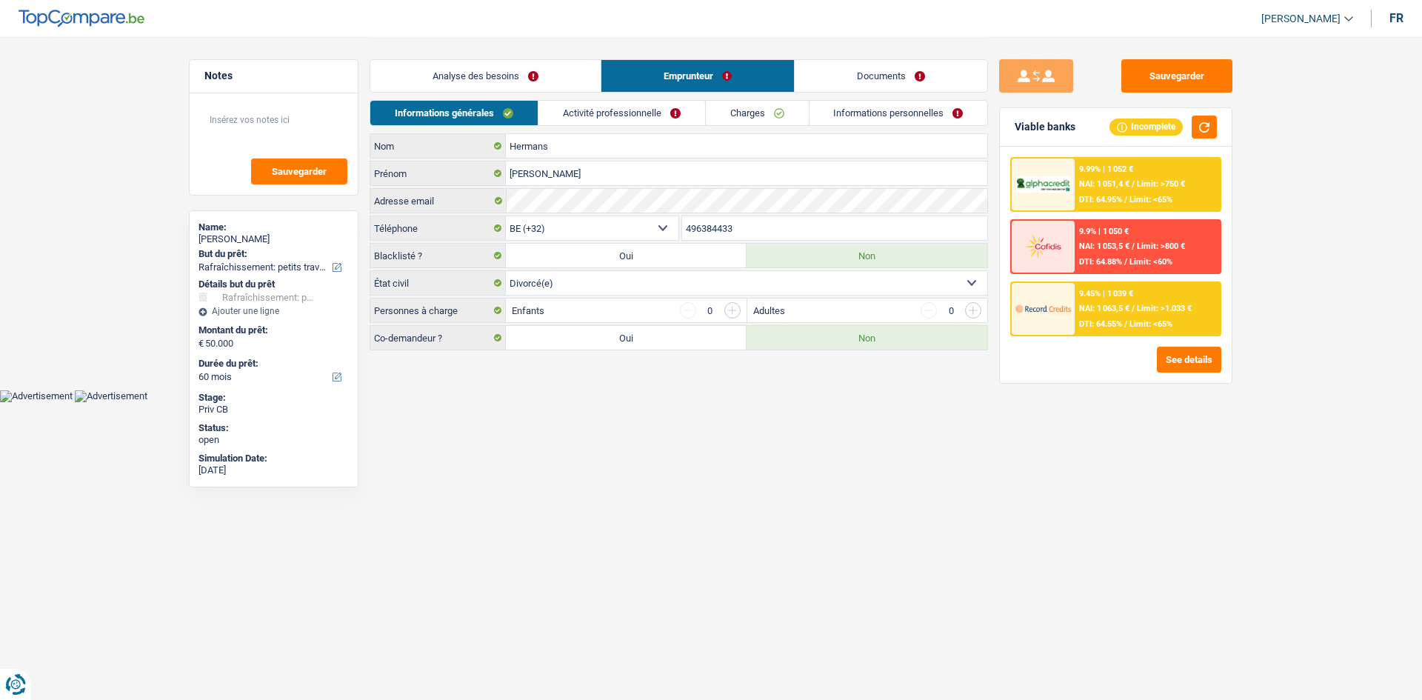
click at [472, 78] on link "Analyse des besoins" at bounding box center [485, 76] width 230 height 32
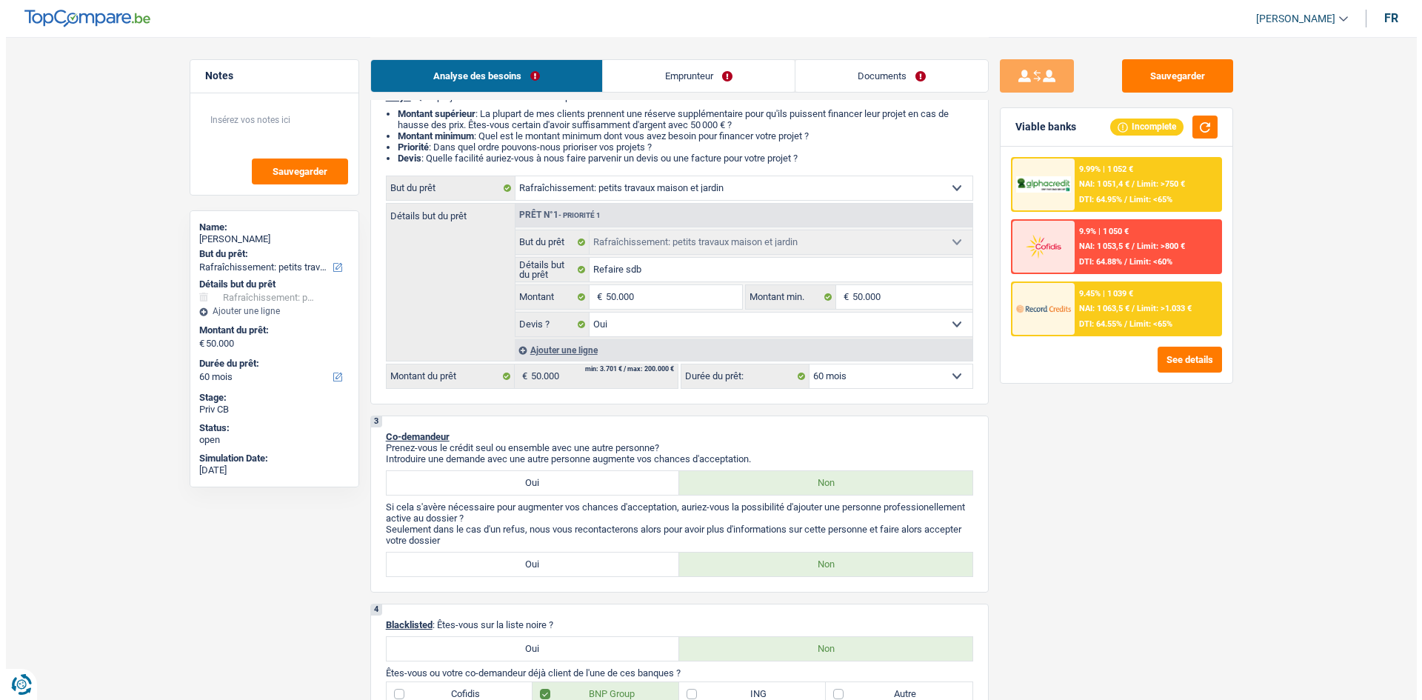
scroll to position [148, 0]
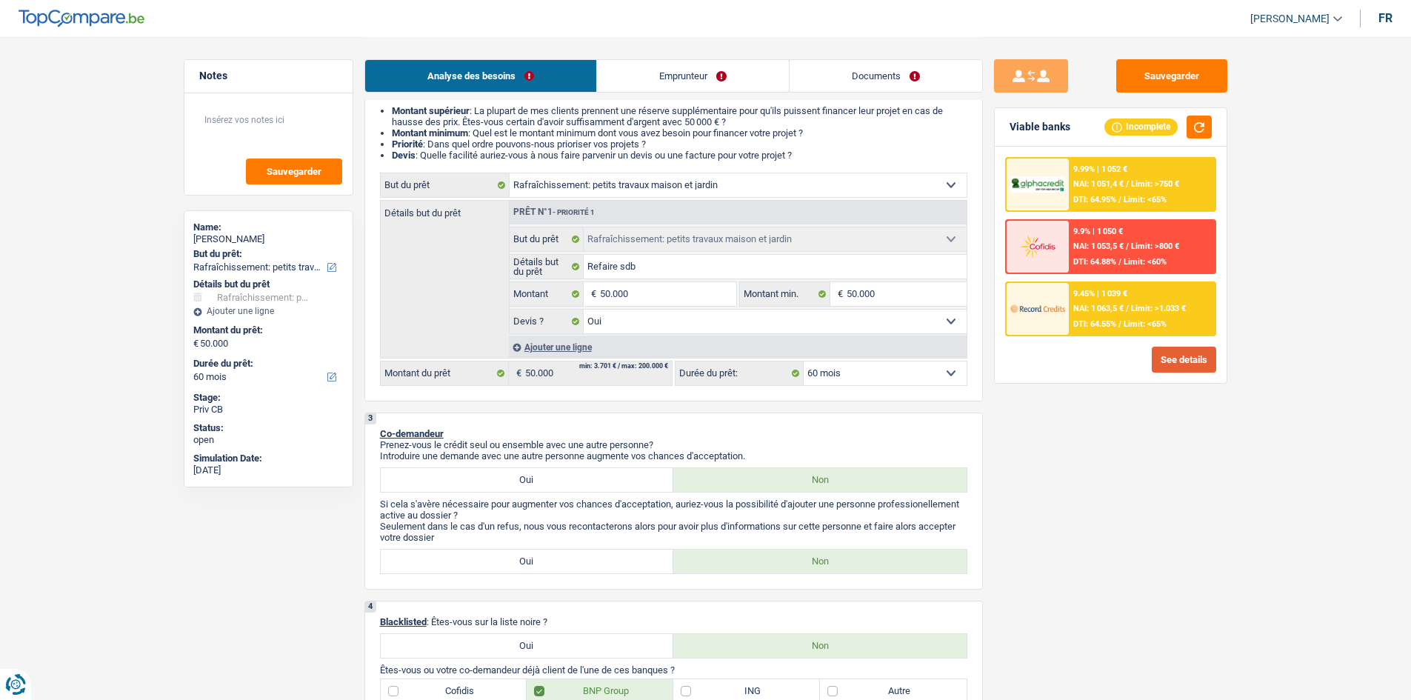
click at [1126, 365] on button "See details" at bounding box center [1184, 360] width 64 height 26
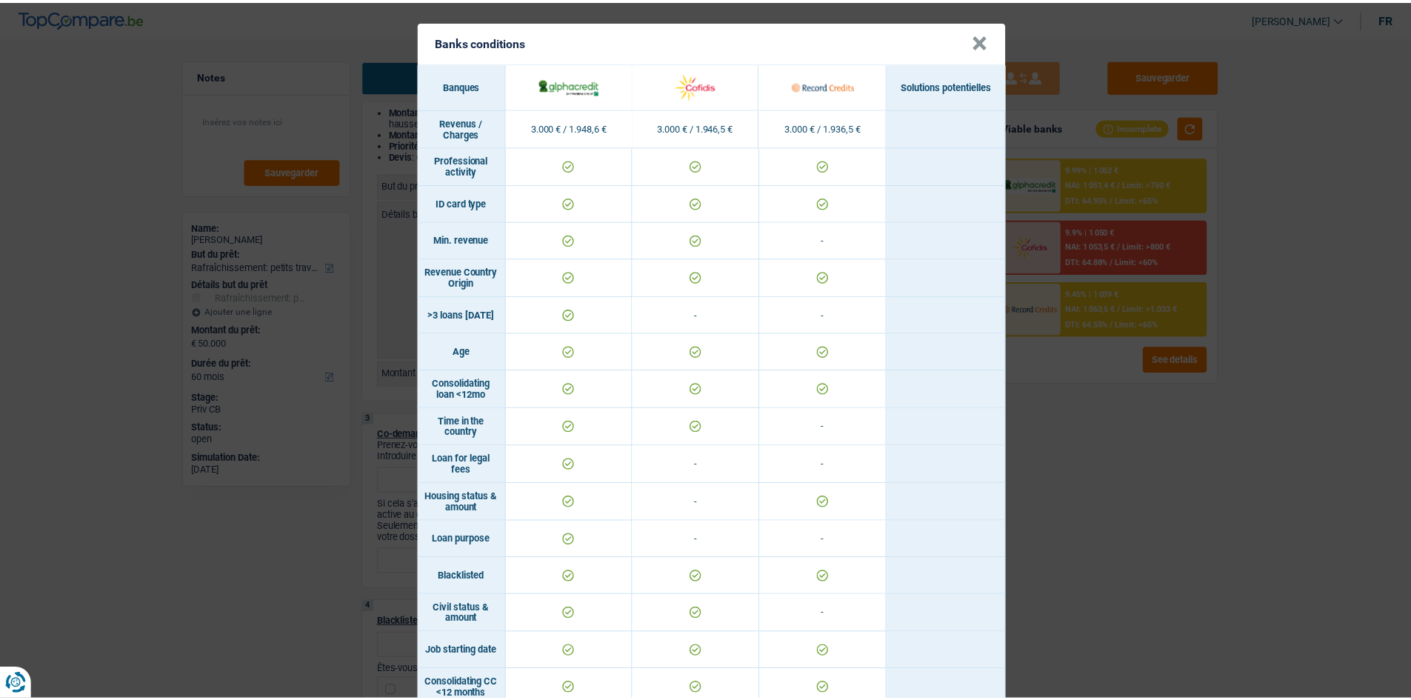
scroll to position [0, 0]
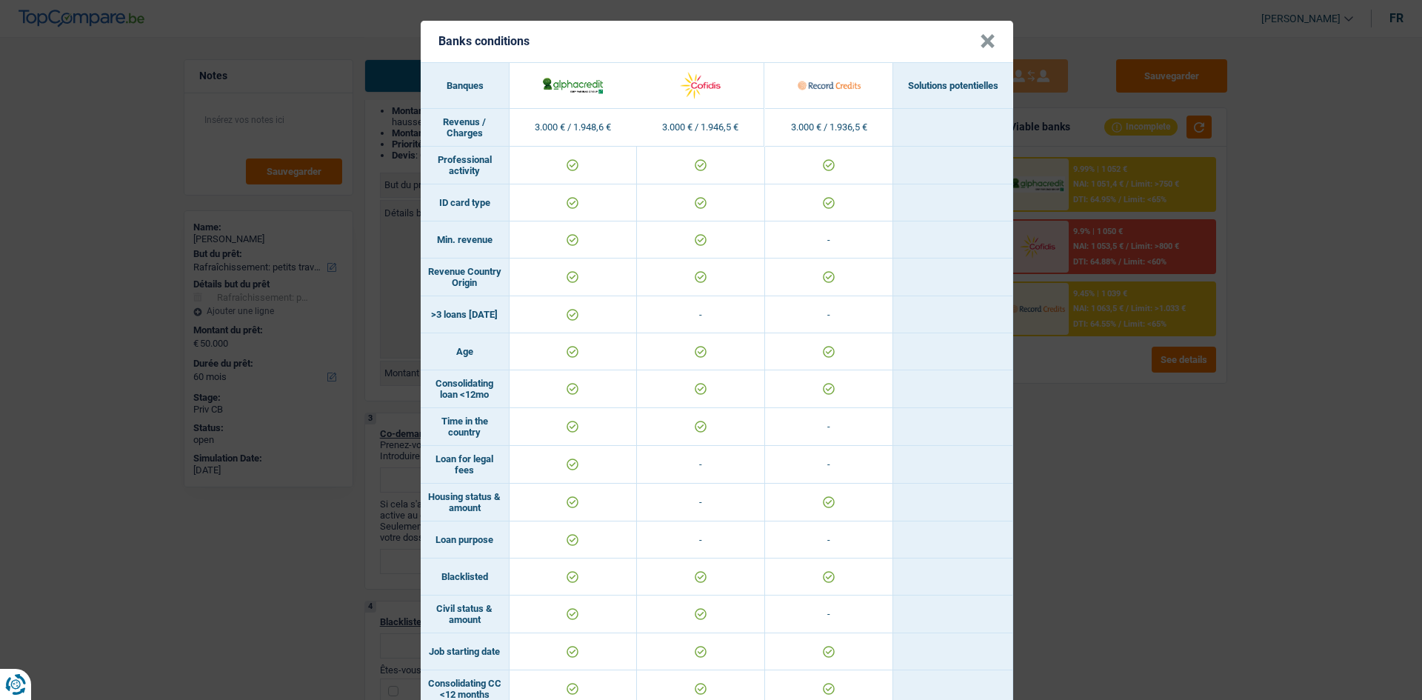
click at [973, 50] on header "Banks conditions ×" at bounding box center [717, 41] width 593 height 41
click at [980, 44] on button "×" at bounding box center [988, 41] width 16 height 15
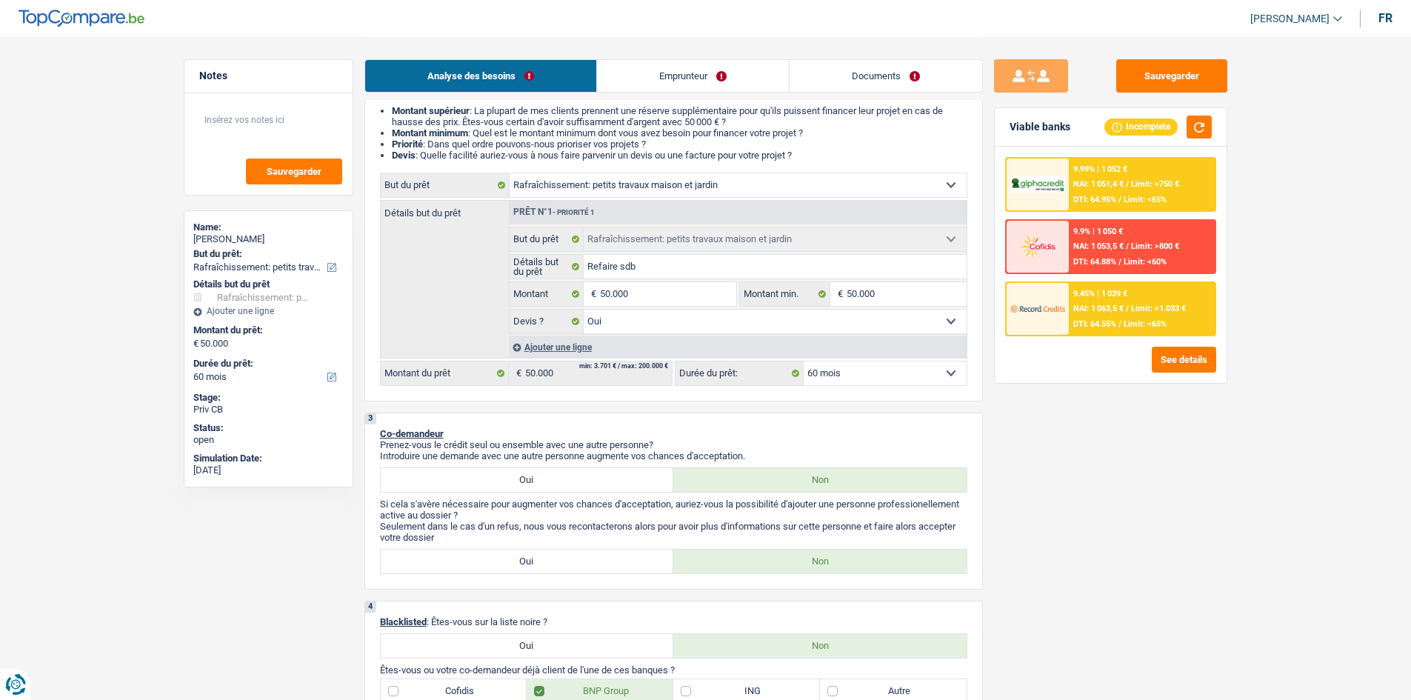
click at [1101, 309] on span "NAI: 1 063,5 €" at bounding box center [1098, 309] width 50 height 10
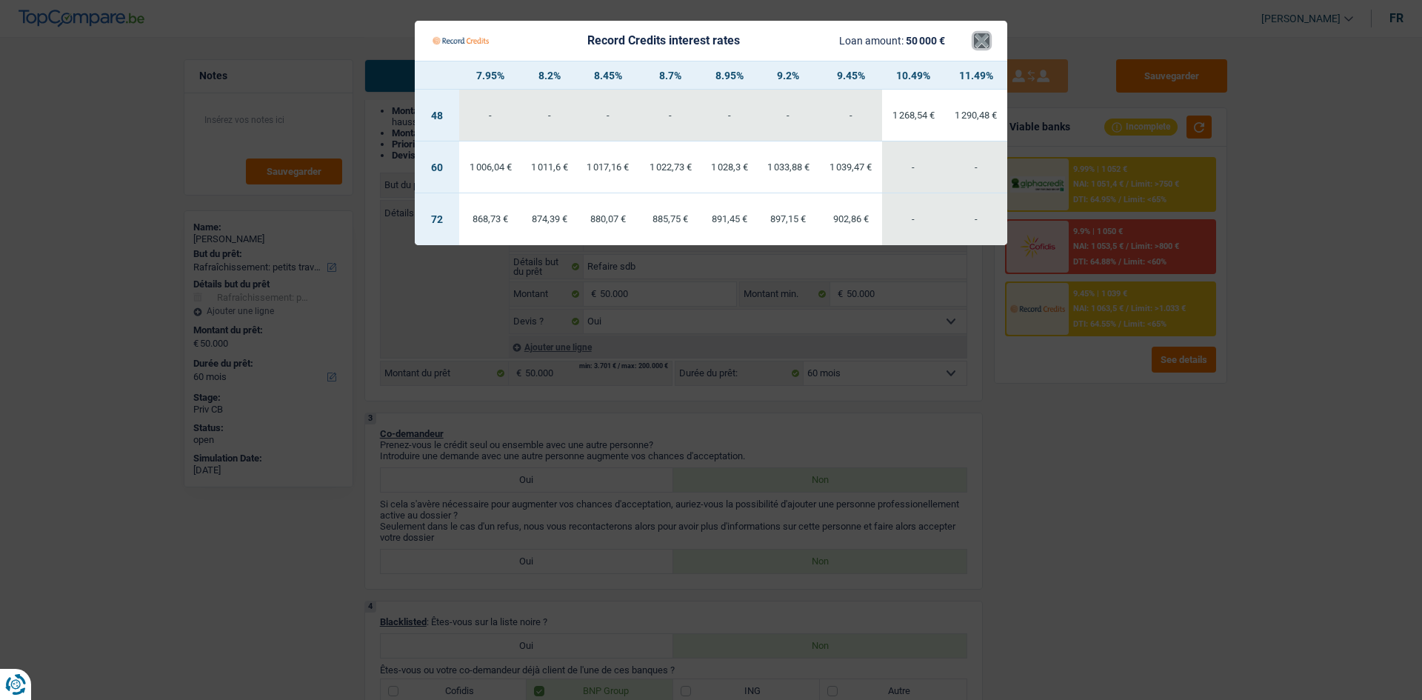
click at [984, 48] on button "×" at bounding box center [982, 40] width 16 height 15
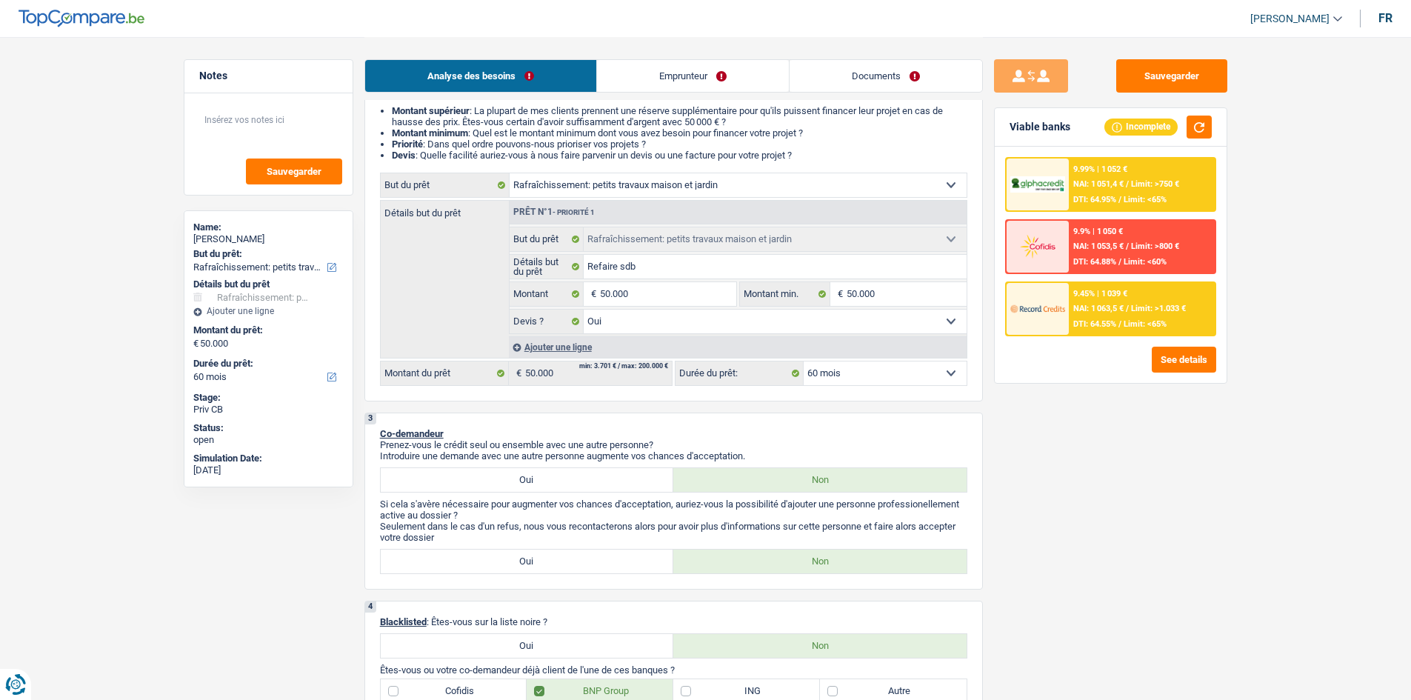
click at [1084, 186] on span "NAI: 1 051,4 €" at bounding box center [1098, 184] width 50 height 10
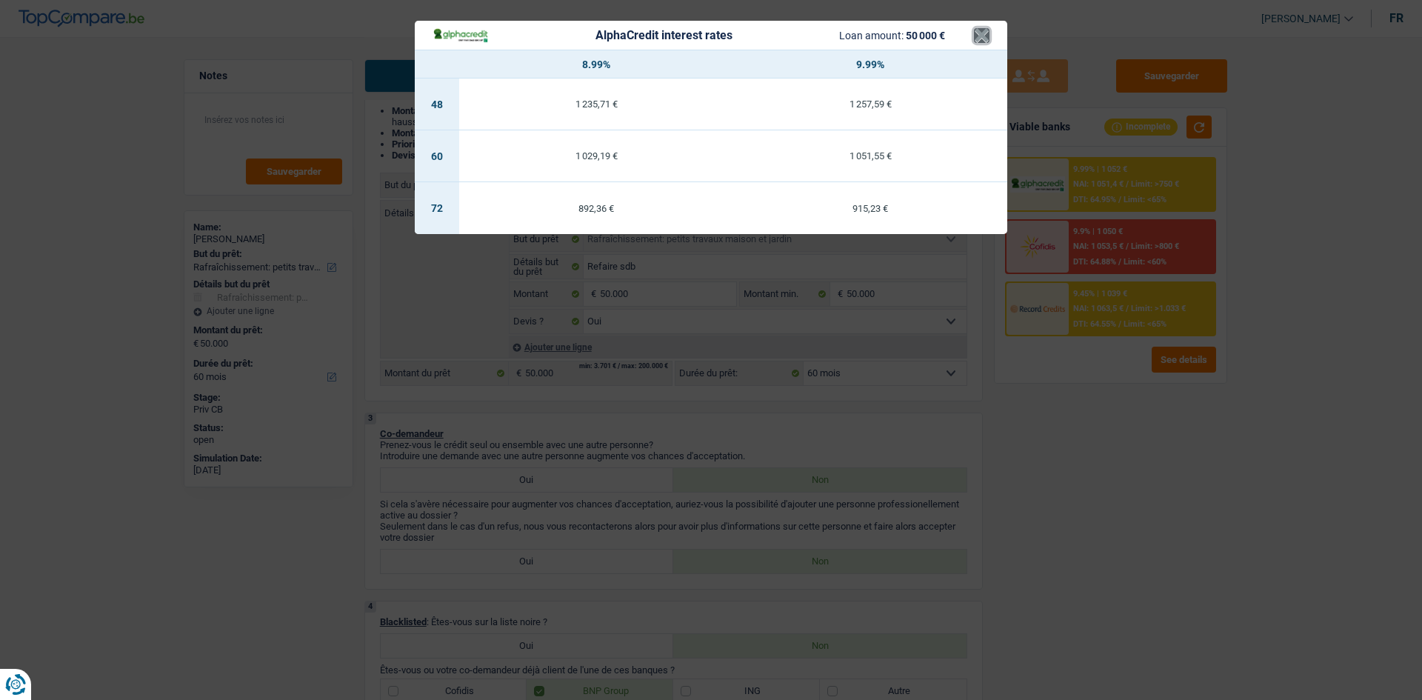
click at [986, 43] on button "×" at bounding box center [982, 35] width 16 height 15
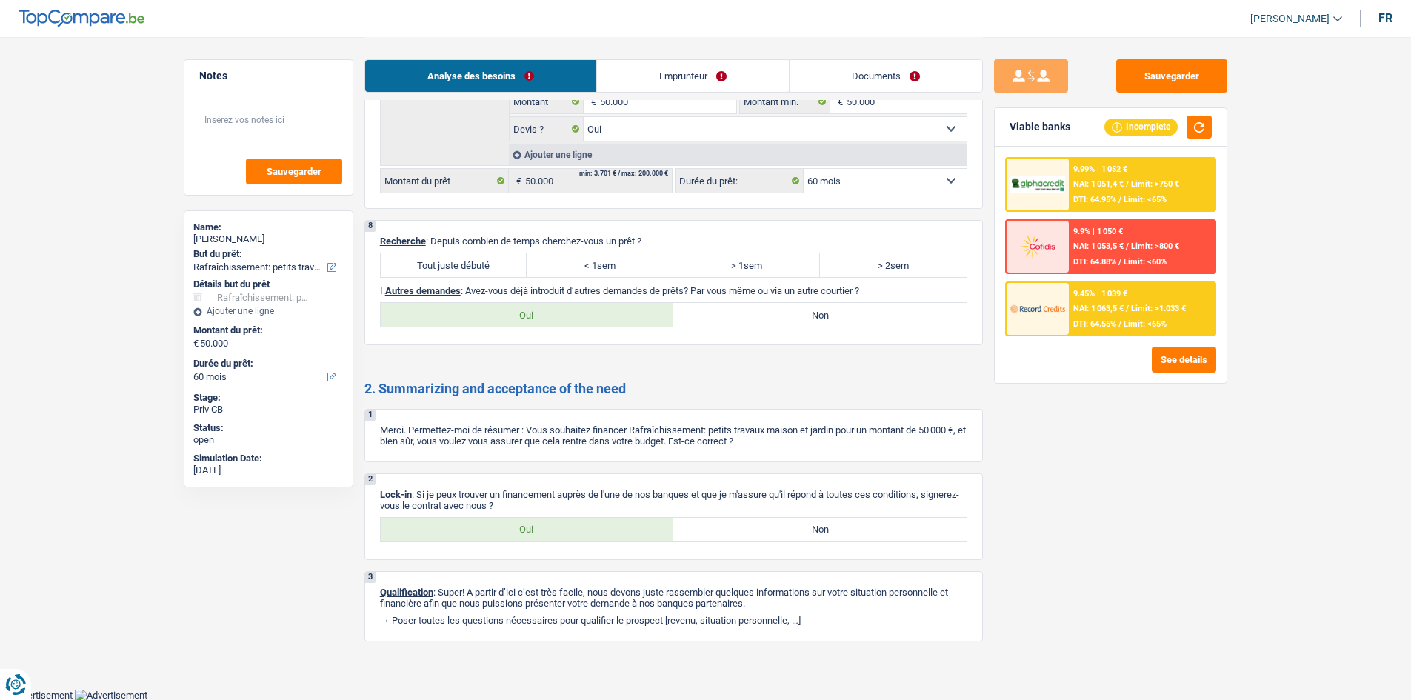
scroll to position [1669, 0]
click at [484, 261] on label "Tout juste débuté" at bounding box center [454, 265] width 147 height 24
click at [484, 261] on input "Tout juste débuté" at bounding box center [454, 265] width 147 height 24
radio input "true"
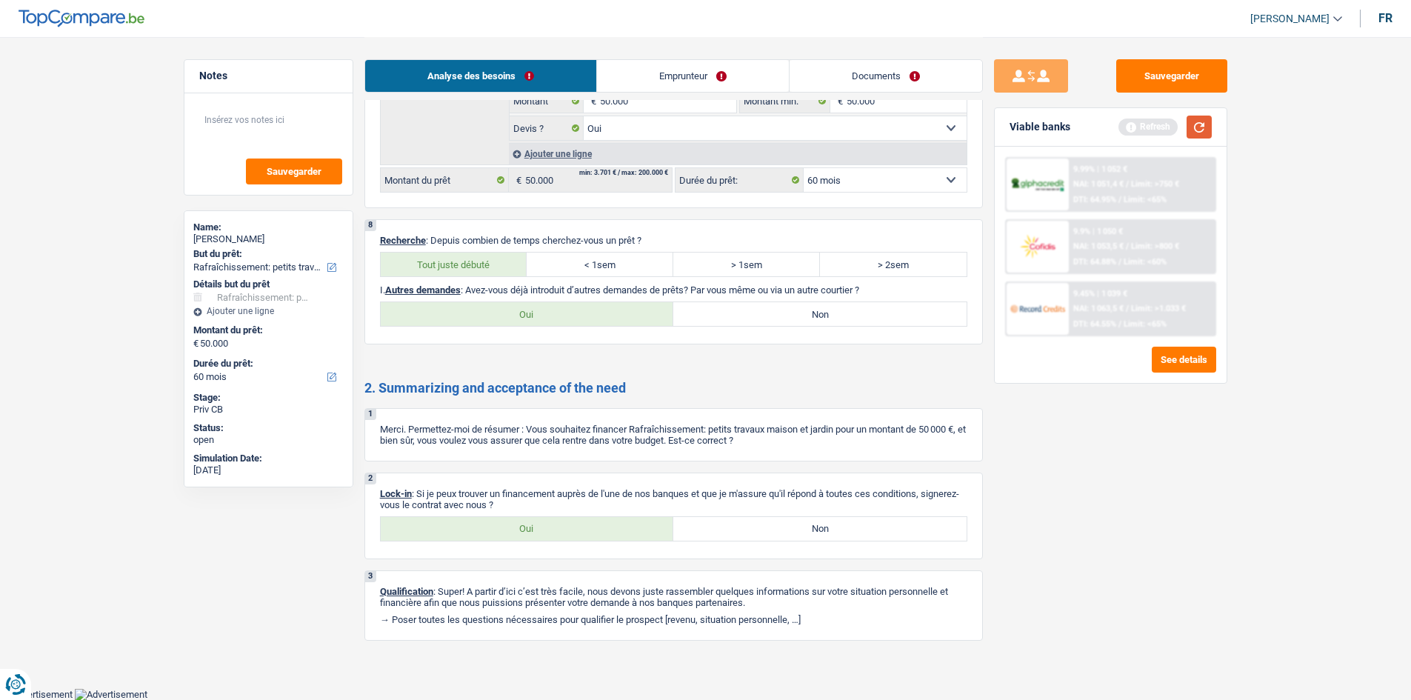
click at [1126, 128] on button "button" at bounding box center [1199, 127] width 25 height 23
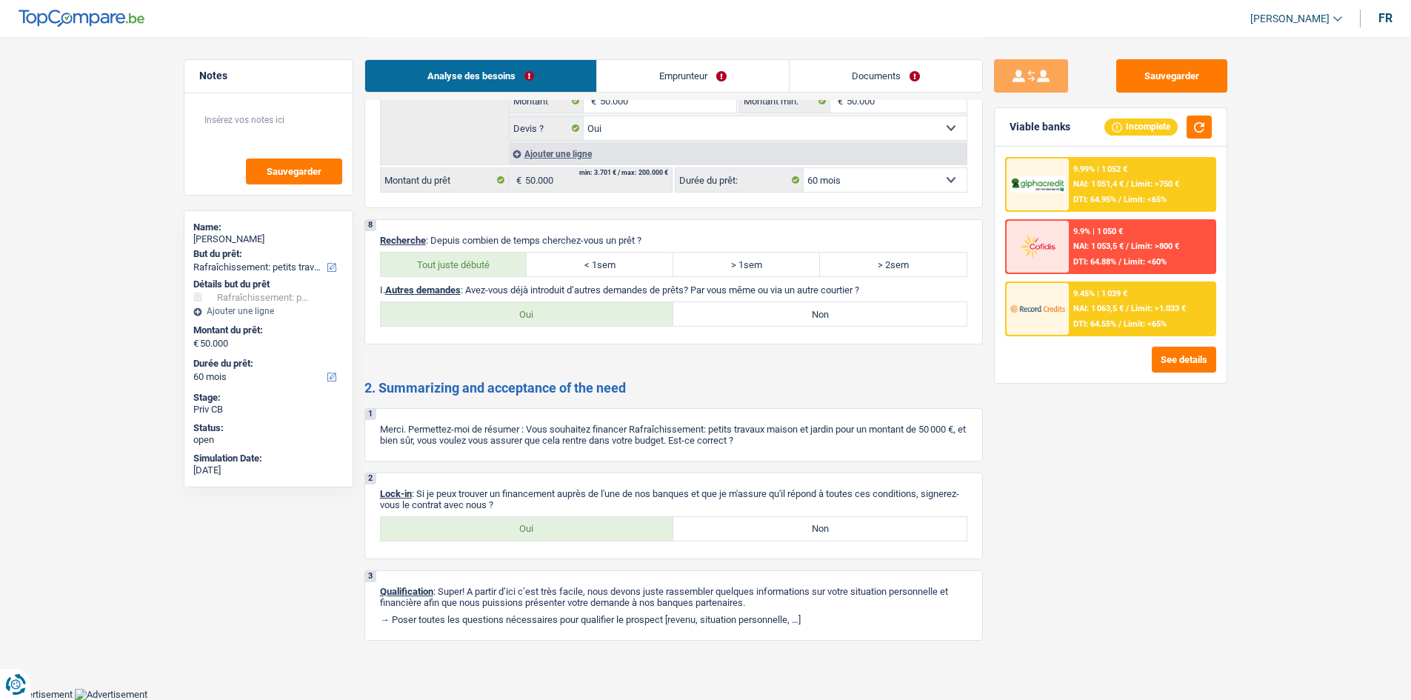
click at [751, 318] on label "Non" at bounding box center [819, 314] width 293 height 24
click at [751, 318] on input "Non" at bounding box center [819, 314] width 293 height 24
radio input "true"
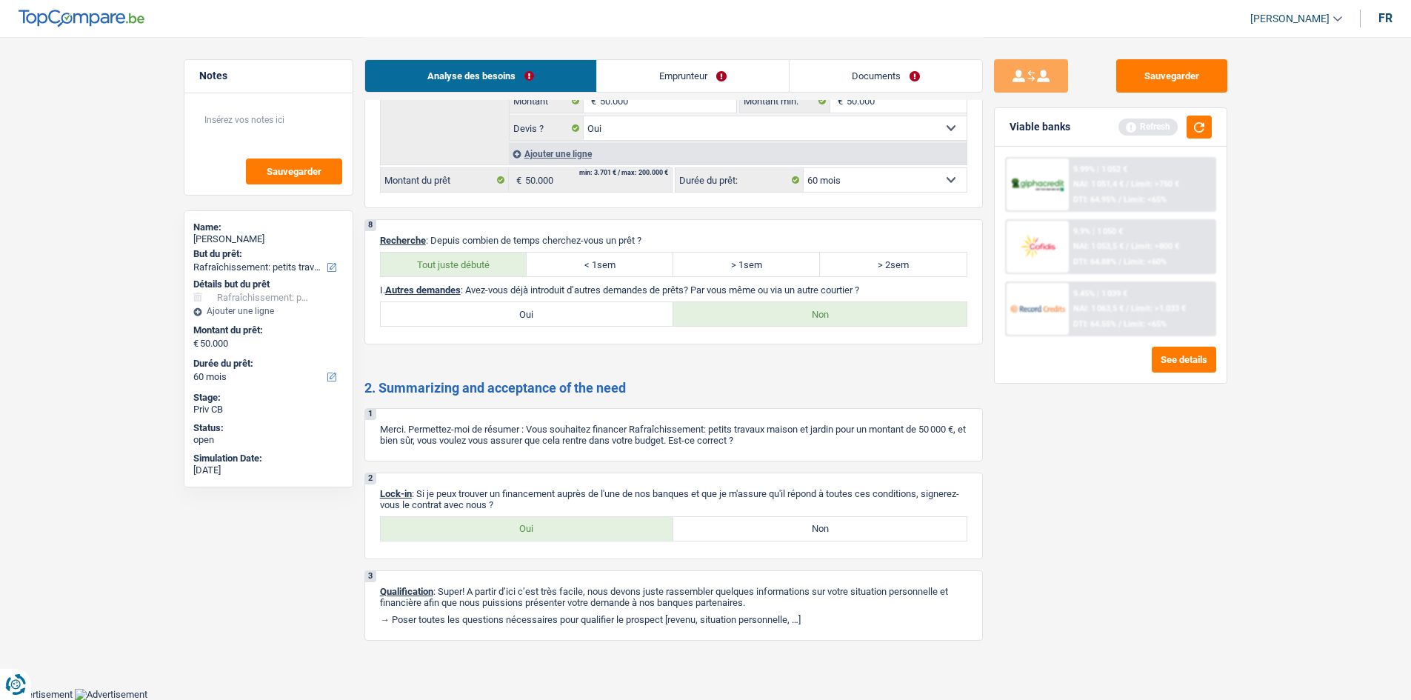
click at [585, 533] on label "Oui" at bounding box center [527, 529] width 293 height 24
click at [585, 533] on input "Oui" at bounding box center [527, 529] width 293 height 24
radio input "true"
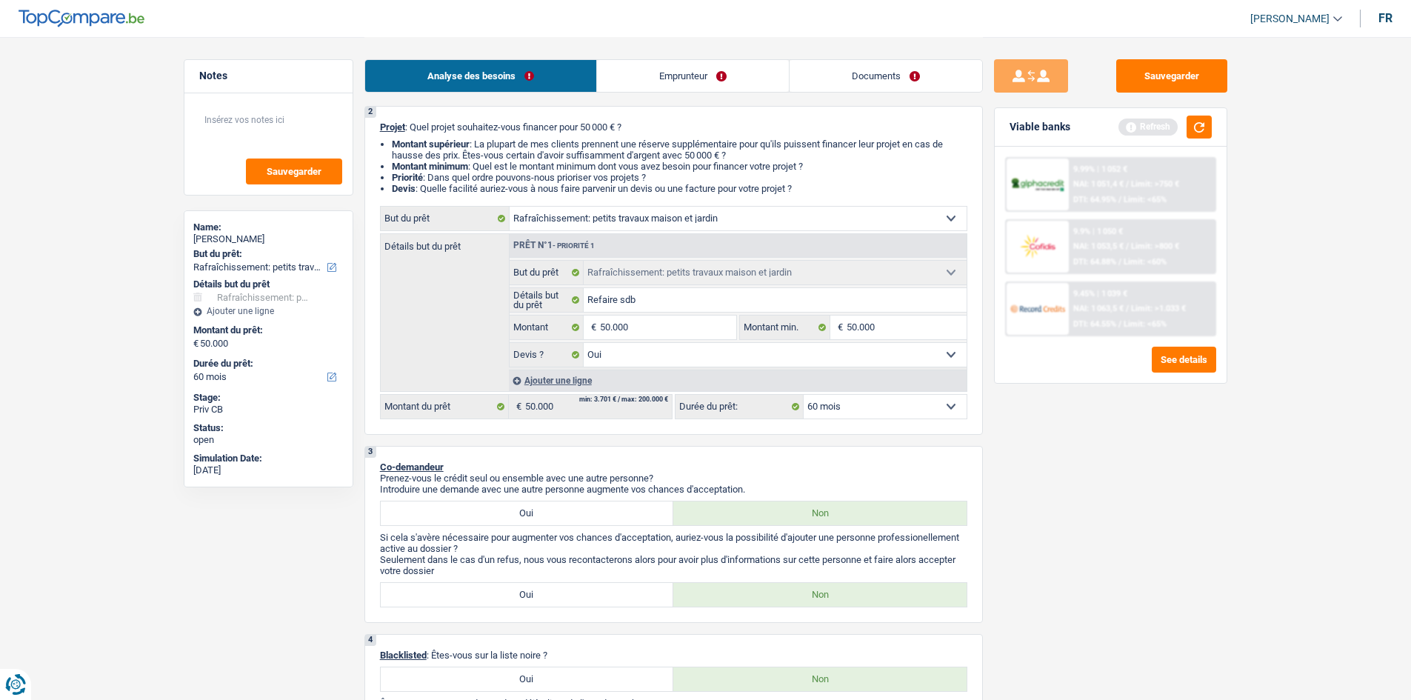
scroll to position [222, 0]
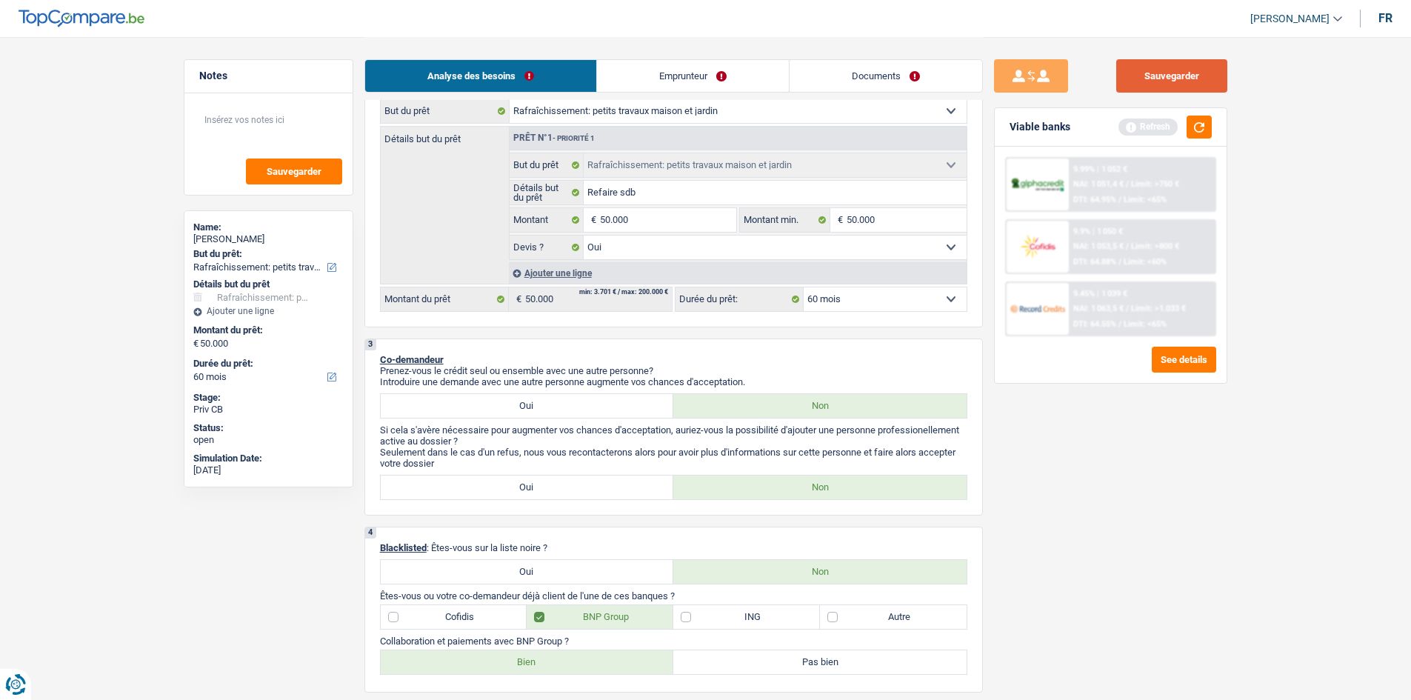
click at [1126, 67] on button "Sauvegarder" at bounding box center [1171, 75] width 111 height 33
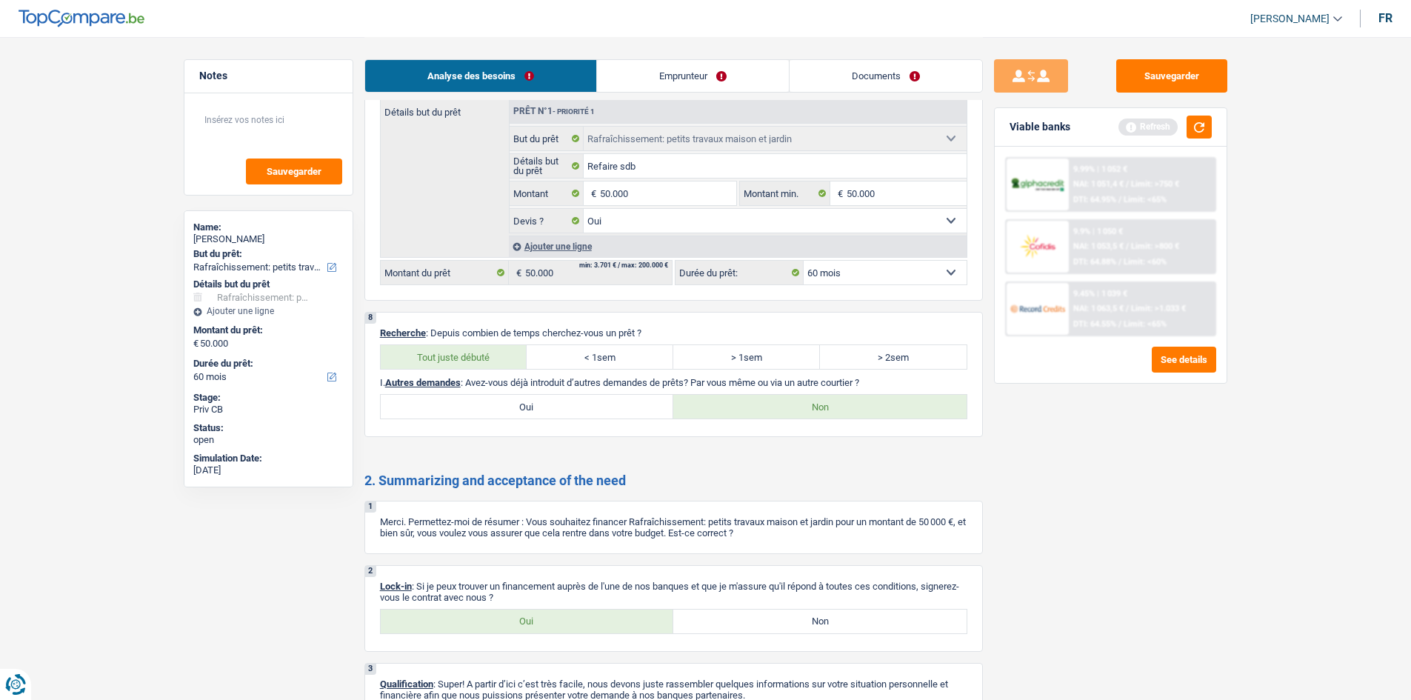
scroll to position [1447, 0]
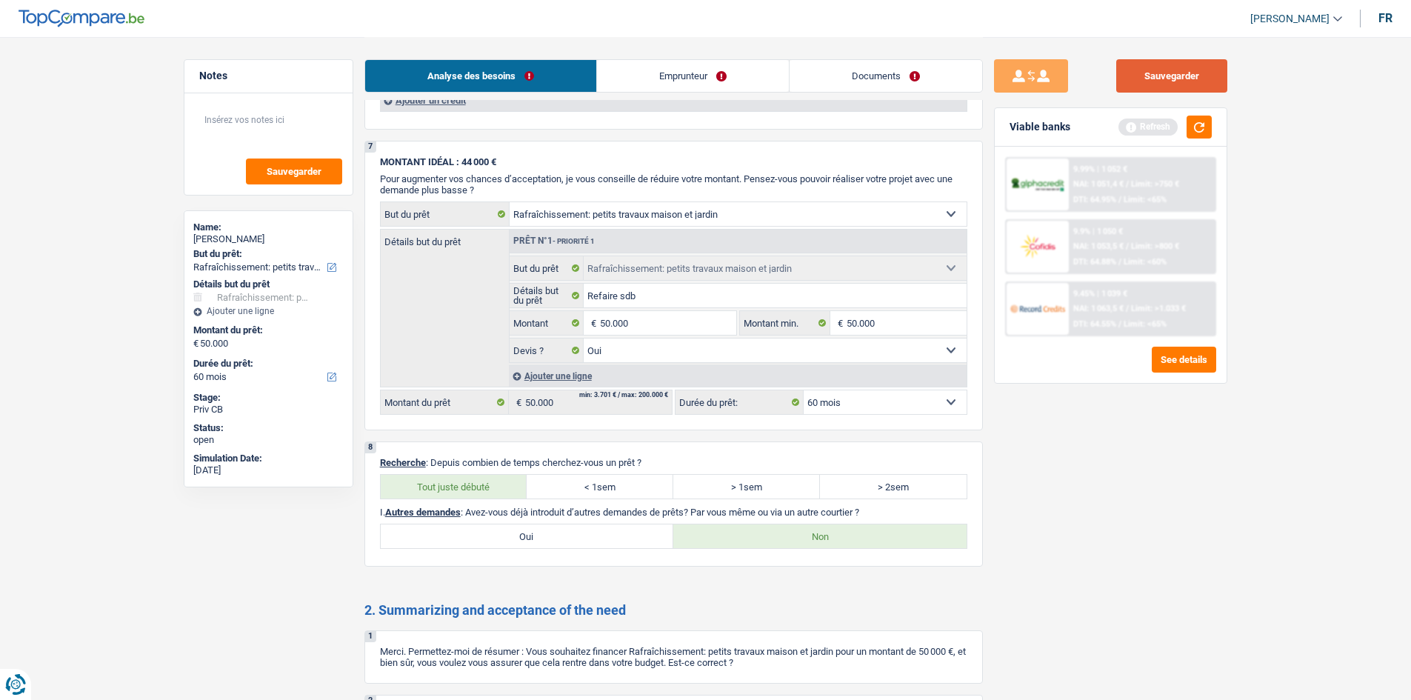
click at [1126, 68] on button "Sauvegarder" at bounding box center [1171, 75] width 111 height 33
click at [1126, 81] on button "Sauvegarder" at bounding box center [1171, 75] width 111 height 33
click at [1126, 79] on button "Sauvegarder" at bounding box center [1171, 75] width 111 height 33
click at [1126, 74] on button "Sauvegarder" at bounding box center [1171, 75] width 111 height 33
click at [1126, 127] on button "button" at bounding box center [1199, 127] width 25 height 23
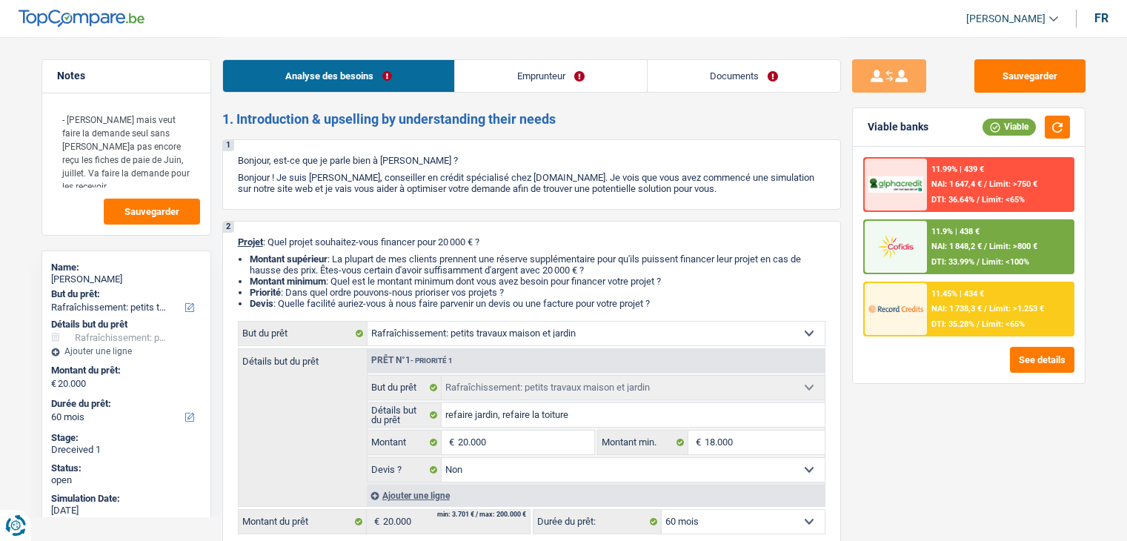
select select "houseOrGarden"
select select "60"
select select "houseOrGarden"
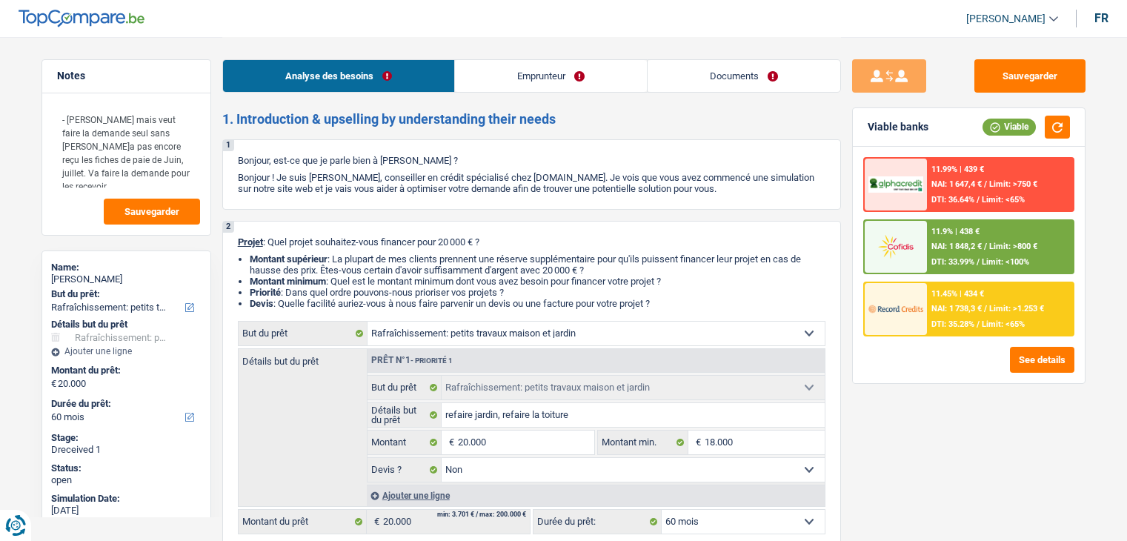
select select "false"
select select "60"
select select "worker"
select select "familyAllowances"
select select "netSalary"
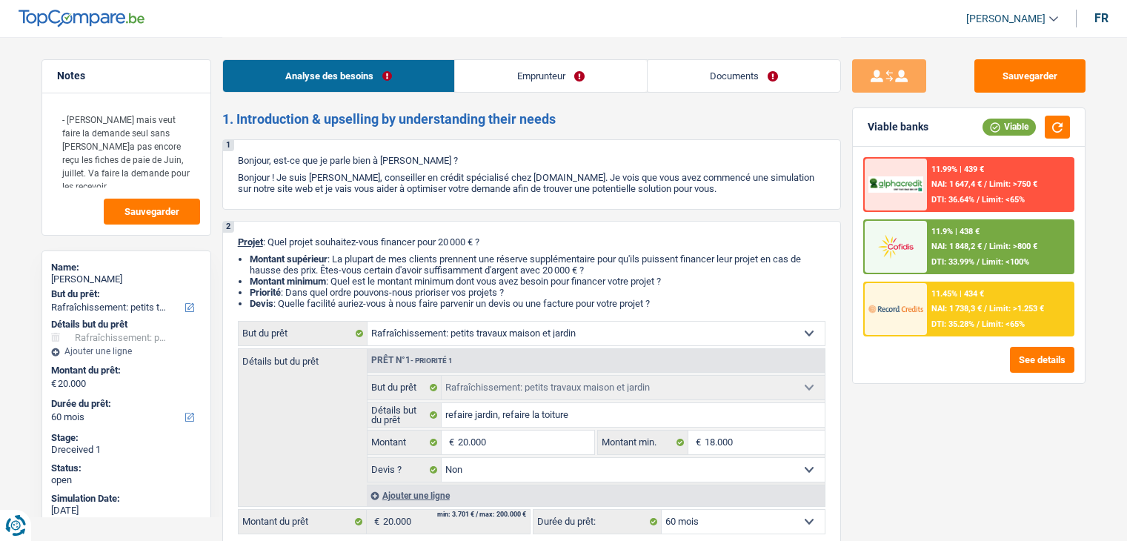
select select "ownerWithMortgage"
select select "mortgage"
select select "180"
select select "houseOrGarden"
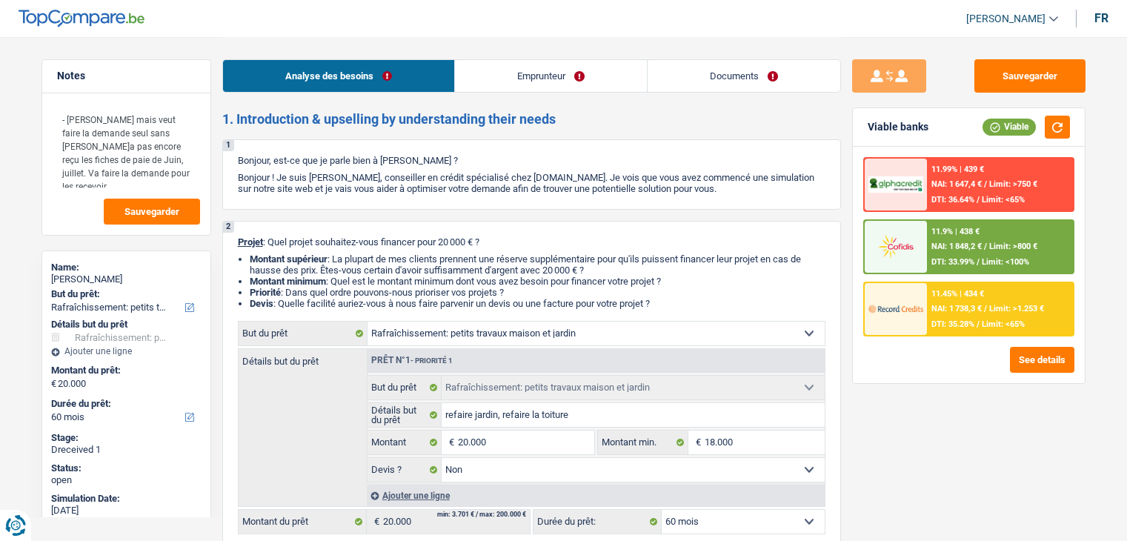
select select "false"
select select "60"
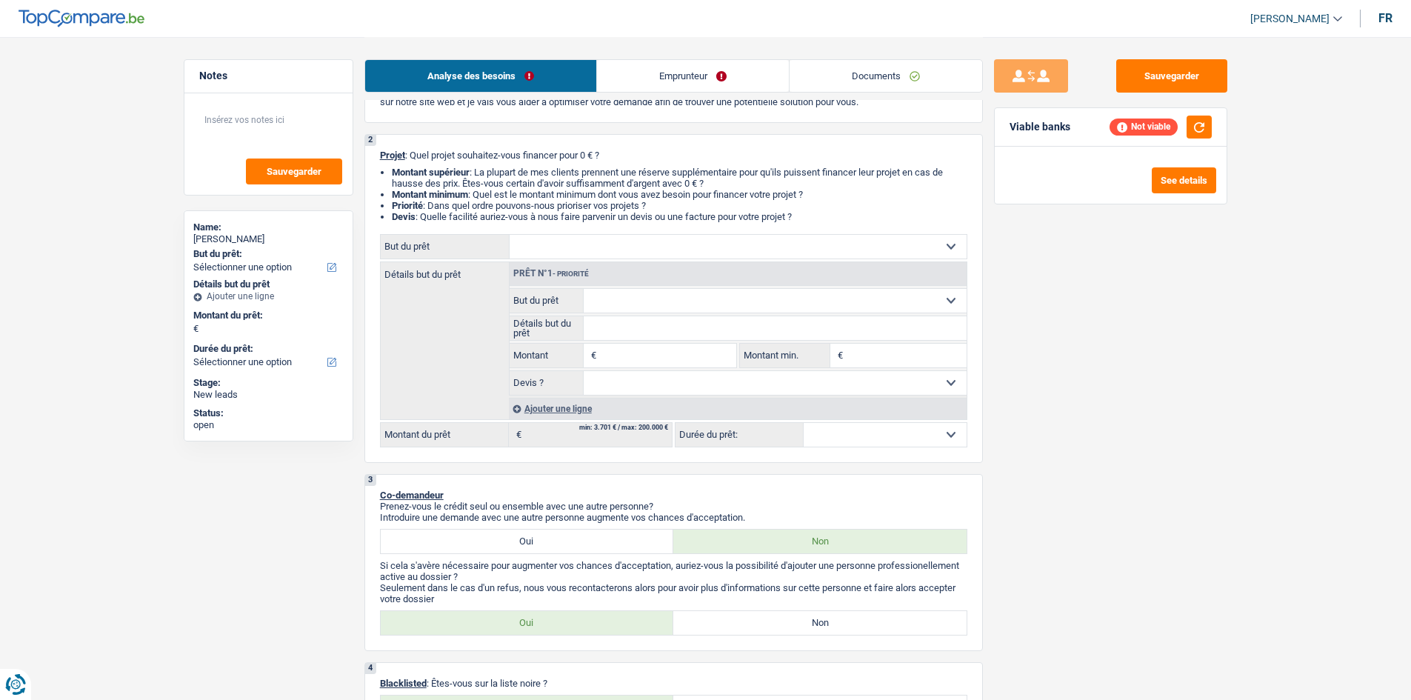
scroll to position [74, 0]
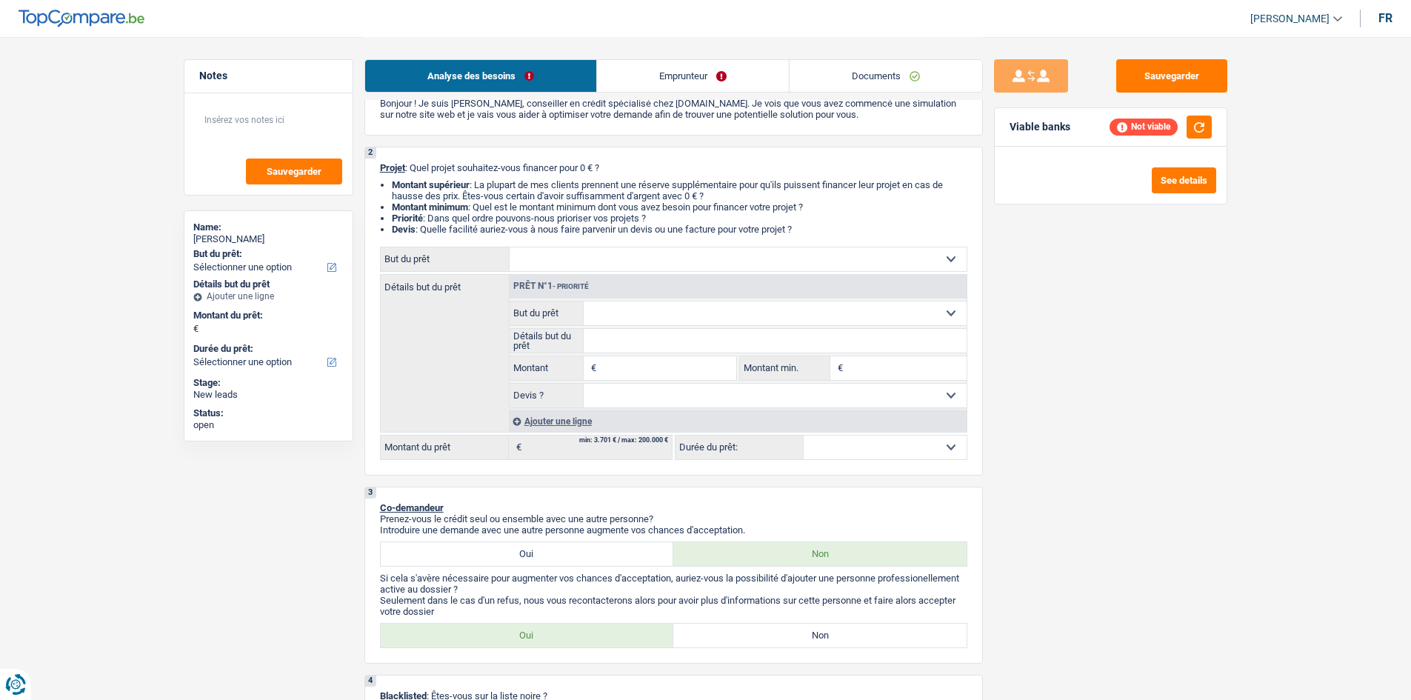
click at [644, 253] on select "Confort maison: meubles, textile, peinture, électroménager, outillage non-profe…" at bounding box center [738, 259] width 457 height 24
select select "houseOrGarden"
click at [510, 247] on select "Confort maison: meubles, textile, peinture, électroménager, outillage non-profe…" at bounding box center [738, 259] width 457 height 24
select select "houseOrGarden"
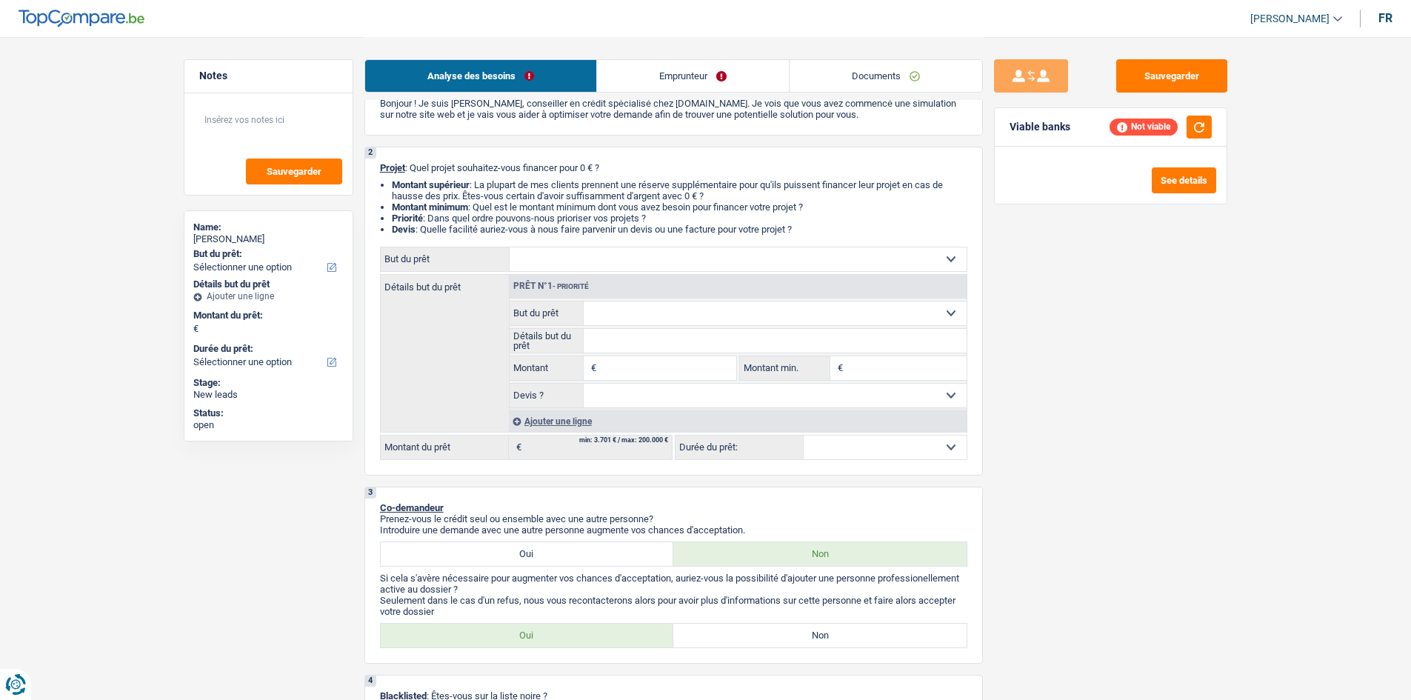
select select "houseOrGarden"
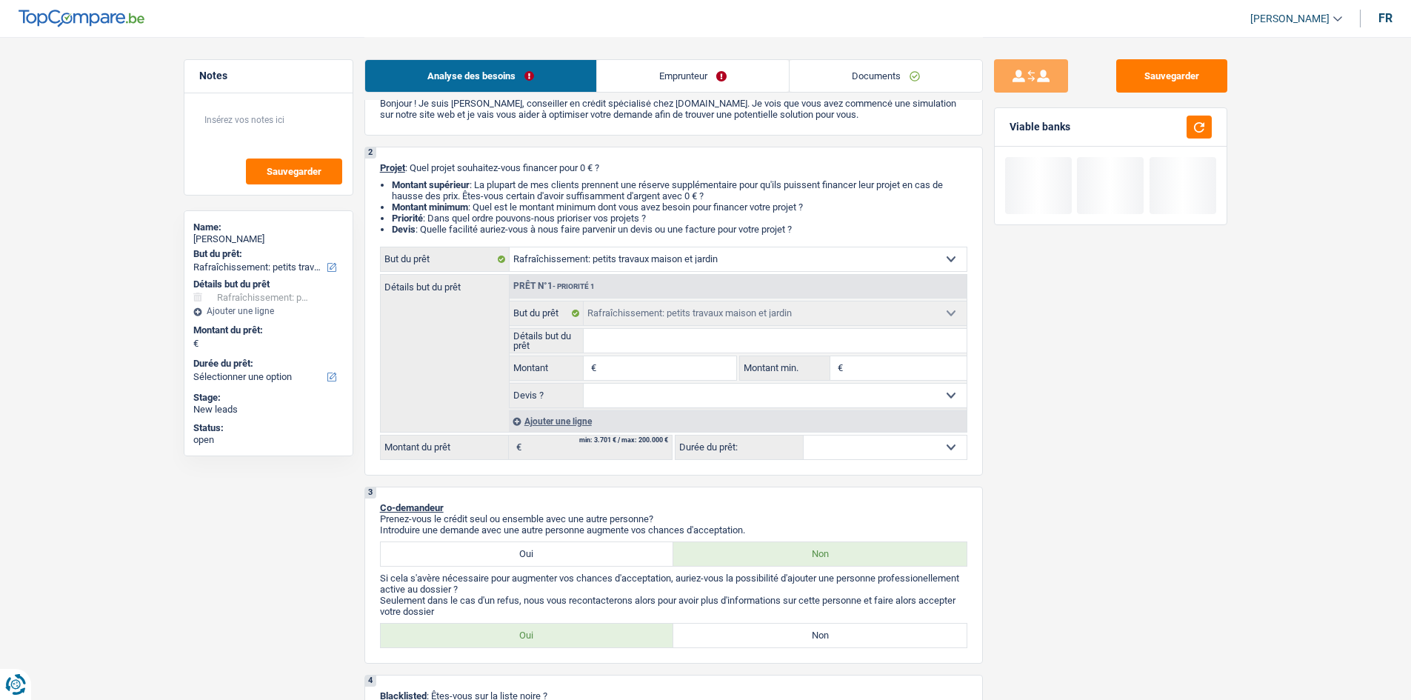
click at [623, 357] on input "Montant" at bounding box center [668, 368] width 136 height 24
type input "5"
type input "50"
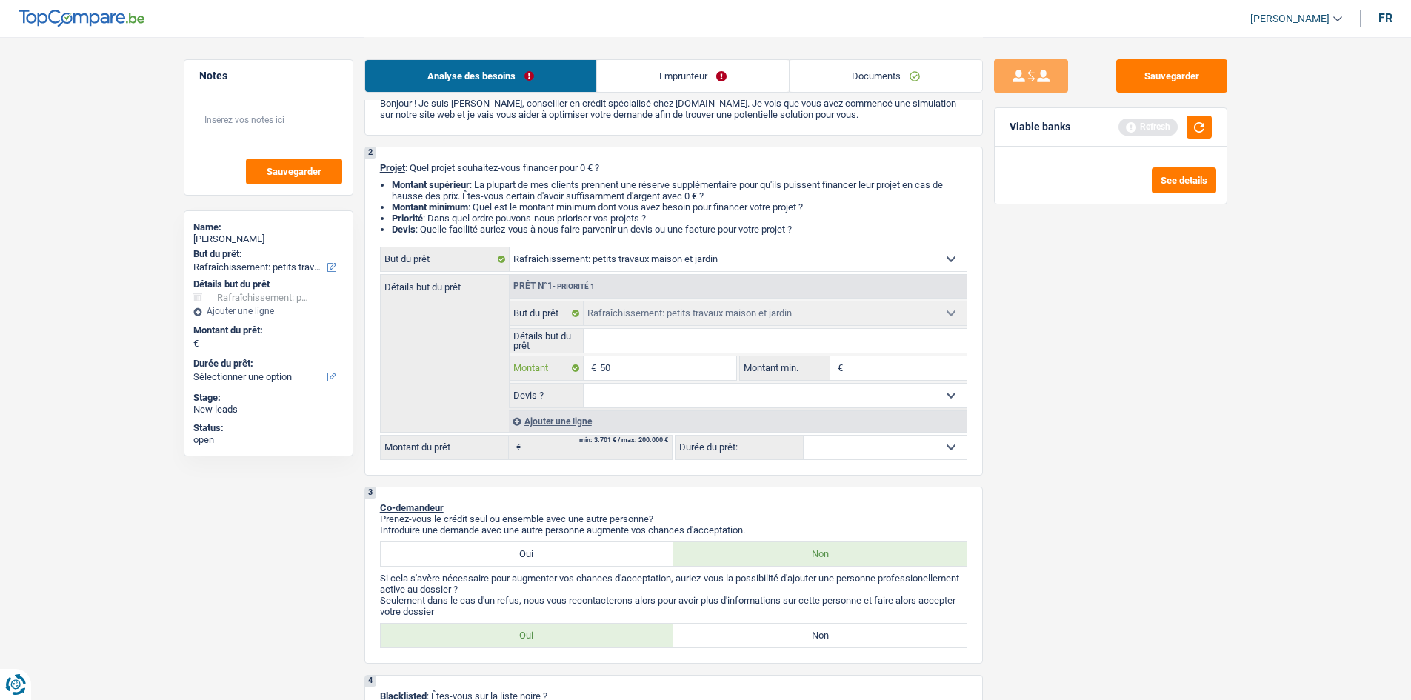
type input "500"
type input "5.000"
type input "50.000"
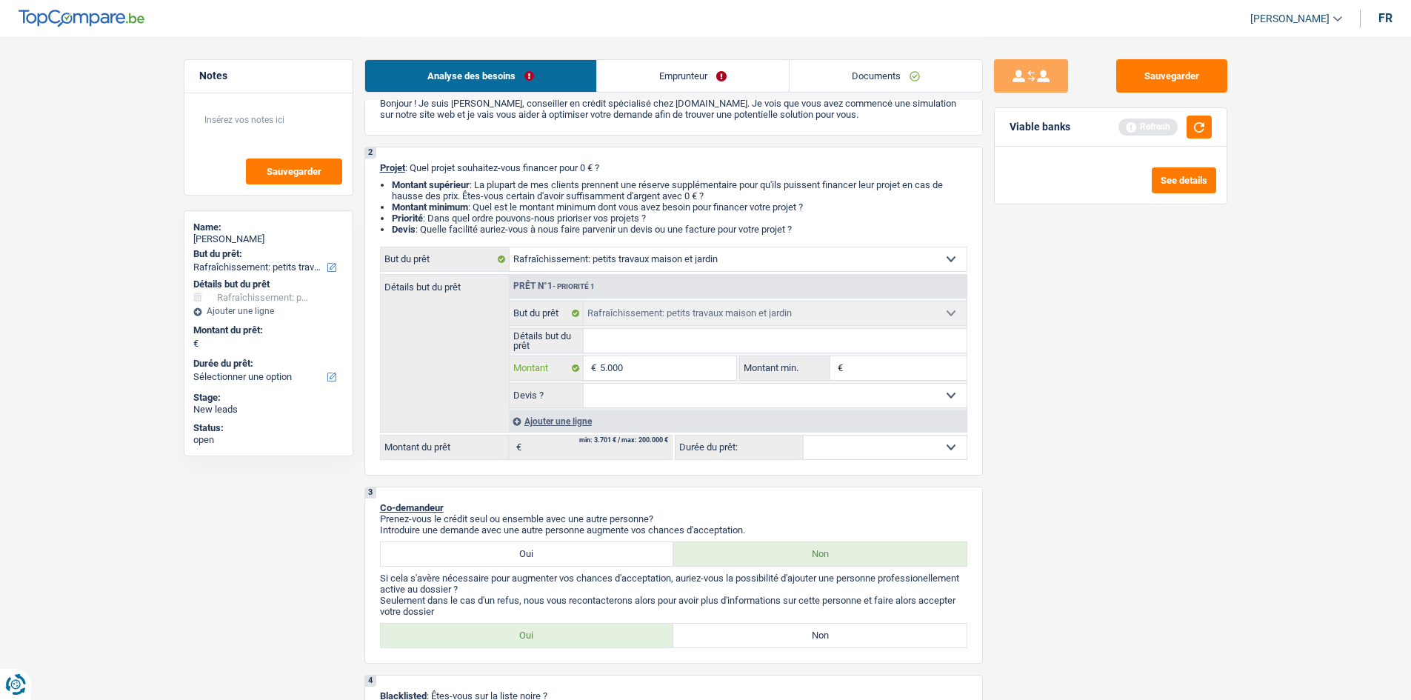
type input "50.000"
click at [921, 365] on input "Montant min." at bounding box center [907, 368] width 120 height 24
type input "50.000"
select select "144"
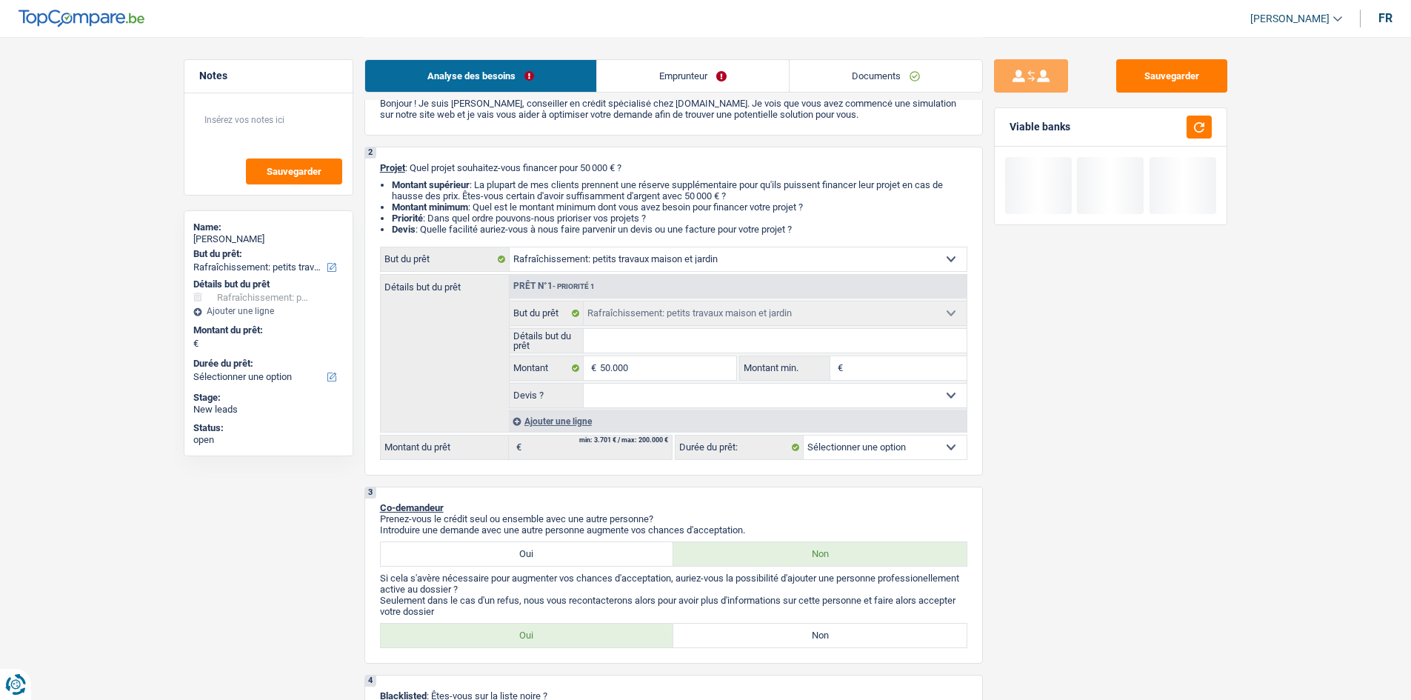
type input "50.000"
select select "144"
type input "50.000"
select select "144"
type input "5"
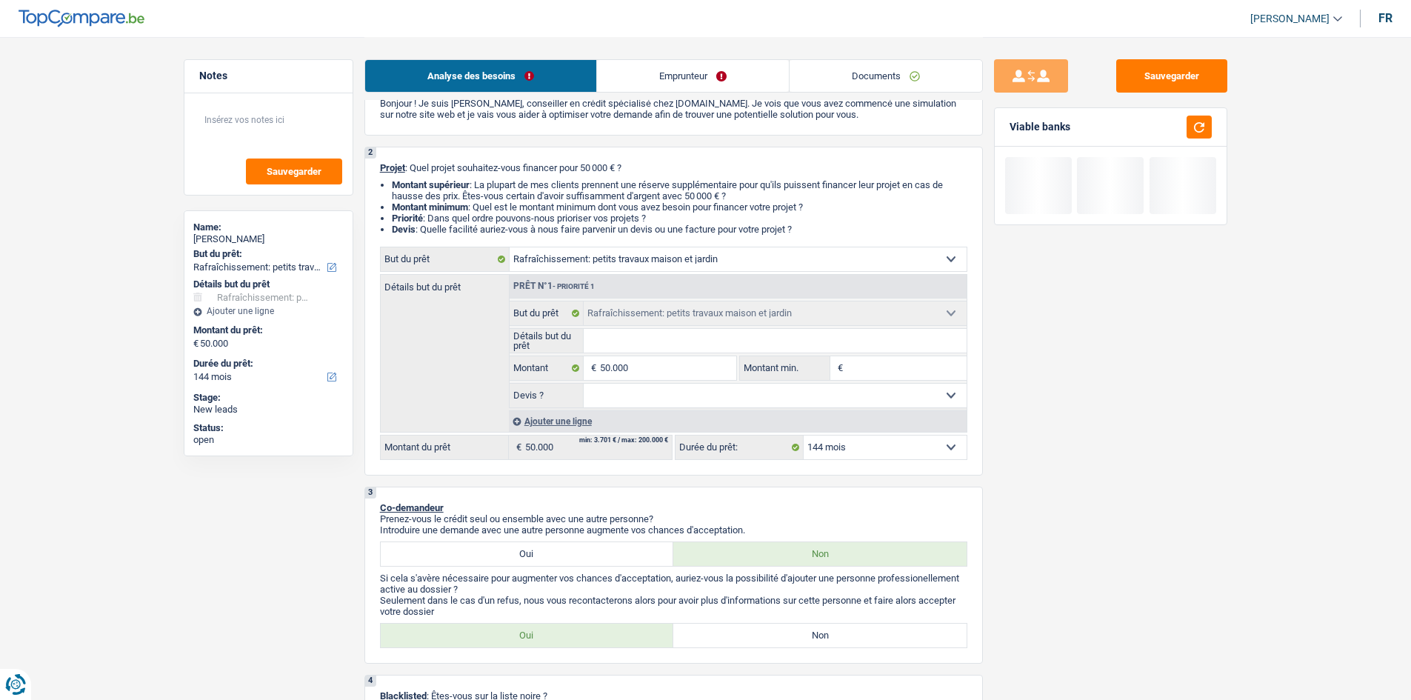
type input "5"
type input "50"
type input "500"
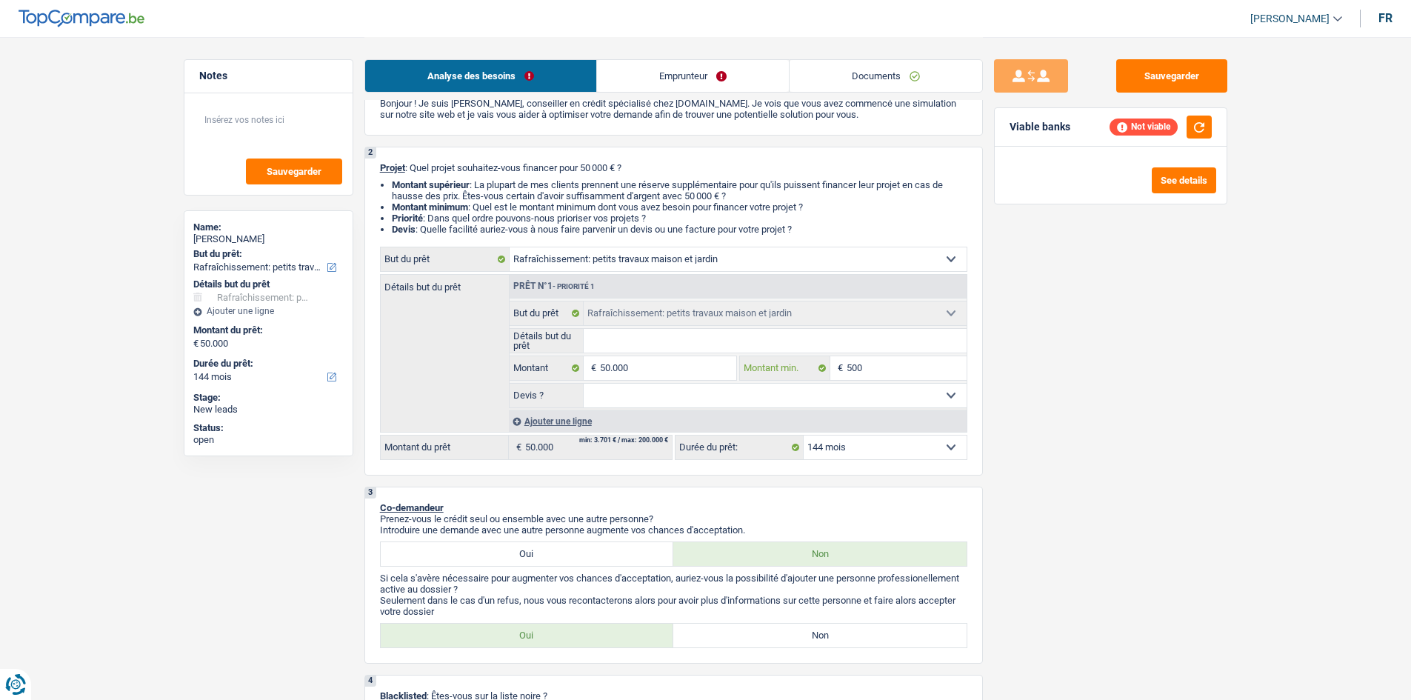
type input "5.000"
type input "50.000"
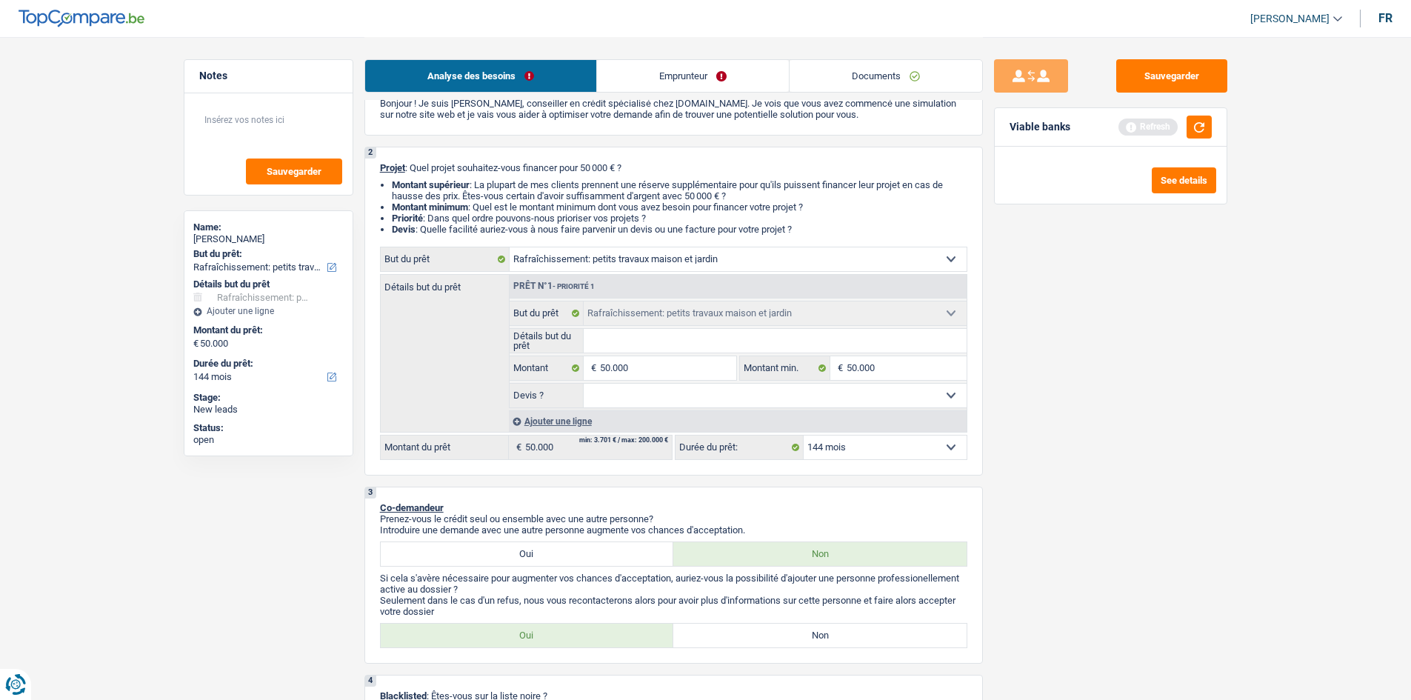
click at [748, 393] on select "Oui Non Non répondu Sélectionner une option" at bounding box center [775, 396] width 383 height 24
select select "yes"
click at [584, 384] on select "Oui Non Non répondu Sélectionner une option" at bounding box center [775, 396] width 383 height 24
select select "yes"
click at [650, 338] on input "Détails but du prêt" at bounding box center [775, 341] width 383 height 24
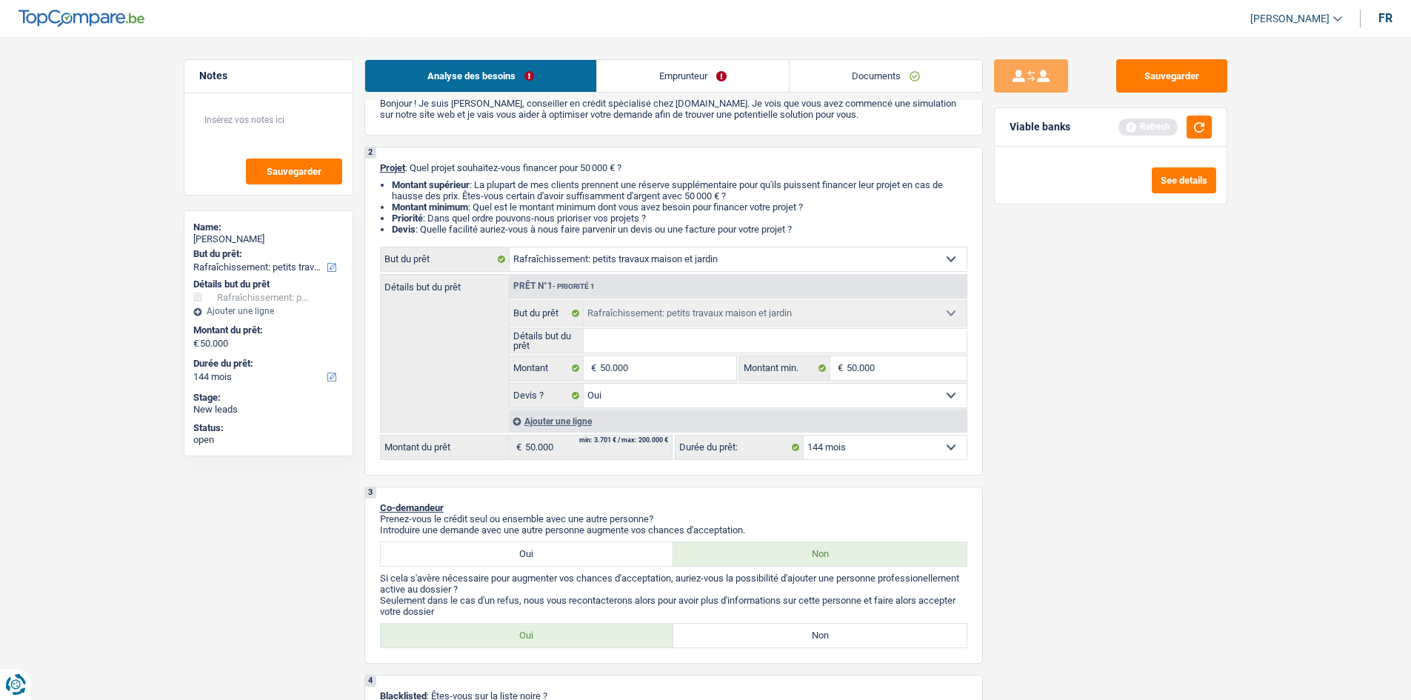
type input "R"
type input "Re"
type input "Reg"
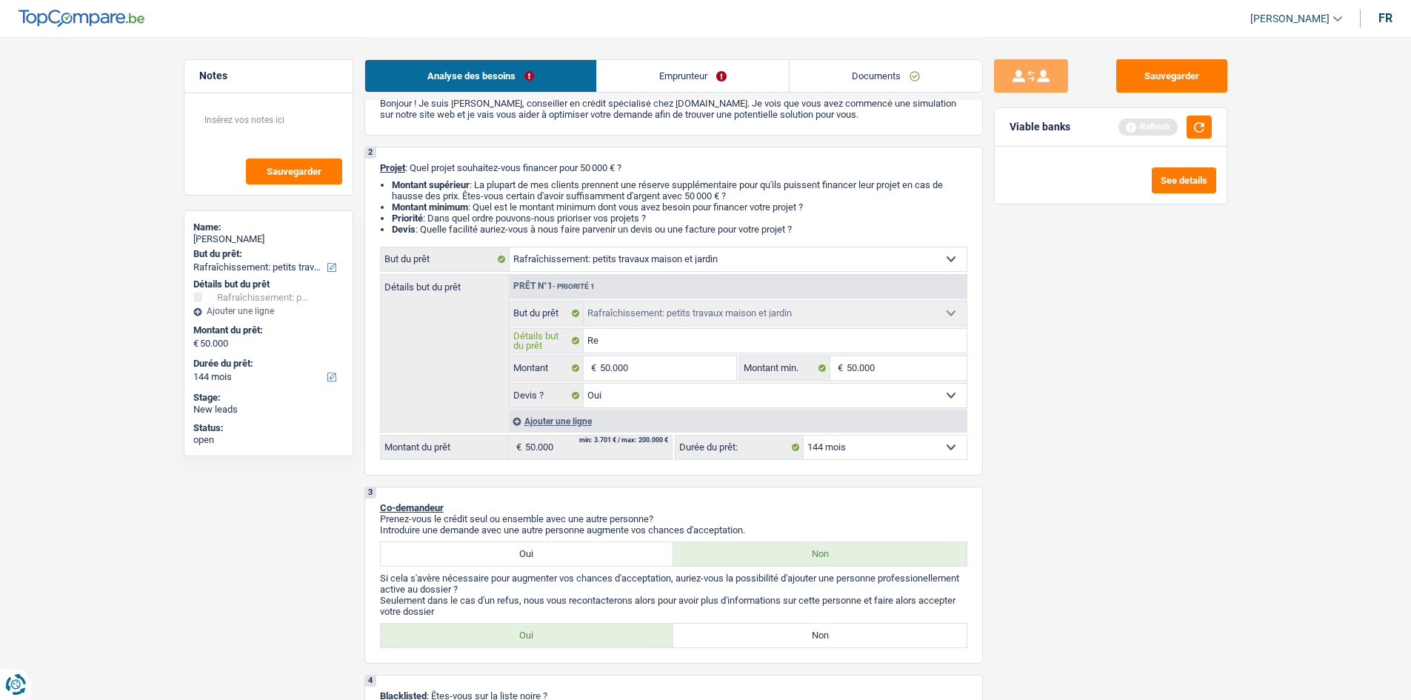
type input "Reg"
type input "Re"
type input "Ref"
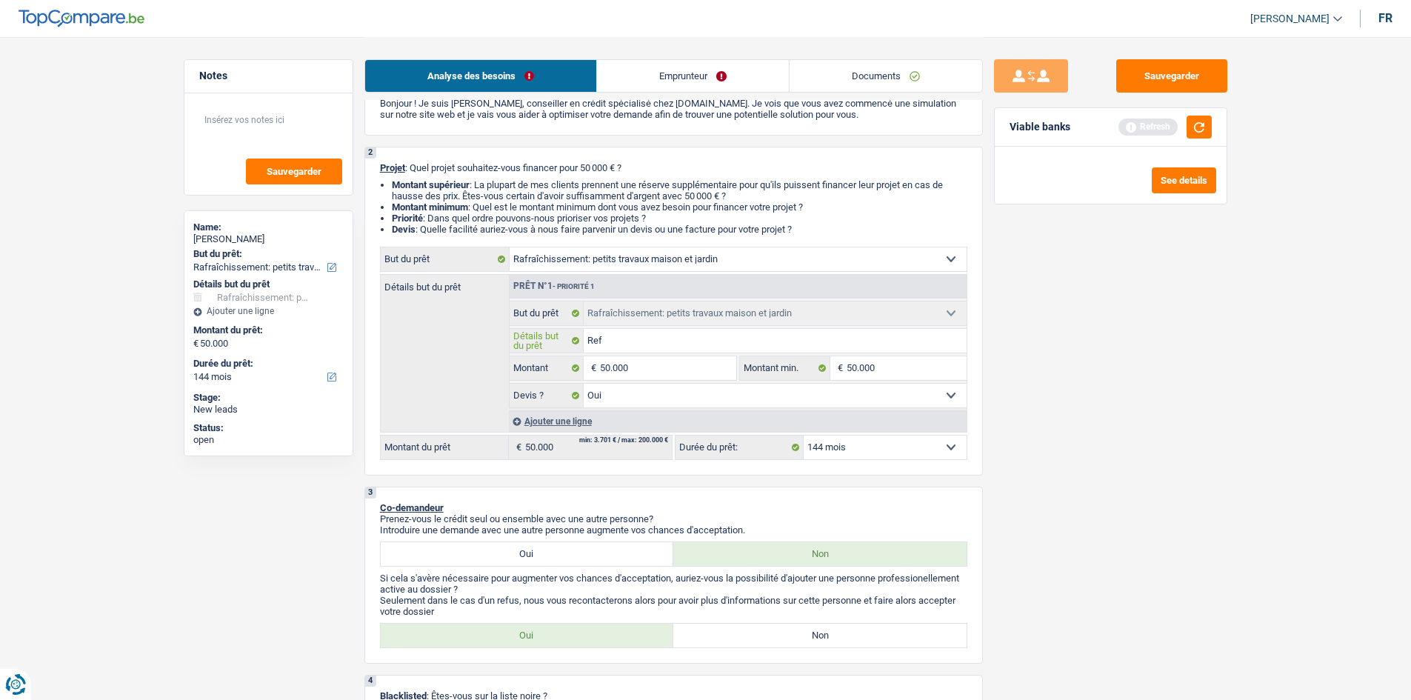
type input "Refa"
type input "Refai"
type input "Refair"
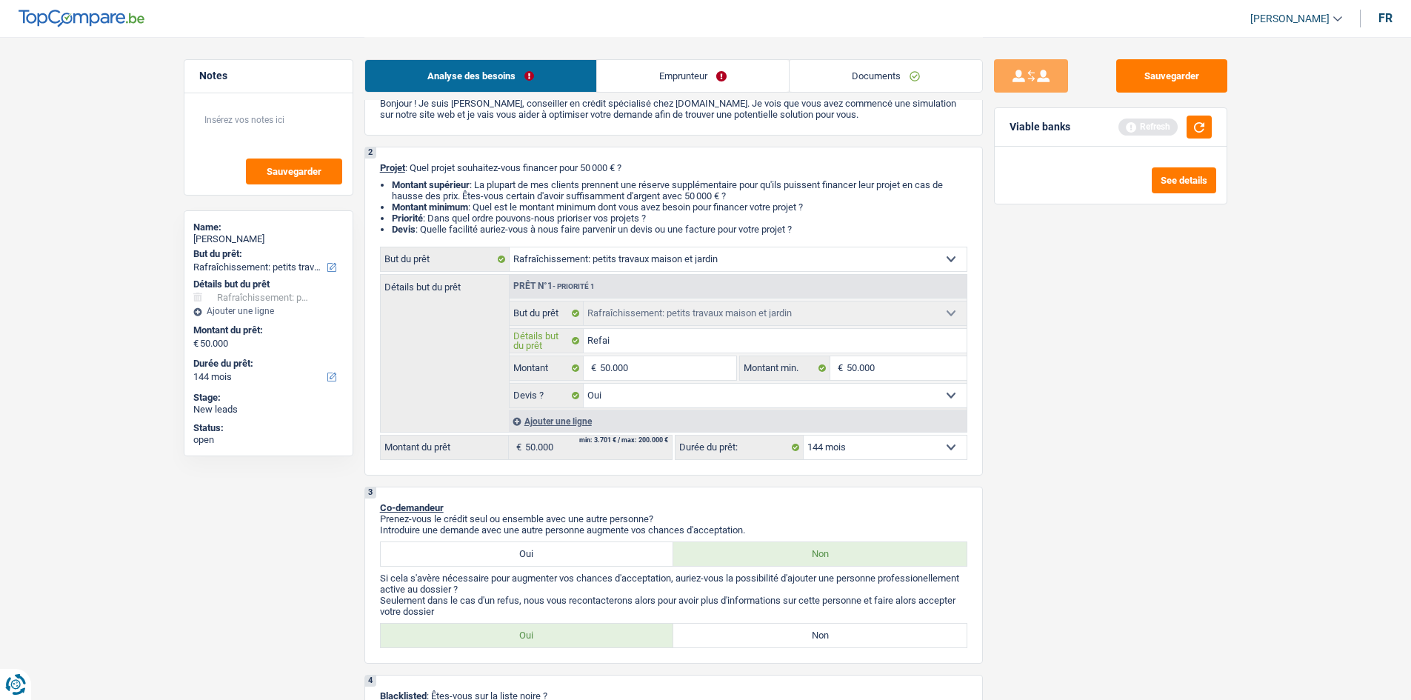
type input "Refair"
type input "Refaire"
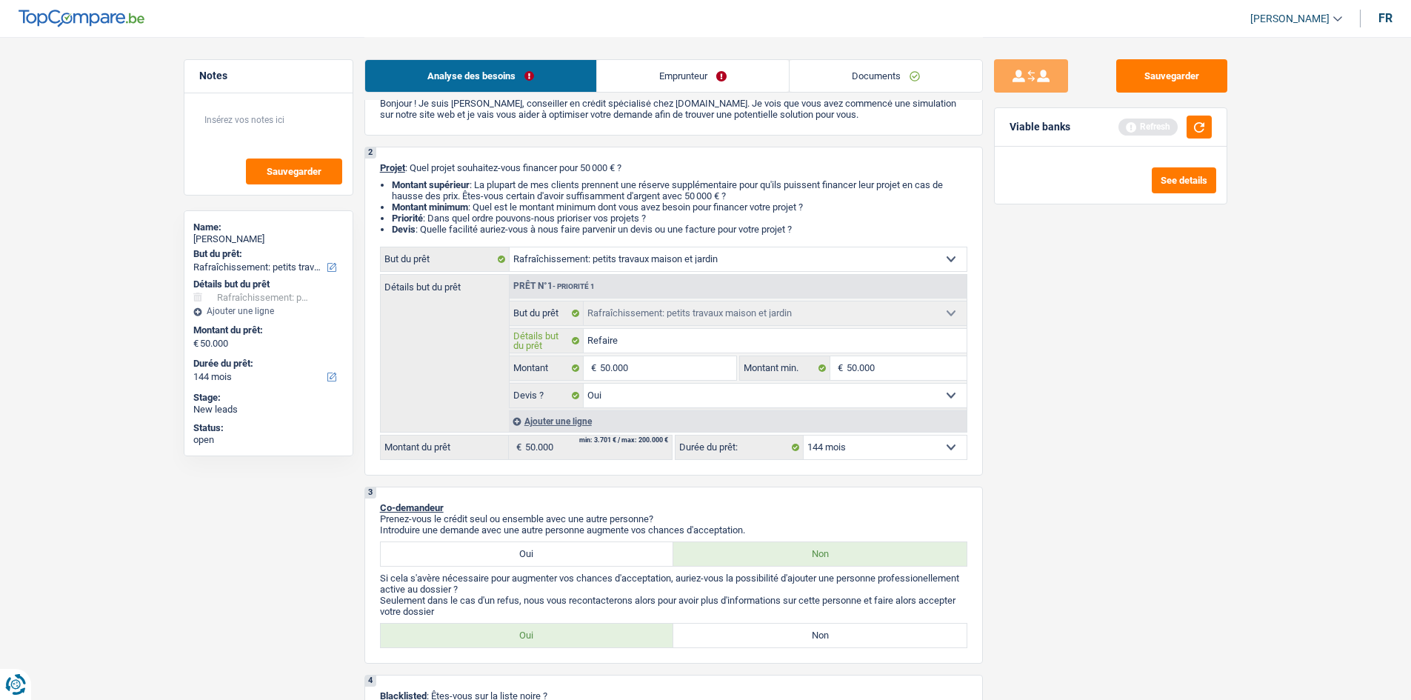
type input "Refaire s"
type input "Refaire sa"
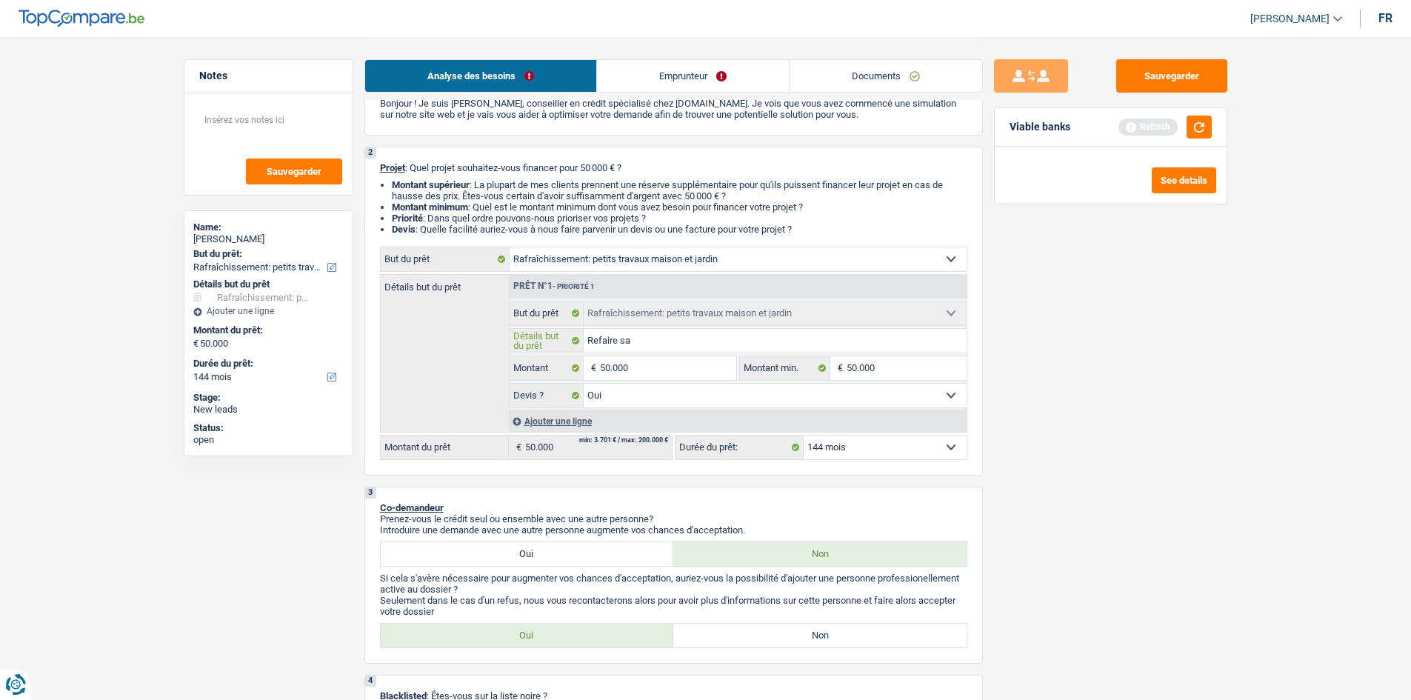
type input "Refaire sa"
type input "Refaire s"
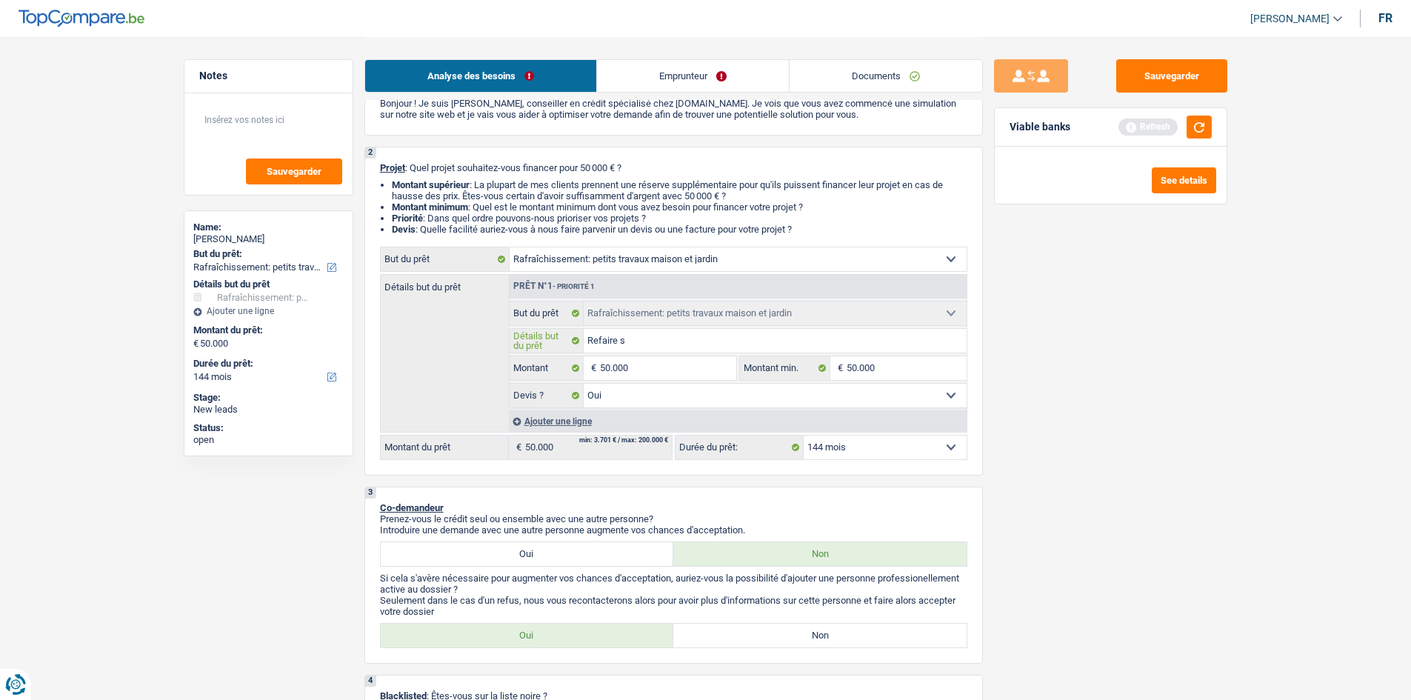
type input "Refaire so"
type input "Refaire son"
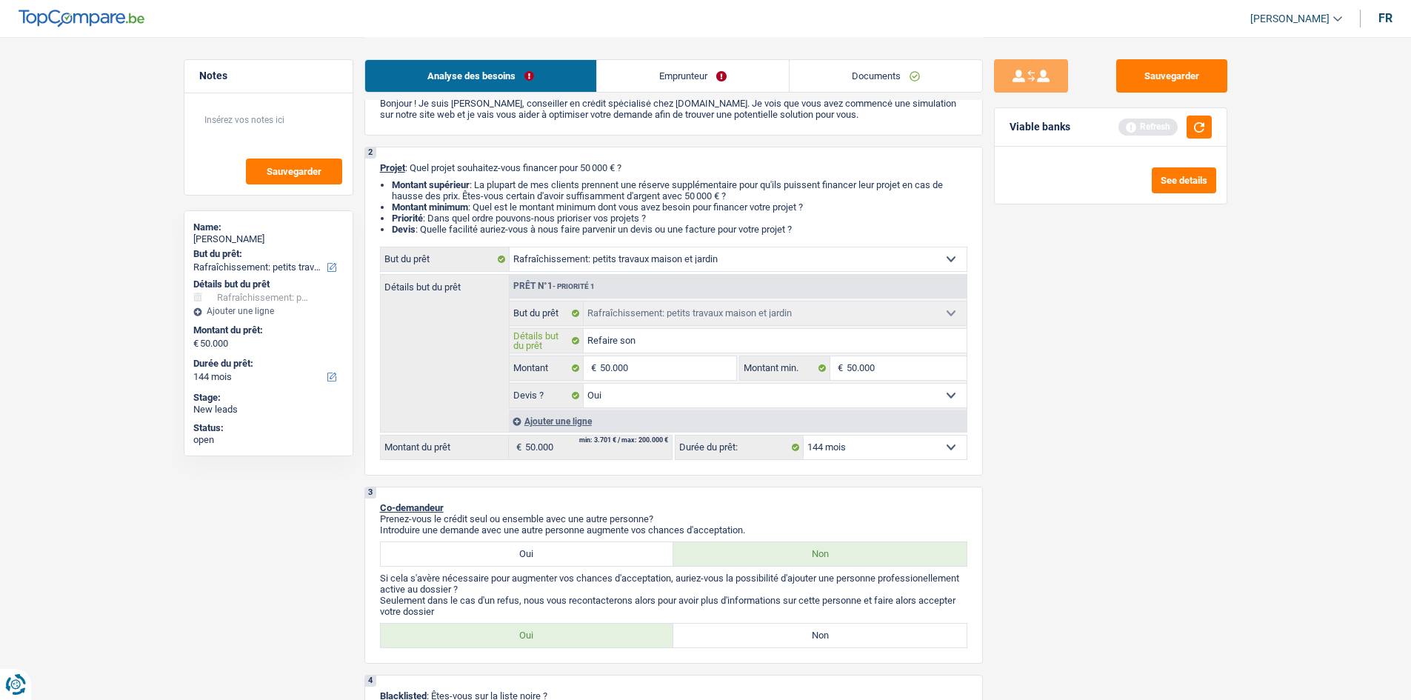
type input "Refaire son"
type input "Refaire son i"
type input "Refaire son in"
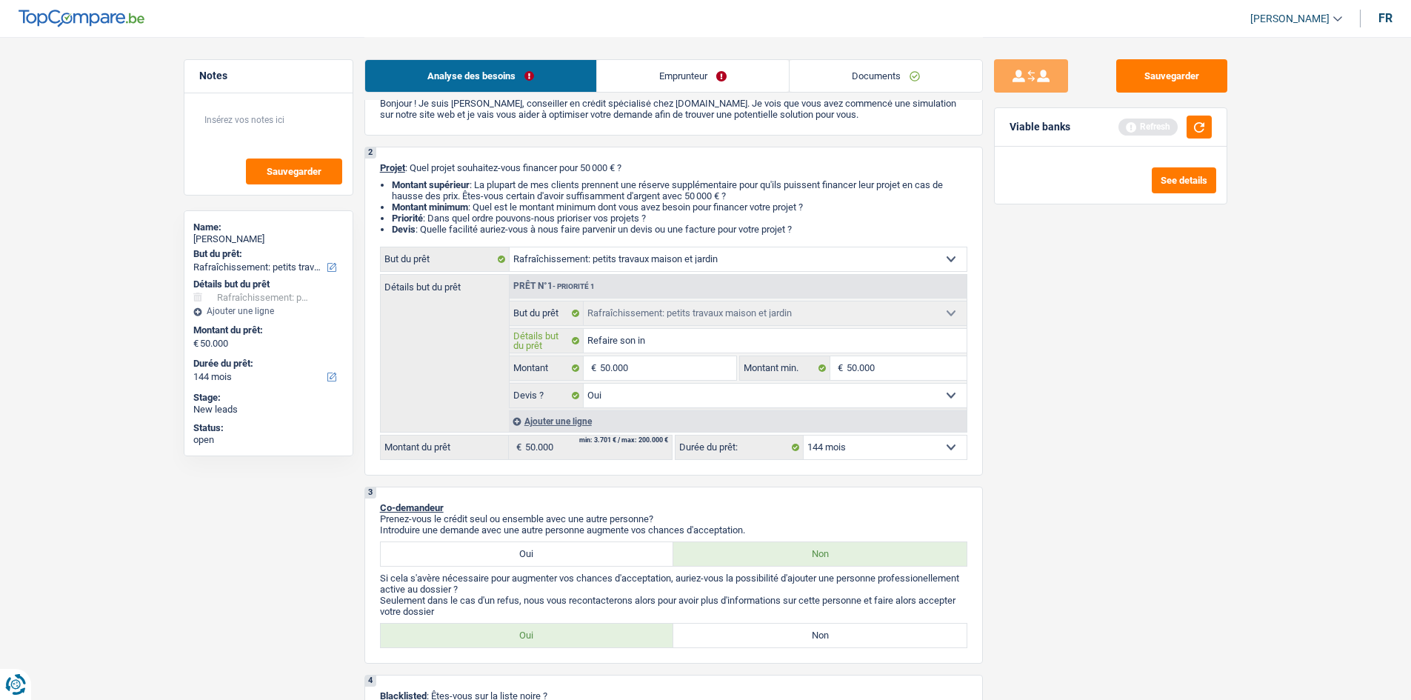
type input "Refaire son int"
type input "Refaire son inté"
type input "Refaire son intér"
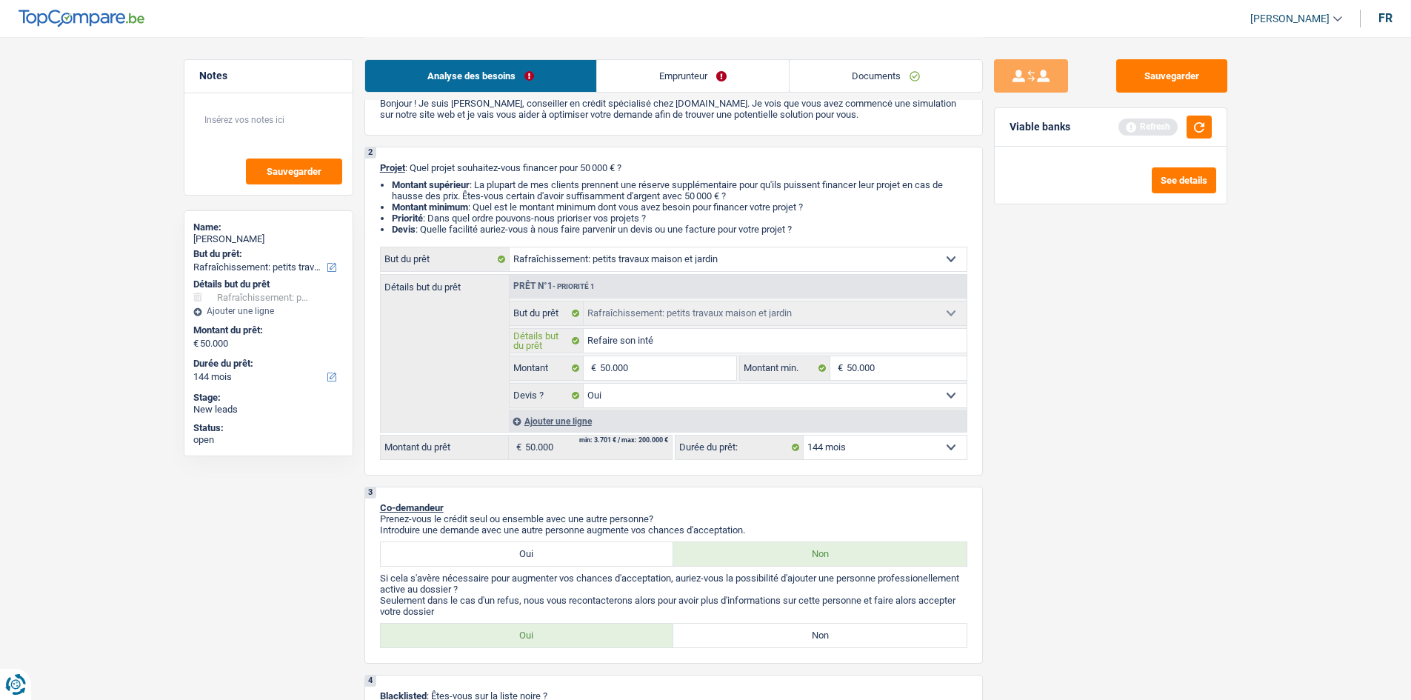
type input "Refaire son intér"
type input "Refaire son intéri"
type input "Refaire son intérie"
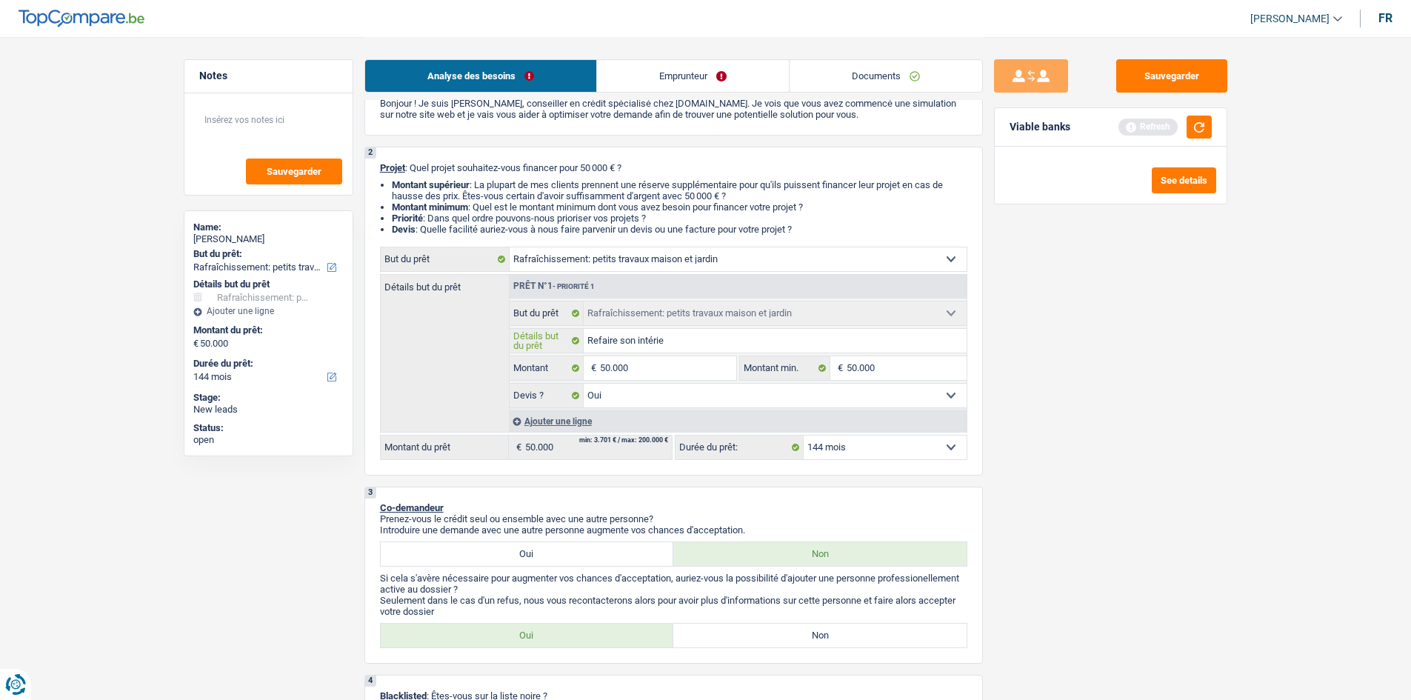
type input "Refaire son intérieu"
type input "Refaire son intérieur"
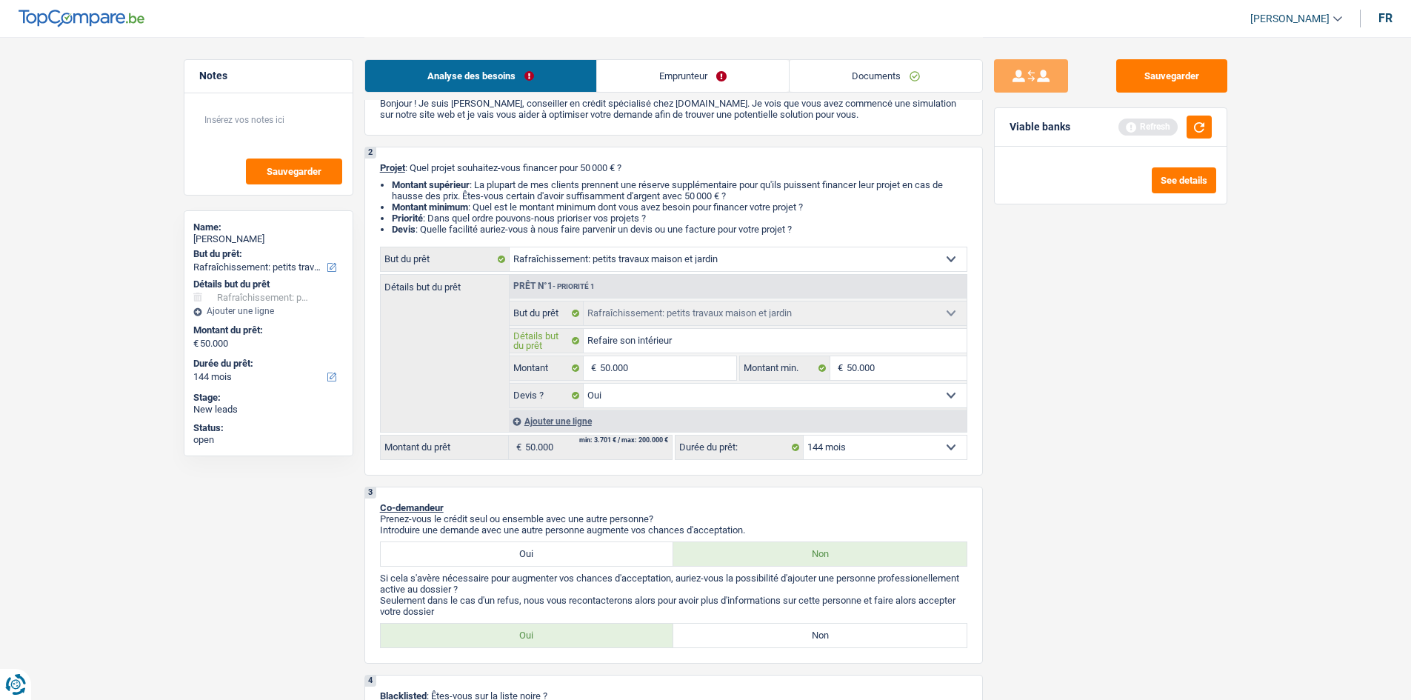
type input "Refaire son intérieur"
click at [874, 452] on select "12 mois 18 mois 24 mois 30 mois 36 mois 42 mois 48 mois 60 mois 72 mois 84 mois…" at bounding box center [885, 448] width 163 height 24
select select "120"
click at [804, 436] on select "12 mois 18 mois 24 mois 30 mois 36 mois 42 mois 48 mois 60 mois 72 mois 84 mois…" at bounding box center [885, 448] width 163 height 24
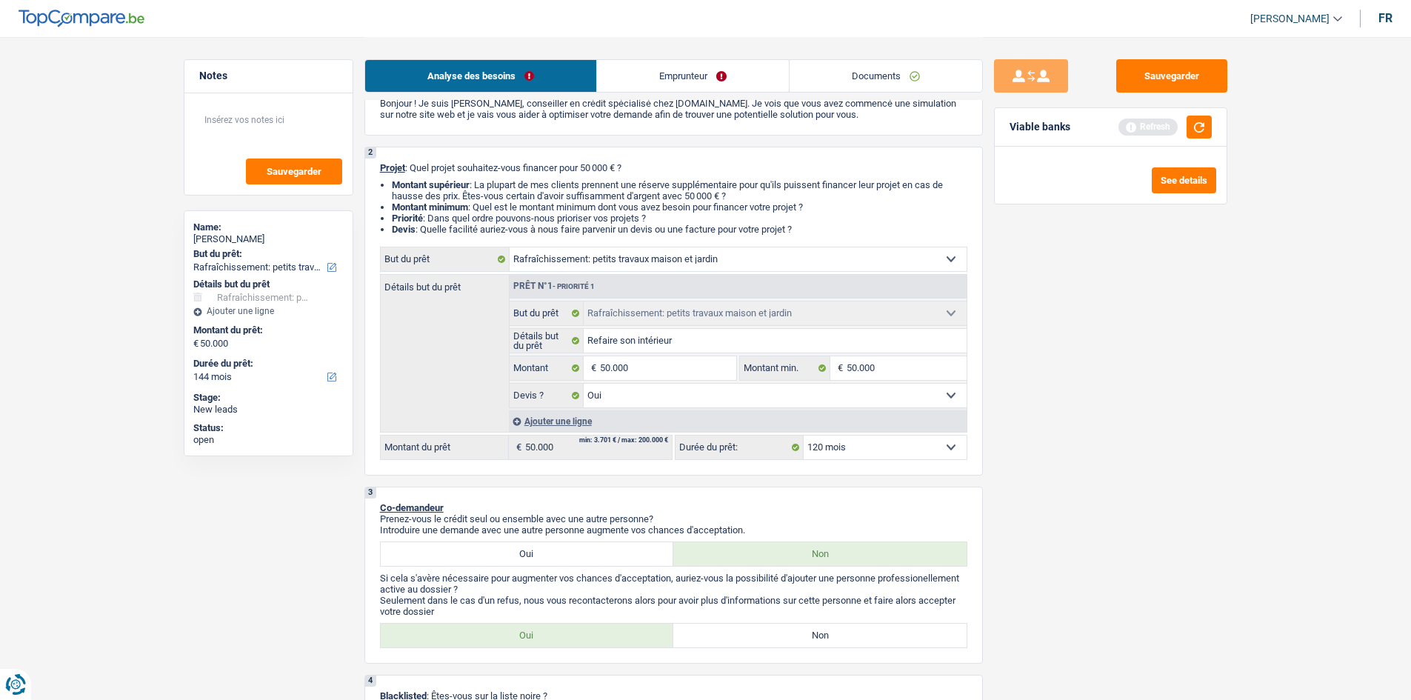
select select "120"
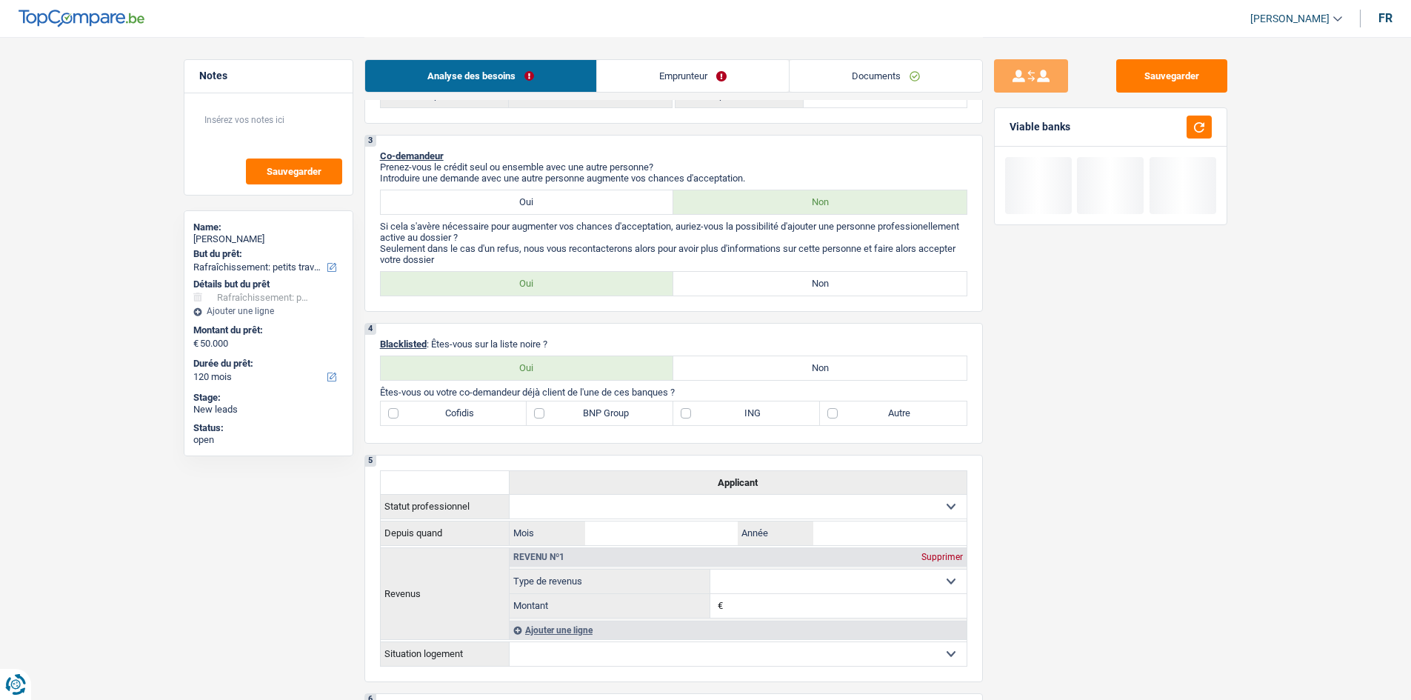
scroll to position [444, 0]
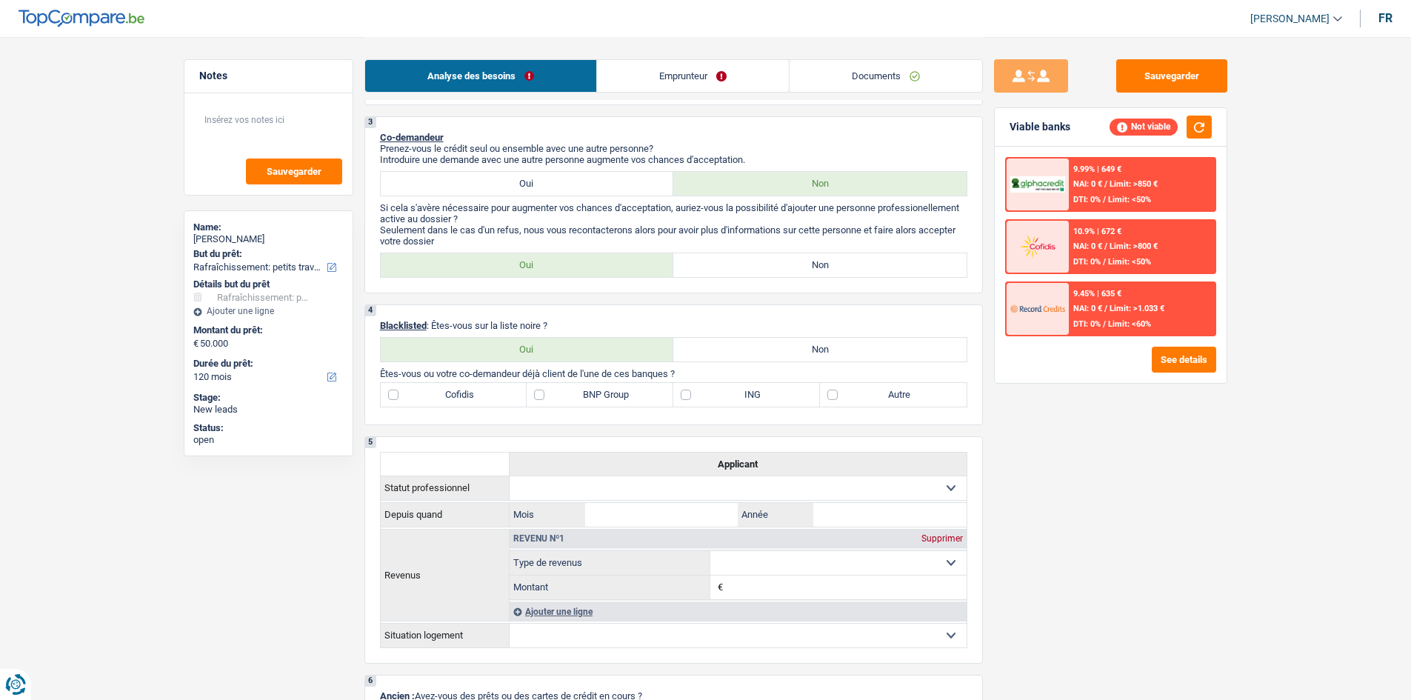
click at [787, 262] on label "Non" at bounding box center [819, 265] width 293 height 24
click at [787, 262] on input "Non" at bounding box center [819, 265] width 293 height 24
radio input "true"
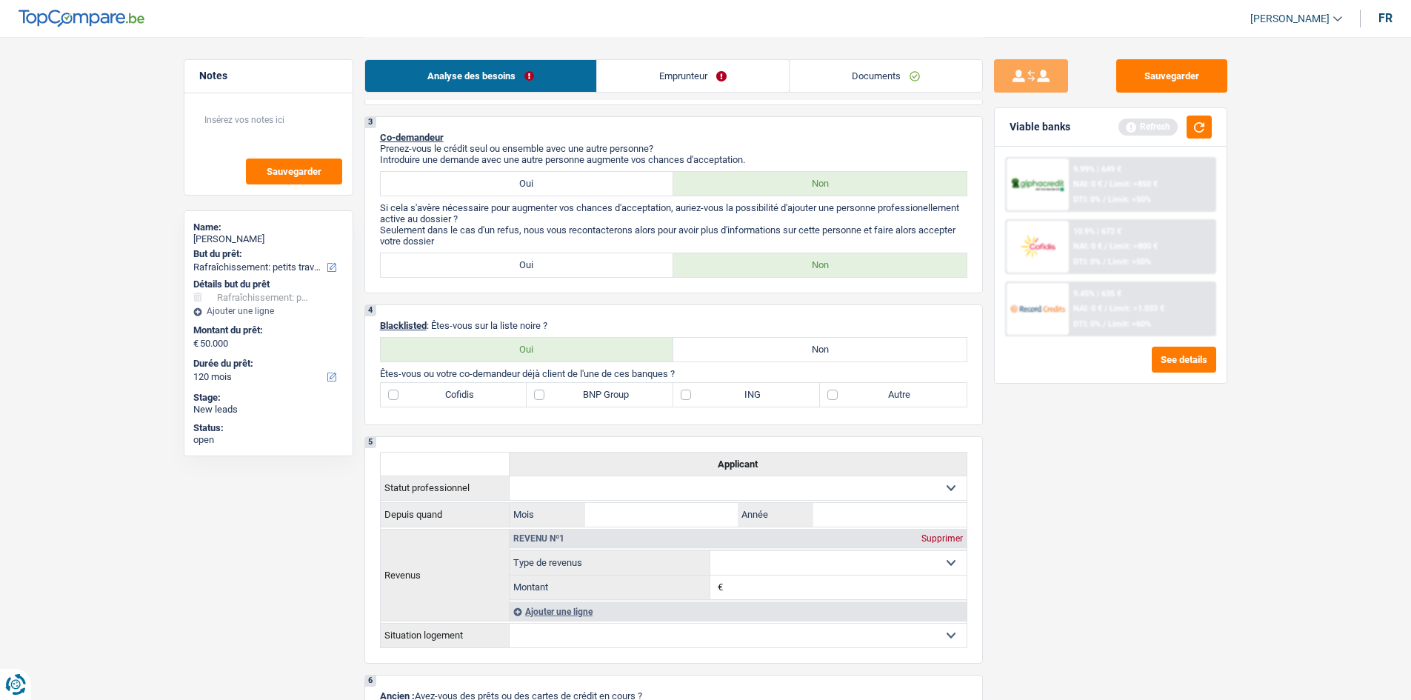
click at [757, 345] on label "Non" at bounding box center [819, 350] width 293 height 24
click at [757, 345] on input "Non" at bounding box center [819, 350] width 293 height 24
radio input "true"
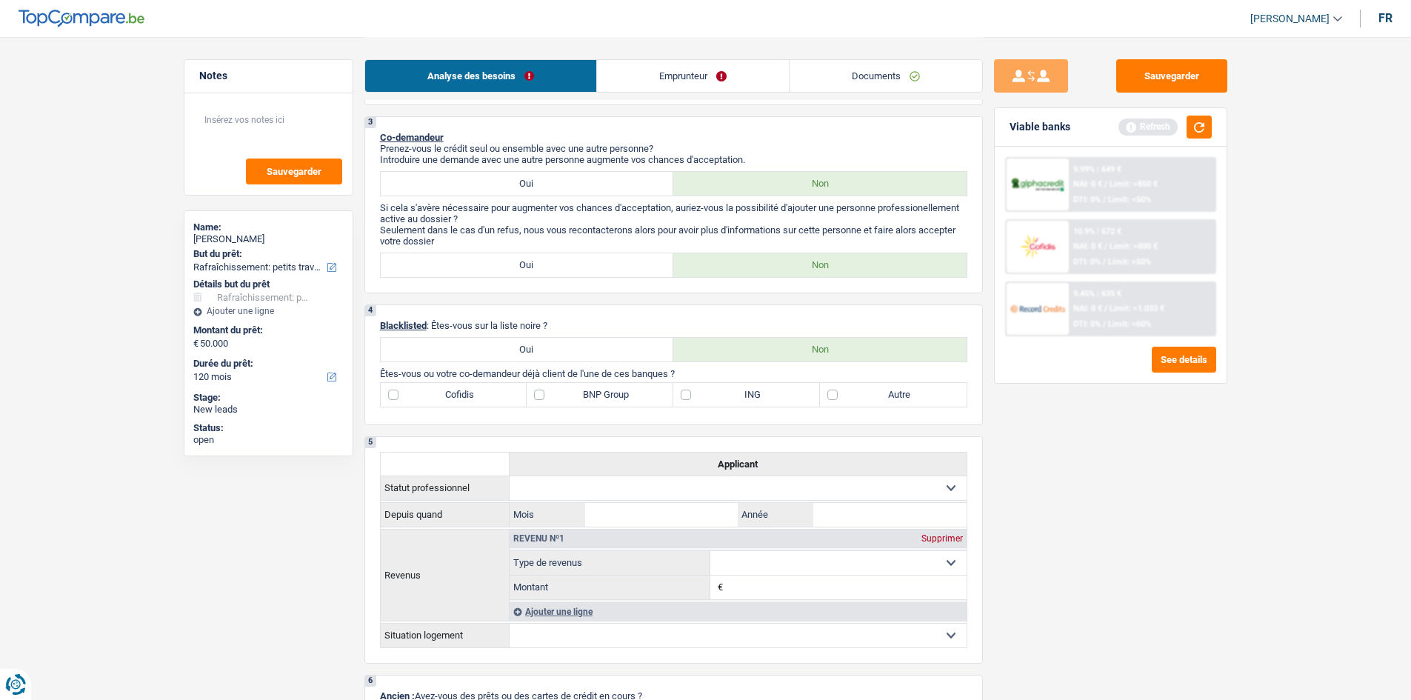
click at [538, 394] on label "BNP Group" at bounding box center [600, 395] width 147 height 24
click at [538, 394] on input "BNP Group" at bounding box center [600, 395] width 147 height 24
checkbox input "true"
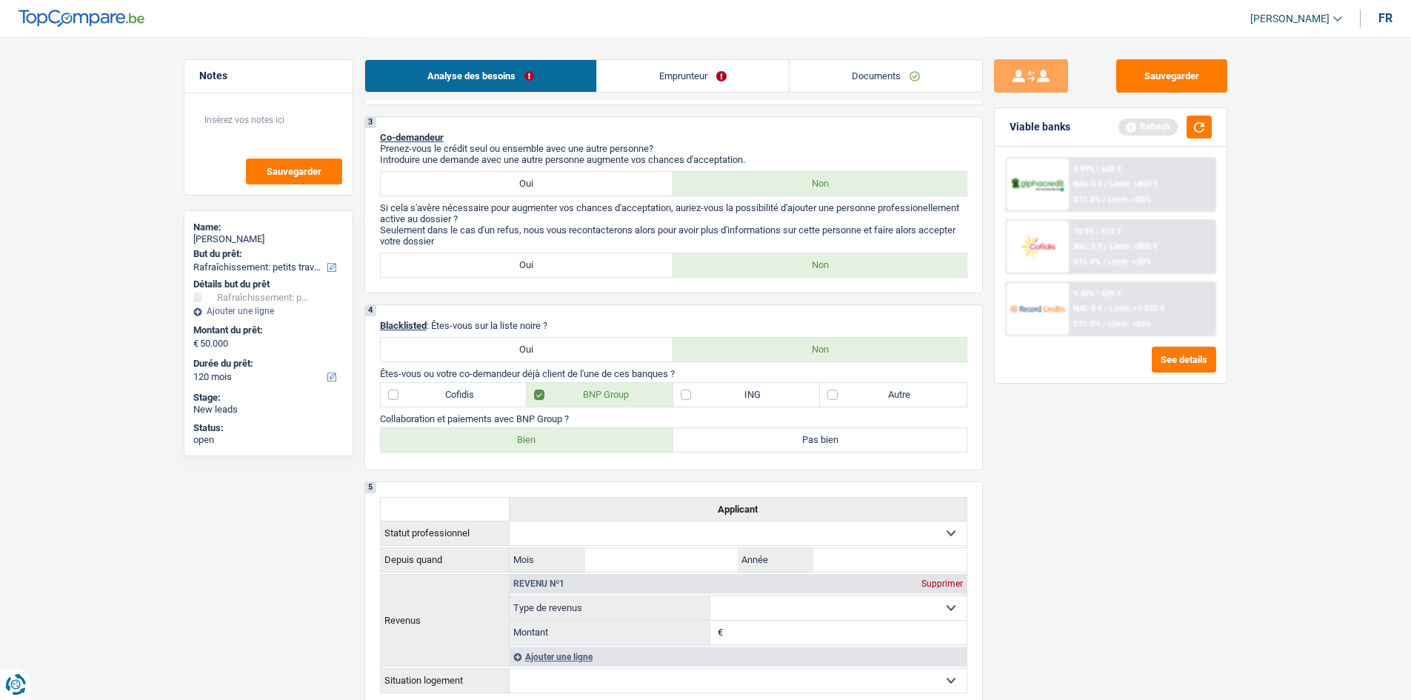
click at [597, 438] on label "Bien" at bounding box center [527, 440] width 293 height 24
click at [597, 438] on input "Bien" at bounding box center [527, 440] width 293 height 24
radio input "true"
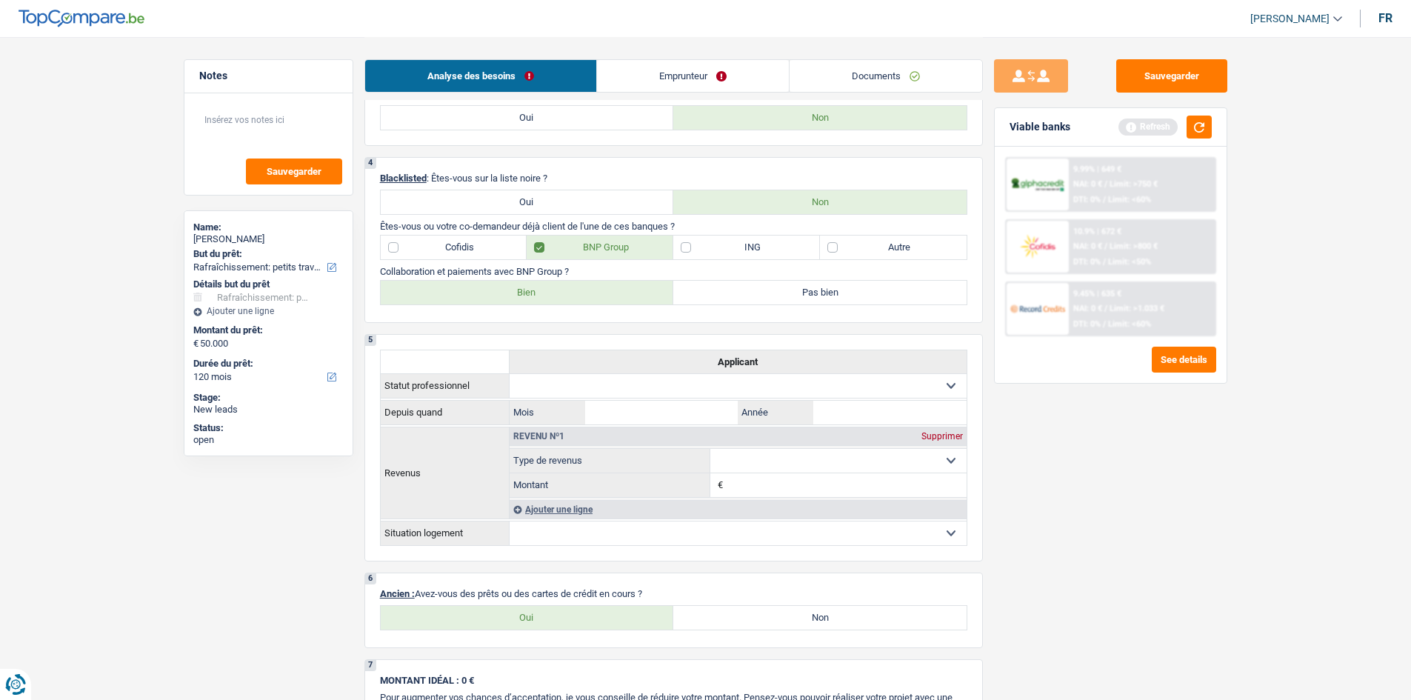
scroll to position [815, 0]
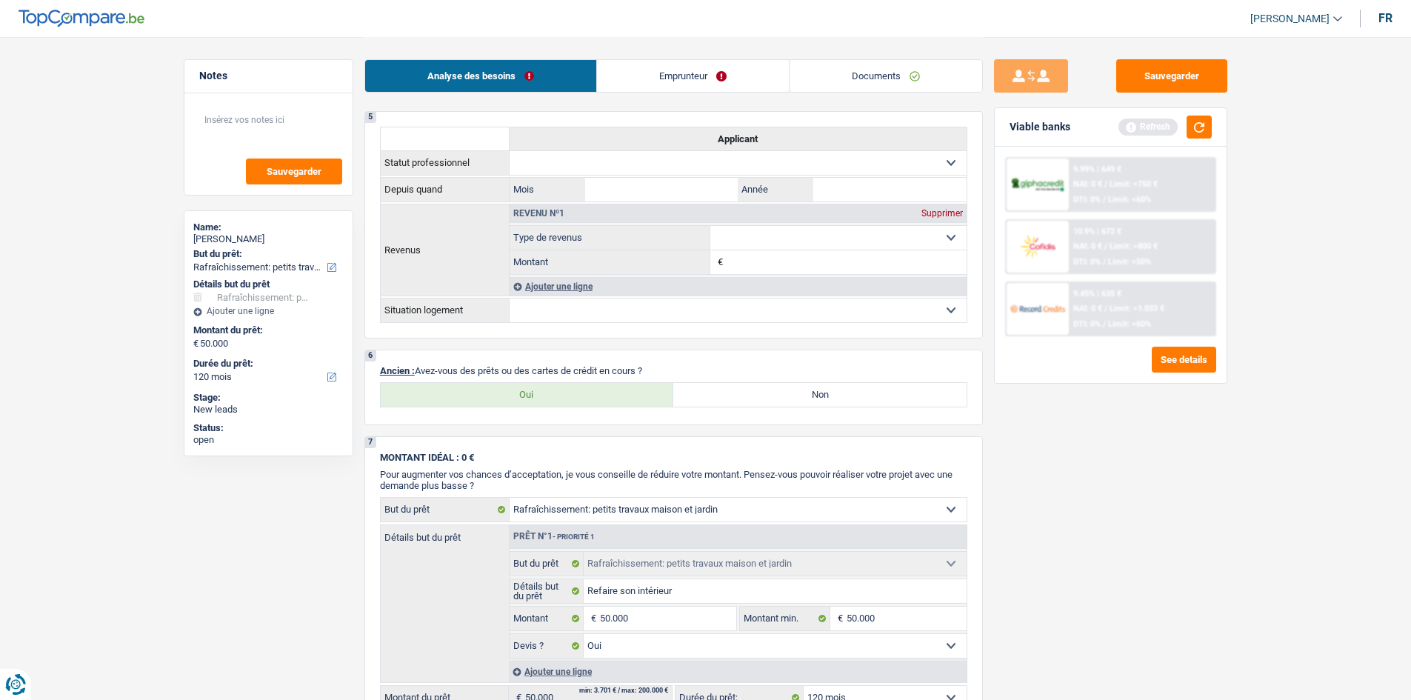
click at [551, 390] on label "Oui" at bounding box center [527, 395] width 293 height 24
click at [551, 390] on input "Oui" at bounding box center [527, 395] width 293 height 24
radio input "true"
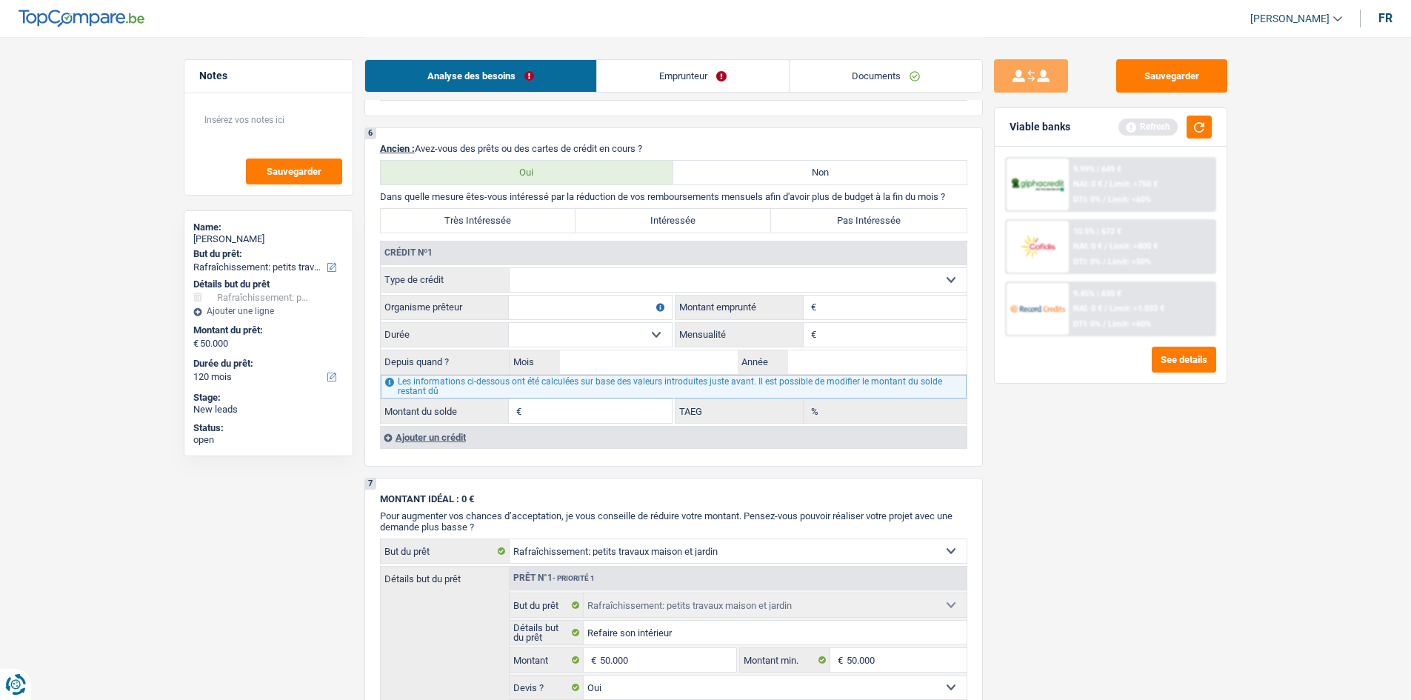
scroll to position [963, 0]
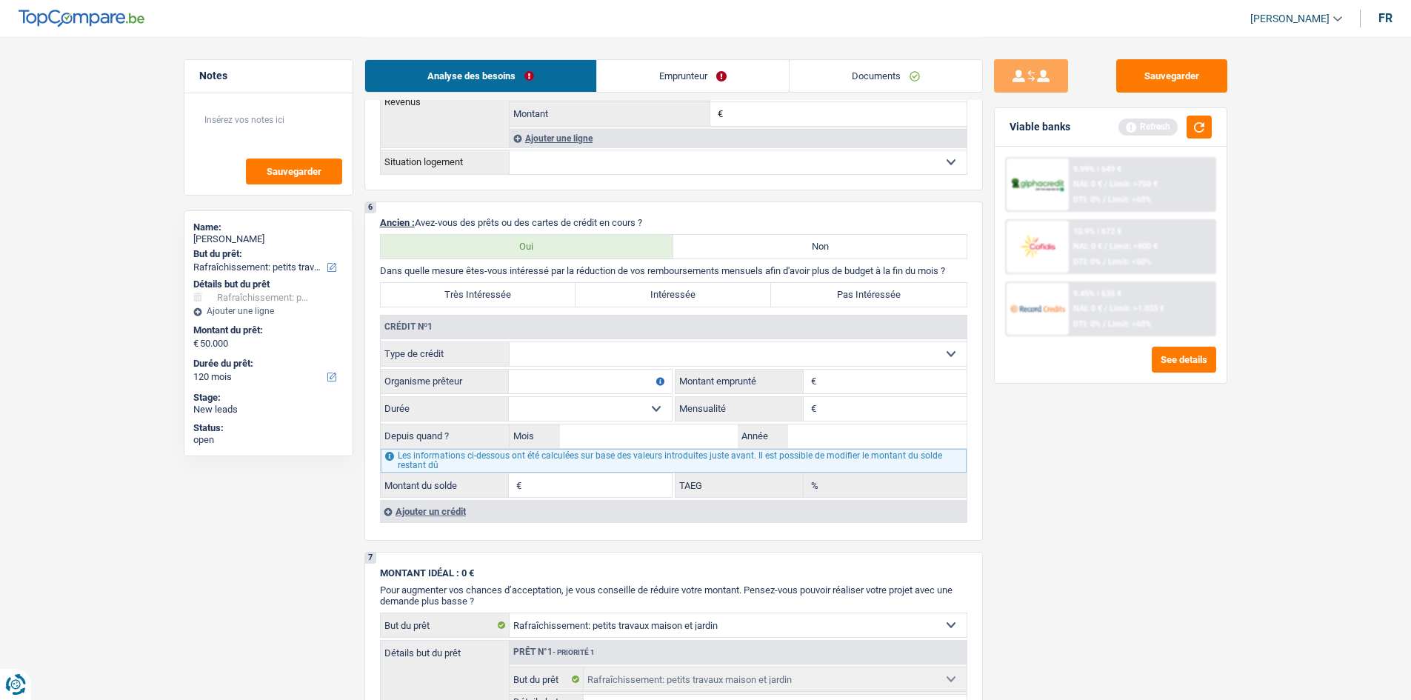
click at [717, 350] on select "Carte ou ouverture de crédit Prêt hypothécaire Vente à tempérament Prêt à tempé…" at bounding box center [738, 354] width 457 height 24
click at [1061, 464] on div "Sauvegarder Viable banks Refresh 9.99% | 649 € NAI: 0 € / Limit: >750 € DTI: 0%…" at bounding box center [1111, 367] width 256 height 617
click at [632, 357] on select "Carte ou ouverture de crédit Prêt hypothécaire Vente à tempérament Prêt à tempé…" at bounding box center [738, 354] width 457 height 24
select select "mortgage"
click at [510, 342] on select "Carte ou ouverture de crédit Prêt hypothécaire Vente à tempérament Prêt à tempé…" at bounding box center [738, 354] width 457 height 24
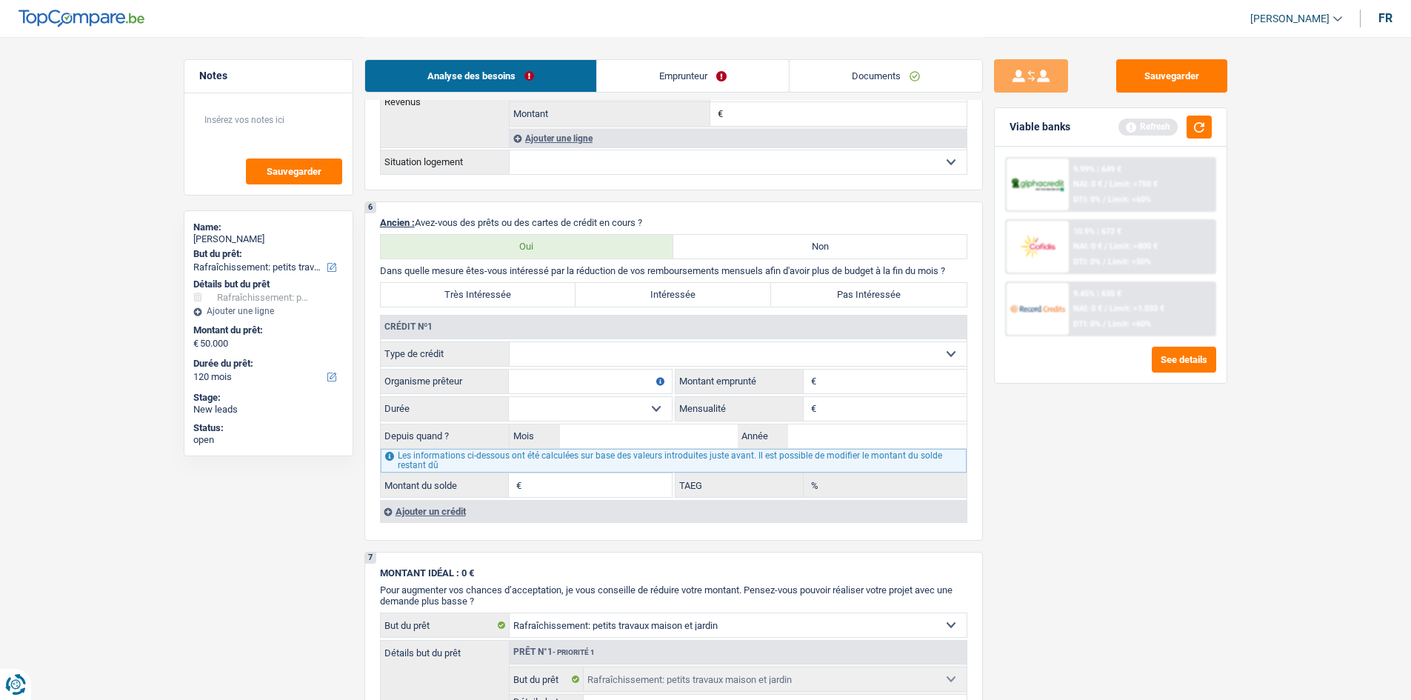
type input "0"
click at [827, 376] on input "Montant" at bounding box center [893, 382] width 147 height 24
click at [449, 510] on div "Ajouter un crédit" at bounding box center [673, 511] width 587 height 22
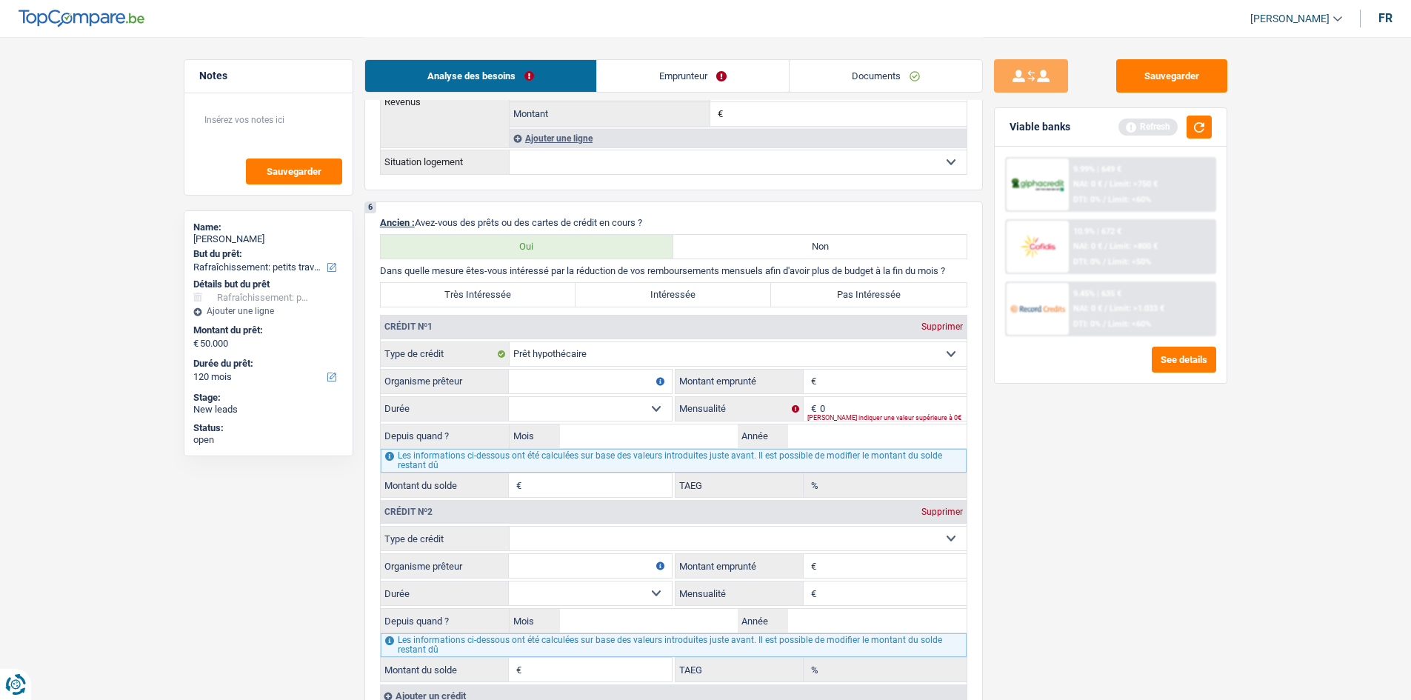
click at [864, 382] on input "Montant" at bounding box center [893, 382] width 147 height 24
type input "180.000"
click at [577, 373] on input "Organisme prêteur" at bounding box center [590, 382] width 163 height 24
type input "Belfius"
click at [865, 412] on input "0" at bounding box center [893, 409] width 147 height 24
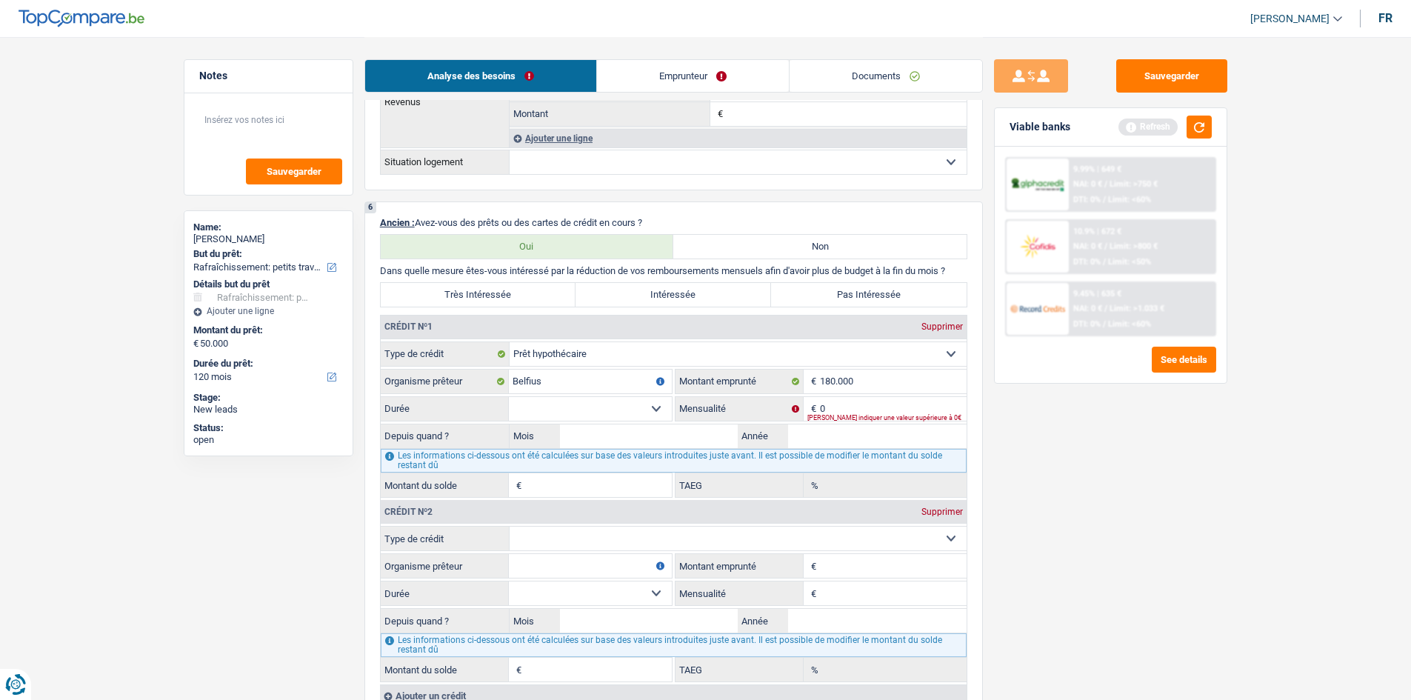
click at [947, 325] on div "Supprimer" at bounding box center [942, 326] width 49 height 9
select select
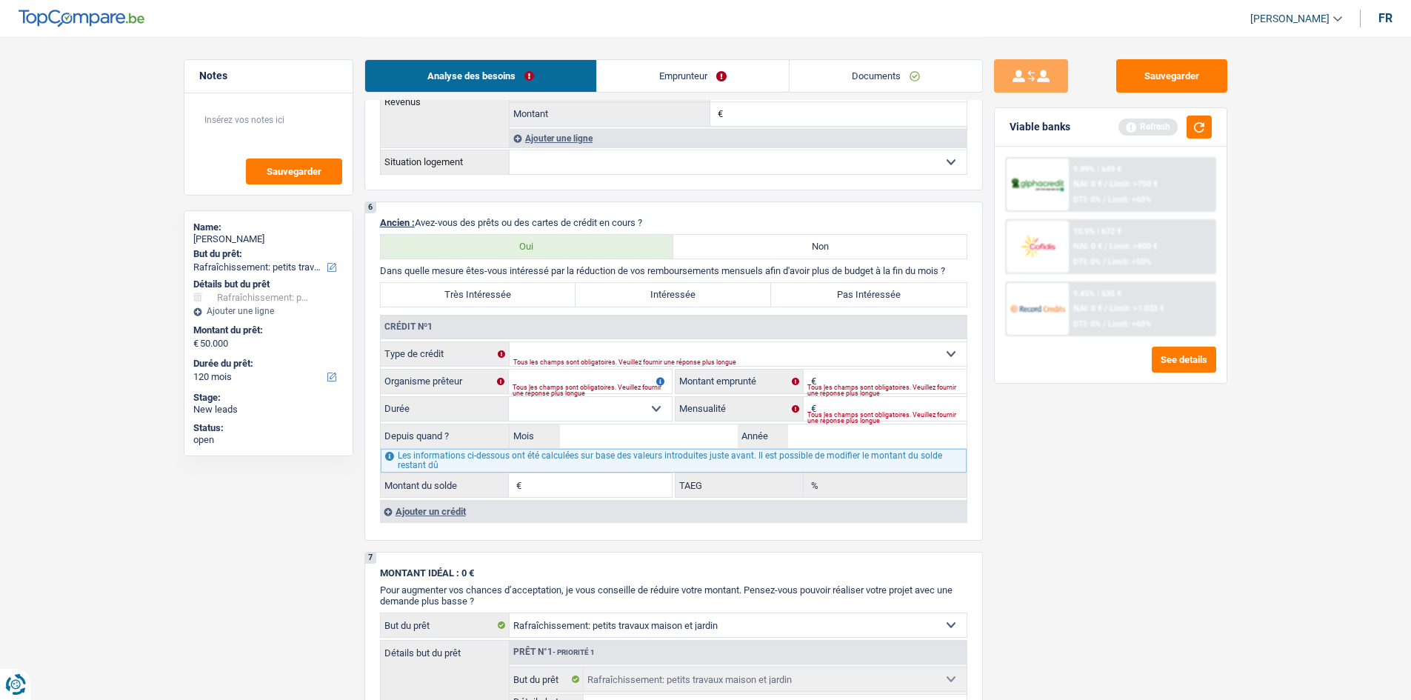
click at [750, 238] on label "Non" at bounding box center [819, 247] width 293 height 24
click at [750, 238] on input "Non" at bounding box center [819, 247] width 293 height 24
radio input "true"
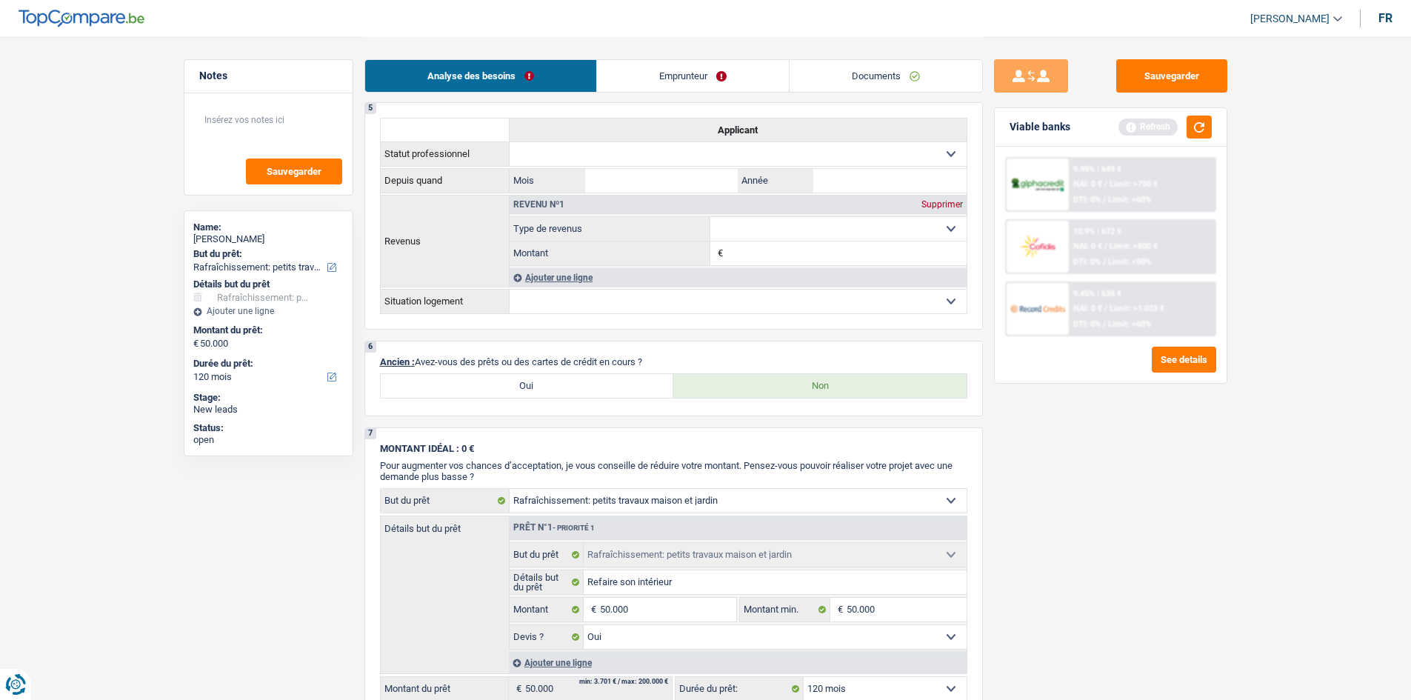
scroll to position [739, 0]
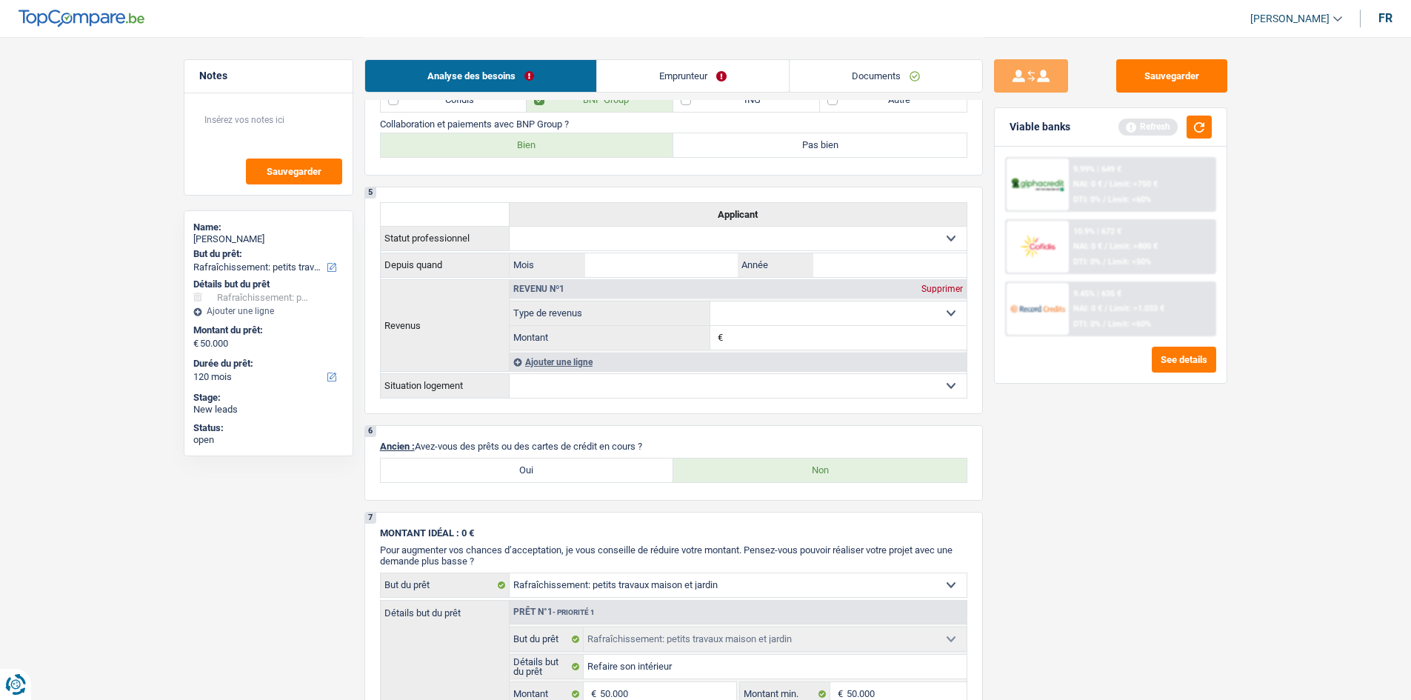
click at [586, 464] on label "Oui" at bounding box center [527, 470] width 293 height 24
click at [586, 464] on input "Oui" at bounding box center [527, 470] width 293 height 24
radio input "true"
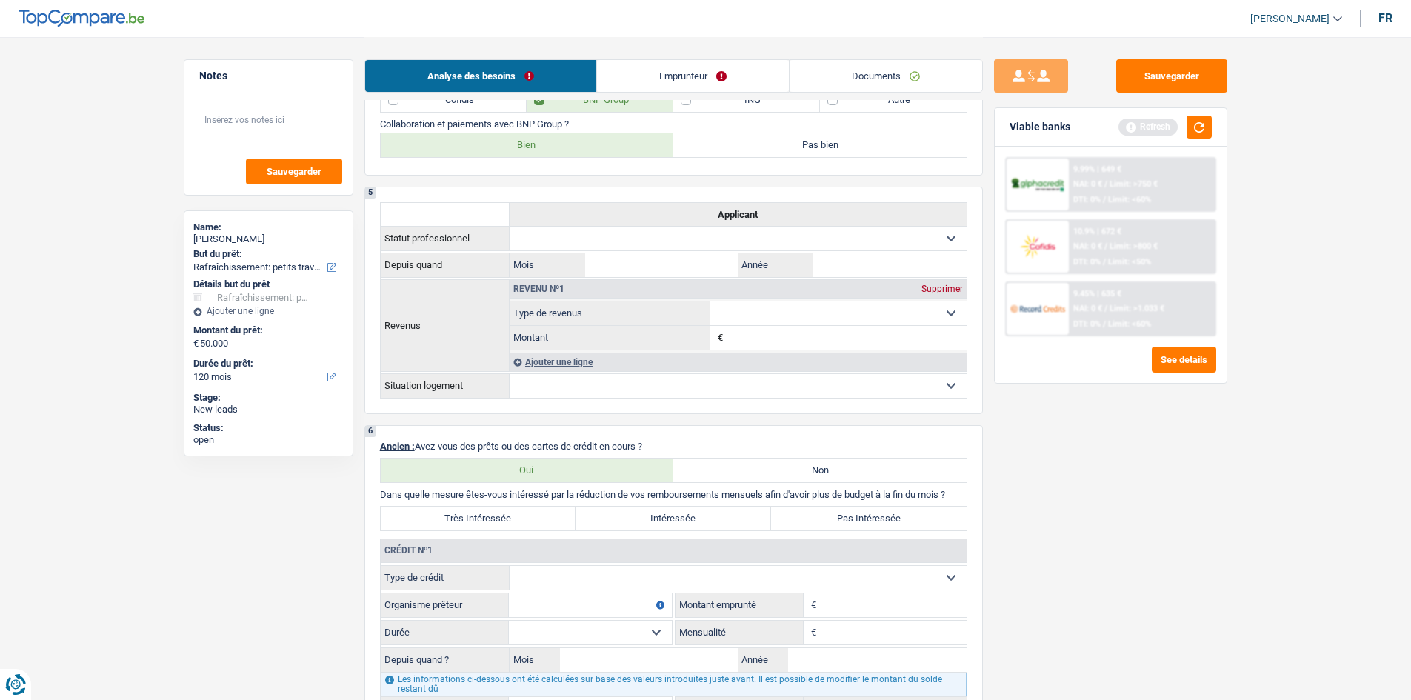
scroll to position [887, 0]
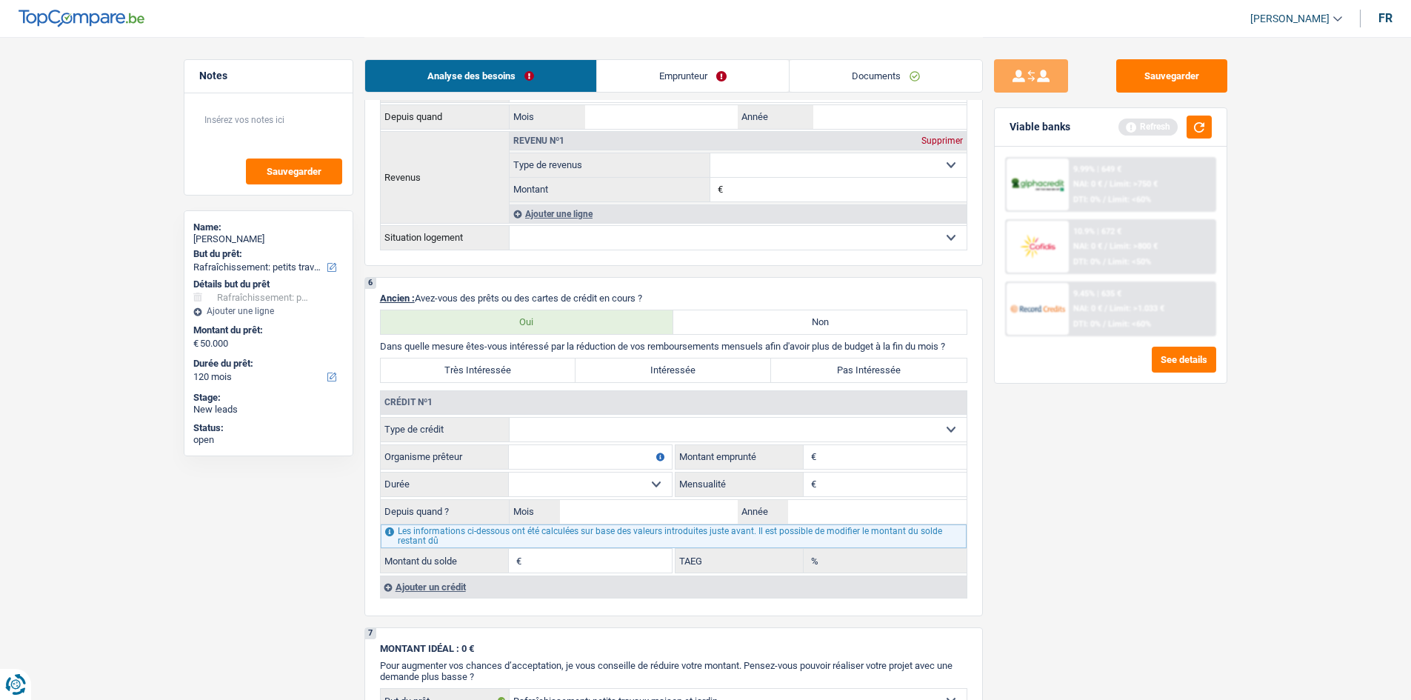
click at [604, 424] on select "Carte ou ouverture de crédit Prêt hypothécaire Vente à tempérament Prêt à tempé…" at bounding box center [738, 430] width 457 height 24
select select "mortgage"
click at [510, 418] on select "Carte ou ouverture de crédit Prêt hypothécaire Vente à tempérament Prêt à tempé…" at bounding box center [738, 430] width 457 height 24
type input "0"
click at [830, 450] on input "Montant" at bounding box center [893, 457] width 147 height 24
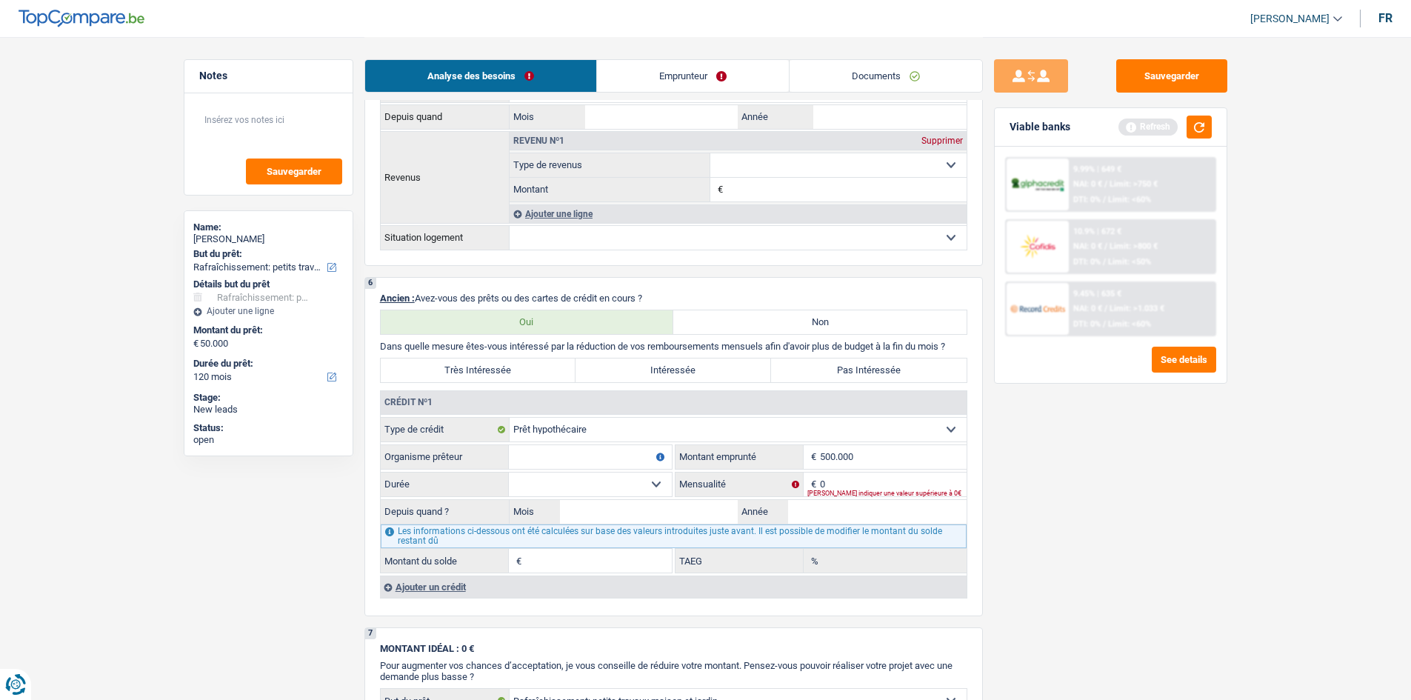
type input "500.000"
click at [633, 481] on select "120 mois 132 mois 144 mois 180 mois 240 mois 300 mois 360 mois 420 mois Sélecti…" at bounding box center [590, 485] width 163 height 24
select select "144"
click at [509, 473] on select "120 mois 132 mois 144 mois 180 mois 240 mois 300 mois 360 mois 420 mois Sélecti…" at bounding box center [590, 485] width 163 height 24
click at [846, 478] on input "0" at bounding box center [893, 485] width 147 height 24
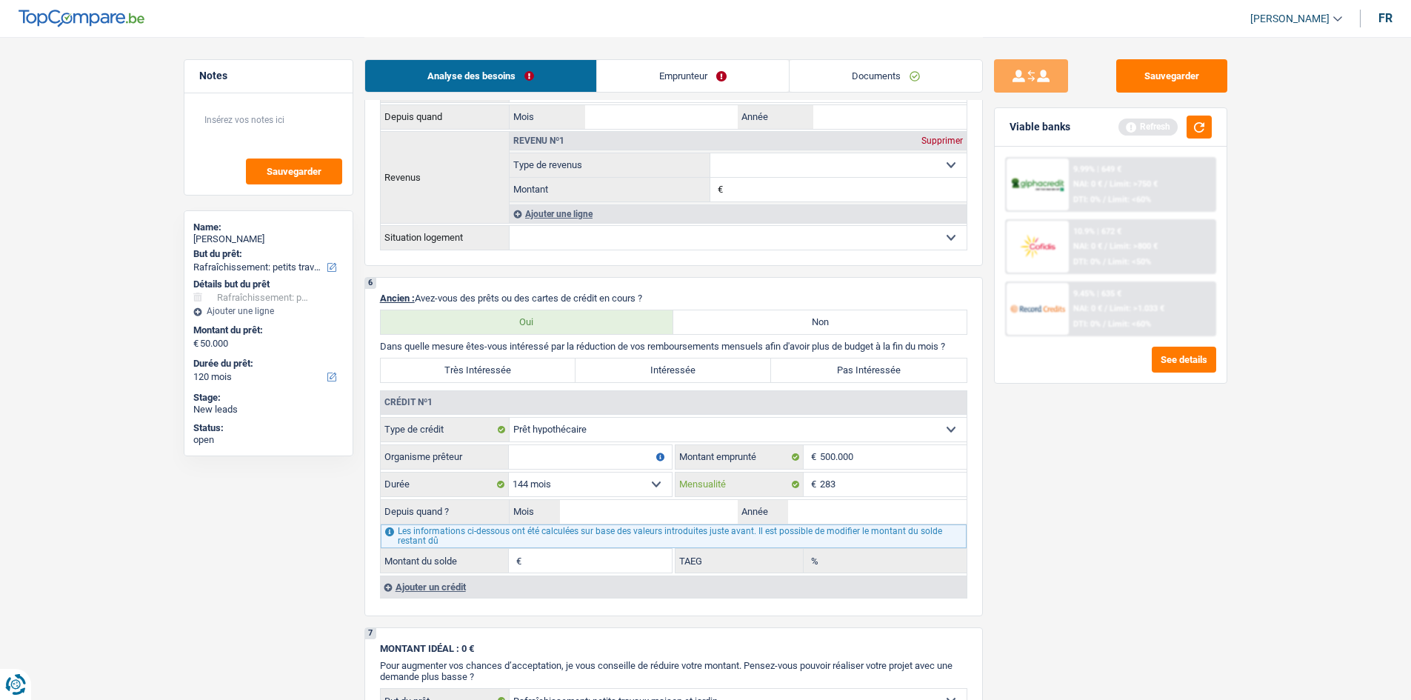
type input "283"
click at [576, 461] on input "Organisme prêteur" at bounding box center [590, 457] width 163 height 24
type input "Belfius"
click at [610, 512] on input "Mois" at bounding box center [649, 512] width 179 height 24
type input "09"
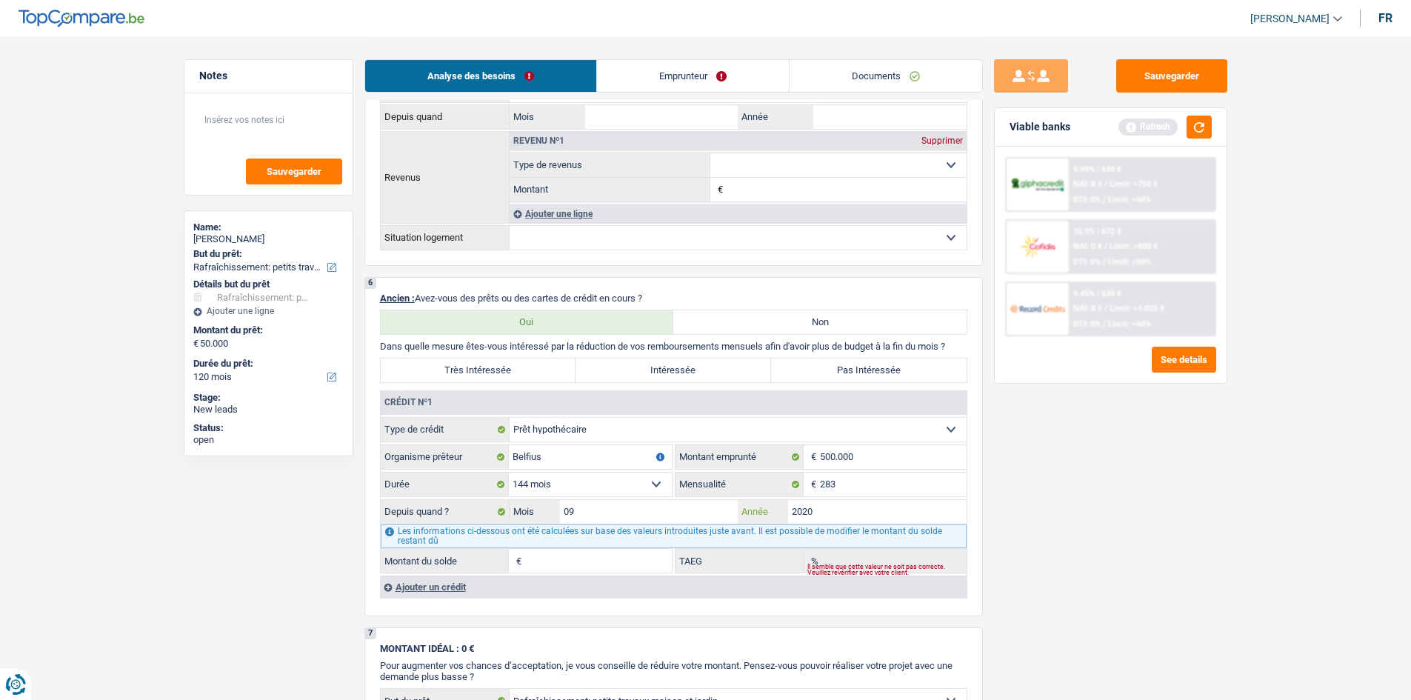
type input "2020"
type input "91.254"
type input "0,00"
click at [426, 587] on div "Ajouter un crédit" at bounding box center [673, 586] width 587 height 22
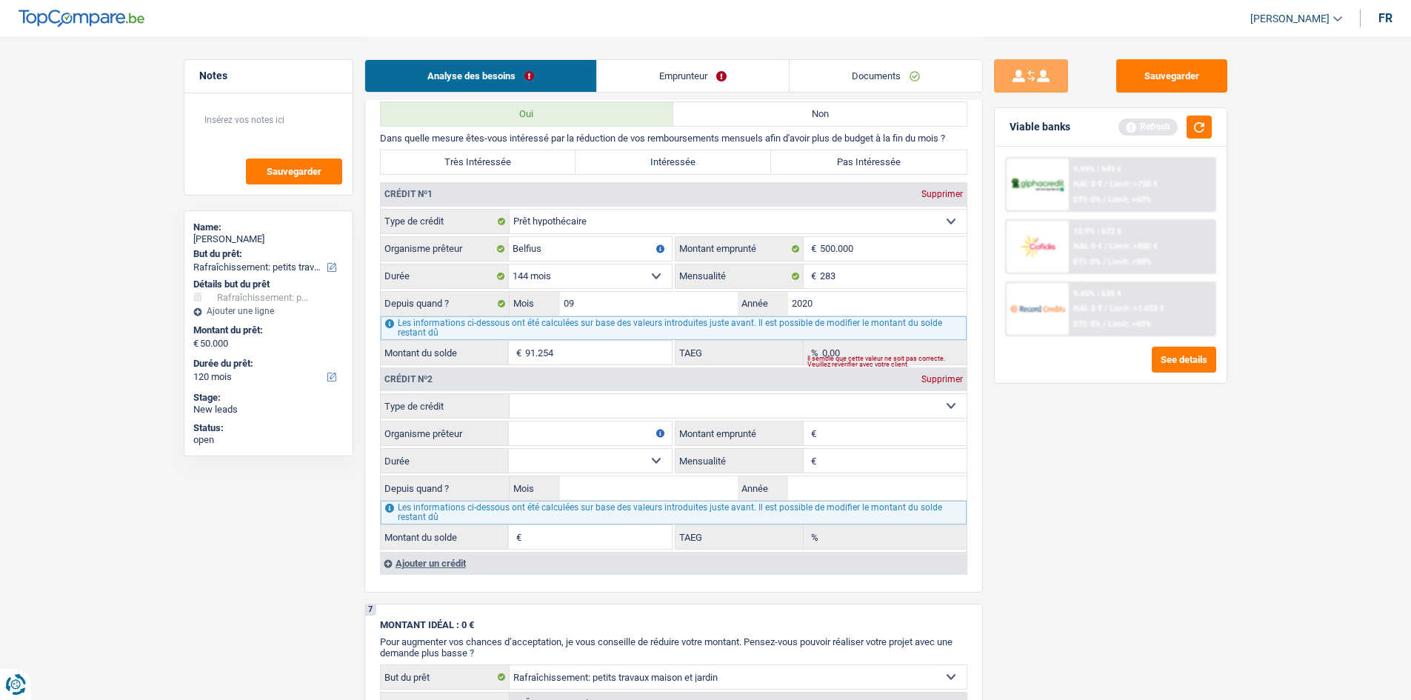
scroll to position [1110, 0]
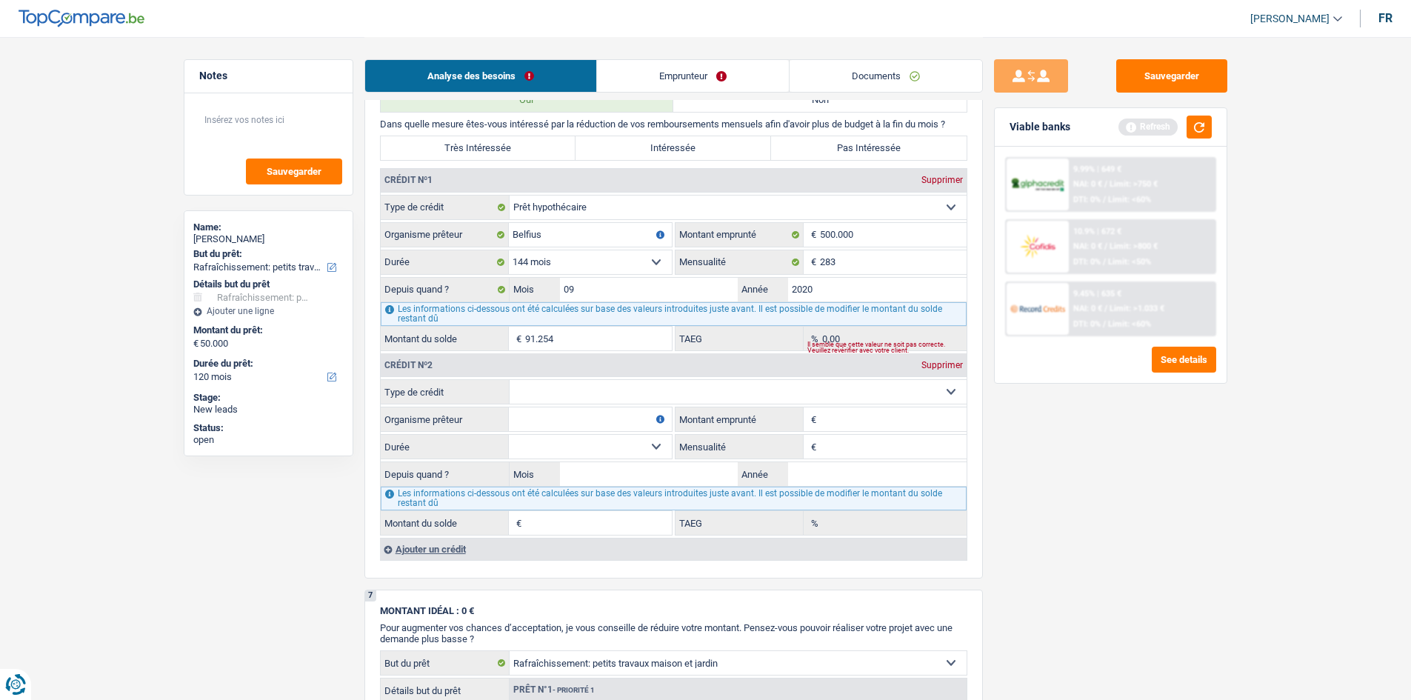
click at [879, 387] on select "Carte ou ouverture de crédit Prêt hypothécaire Vente à tempérament Prêt à tempé…" at bounding box center [738, 392] width 457 height 24
select select "mortgage"
click at [510, 380] on select "Carte ou ouverture de crédit Prêt hypothécaire Vente à tempérament Prêt à tempé…" at bounding box center [738, 392] width 457 height 24
type input "0"
click at [837, 414] on input "Montant emprunté" at bounding box center [893, 419] width 147 height 24
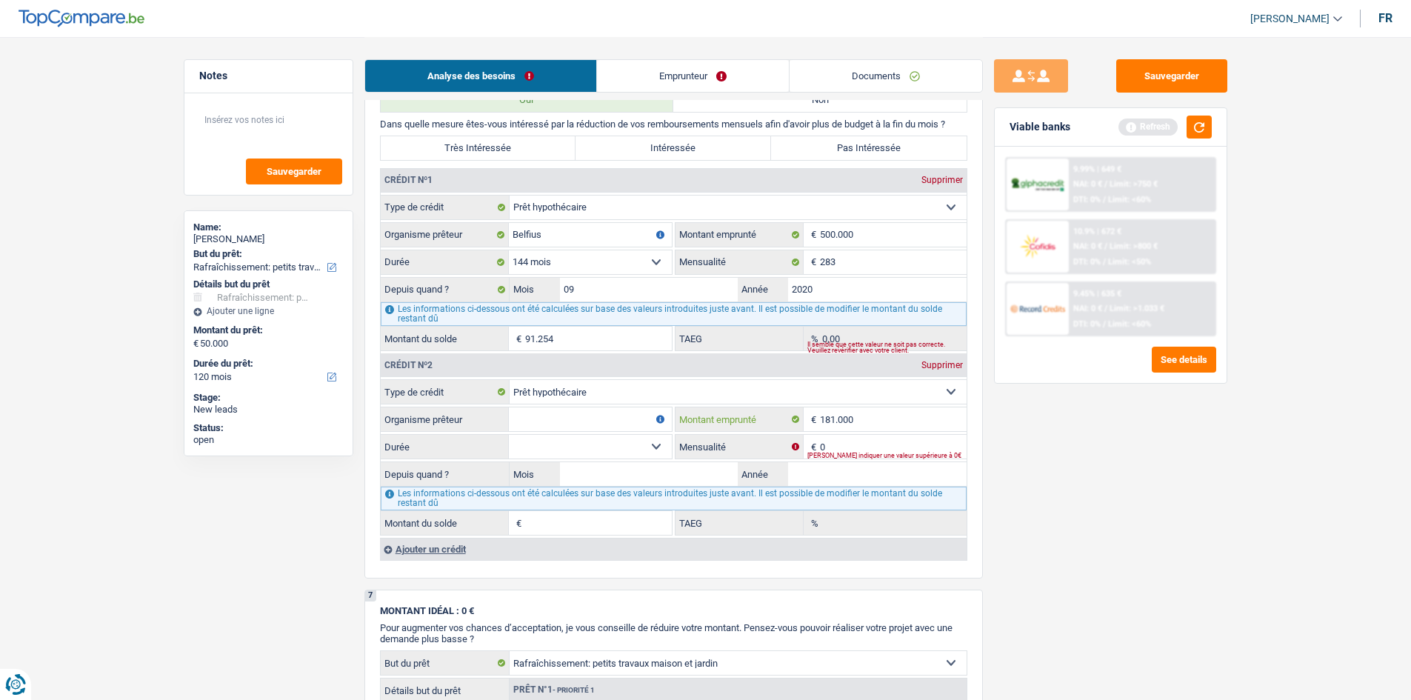
type input "181.000"
click at [566, 422] on input "Organisme prêteur" at bounding box center [590, 419] width 163 height 24
type input "Belfius"
click at [610, 444] on select "120 mois 132 mois 144 mois 180 mois 240 mois 300 mois 360 mois 420 mois Sélecti…" at bounding box center [590, 447] width 163 height 24
select select "144"
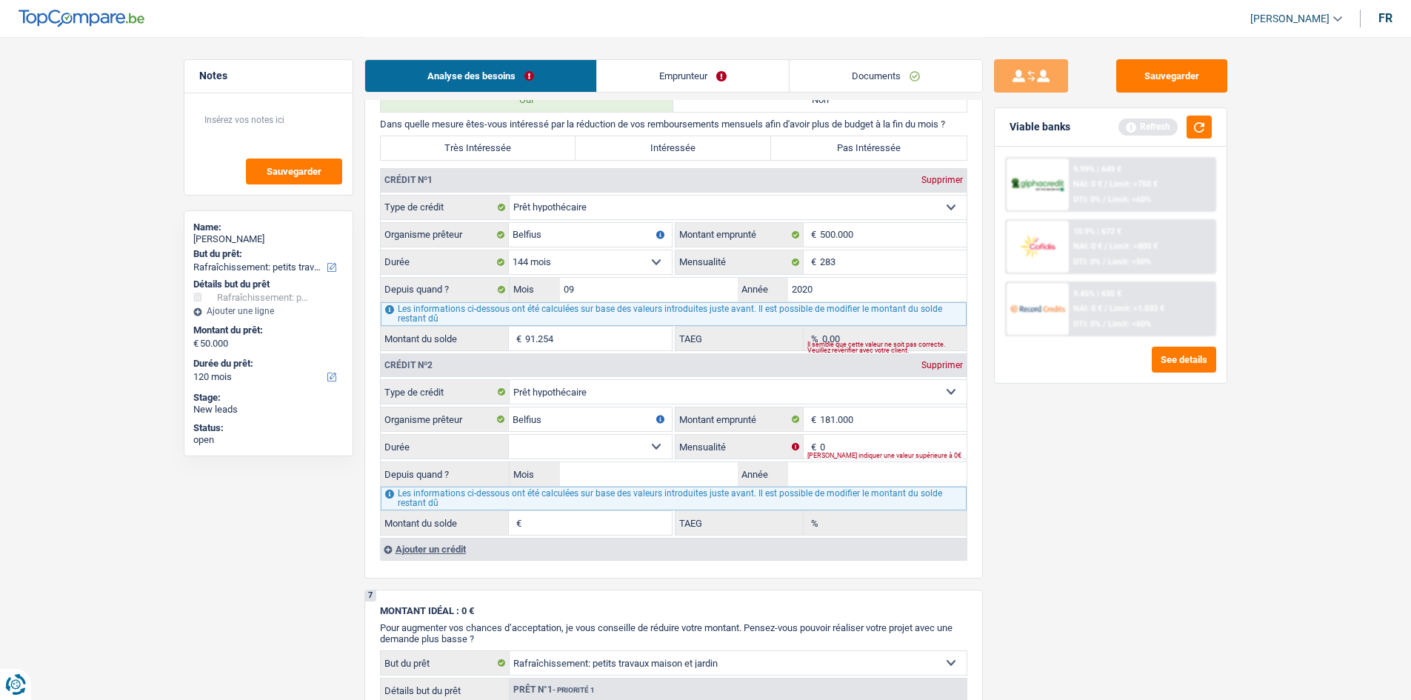
click at [509, 435] on select "120 mois 132 mois 144 mois 180 mois 240 mois 300 mois 360 mois 420 mois Sélecti…" at bounding box center [590, 447] width 163 height 24
click at [673, 473] on input "Mois" at bounding box center [649, 474] width 179 height 24
type input "09"
type input "2021"
type input "1"
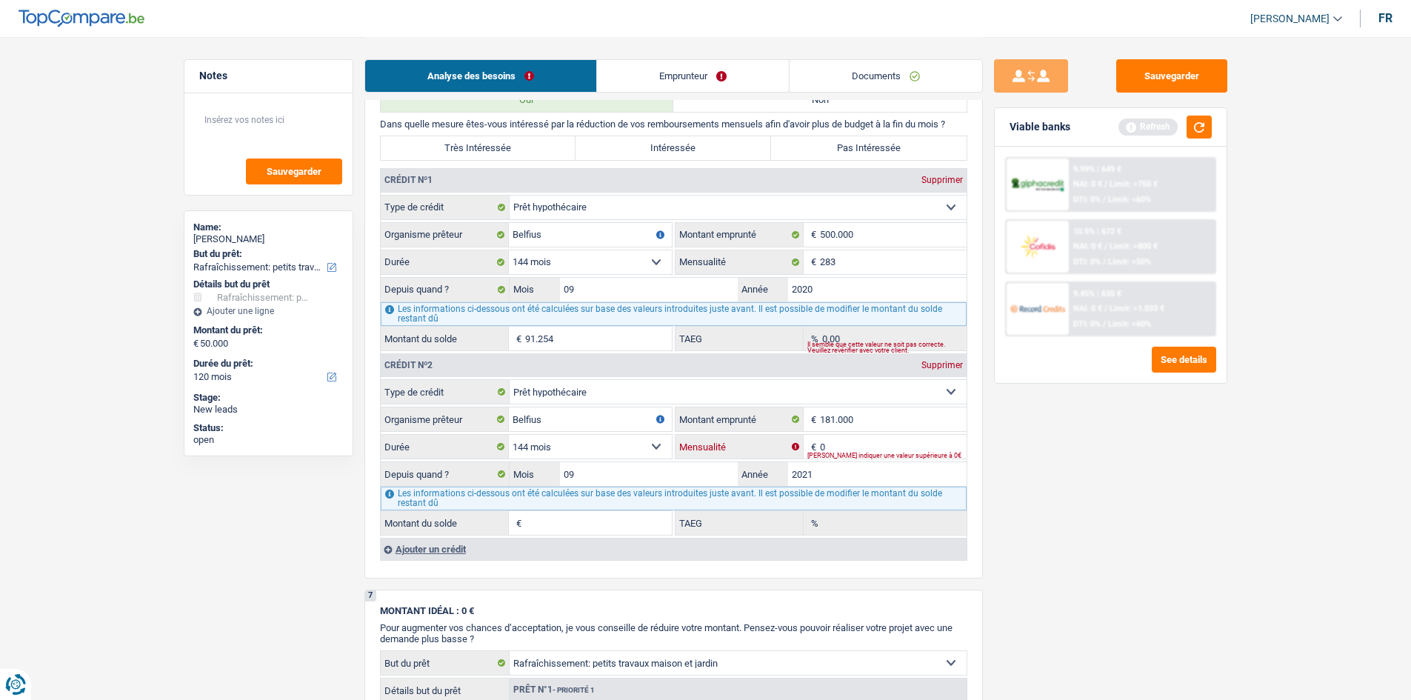
type input "0,00"
click at [833, 442] on input "0" at bounding box center [893, 447] width 147 height 24
type input "51"
type input "35.833"
click at [462, 547] on div "Ajouter un crédit" at bounding box center [673, 549] width 587 height 22
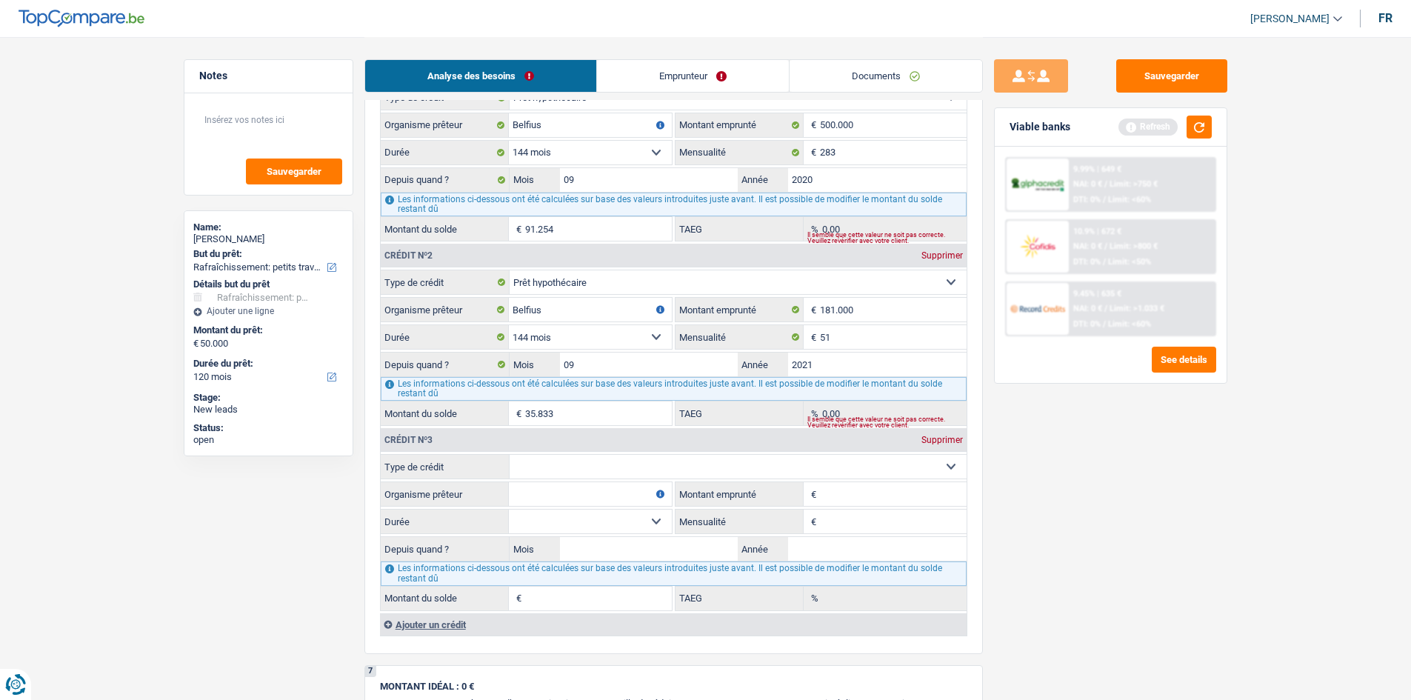
scroll to position [1258, 0]
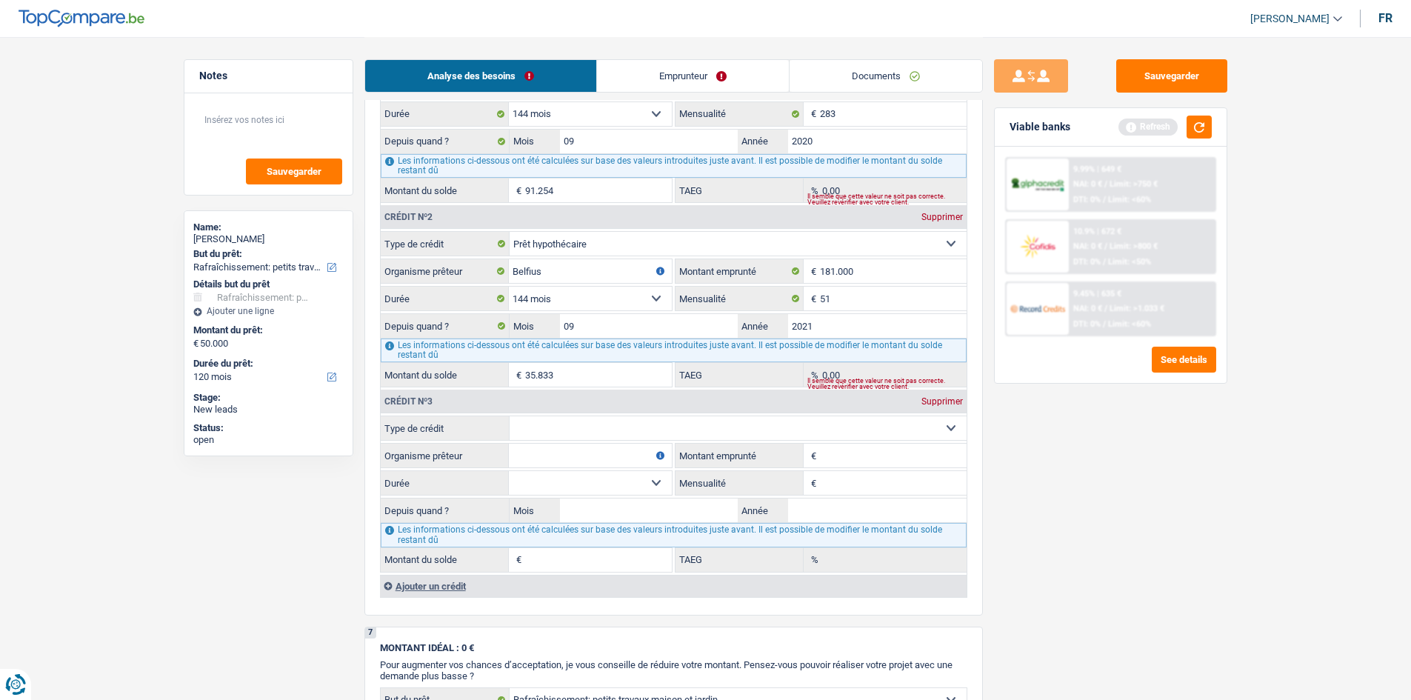
click at [634, 436] on select "Carte ou ouverture de crédit Prêt hypothécaire Vente à tempérament Prêt à tempé…" at bounding box center [738, 428] width 457 height 24
select select "mortgage"
click at [510, 416] on select "Carte ou ouverture de crédit Prêt hypothécaire Vente à tempérament Prêt à tempé…" at bounding box center [738, 428] width 457 height 24
type input "0"
click at [865, 460] on input "Montant emprunté" at bounding box center [893, 456] width 147 height 24
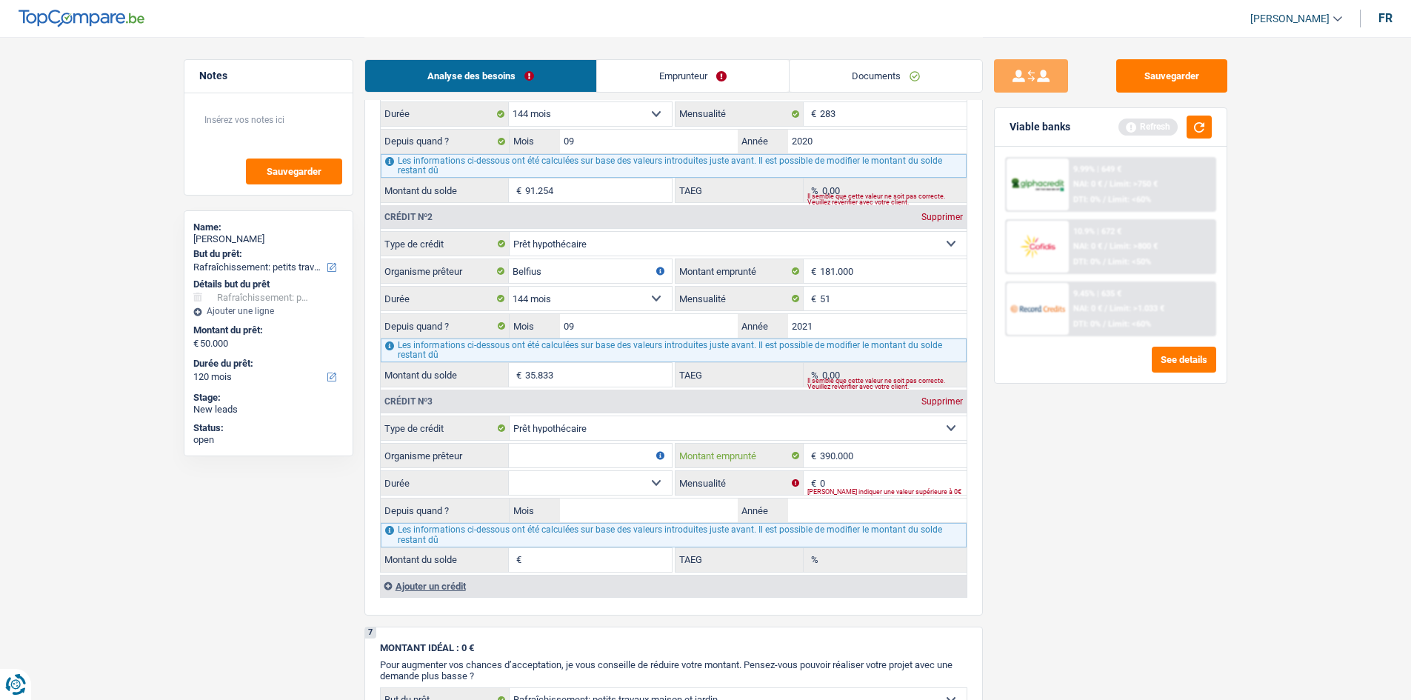
type input "390.000"
click at [838, 481] on input "0" at bounding box center [893, 483] width 147 height 24
type input "1.110"
click at [592, 456] on input "Organisme prêteur" at bounding box center [590, 456] width 163 height 24
type input "Belfius"
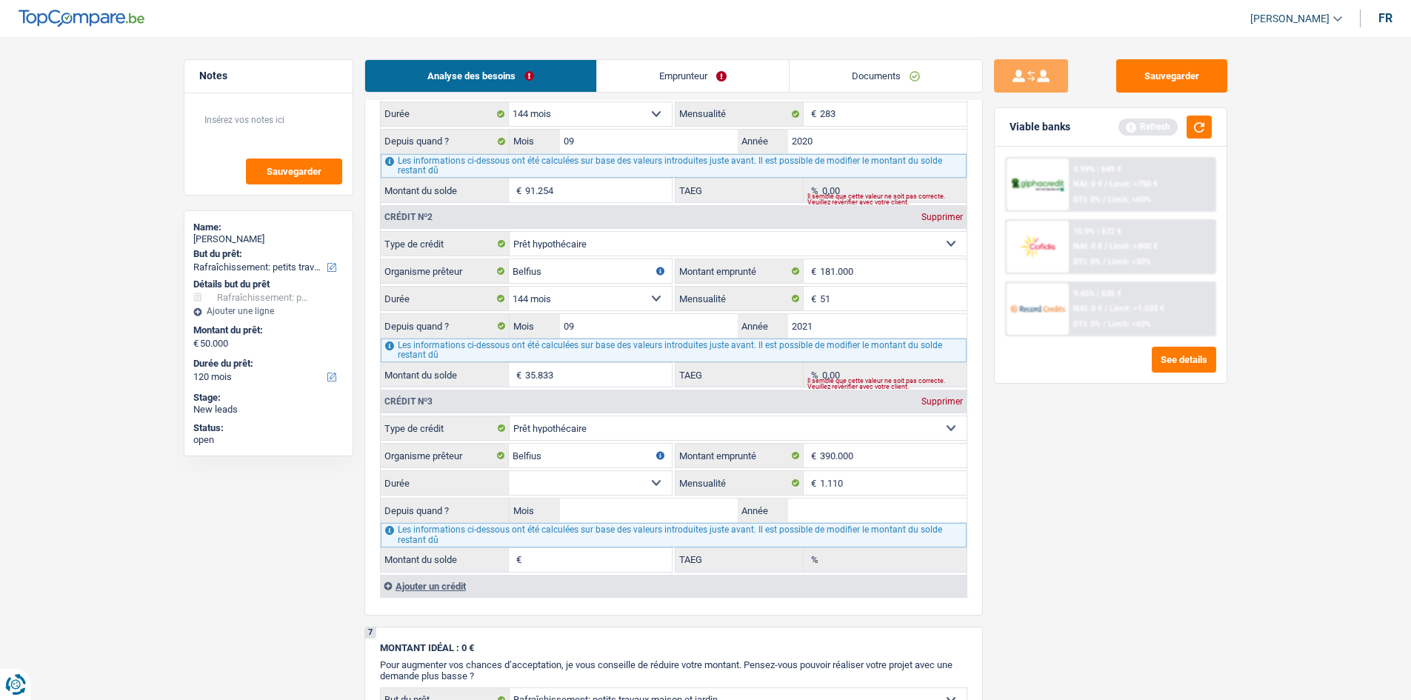
click at [640, 484] on select "120 mois 132 mois 144 mois 180 mois 240 mois 300 mois 360 mois 420 mois Sélecti…" at bounding box center [590, 483] width 163 height 24
click at [656, 481] on select "120 mois 132 mois 144 mois 180 mois 240 mois 300 mois 360 mois 420 mois Sélecti…" at bounding box center [590, 483] width 163 height 24
click at [639, 504] on input "Mois" at bounding box center [649, 510] width 179 height 24
click at [657, 482] on select "120 mois 132 mois 144 mois 180 mois 240 mois 300 mois 360 mois 420 mois Sélecti…" at bounding box center [590, 483] width 163 height 24
click at [664, 482] on select "120 mois 132 mois 144 mois 180 mois 240 mois 300 mois 360 mois 420 mois Sélecti…" at bounding box center [590, 483] width 163 height 24
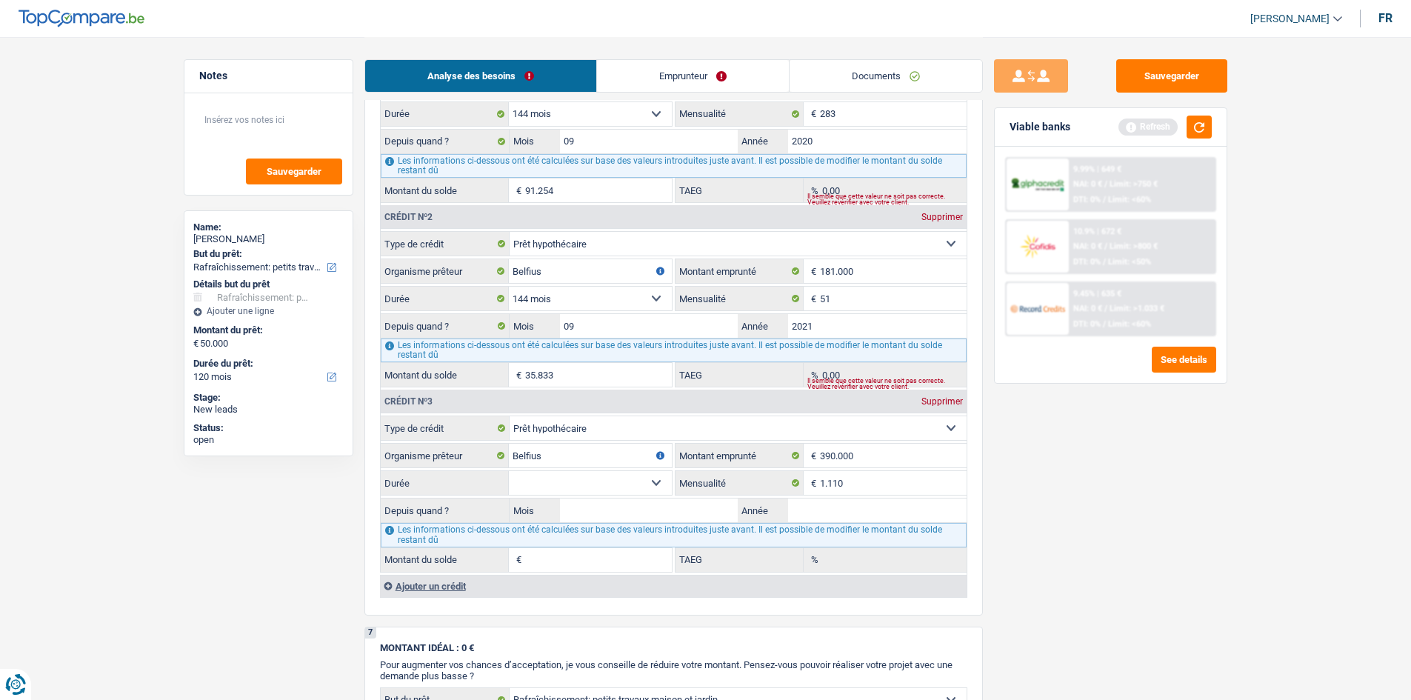
click at [604, 484] on select "120 mois 132 mois 144 mois 180 mois 240 mois 300 mois 360 mois 420 mois Sélecti…" at bounding box center [590, 483] width 163 height 24
select select "120"
click at [509, 471] on select "120 mois 132 mois 144 mois 180 mois 240 mois 300 mois 360 mois 420 mois Sélecti…" at bounding box center [590, 483] width 163 height 24
click at [587, 504] on input "Mois" at bounding box center [649, 510] width 179 height 24
type input "07"
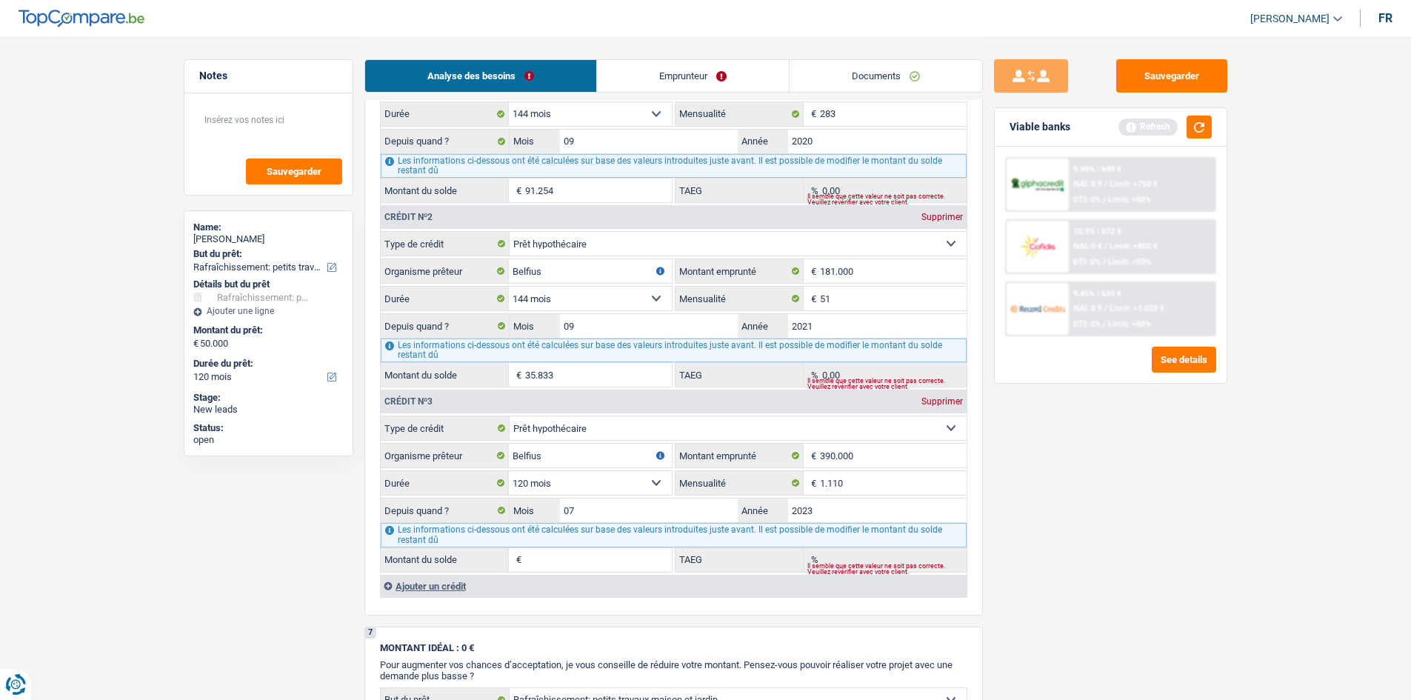
type input "2023"
type input "237.009"
type input "0,00"
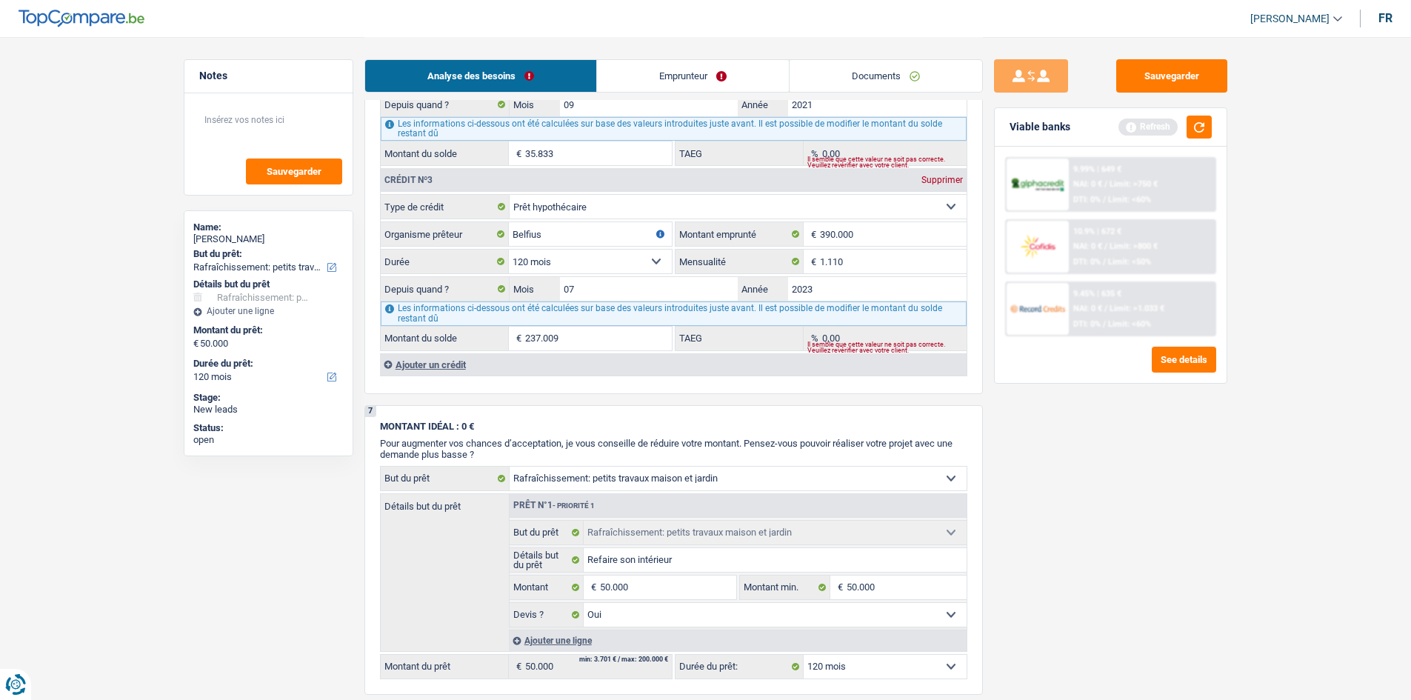
scroll to position [1480, 0]
click at [232, 117] on textarea at bounding box center [268, 126] width 147 height 44
click at [253, 120] on textarea at bounding box center [268, 126] width 147 height 44
type textarea "_ 3 Prêts"
click at [637, 74] on link "Emprunteur" at bounding box center [693, 76] width 192 height 32
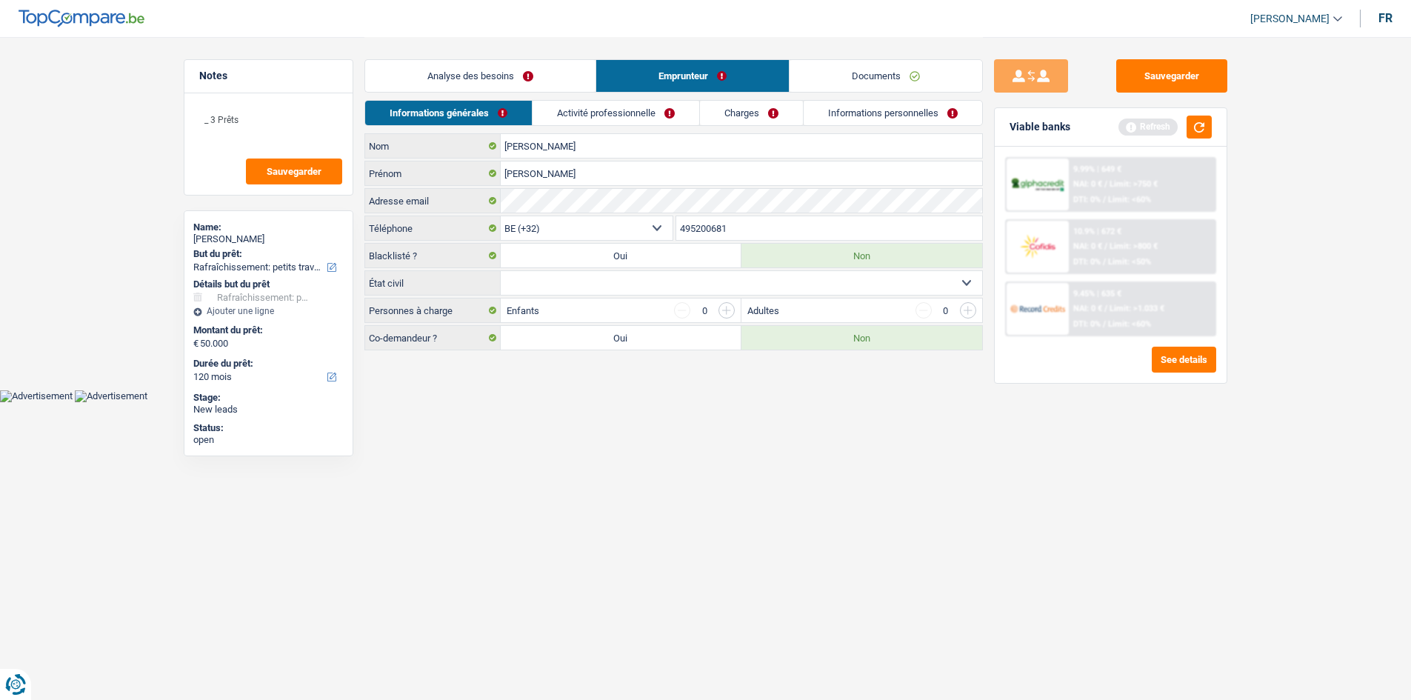
scroll to position [0, 0]
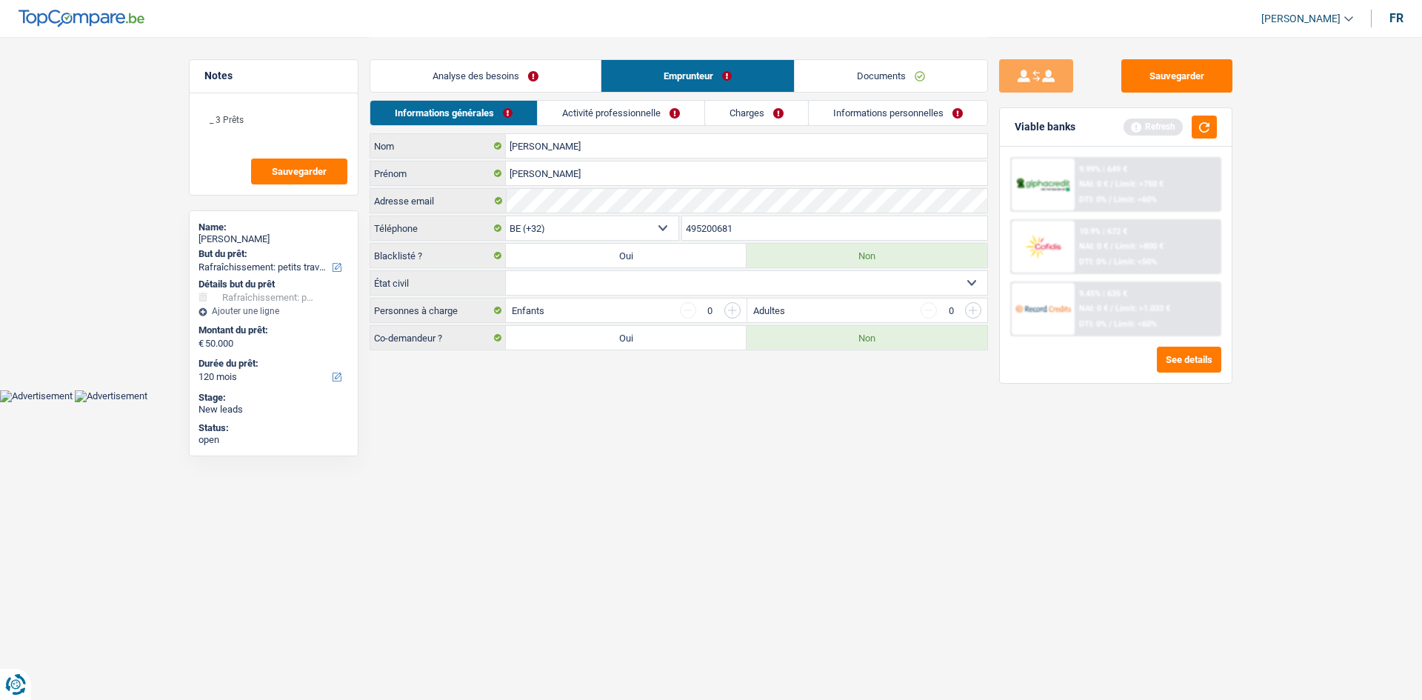
click at [714, 287] on select "Célibataire Marié(e) Cohabitant(e) légal(e) Divorcé(e) Veuf(ve) Séparé (de fait…" at bounding box center [746, 283] width 481 height 24
select select "married"
click at [506, 271] on select "Célibataire Marié(e) Cohabitant(e) légal(e) Divorcé(e) Veuf(ve) Séparé (de fait…" at bounding box center [746, 283] width 481 height 24
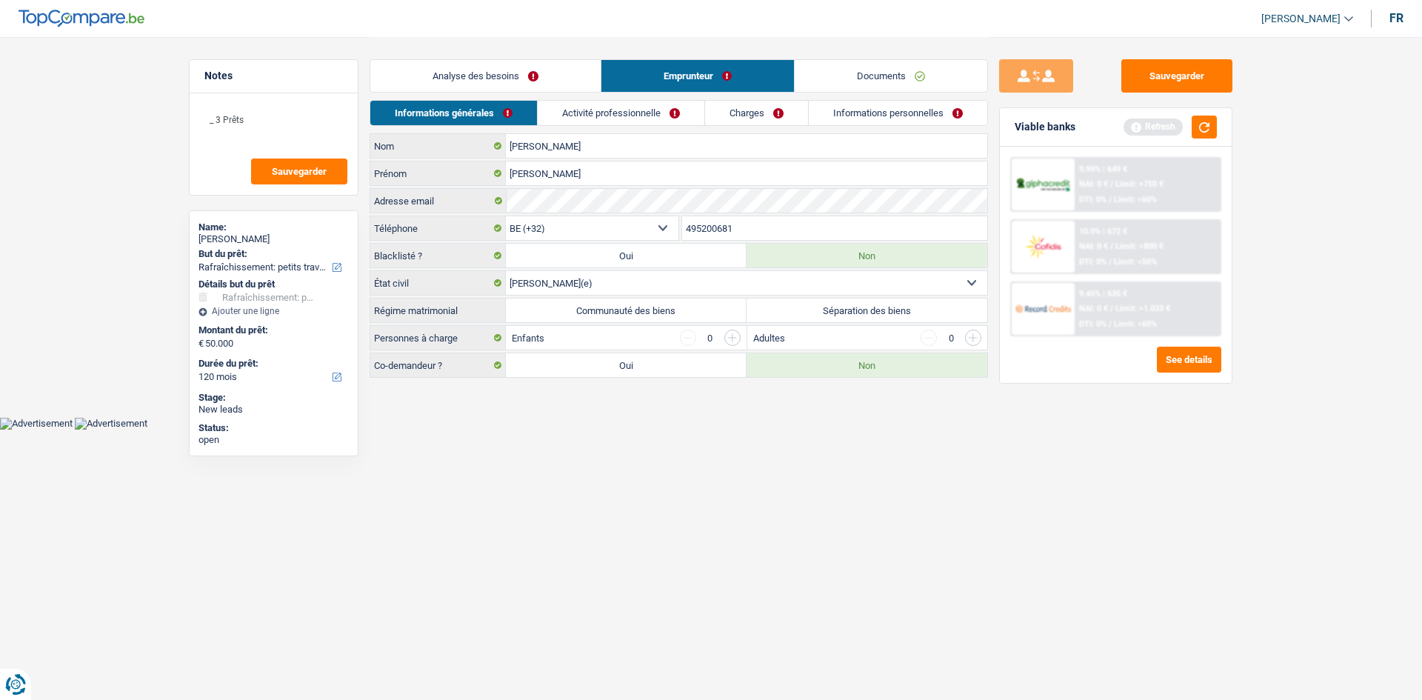
click at [628, 310] on label "Communauté des biens" at bounding box center [626, 310] width 241 height 24
click at [628, 310] on input "Communauté des biens" at bounding box center [626, 310] width 241 height 24
radio input "true"
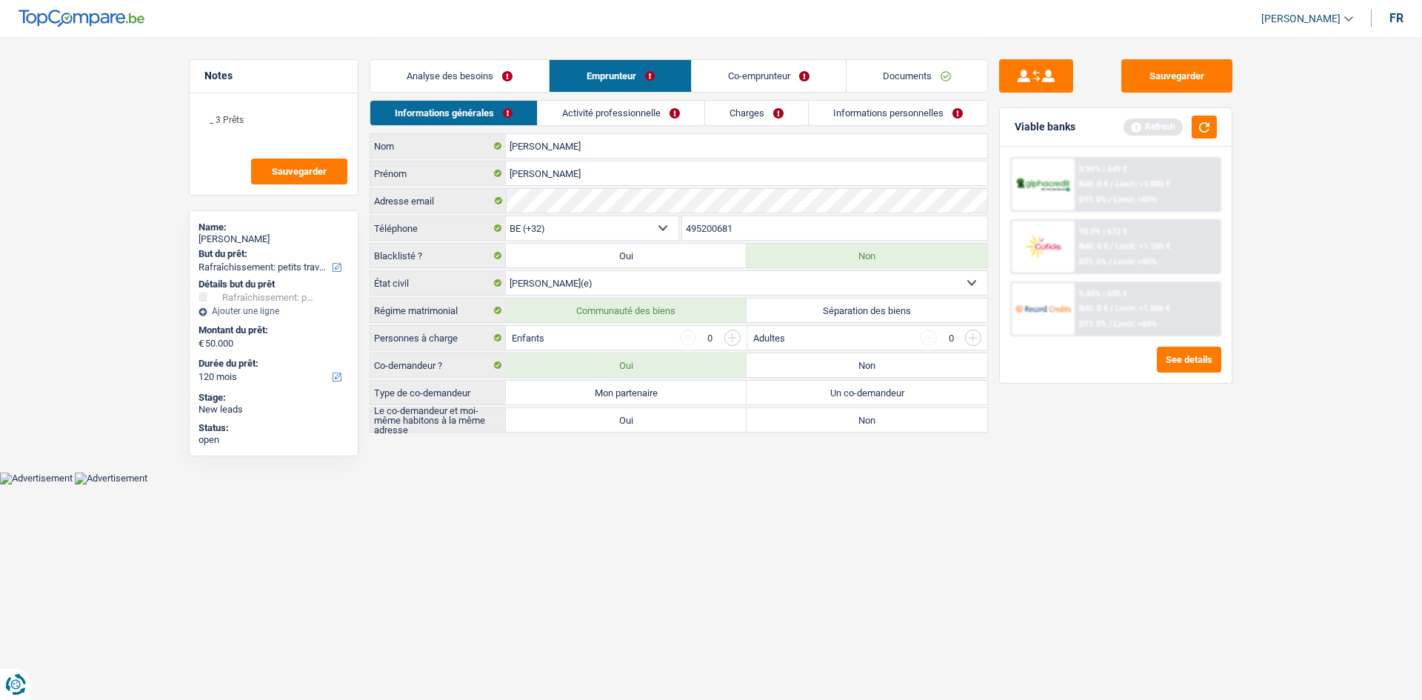
click at [854, 367] on label "Non" at bounding box center [867, 365] width 241 height 24
click at [854, 367] on input "Non" at bounding box center [867, 365] width 241 height 24
radio input "true"
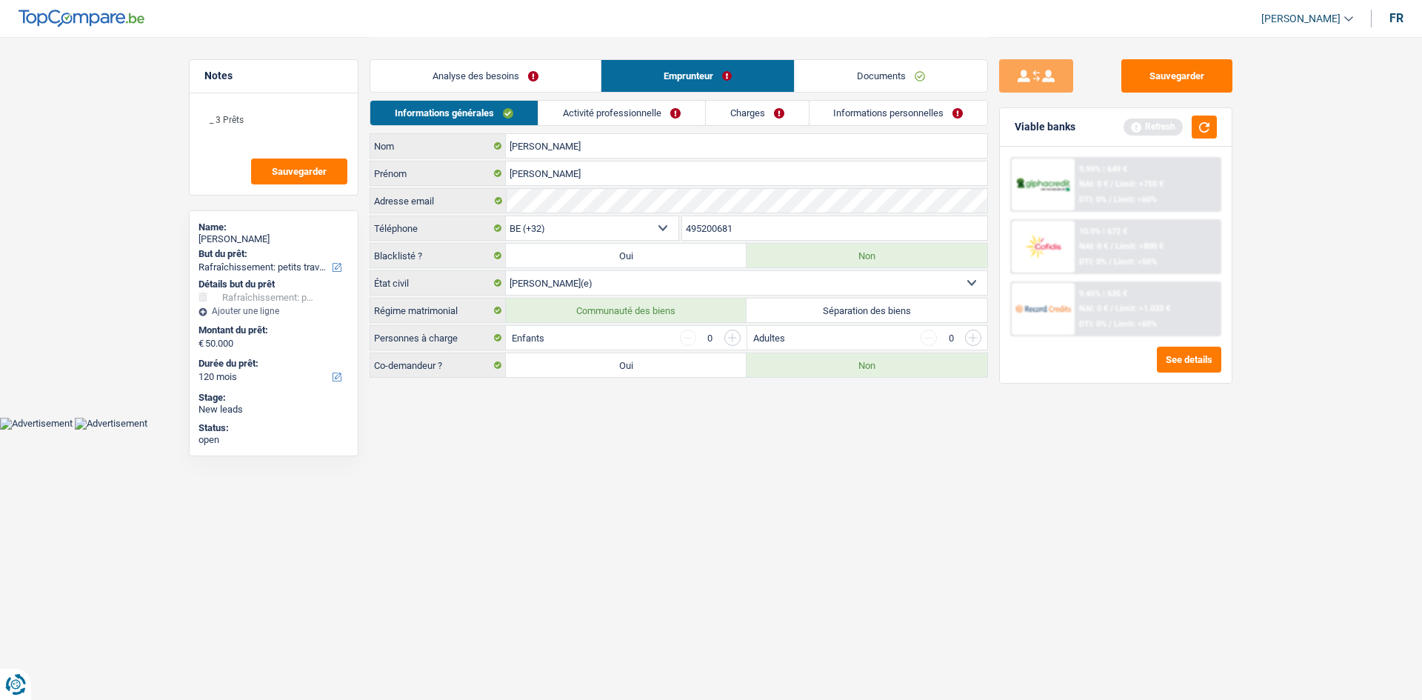
click at [655, 117] on link "Activité professionnelle" at bounding box center [621, 113] width 167 height 24
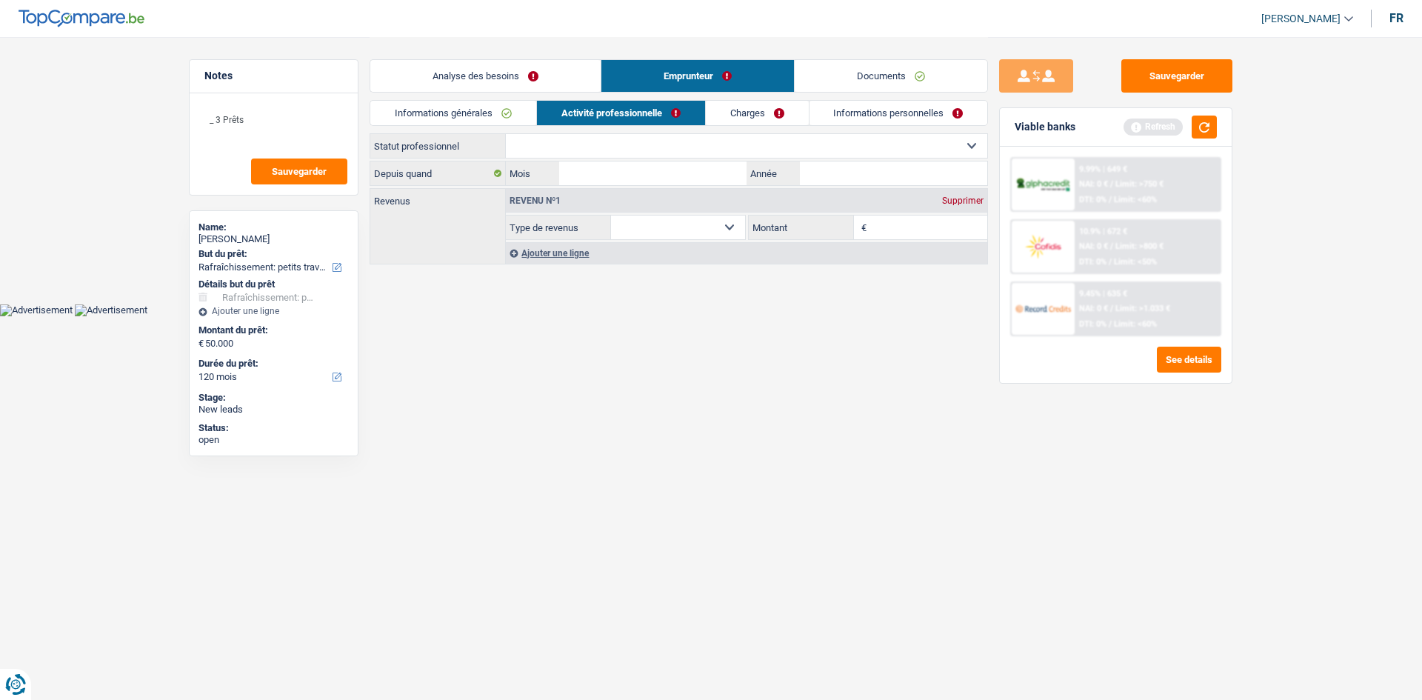
click at [496, 110] on link "Informations générales" at bounding box center [453, 113] width 166 height 24
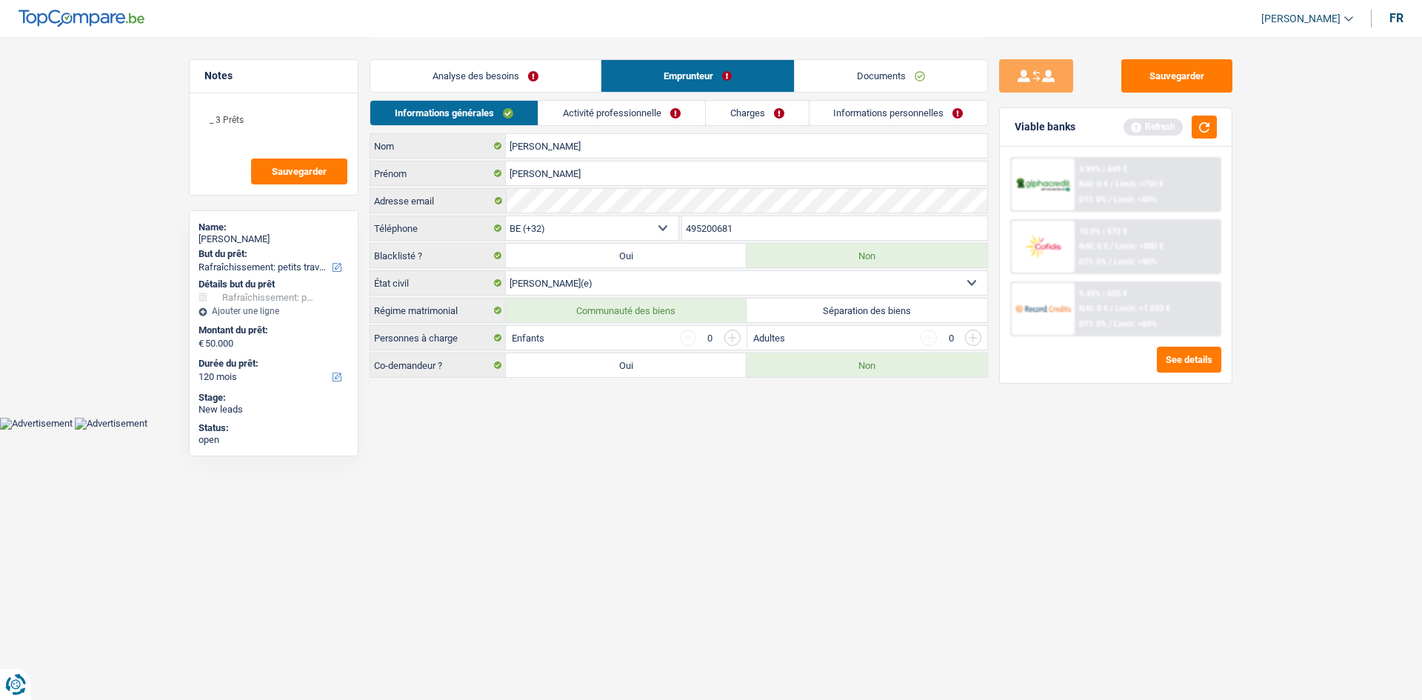
click at [607, 119] on link "Activité professionnelle" at bounding box center [621, 113] width 167 height 24
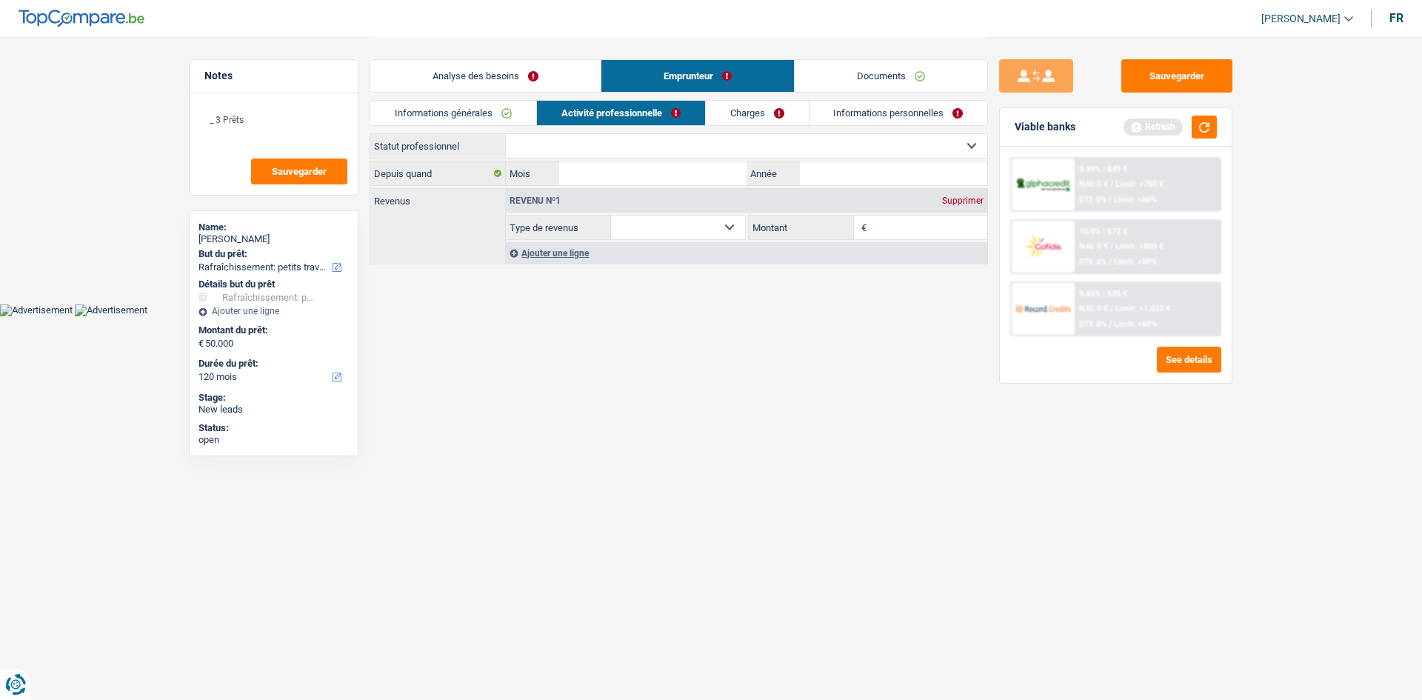
click at [660, 141] on select "Ouvrier Employé privé Employé public Invalide Indépendant Pensionné Chômeur Mut…" at bounding box center [746, 146] width 481 height 24
select select "independent"
click at [506, 134] on select "Ouvrier Employé privé Employé public Invalide Indépendant Pensionné Chômeur Mut…" at bounding box center [746, 146] width 481 height 24
select select "netSalary"
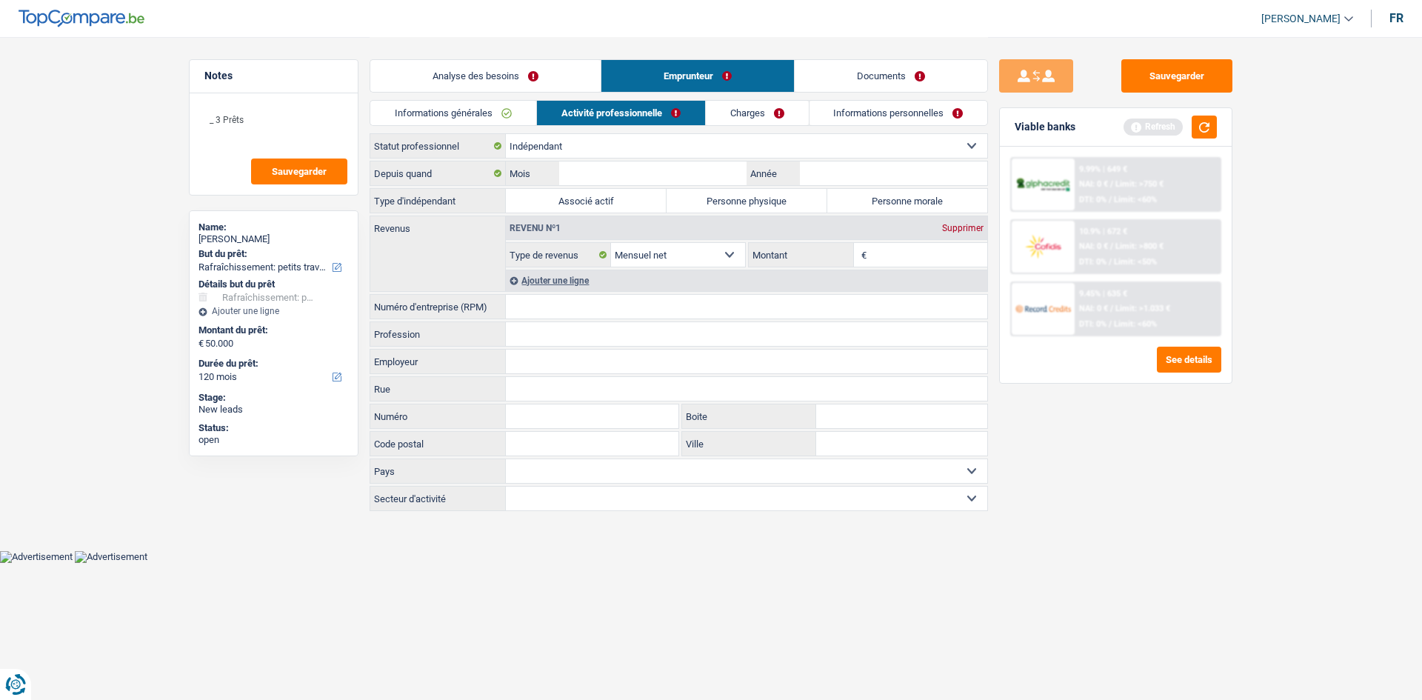
click at [781, 201] on label "Personne physique" at bounding box center [747, 201] width 161 height 24
click at [781, 201] on input "Personne physique" at bounding box center [747, 201] width 161 height 24
radio input "true"
click at [622, 173] on input "Mois" at bounding box center [652, 173] width 187 height 24
click at [837, 172] on input "Année" at bounding box center [893, 173] width 187 height 24
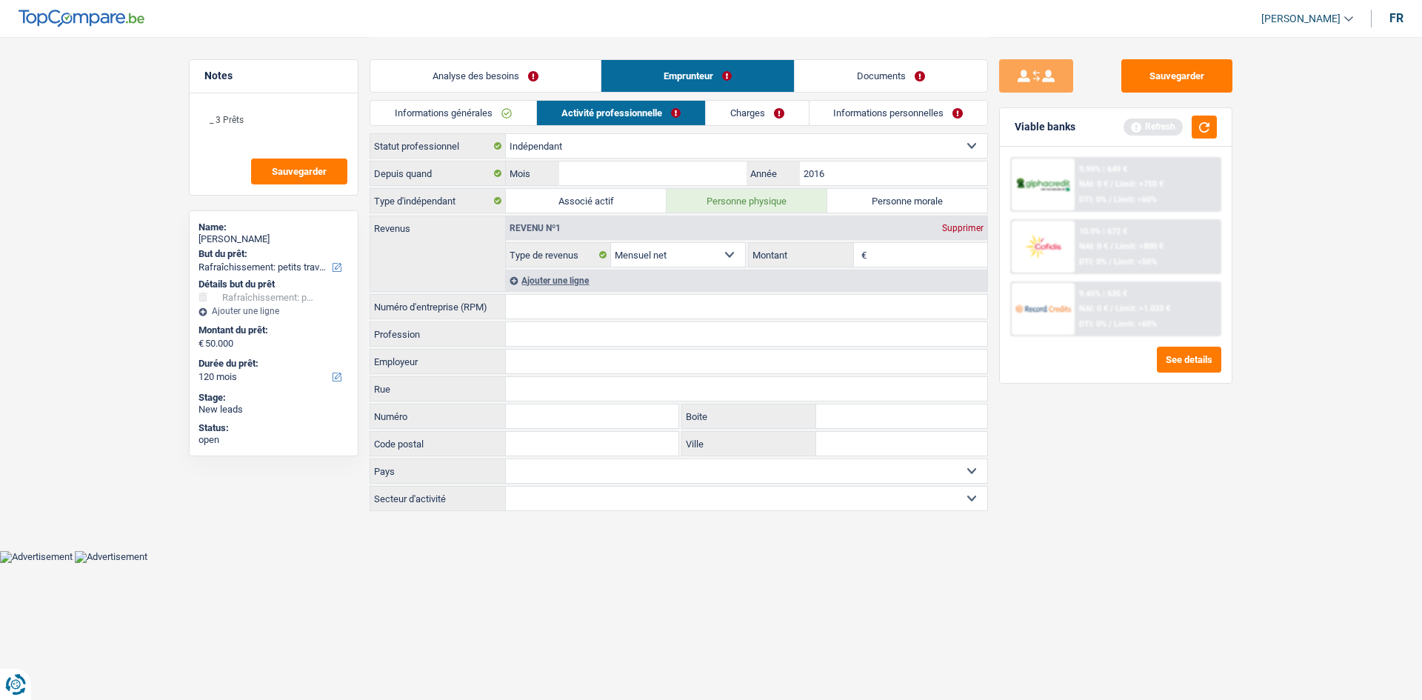
type input "2016"
click at [680, 178] on input "Mois" at bounding box center [652, 173] width 187 height 24
type input "01"
click at [542, 307] on input "Numéro d'entreprise (RPM)" at bounding box center [746, 307] width 481 height 24
click at [569, 338] on input "Profession" at bounding box center [746, 334] width 481 height 24
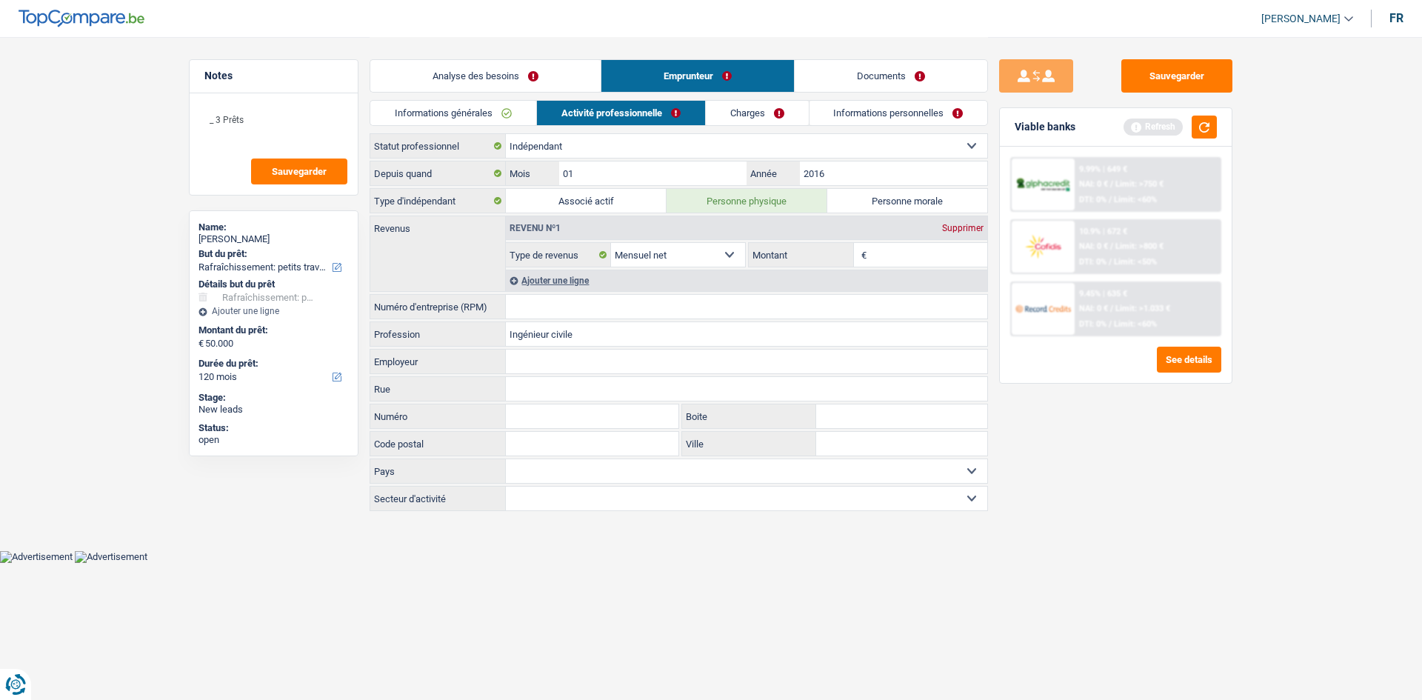
type input "Ingénieur civile"
click at [584, 309] on input "Numéro d'entreprise (RPM)" at bounding box center [746, 307] width 481 height 24
type input "0689697021"
click at [664, 498] on select "Agriculture/Pêche Industrie Horeca Courier/Fitness/Taxi Construction Banques/As…" at bounding box center [746, 499] width 481 height 24
select select "smallCompanies"
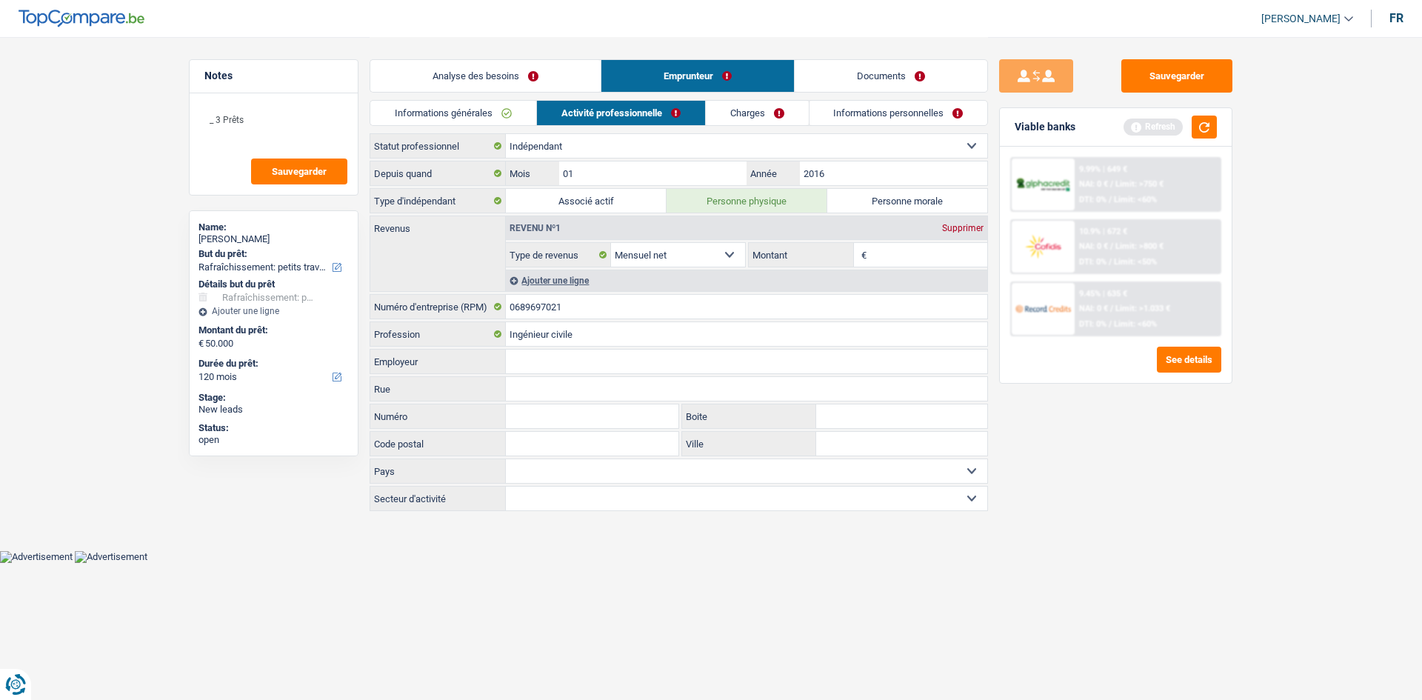
click at [506, 487] on select "Agriculture/Pêche Industrie Horeca Courier/Fitness/Taxi Construction Banques/As…" at bounding box center [746, 499] width 481 height 24
click at [895, 258] on input "Montant" at bounding box center [929, 255] width 118 height 24
type input "2"
type input "4.000"
click at [735, 110] on link "Charges" at bounding box center [757, 113] width 103 height 24
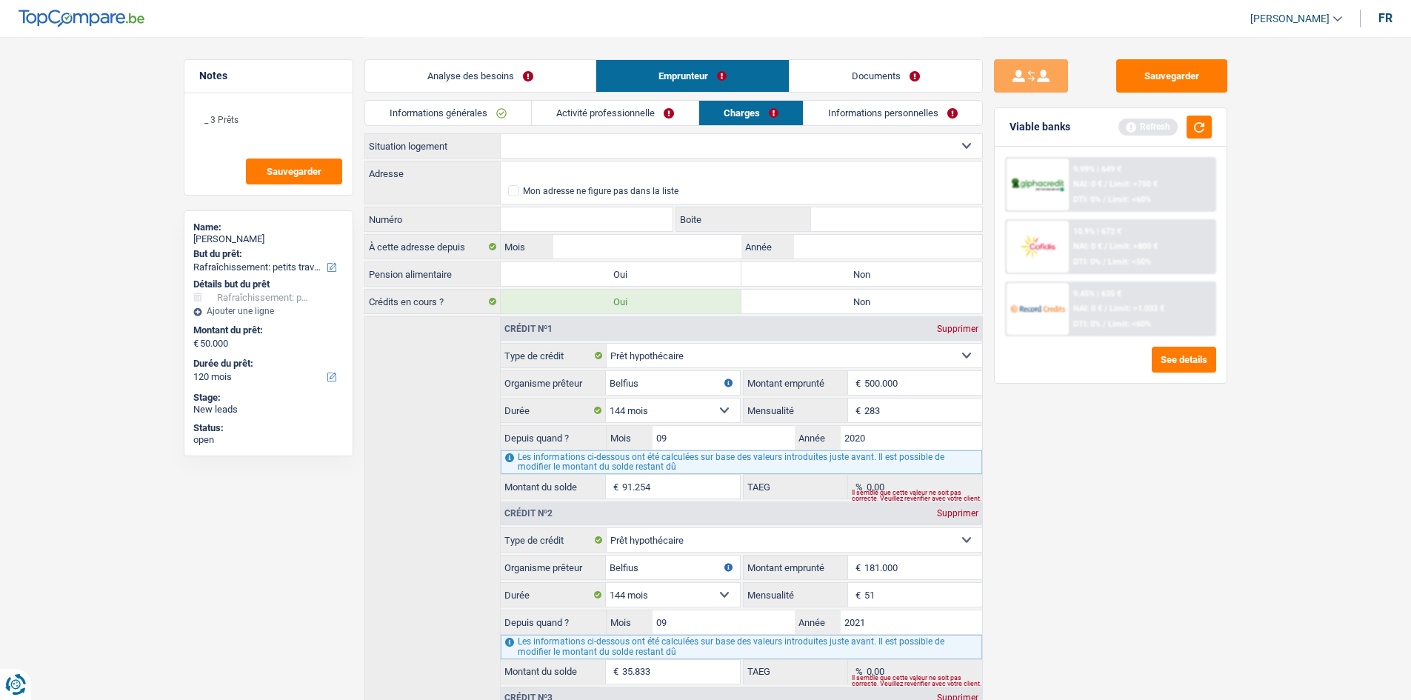
click at [594, 144] on select "Locataire Propriétaire avec prêt hypothécaire Propriétaire sans prêt hypothécai…" at bounding box center [741, 146] width 481 height 24
select select "ownerWithMortgage"
click at [501, 134] on select "Locataire Propriétaire avec prêt hypothécaire Propriétaire sans prêt hypothécai…" at bounding box center [741, 146] width 481 height 24
click at [564, 166] on input "Adresse" at bounding box center [741, 173] width 481 height 24
type input "Rue curvers"
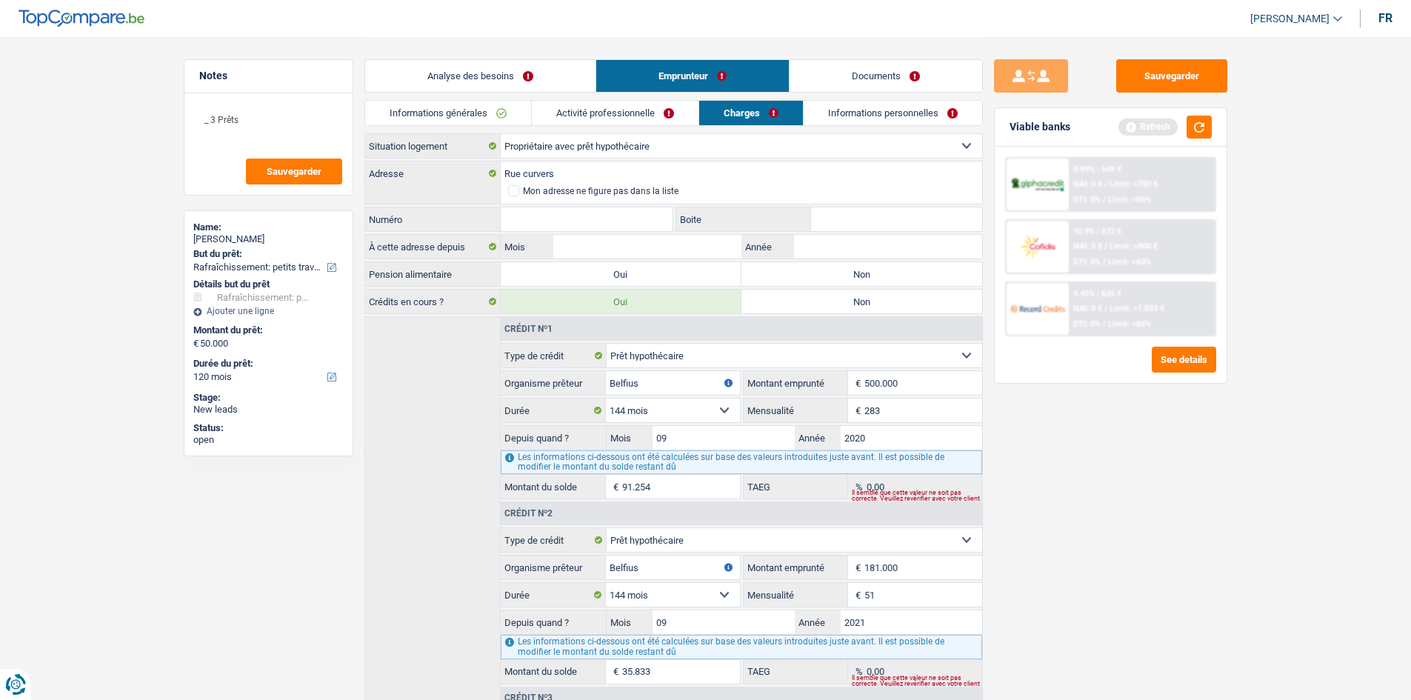
click at [544, 218] on input "Numéro" at bounding box center [587, 219] width 173 height 24
type input "2"
click at [850, 226] on input "Boite" at bounding box center [896, 219] width 171 height 24
type input "21"
click at [578, 169] on input "Rue curvers" at bounding box center [741, 173] width 481 height 24
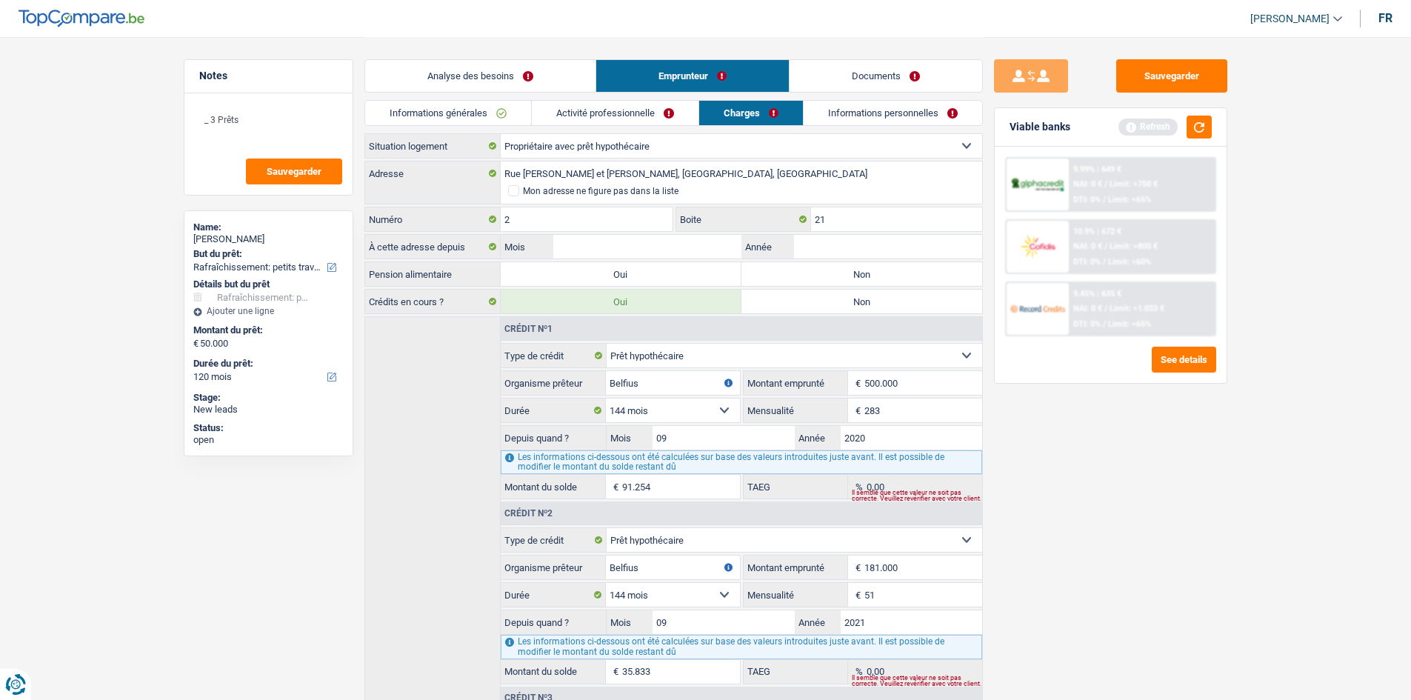
type input "Rue Albert et Louis Curvers, 4053, Chaudfontaine, BE"
click at [599, 242] on input "Mois" at bounding box center [646, 247] width 187 height 24
type input "01"
type input "2023"
click at [854, 118] on link "Informations personnelles" at bounding box center [893, 113] width 179 height 24
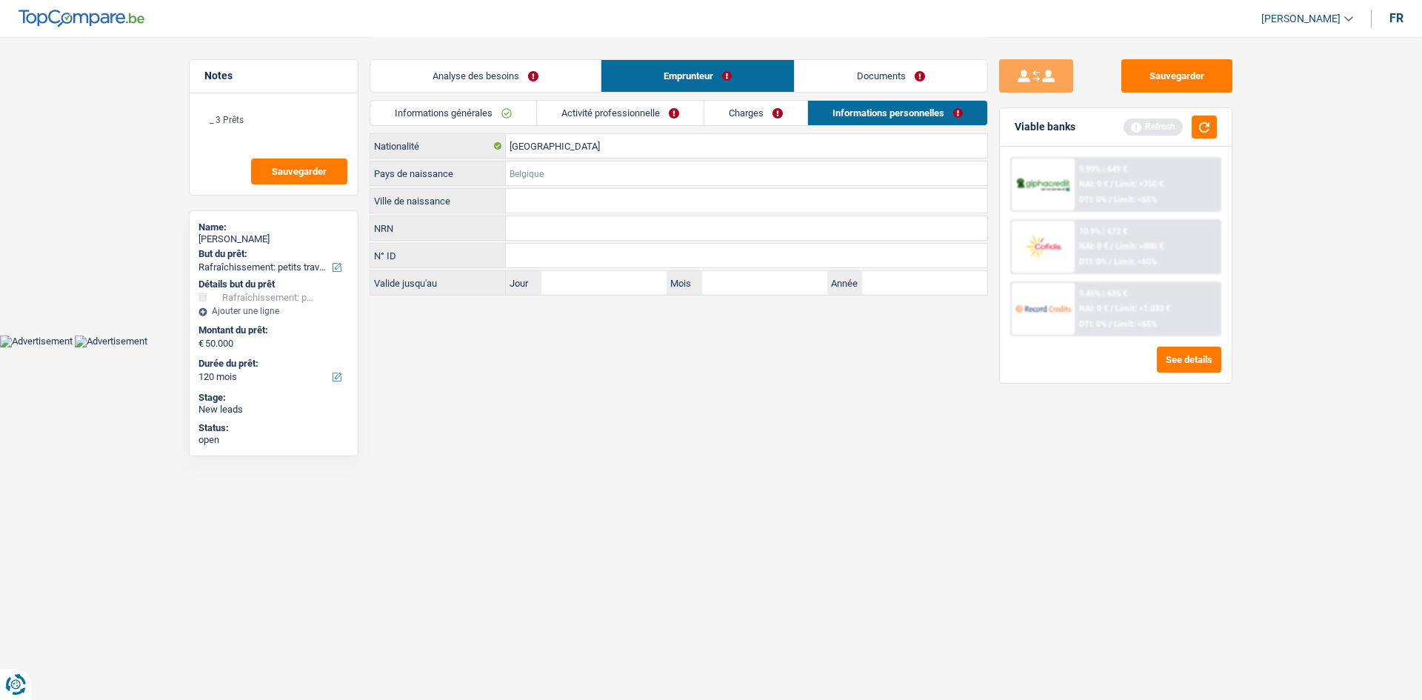
click at [575, 167] on input "Pays de naissance" at bounding box center [746, 173] width 481 height 24
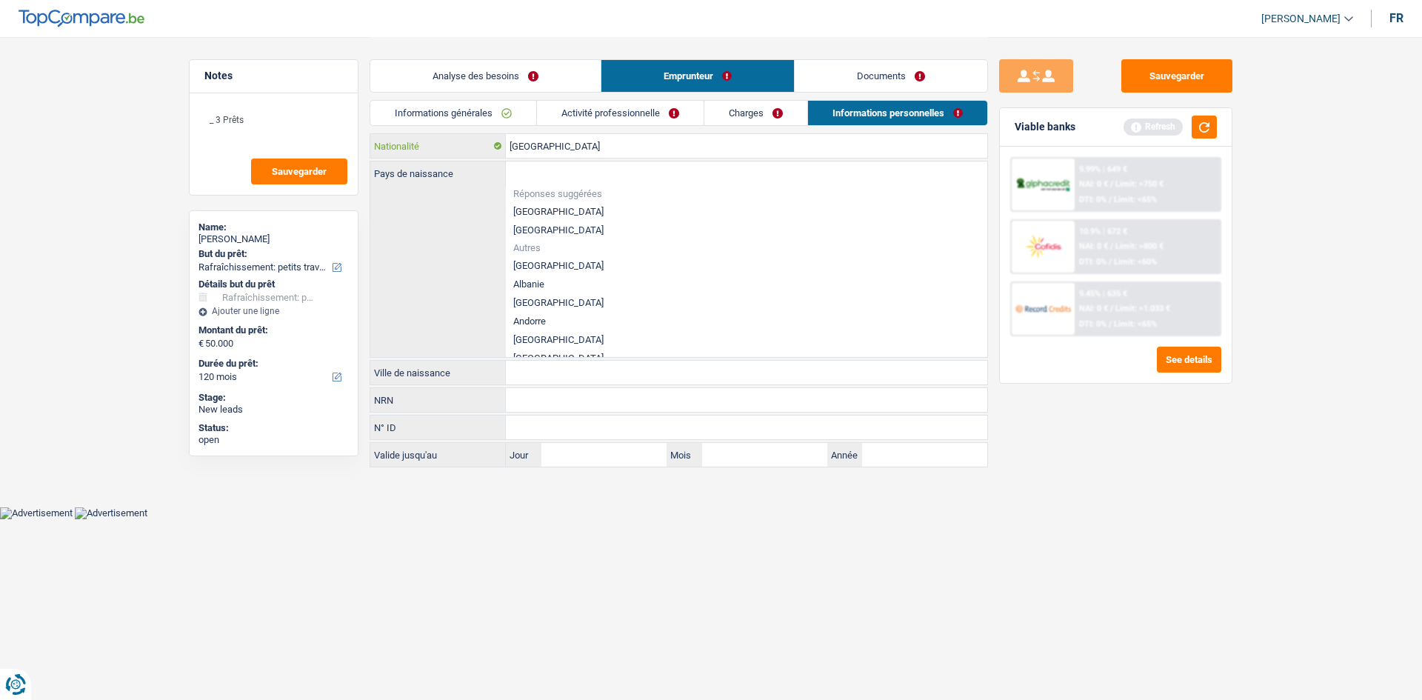
click at [576, 148] on input "[GEOGRAPHIC_DATA]" at bounding box center [746, 146] width 481 height 24
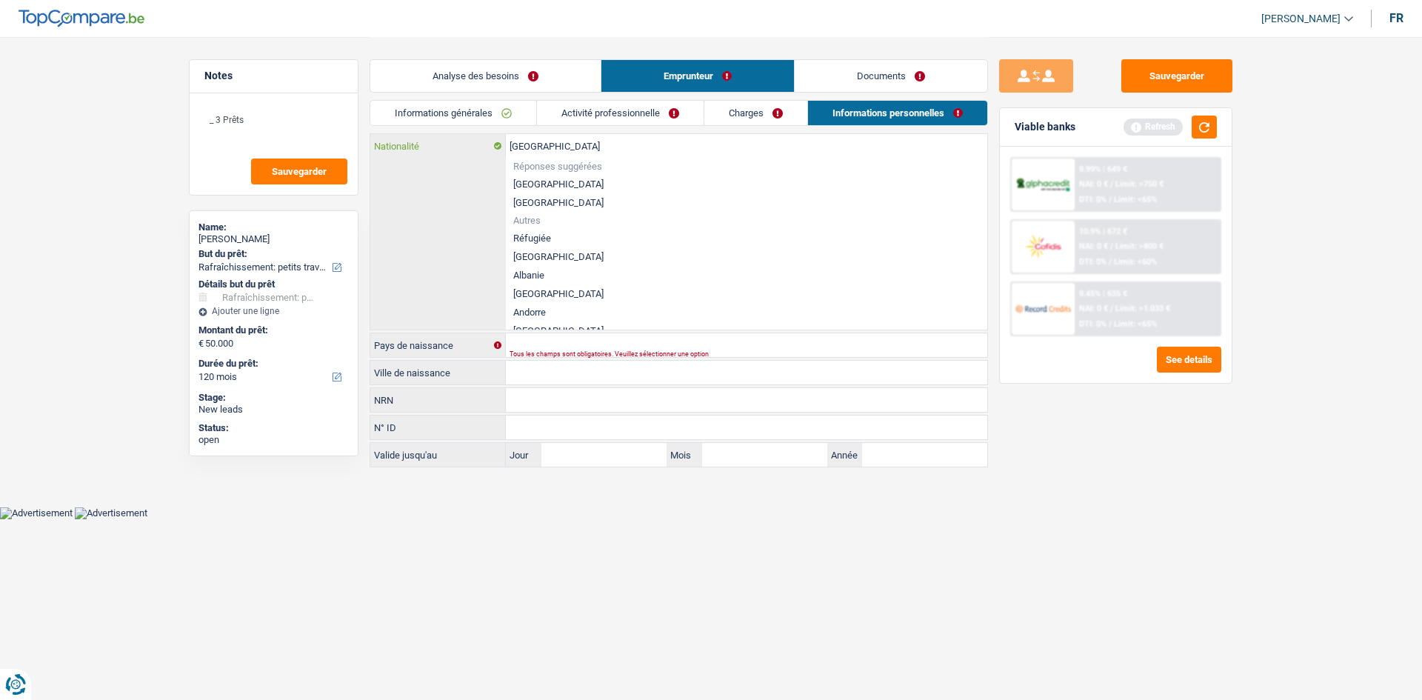
type input "Belgiqu"
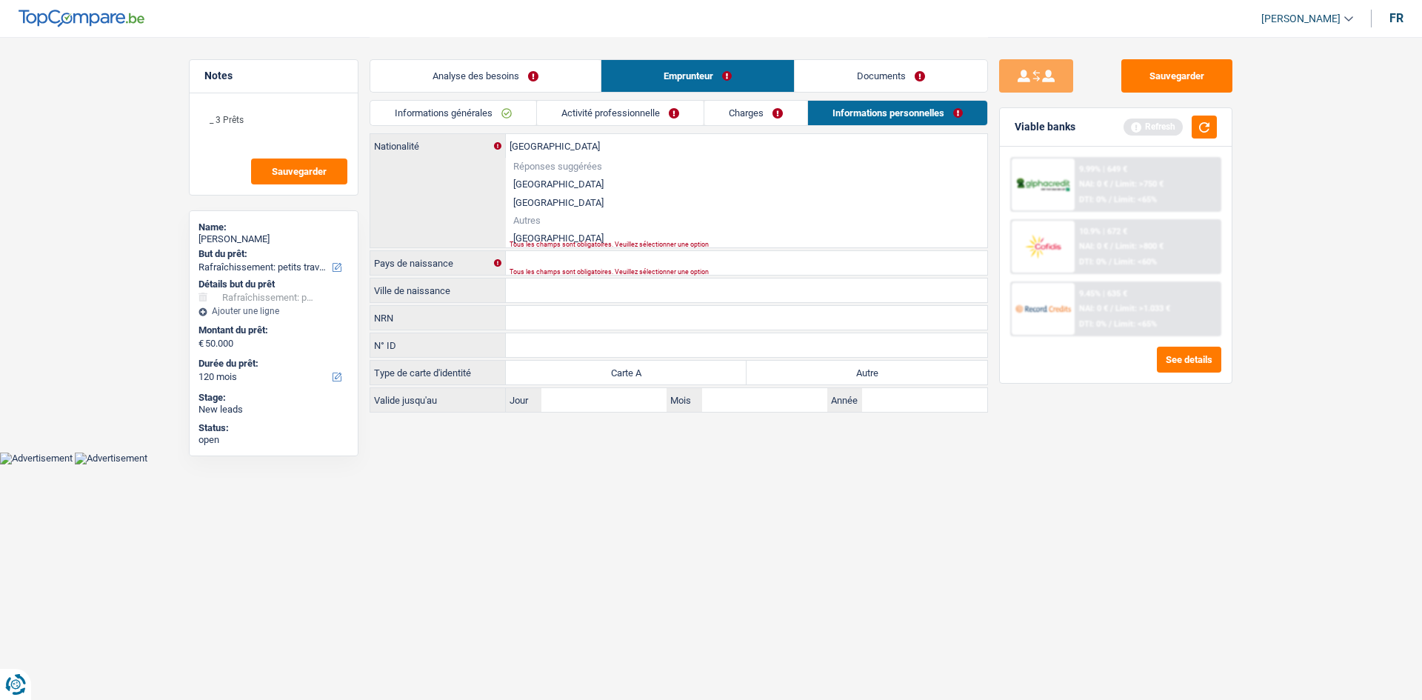
click at [527, 233] on li "[GEOGRAPHIC_DATA]" at bounding box center [746, 238] width 481 height 19
type input "[GEOGRAPHIC_DATA]"
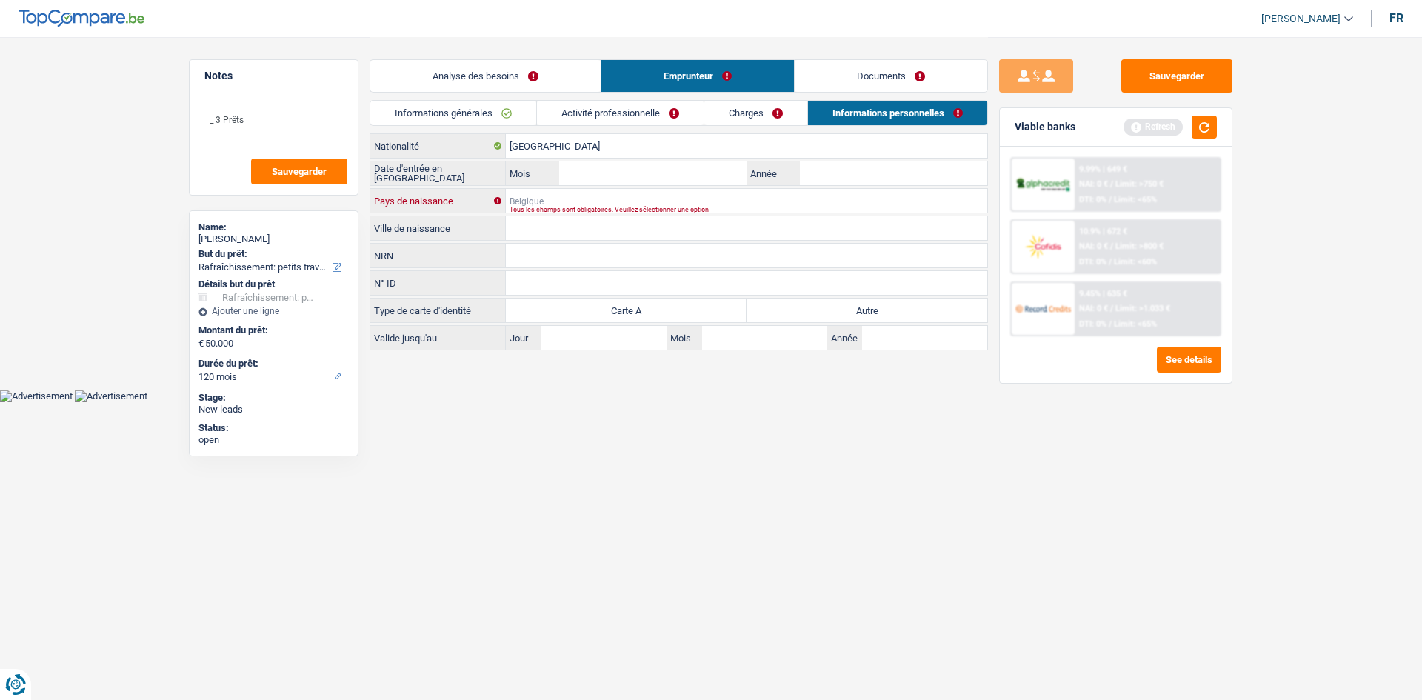
click at [567, 196] on input "Pays de naissance" at bounding box center [746, 201] width 481 height 24
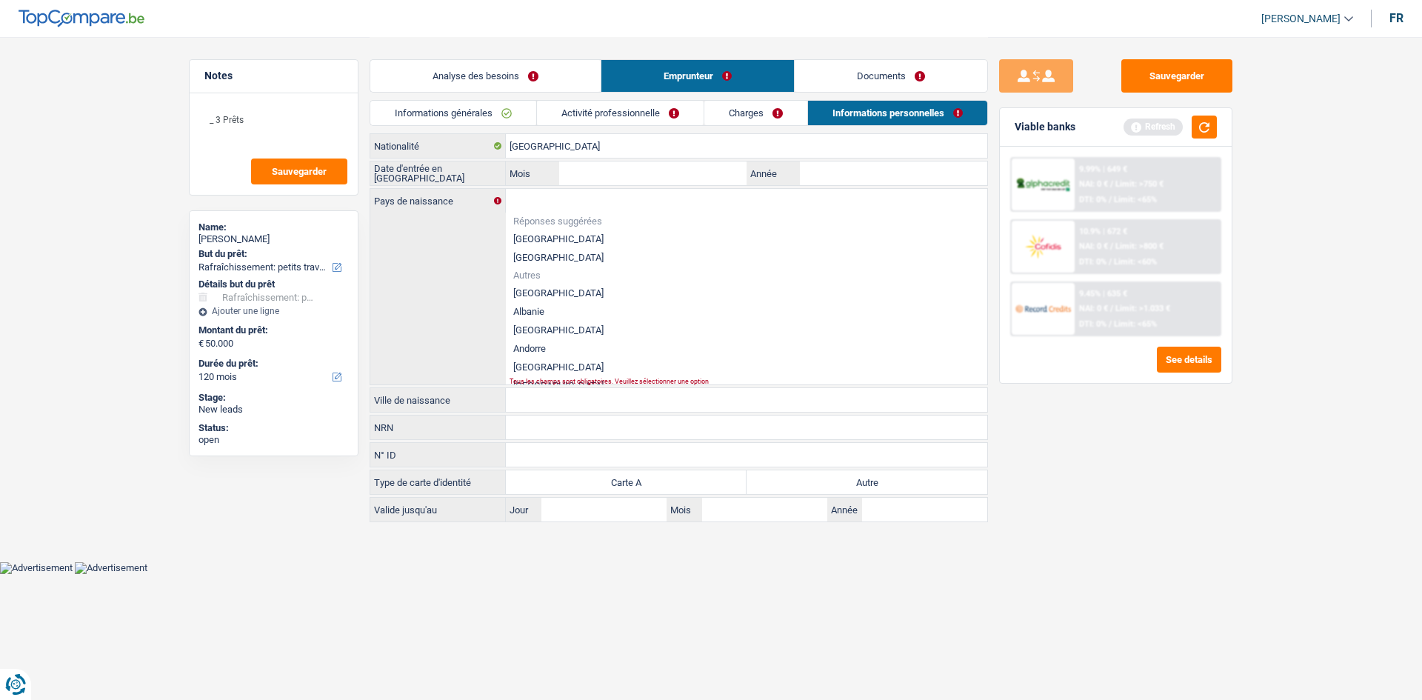
click at [543, 236] on li "[GEOGRAPHIC_DATA]" at bounding box center [746, 239] width 481 height 19
type input "[GEOGRAPHIC_DATA]"
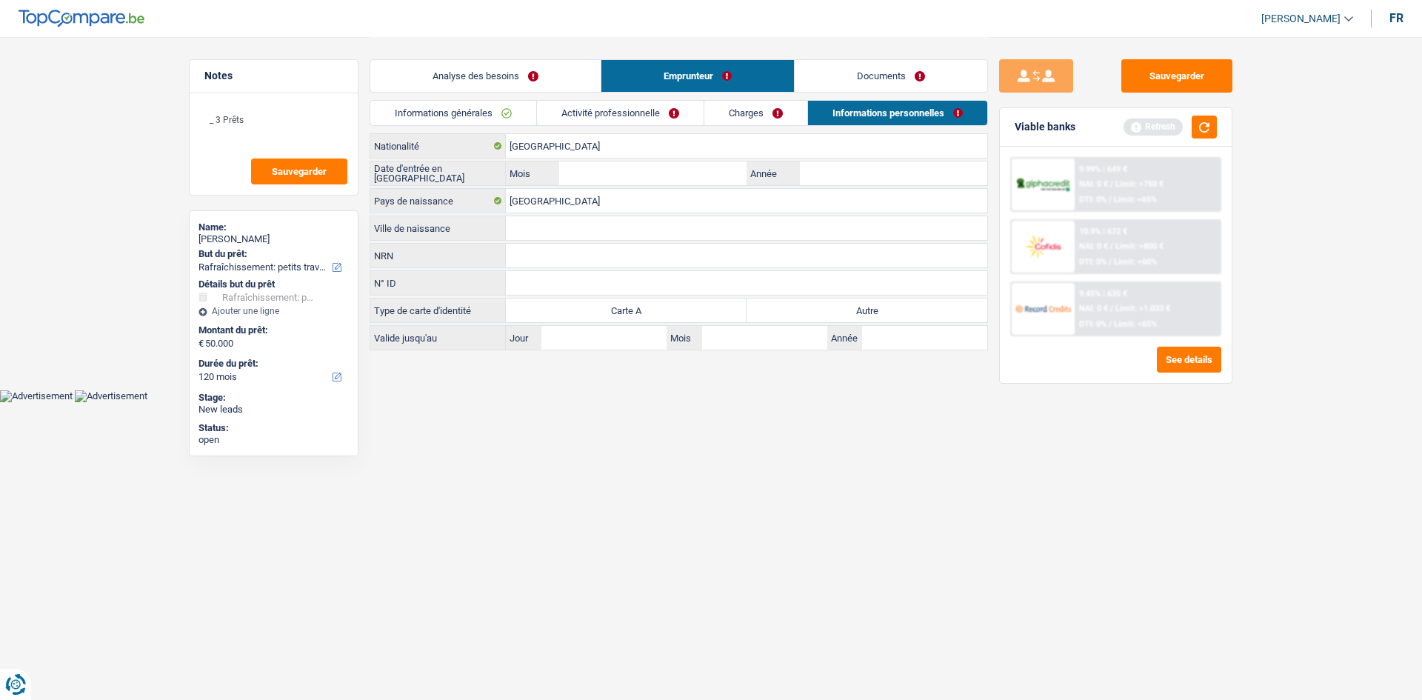
click at [558, 227] on input "Ville de naissance" at bounding box center [746, 228] width 481 height 24
type input "Hougree"
click at [841, 318] on label "Autre" at bounding box center [867, 310] width 241 height 24
click at [841, 318] on input "Autre" at bounding box center [867, 310] width 241 height 24
radio input "true"
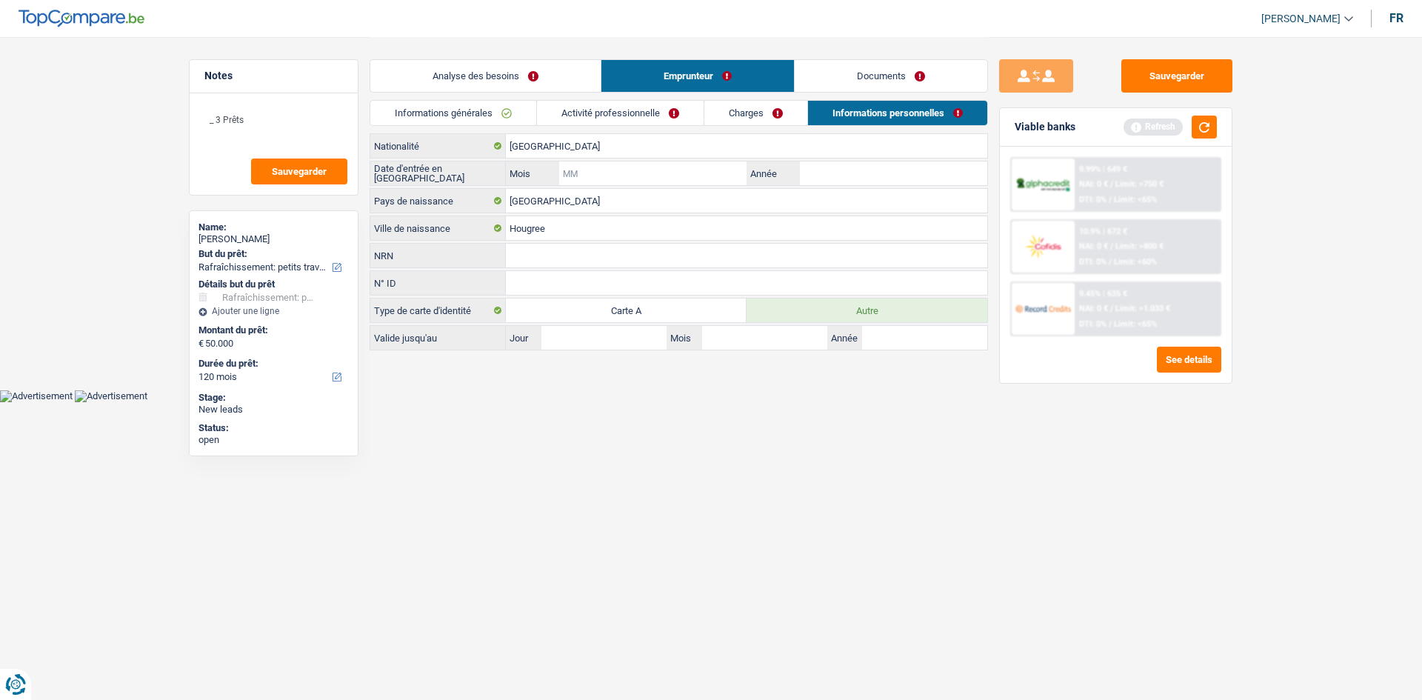
click at [580, 168] on input "Mois" at bounding box center [652, 173] width 187 height 24
click at [636, 116] on link "Activité professionnelle" at bounding box center [620, 113] width 167 height 24
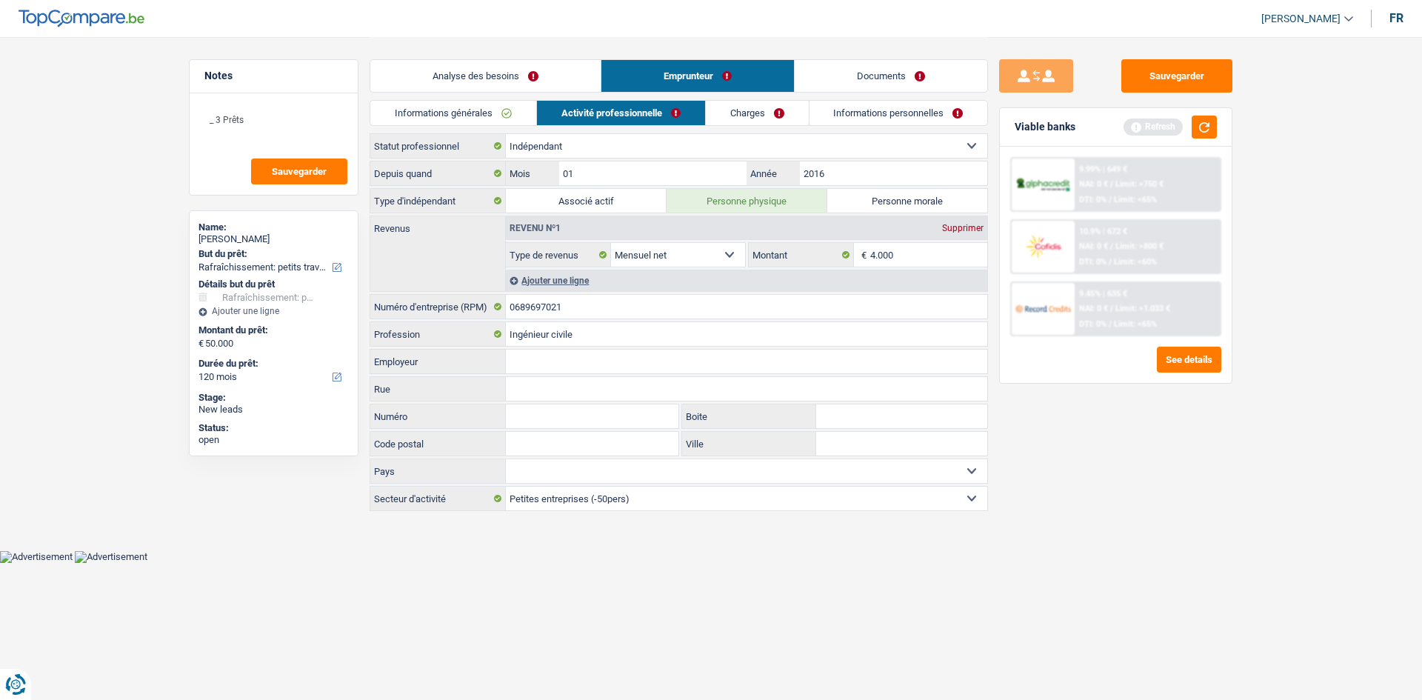
click at [774, 108] on link "Charges" at bounding box center [757, 113] width 103 height 24
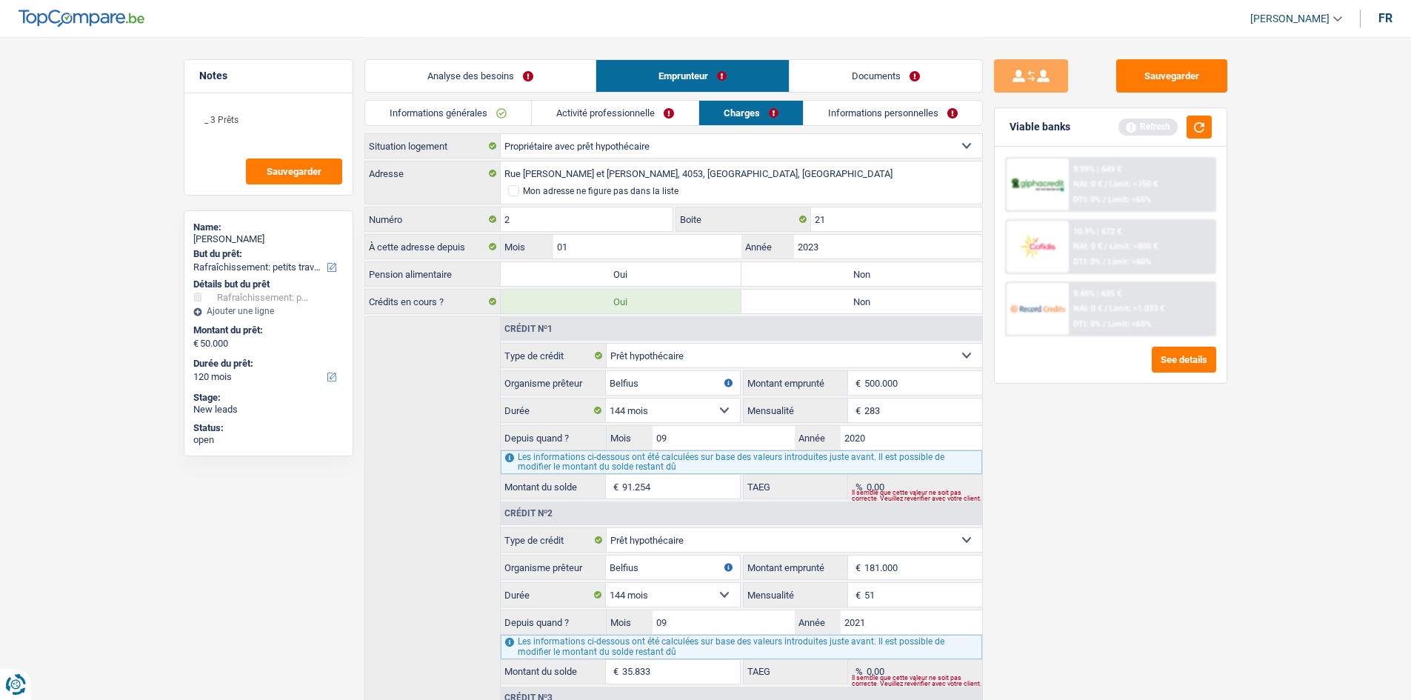
click at [850, 113] on link "Informations personnelles" at bounding box center [893, 113] width 179 height 24
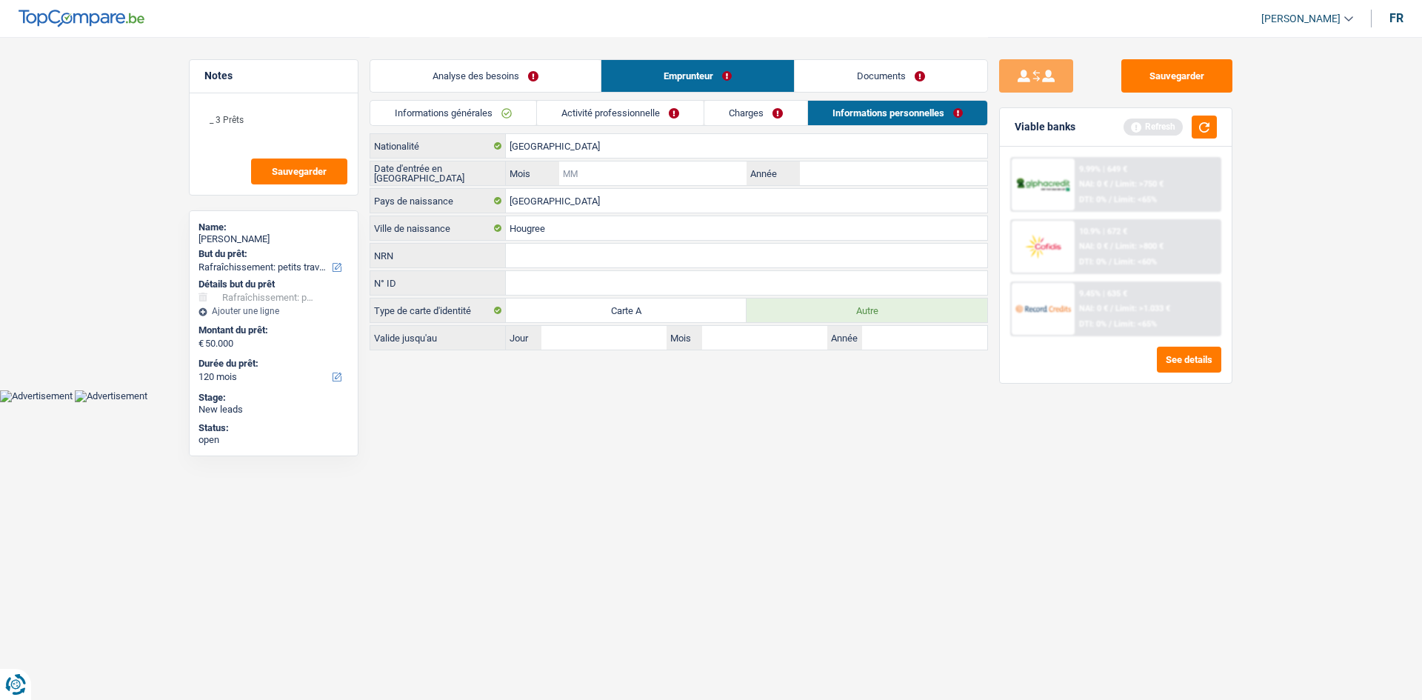
click at [644, 170] on input "Mois" at bounding box center [652, 173] width 187 height 24
click at [610, 177] on input "Mois" at bounding box center [652, 173] width 187 height 24
click at [1195, 128] on button "button" at bounding box center [1204, 127] width 25 height 23
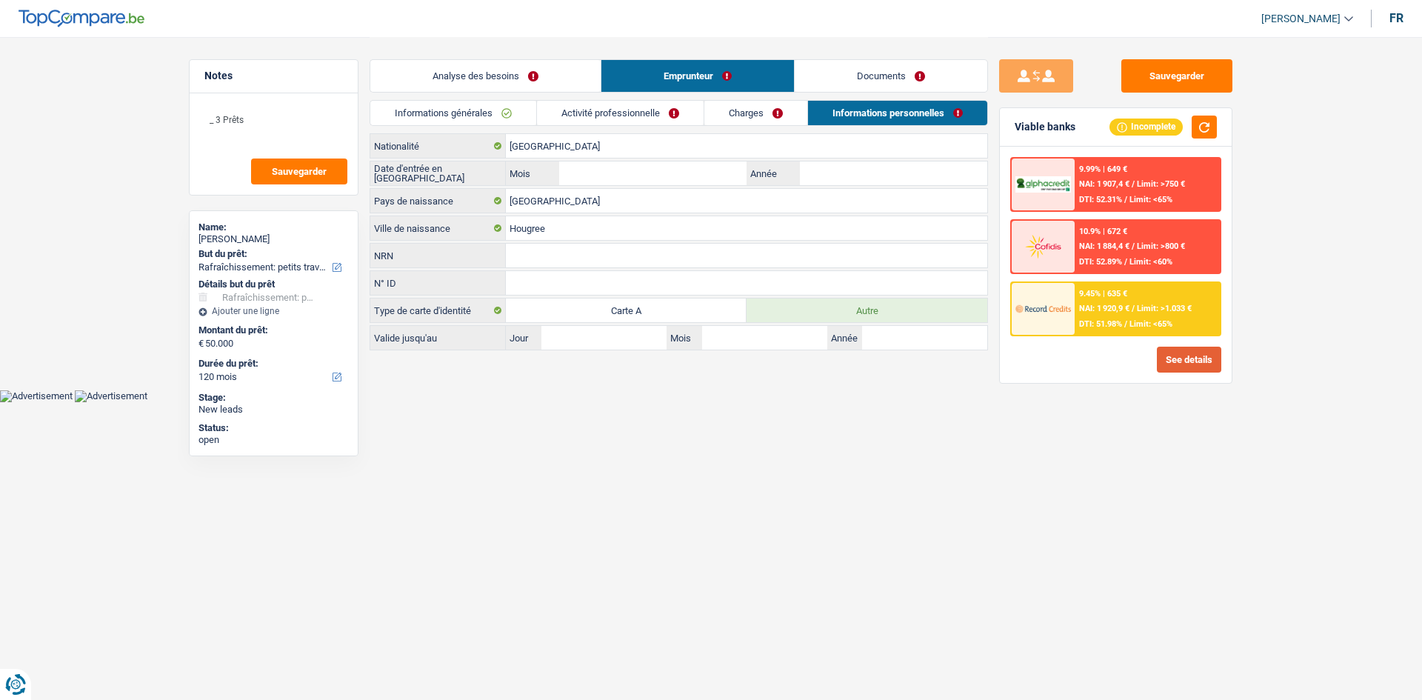
click at [1169, 361] on button "See details" at bounding box center [1189, 360] width 64 height 26
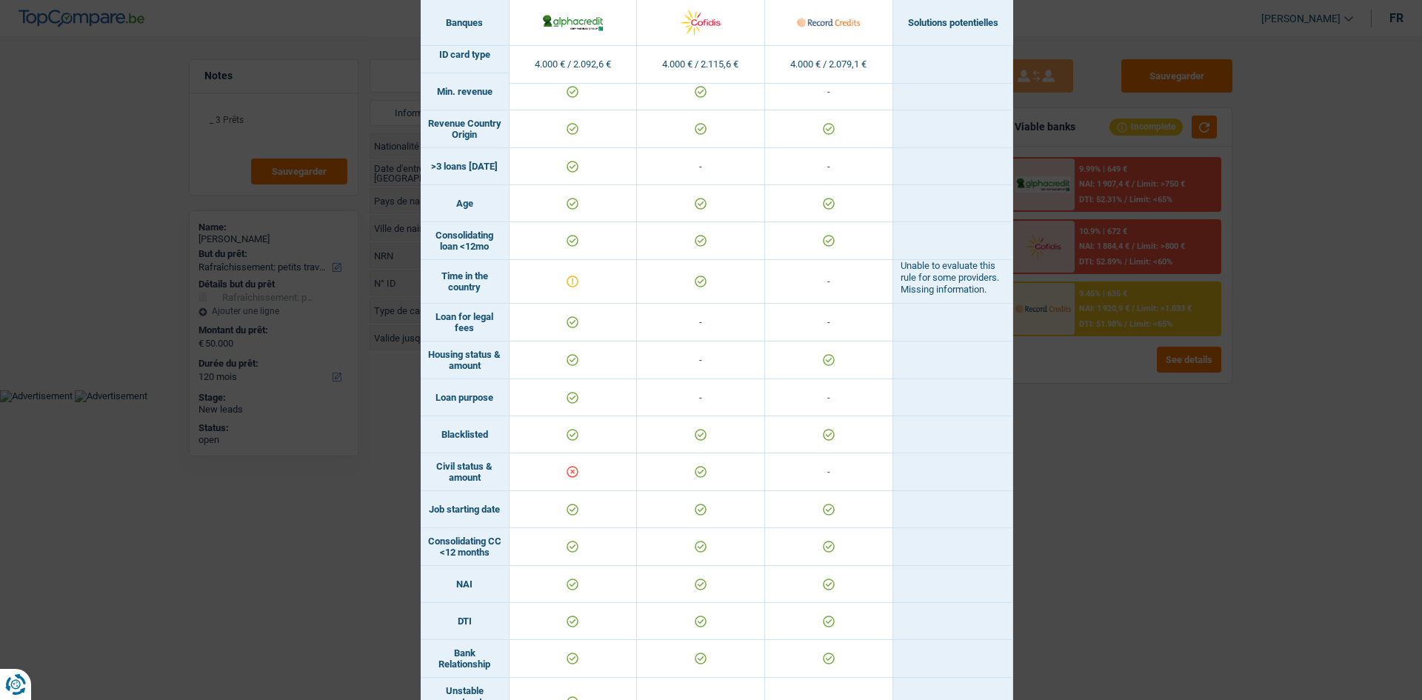
scroll to position [222, 0]
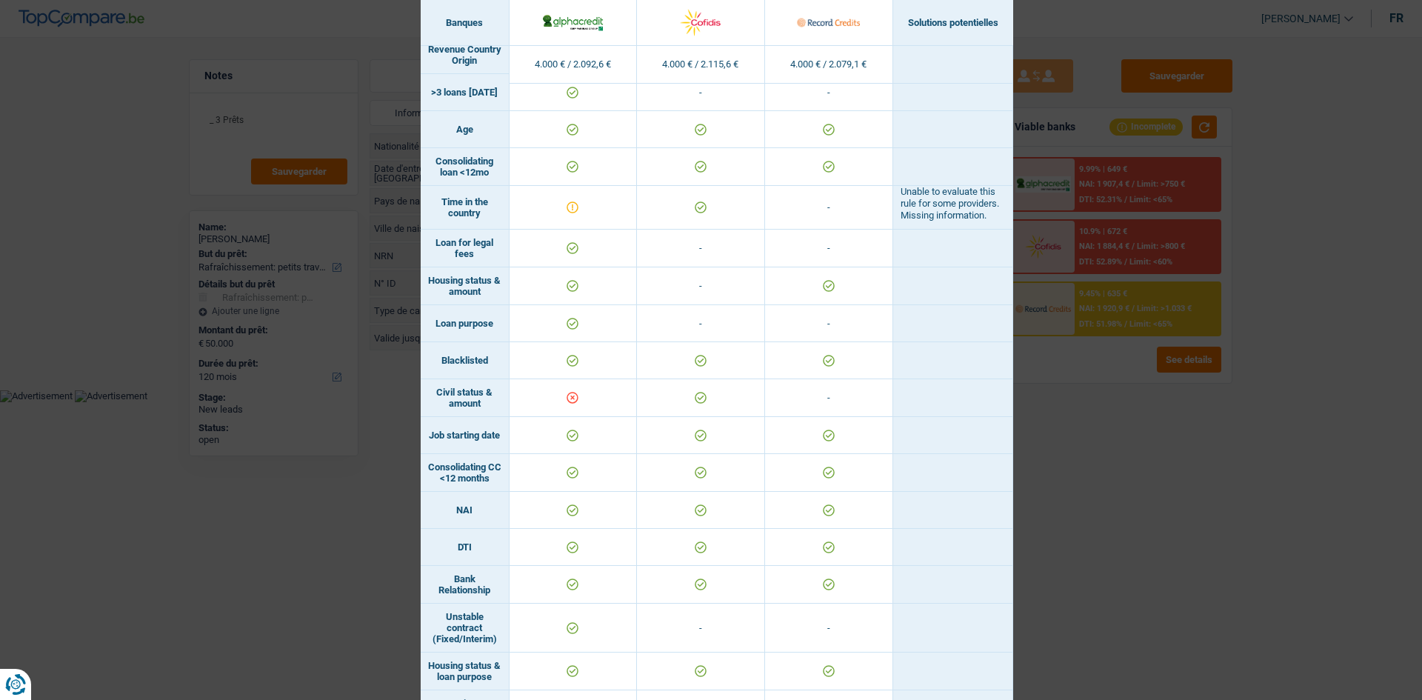
click at [1115, 450] on div "Banks conditions × Banques Solutions potentielles Revenus / Charges 4.000 € / 2…" at bounding box center [711, 350] width 1422 height 700
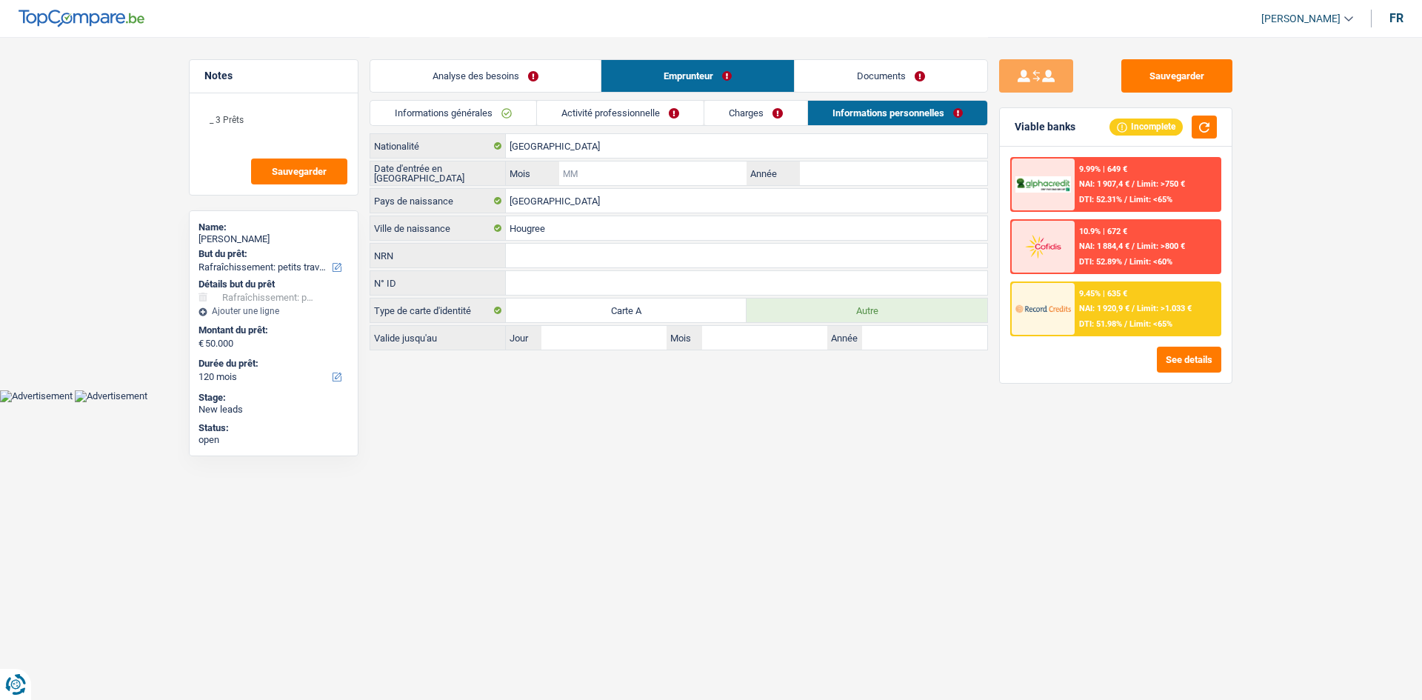
click at [619, 170] on input "Mois" at bounding box center [652, 173] width 187 height 24
click at [610, 171] on input "Mois" at bounding box center [652, 173] width 187 height 24
click at [542, 280] on input "N° ID" at bounding box center [746, 283] width 481 height 24
click at [603, 177] on input "Mois" at bounding box center [652, 173] width 187 height 24
type input "02"
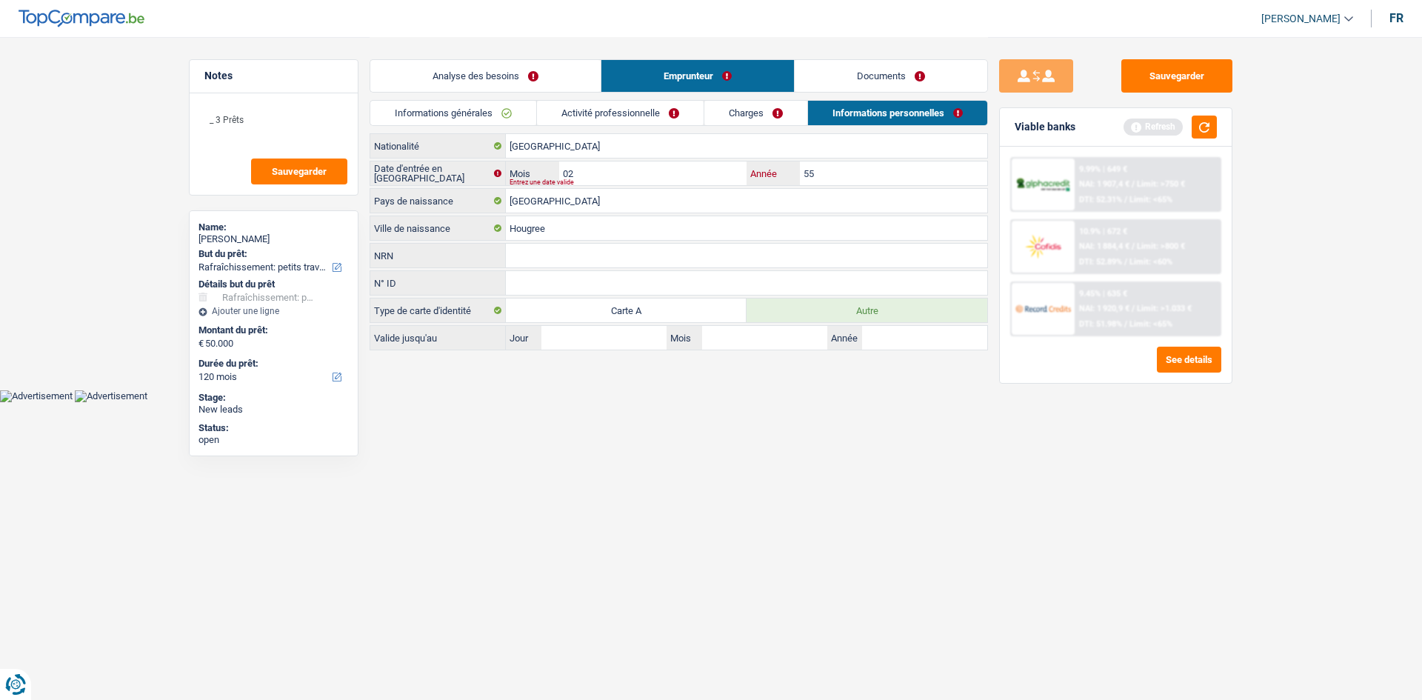
type input "55"
drag, startPoint x: 590, startPoint y: 161, endPoint x: 590, endPoint y: 176, distance: 15.6
click at [590, 161] on div "Italie Nationalité Date d'entrée en Belgique 02 Mois / 55 Année Entrez une date…" at bounding box center [679, 241] width 618 height 217
click at [590, 176] on input "02" at bounding box center [652, 173] width 187 height 24
type input "0"
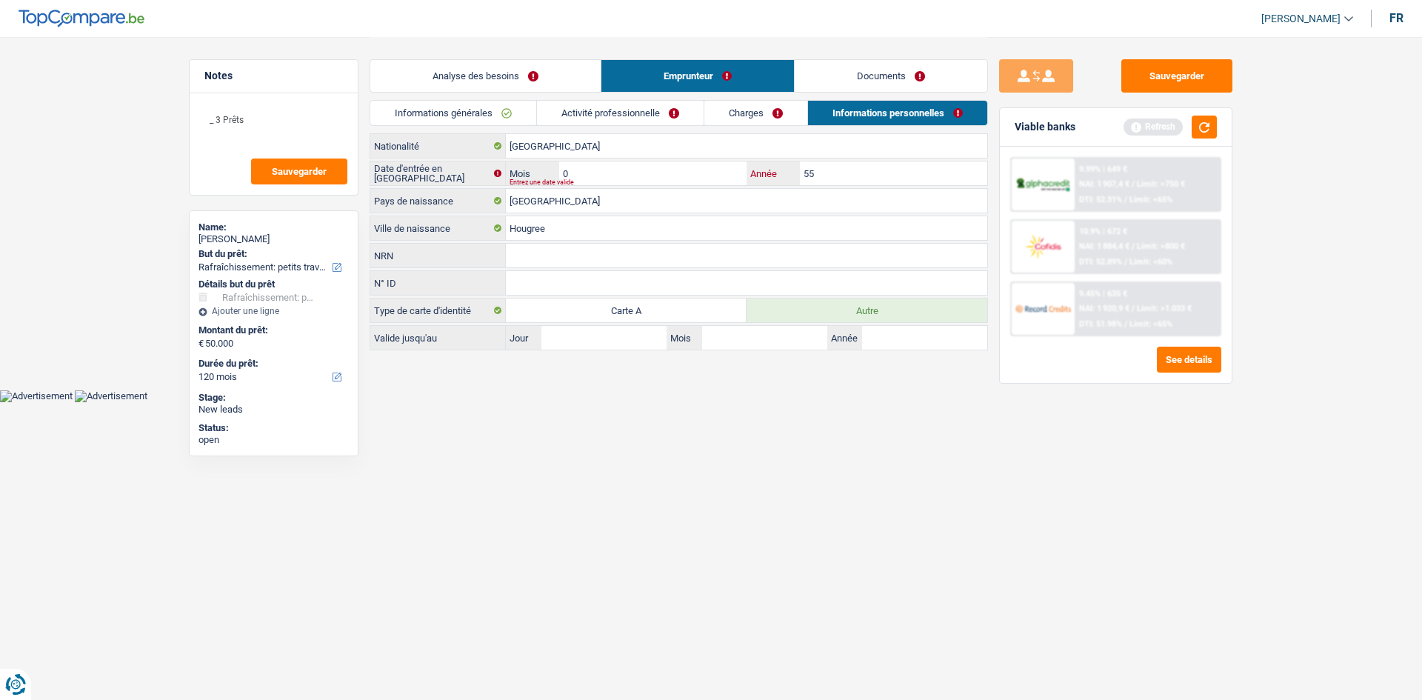
type input "02"
click at [824, 179] on input "55" at bounding box center [893, 173] width 187 height 24
type input "5"
type input "1955"
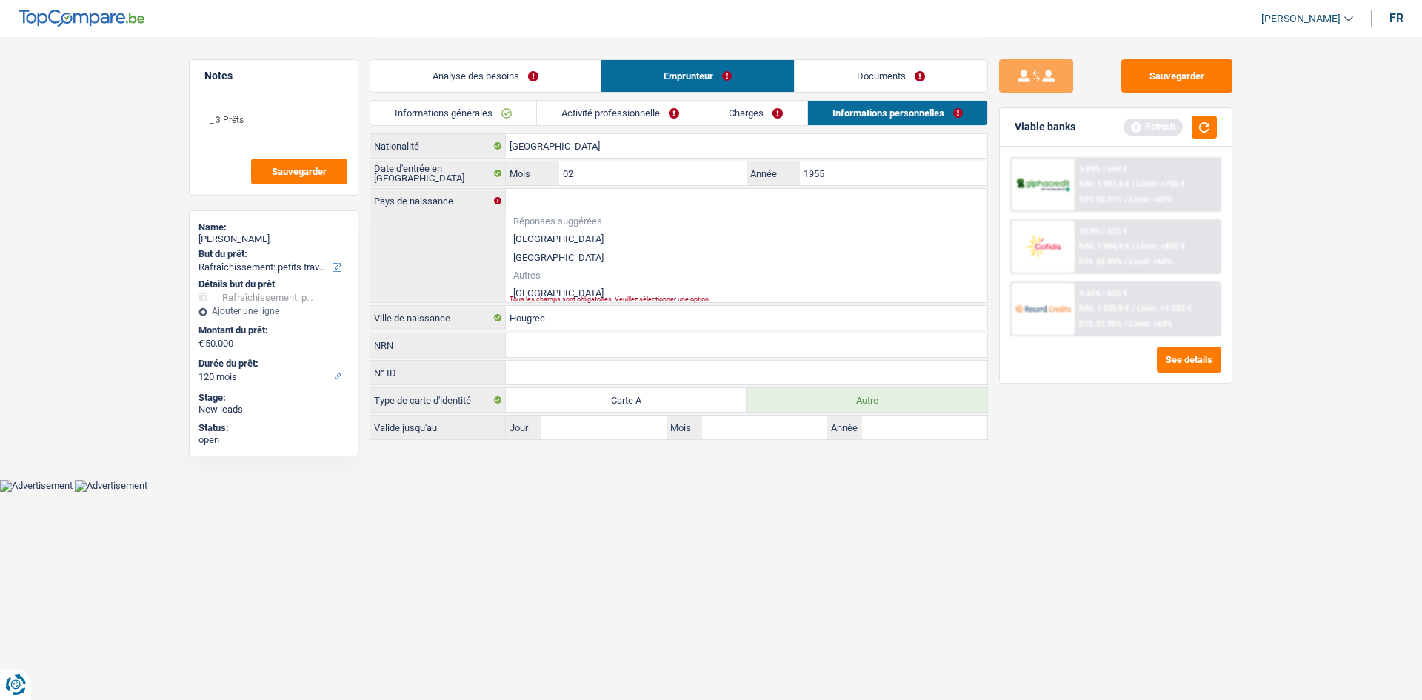
click at [545, 236] on li "[GEOGRAPHIC_DATA]" at bounding box center [746, 239] width 481 height 19
type input "[GEOGRAPHIC_DATA]"
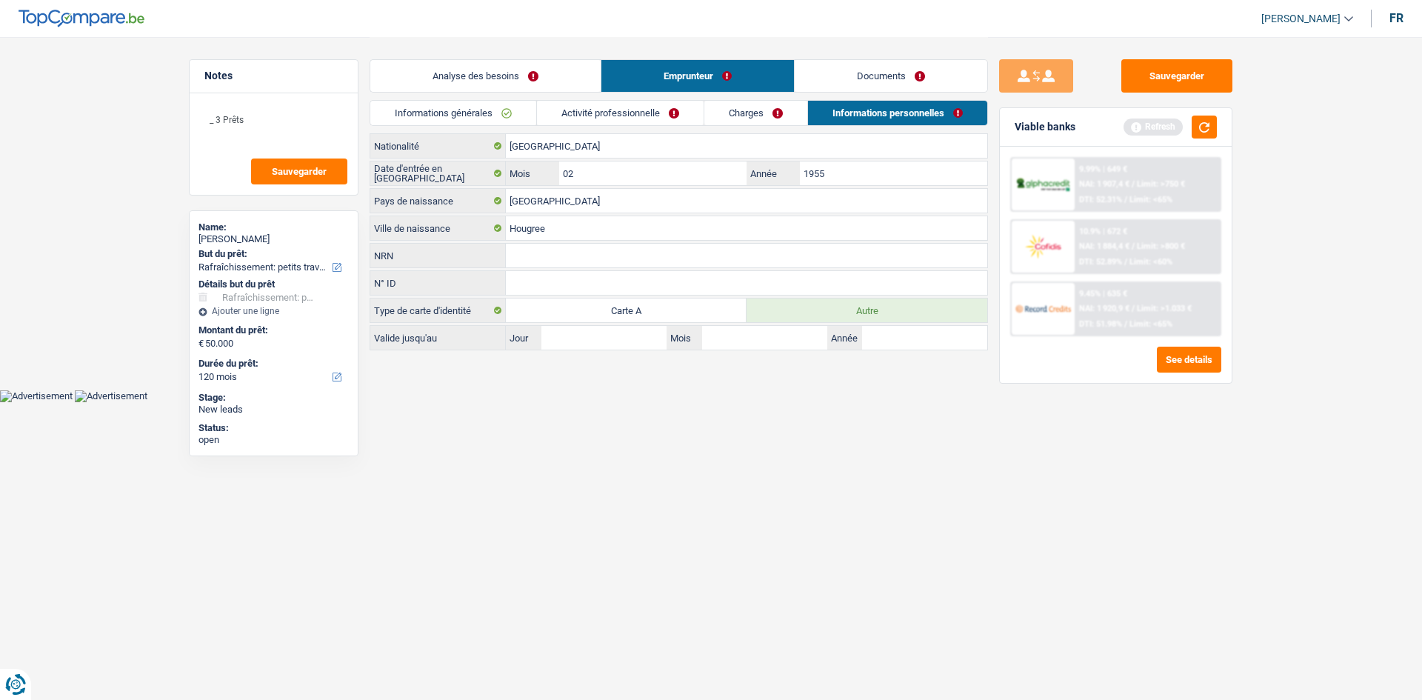
click at [773, 106] on link "Charges" at bounding box center [755, 113] width 103 height 24
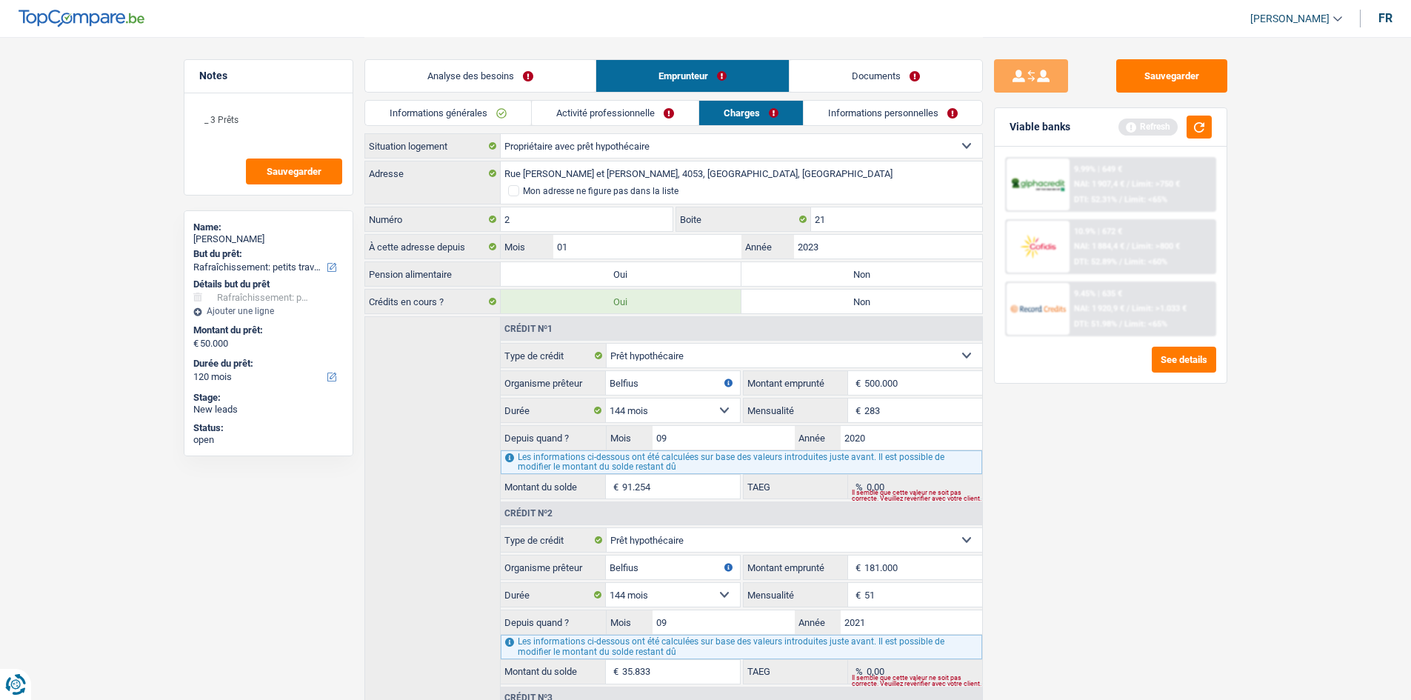
click at [657, 107] on link "Activité professionnelle" at bounding box center [615, 113] width 167 height 24
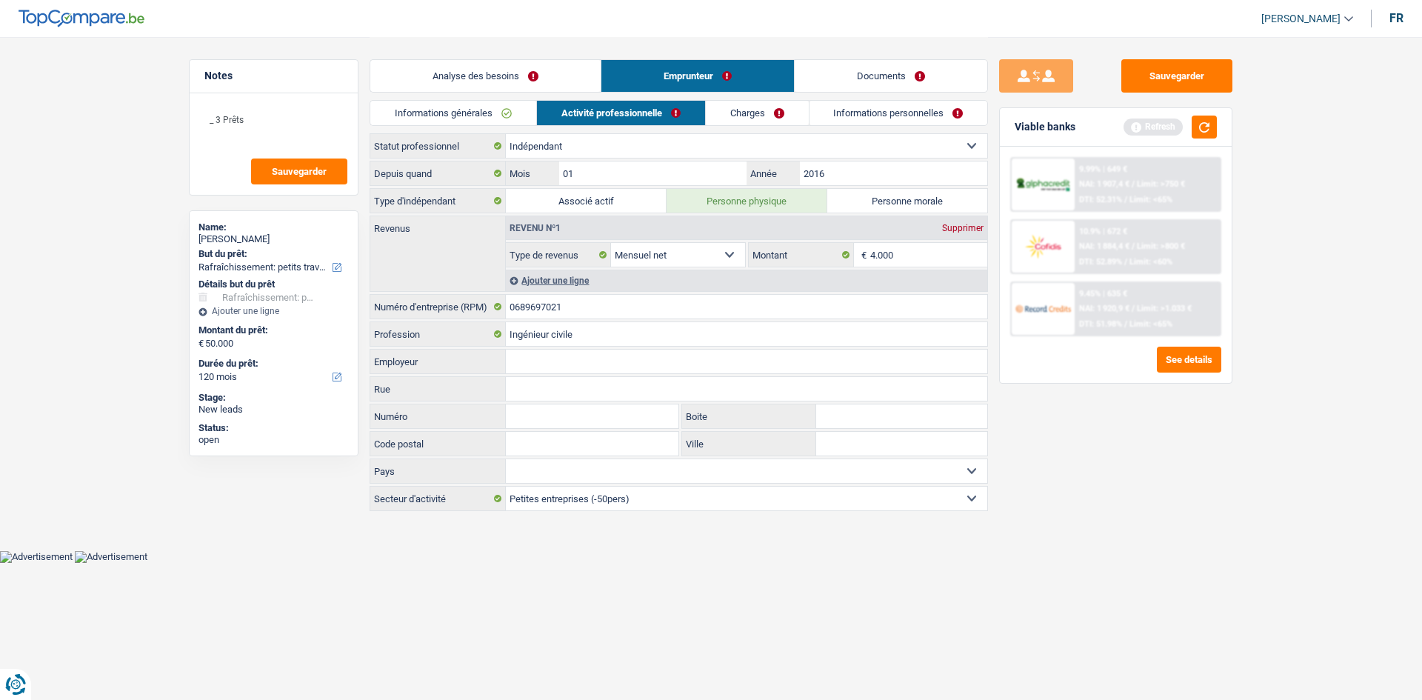
click at [499, 110] on link "Informations générales" at bounding box center [453, 113] width 166 height 24
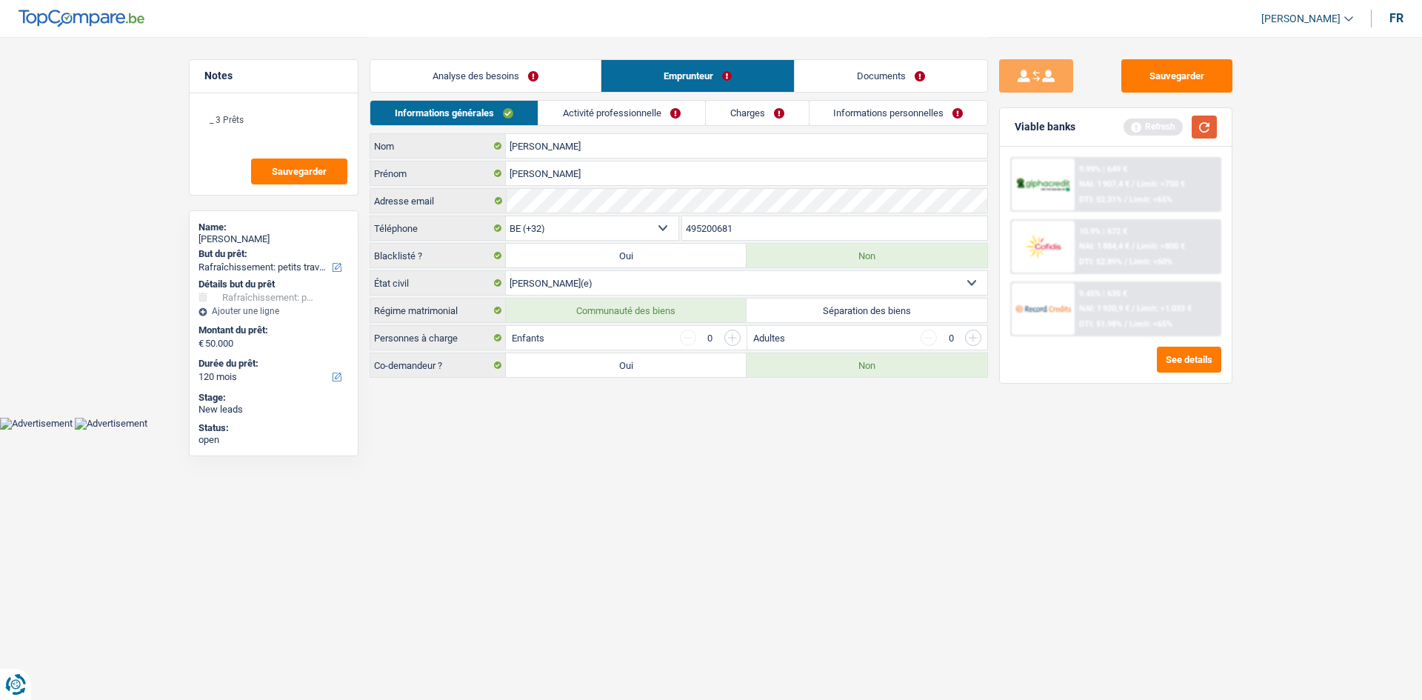
click at [1192, 133] on button "button" at bounding box center [1204, 127] width 25 height 23
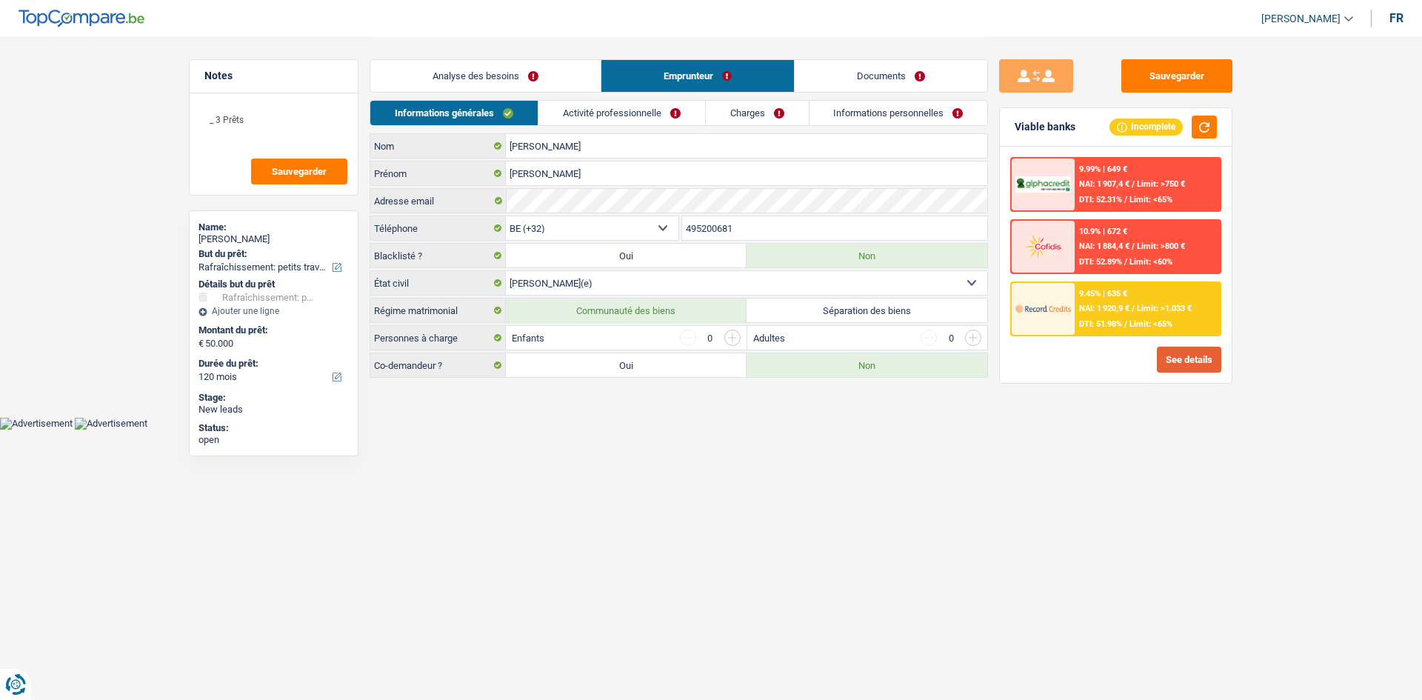
click at [1173, 350] on button "See details" at bounding box center [1189, 360] width 64 height 26
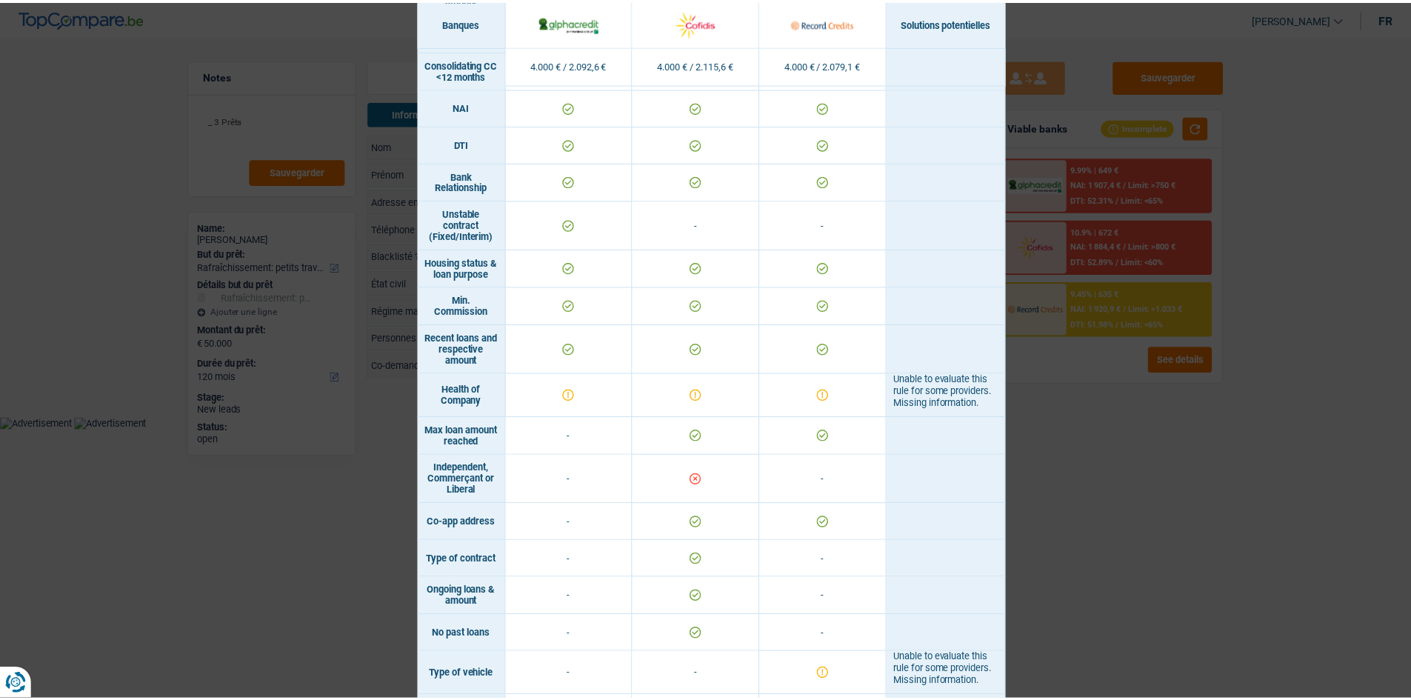
scroll to position [700, 0]
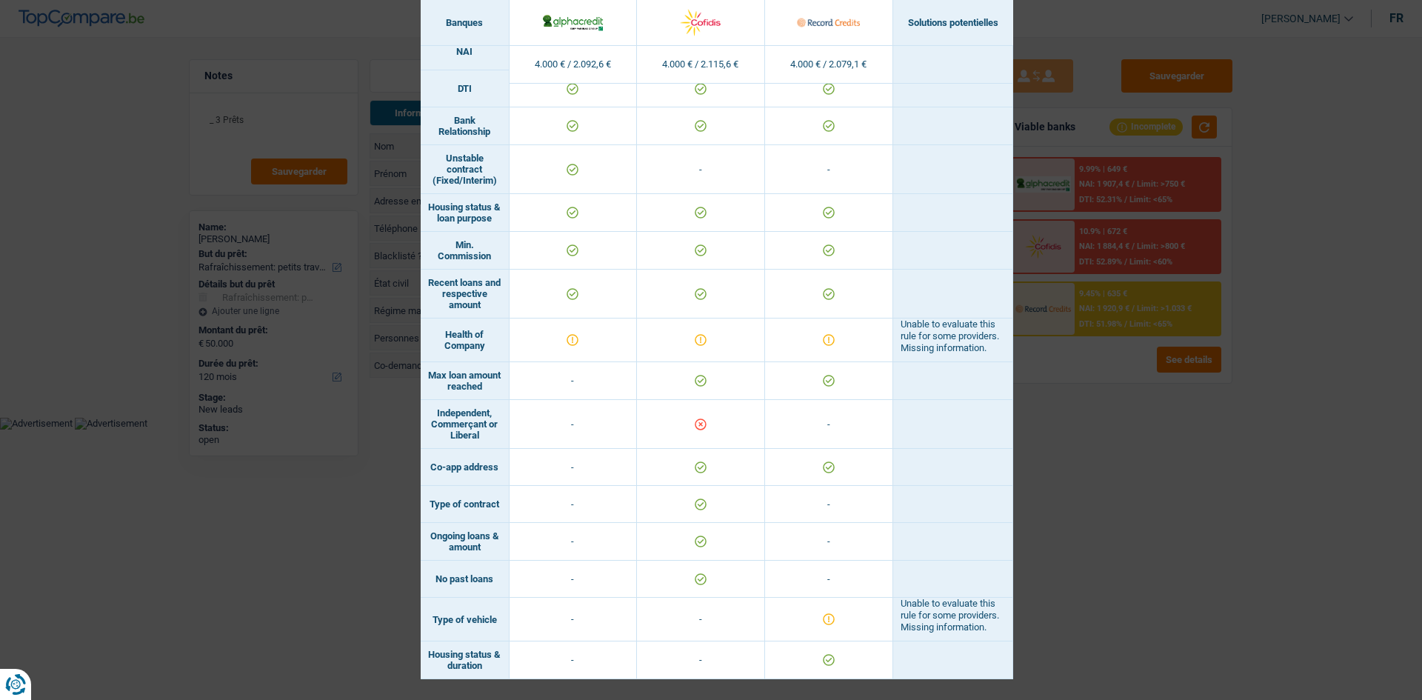
click at [1103, 479] on div "Banks conditions × Banques Solutions potentielles Revenus / Charges 4.000 € / 2…" at bounding box center [711, 350] width 1422 height 700
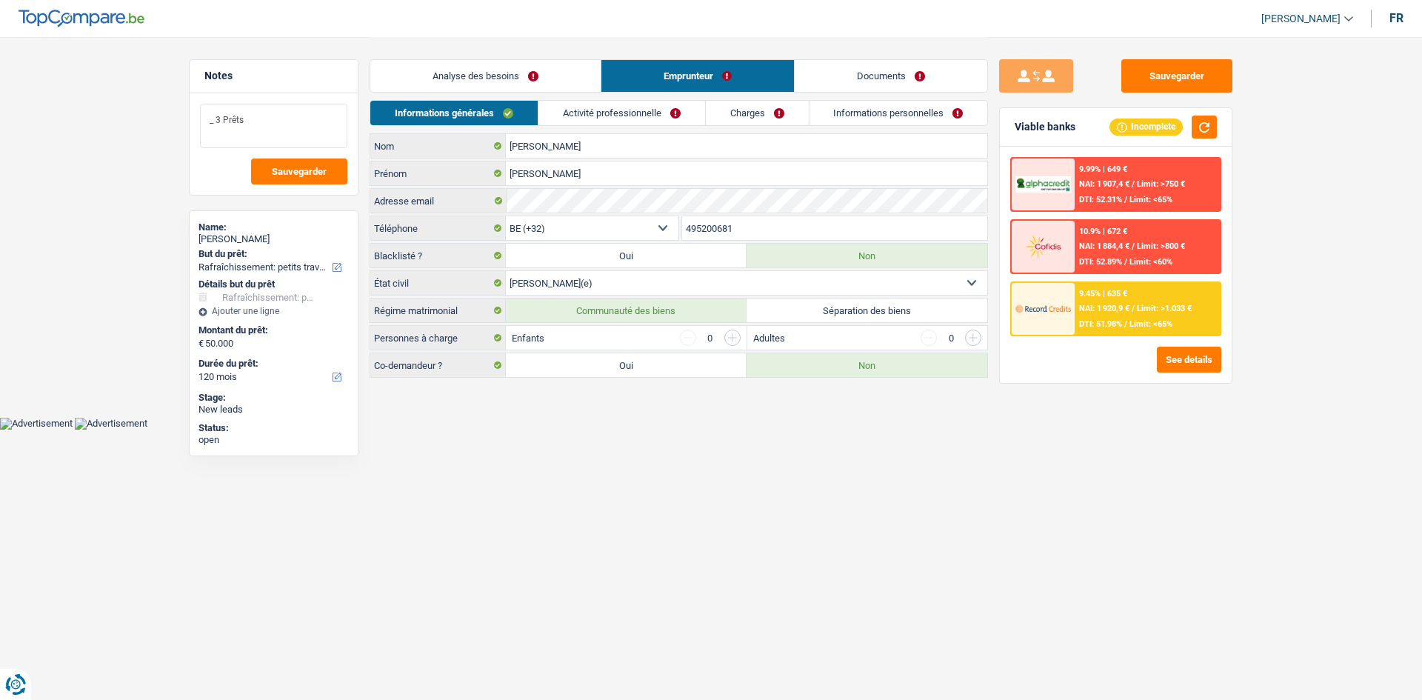
click at [289, 113] on textarea "_ 3 Prêts" at bounding box center [273, 126] width 147 height 44
click at [216, 118] on textarea "_ 3 Prêts" at bounding box center [273, 126] width 147 height 44
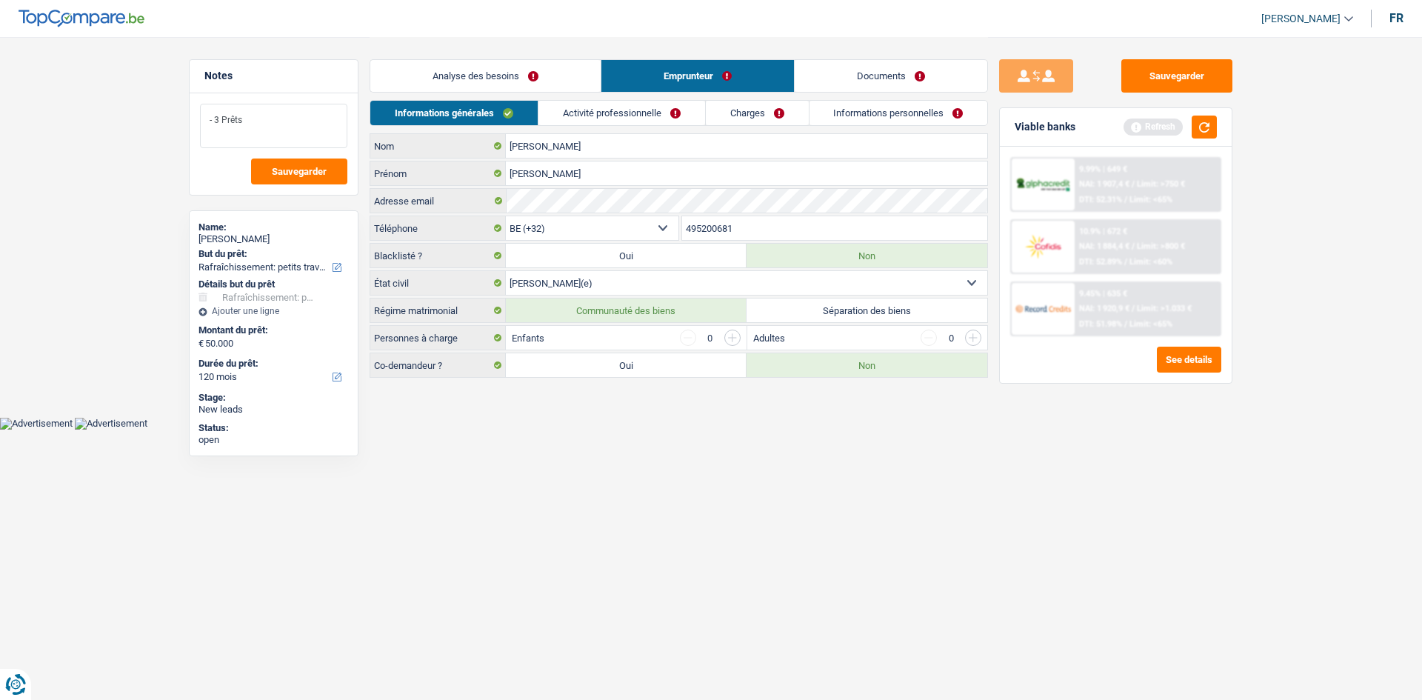
click at [269, 120] on textarea "- 3 Prêts" at bounding box center [273, 126] width 147 height 44
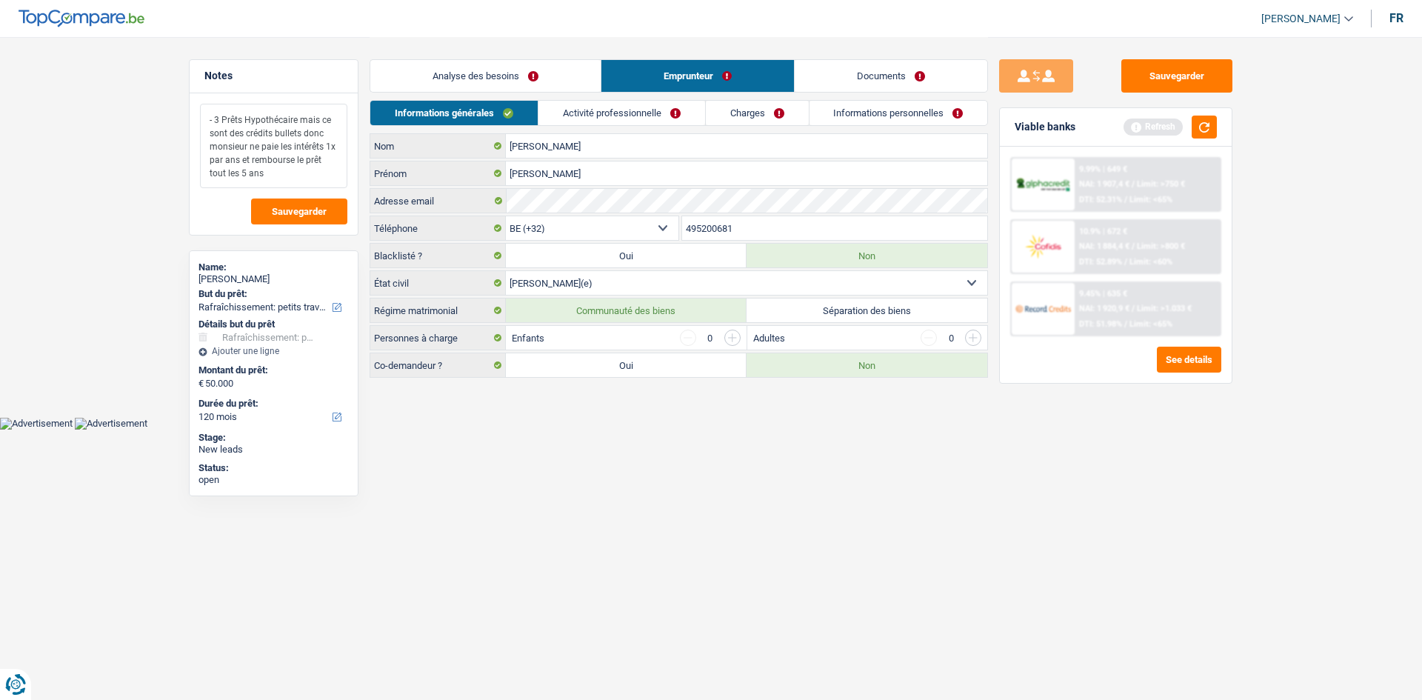
click at [282, 134] on textarea "- 3 Prêts Hypothécaire mais ce sont des crédits bullets donc monsieur ne paie l…" at bounding box center [273, 146] width 147 height 84
drag, startPoint x: 282, startPoint y: 134, endPoint x: 271, endPoint y: 173, distance: 40.8
click at [271, 173] on textarea "- 3 Prêts Hypothécaire mais ce sont des crédits bullets donc monsieur ne paie l…" at bounding box center [273, 146] width 147 height 84
type textarea "- 3 Prêts Hypothécaire mais ce sont des crédits bullets donc monsieur ne paie l…"
click at [301, 213] on span "Sauvegarder" at bounding box center [299, 212] width 55 height 10
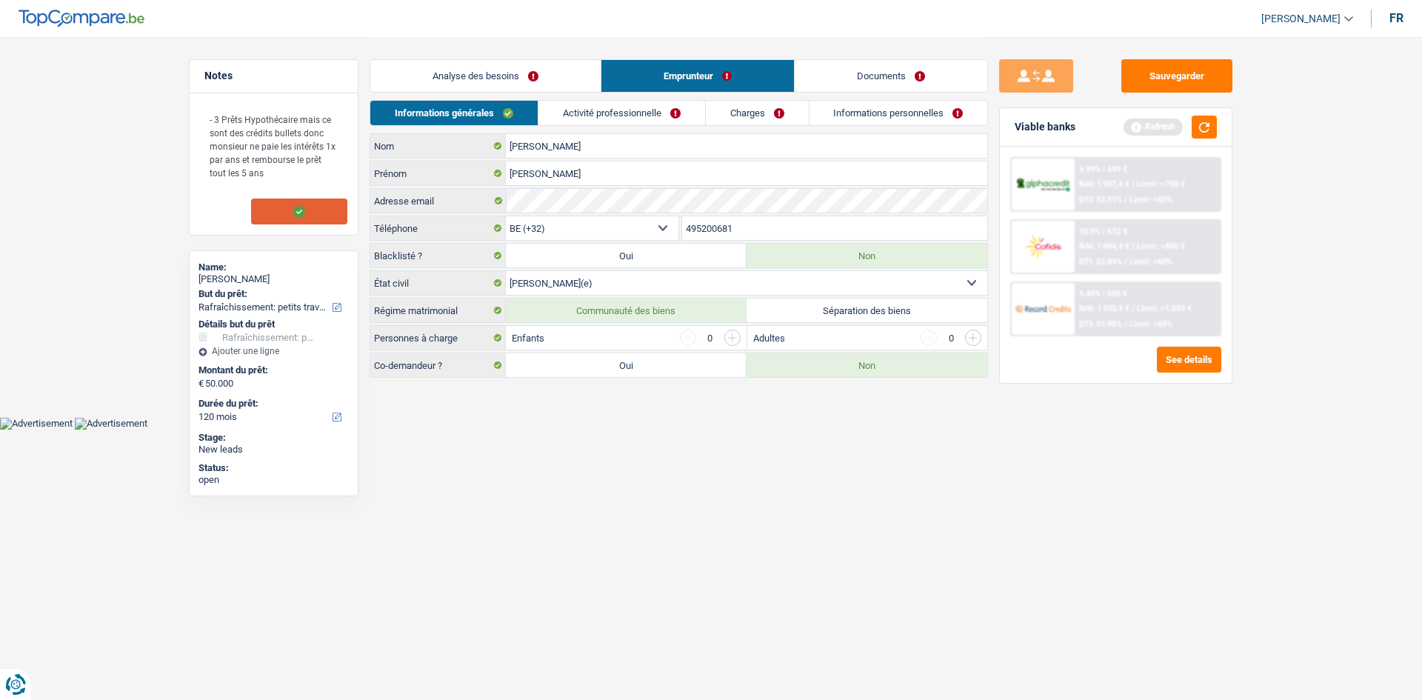
click at [521, 74] on link "Analyse des besoins" at bounding box center [485, 76] width 230 height 32
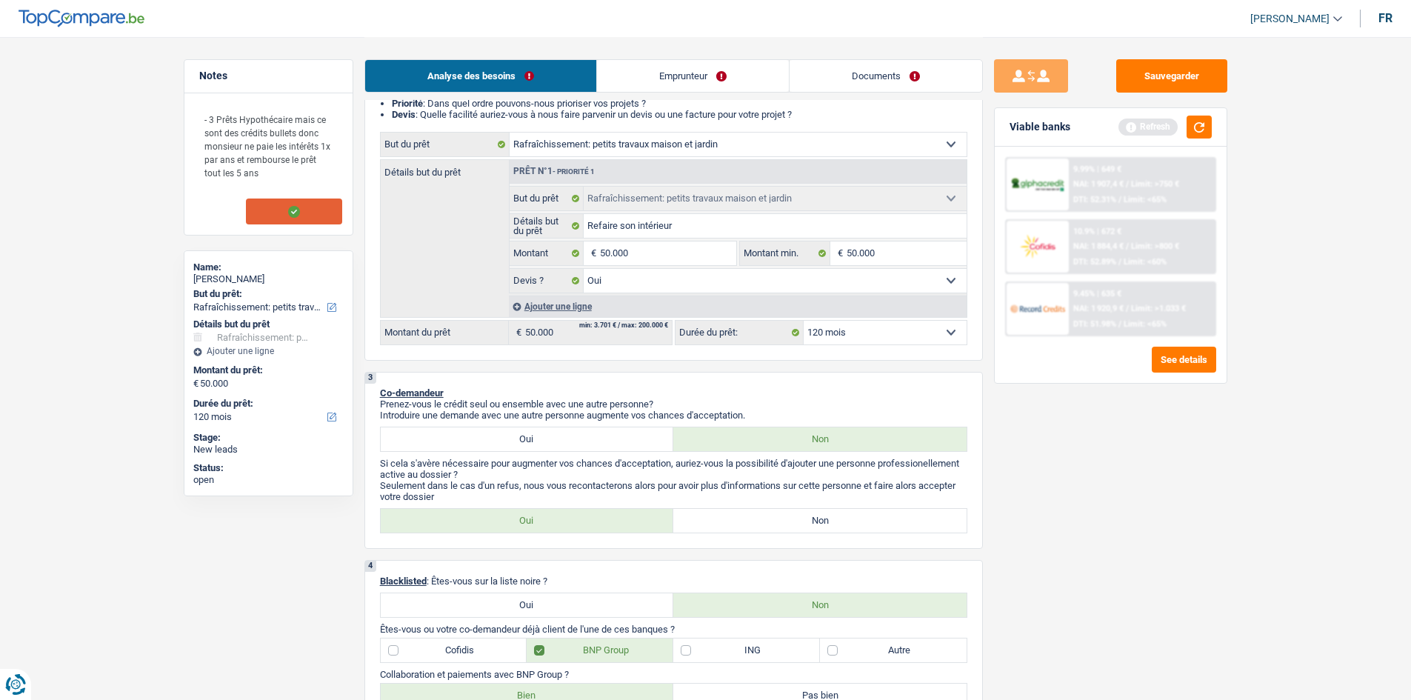
scroll to position [222, 0]
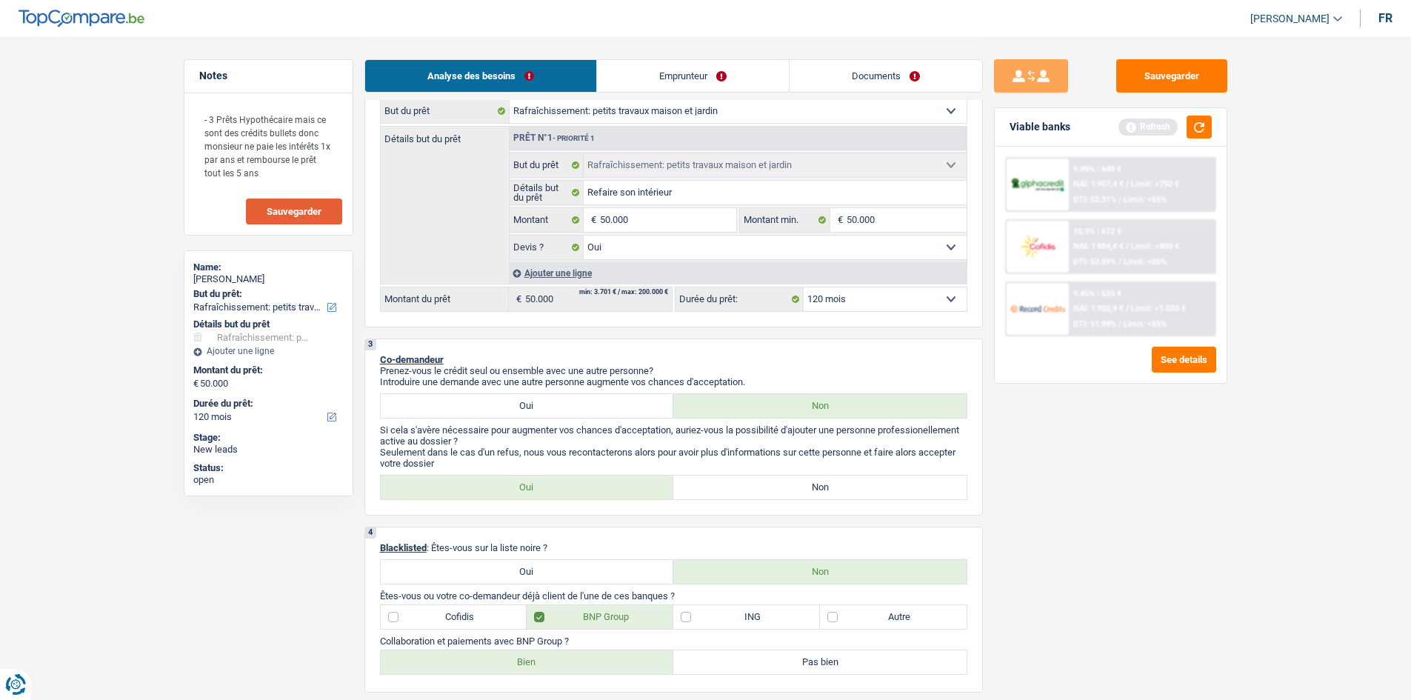
click at [859, 299] on select "12 mois 18 mois 24 mois 30 mois 36 mois 42 mois 48 mois 60 mois 72 mois 84 mois…" at bounding box center [885, 299] width 163 height 24
click at [630, 405] on label "Oui" at bounding box center [527, 406] width 293 height 24
click at [630, 405] on input "Oui" at bounding box center [527, 406] width 293 height 24
radio input "true"
click at [778, 560] on label "Non" at bounding box center [819, 572] width 293 height 24
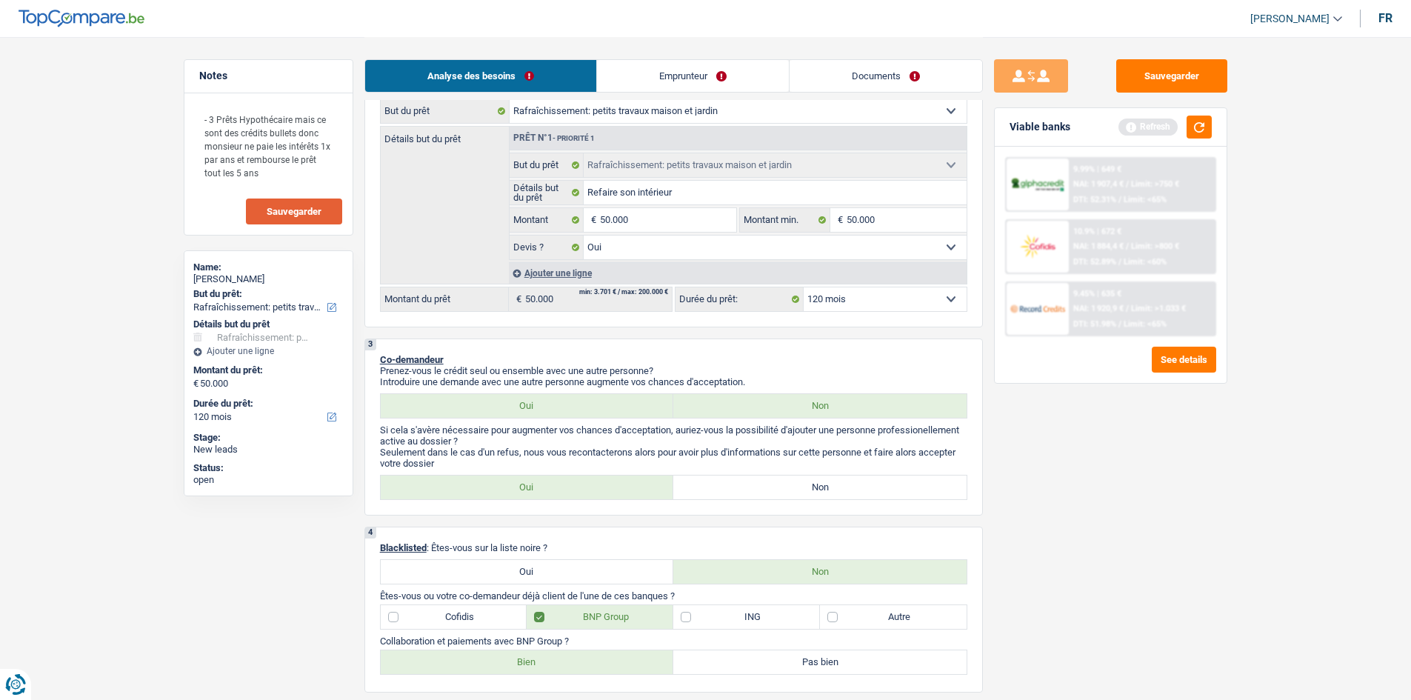
click at [778, 560] on input "Non" at bounding box center [819, 572] width 293 height 24
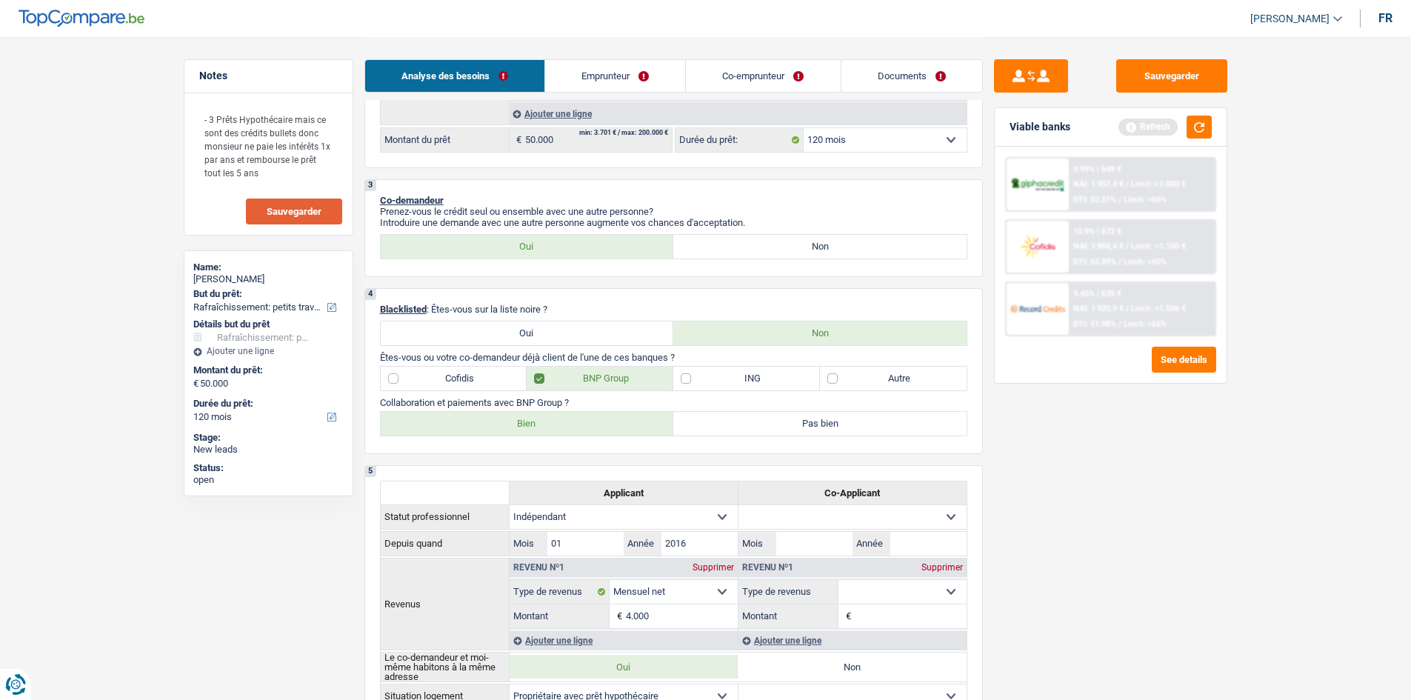
scroll to position [370, 0]
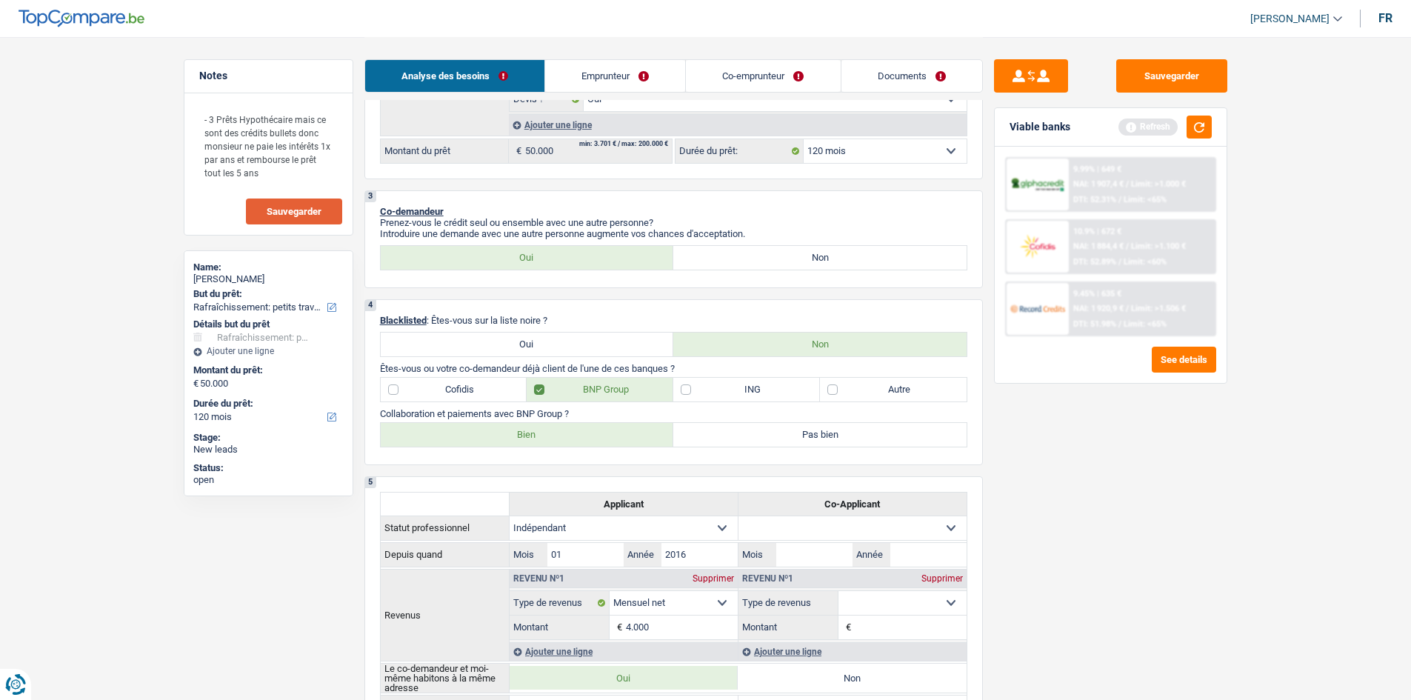
click at [744, 253] on label "Non" at bounding box center [819, 258] width 293 height 24
click at [744, 253] on input "Non" at bounding box center [819, 258] width 293 height 24
radio input "true"
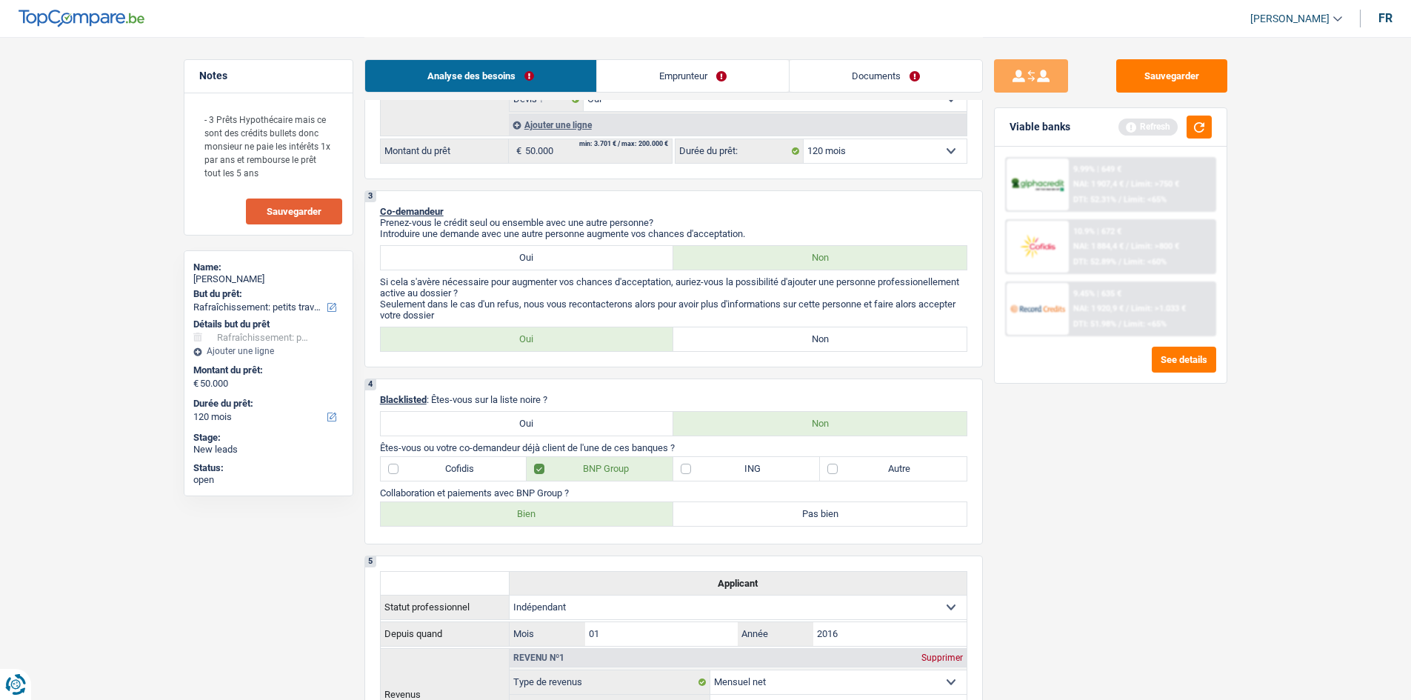
click at [710, 350] on label "Non" at bounding box center [819, 339] width 293 height 24
click at [710, 350] on input "Non" at bounding box center [819, 339] width 293 height 24
radio input "true"
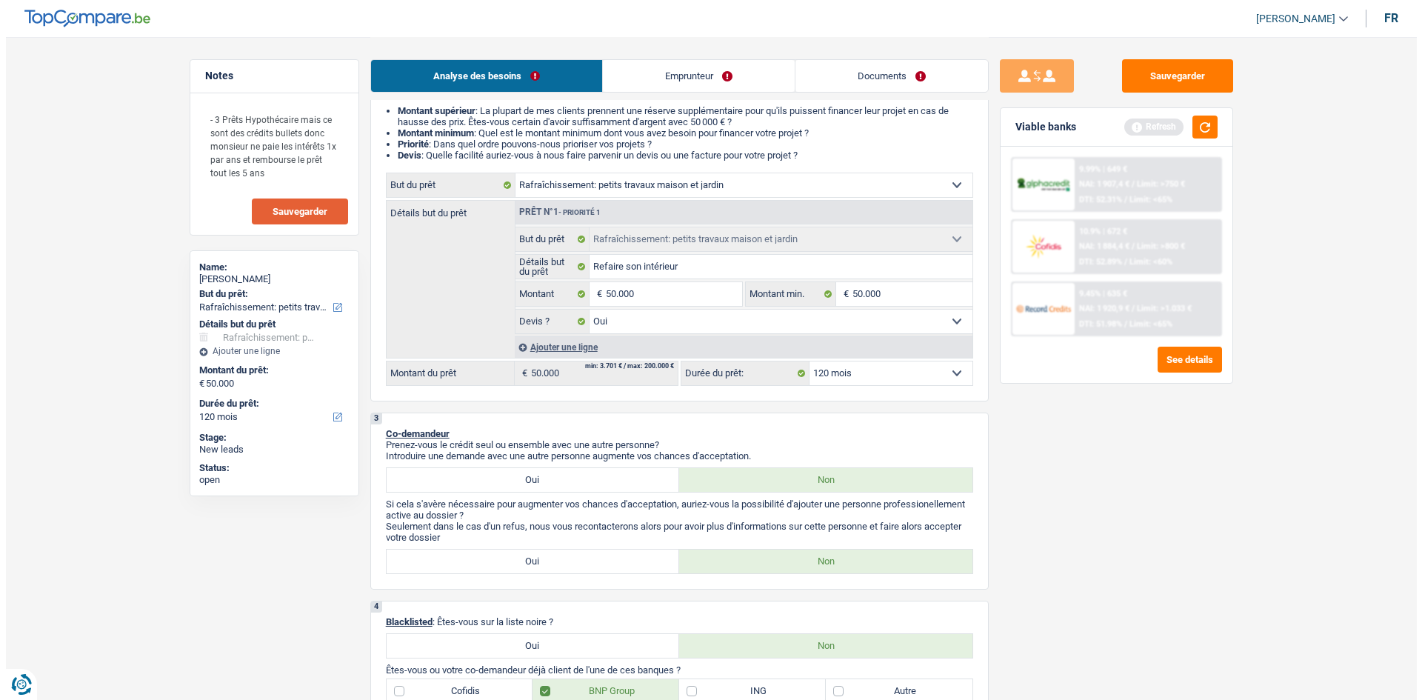
scroll to position [74, 0]
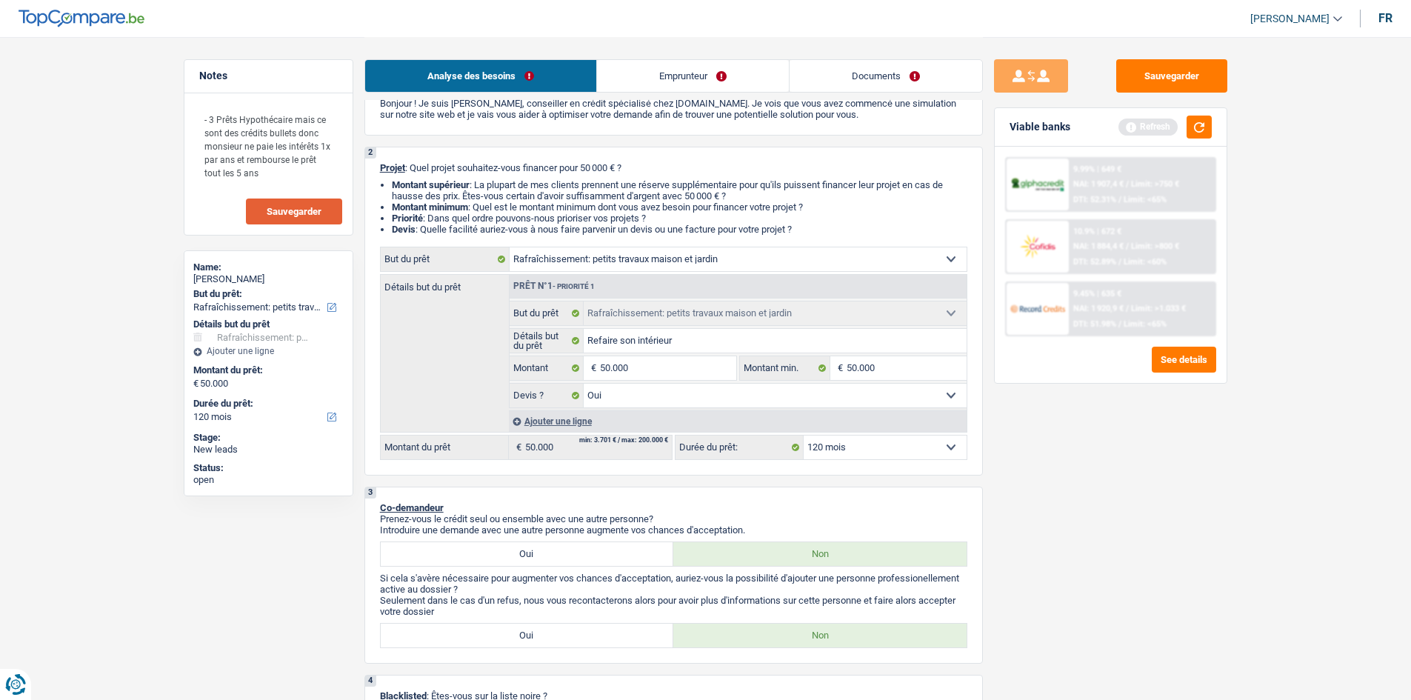
click at [875, 446] on select "12 mois 18 mois 24 mois 30 mois 36 mois 42 mois 48 mois 60 mois 72 mois 84 mois…" at bounding box center [885, 448] width 163 height 24
select select "60"
click at [804, 436] on select "12 mois 18 mois 24 mois 30 mois 36 mois 42 mois 48 mois 60 mois 72 mois 84 mois…" at bounding box center [885, 448] width 163 height 24
select select "60"
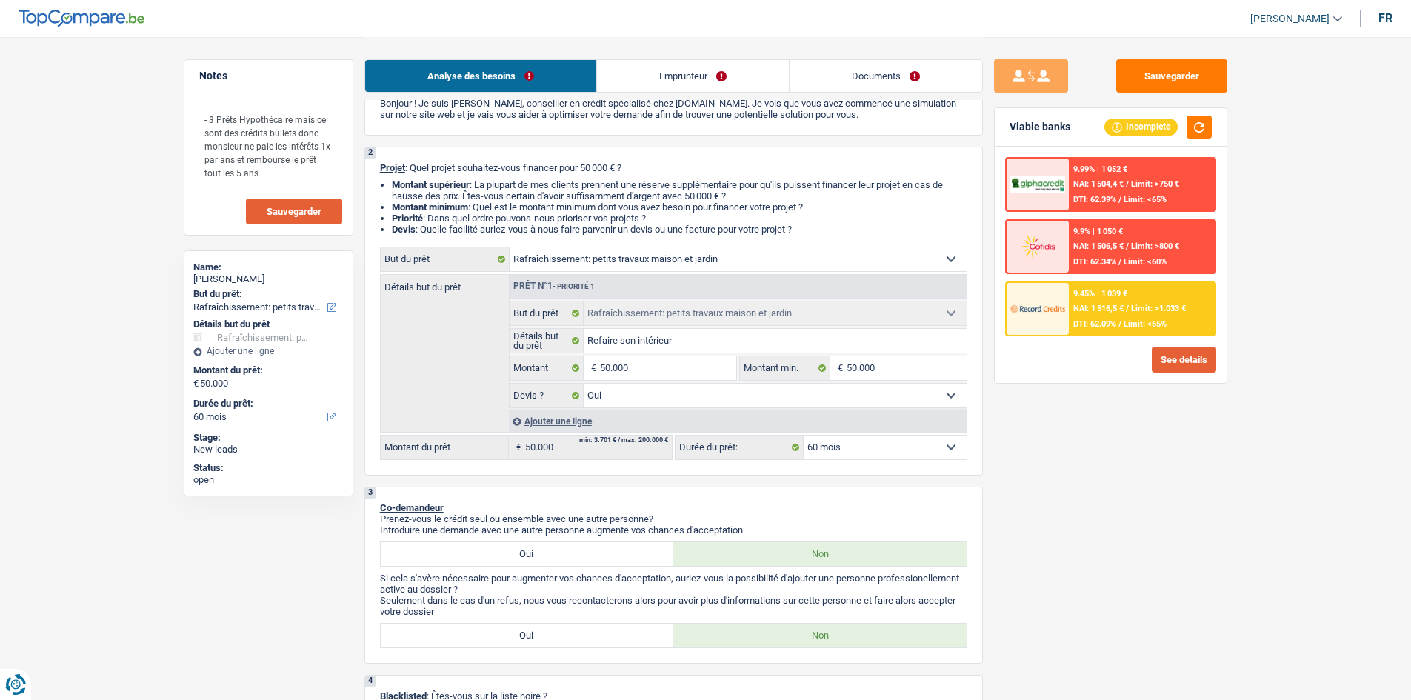
click at [1164, 361] on button "See details" at bounding box center [1184, 360] width 64 height 26
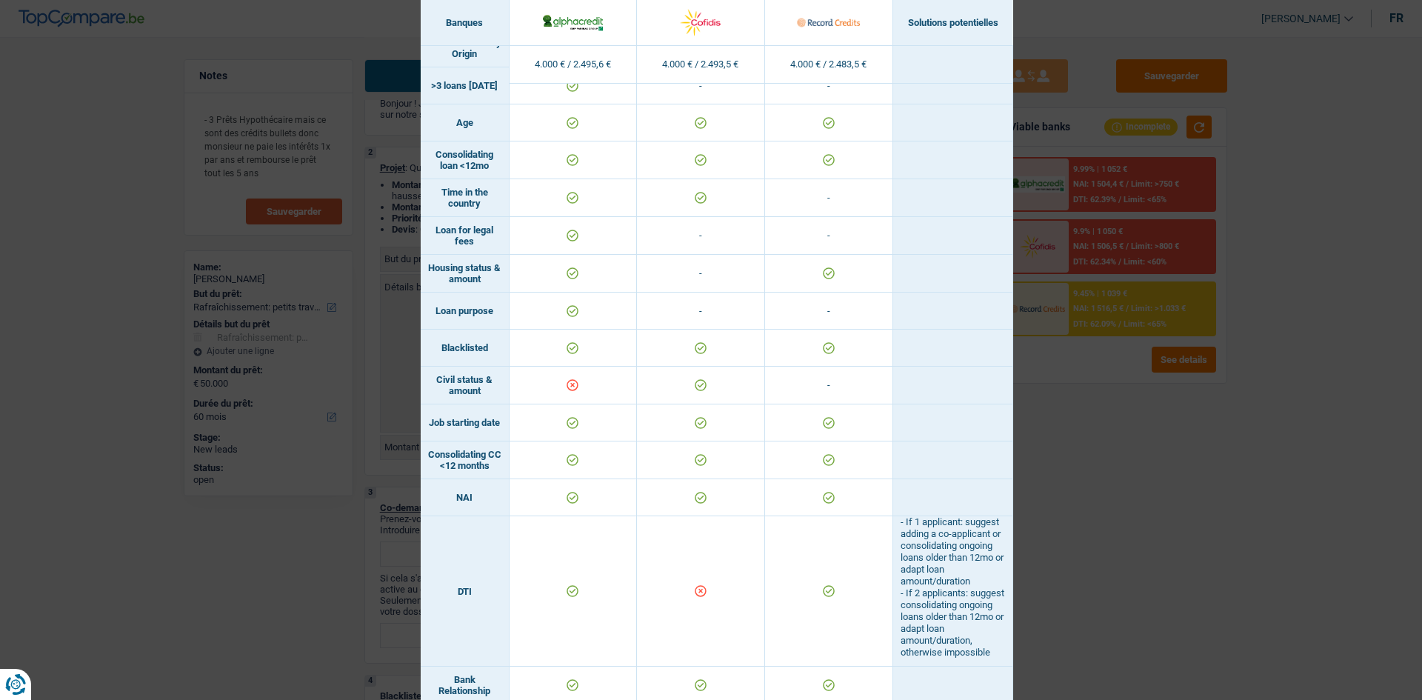
scroll to position [10, 0]
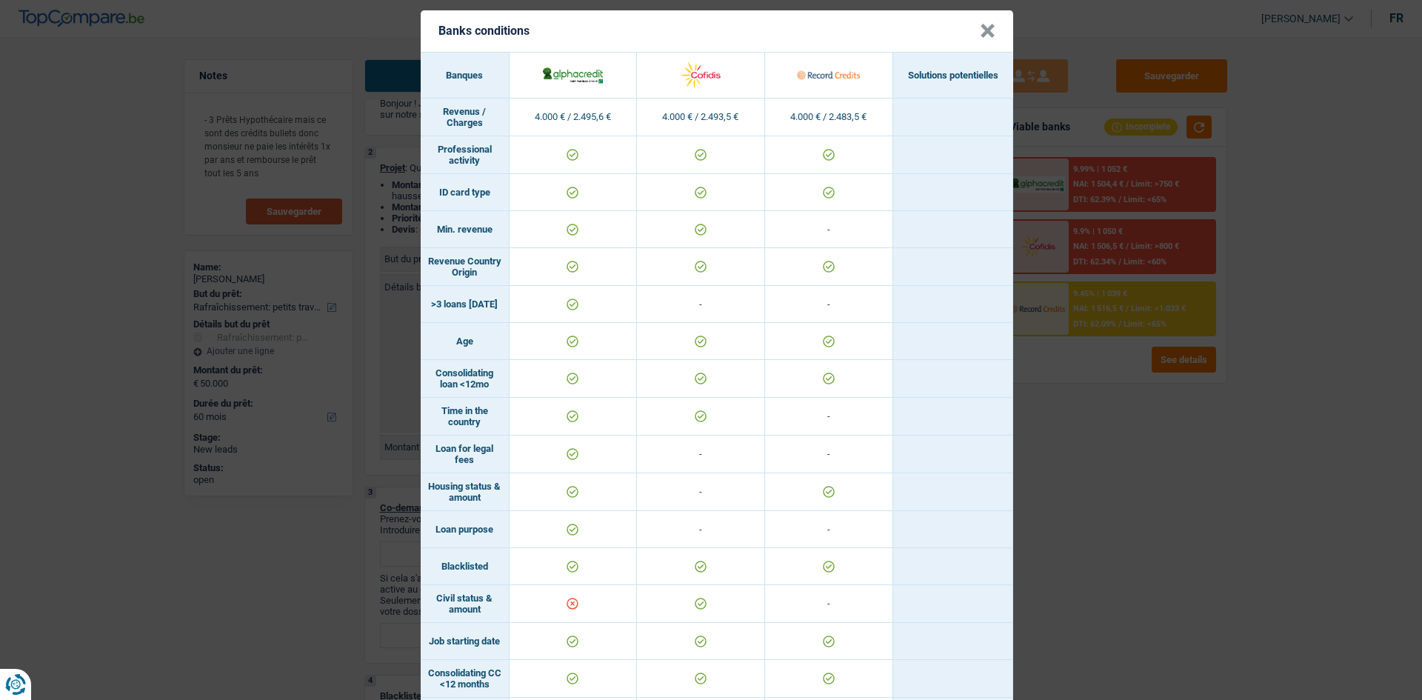
click at [984, 34] on button "×" at bounding box center [988, 31] width 16 height 15
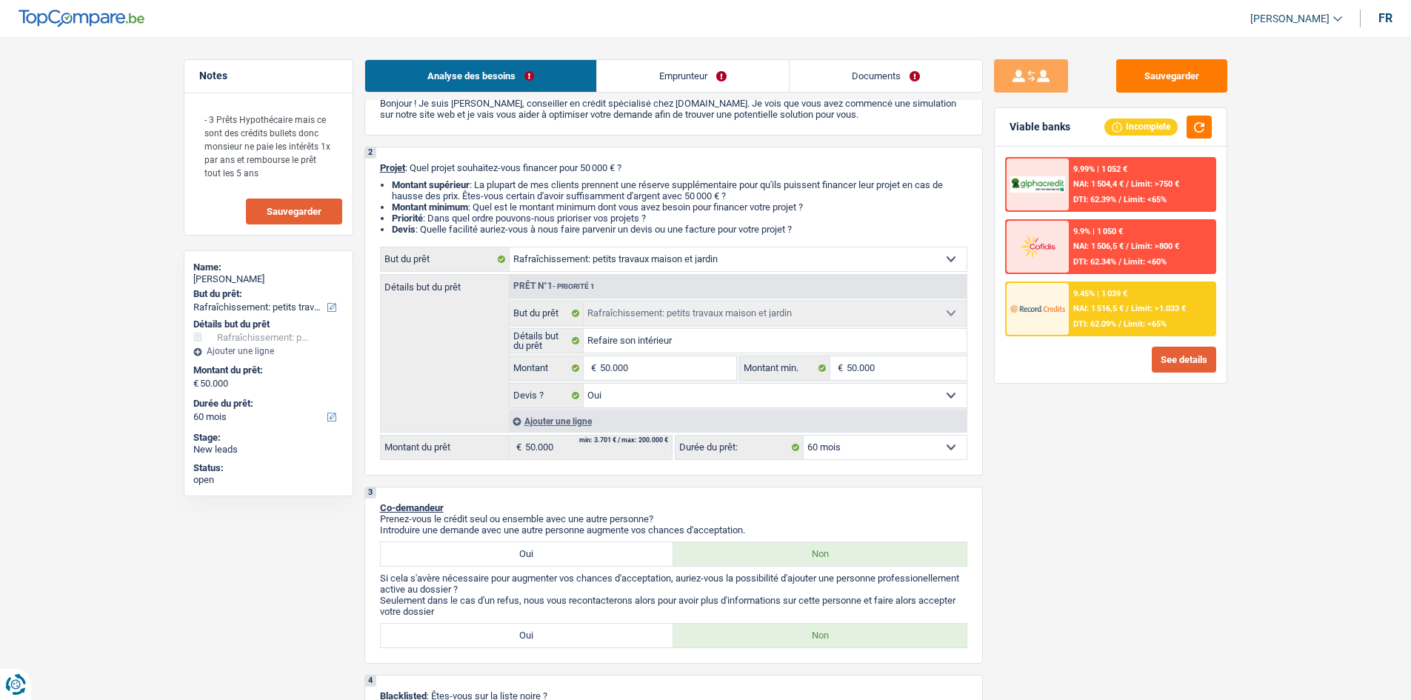
click at [1176, 361] on button "See details" at bounding box center [1184, 360] width 64 height 26
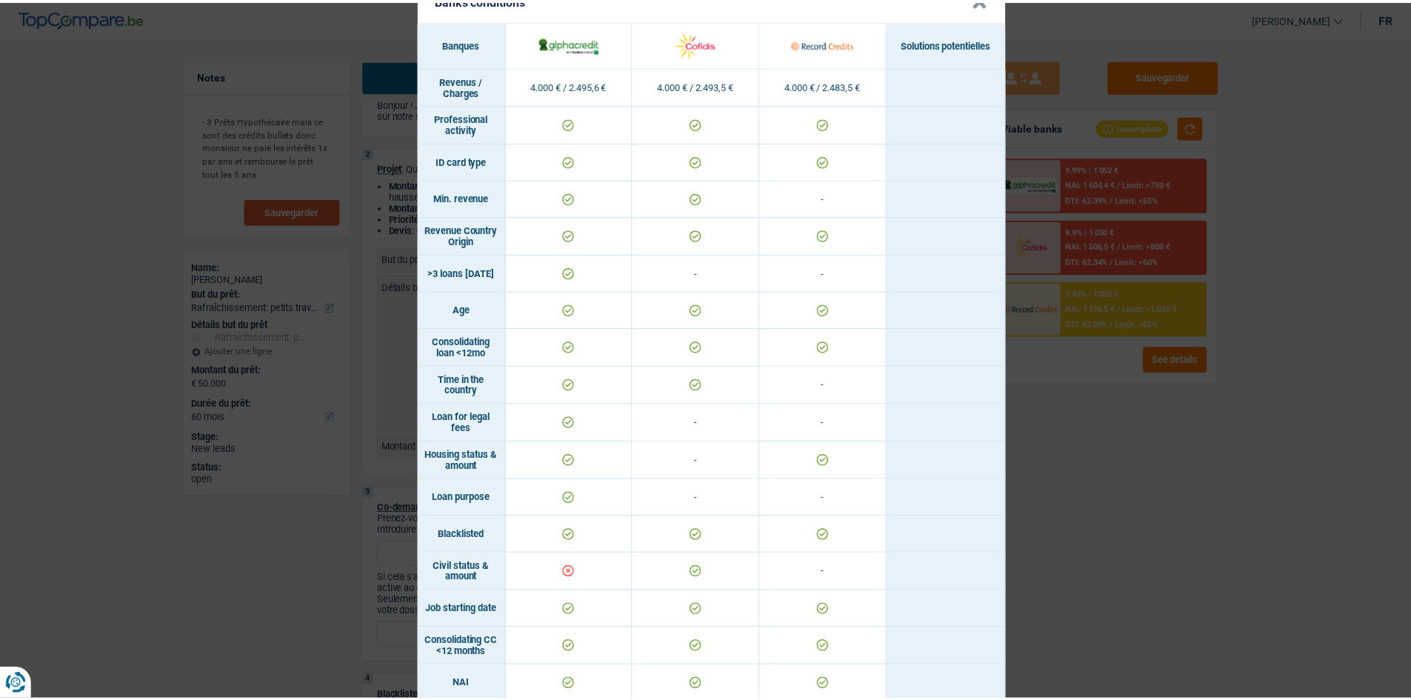
scroll to position [0, 0]
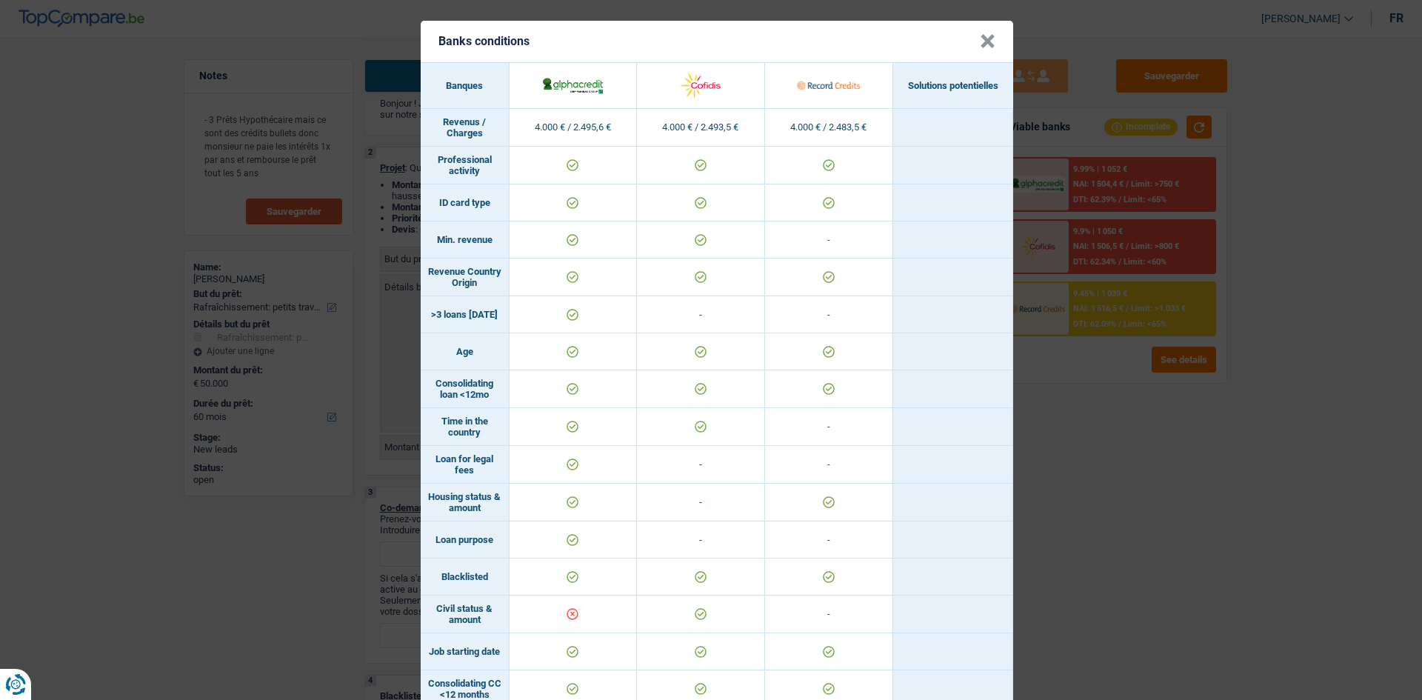
click at [987, 43] on button "×" at bounding box center [988, 41] width 16 height 15
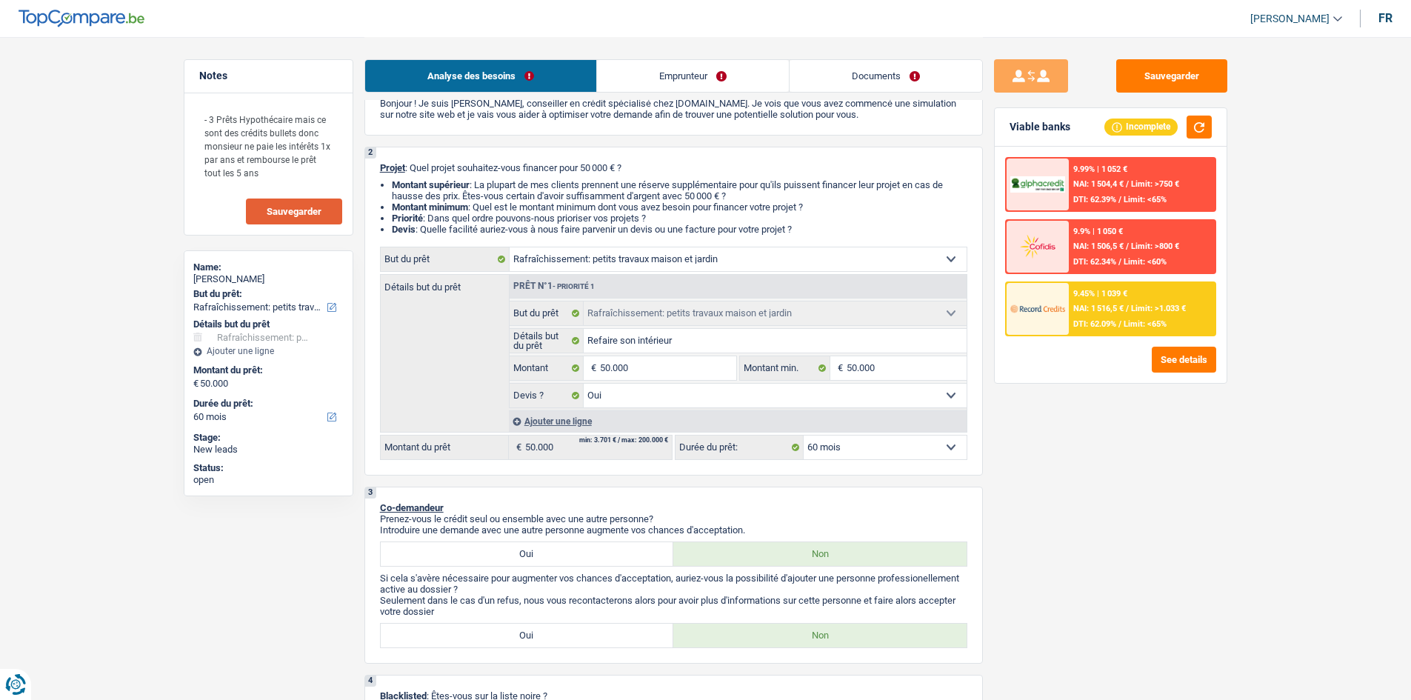
click at [1124, 308] on span "NAI: 1 516,5 €" at bounding box center [1098, 309] width 50 height 10
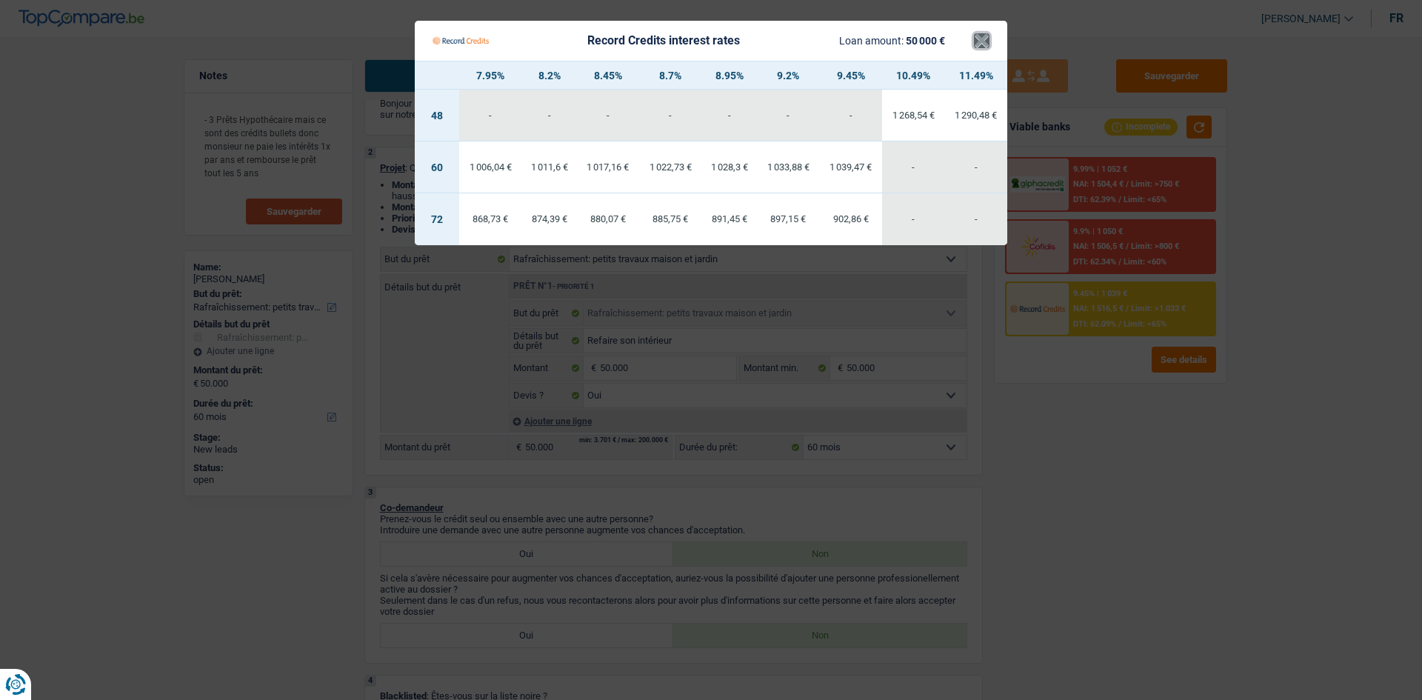
click at [979, 36] on button "×" at bounding box center [982, 40] width 16 height 15
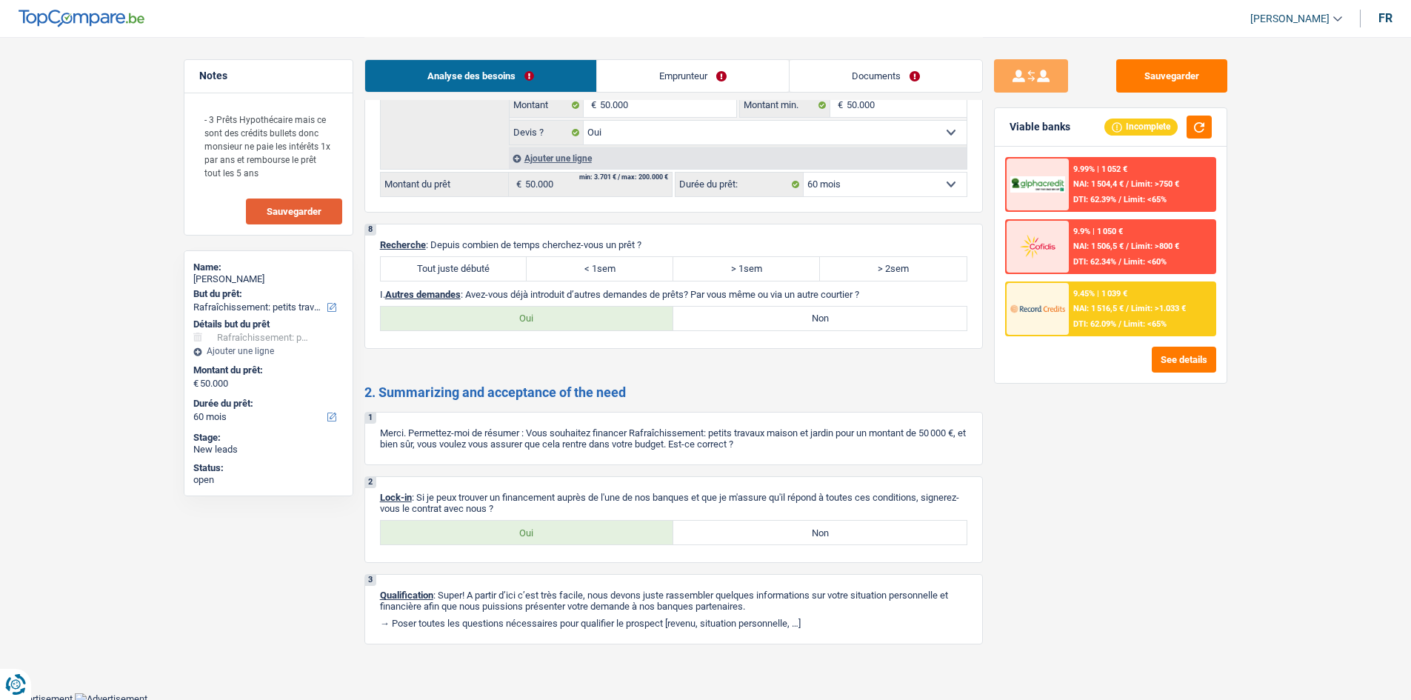
scroll to position [1965, 0]
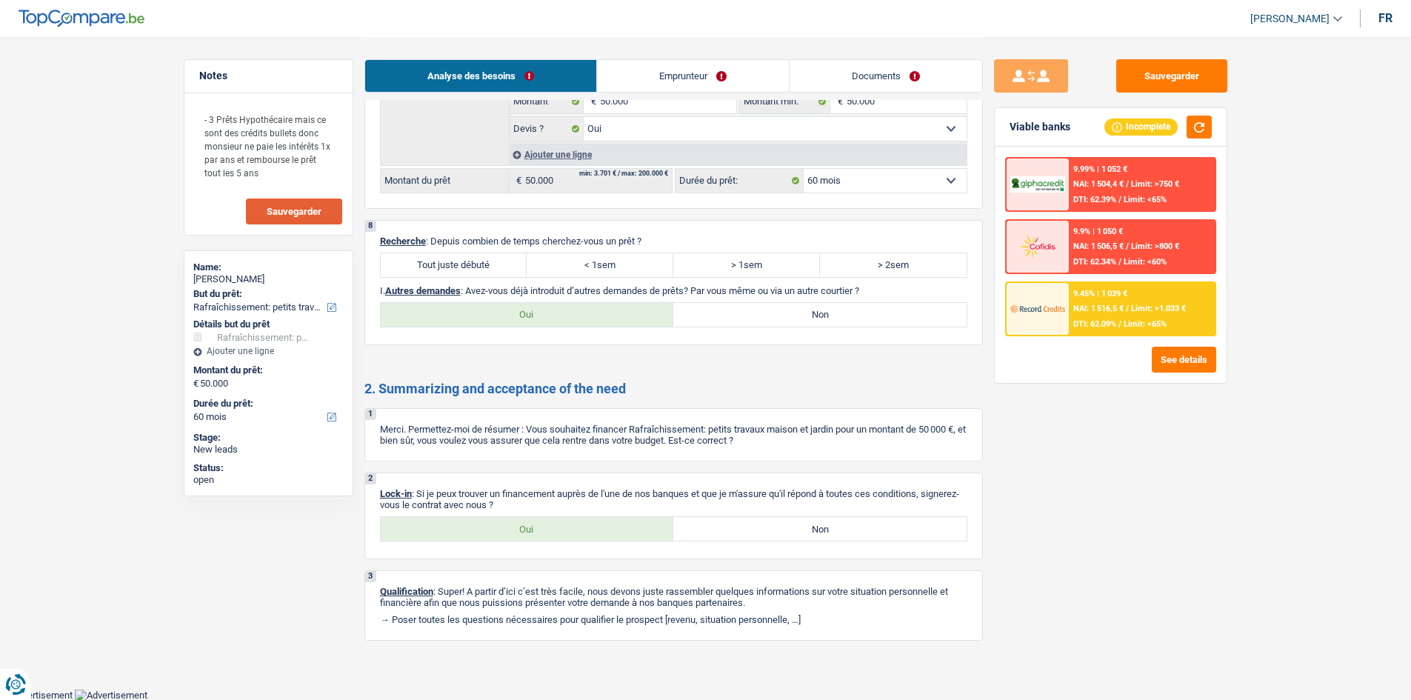
click at [463, 270] on label "Tout juste débuté" at bounding box center [454, 265] width 147 height 24
click at [463, 270] on input "Tout juste débuté" at bounding box center [454, 265] width 147 height 24
radio input "true"
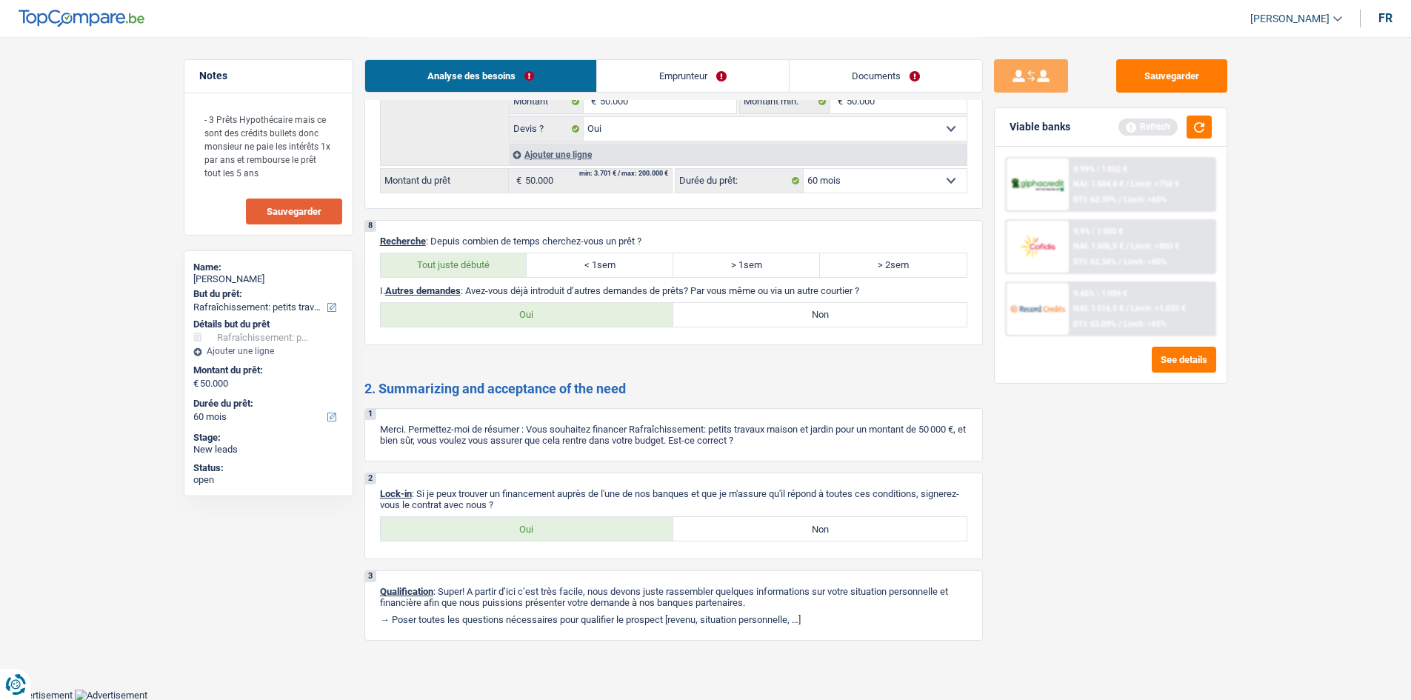
click at [775, 314] on label "Non" at bounding box center [819, 315] width 293 height 24
click at [775, 314] on input "Non" at bounding box center [819, 315] width 293 height 24
radio input "true"
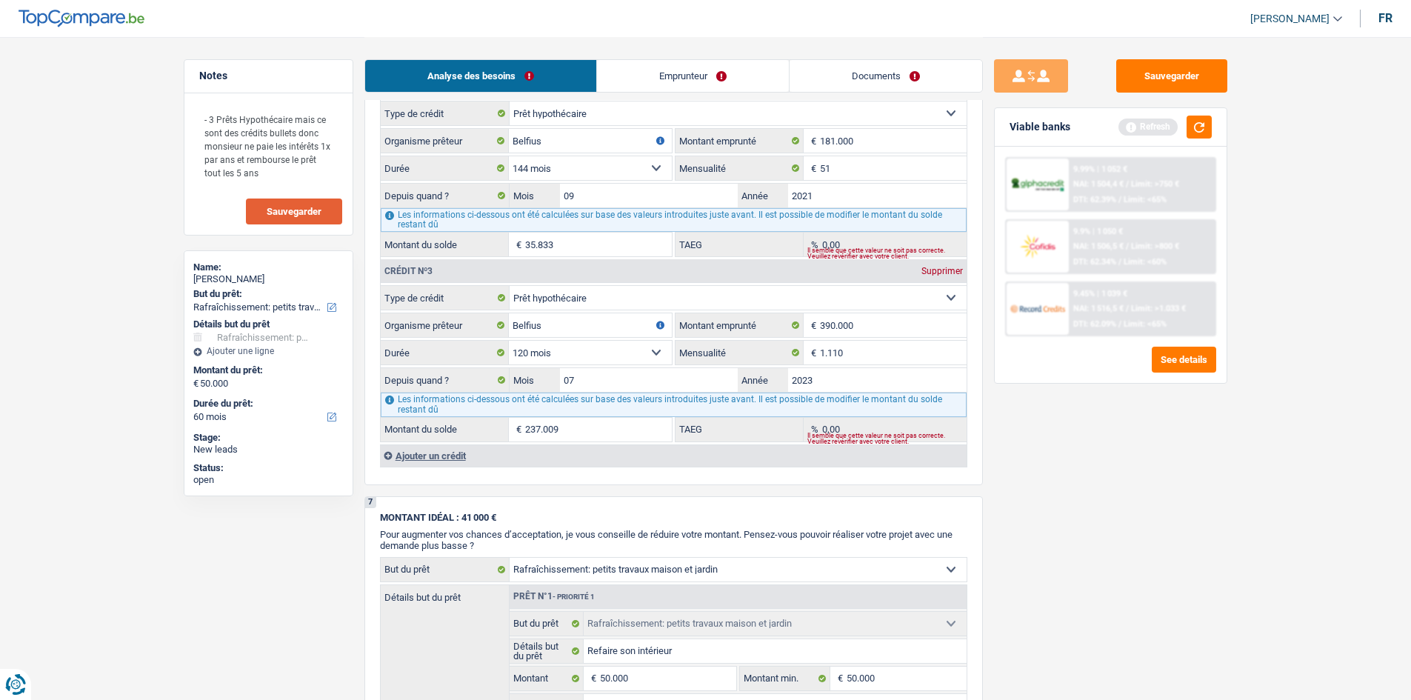
scroll to position [1372, 0]
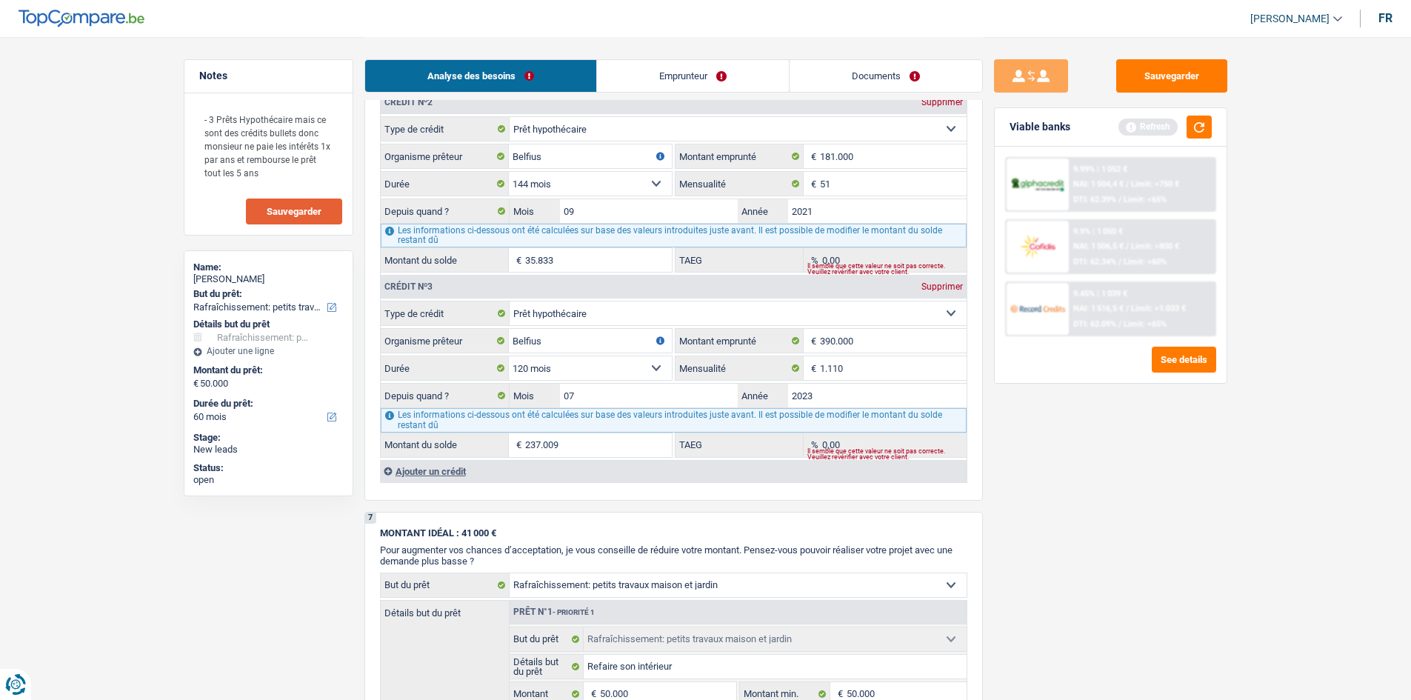
click at [651, 75] on link "Emprunteur" at bounding box center [693, 76] width 192 height 32
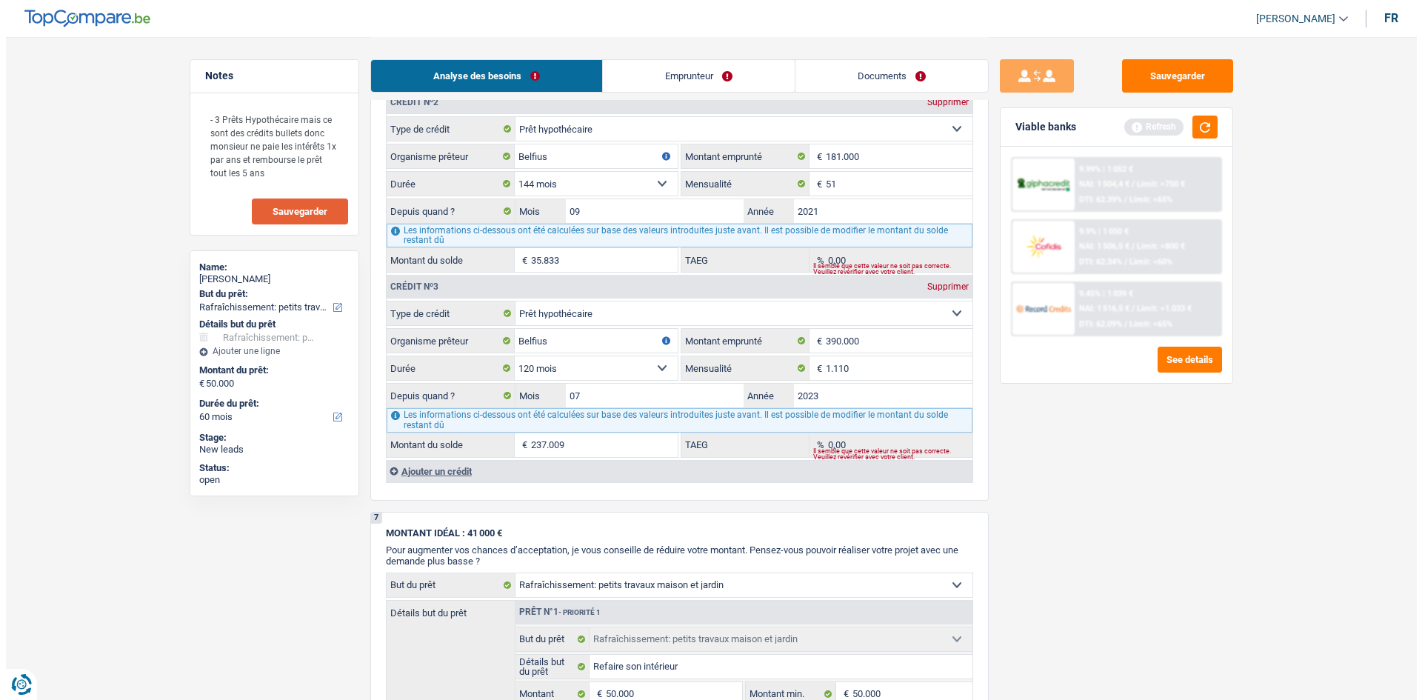
scroll to position [0, 0]
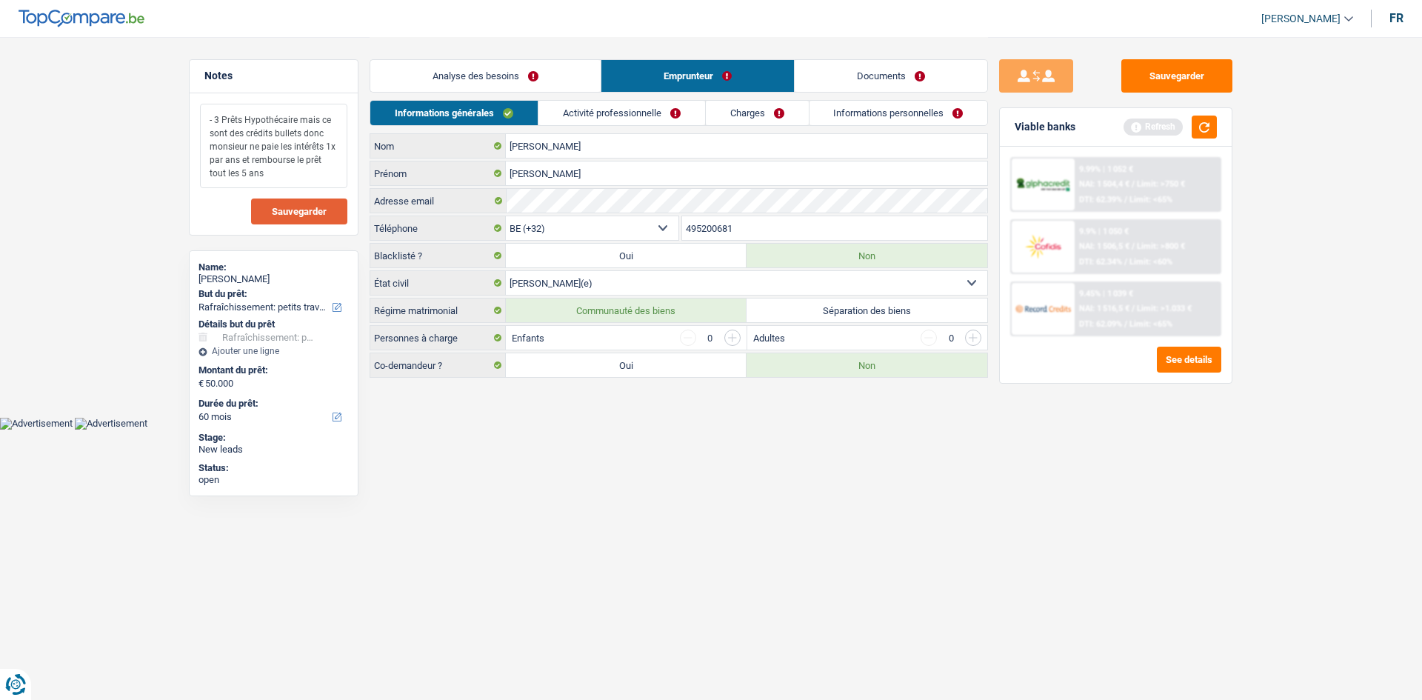
click at [282, 173] on textarea "- 3 Prêts Hypothécaire mais ce sont des crédits bullets donc monsieur ne paie l…" at bounding box center [273, 146] width 147 height 84
drag, startPoint x: 267, startPoint y: 170, endPoint x: 210, endPoint y: 117, distance: 78.1
click at [210, 117] on textarea "- 3 Prêts Hypothécaire mais ce sont des crédits bullets donc monsieur ne paie l…" at bounding box center [273, 146] width 147 height 84
click at [1207, 123] on button "button" at bounding box center [1204, 127] width 25 height 23
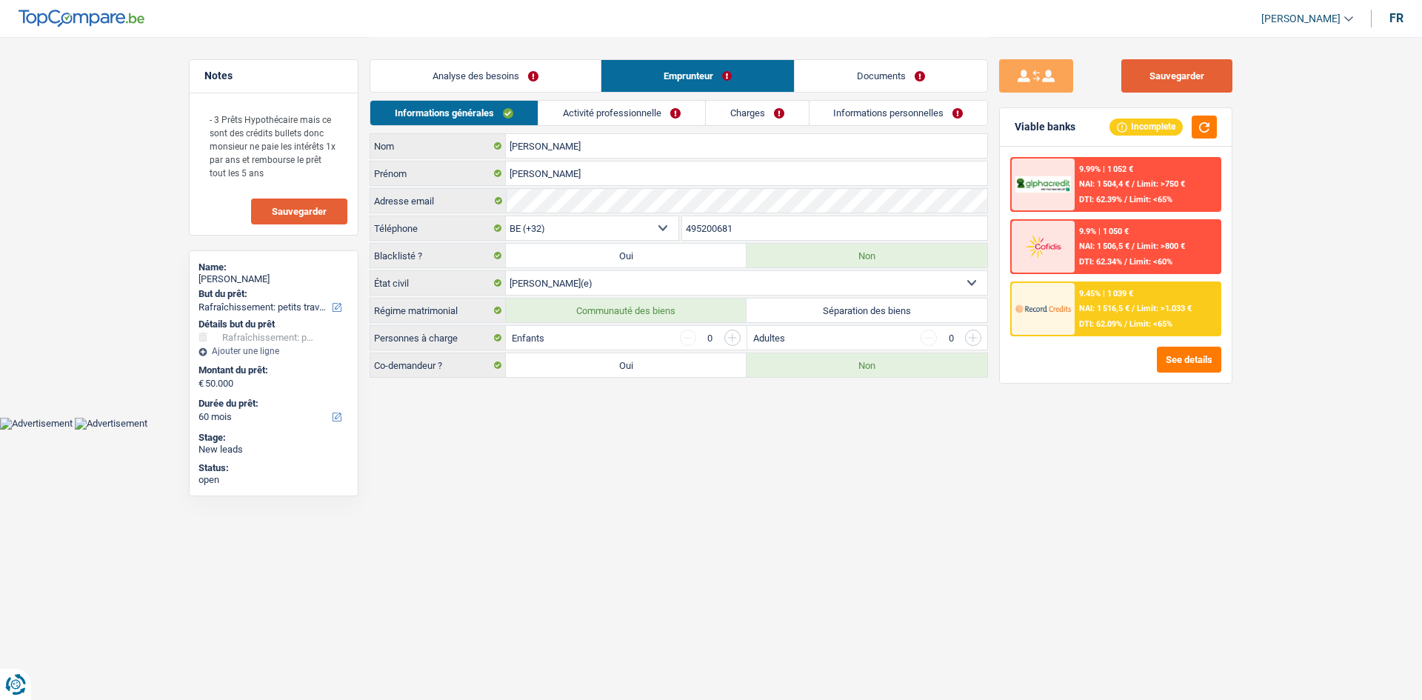
click at [1162, 80] on button "Sauvegarder" at bounding box center [1176, 75] width 111 height 33
click at [1215, 67] on button "Sauvegarder" at bounding box center [1176, 75] width 111 height 33
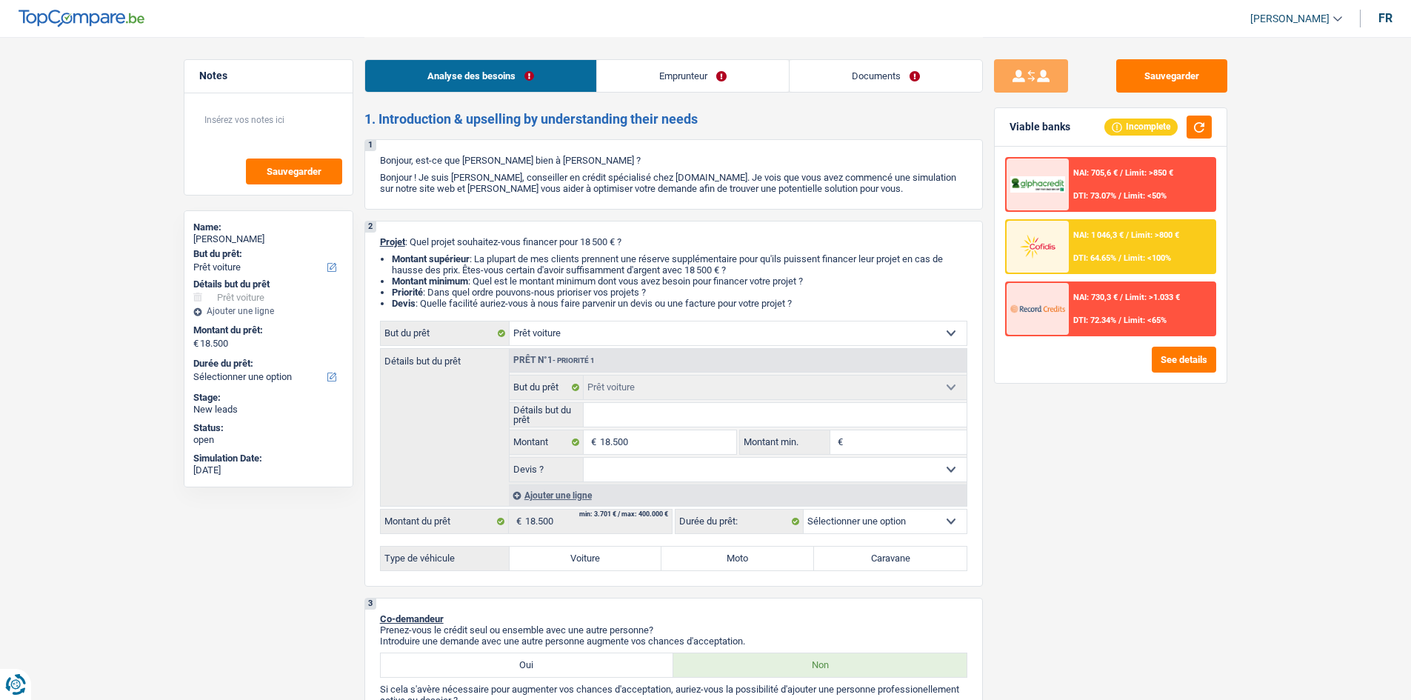
select select "car"
select select "worker"
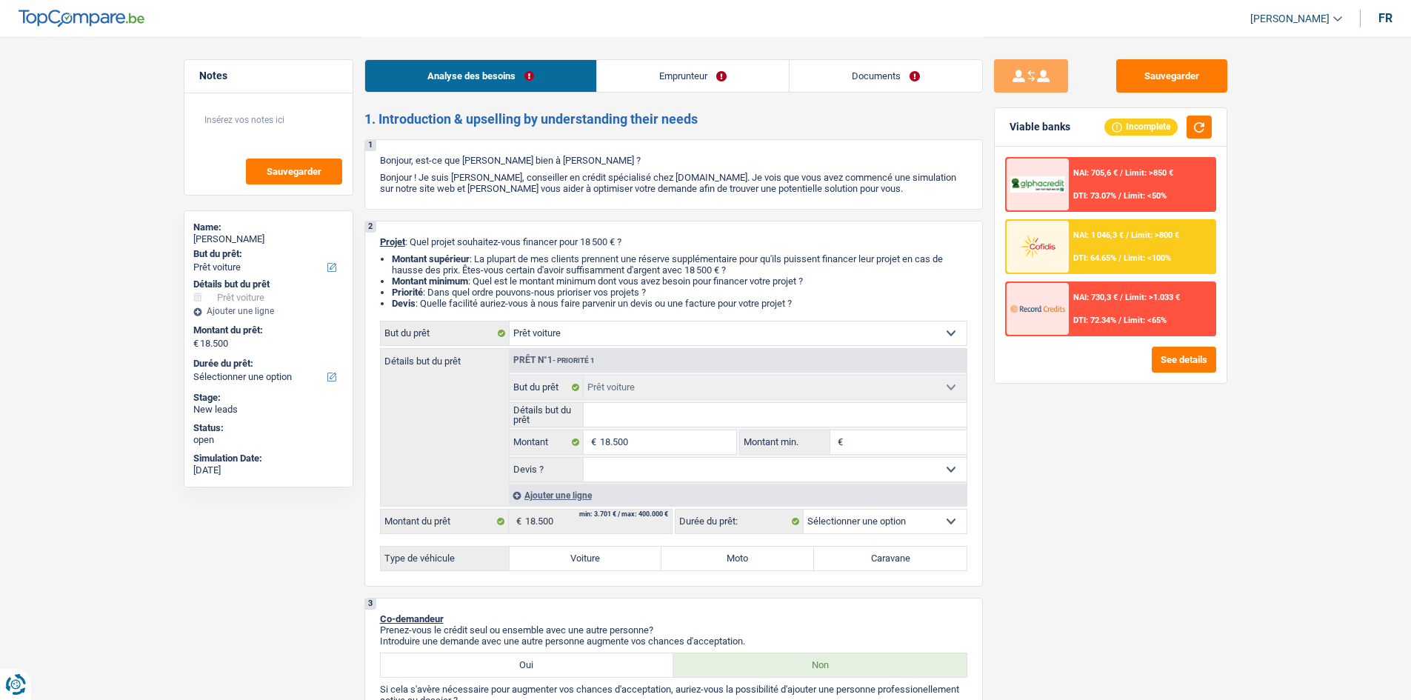
select select "familyAllowances"
select select "mealVouchers"
select select "netSalary"
select select "rents"
select select "mortgage"
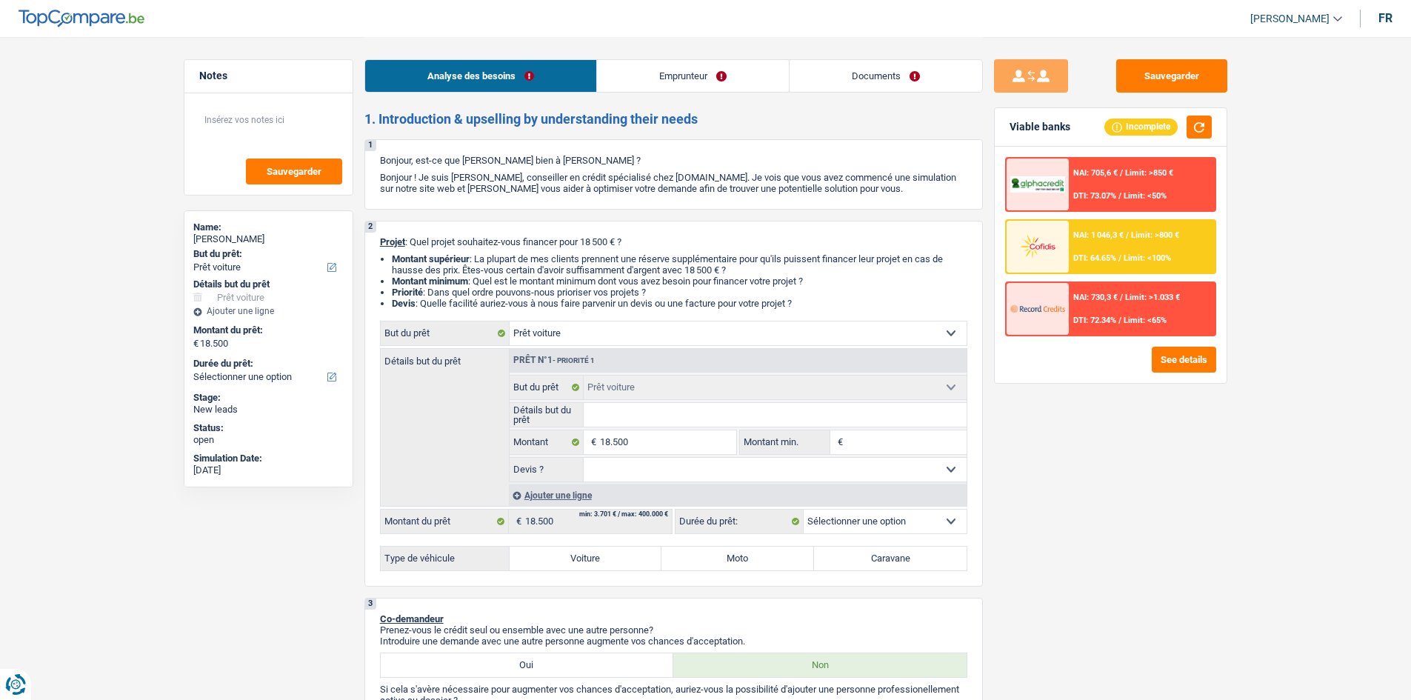
select select "120"
select select "carLoan"
select select "84"
select select "cardOrCredit"
select select "car"
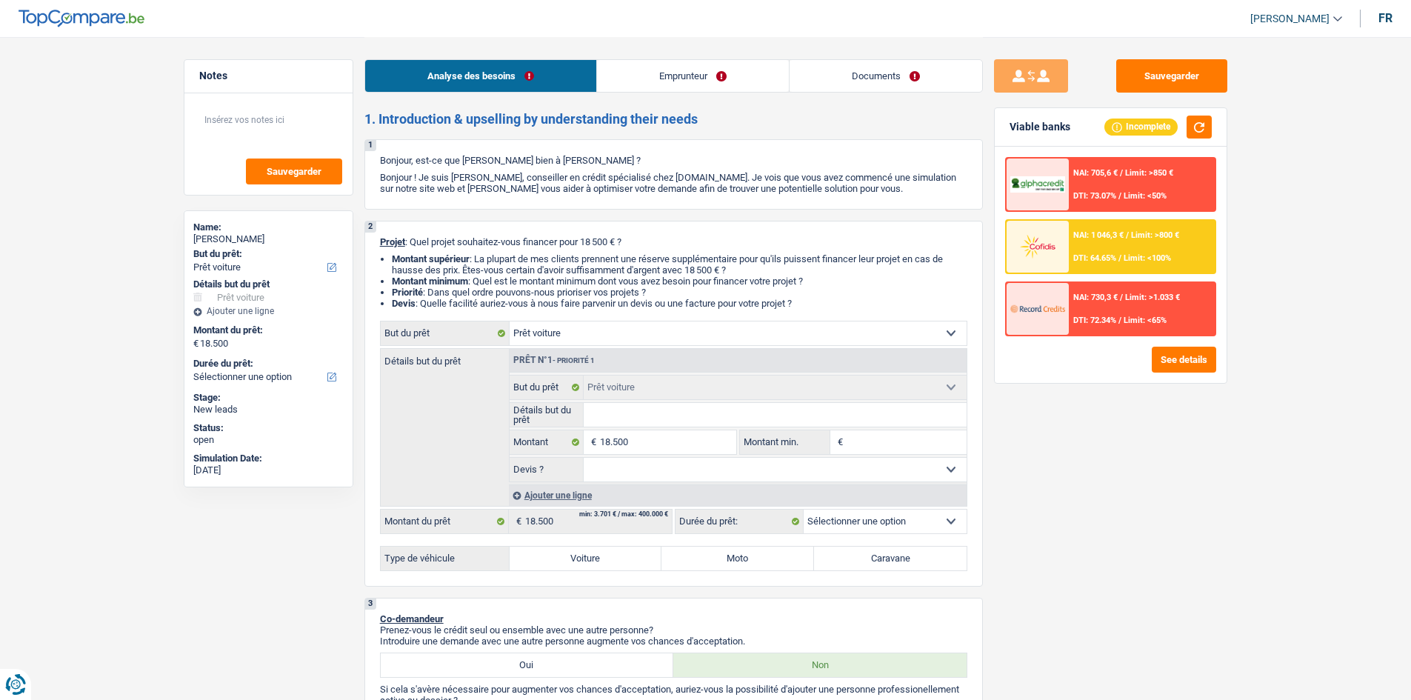
select select "car"
click at [584, 557] on label "Voiture" at bounding box center [586, 559] width 153 height 24
click at [584, 557] on input "Voiture" at bounding box center [586, 559] width 153 height 24
radio input "true"
select select "60"
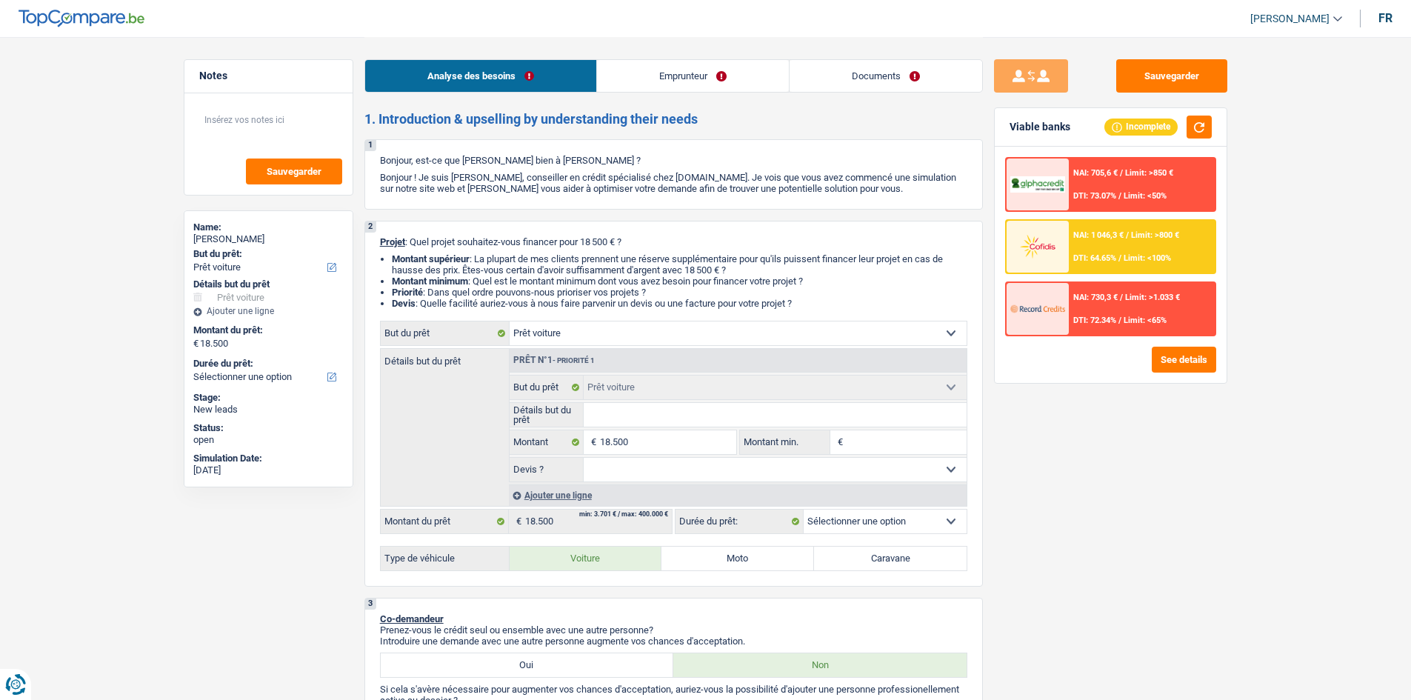
select select "60"
radio input "true"
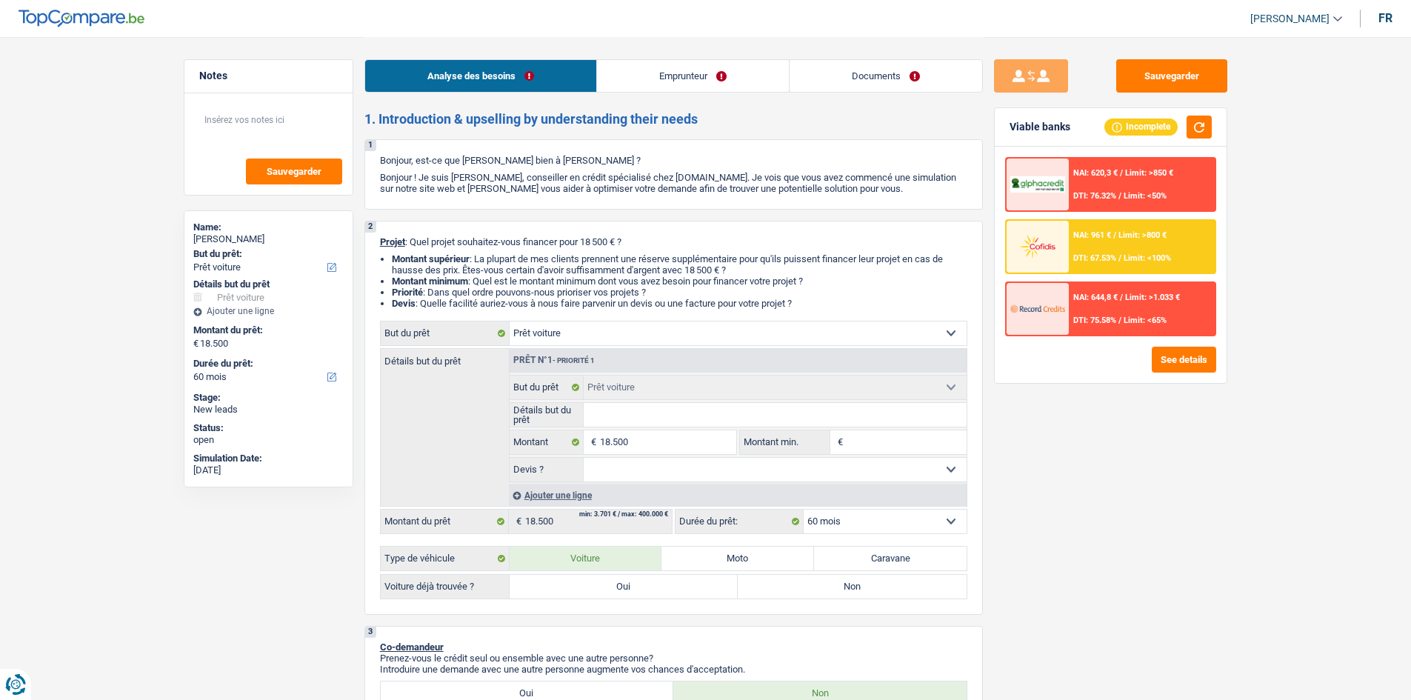
click at [699, 336] on select "Confort maison: meubles, textile, peinture, électroménager, outillage non-profe…" at bounding box center [738, 333] width 457 height 24
click at [1007, 461] on div "Sauvegarder Viable banks Incomplete NAI: 620,3 € / Limit: >850 € DTI: 76.32% / …" at bounding box center [1111, 367] width 256 height 617
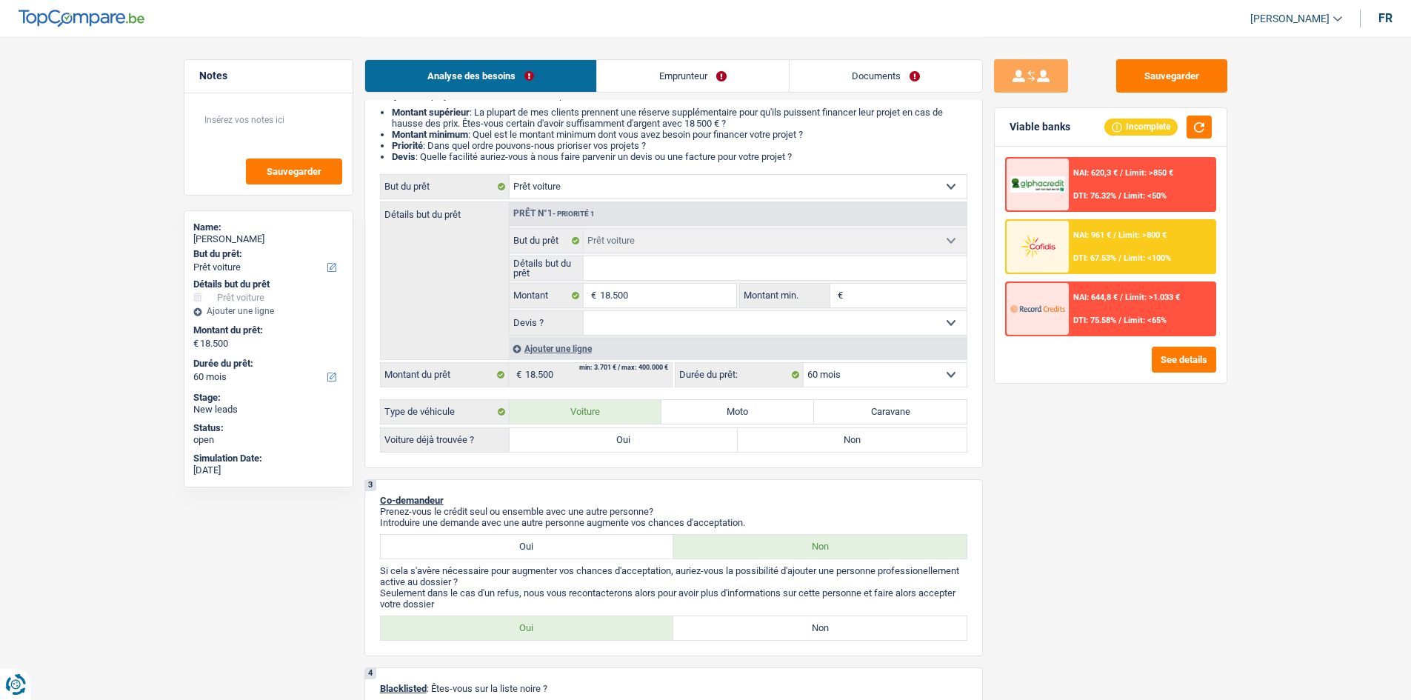
scroll to position [148, 0]
click at [795, 449] on label "Non" at bounding box center [852, 439] width 229 height 24
click at [795, 449] on input "Non" at bounding box center [852, 439] width 229 height 24
radio input "true"
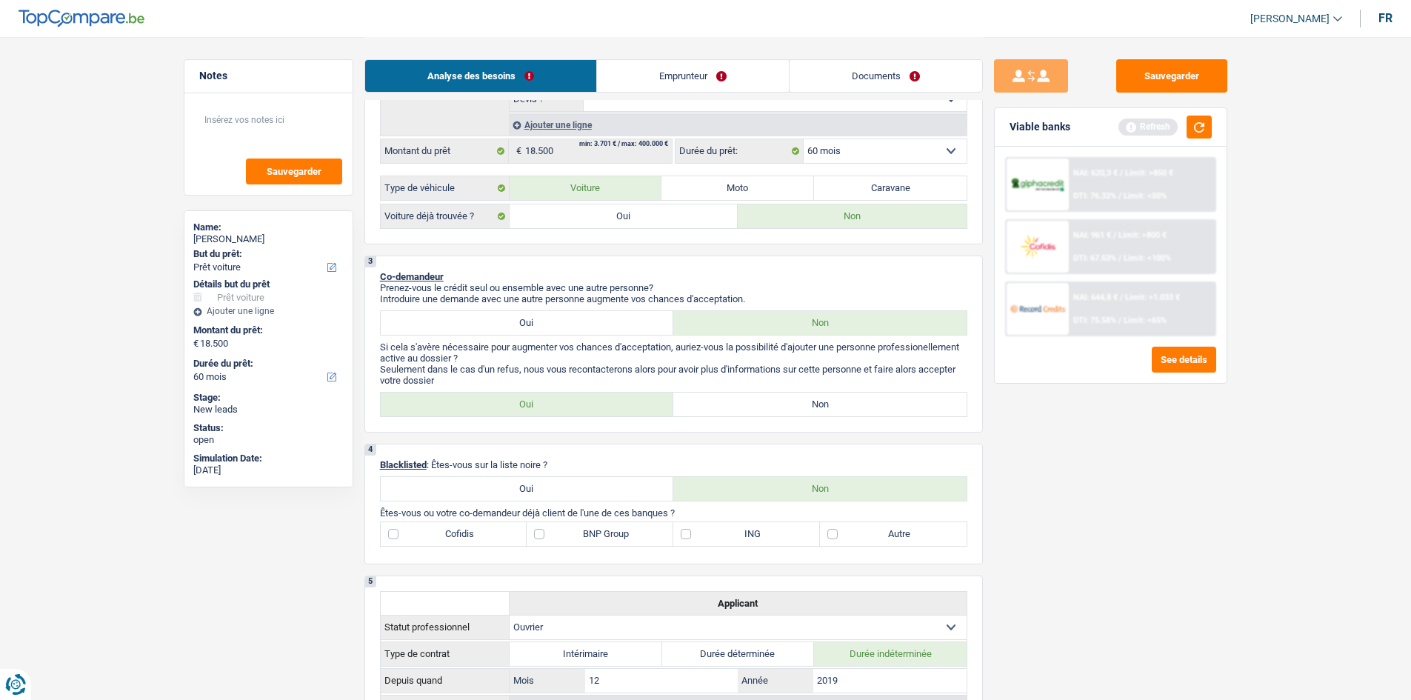
scroll to position [444, 0]
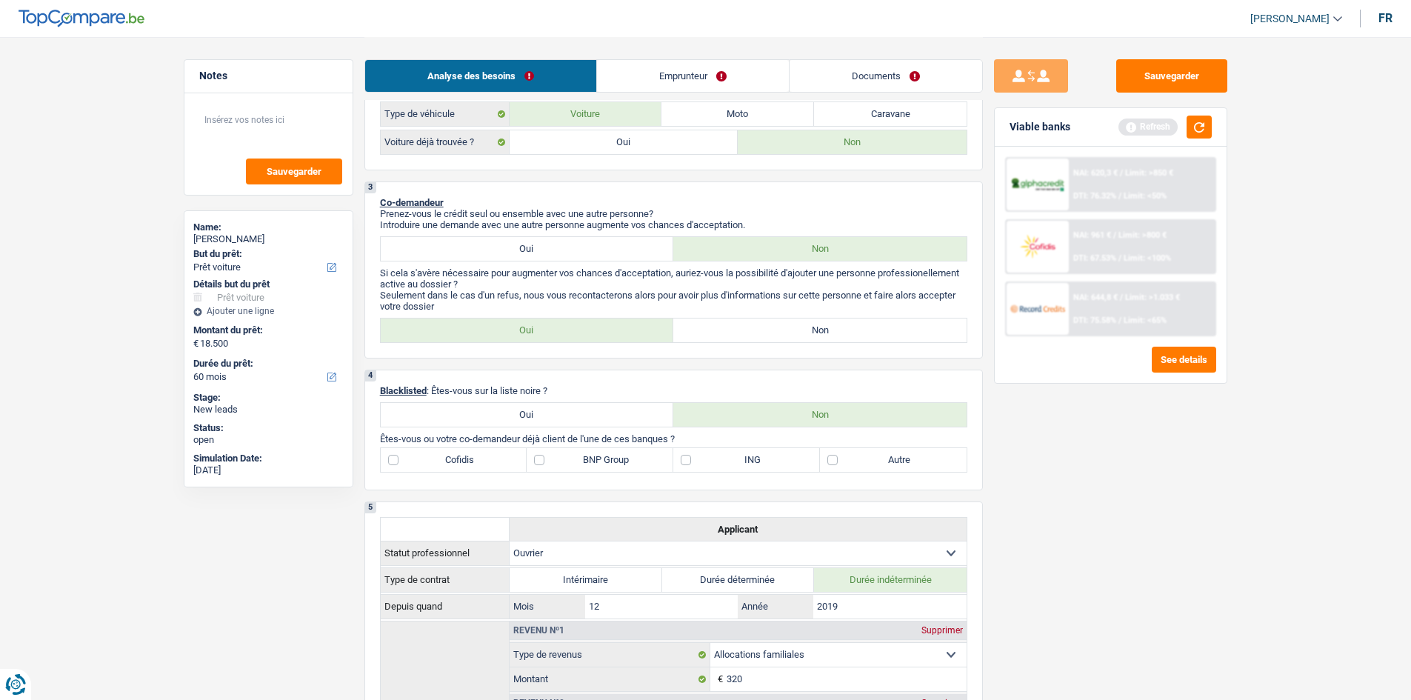
click at [759, 333] on label "Non" at bounding box center [819, 330] width 293 height 24
click at [759, 333] on input "Non" at bounding box center [819, 330] width 293 height 24
radio input "true"
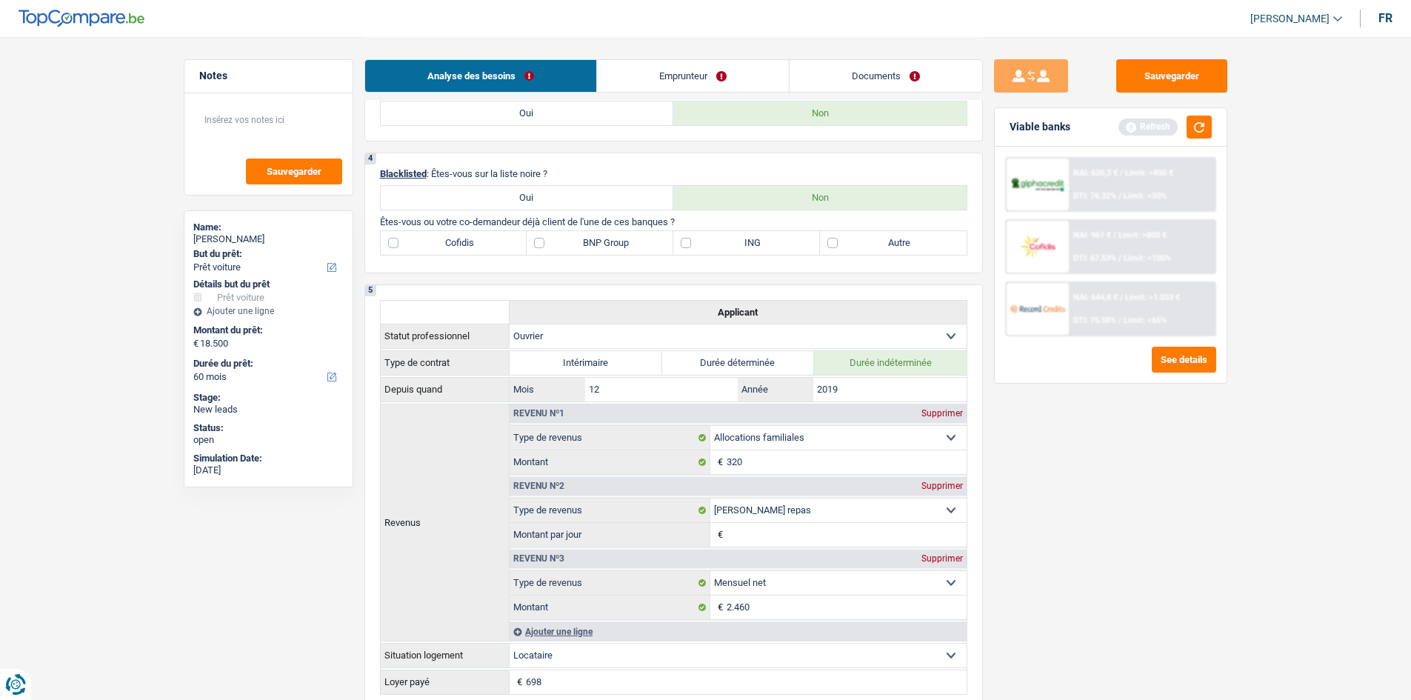
scroll to position [667, 0]
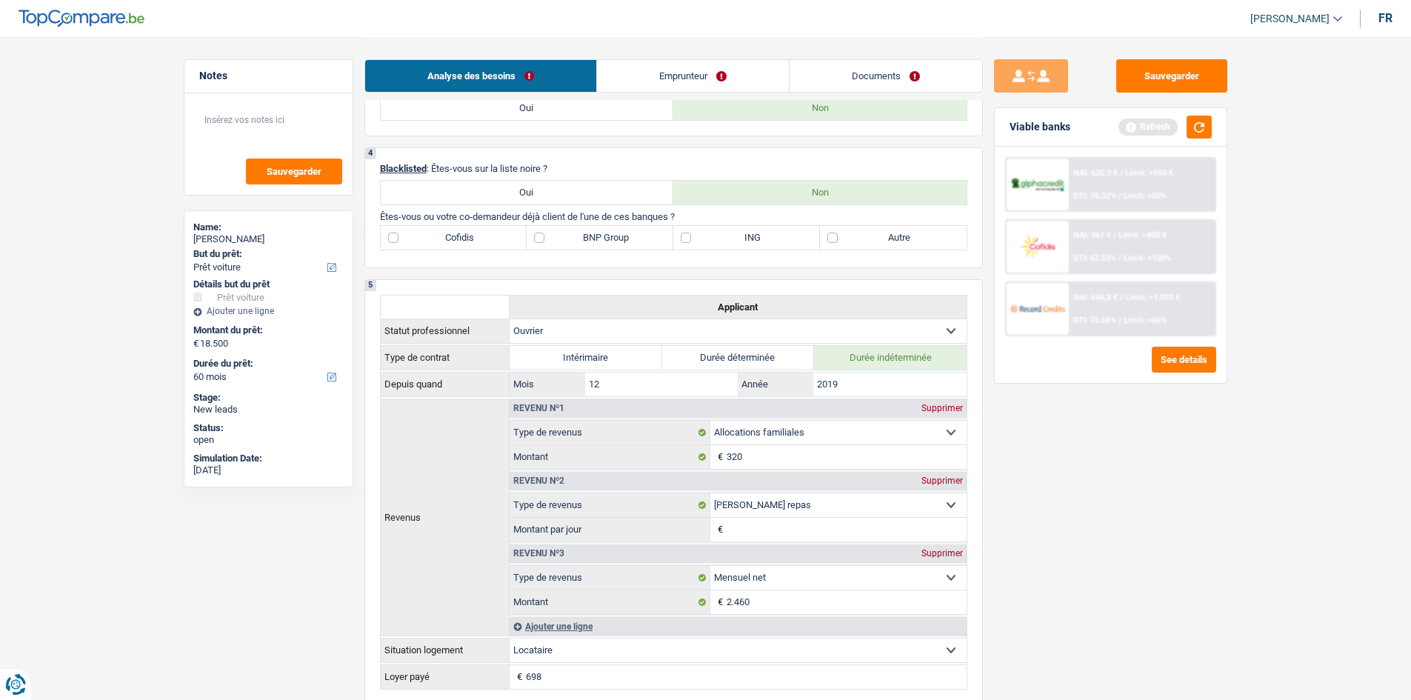
click at [832, 235] on label "Autre" at bounding box center [893, 238] width 147 height 24
click at [832, 235] on input "Autre" at bounding box center [893, 238] width 147 height 24
checkbox input "true"
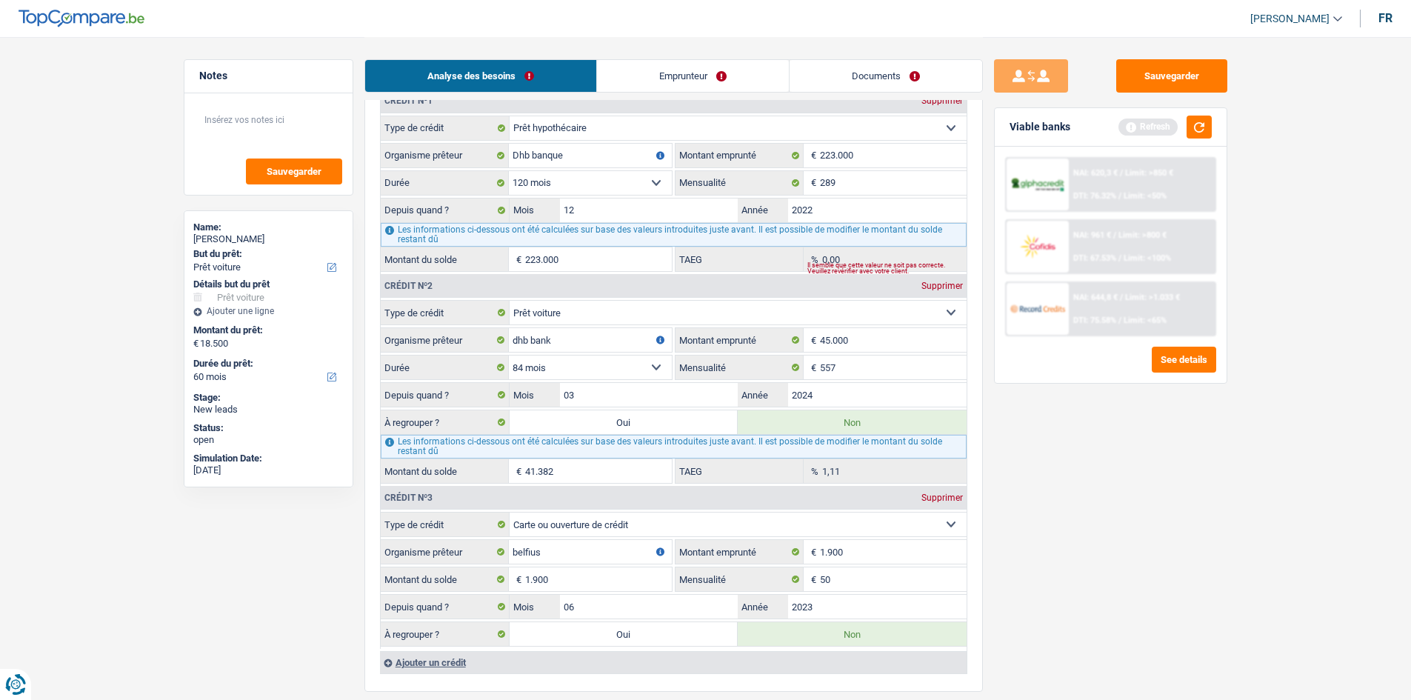
scroll to position [1259, 0]
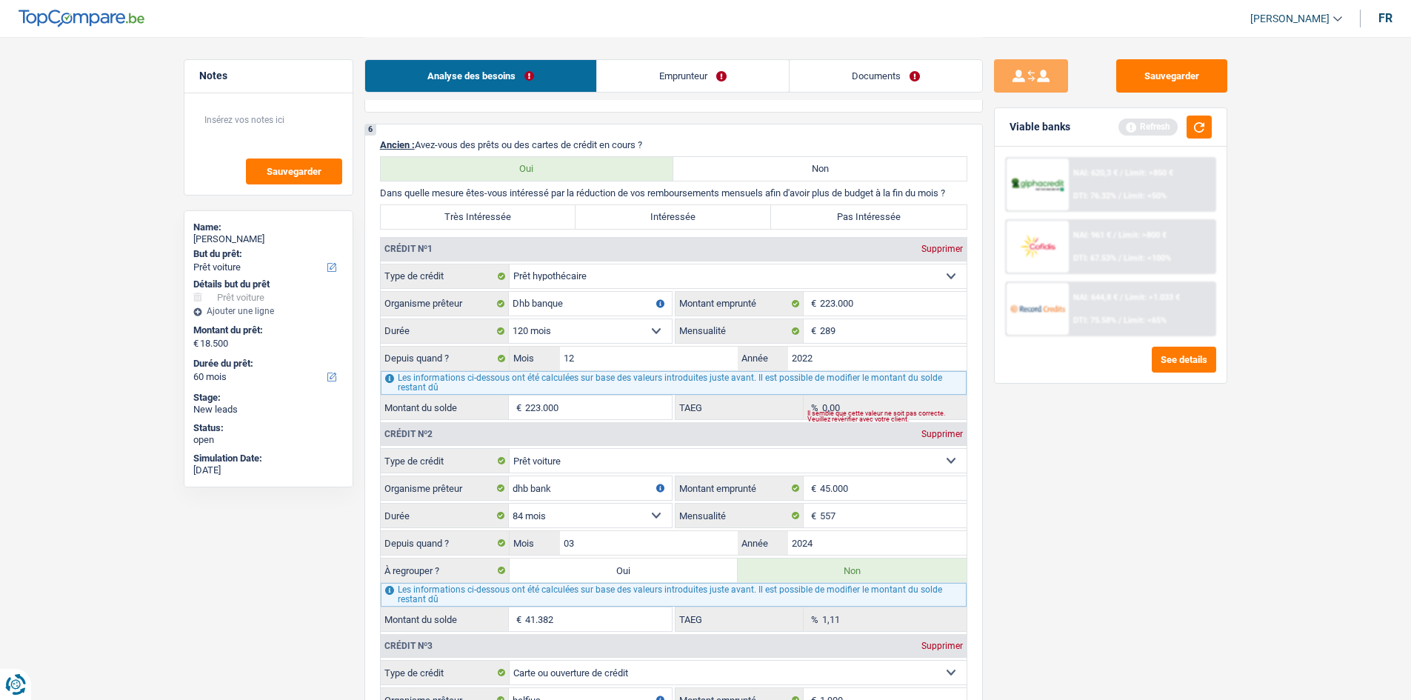
click at [932, 246] on div "Supprimer" at bounding box center [942, 248] width 49 height 9
select select "carLoan"
type input "dhb bank"
type input "45.000"
type input "557"
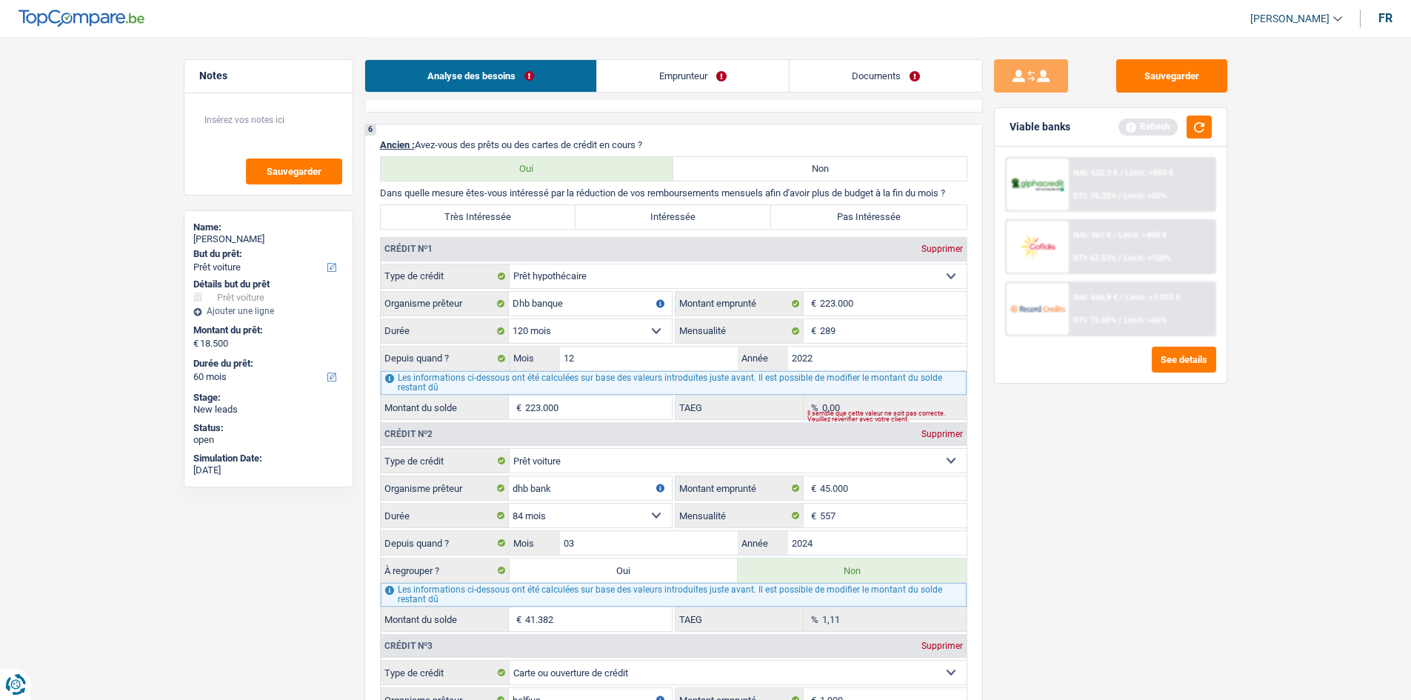
type input "03"
type input "2024"
type input "41.382"
type input "1,11"
select select "cardOrCredit"
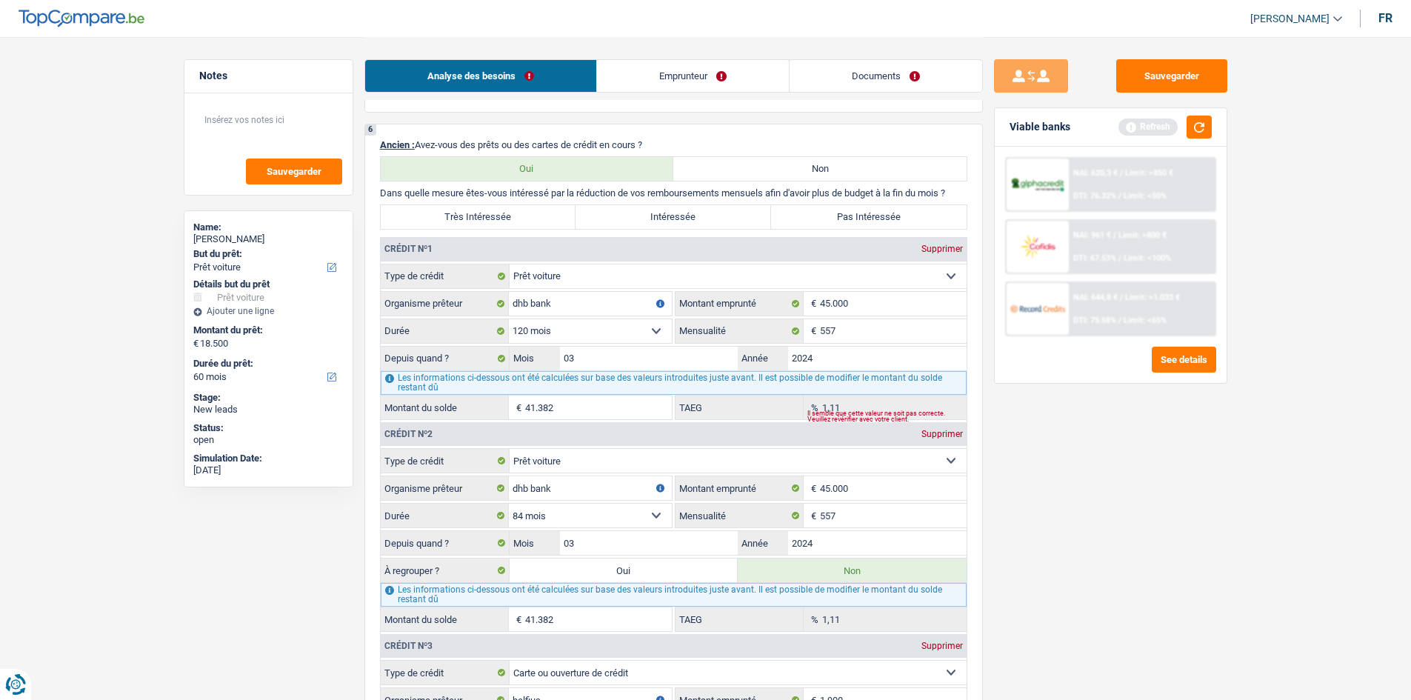
type input "belfius"
type input "1.900"
type input "50"
type input "06"
type input "2023"
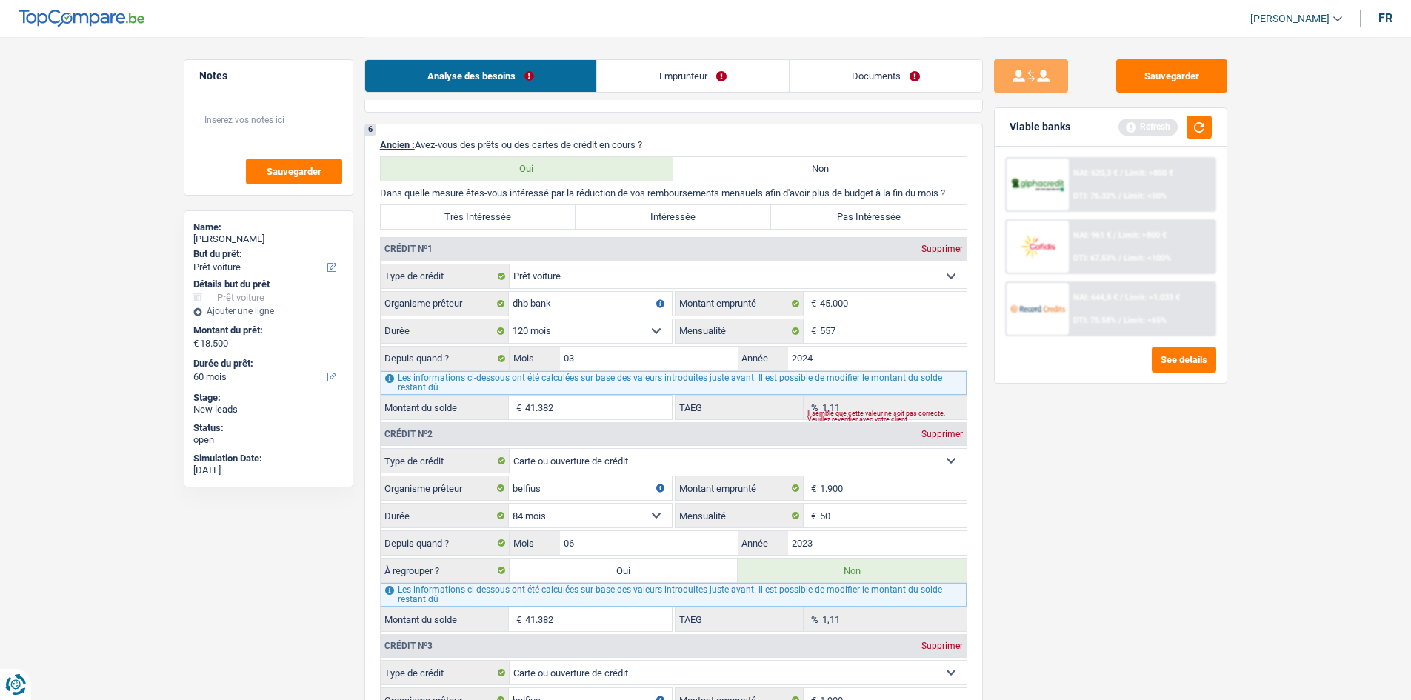
select select "84"
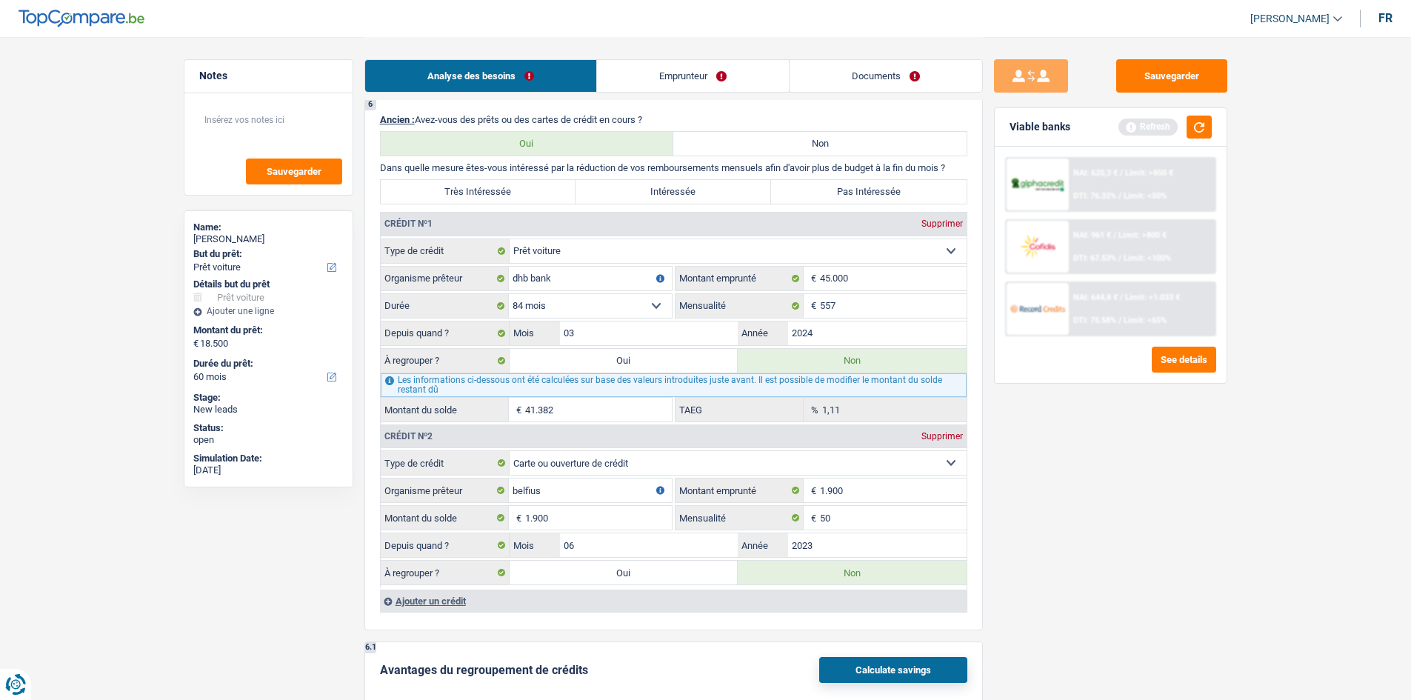
scroll to position [1185, 0]
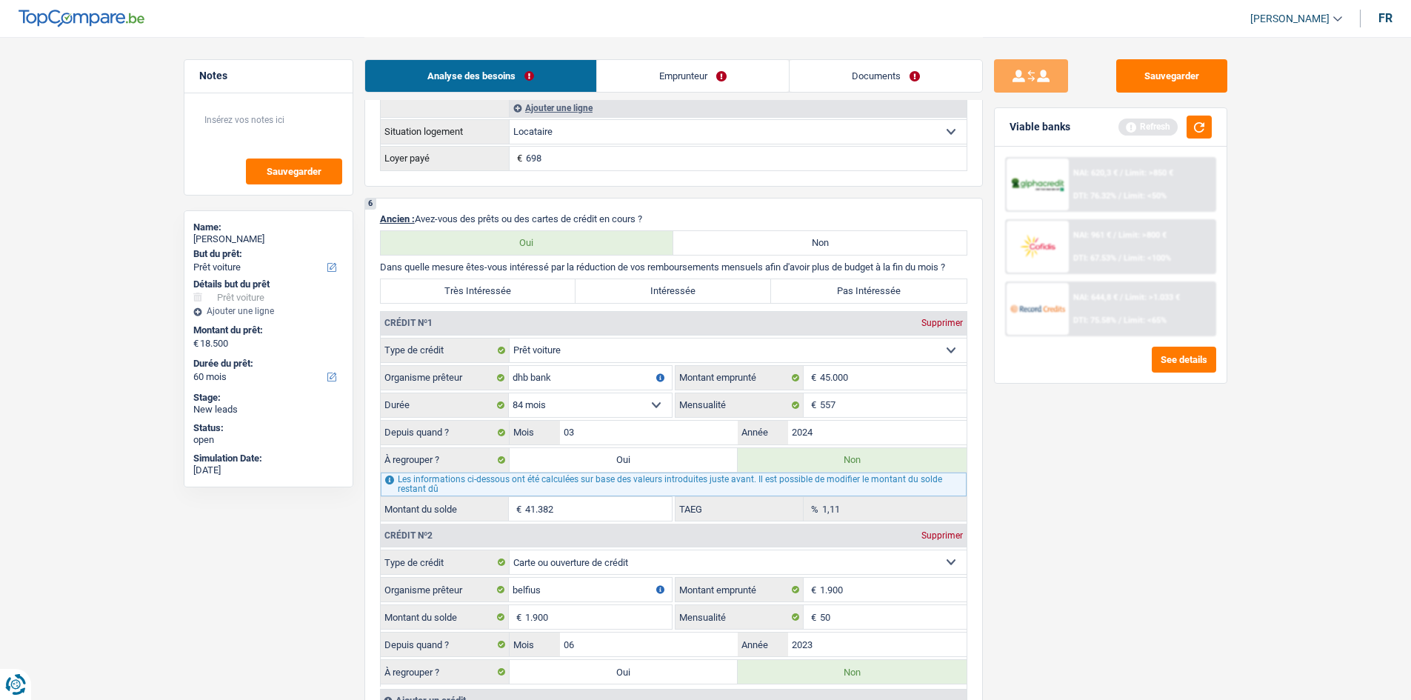
click at [641, 355] on select "Carte ou ouverture de crédit Prêt hypothécaire Vente à tempérament Prêt à tempé…" at bounding box center [738, 350] width 457 height 24
select select "creditConsolidation"
click at [510, 338] on select "Carte ou ouverture de crédit Prêt hypothécaire Vente à tempérament Prêt à tempé…" at bounding box center [738, 350] width 457 height 24
click at [652, 411] on div "Tous les champs sont obligatoires. Veuillez fournir une réponse plus longue" at bounding box center [592, 414] width 159 height 6
click at [658, 402] on select "12 mois 18 mois 24 mois 30 mois 36 mois 42 mois 48 mois 60 mois 72 mois 84 mois…" at bounding box center [590, 405] width 163 height 24
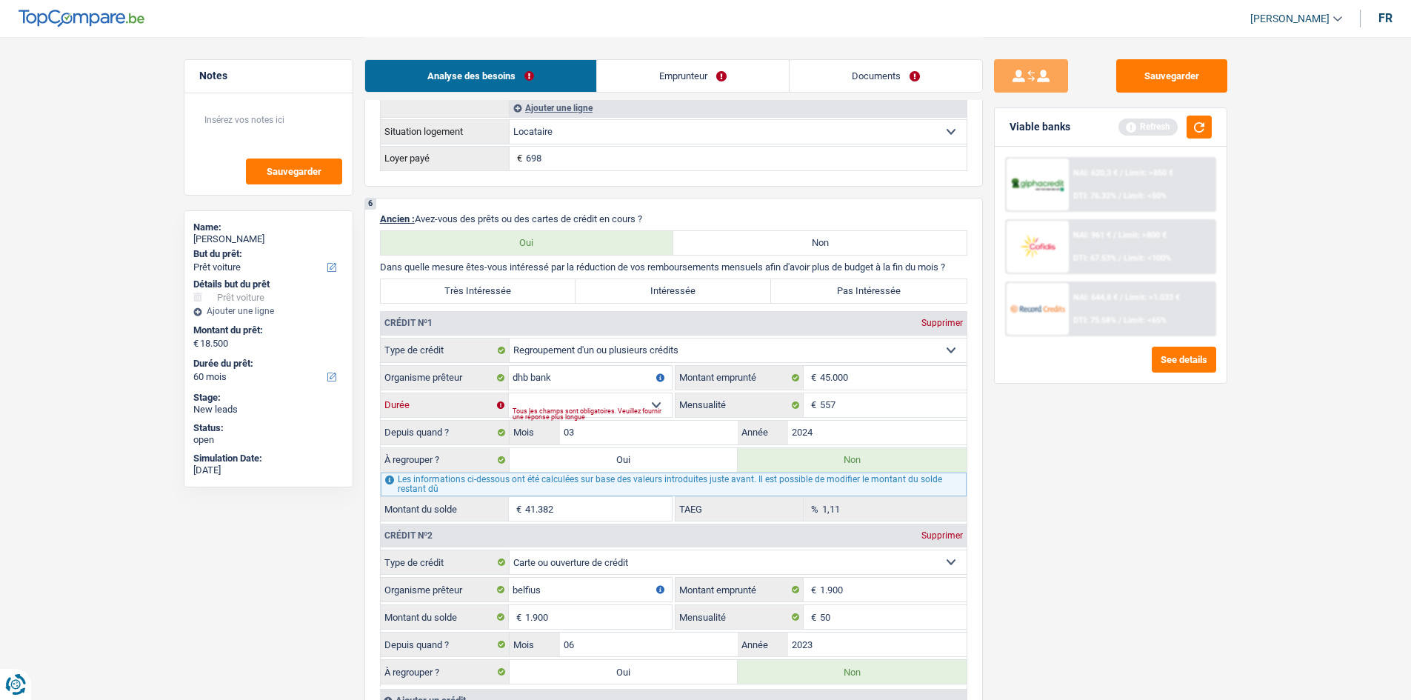
click at [658, 402] on select "12 mois 18 mois 24 mois 30 mois 36 mois 42 mois 48 mois 60 mois 72 mois 84 mois…" at bounding box center [590, 405] width 163 height 24
click at [655, 403] on select "12 mois 18 mois 24 mois 30 mois 36 mois 42 mois 48 mois 60 mois 72 mois 84 mois…" at bounding box center [590, 405] width 163 height 24
click at [655, 404] on select "12 mois 18 mois 24 mois 30 mois 36 mois 42 mois 48 mois 60 mois 72 mois 84 mois…" at bounding box center [590, 405] width 163 height 24
select select "144"
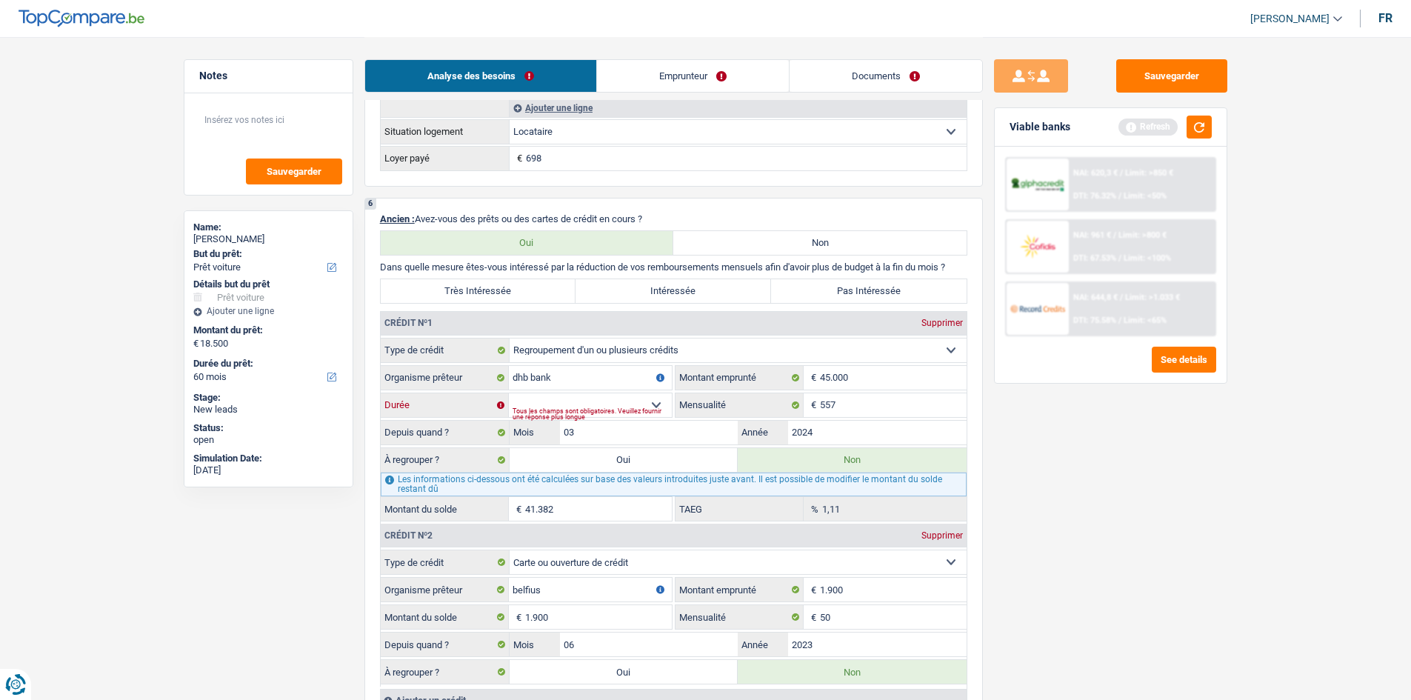
click at [509, 393] on select "12 mois 18 mois 24 mois 30 mois 36 mois 42 mois 48 mois 60 mois 72 mois 84 mois…" at bounding box center [590, 405] width 163 height 24
type input "41.997"
type input "11,28"
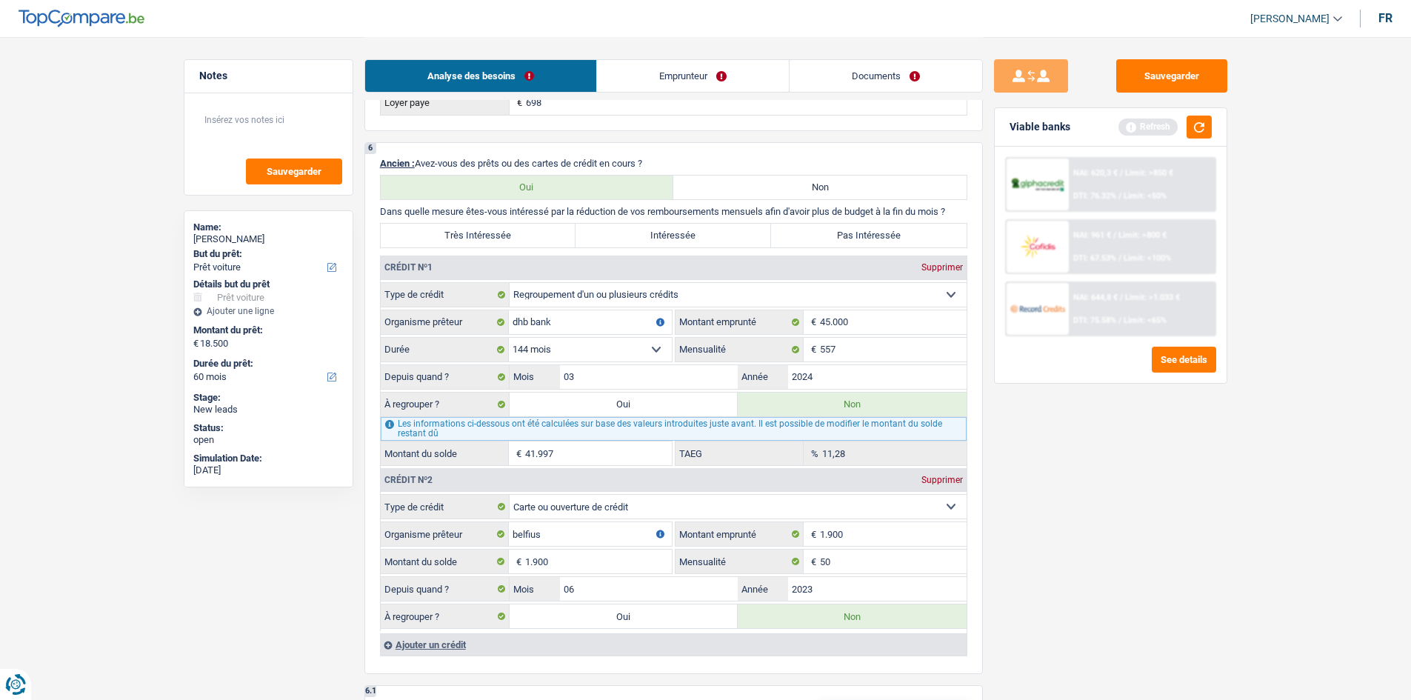
scroll to position [1333, 0]
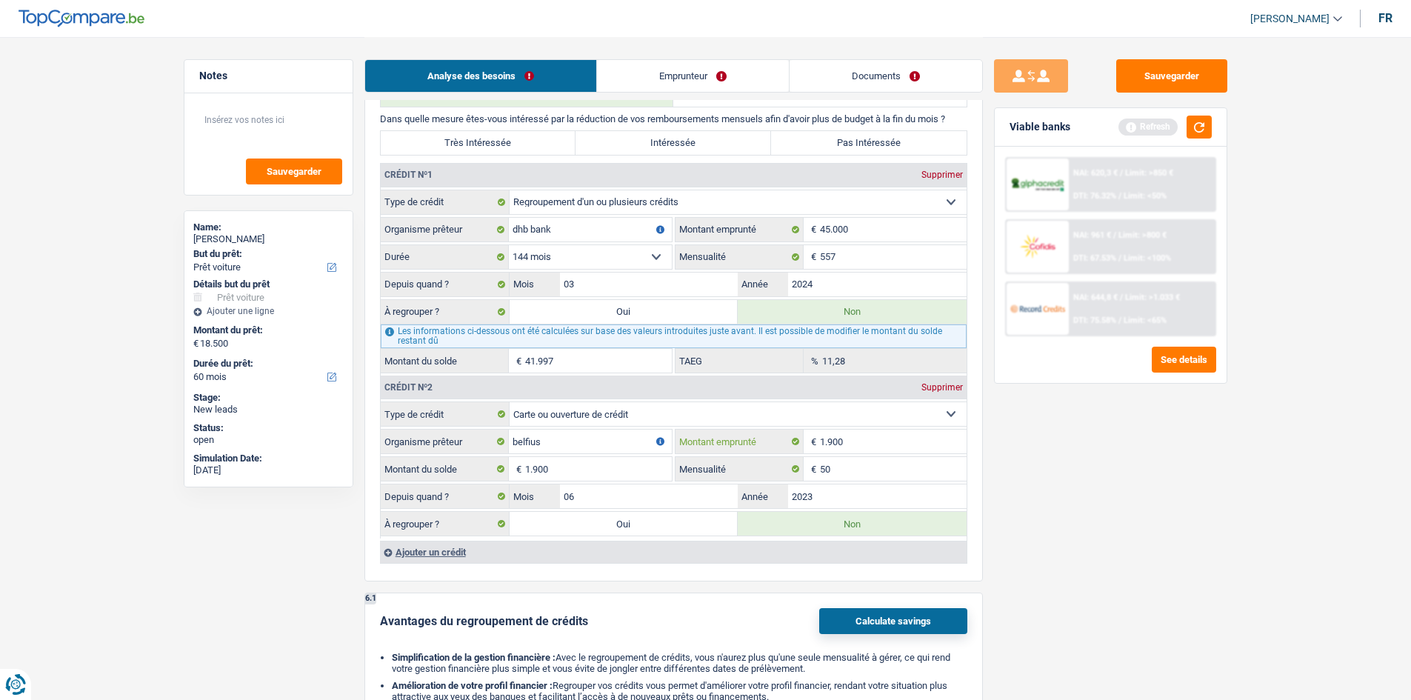
click at [833, 439] on input "1.900" at bounding box center [893, 442] width 147 height 24
type input "1.800"
click at [539, 470] on input "1.900" at bounding box center [598, 469] width 147 height 24
type input "1.800"
click at [633, 522] on label "Oui" at bounding box center [624, 524] width 229 height 24
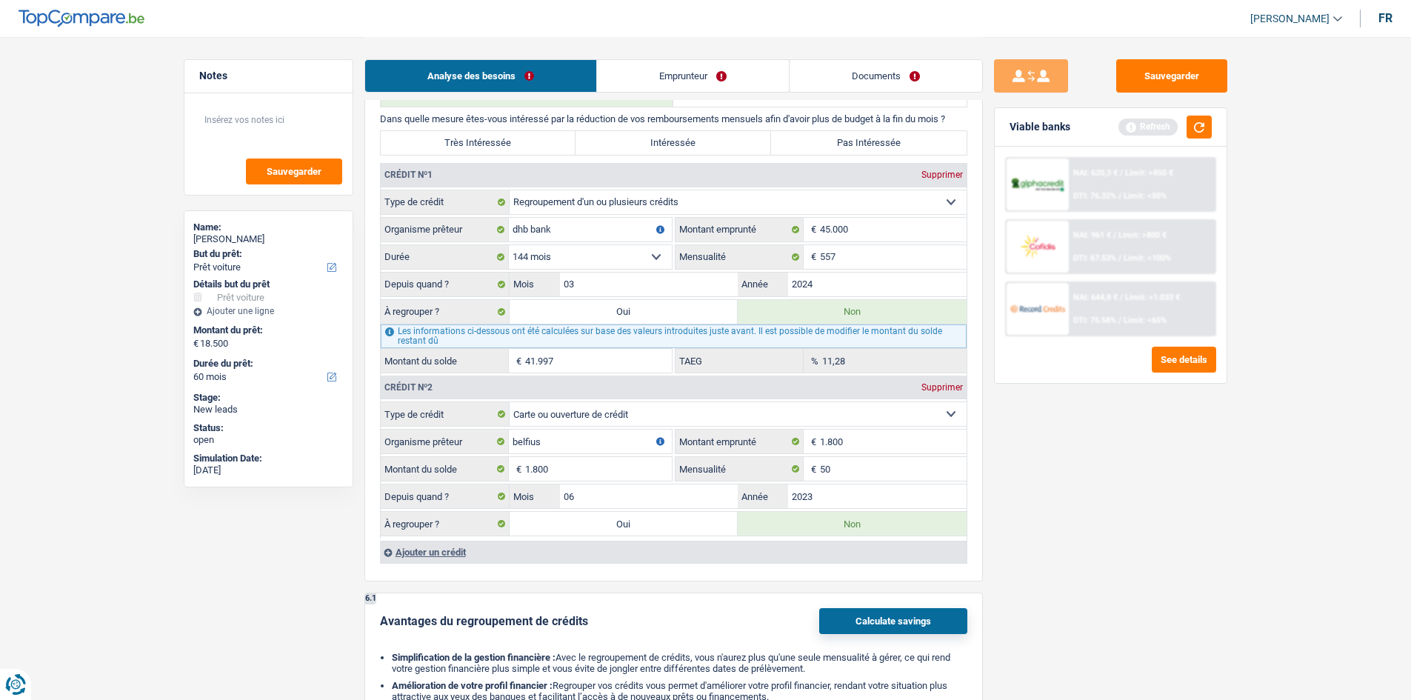
click at [633, 522] on input "Oui" at bounding box center [624, 524] width 229 height 24
radio input "true"
type input "20.300"
type input "1.800"
radio input "false"
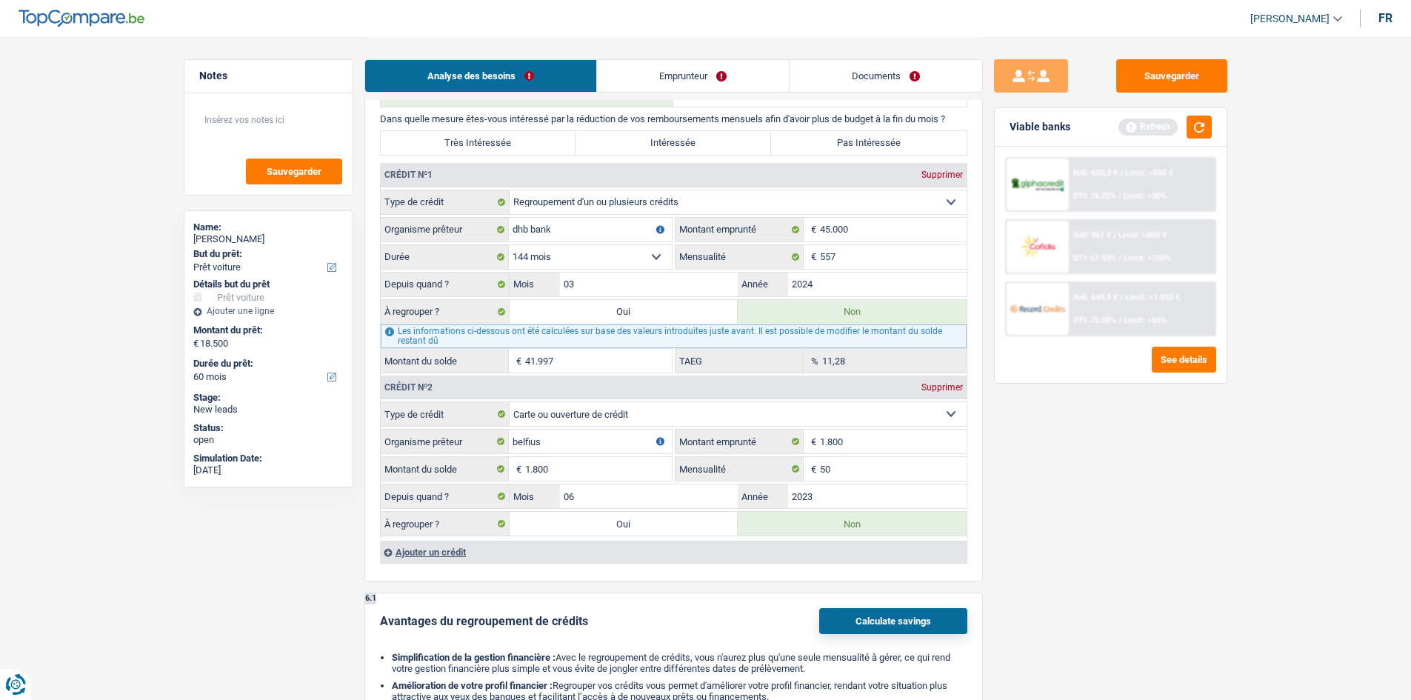
type input "1.800"
select select "refinancing"
select select "120"
select select "refinancing"
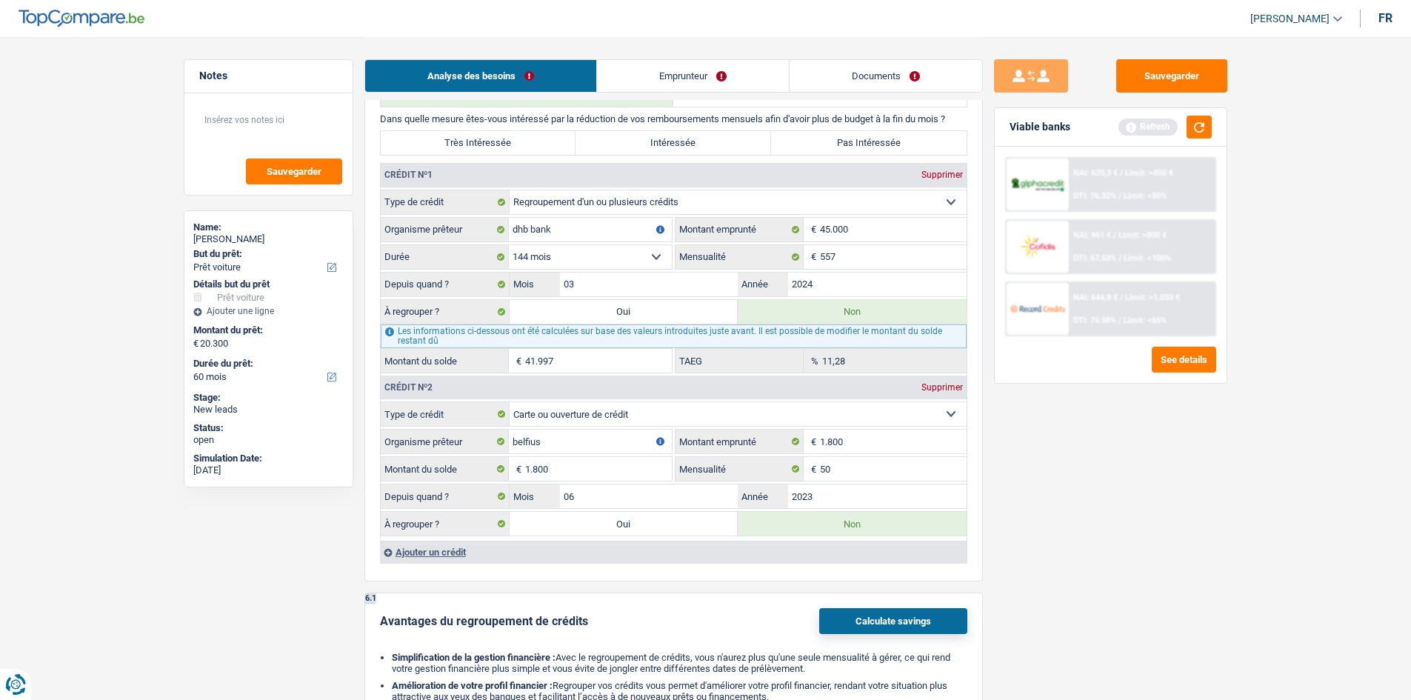
select select "refinancing"
select select "120"
select select "refinancing"
select select "120"
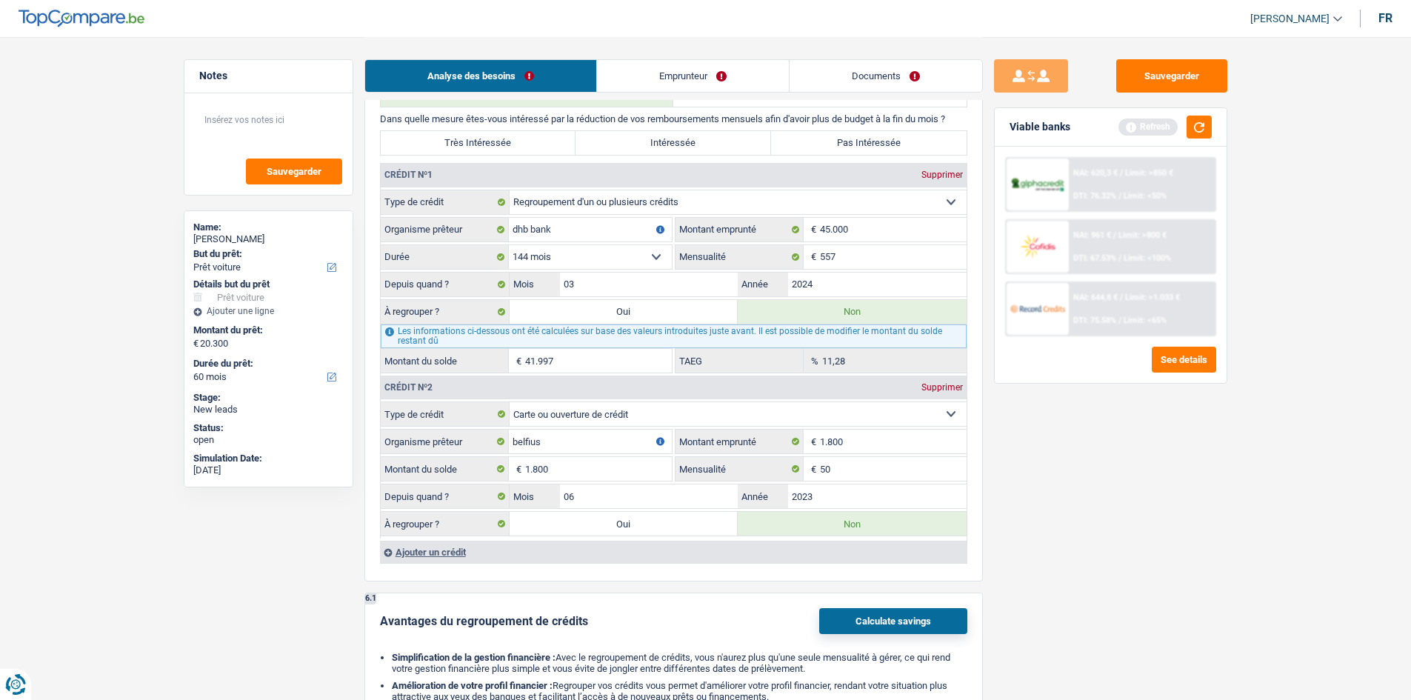
select select "car"
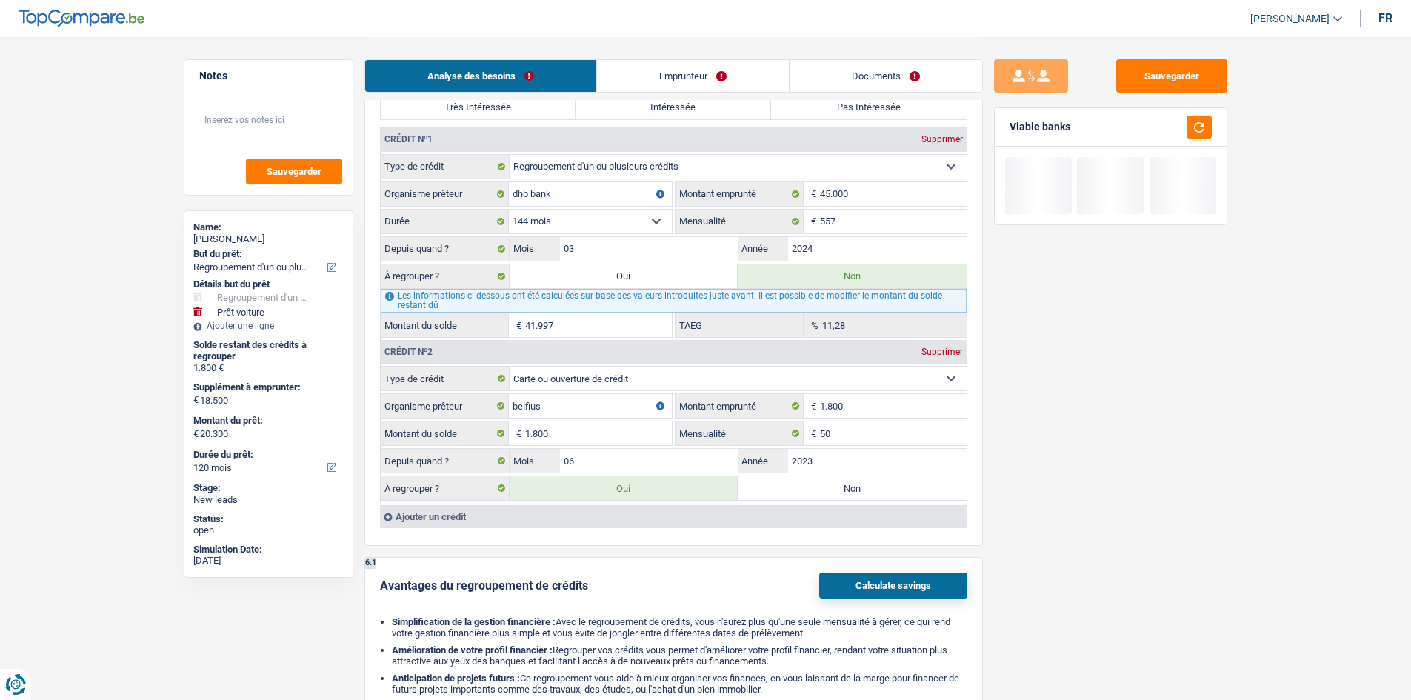
scroll to position [1481, 0]
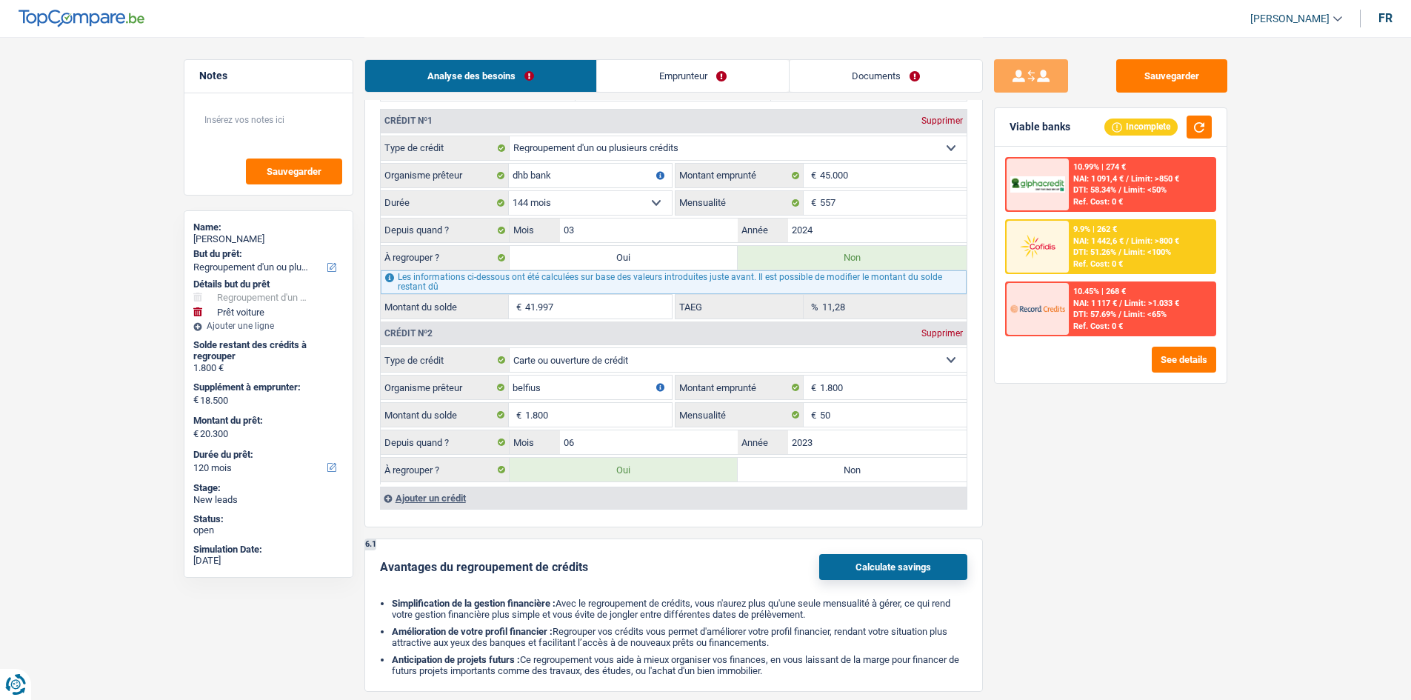
click at [471, 498] on div "Ajouter un crédit" at bounding box center [673, 498] width 587 height 22
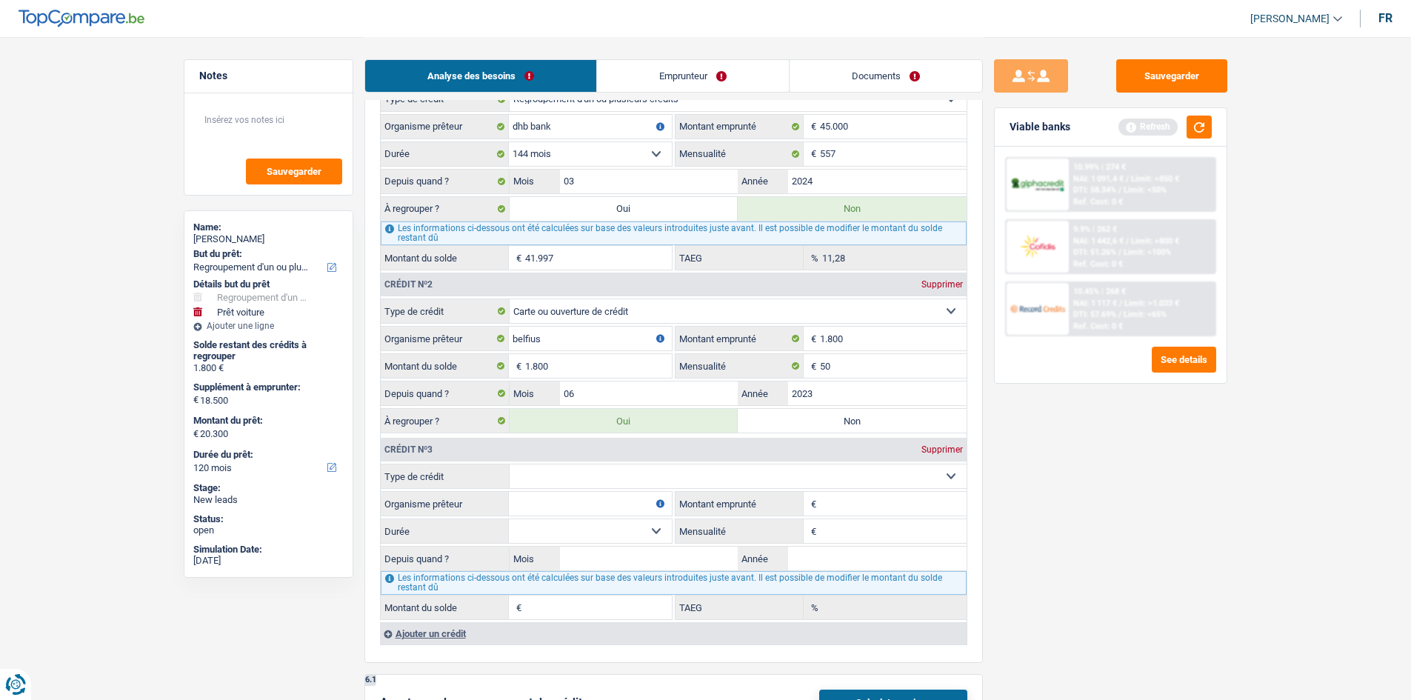
scroll to position [1555, 0]
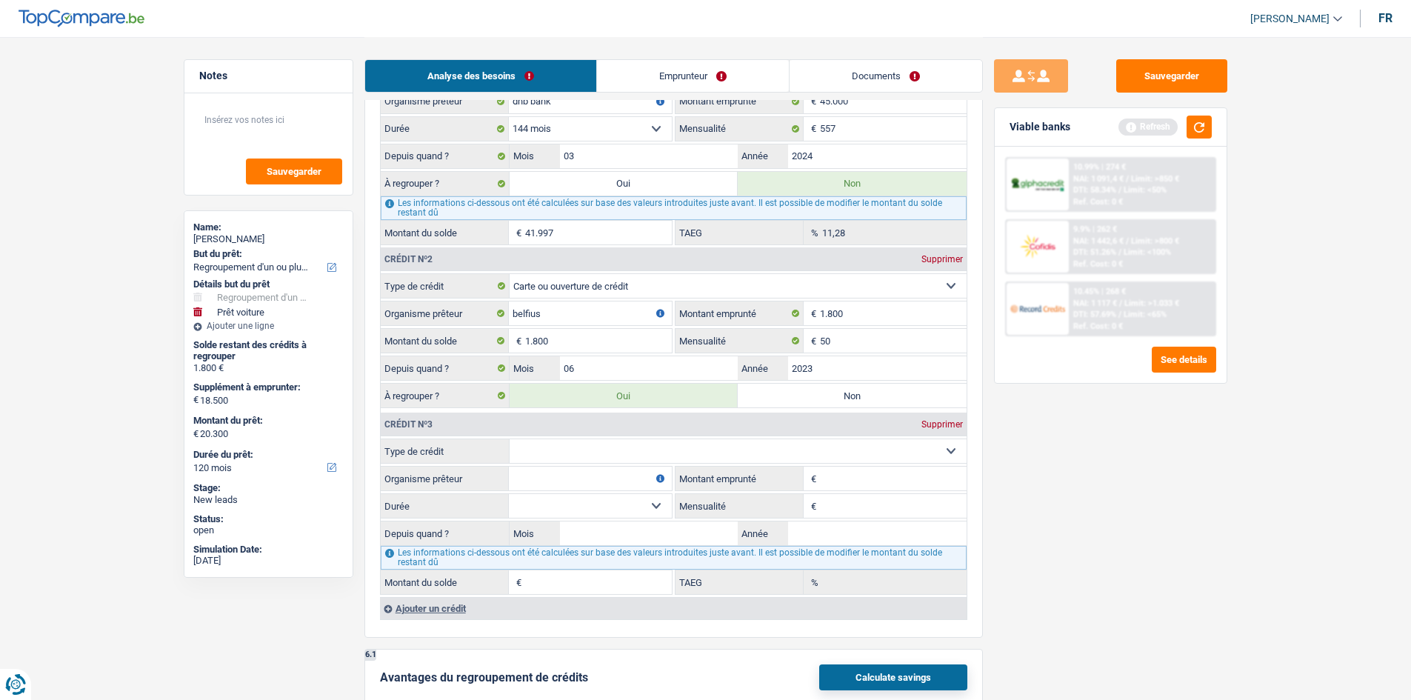
click at [712, 453] on select "Carte ou ouverture de crédit Prêt hypothécaire Vente à tempérament Prêt à tempé…" at bounding box center [738, 451] width 457 height 24
select select "cardOrCredit"
type input "0"
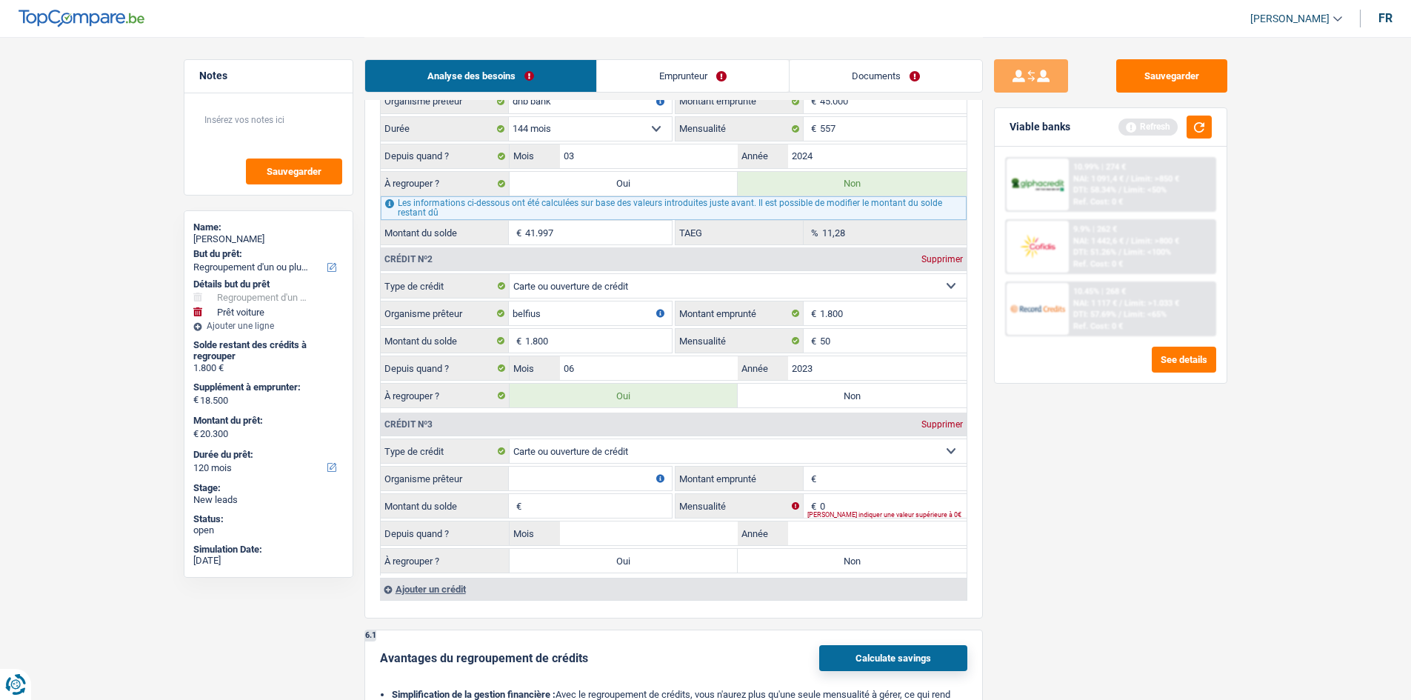
click at [648, 479] on input "Organisme prêteur" at bounding box center [590, 479] width 163 height 24
type input "Buyway"
click at [601, 510] on input "Montant du solde" at bounding box center [598, 506] width 147 height 24
click at [841, 473] on input "Montant emprunté" at bounding box center [893, 479] width 147 height 24
type input "2.500"
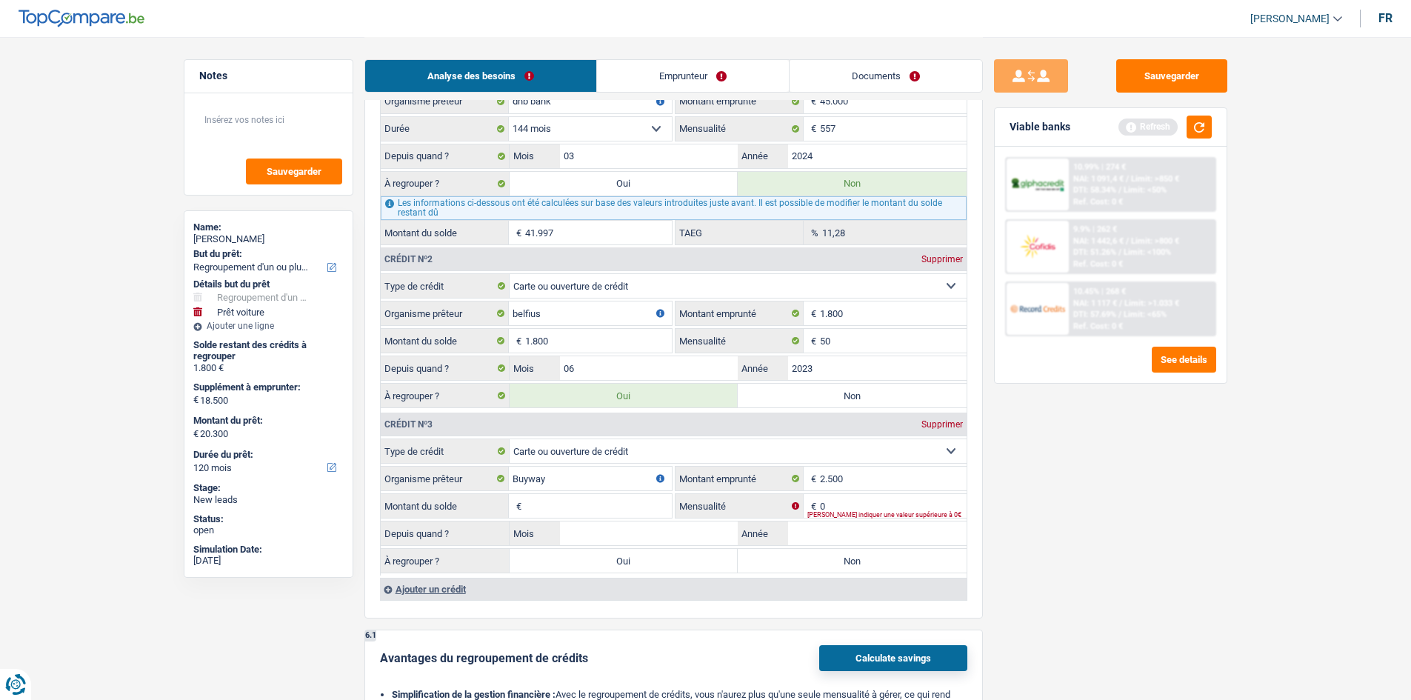
click at [584, 501] on input "Montant du solde" at bounding box center [598, 506] width 147 height 24
type input "2.400"
click at [584, 536] on input "Mois" at bounding box center [649, 533] width 179 height 24
type input "03"
type input "2025"
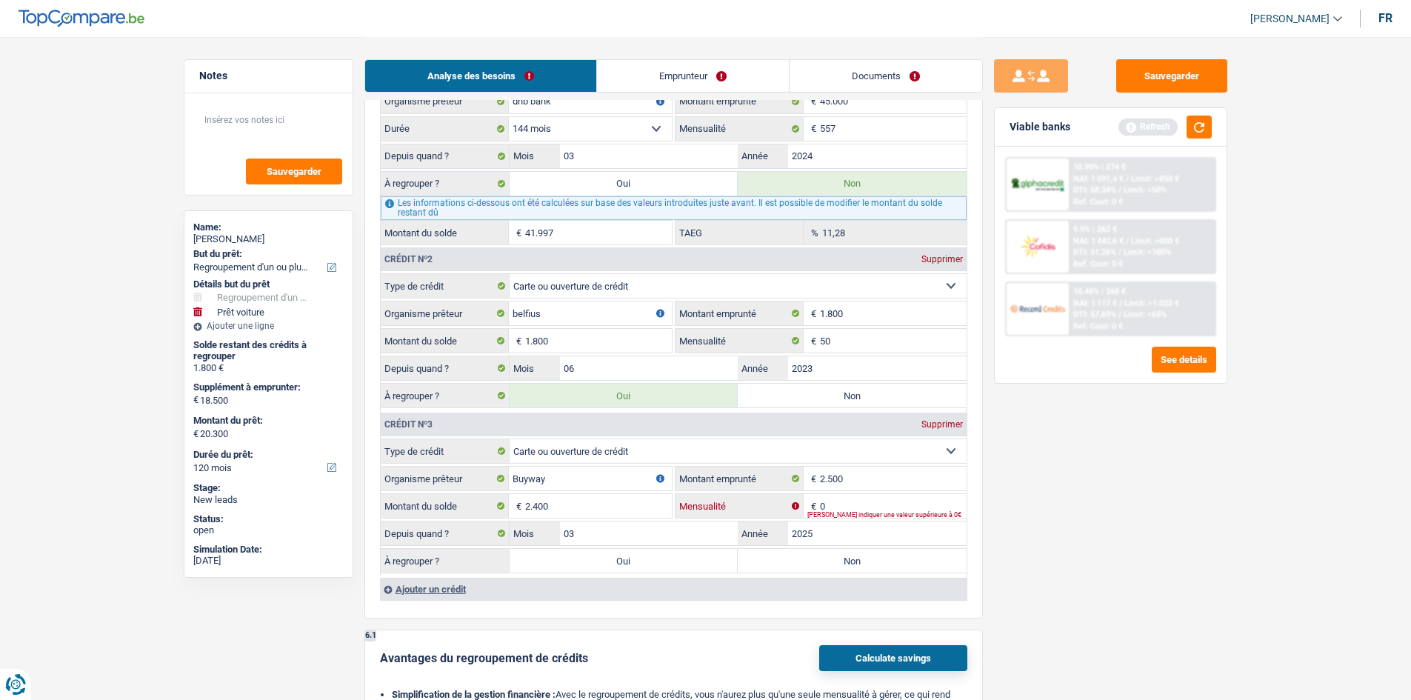
click at [858, 505] on input "0" at bounding box center [893, 506] width 147 height 24
type input "58"
click at [708, 561] on label "Oui" at bounding box center [624, 561] width 229 height 24
click at [708, 561] on input "Oui" at bounding box center [624, 561] width 229 height 24
radio input "true"
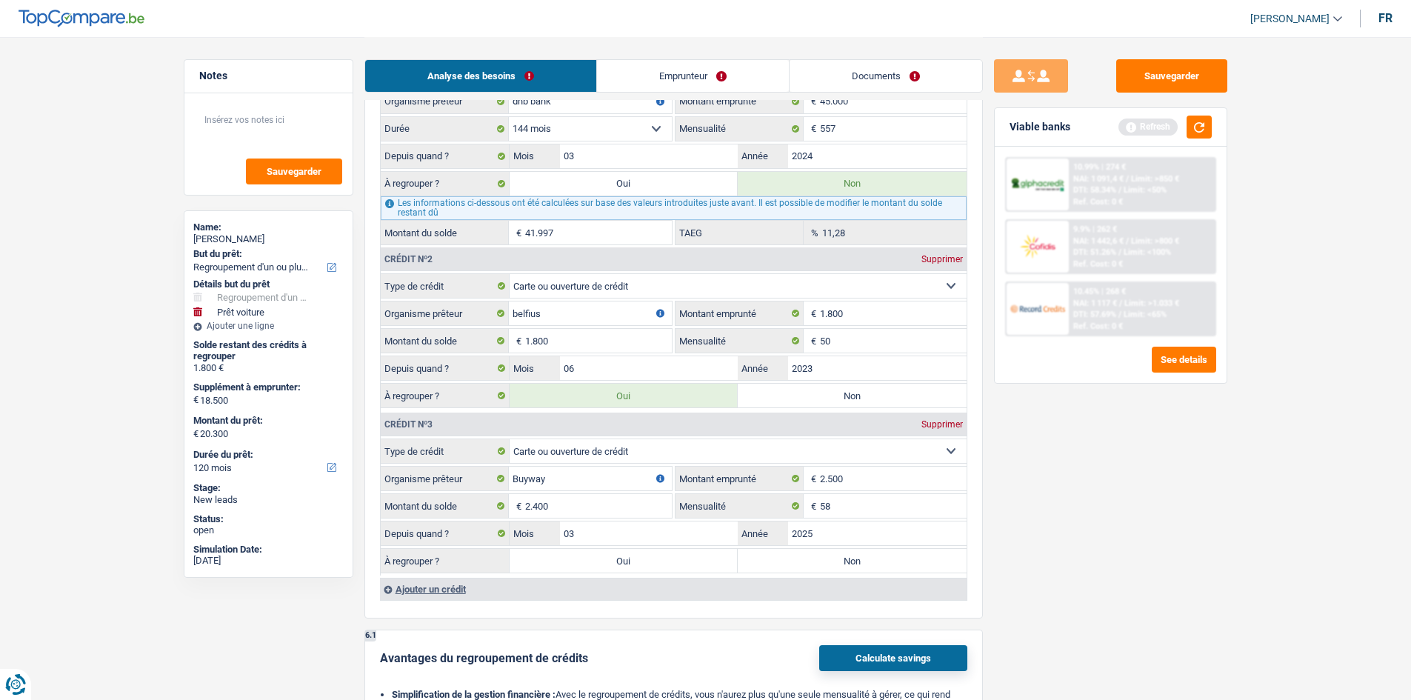
type input "4.200"
type input "22.700"
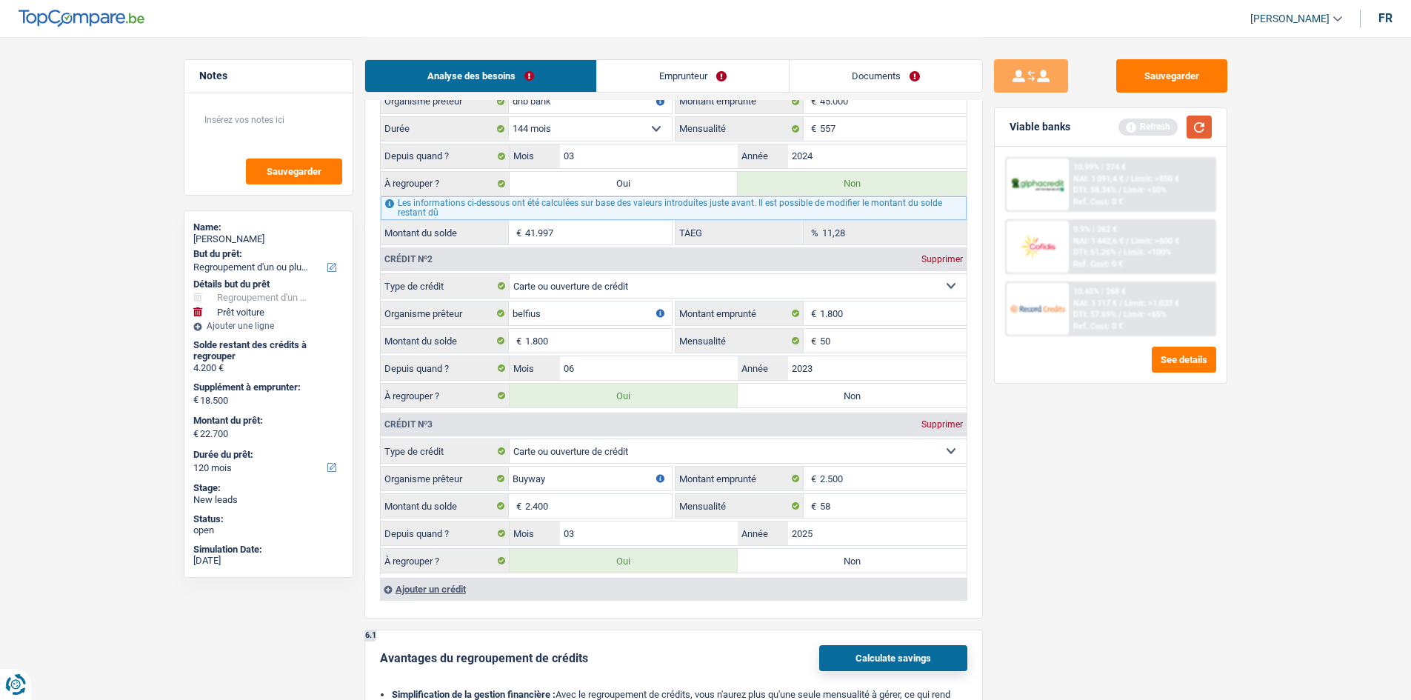
click at [1204, 132] on button "button" at bounding box center [1199, 127] width 25 height 23
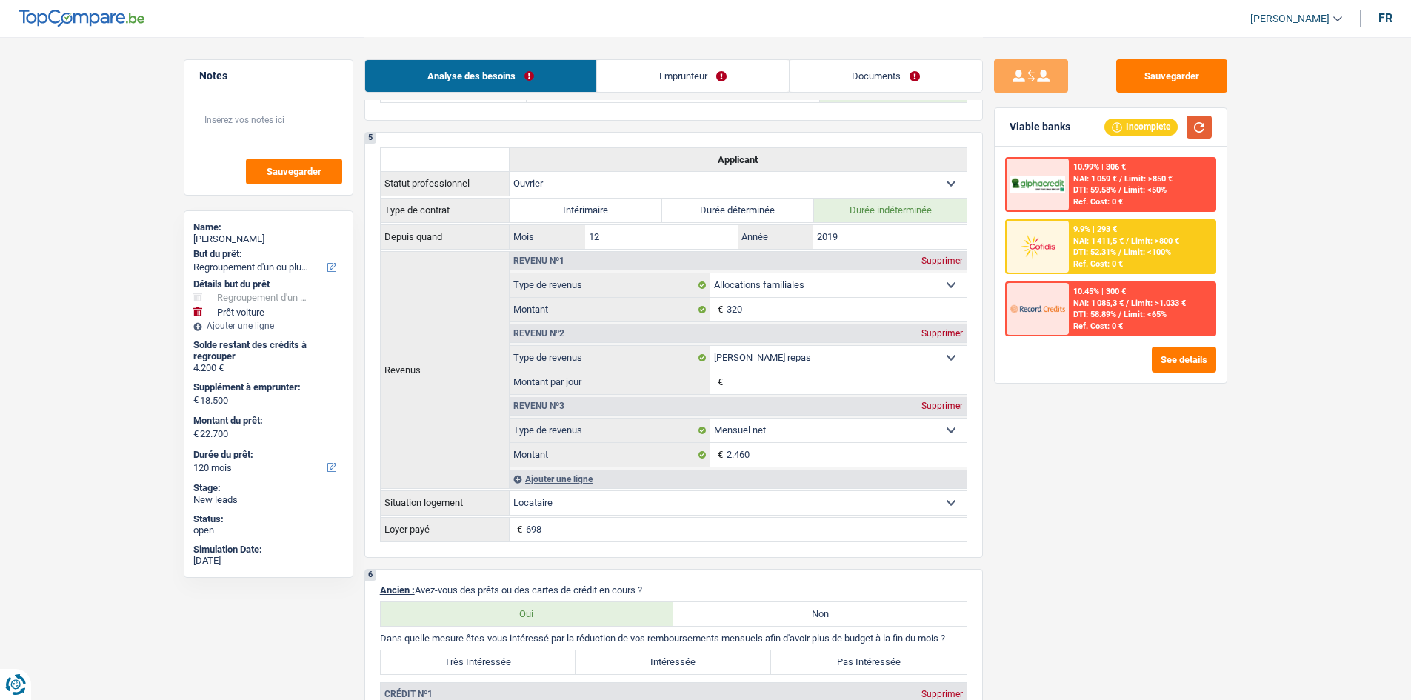
scroll to position [1111, 0]
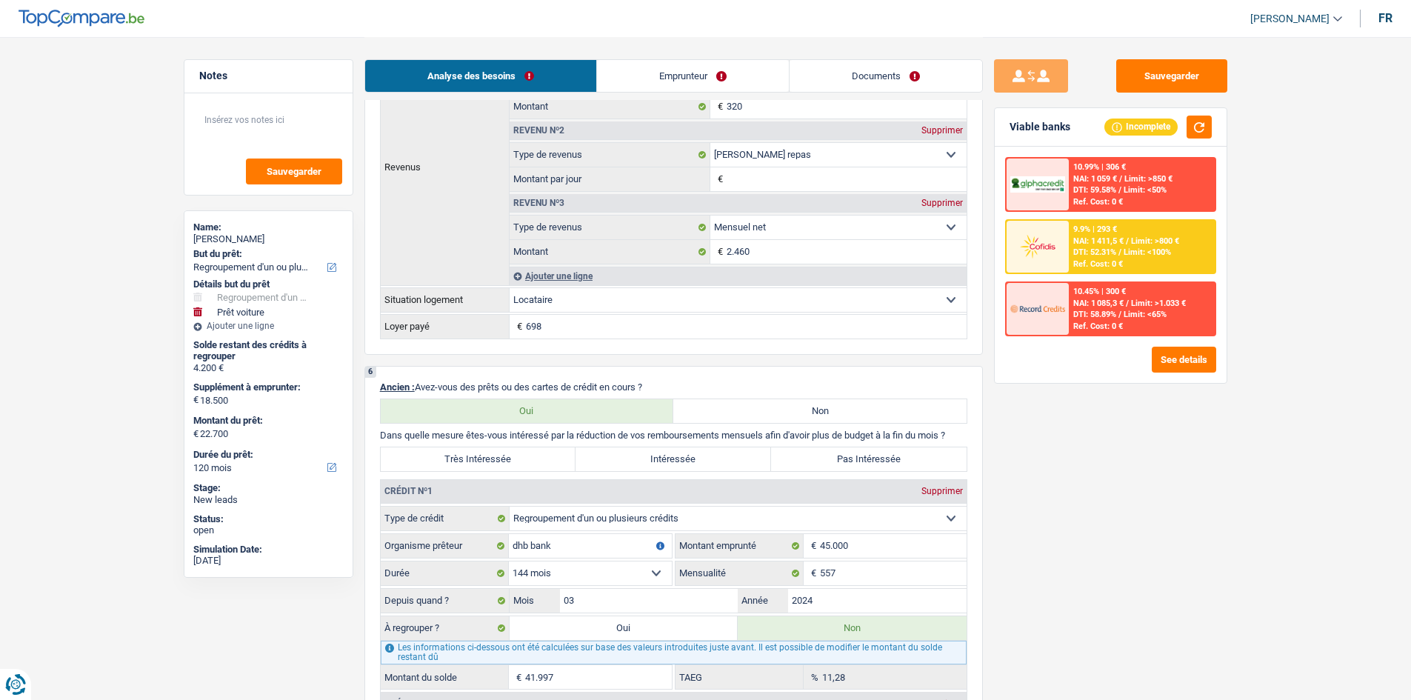
click at [517, 454] on label "Très Intéressée" at bounding box center [479, 459] width 196 height 24
click at [517, 454] on input "Très Intéressée" at bounding box center [479, 459] width 196 height 24
radio input "true"
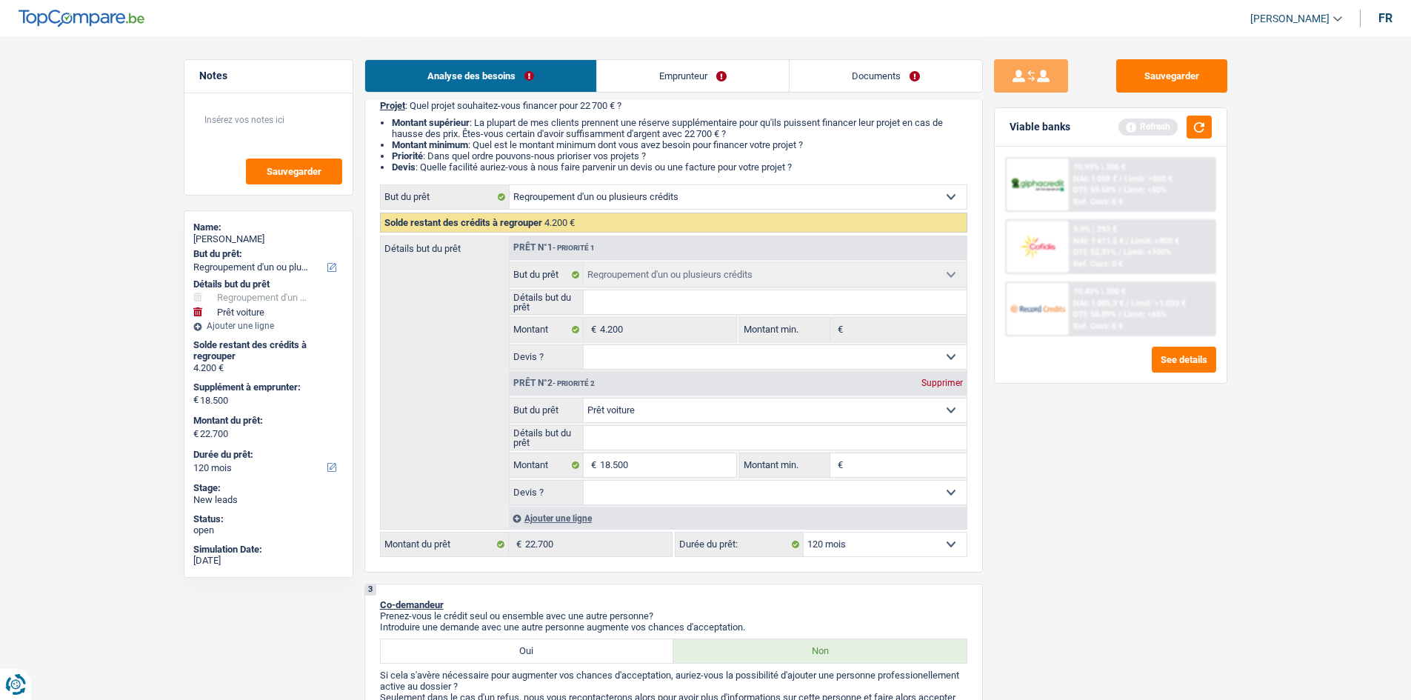
scroll to position [0, 0]
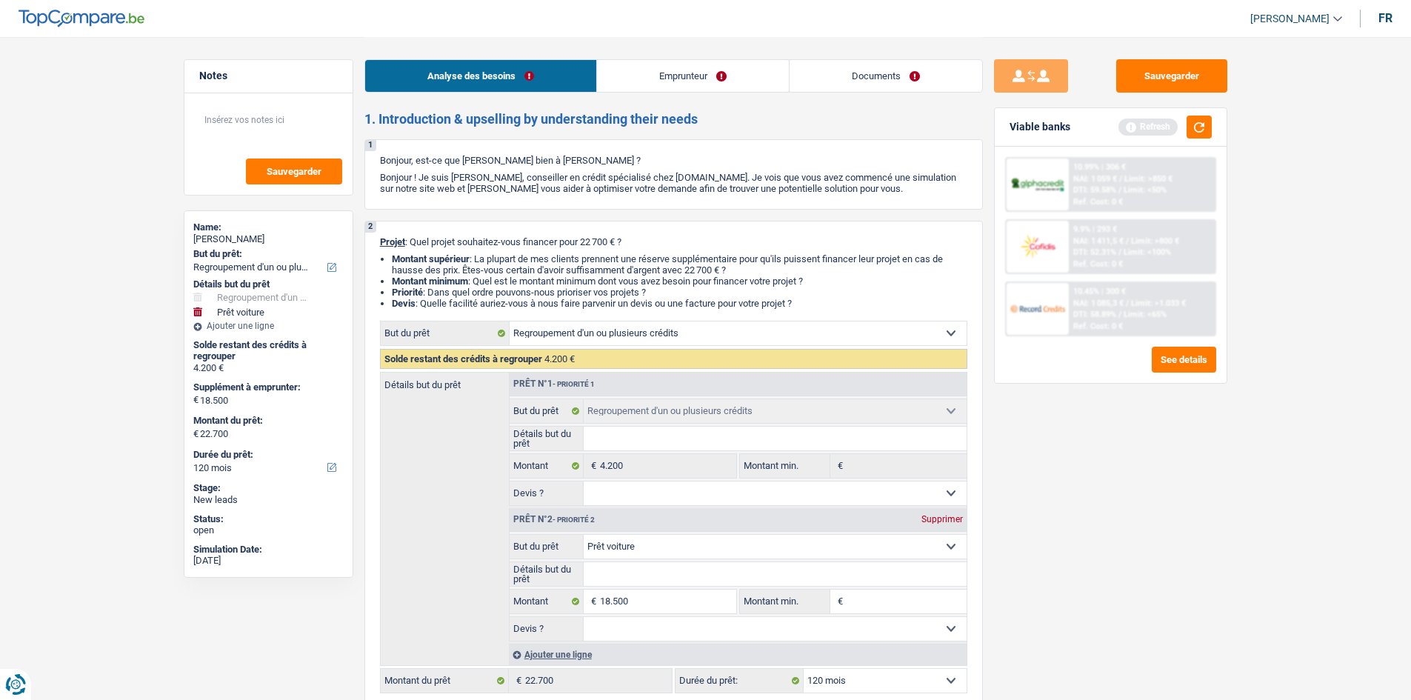
click at [710, 75] on link "Emprunteur" at bounding box center [693, 76] width 192 height 32
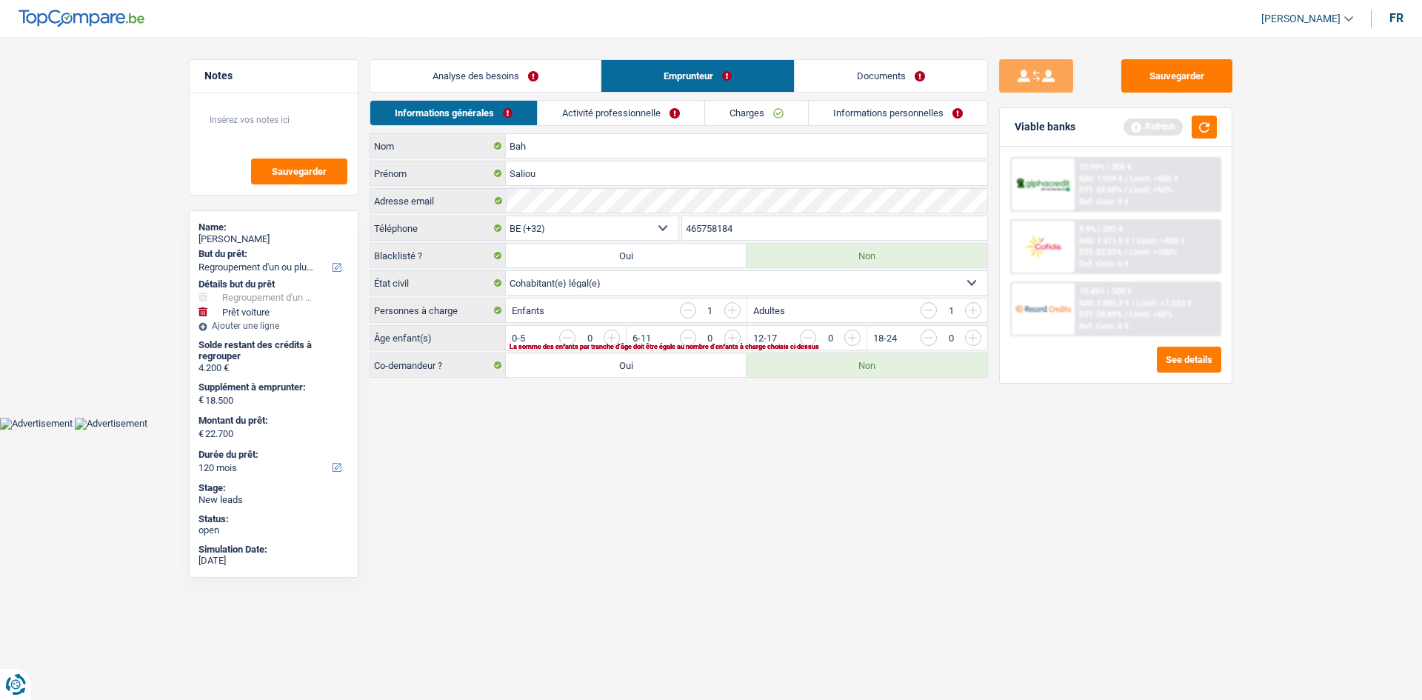
click at [650, 109] on link "Activité professionnelle" at bounding box center [621, 113] width 167 height 24
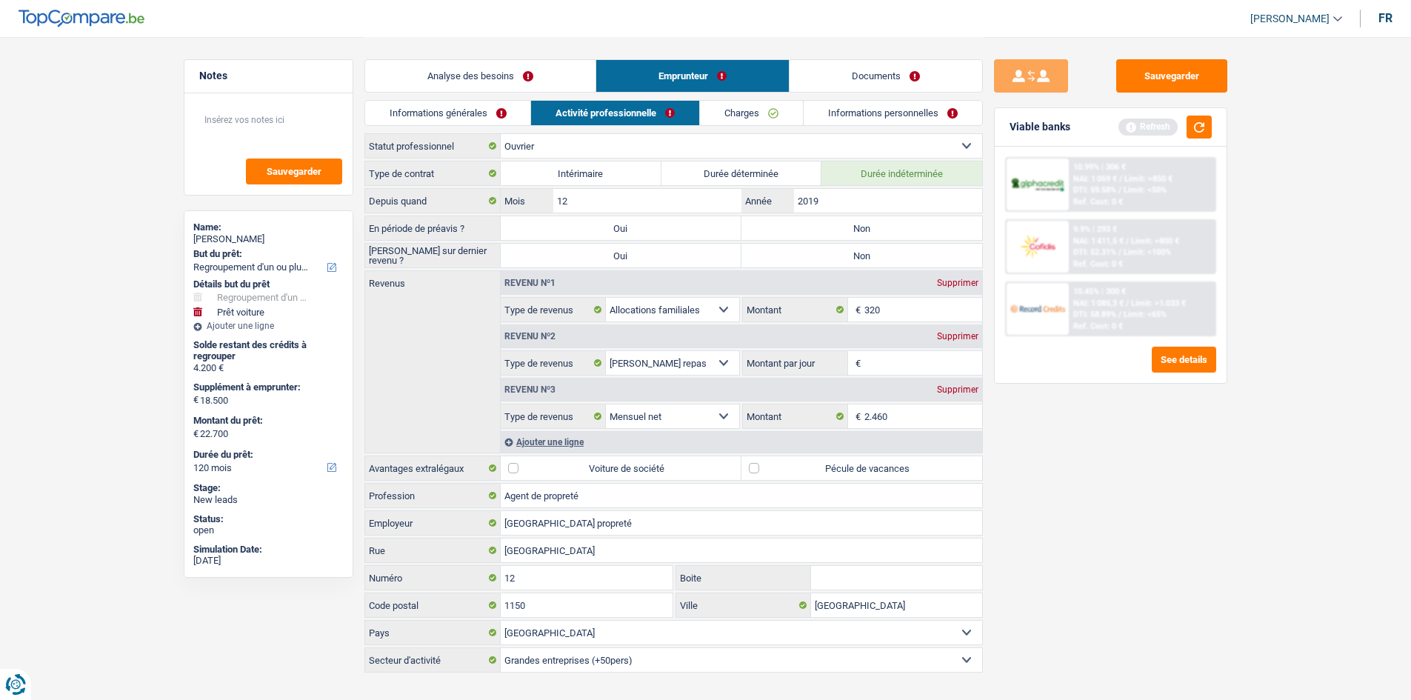
click at [473, 115] on link "Informations générales" at bounding box center [448, 113] width 166 height 24
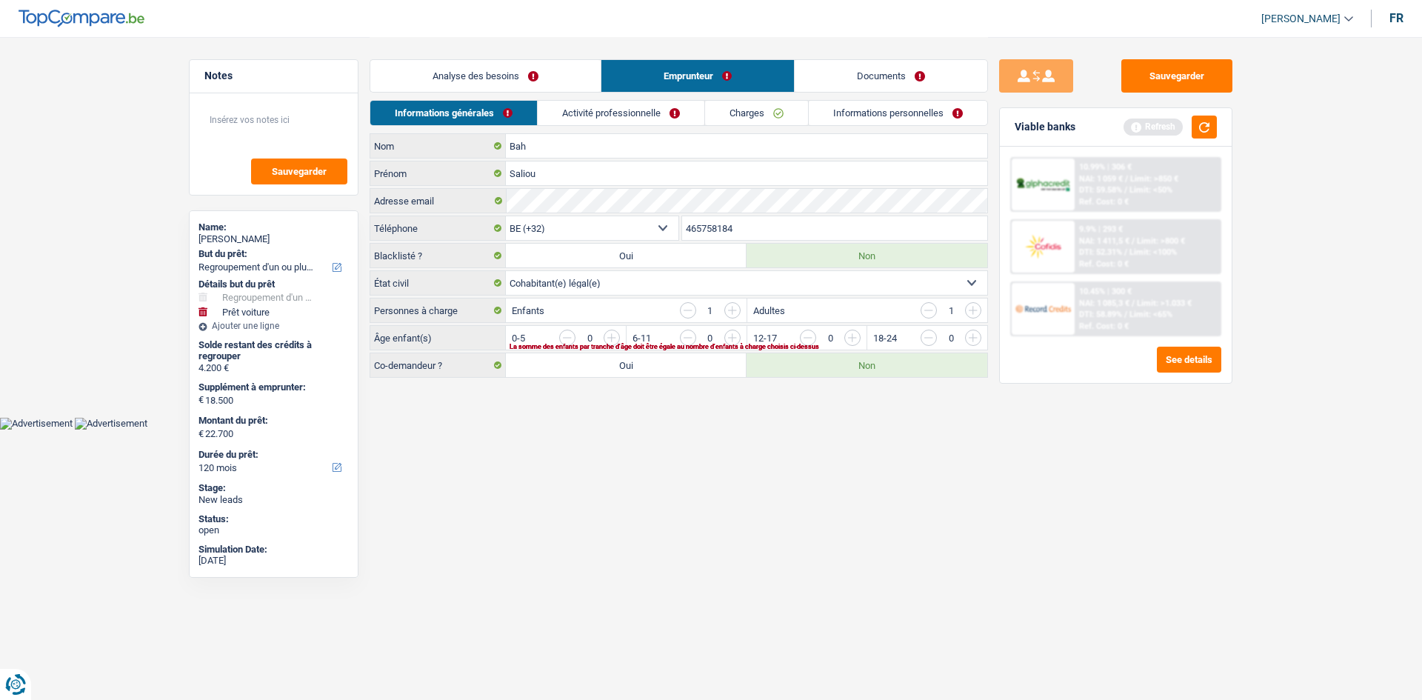
click at [613, 338] on input "button" at bounding box center [912, 342] width 617 height 24
click at [642, 121] on link "Activité professionnelle" at bounding box center [621, 113] width 167 height 24
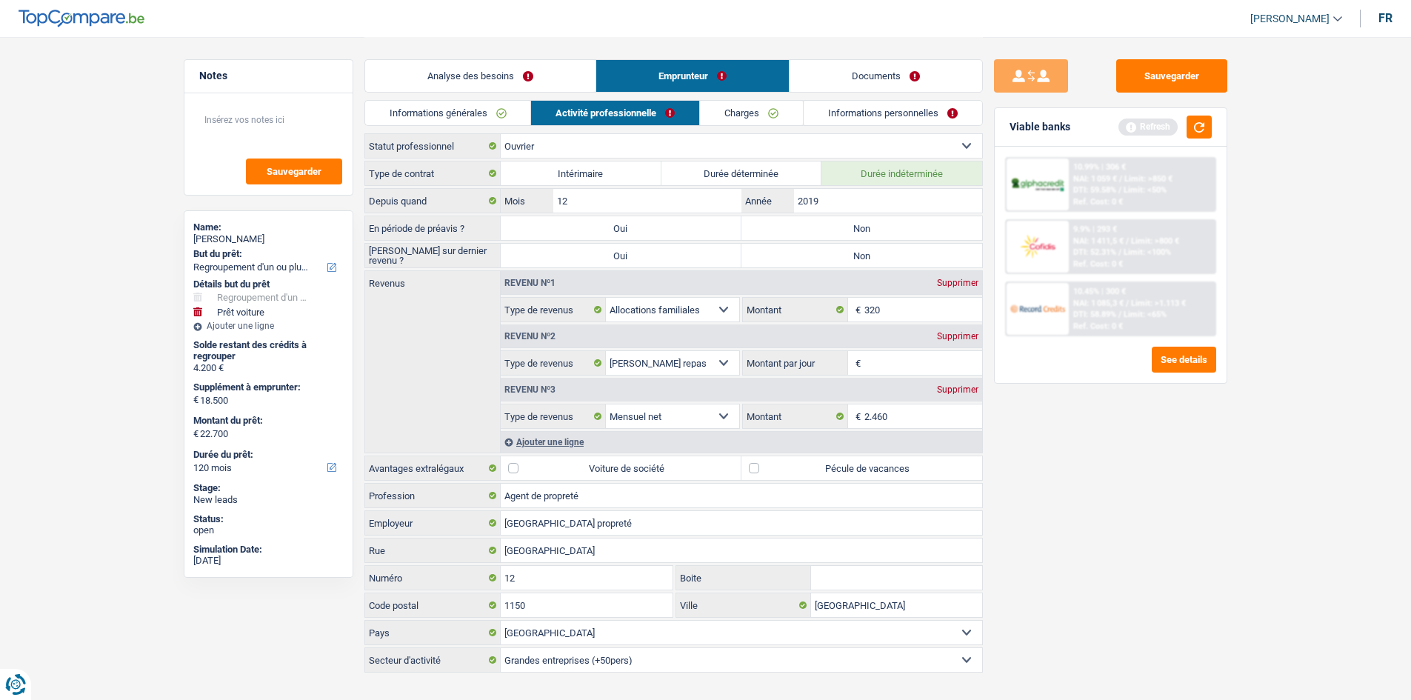
click at [966, 338] on div "Supprimer" at bounding box center [957, 336] width 49 height 9
select select "netSalary"
type input "8"
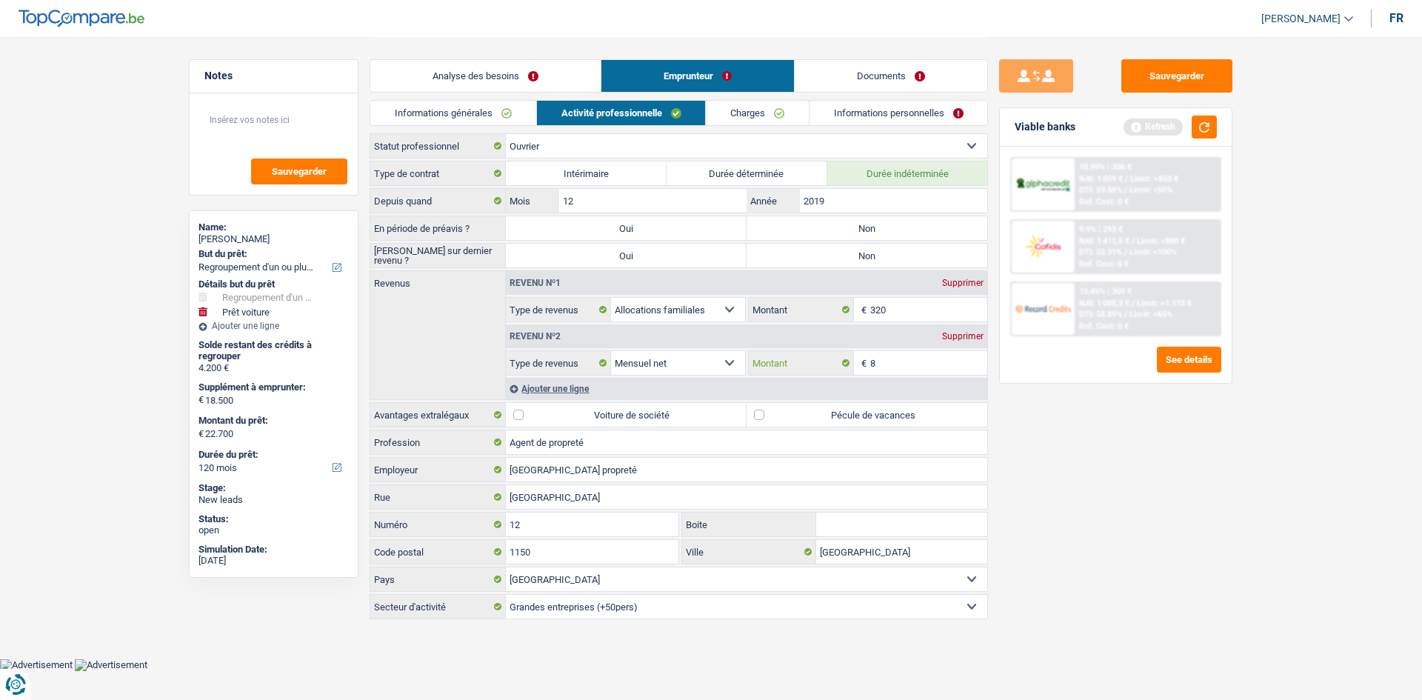
click at [921, 364] on input "8" at bounding box center [929, 363] width 118 height 24
click at [922, 307] on input "320" at bounding box center [929, 310] width 118 height 24
type input "325"
click at [884, 359] on input "Montant" at bounding box center [929, 363] width 118 height 24
type input "2.590"
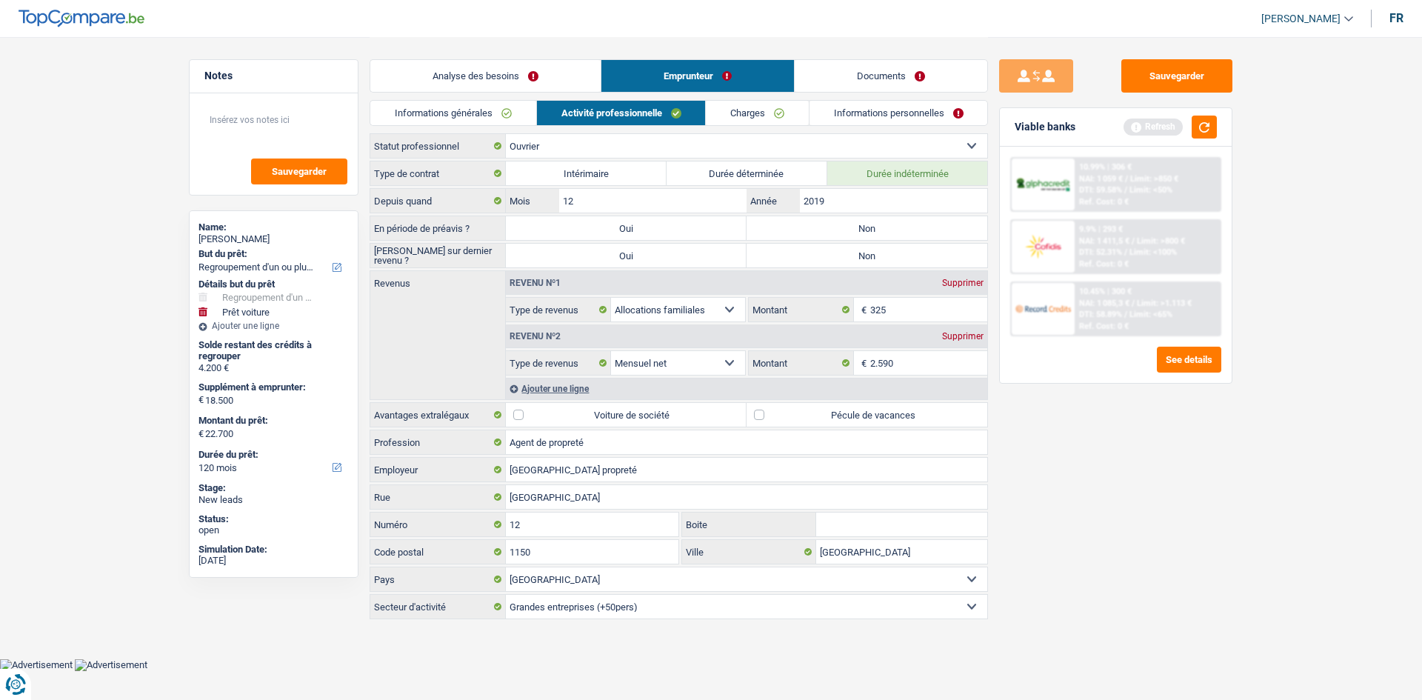
click at [762, 417] on label "Pécule de vacances" at bounding box center [867, 415] width 241 height 24
click at [762, 417] on input "Pécule de vacances" at bounding box center [867, 415] width 241 height 24
checkbox input "true"
click at [826, 230] on label "Non" at bounding box center [867, 228] width 241 height 24
click at [826, 230] on input "Non" at bounding box center [867, 228] width 241 height 24
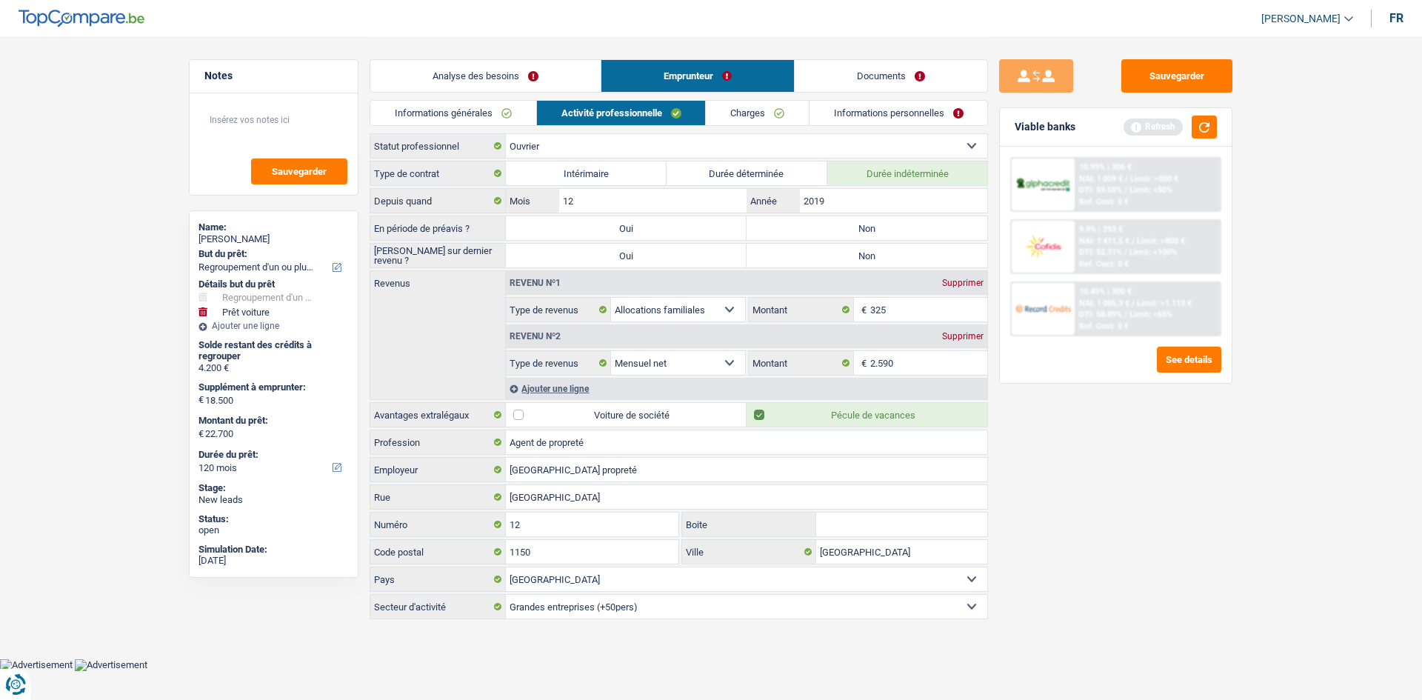
radio input "true"
click at [826, 249] on label "Non" at bounding box center [867, 256] width 241 height 24
click at [826, 249] on input "Non" at bounding box center [867, 256] width 241 height 24
radio input "true"
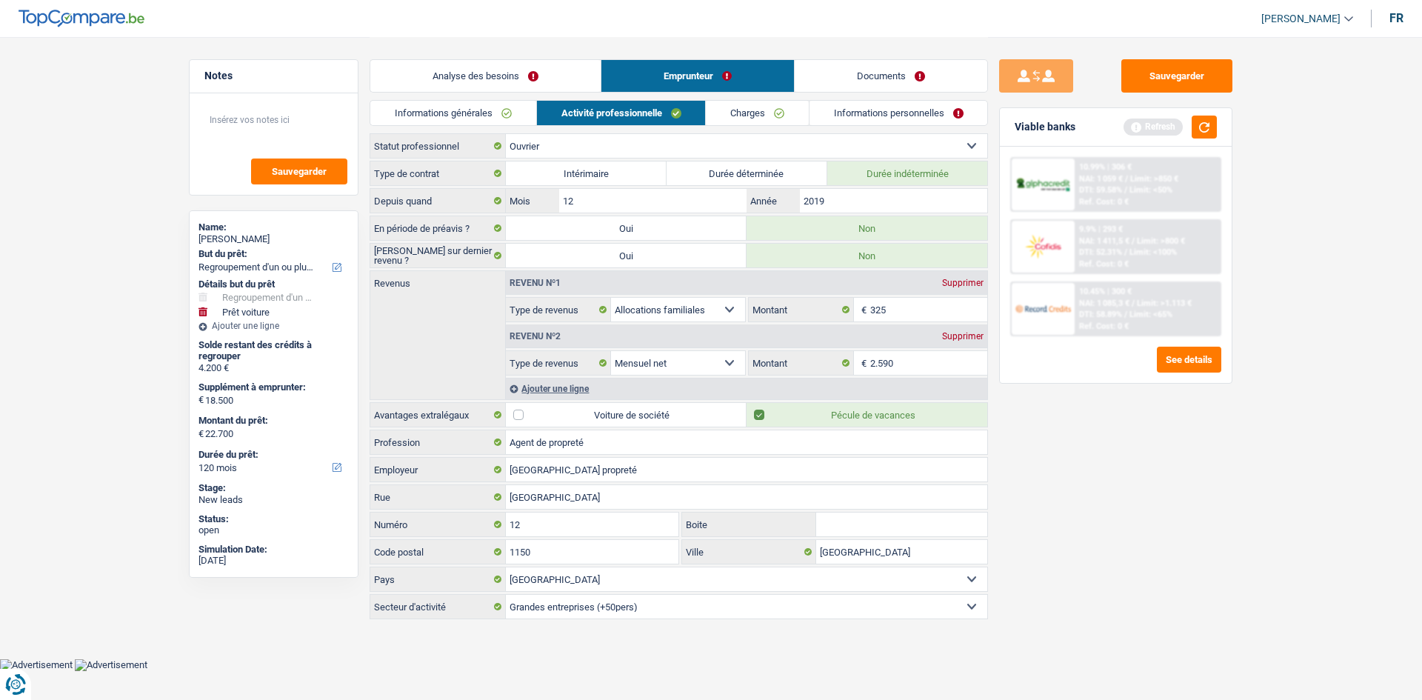
click at [744, 116] on link "Charges" at bounding box center [757, 113] width 103 height 24
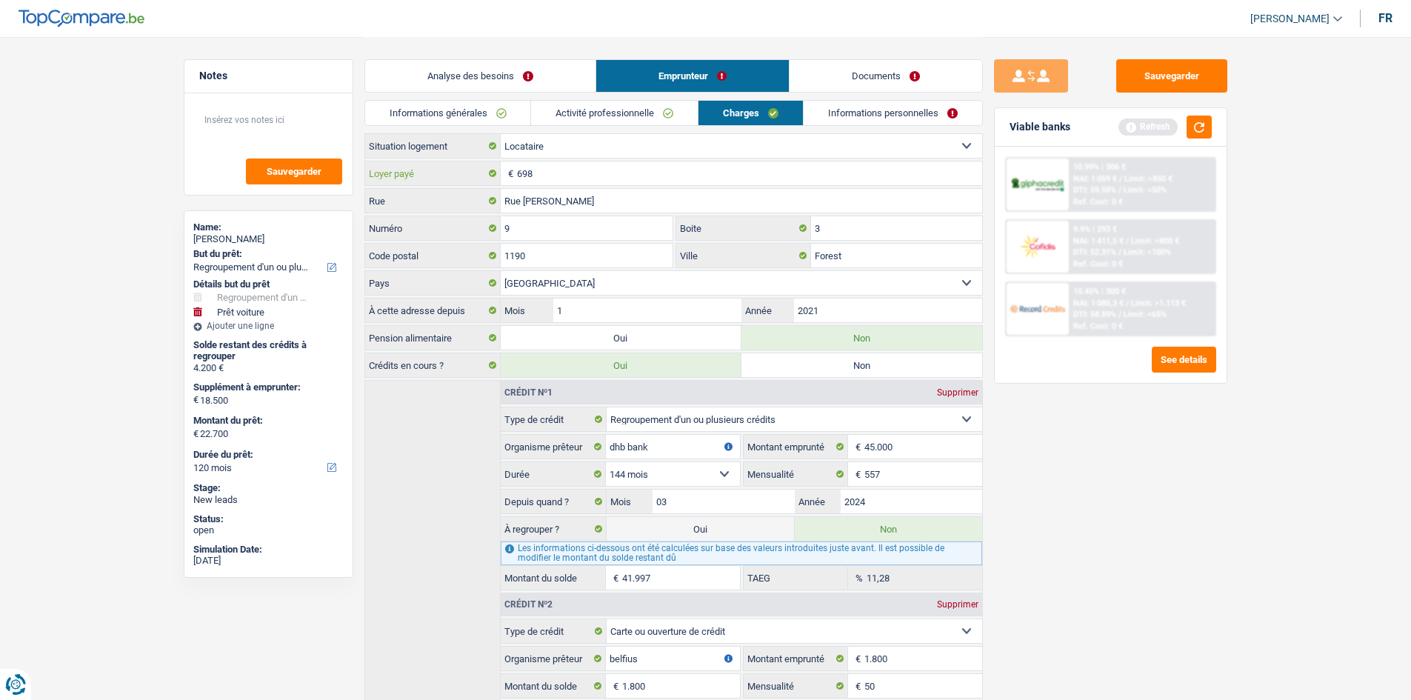
click at [564, 176] on input "698" at bounding box center [749, 173] width 465 height 24
click at [598, 121] on link "Activité professionnelle" at bounding box center [614, 113] width 167 height 24
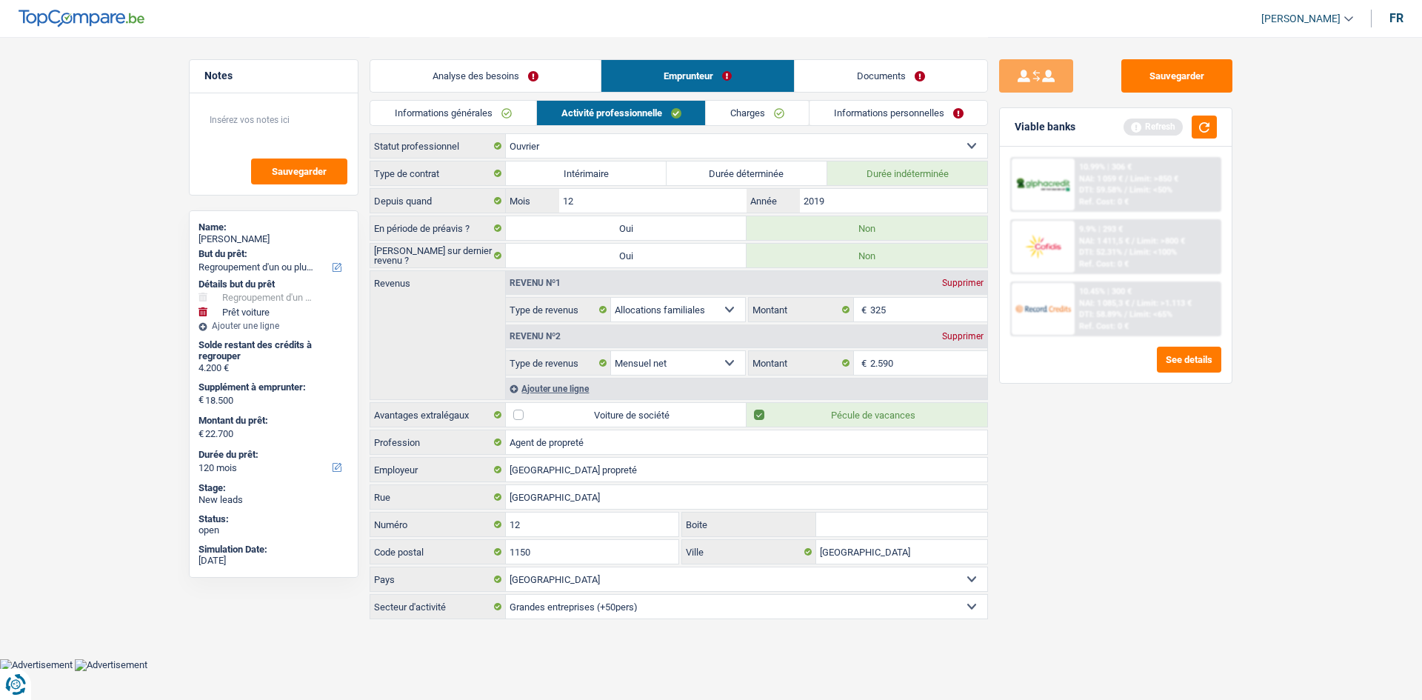
click at [589, 387] on div "Ajouter une ligne" at bounding box center [746, 388] width 481 height 21
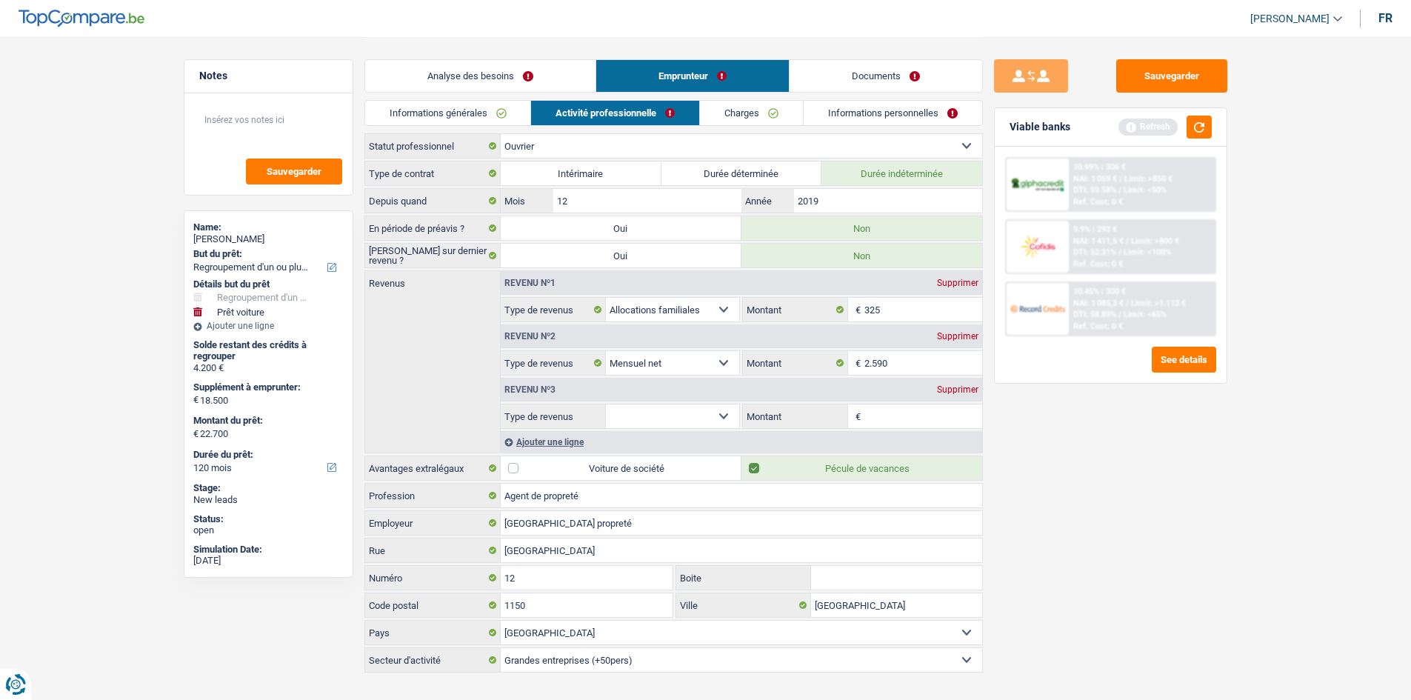
click at [729, 415] on select "Allocation d'handicap Allocations chômage Allocations familiales Chèques repas …" at bounding box center [673, 416] width 134 height 24
click at [606, 404] on select "Allocation d'handicap Allocations chômage Allocations familiales Chèques repas …" at bounding box center [673, 416] width 134 height 24
click at [715, 417] on select "Allocation d'handicap Allocations chômage Allocations familiales Chèques repas …" at bounding box center [673, 416] width 134 height 24
select select "mealVouchers"
click at [606, 404] on select "Allocation d'handicap Allocations chômage Allocations familiales Chèques repas …" at bounding box center [673, 416] width 134 height 24
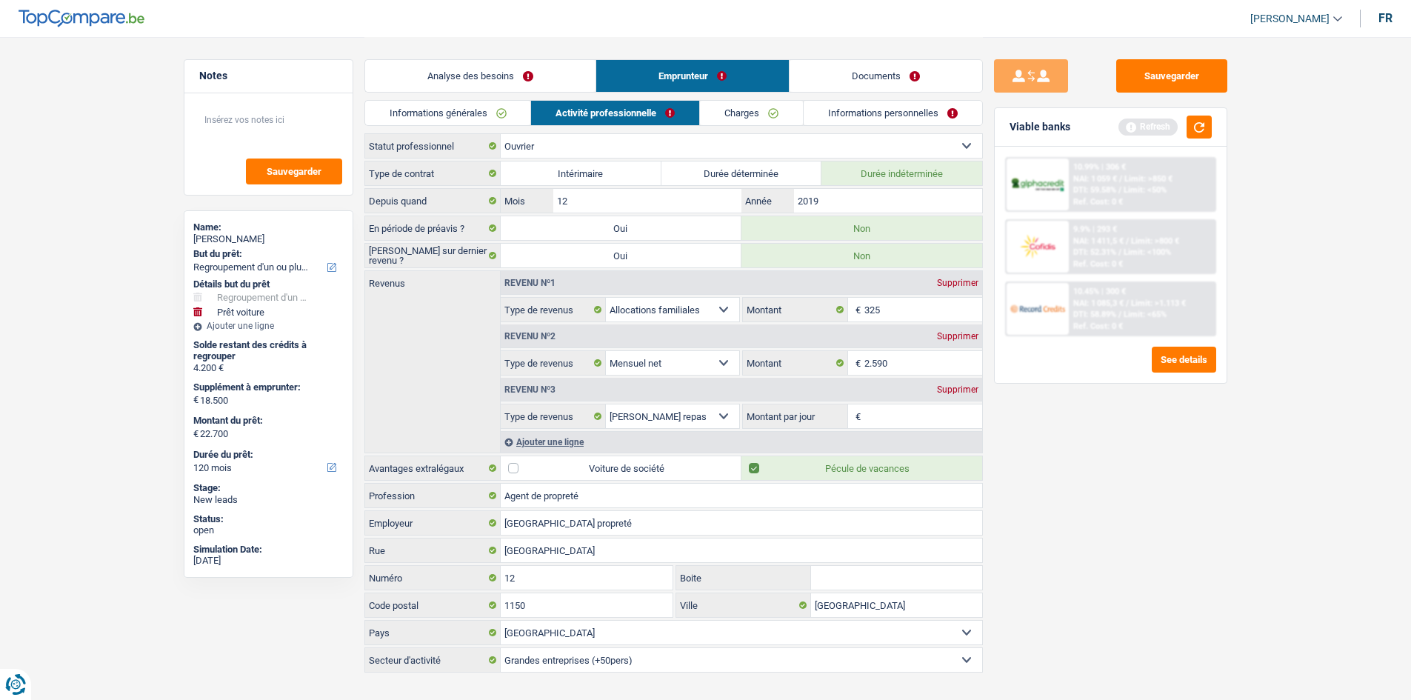
click at [882, 422] on input "Montant par jour" at bounding box center [923, 416] width 118 height 24
type input "8,0"
click at [738, 113] on link "Charges" at bounding box center [752, 113] width 103 height 24
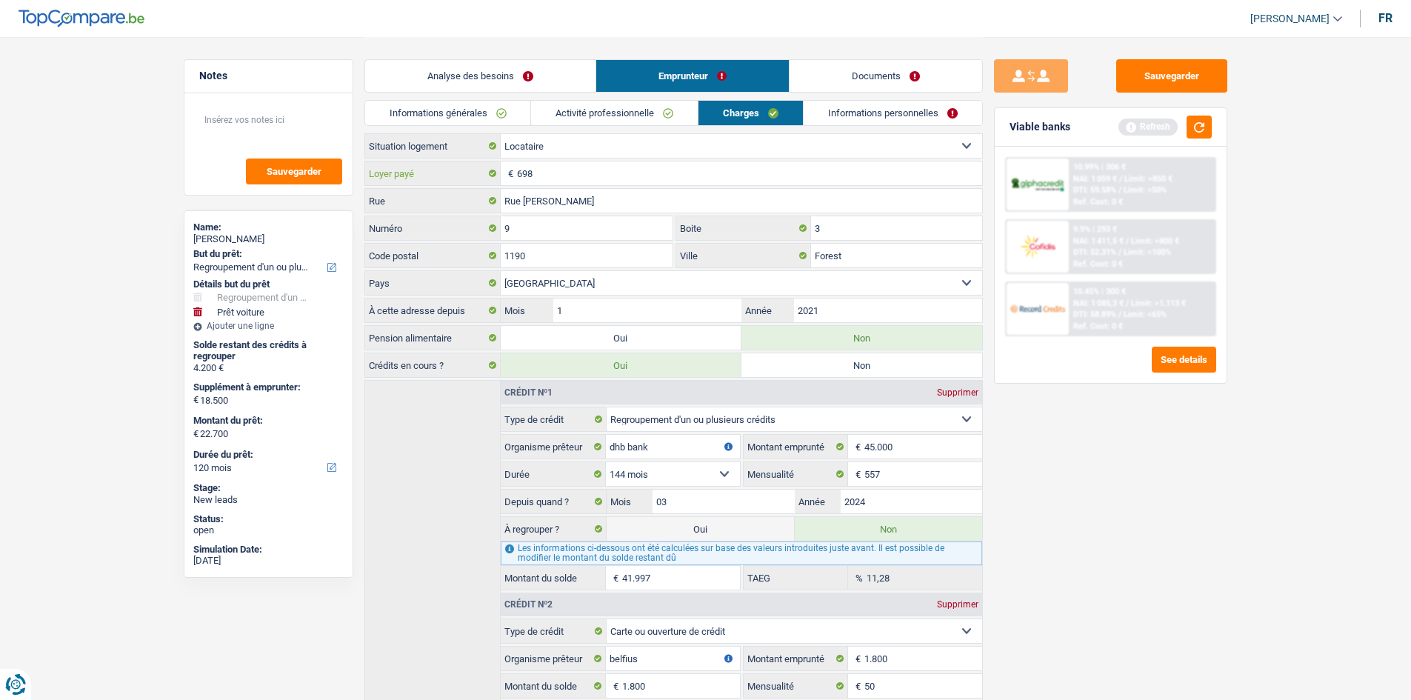
click at [598, 179] on input "698" at bounding box center [749, 173] width 465 height 24
type input "6"
type input "4"
type input "900"
click at [889, 110] on link "Informations personnelles" at bounding box center [893, 113] width 179 height 24
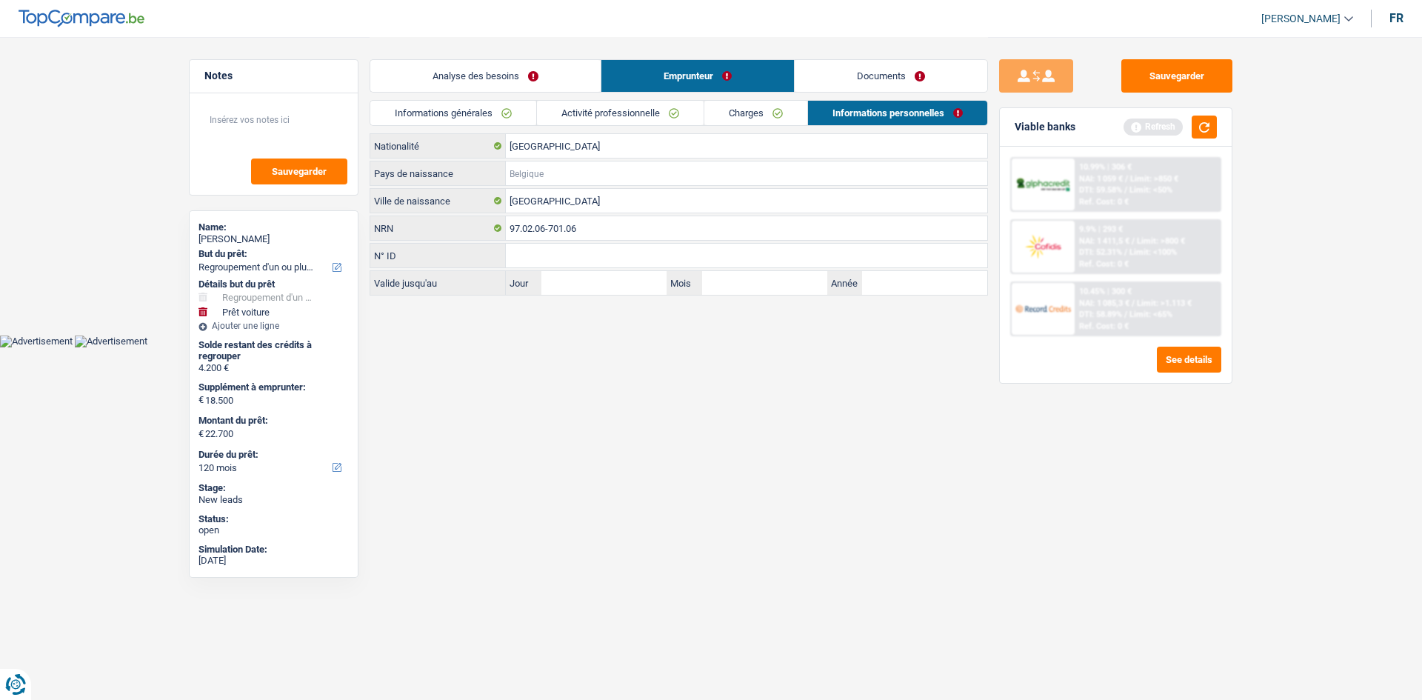
click at [573, 179] on input "Pays de naissance" at bounding box center [746, 173] width 481 height 24
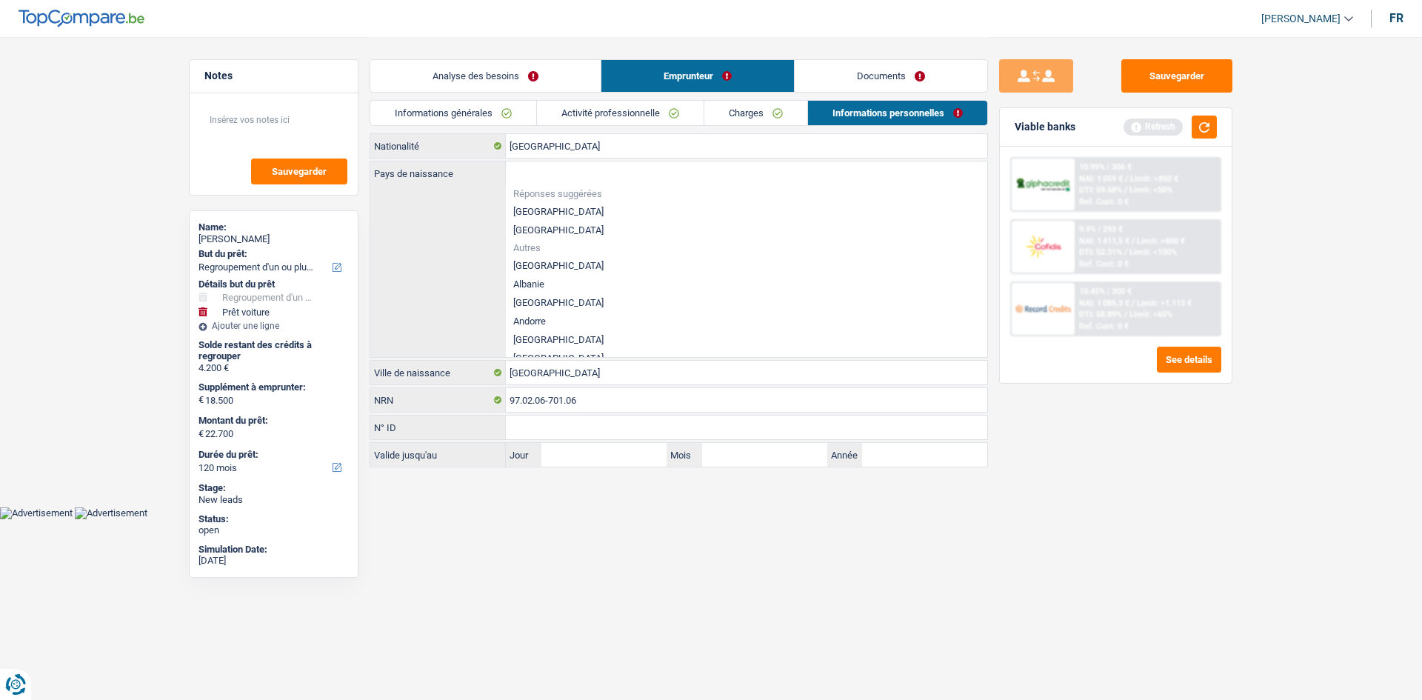
click at [841, 111] on link "Informations personnelles" at bounding box center [897, 113] width 179 height 24
click at [757, 111] on link "Charges" at bounding box center [755, 113] width 103 height 24
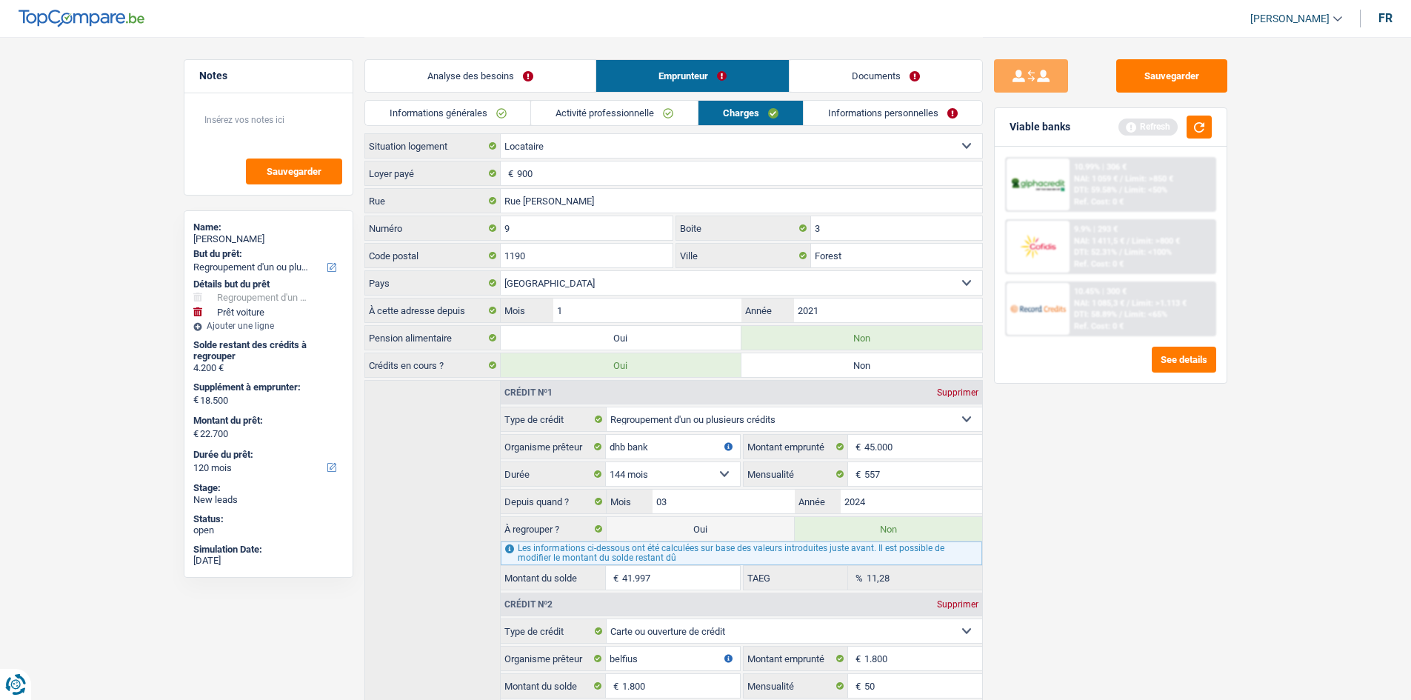
click at [662, 116] on link "Activité professionnelle" at bounding box center [614, 113] width 167 height 24
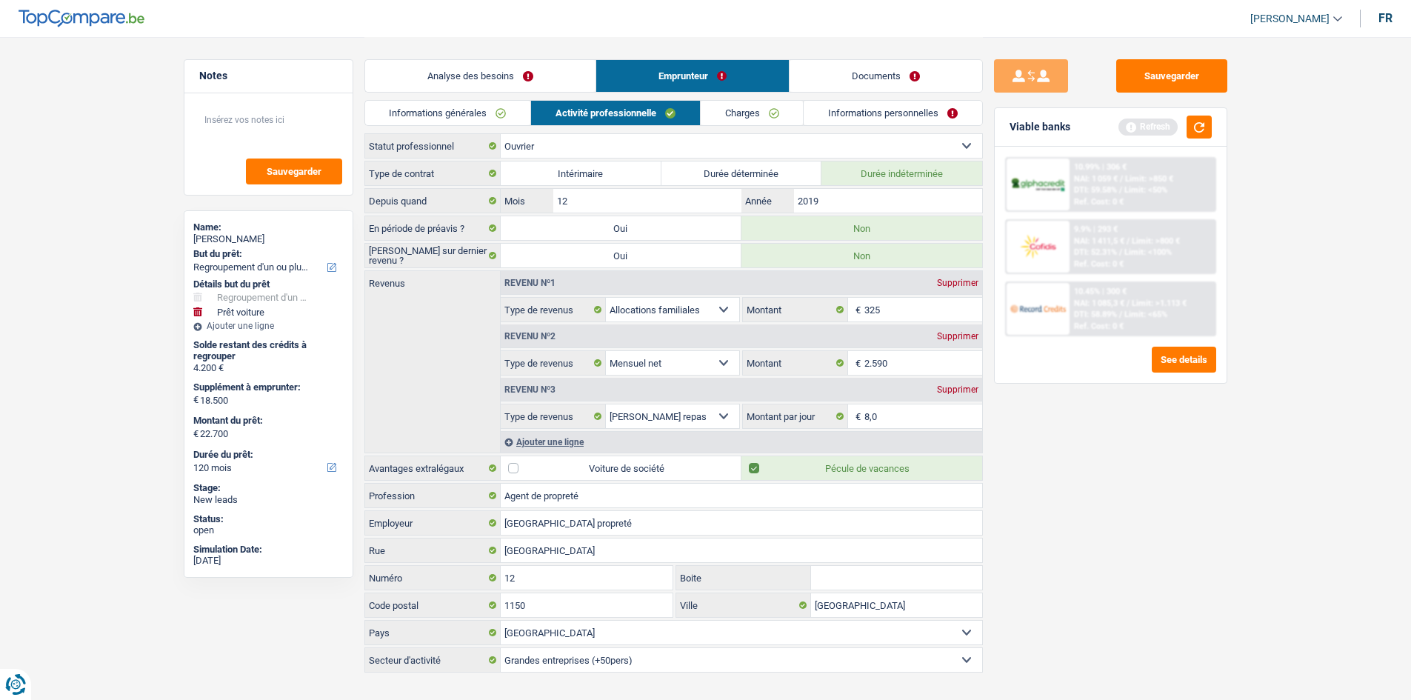
click at [836, 119] on link "Informations personnelles" at bounding box center [893, 113] width 179 height 24
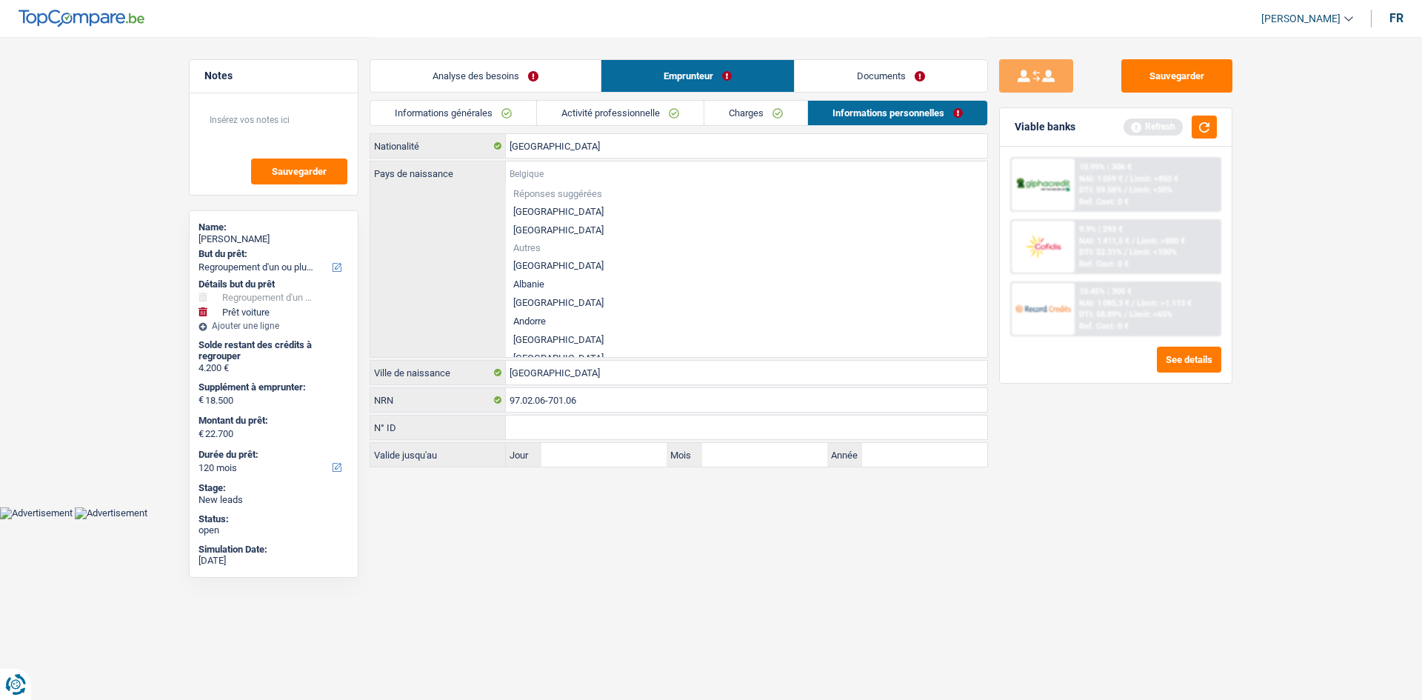
click at [542, 175] on input "Pays de naissance" at bounding box center [746, 173] width 481 height 24
type input "g"
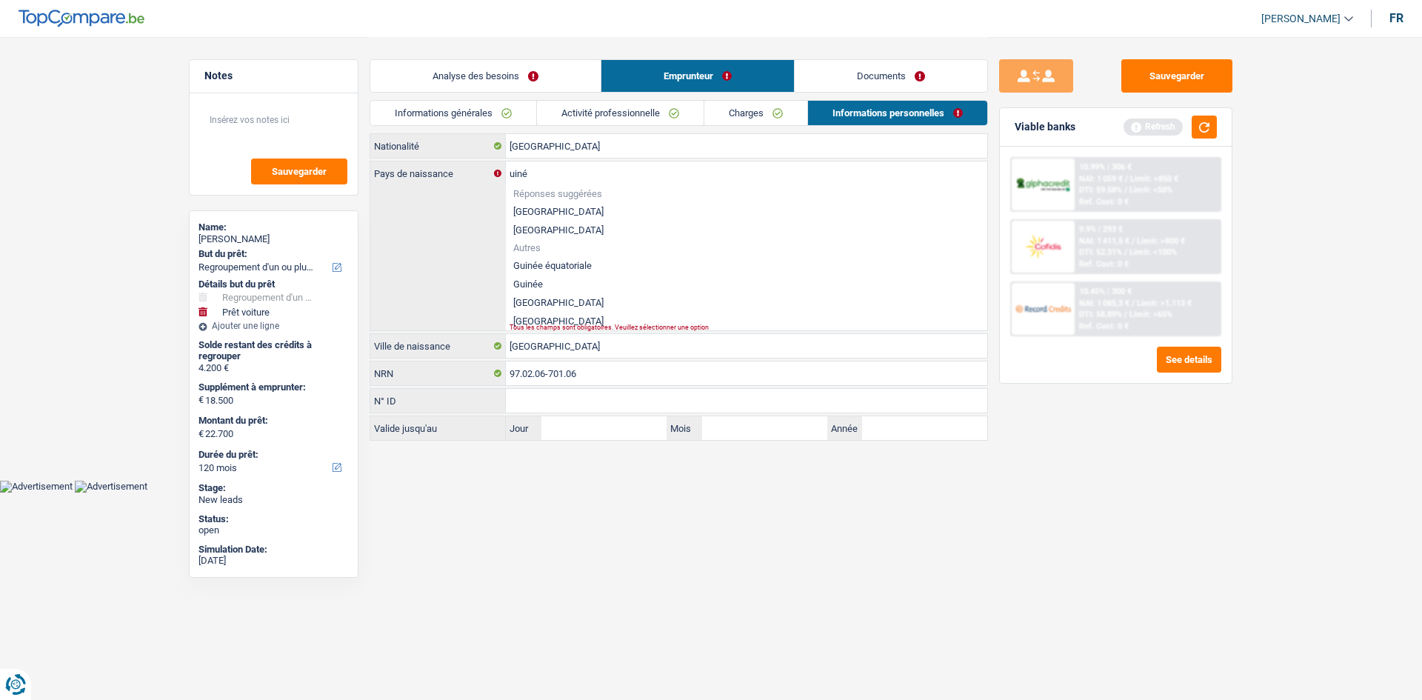
click at [569, 287] on li "Guinée" at bounding box center [746, 284] width 481 height 19
type input "Guinée"
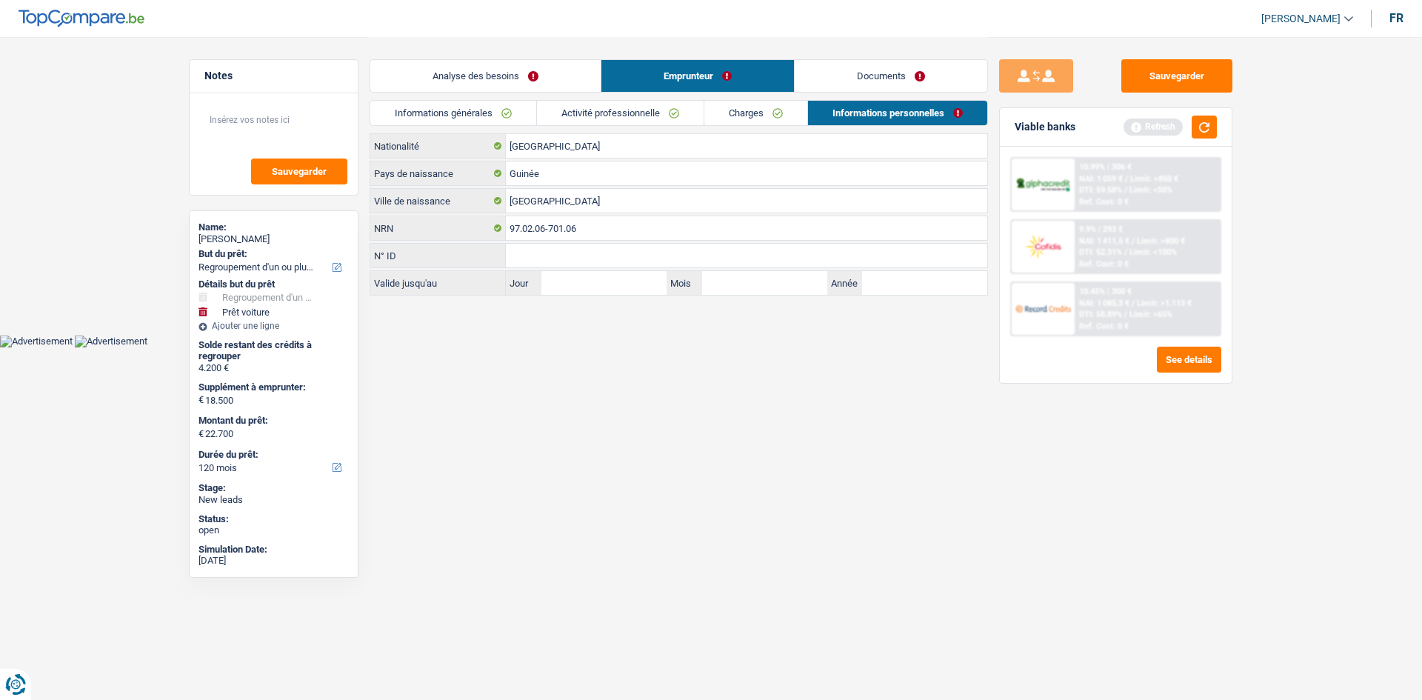
click at [764, 124] on link "Charges" at bounding box center [755, 113] width 103 height 24
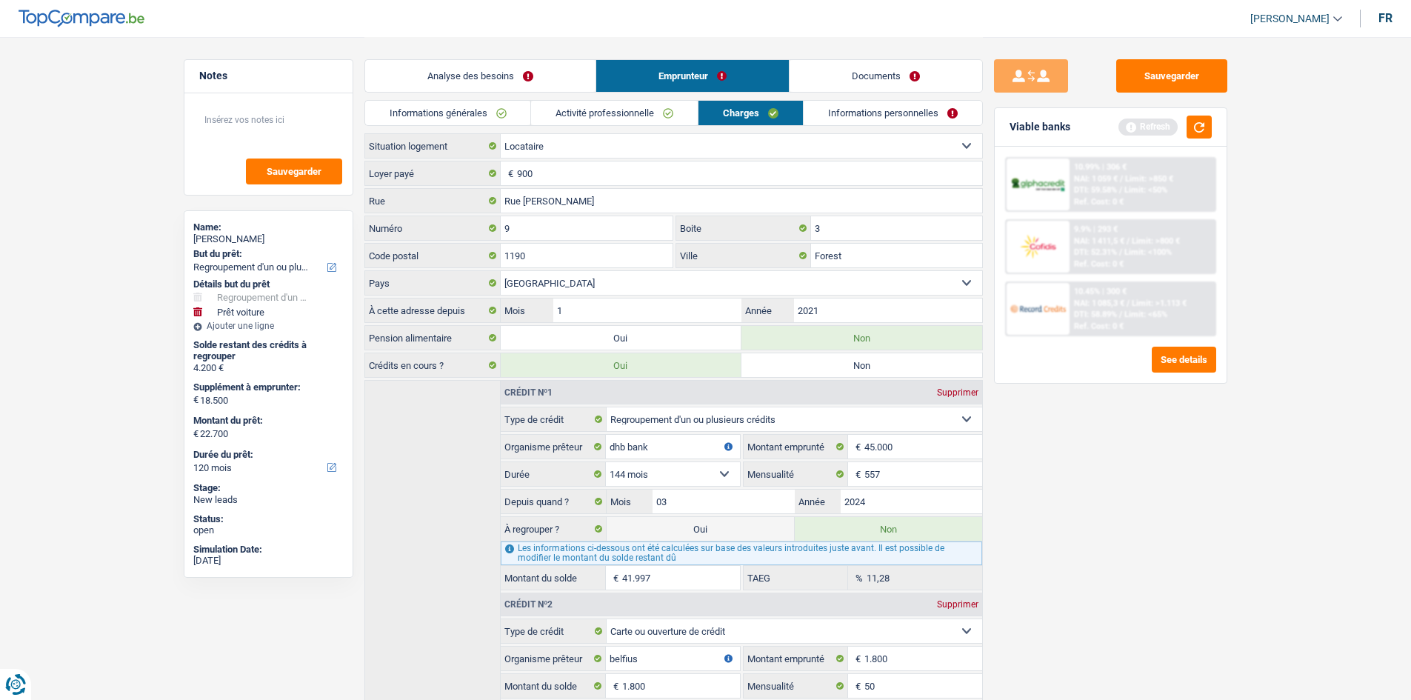
click at [653, 119] on link "Activité professionnelle" at bounding box center [614, 113] width 167 height 24
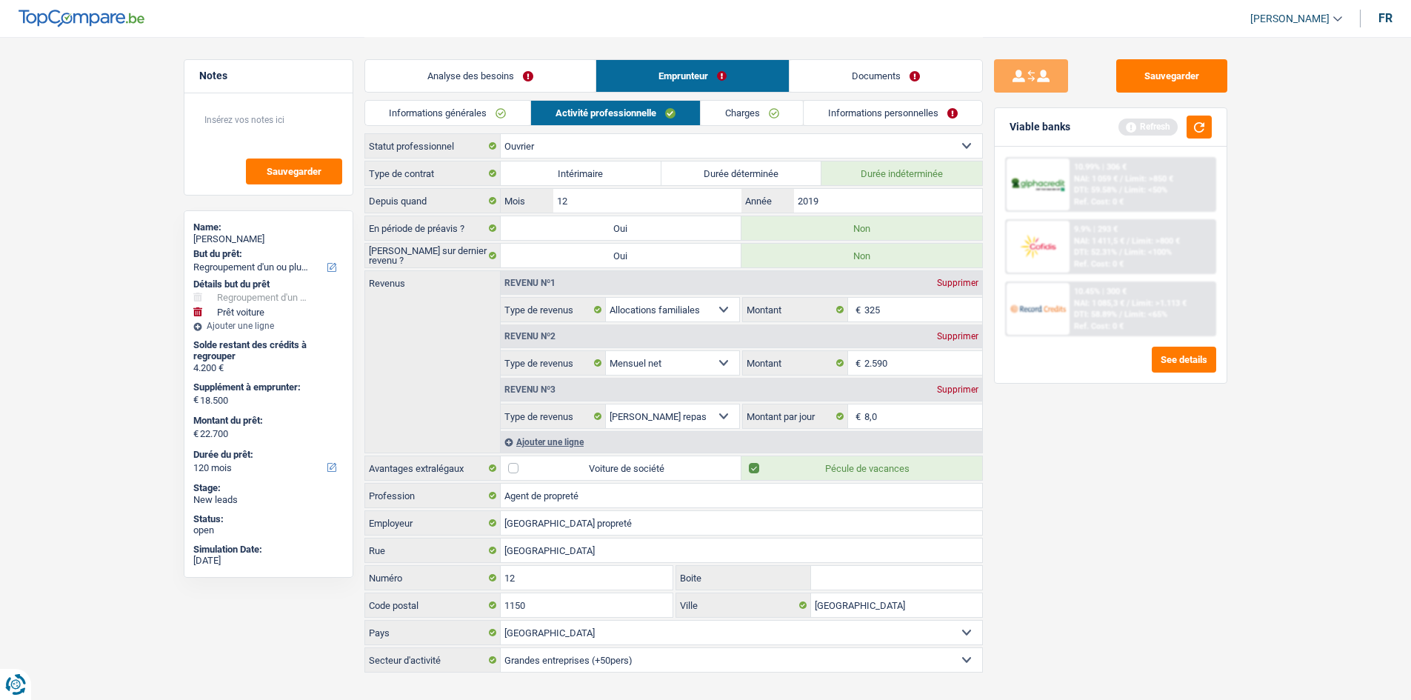
click at [855, 77] on link "Documents" at bounding box center [886, 76] width 193 height 32
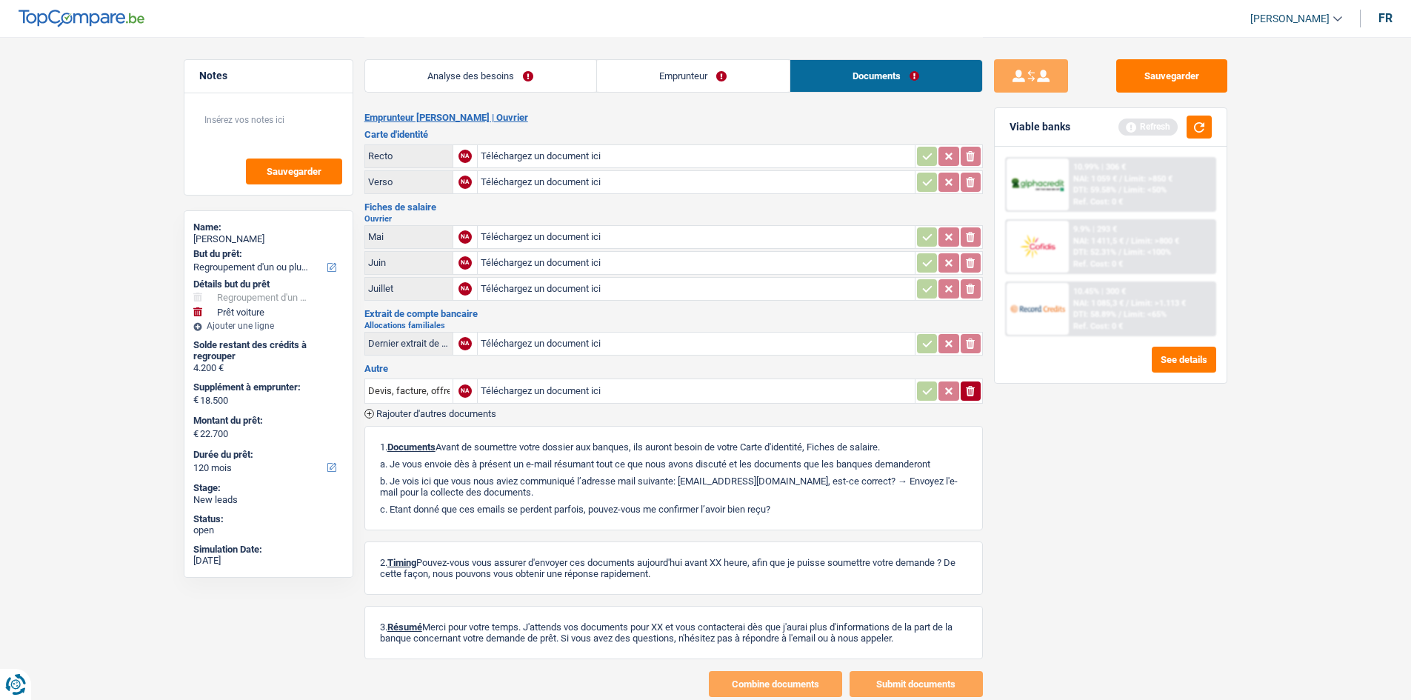
click at [547, 85] on link "Analyse des besoins" at bounding box center [480, 76] width 231 height 32
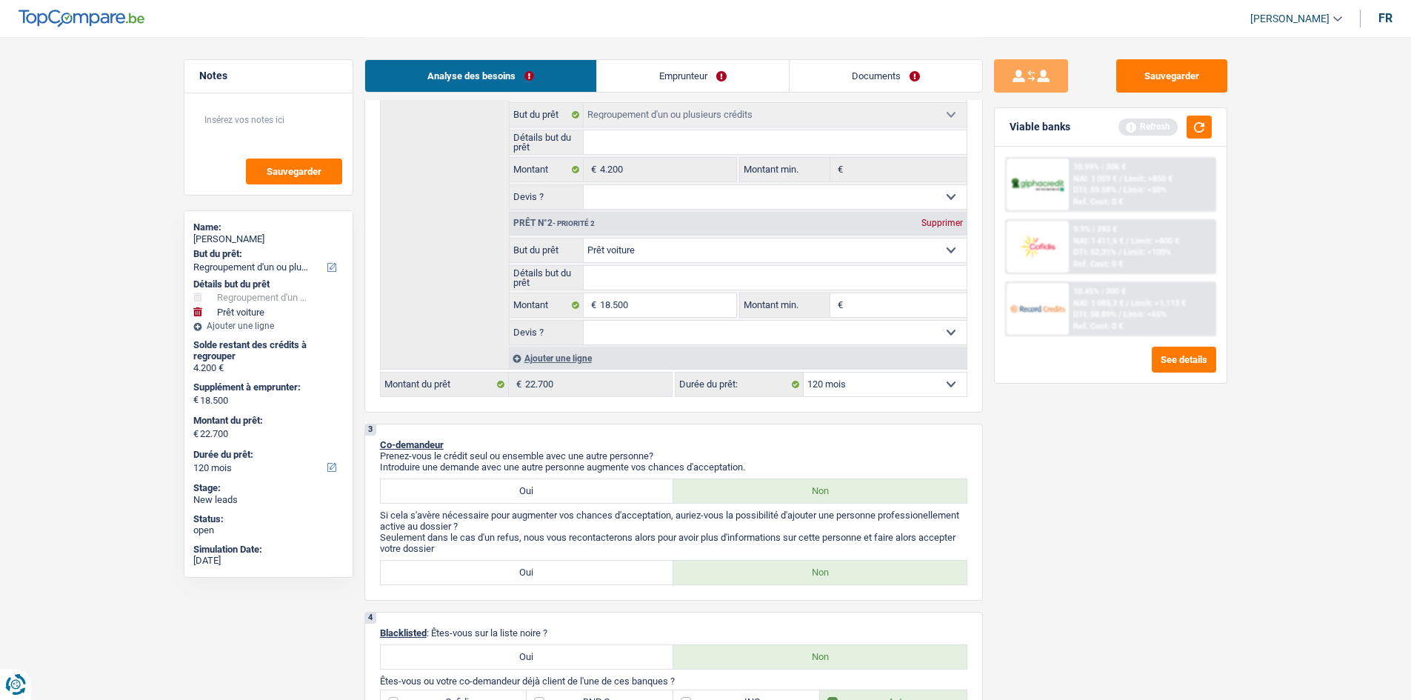
scroll to position [222, 0]
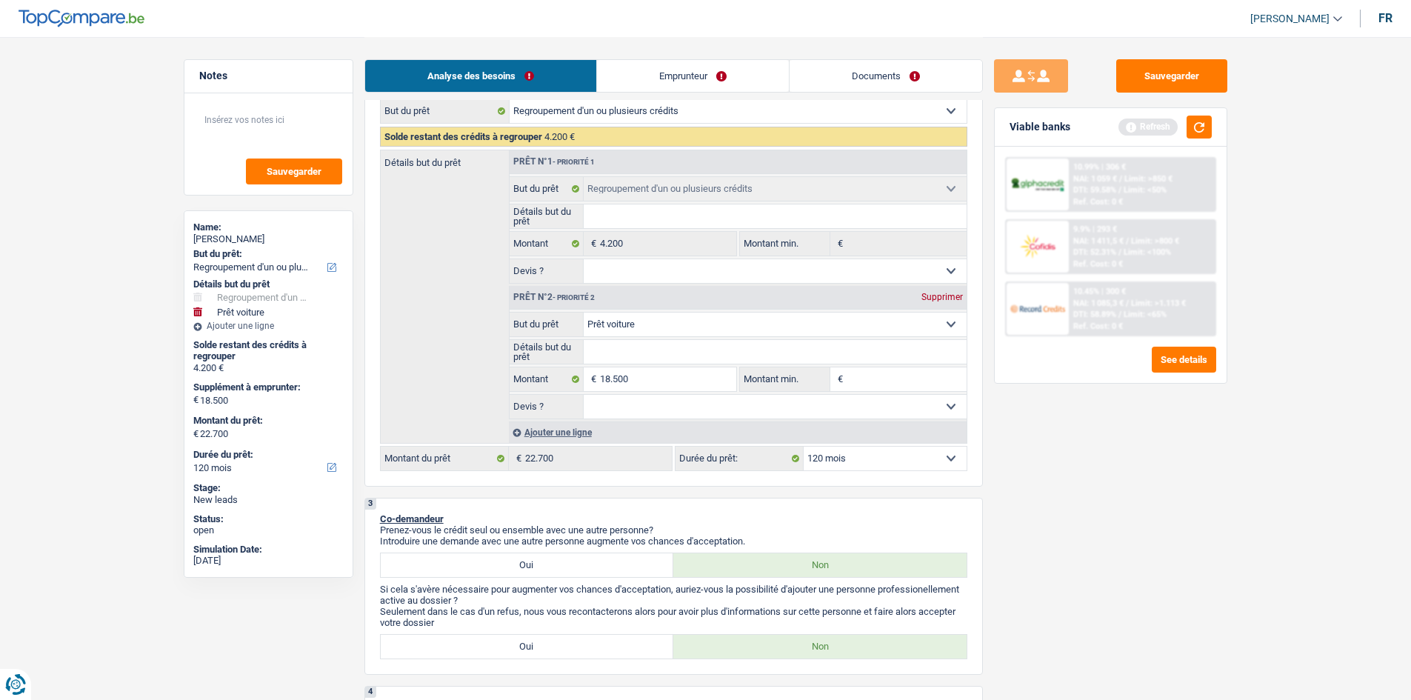
click at [889, 461] on select "12 mois 18 mois 24 mois 30 mois 36 mois 42 mois 48 mois 60 mois 72 mois 84 mois…" at bounding box center [885, 459] width 163 height 24
select select "84"
click at [804, 447] on select "12 mois 18 mois 24 mois 30 mois 36 mois 42 mois 48 mois 60 mois 72 mois 84 mois…" at bounding box center [885, 459] width 163 height 24
select select "84"
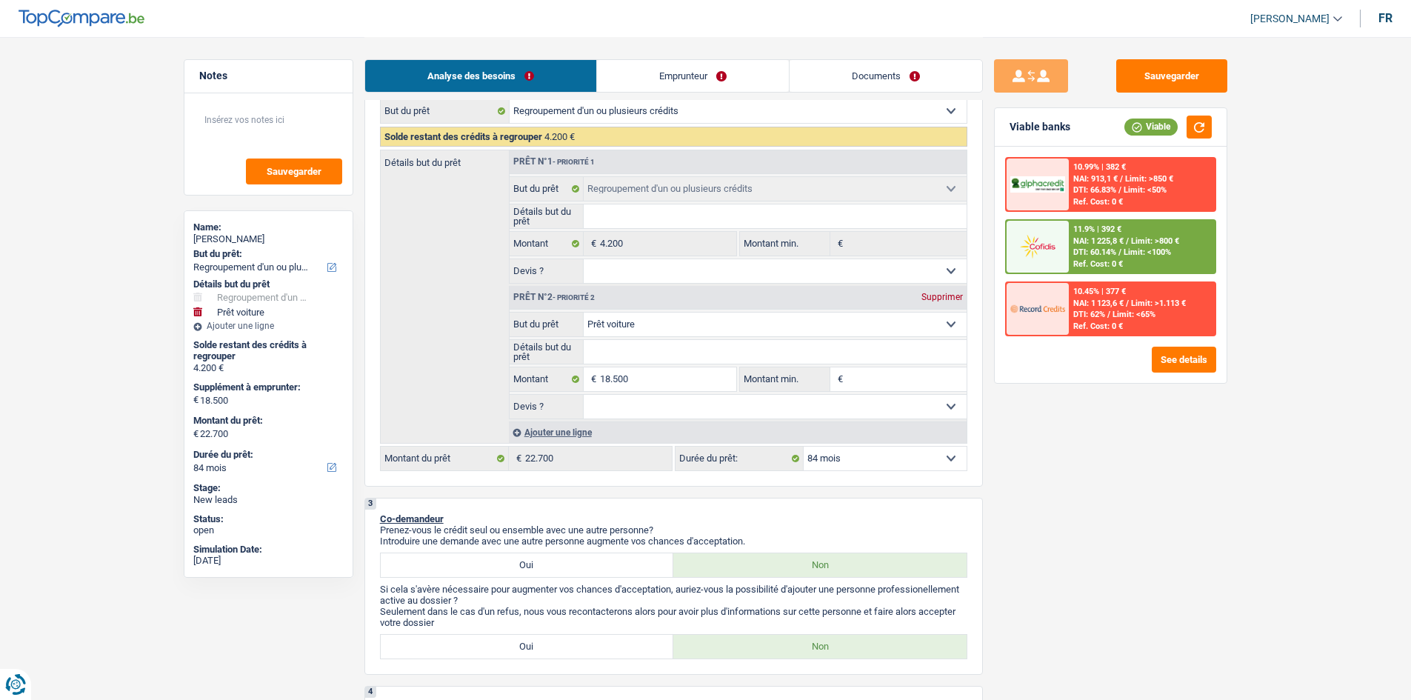
click at [865, 462] on select "12 mois 18 mois 24 mois 30 mois 36 mois 42 mois 48 mois 60 mois 72 mois 84 mois…" at bounding box center [885, 459] width 163 height 24
click at [890, 458] on select "12 mois 18 mois 24 mois 30 mois 36 mois 42 mois 48 mois 60 mois 72 mois 84 mois…" at bounding box center [885, 459] width 163 height 24
click at [1088, 235] on div "11.9% | 392 € NAI: 1 225,8 € / Limit: >800 € DTI: 60.14% / Limit: <100% Ref. Co…" at bounding box center [1142, 247] width 146 height 52
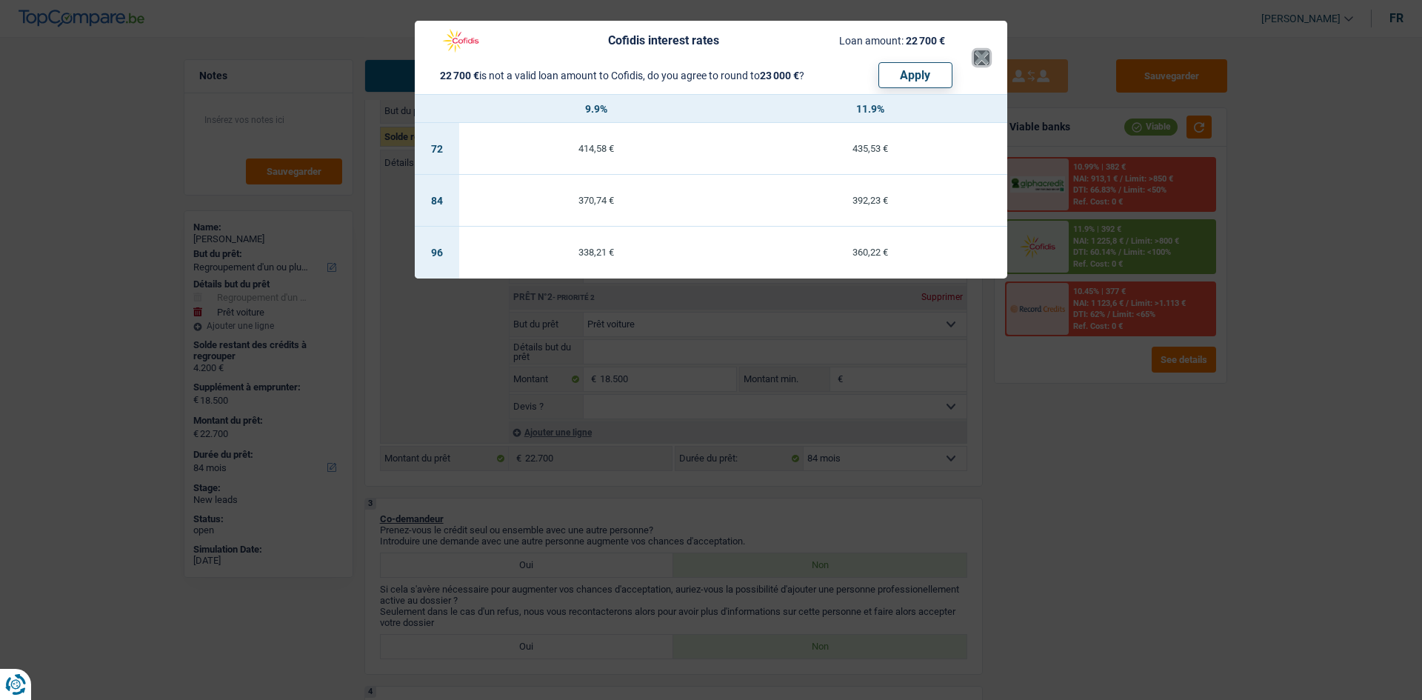
click at [978, 55] on button "×" at bounding box center [982, 57] width 16 height 15
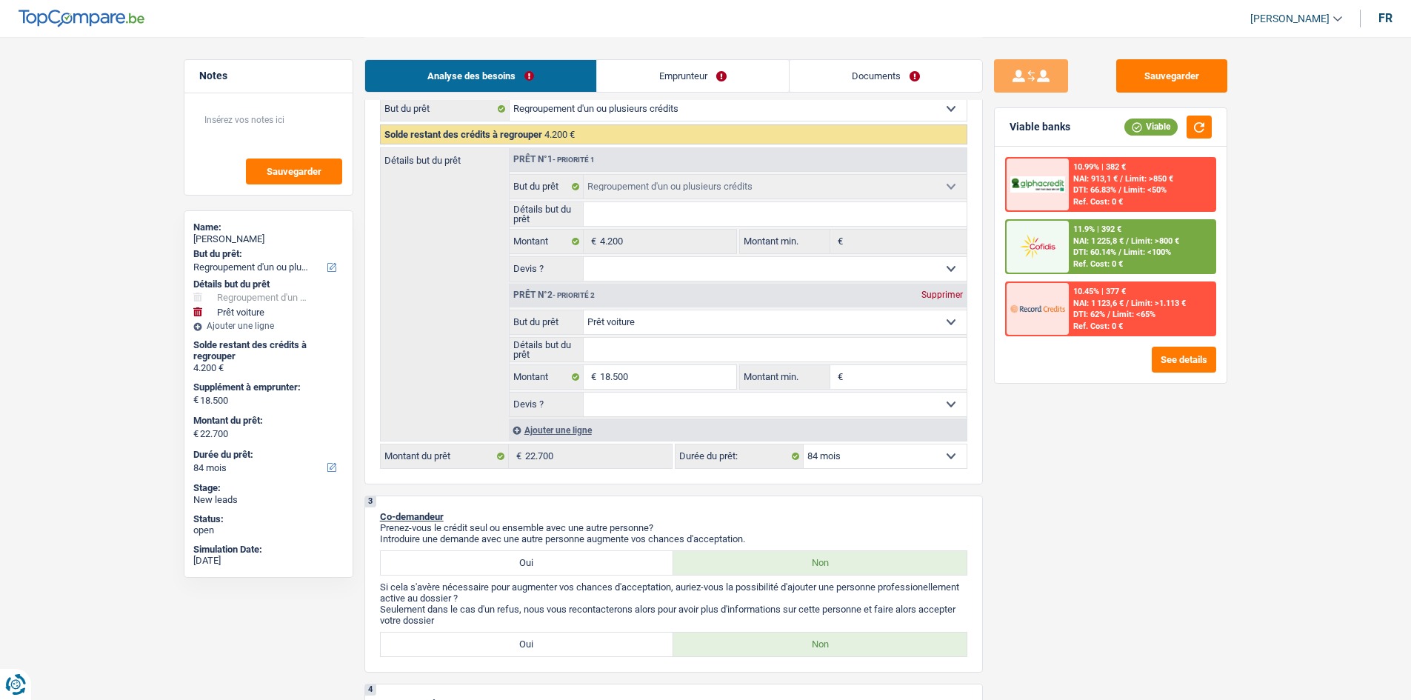
scroll to position [220, 0]
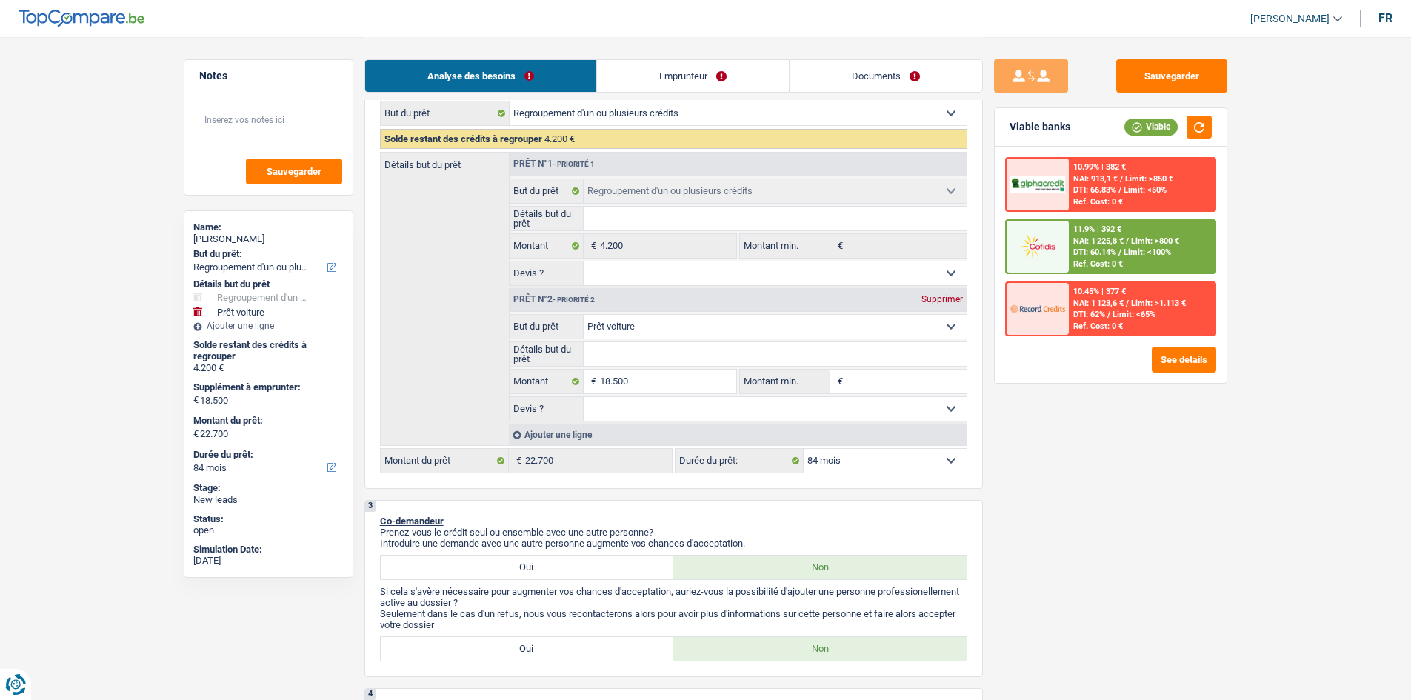
click at [929, 464] on select "12 mois 18 mois 24 mois 30 mois 36 mois 42 mois 48 mois 60 mois 72 mois 84 mois…" at bounding box center [885, 461] width 163 height 24
select select "96"
click at [804, 449] on select "12 mois 18 mois 24 mois 30 mois 36 mois 42 mois 48 mois 60 mois 72 mois 84 mois…" at bounding box center [885, 461] width 163 height 24
select select "96"
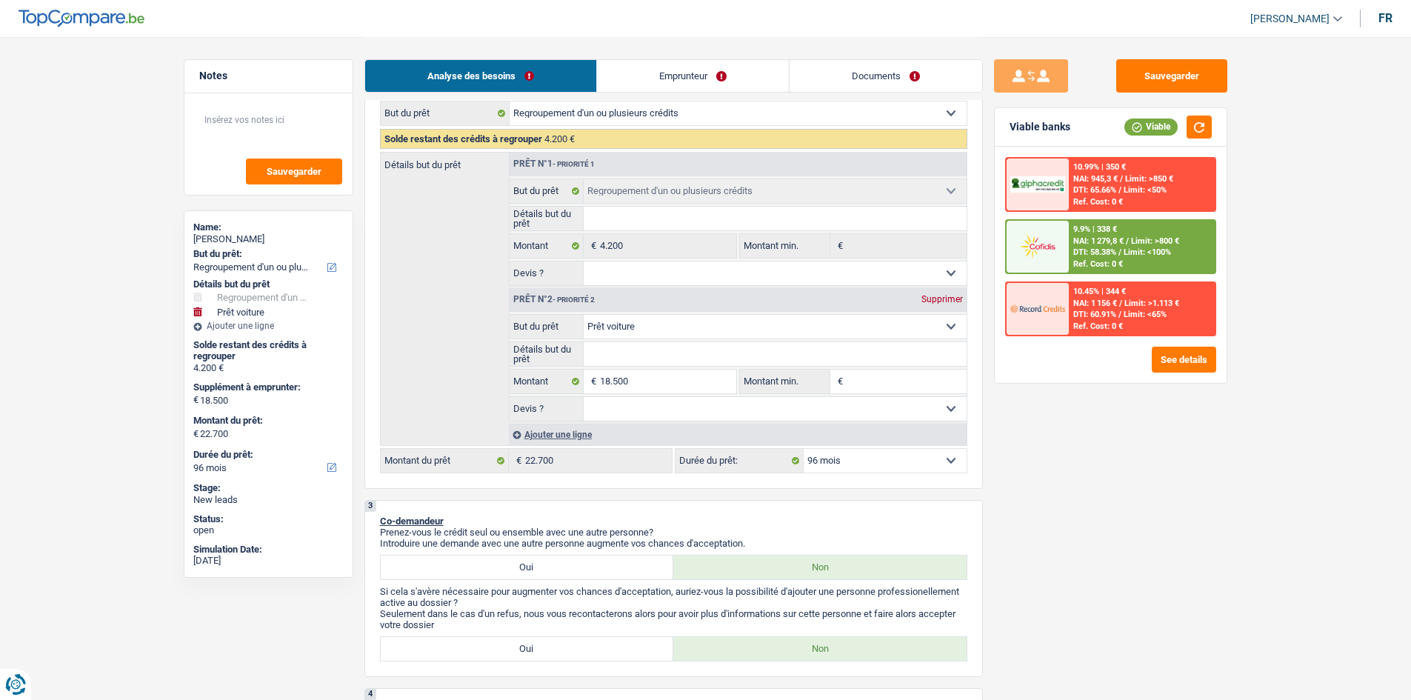
click at [1154, 241] on span "Limit: >800 €" at bounding box center [1155, 241] width 48 height 10
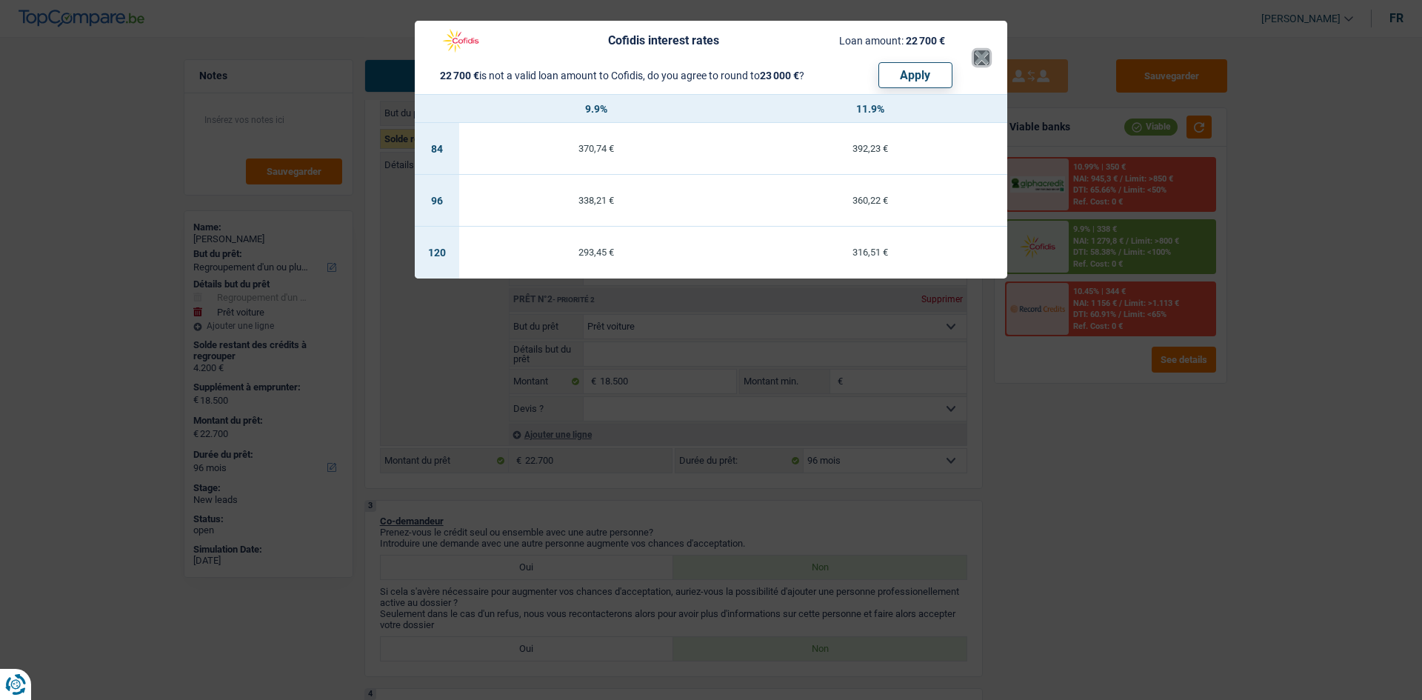
click at [978, 56] on button "×" at bounding box center [982, 57] width 16 height 15
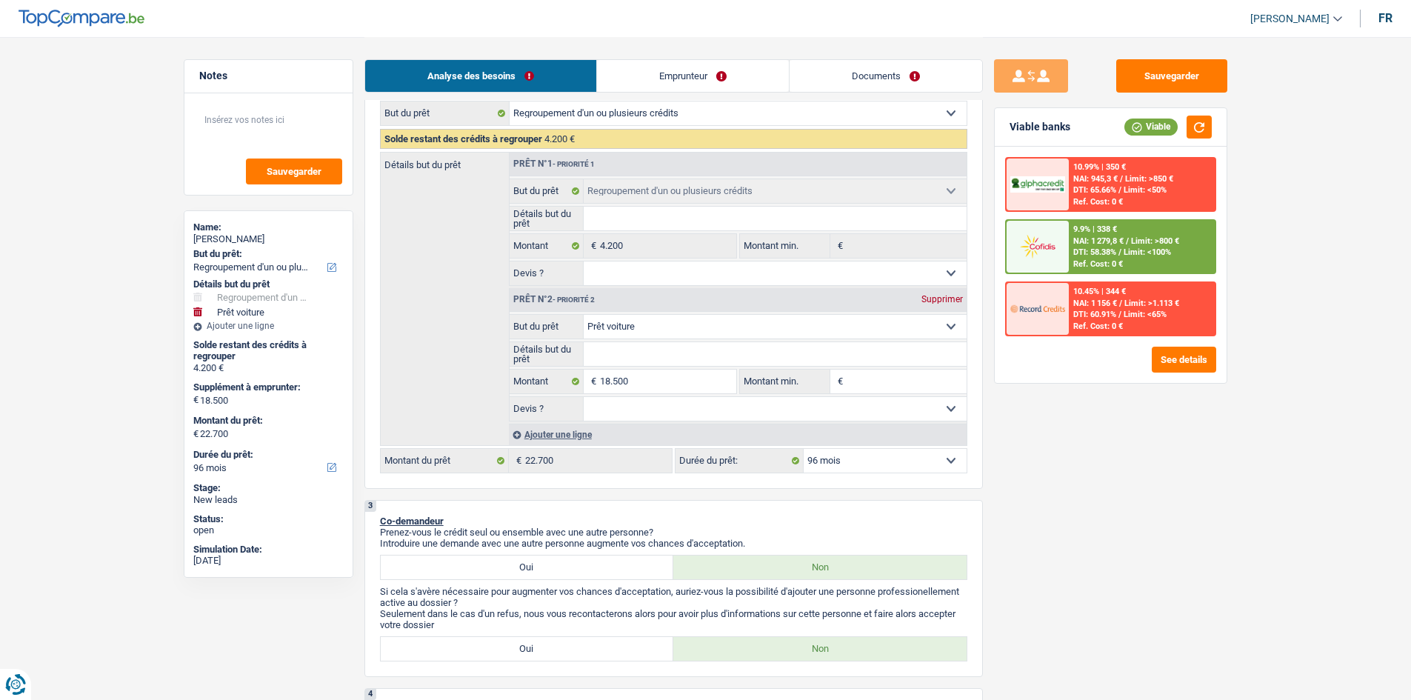
click at [844, 470] on select "12 mois 18 mois 24 mois 30 mois 36 mois 42 mois 48 mois 60 mois 72 mois 84 mois…" at bounding box center [885, 461] width 163 height 24
select select "120"
click at [804, 449] on select "12 mois 18 mois 24 mois 30 mois 36 mois 42 mois 48 mois 60 mois 72 mois 84 mois…" at bounding box center [885, 461] width 163 height 24
select select "120"
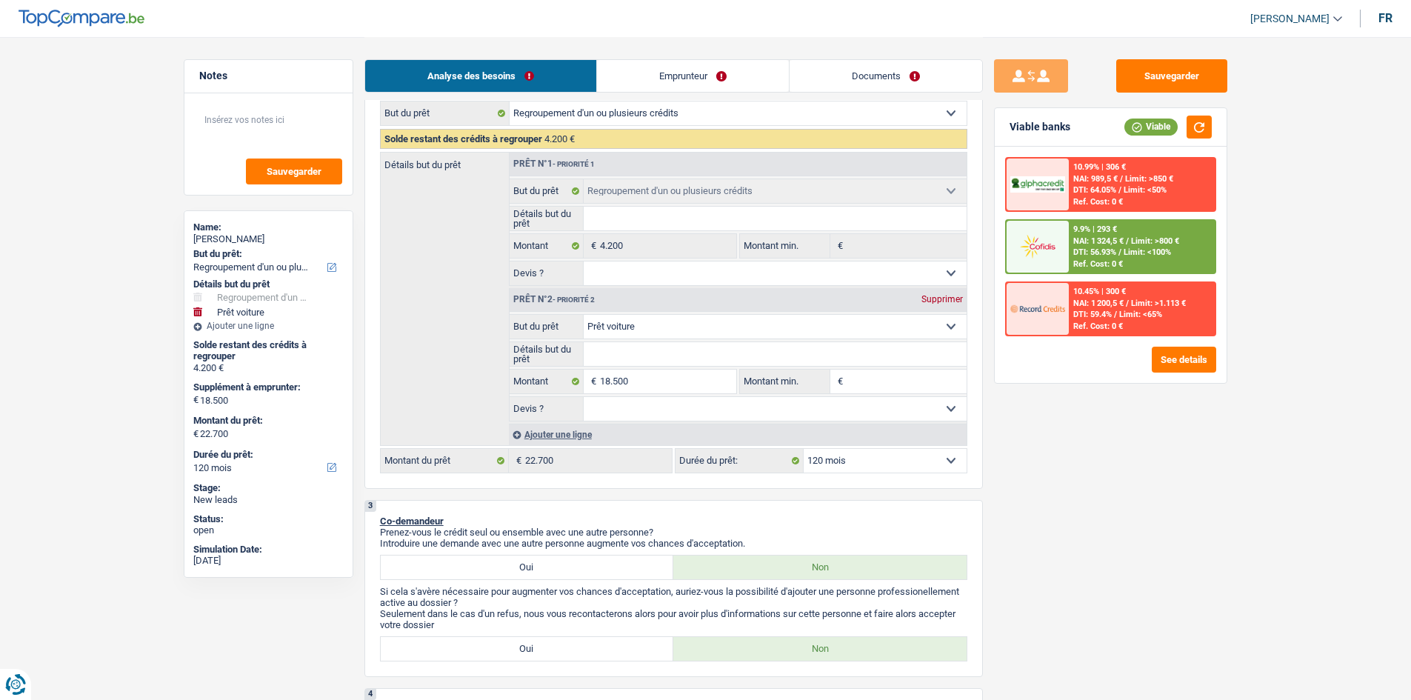
click at [1158, 236] on span "Limit: >800 €" at bounding box center [1155, 241] width 48 height 10
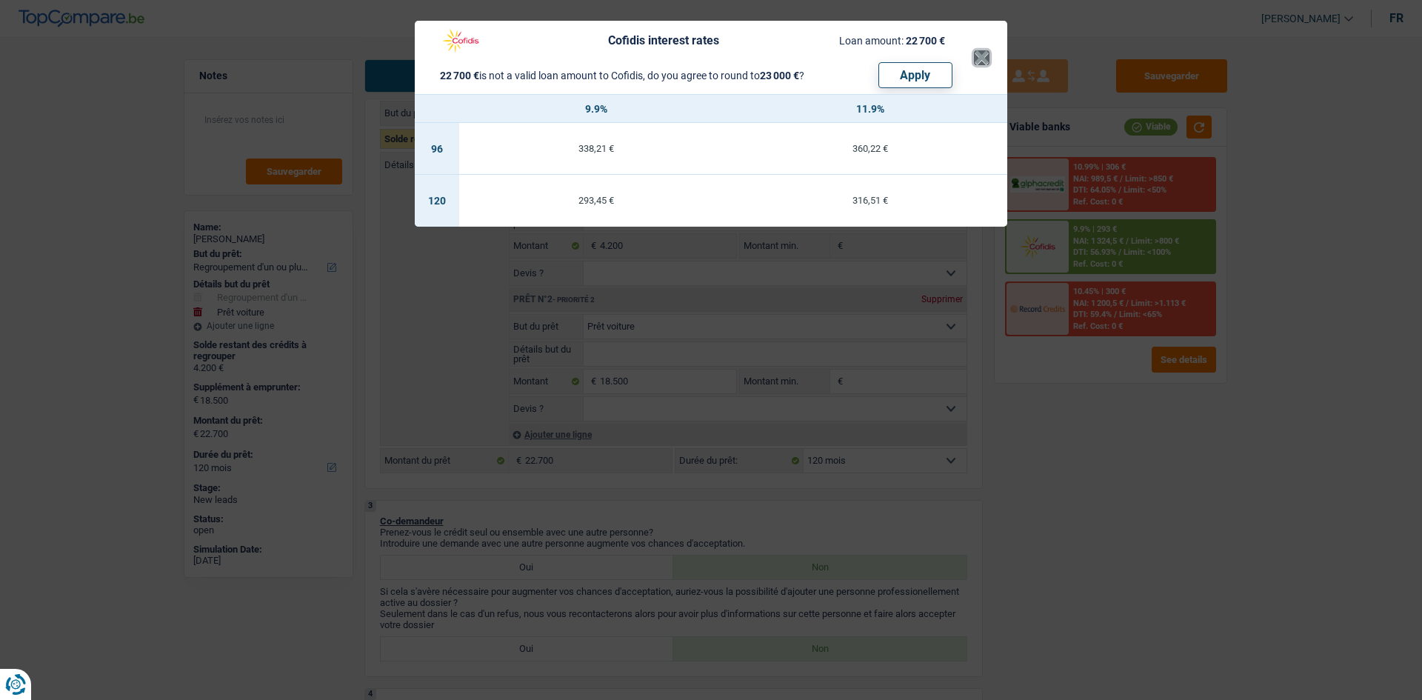
click at [977, 65] on button "×" at bounding box center [982, 57] width 16 height 15
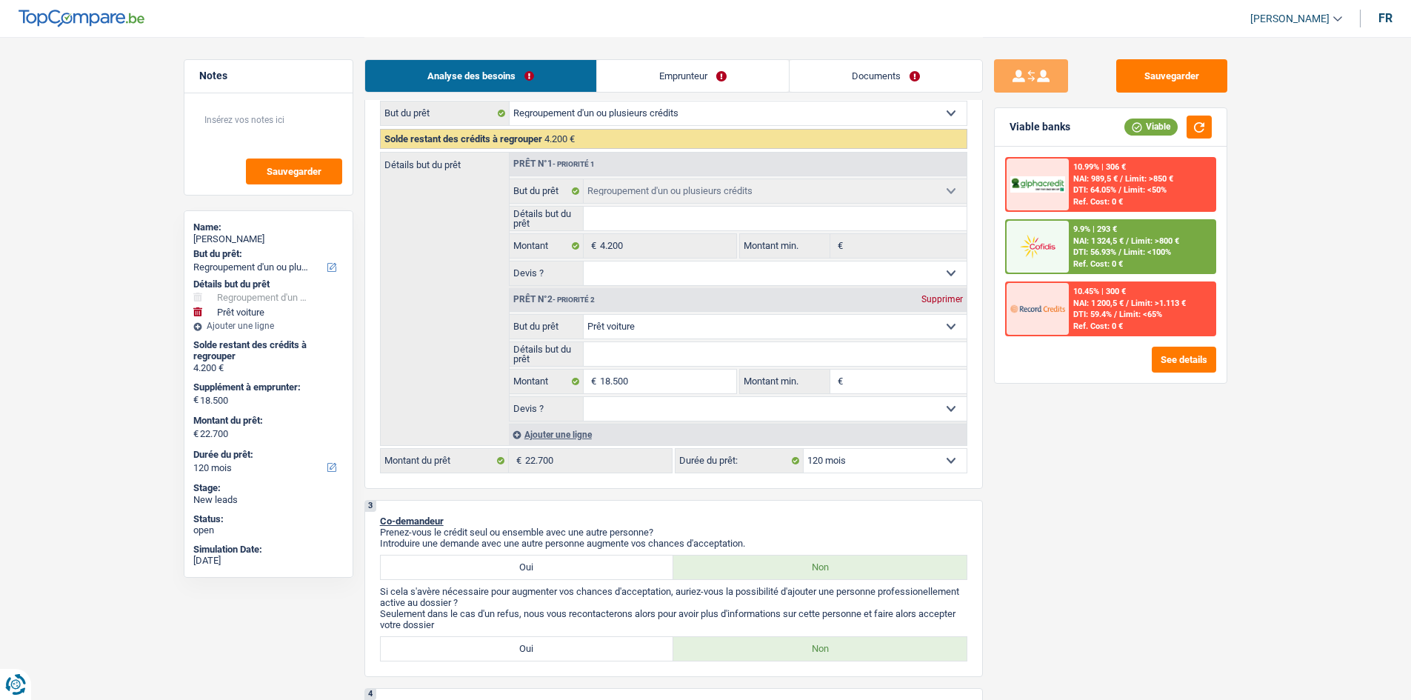
click at [880, 466] on select "12 mois 18 mois 24 mois 30 mois 36 mois 42 mois 48 mois 60 mois 72 mois 84 mois…" at bounding box center [885, 461] width 163 height 24
select select "96"
click at [804, 449] on select "12 mois 18 mois 24 mois 30 mois 36 mois 42 mois 48 mois 60 mois 72 mois 84 mois…" at bounding box center [885, 461] width 163 height 24
select select "96"
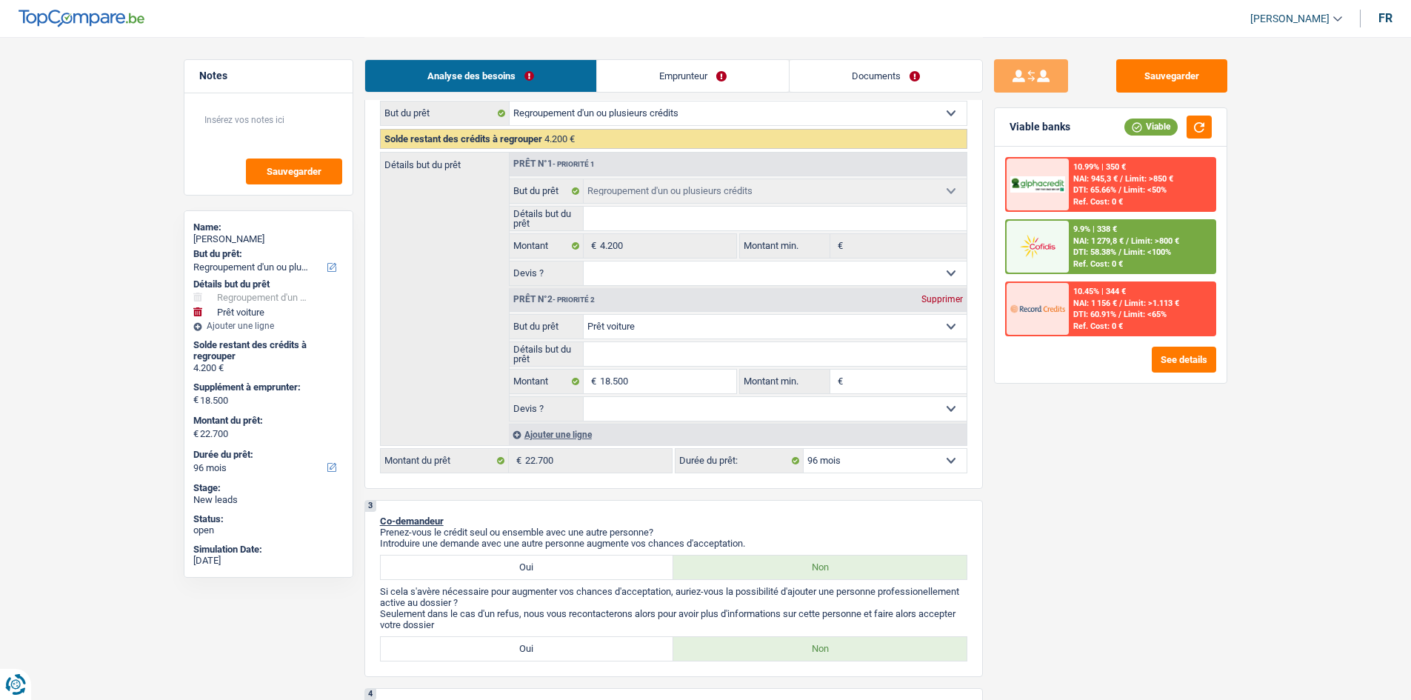
click at [1078, 236] on span "NAI: 1 279,8 €" at bounding box center [1098, 241] width 50 height 10
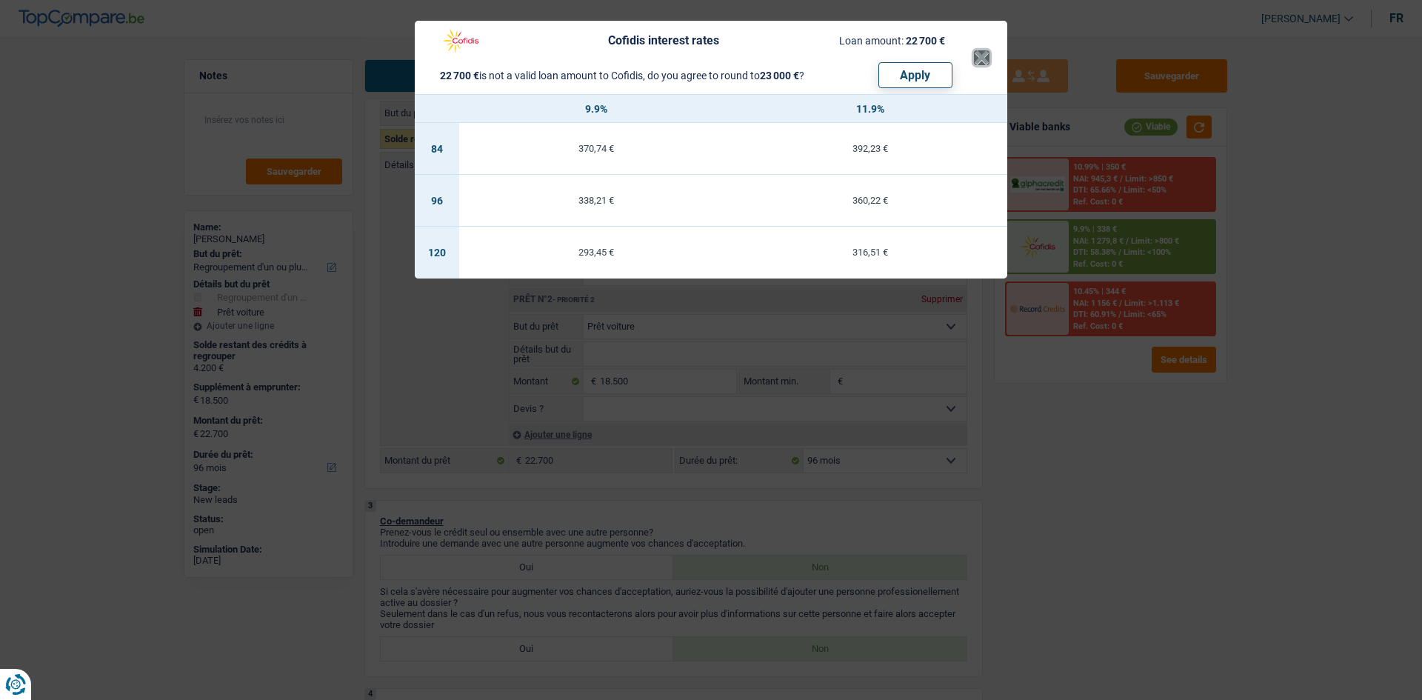
click at [984, 62] on button "×" at bounding box center [982, 57] width 16 height 15
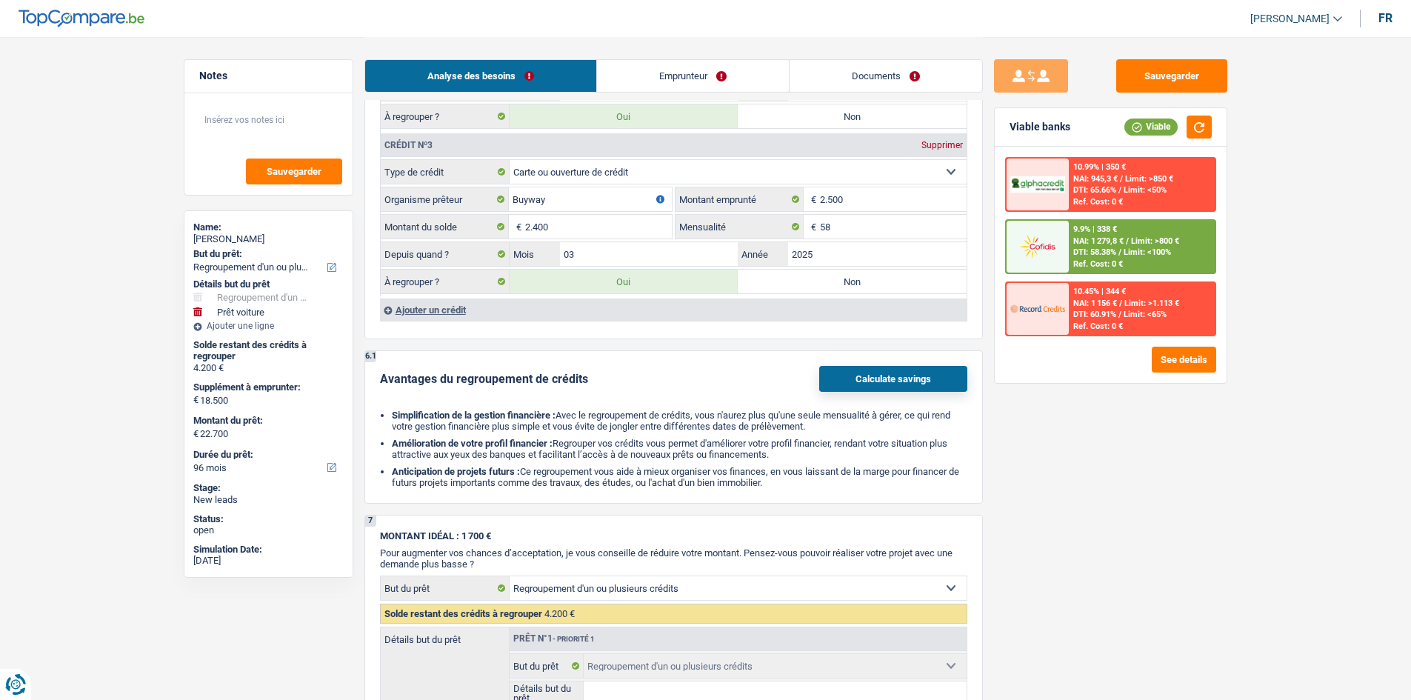
scroll to position [1701, 0]
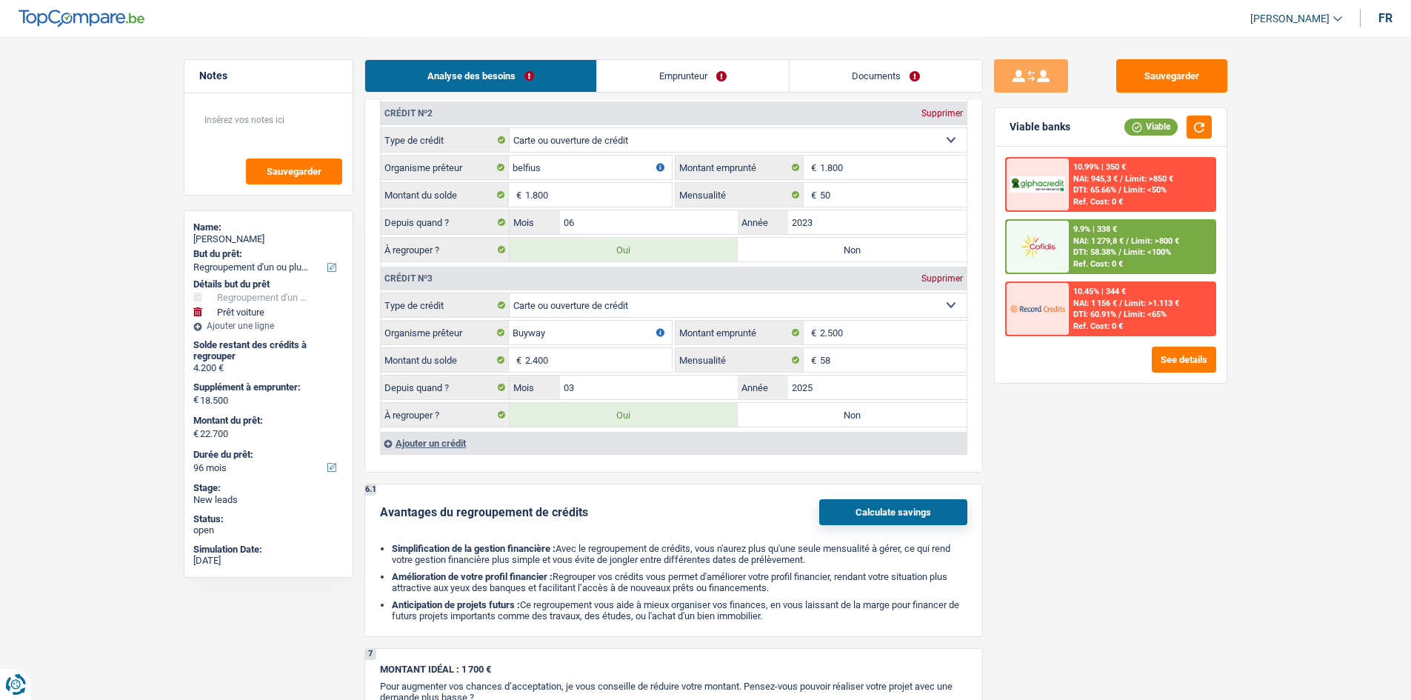
click at [1098, 240] on span "NAI: 1 279,8 €" at bounding box center [1098, 241] width 50 height 10
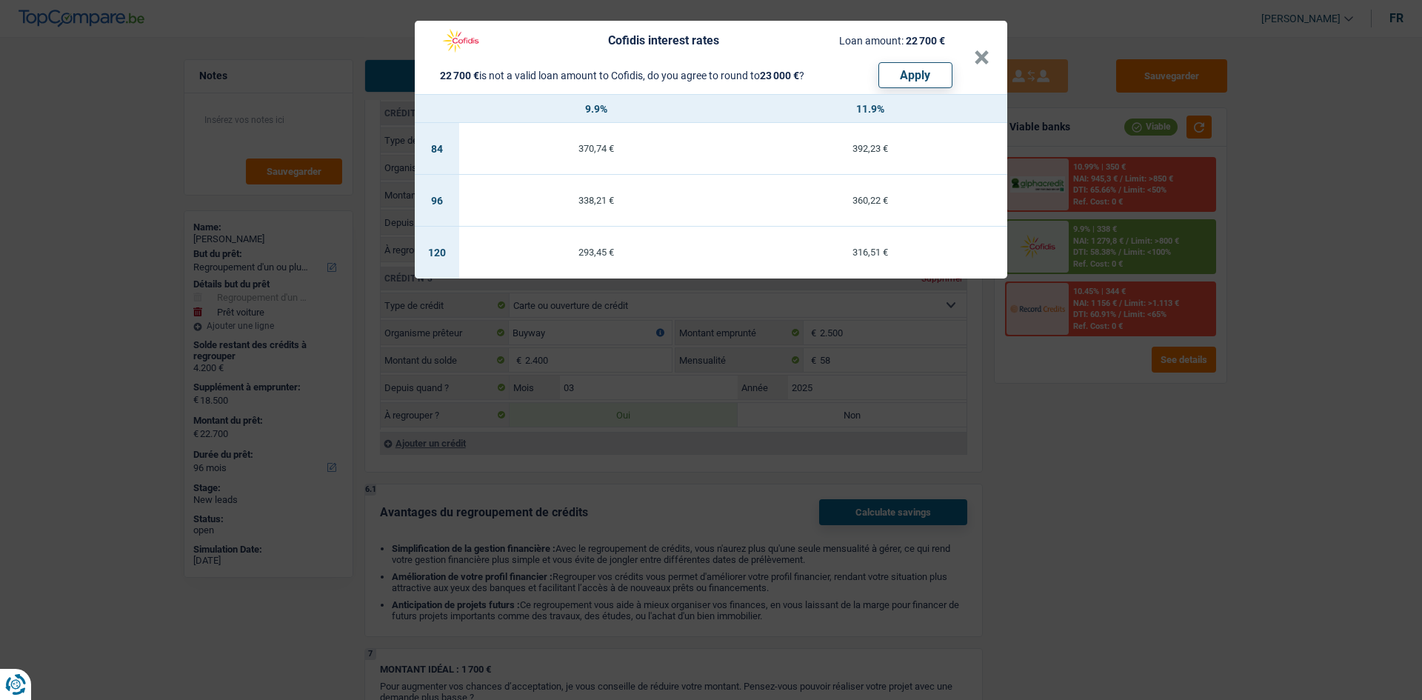
click at [627, 205] on td "338,21 €" at bounding box center [596, 201] width 274 height 52
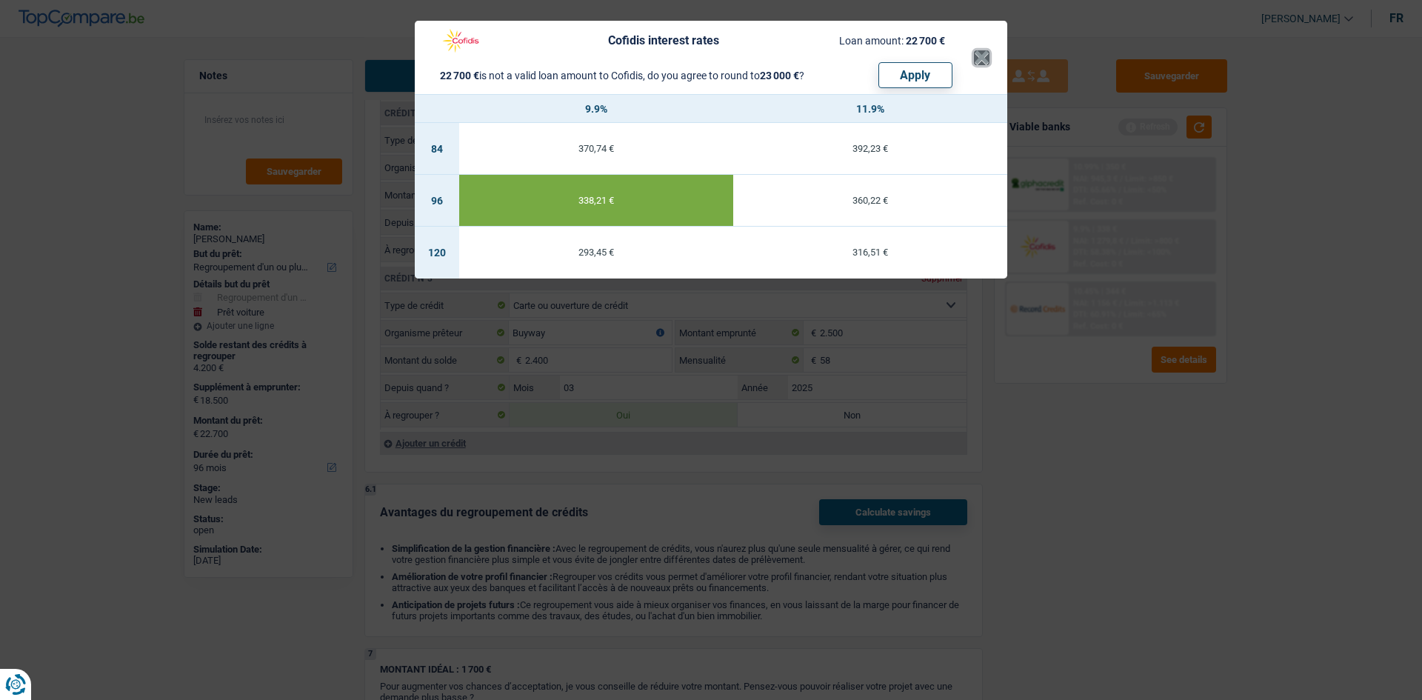
click at [987, 53] on button "×" at bounding box center [982, 57] width 16 height 15
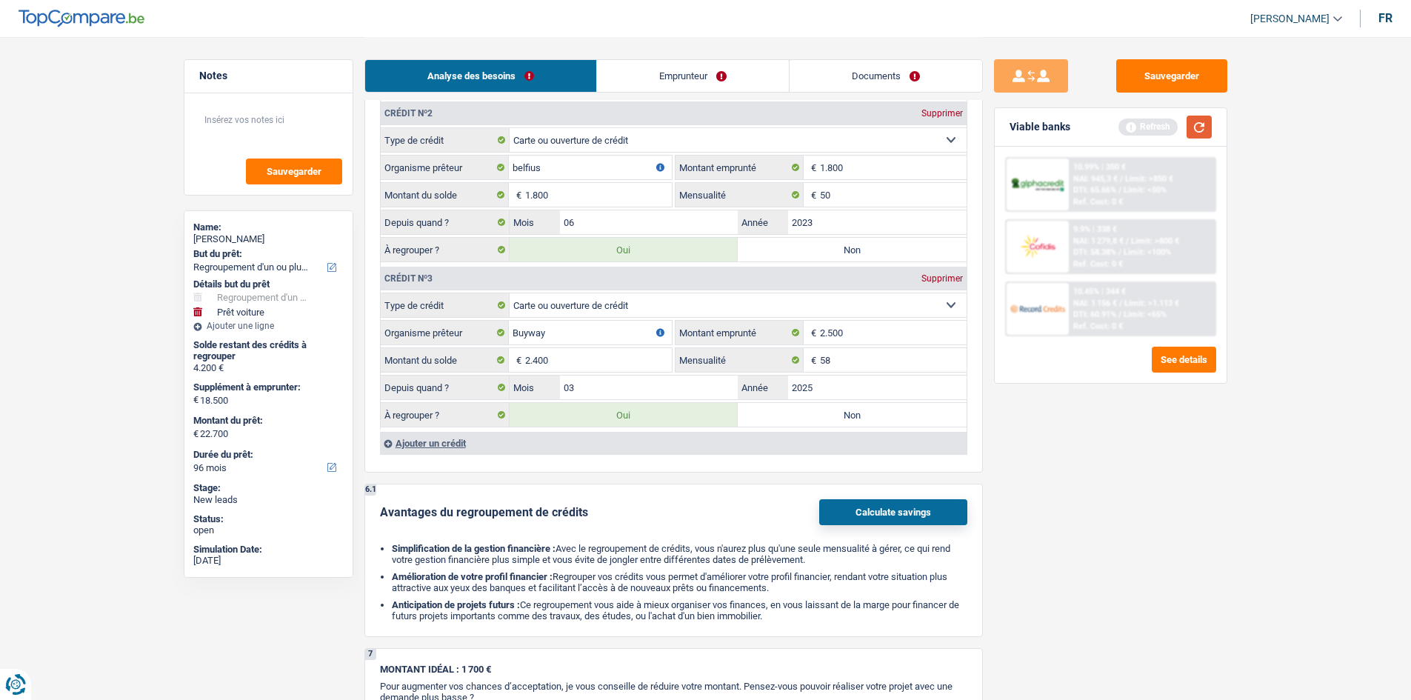
click at [1200, 124] on button "button" at bounding box center [1199, 127] width 25 height 23
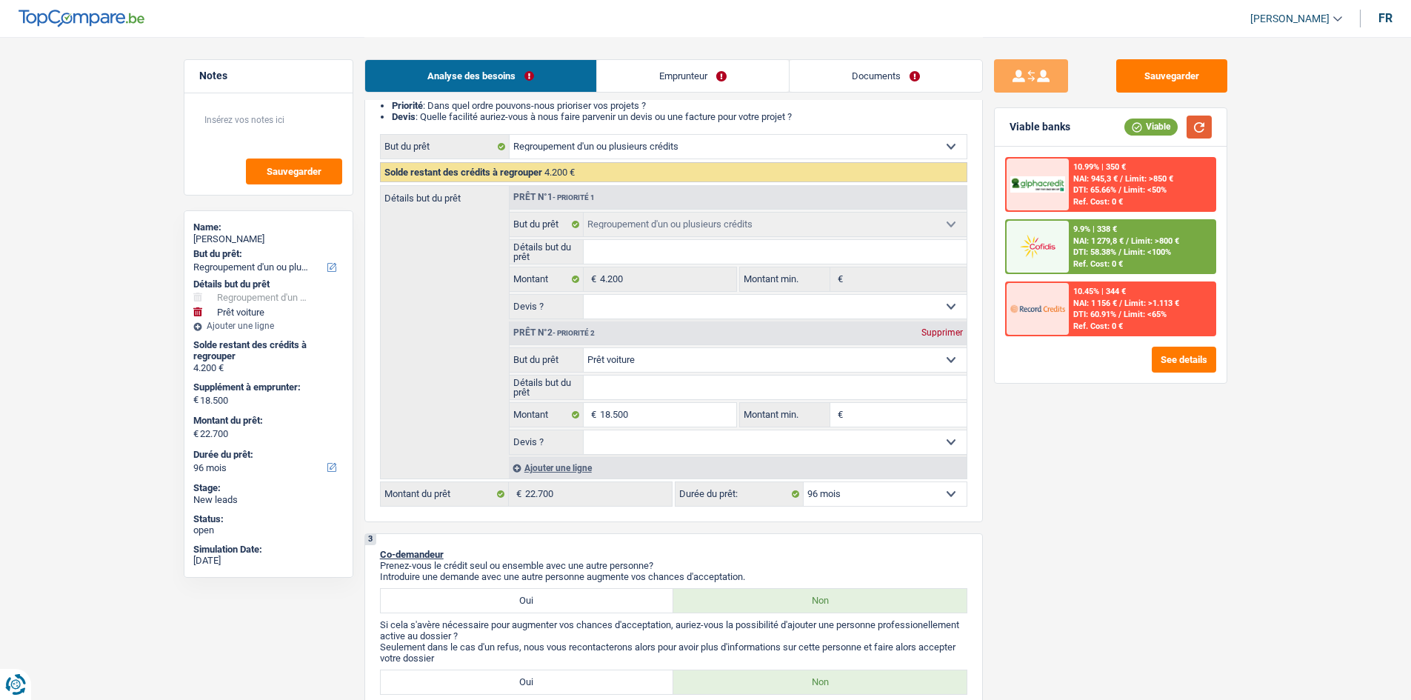
scroll to position [0, 0]
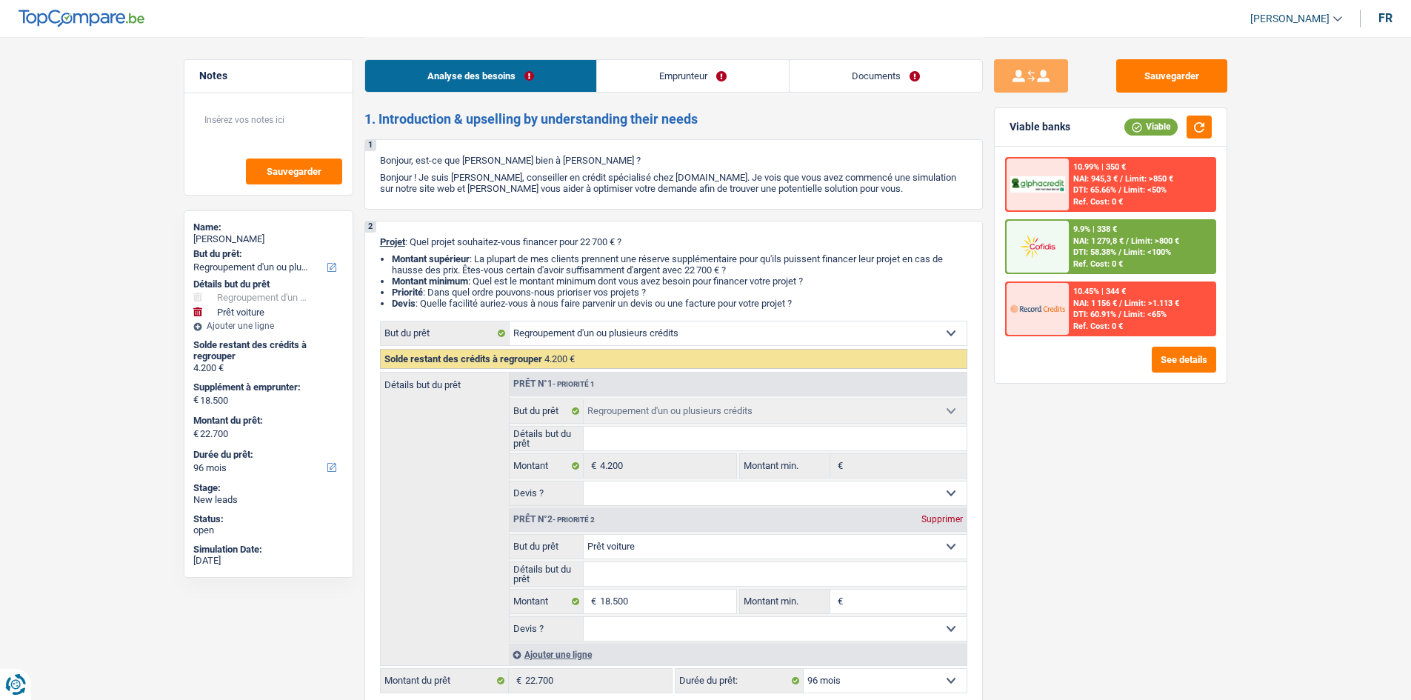
click at [681, 85] on link "Emprunteur" at bounding box center [693, 76] width 192 height 32
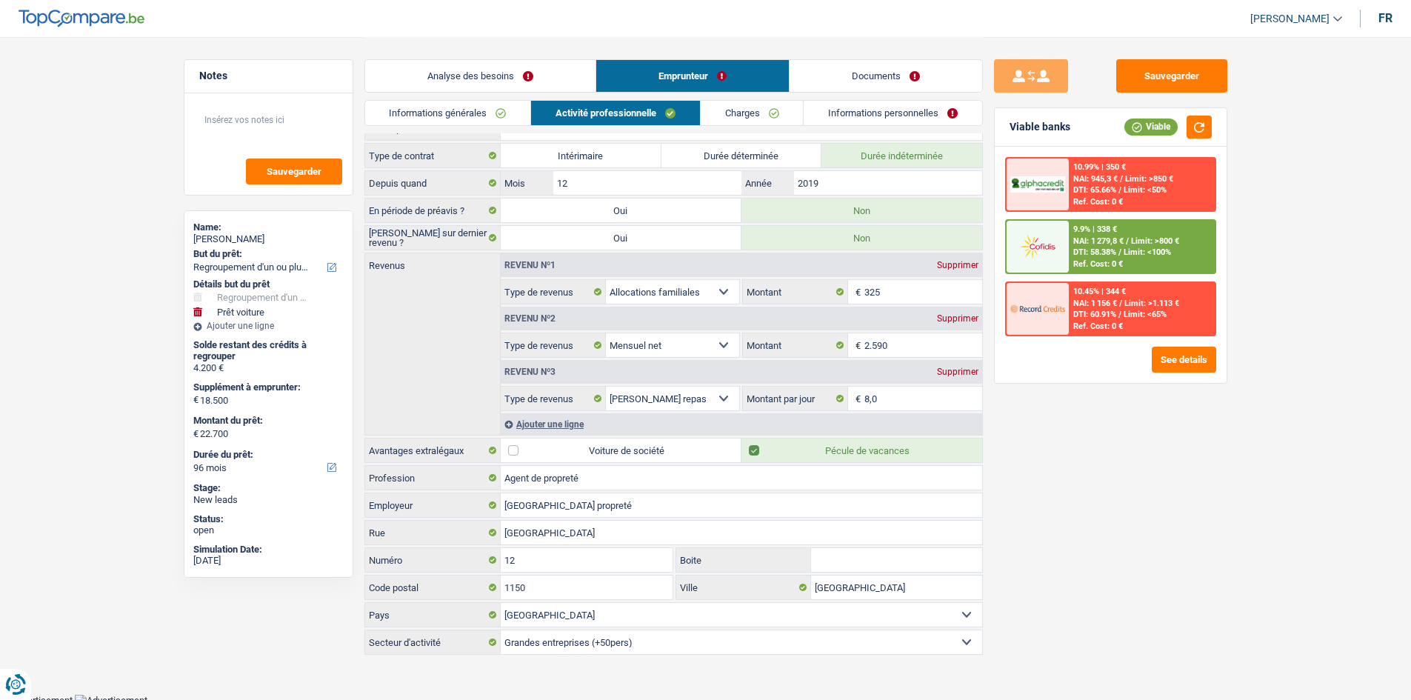
scroll to position [23, 0]
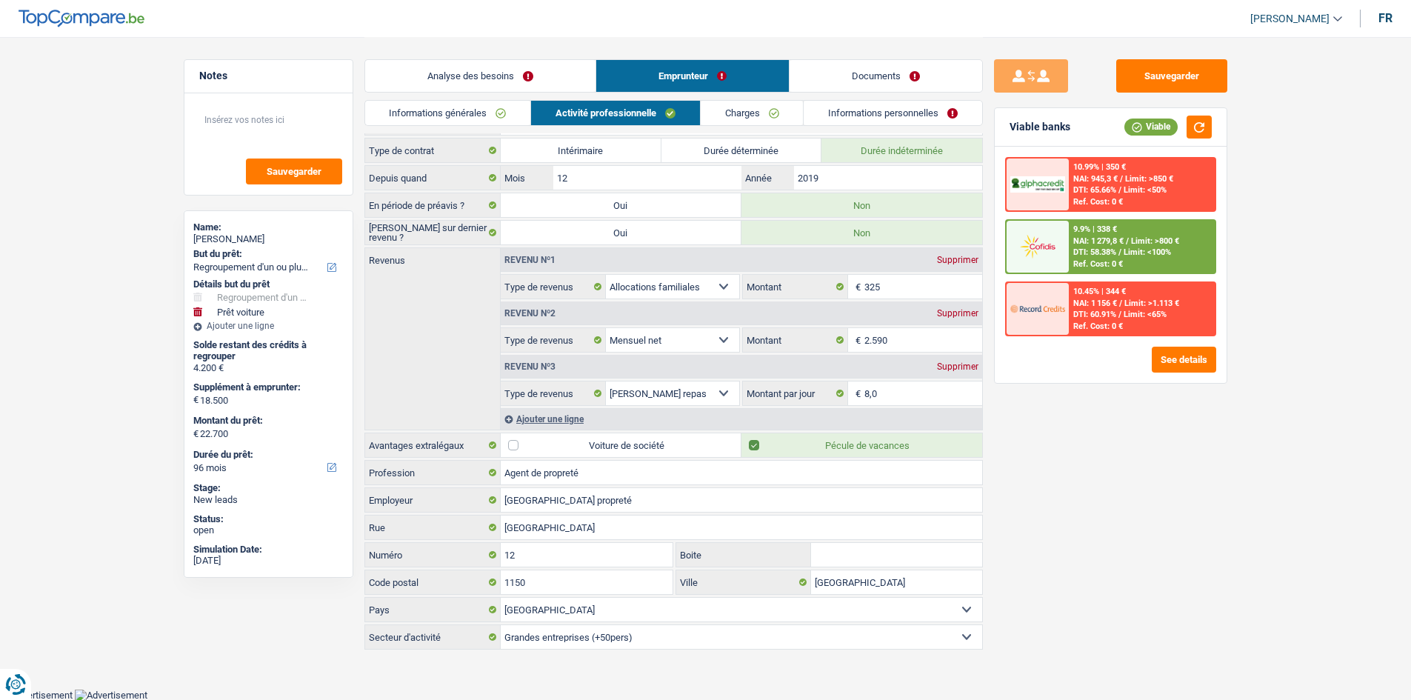
click at [476, 77] on link "Analyse des besoins" at bounding box center [480, 76] width 230 height 32
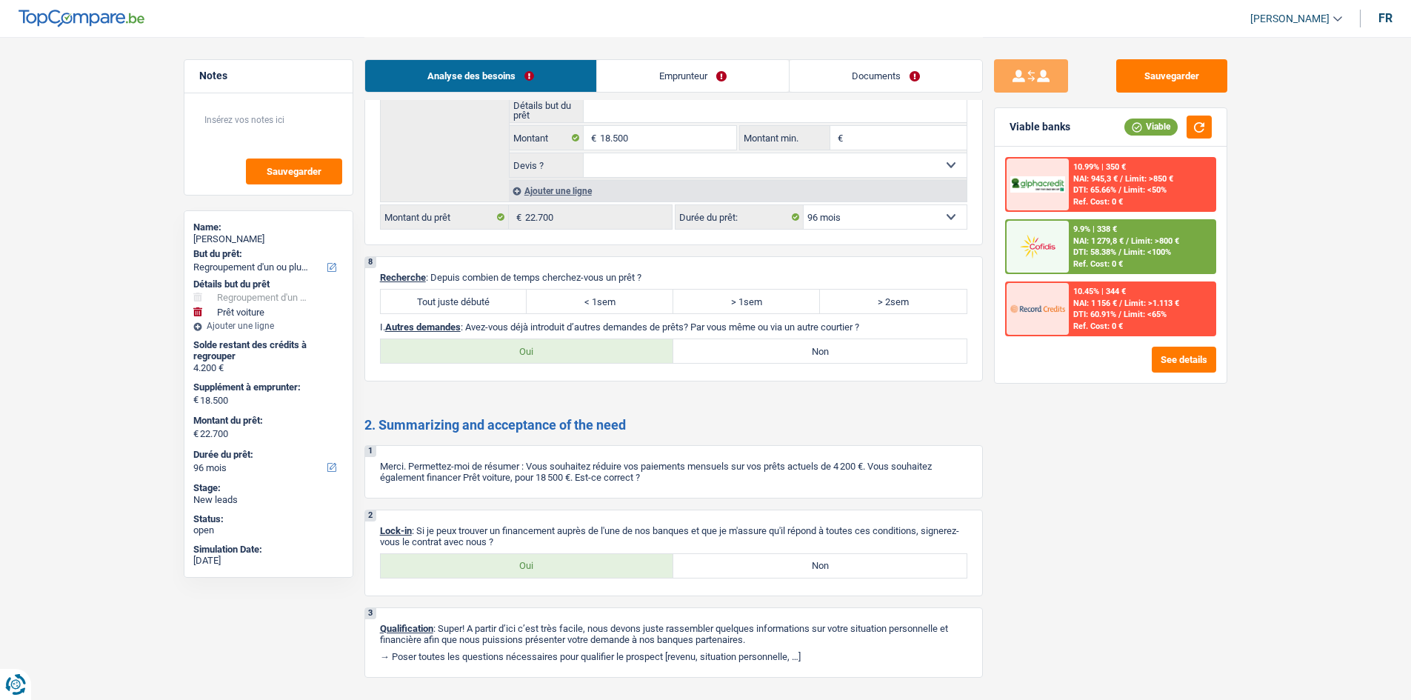
scroll to position [2590, 0]
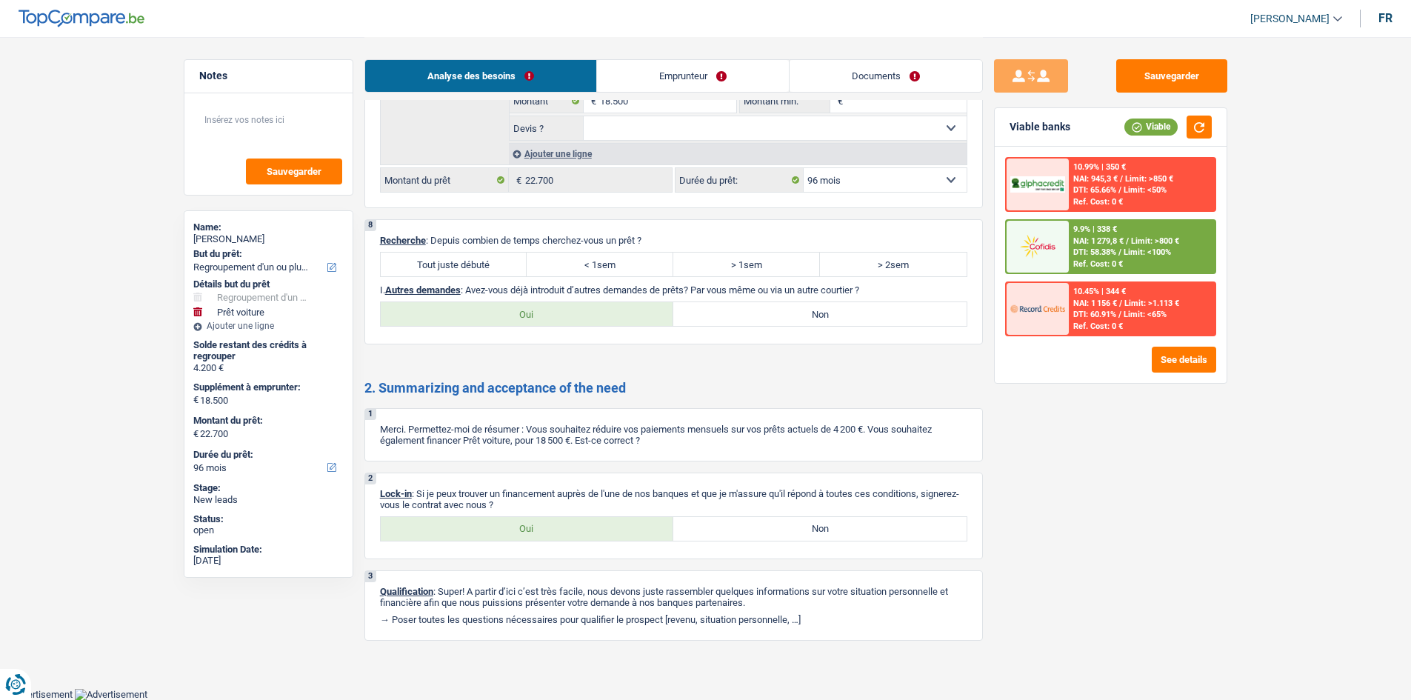
click at [498, 267] on label "Tout juste débuté" at bounding box center [454, 265] width 147 height 24
click at [498, 267] on input "Tout juste débuté" at bounding box center [454, 265] width 147 height 24
radio input "true"
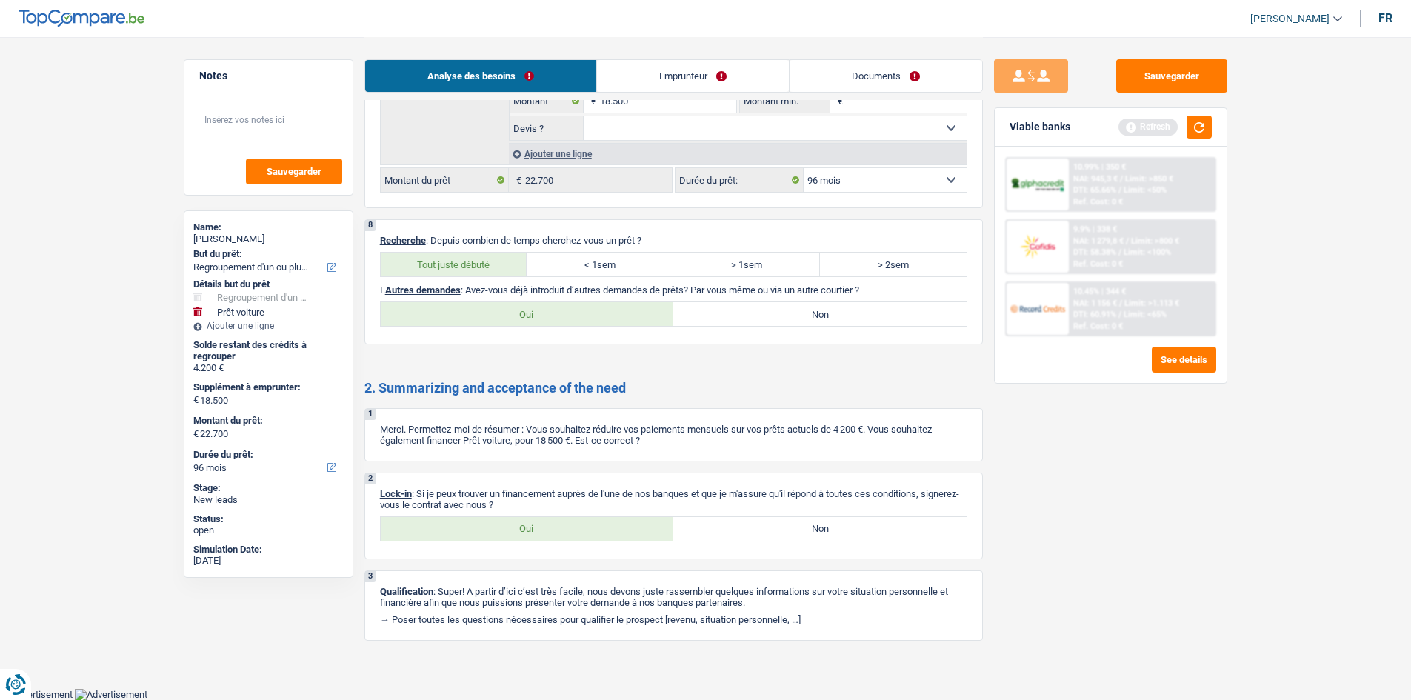
click at [740, 323] on label "Non" at bounding box center [819, 314] width 293 height 24
click at [740, 323] on input "Non" at bounding box center [819, 314] width 293 height 24
radio input "true"
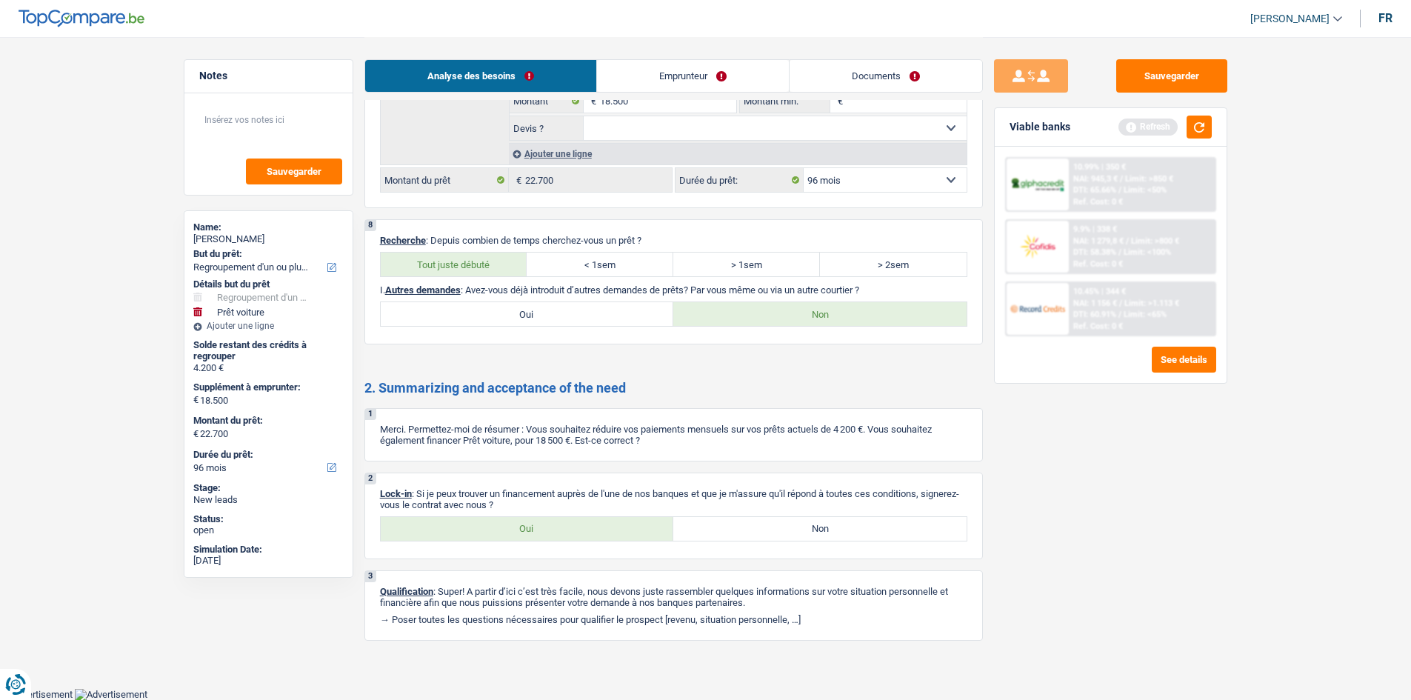
click at [521, 529] on label "Oui" at bounding box center [527, 529] width 293 height 24
click at [521, 529] on input "Oui" at bounding box center [527, 529] width 293 height 24
radio input "true"
click at [1134, 64] on button "Sauvegarder" at bounding box center [1171, 75] width 111 height 33
click at [1124, 66] on button "Sauvegarder" at bounding box center [1171, 75] width 111 height 33
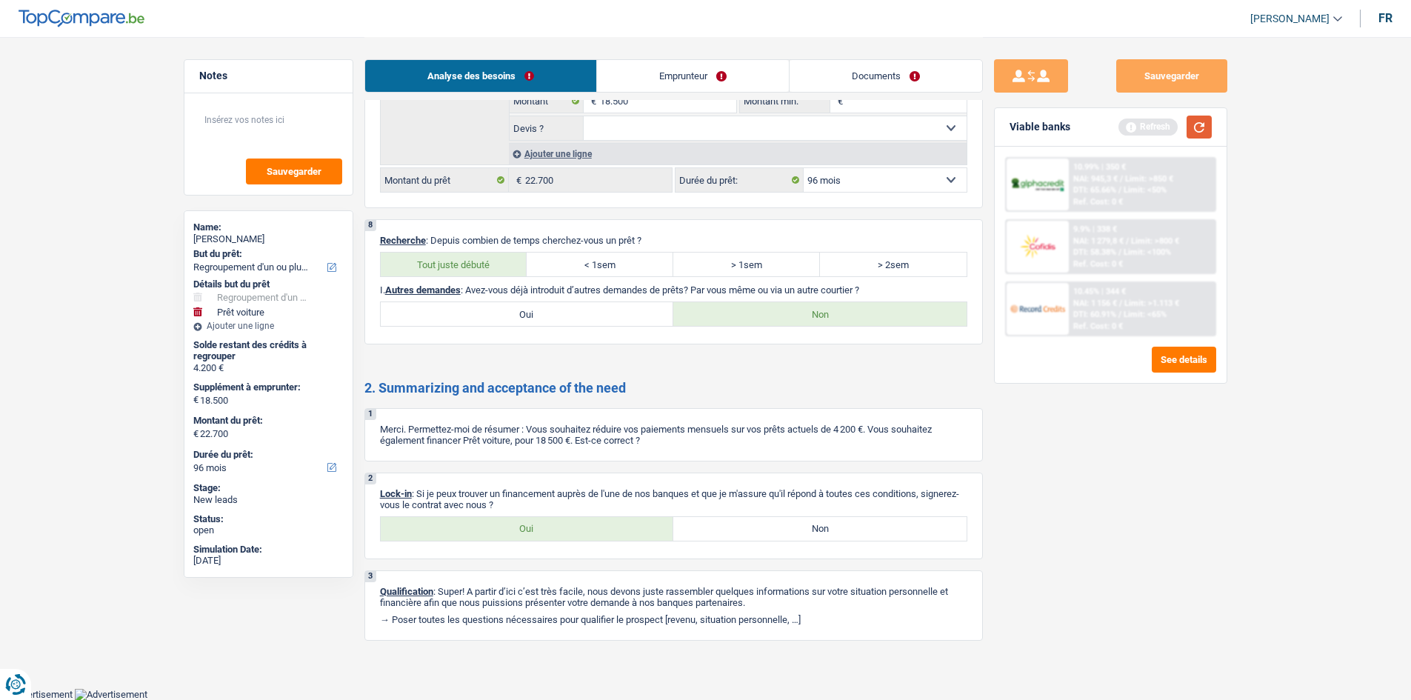
click at [1207, 124] on button "button" at bounding box center [1199, 127] width 25 height 23
